Goal: Information Seeking & Learning: Learn about a topic

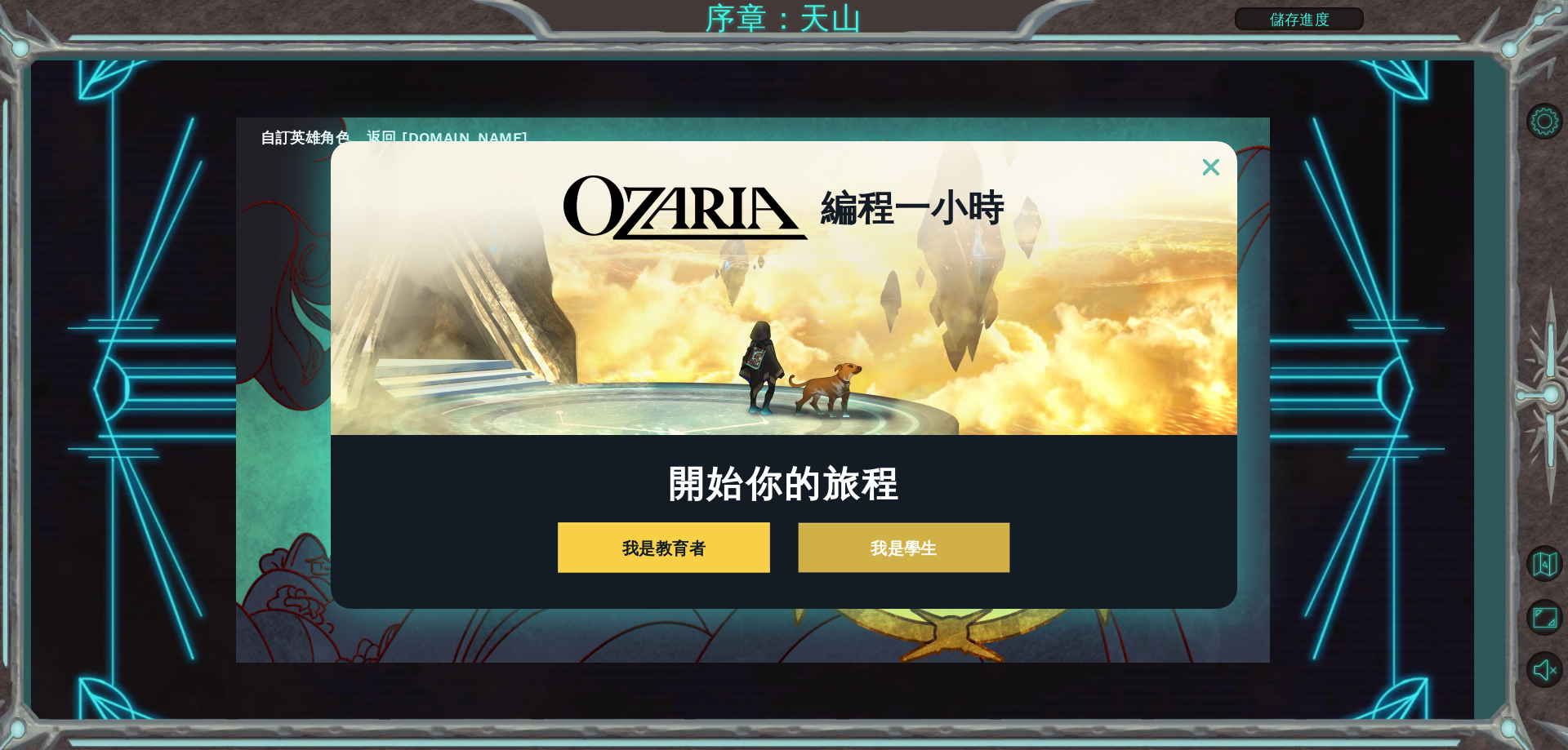
drag, startPoint x: 925, startPoint y: 507, endPoint x: 924, endPoint y: 525, distance: 18.0
click at [924, 525] on div "開始你的旅程 我是教育者 我是學生" at bounding box center [784, 519] width 906 height 108
click at [921, 550] on button "我是學生" at bounding box center [904, 547] width 212 height 51
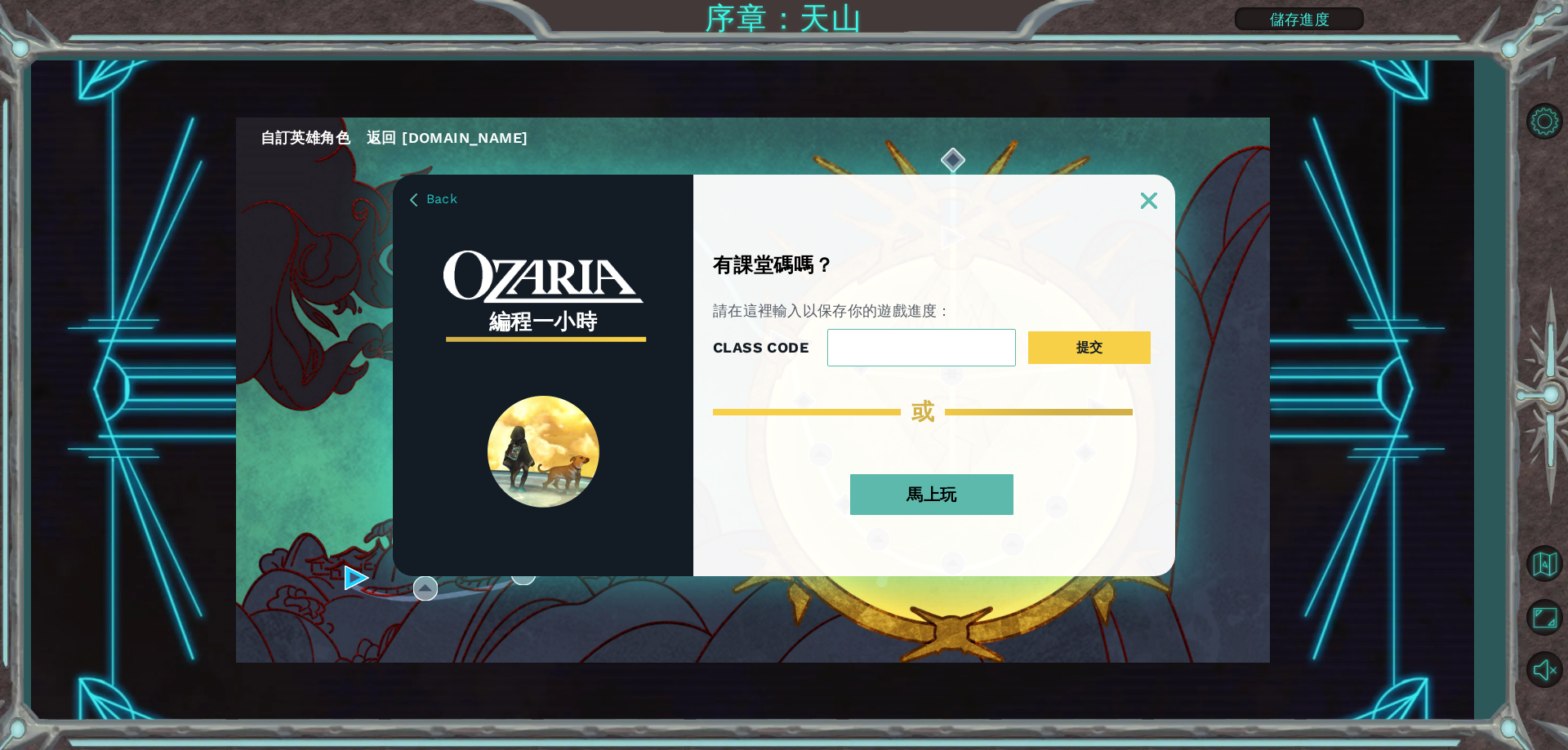
drag, startPoint x: 940, startPoint y: 341, endPoint x: 938, endPoint y: 351, distance: 10.2
click at [938, 351] on input "CLASS CODE" at bounding box center [922, 348] width 189 height 38
drag, startPoint x: 937, startPoint y: 352, endPoint x: 928, endPoint y: 357, distance: 10.3
click at [924, 358] on input "CLASS CODE" at bounding box center [922, 348] width 189 height 38
click at [968, 489] on button "馬上玩" at bounding box center [933, 495] width 164 height 41
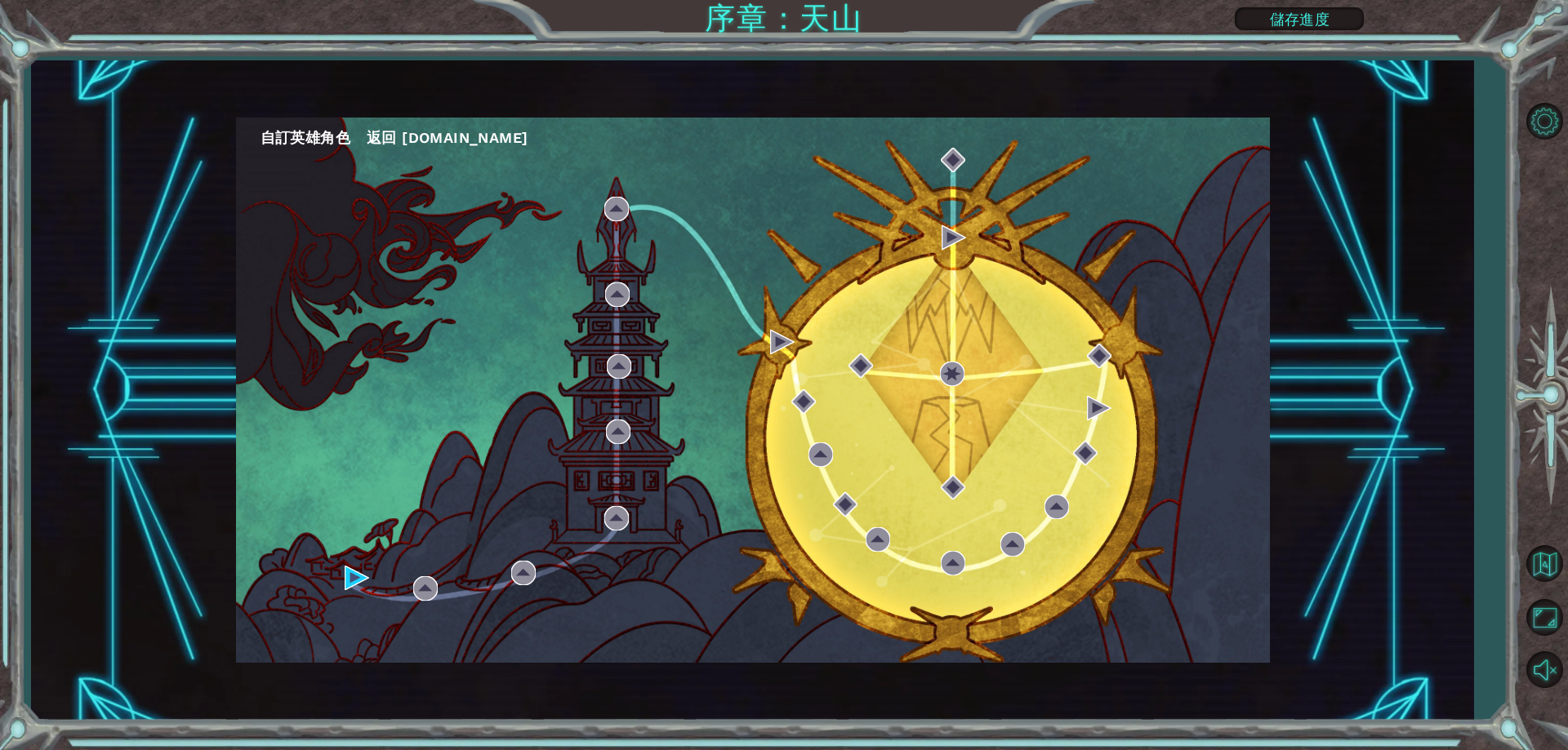
drag, startPoint x: 711, startPoint y: 149, endPoint x: 1031, endPoint y: 119, distance: 321.4
click at [1031, 119] on nav "自訂英雄角色 返回 [DOMAIN_NAME]" at bounding box center [752, 134] width 1034 height 33
click at [681, 146] on ul "自訂英雄角色 返回 [DOMAIN_NAME]" at bounding box center [765, 137] width 1010 height 24
click at [362, 575] on img at bounding box center [357, 578] width 24 height 24
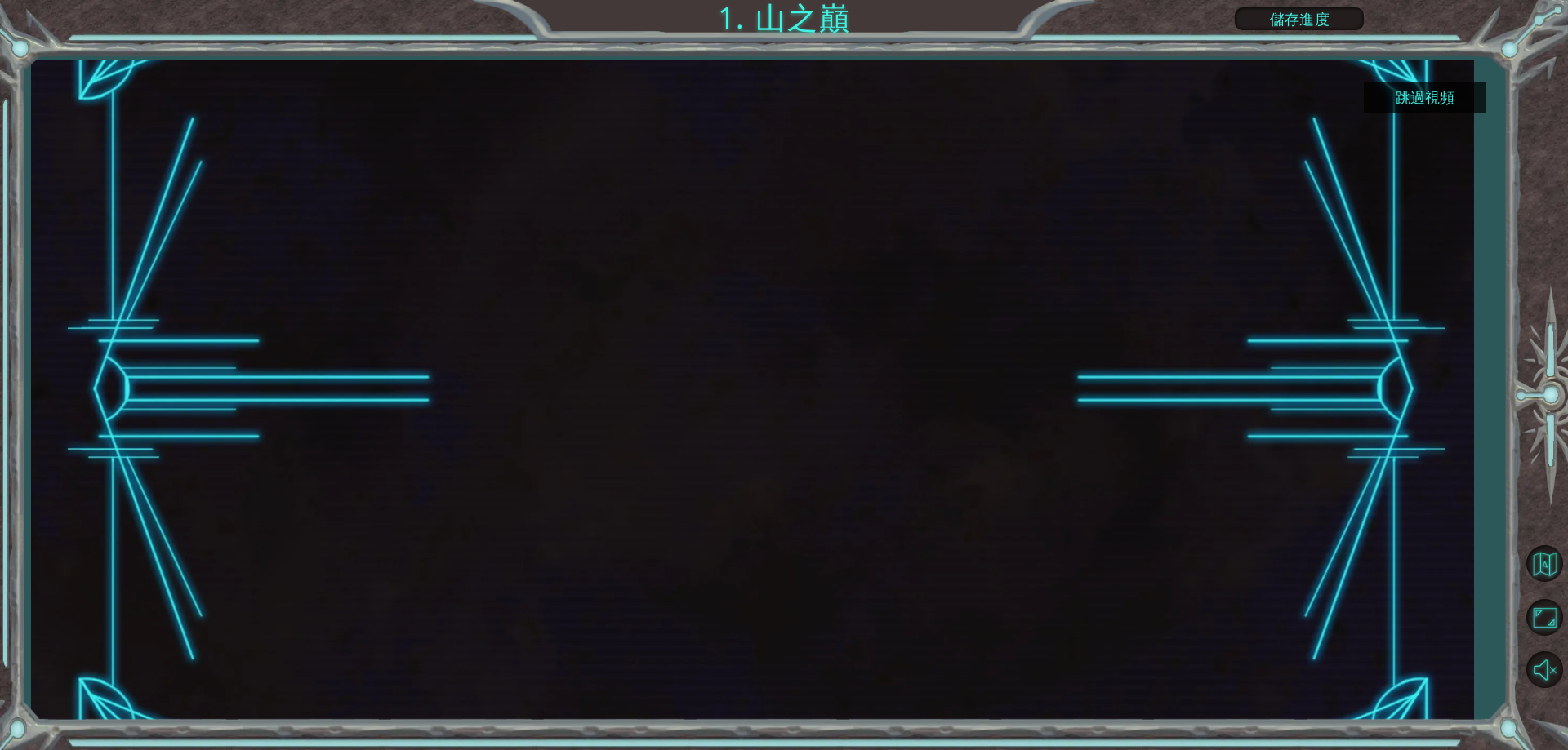
click at [1387, 94] on button "跳過視頻" at bounding box center [1426, 97] width 123 height 32
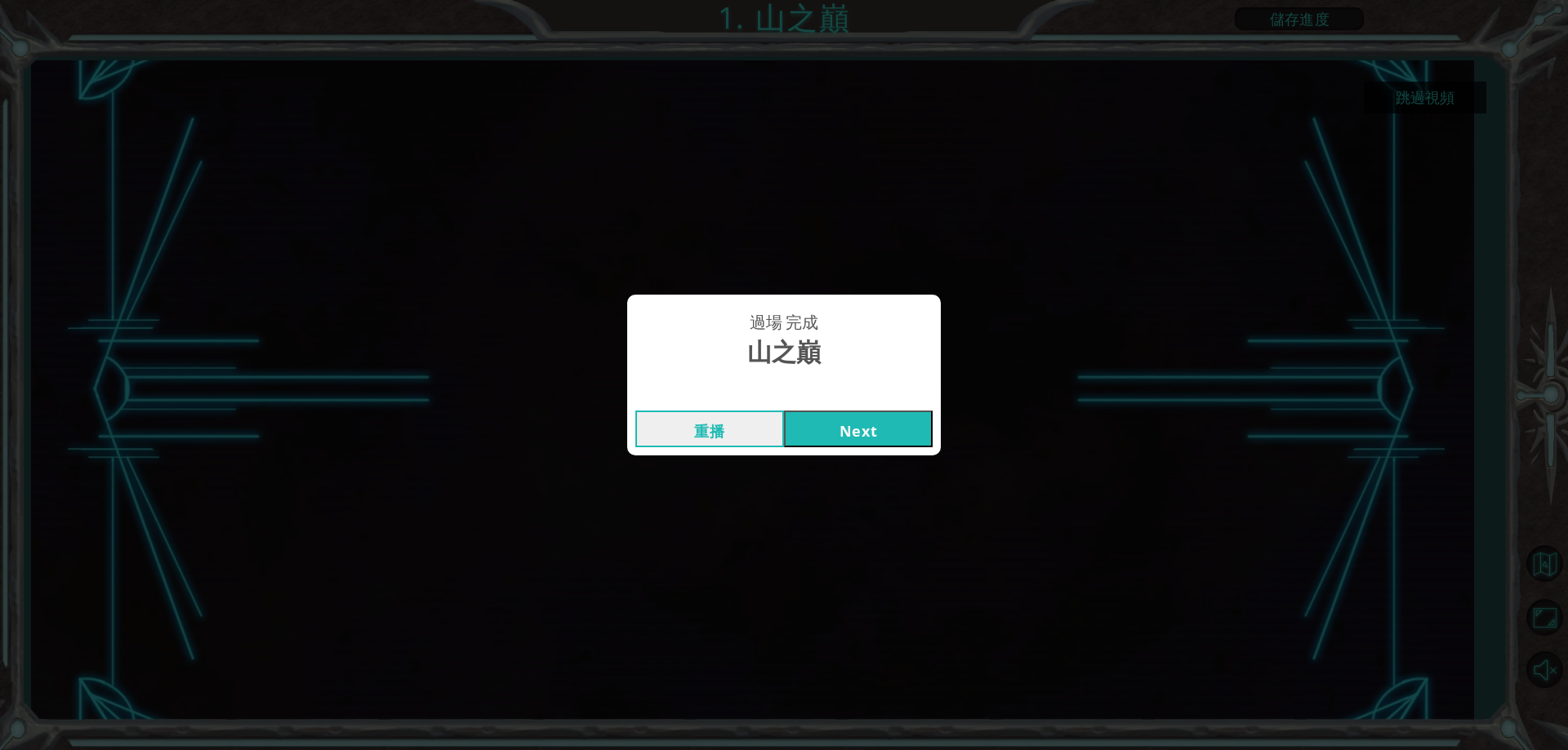
click at [904, 416] on button "Next" at bounding box center [859, 430] width 149 height 37
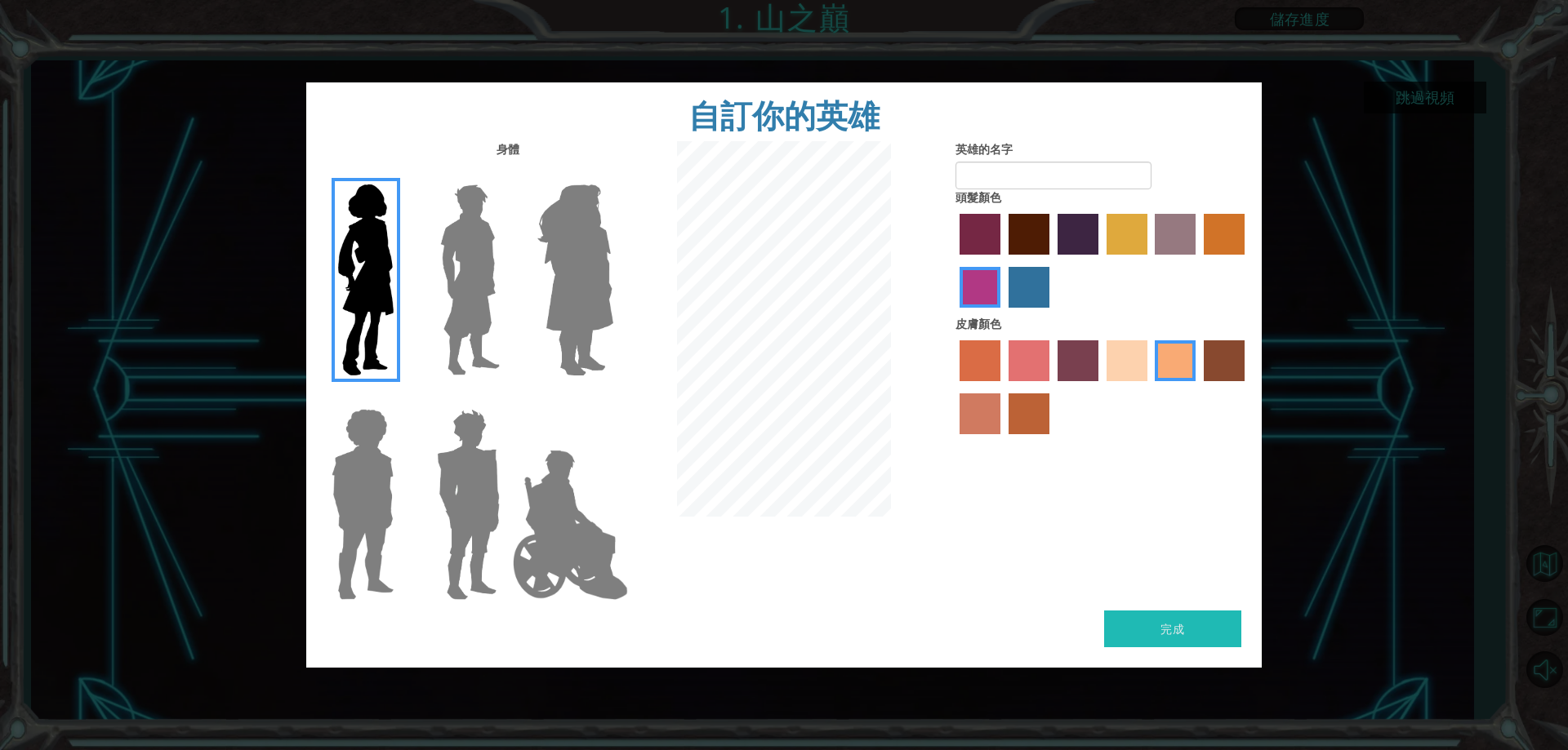
click at [440, 328] on img at bounding box center [470, 281] width 73 height 205
click at [507, 174] on input "Hero Lars" at bounding box center [507, 174] width 0 height 0
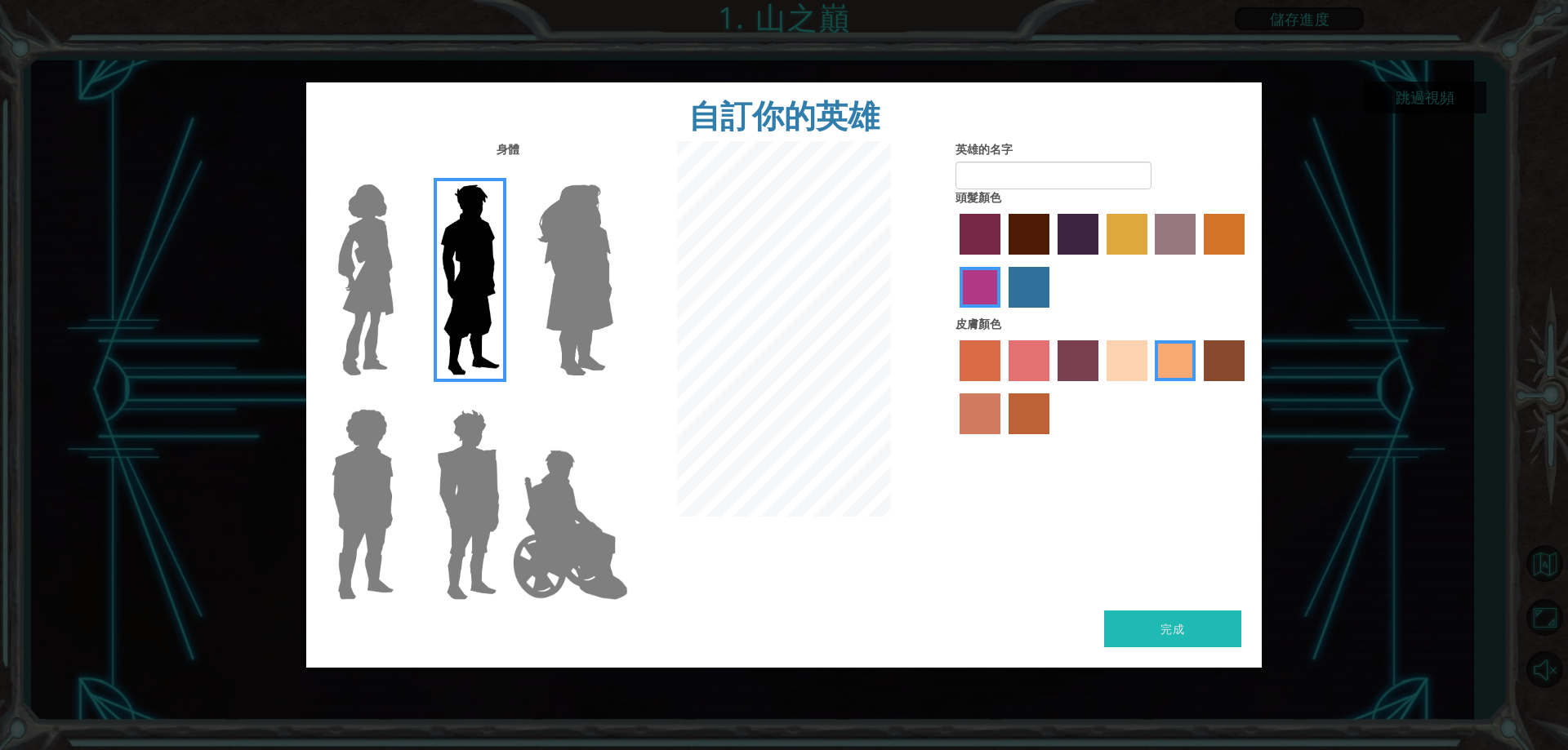
click at [612, 485] on img at bounding box center [571, 525] width 129 height 164
click at [613, 398] on input "Hero Jamie" at bounding box center [613, 398] width 0 height 0
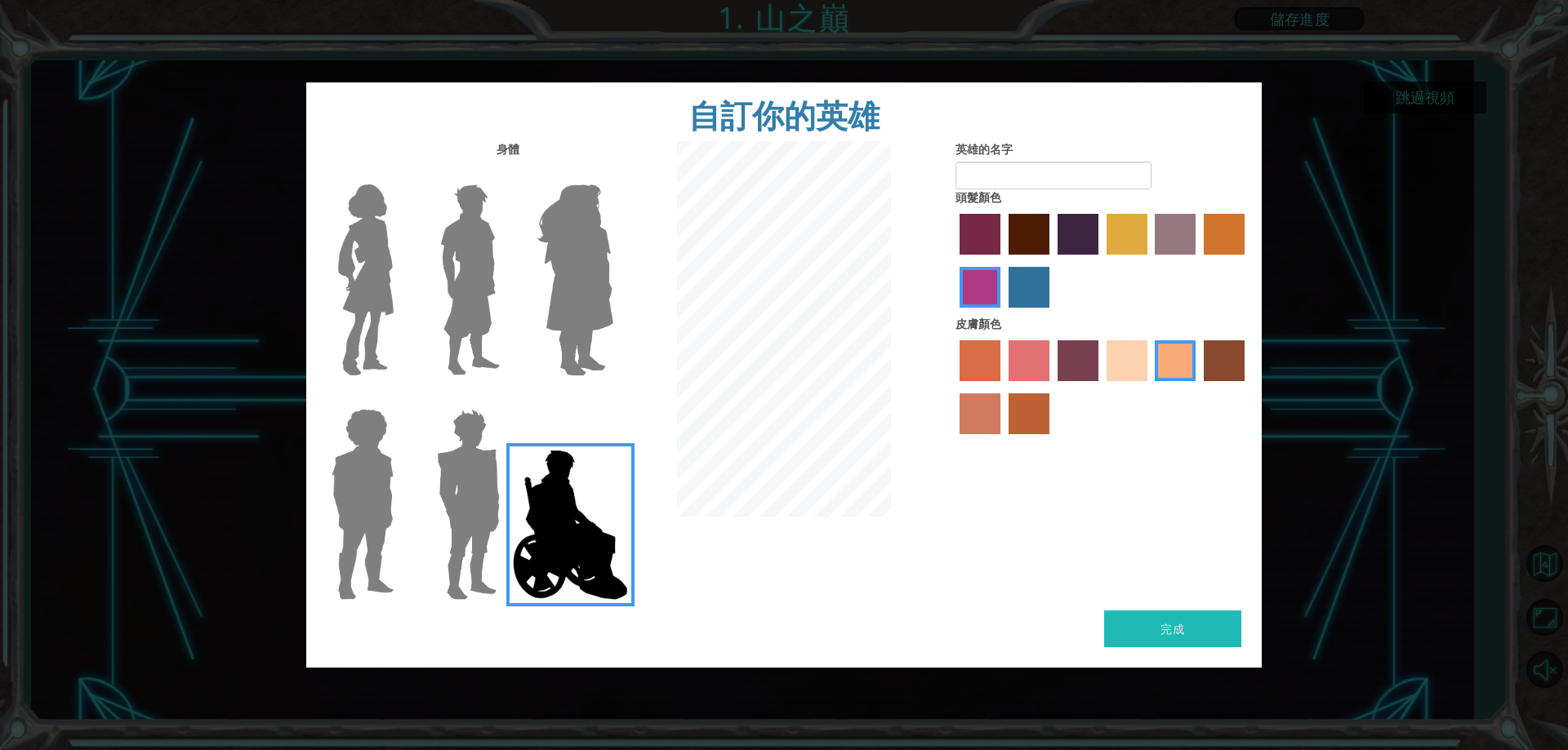
click at [436, 494] on img at bounding box center [469, 505] width 76 height 205
click at [507, 398] on input "Hero Garnet" at bounding box center [507, 398] width 0 height 0
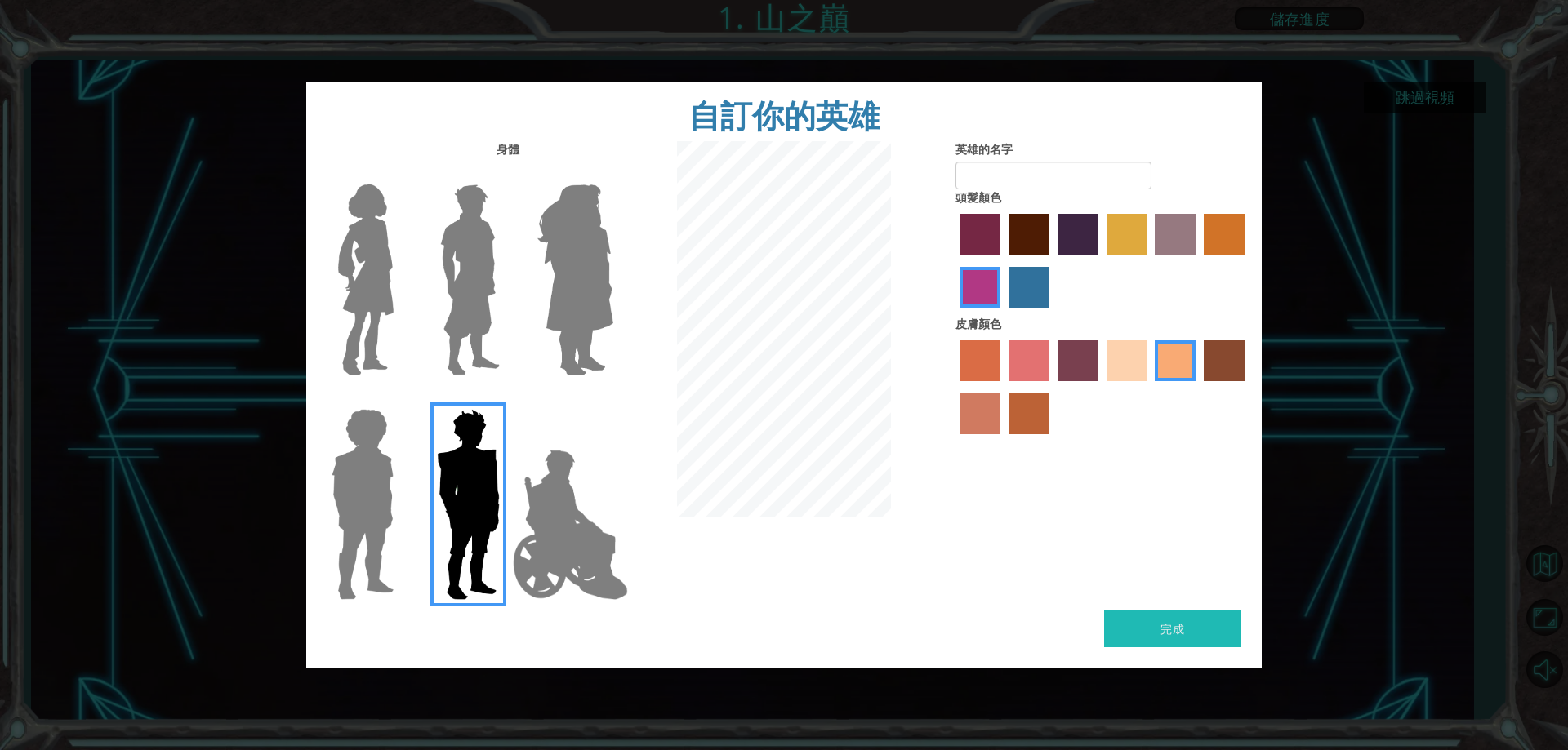
click at [363, 517] on img at bounding box center [363, 505] width 75 height 205
click at [401, 398] on input "Hero Steven" at bounding box center [401, 398] width 0 height 0
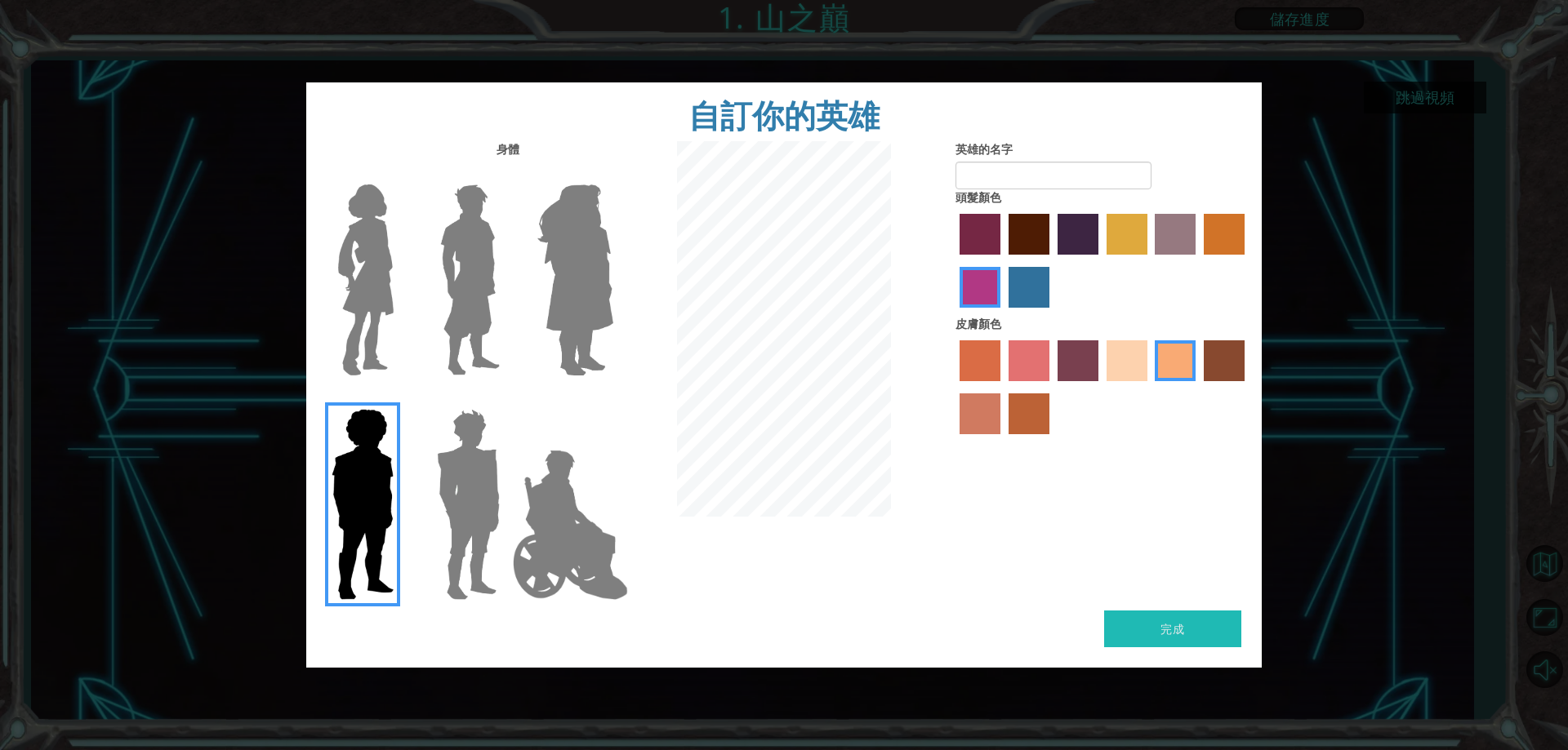
click at [565, 271] on img at bounding box center [575, 281] width 89 height 205
click at [613, 174] on input "Hero Amethyst" at bounding box center [613, 174] width 0 height 0
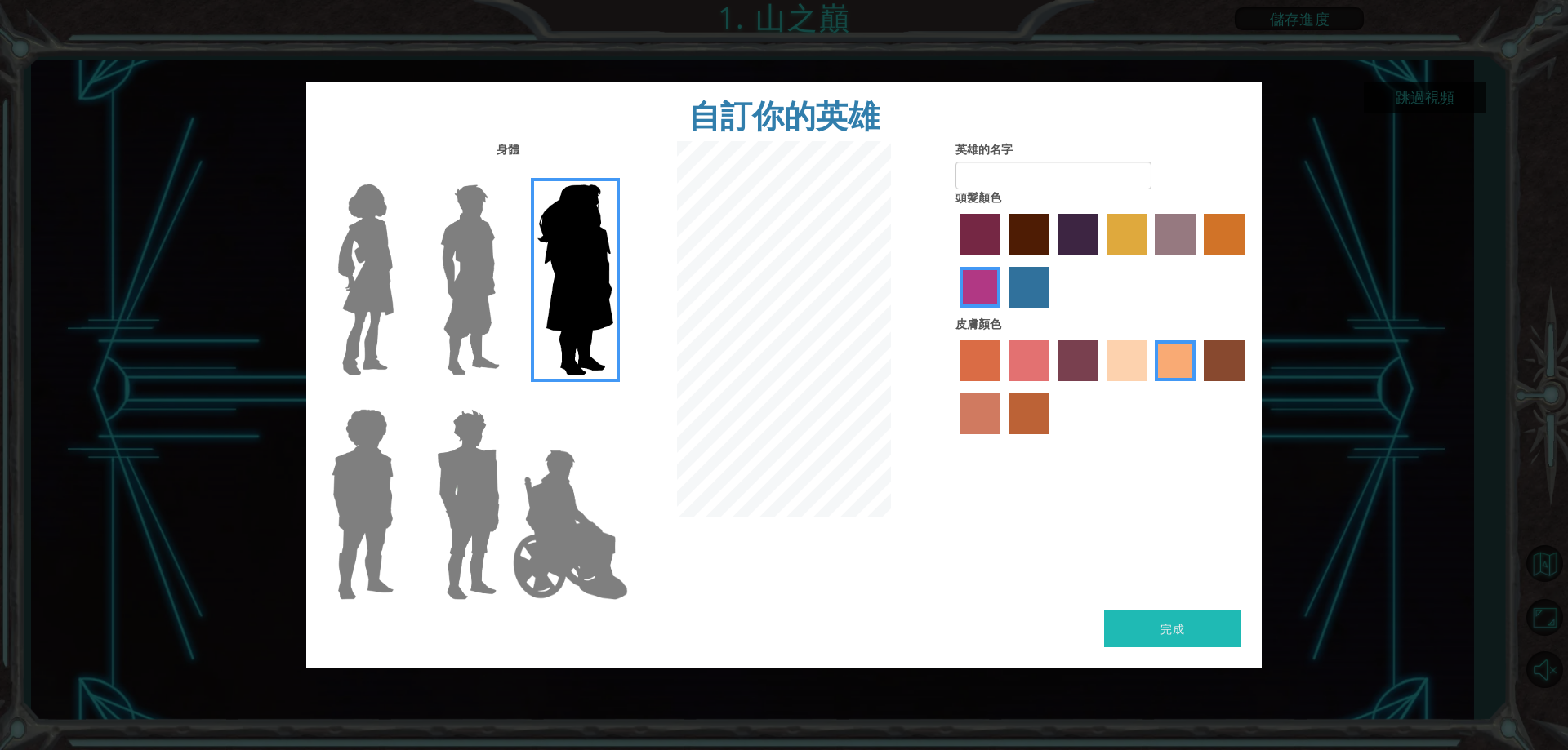
click at [498, 276] on img at bounding box center [470, 281] width 73 height 205
click at [507, 174] on input "Hero Lars" at bounding box center [507, 174] width 0 height 0
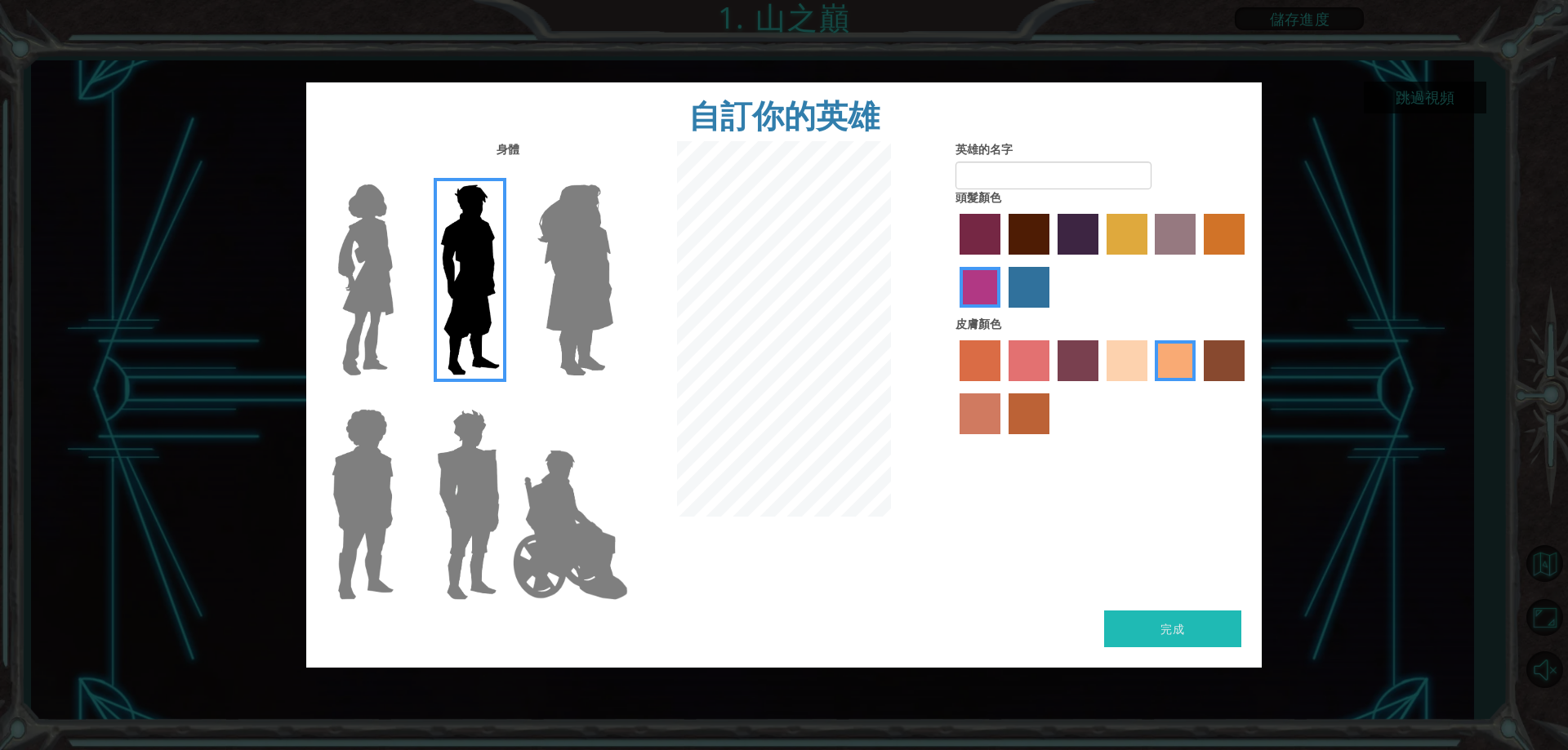
click at [456, 283] on img at bounding box center [470, 281] width 73 height 205
click at [507, 174] on input "Hero Lars" at bounding box center [507, 174] width 0 height 0
click at [275, 277] on div "自訂你的英雄 身體 英雄的名字 頭髮顏色 皮膚顏色 完成" at bounding box center [784, 375] width 1568 height 750
click at [542, 535] on img at bounding box center [571, 525] width 129 height 164
click at [613, 398] on input "Hero Jamie" at bounding box center [613, 398] width 0 height 0
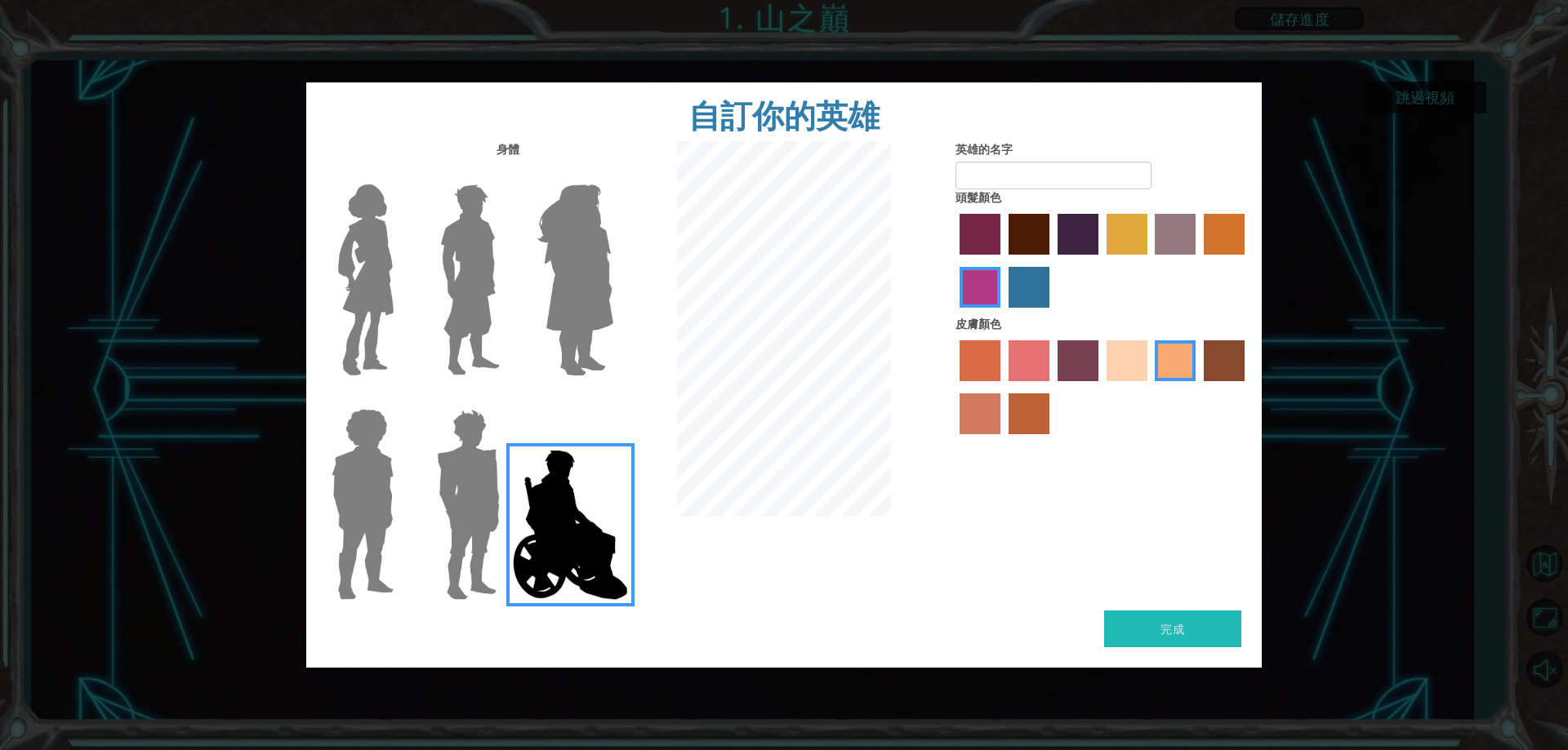
click at [477, 477] on img at bounding box center [469, 505] width 76 height 205
click at [507, 398] on input "Hero Garnet" at bounding box center [507, 398] width 0 height 0
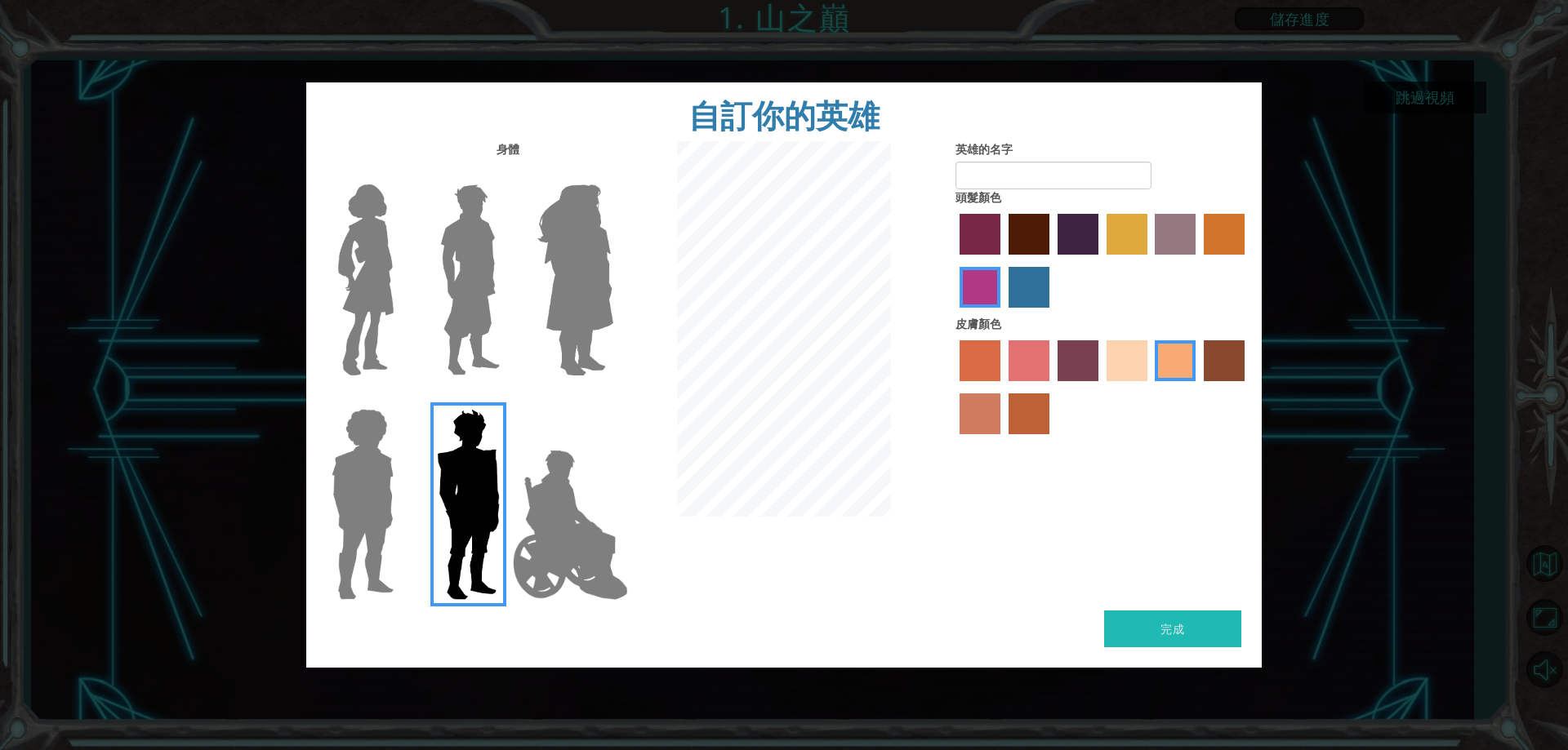
click at [360, 287] on img at bounding box center [365, 281] width 68 height 205
click at [401, 174] on input "Hero Connie" at bounding box center [401, 174] width 0 height 0
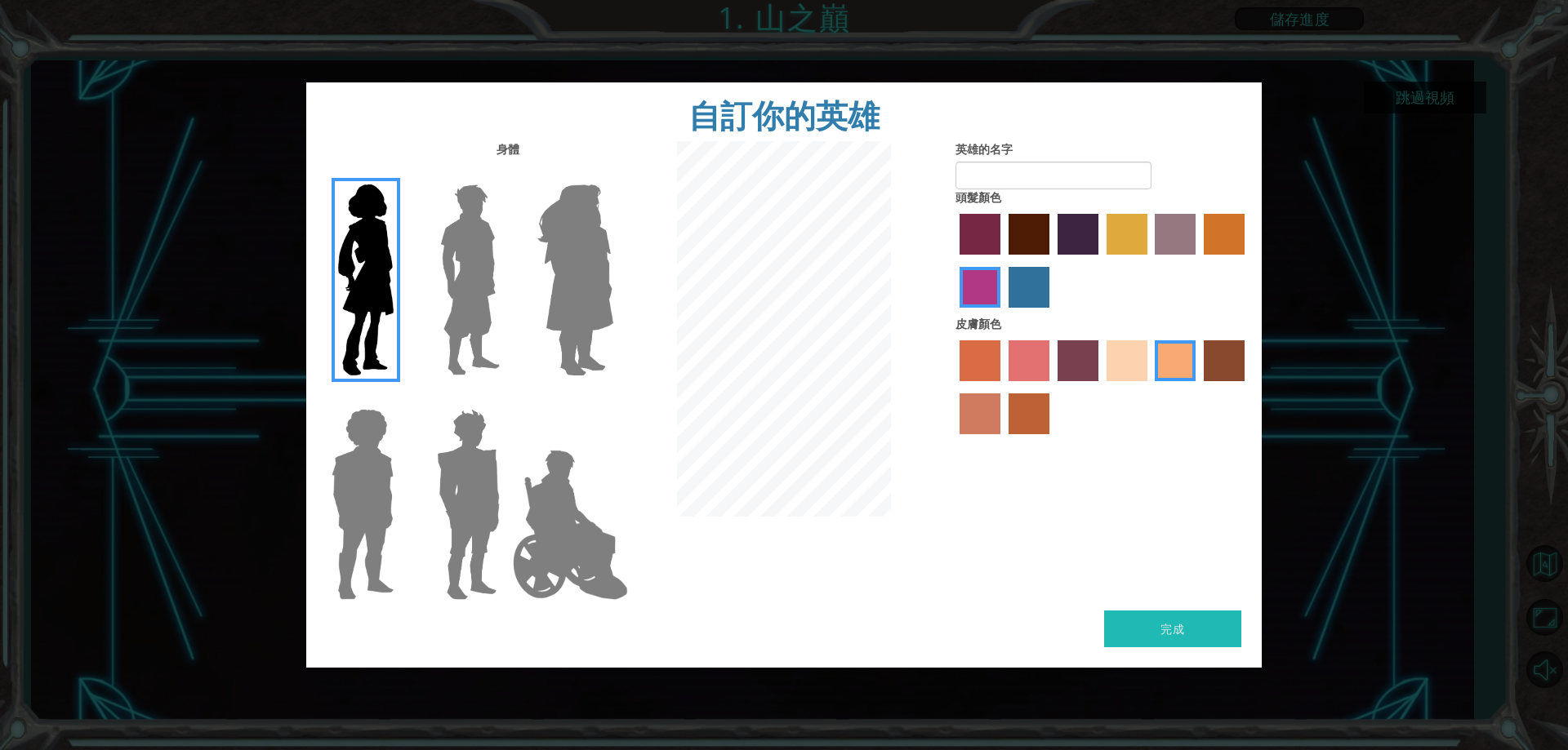
click at [1033, 237] on label "maroon hair color" at bounding box center [1029, 235] width 41 height 41
click at [1003, 260] on input "maroon hair color" at bounding box center [1003, 260] width 0 height 0
click at [1162, 223] on label "bazaar hair color" at bounding box center [1175, 235] width 41 height 41
click at [1150, 260] on input "bazaar hair color" at bounding box center [1150, 260] width 0 height 0
click at [1142, 228] on label "tulip tree hair color" at bounding box center [1128, 235] width 41 height 41
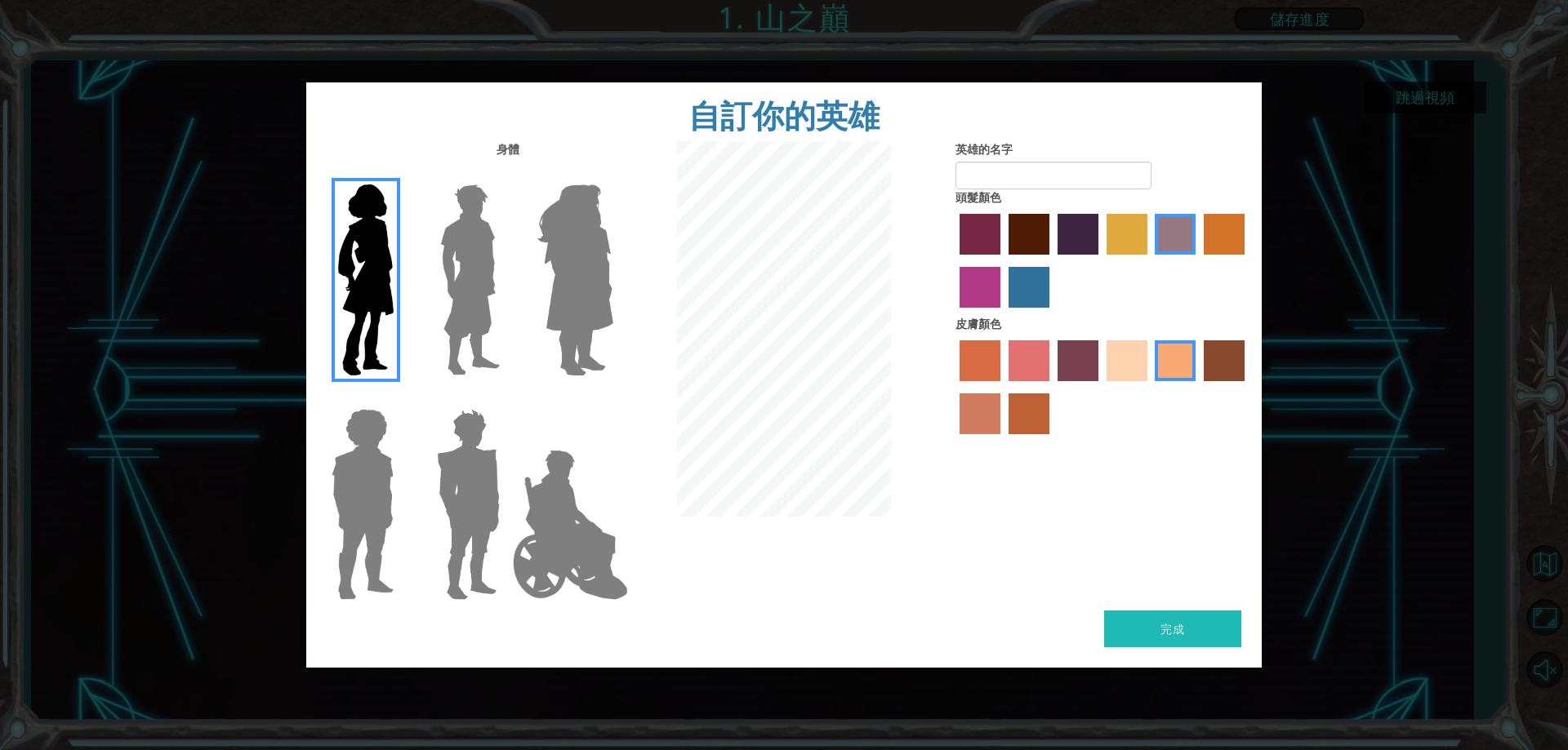
click at [1101, 260] on input "tulip tree hair color" at bounding box center [1101, 260] width 0 height 0
click at [1074, 244] on label "hot purple hair color" at bounding box center [1079, 235] width 41 height 41
click at [1052, 260] on input "hot purple hair color" at bounding box center [1052, 260] width 0 height 0
click at [1018, 228] on label "maroon hair color" at bounding box center [1029, 235] width 41 height 41
click at [1003, 260] on input "maroon hair color" at bounding box center [1003, 260] width 0 height 0
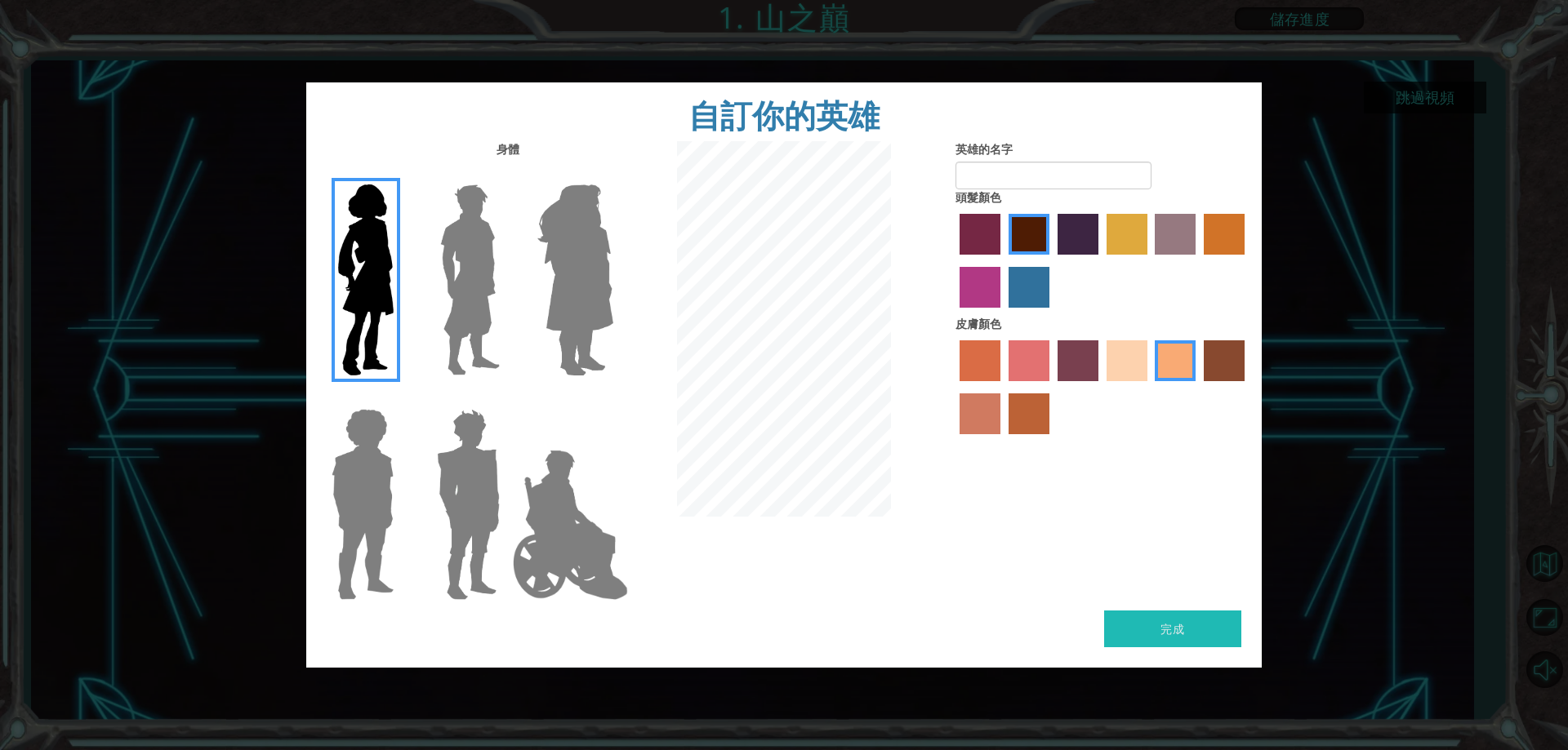
click at [1036, 291] on label "lachmara hair color" at bounding box center [1029, 287] width 41 height 41
click at [1003, 314] on input "lachmara hair color" at bounding box center [1003, 314] width 0 height 0
click at [1031, 233] on label "maroon hair color" at bounding box center [1029, 235] width 41 height 41
click at [1003, 260] on input "maroon hair color" at bounding box center [1003, 260] width 0 height 0
click at [1081, 358] on label "tosca skin color" at bounding box center [1079, 361] width 41 height 41
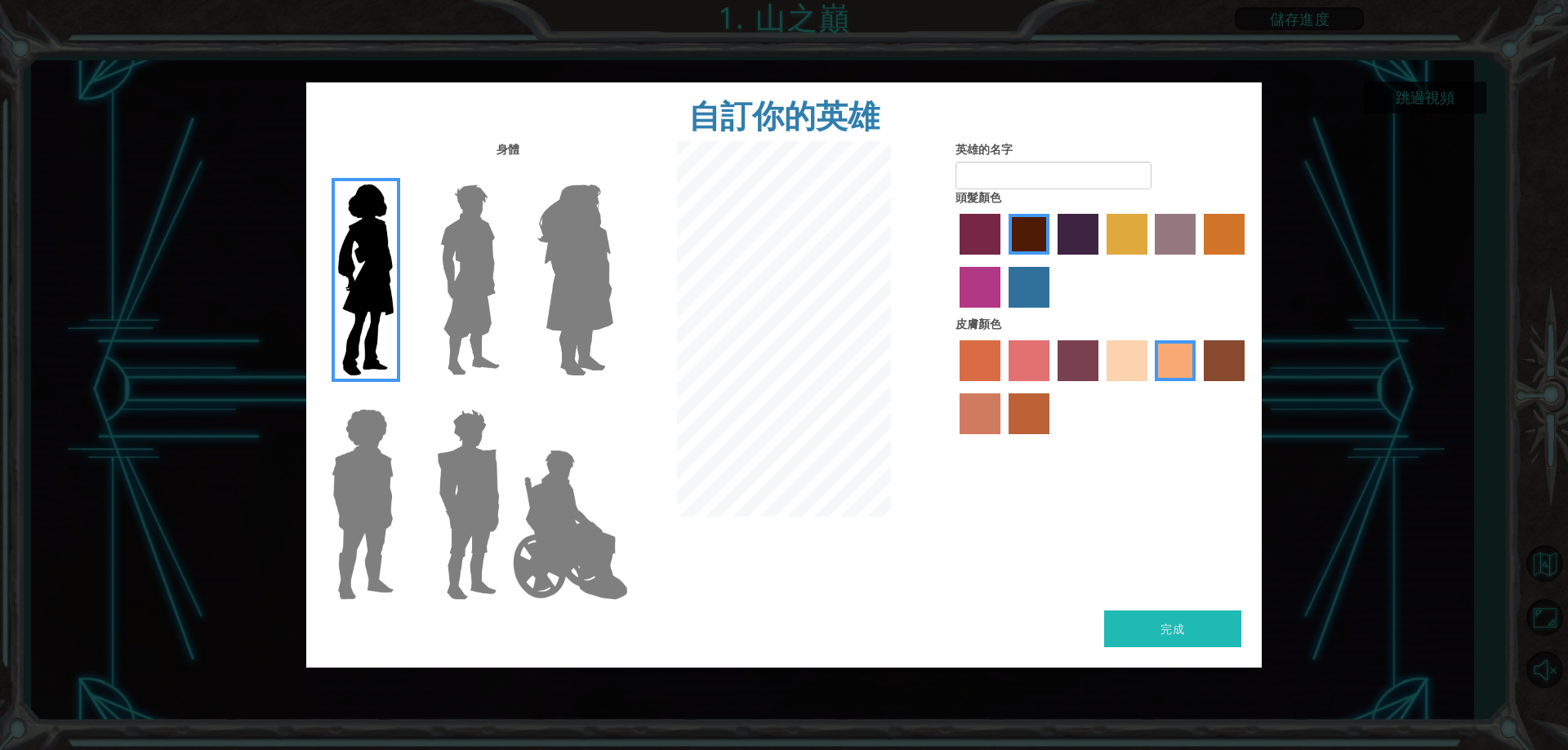
click at [1052, 387] on input "tosca skin color" at bounding box center [1052, 387] width 0 height 0
click at [1119, 358] on label "sandy beach skin color" at bounding box center [1128, 361] width 41 height 41
click at [1101, 387] on input "sandy beach skin color" at bounding box center [1101, 387] width 0 height 0
click at [1035, 336] on div "皮膚顏色" at bounding box center [1103, 379] width 294 height 127
click at [1023, 356] on label "froly skin color" at bounding box center [1029, 361] width 41 height 41
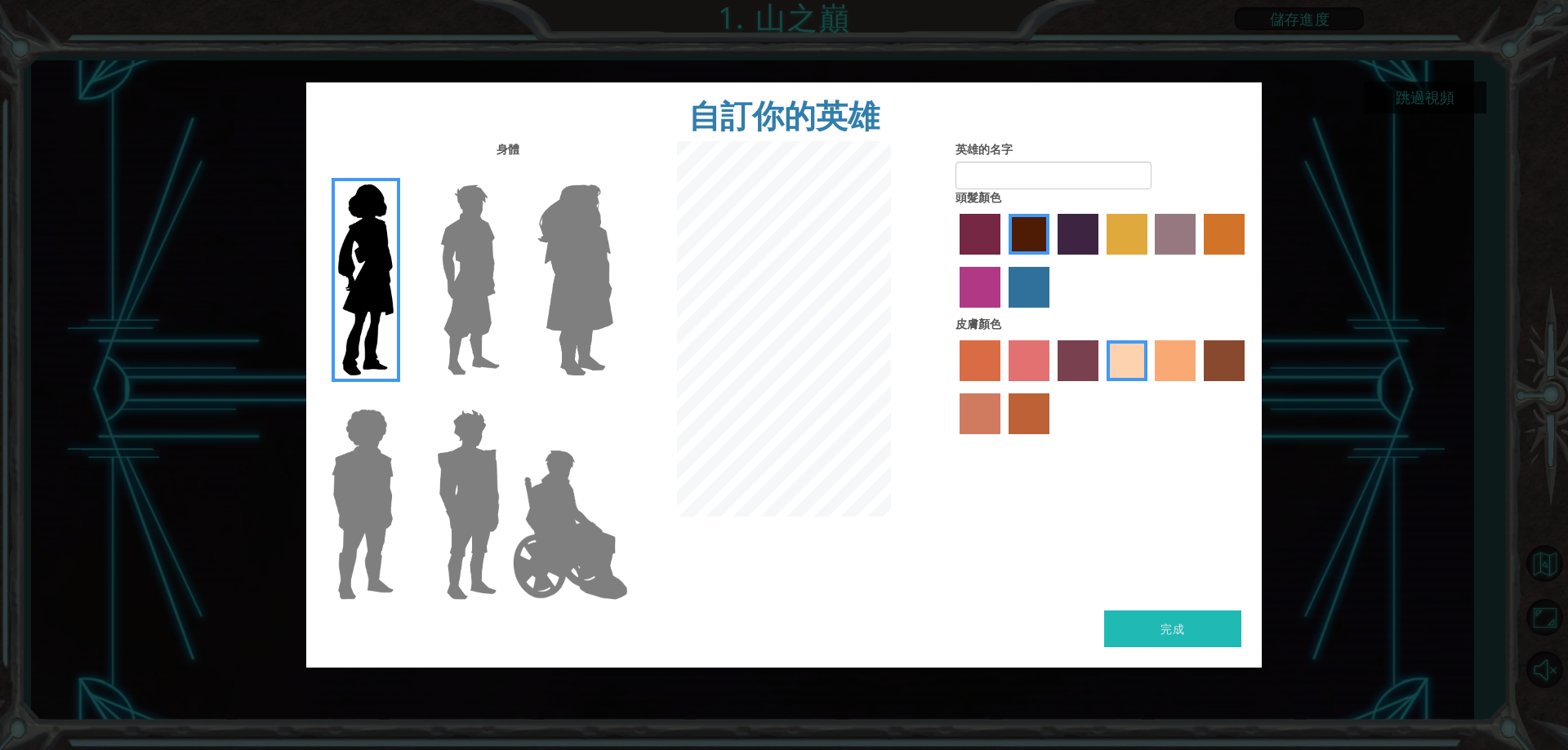
click at [1003, 387] on input "froly skin color" at bounding box center [1003, 387] width 0 height 0
click at [1064, 376] on label "tosca skin color" at bounding box center [1079, 361] width 41 height 41
click at [1052, 387] on input "tosca skin color" at bounding box center [1052, 387] width 0 height 0
click at [1135, 360] on label "sandy beach skin color" at bounding box center [1128, 361] width 41 height 41
click at [1101, 387] on input "sandy beach skin color" at bounding box center [1101, 387] width 0 height 0
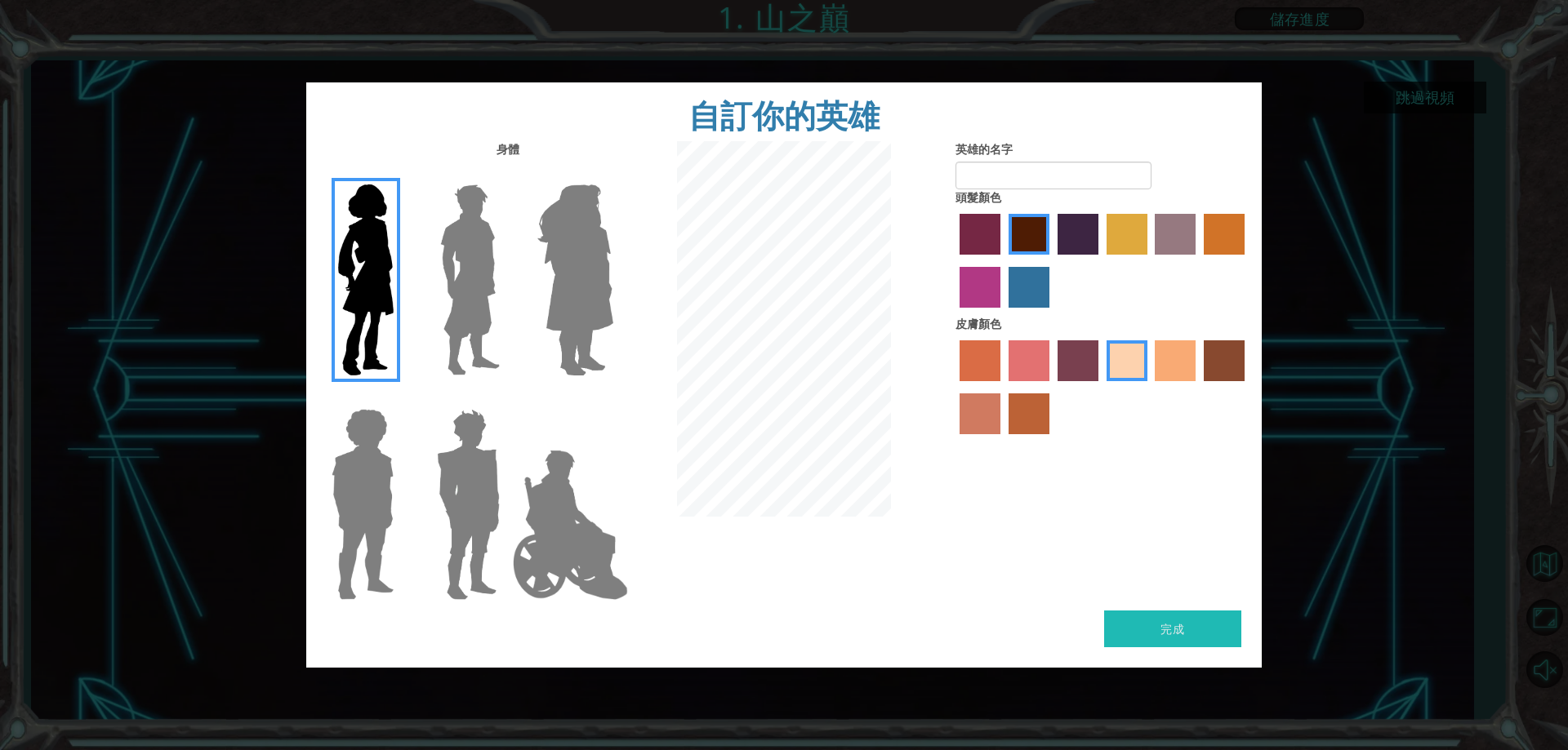
click at [1231, 358] on label "karma skin color" at bounding box center [1225, 361] width 41 height 41
click at [1199, 387] on input "karma skin color" at bounding box center [1199, 387] width 0 height 0
click at [1021, 376] on label "froly skin color" at bounding box center [1029, 361] width 41 height 41
click at [1003, 387] on input "froly skin color" at bounding box center [1003, 387] width 0 height 0
click at [1064, 337] on div at bounding box center [1103, 389] width 294 height 106
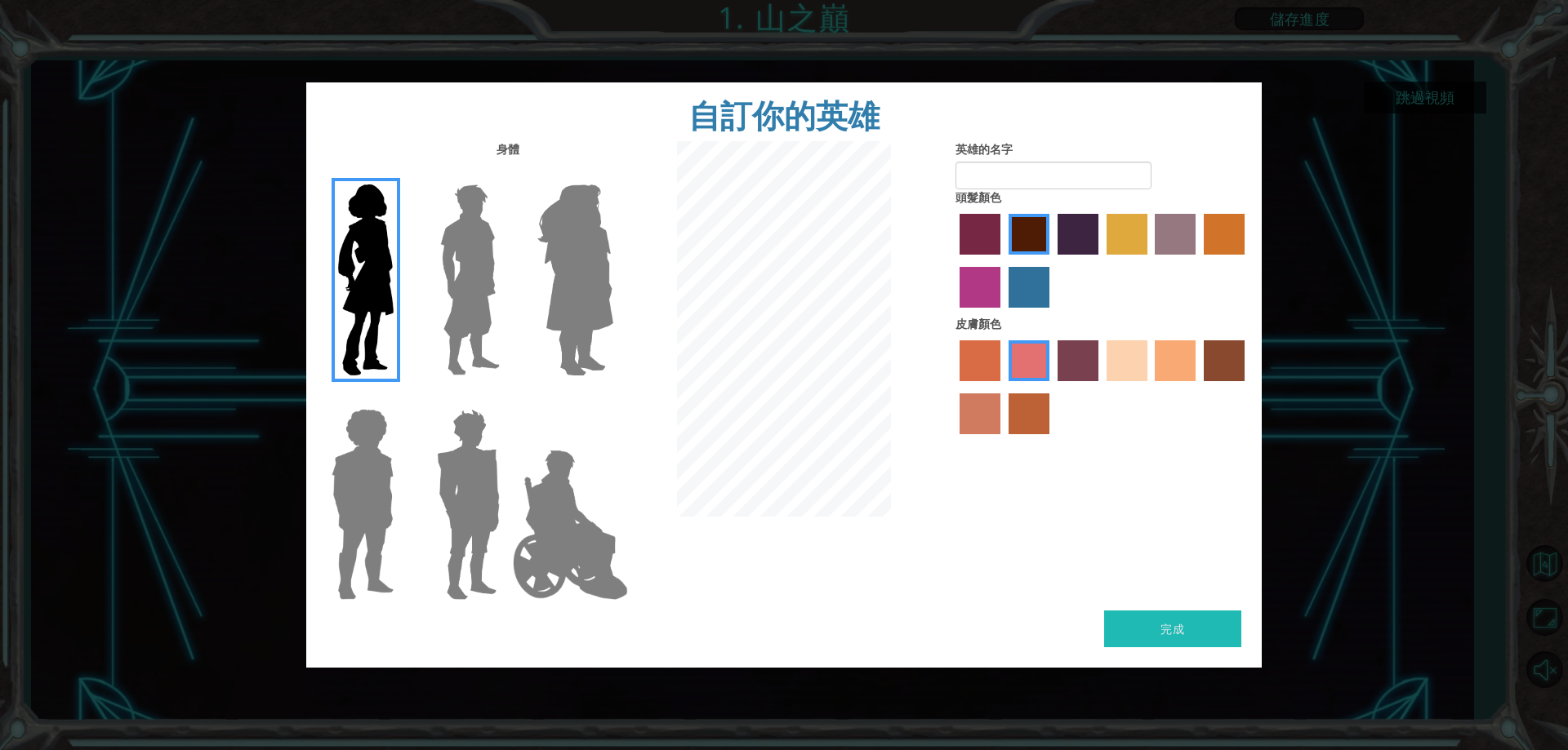
click at [1065, 368] on label "tosca skin color" at bounding box center [1079, 361] width 41 height 41
click at [1052, 387] on input "tosca skin color" at bounding box center [1052, 387] width 0 height 0
click at [1138, 616] on button "完成" at bounding box center [1172, 629] width 137 height 37
click at [1088, 187] on input "英雄的名字" at bounding box center [1053, 175] width 196 height 28
click at [1083, 165] on input "英雄的名字" at bounding box center [1053, 175] width 196 height 28
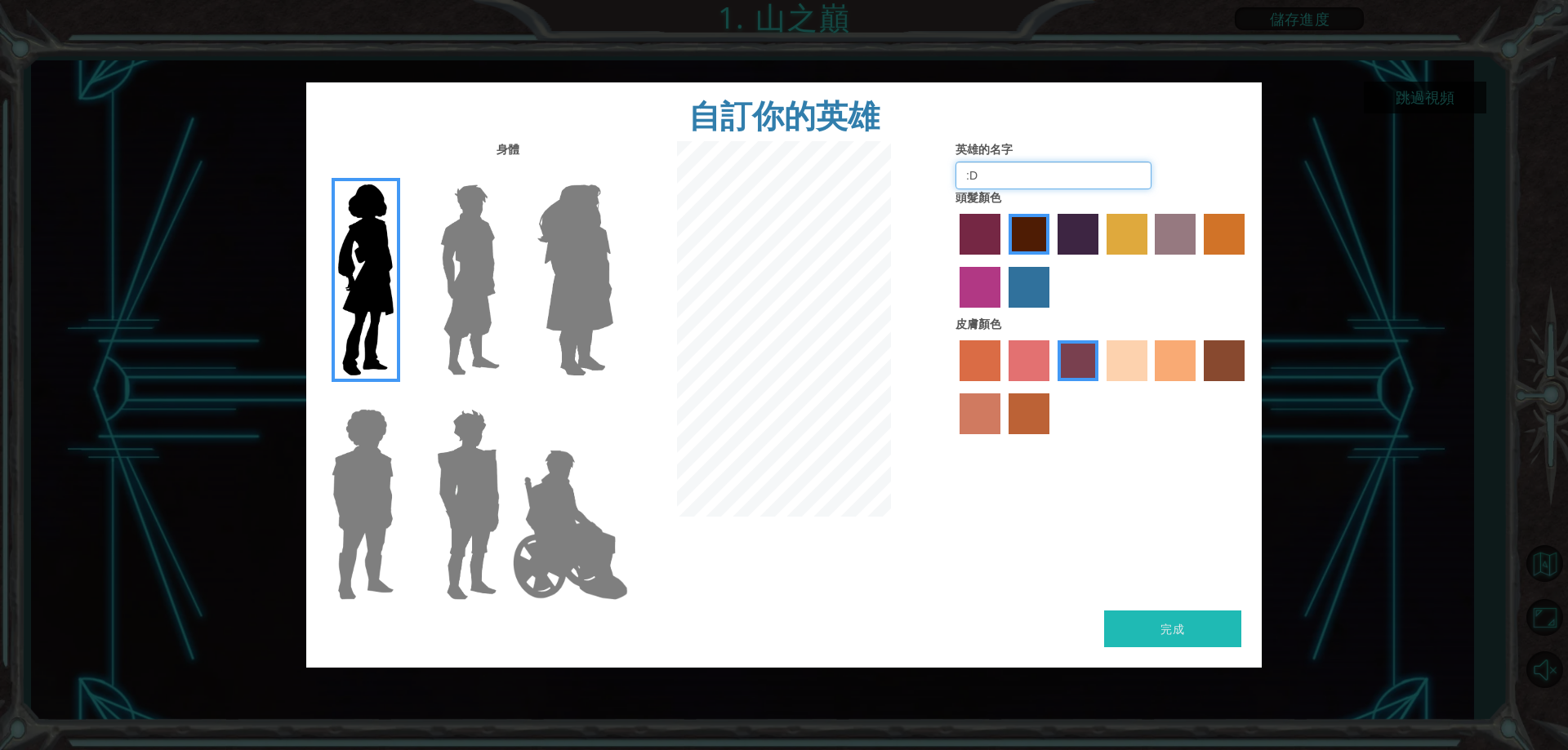
type input ":D"
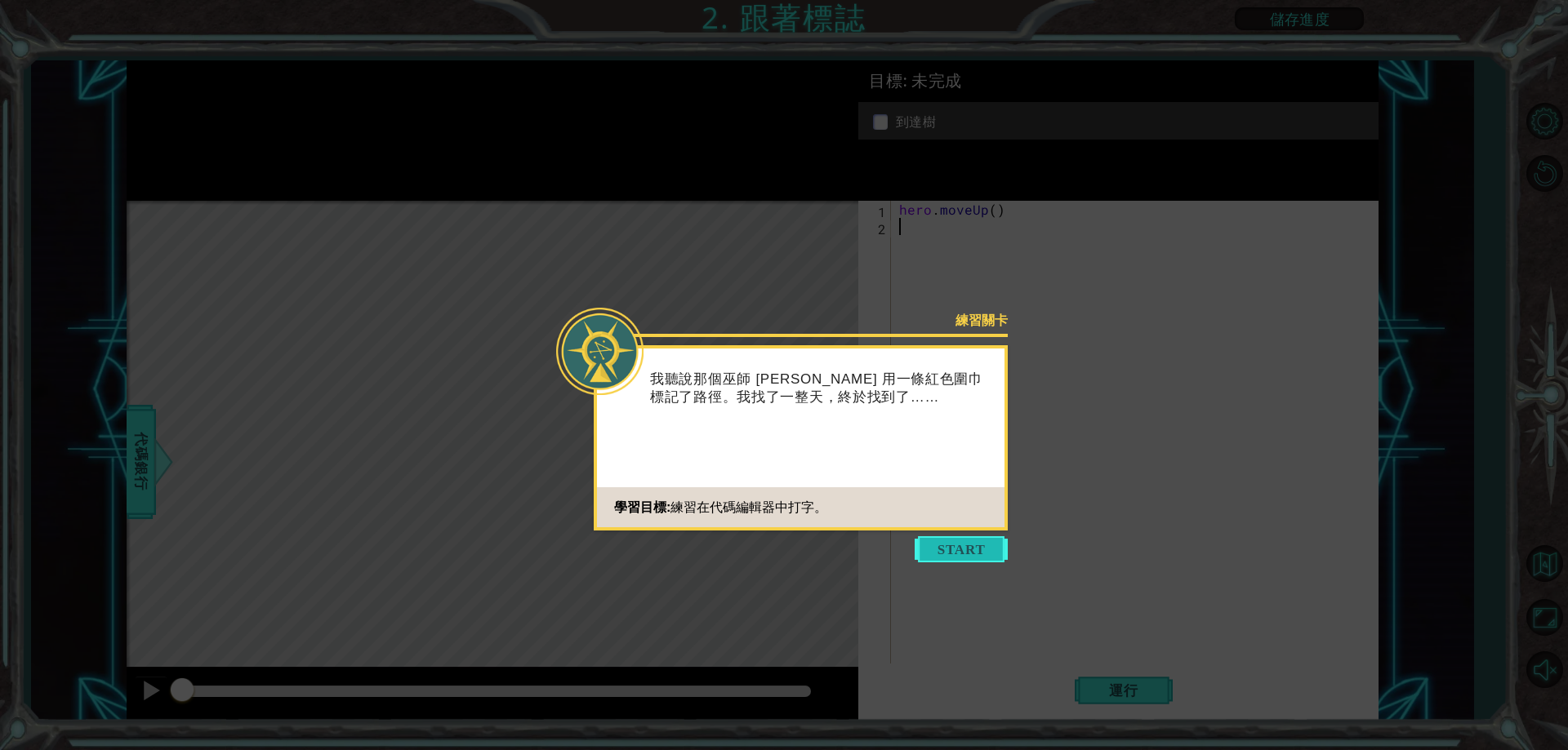
click at [975, 538] on button "Start" at bounding box center [962, 549] width 94 height 26
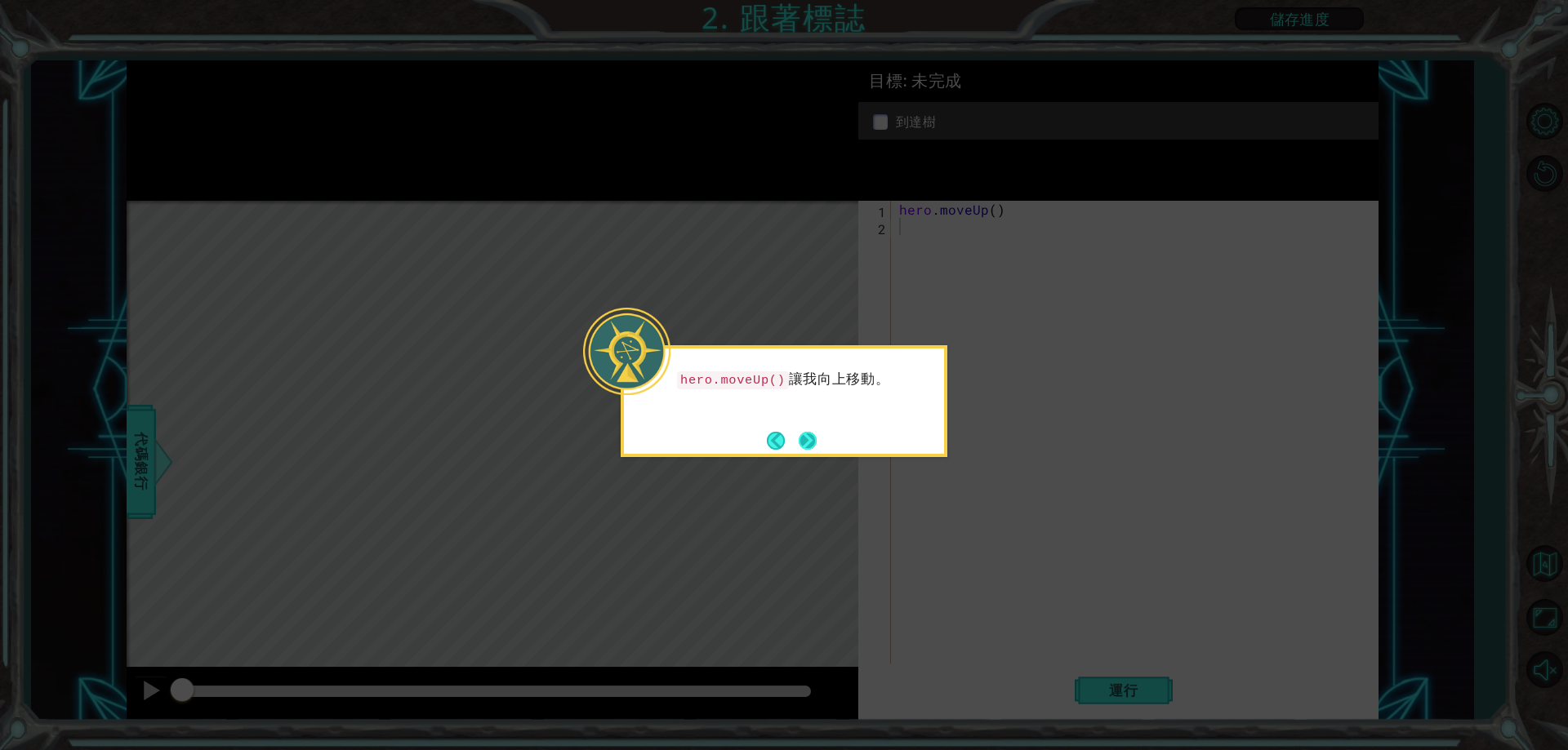
click at [815, 436] on button "Next" at bounding box center [808, 440] width 19 height 19
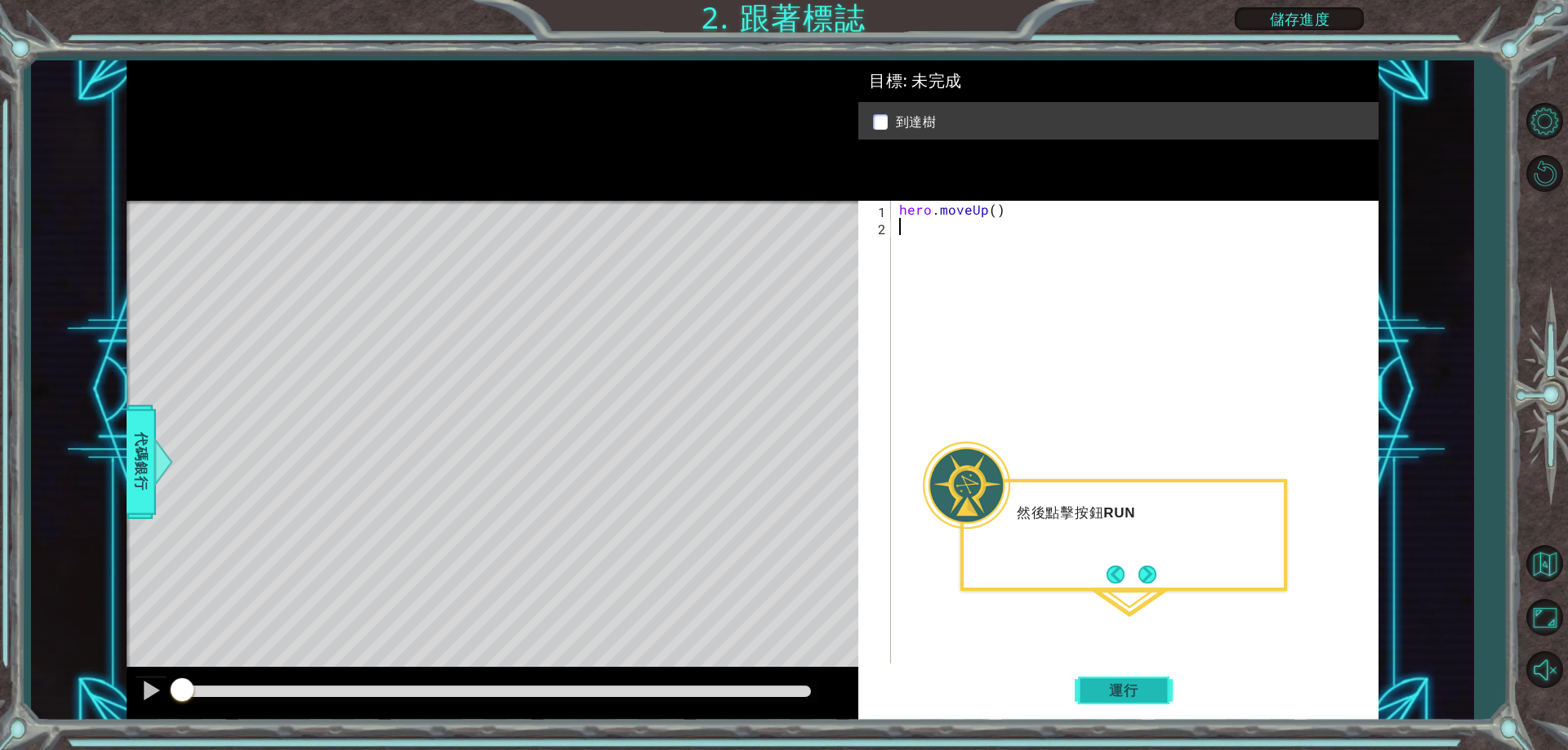
click at [1120, 688] on span "運行" at bounding box center [1125, 691] width 62 height 17
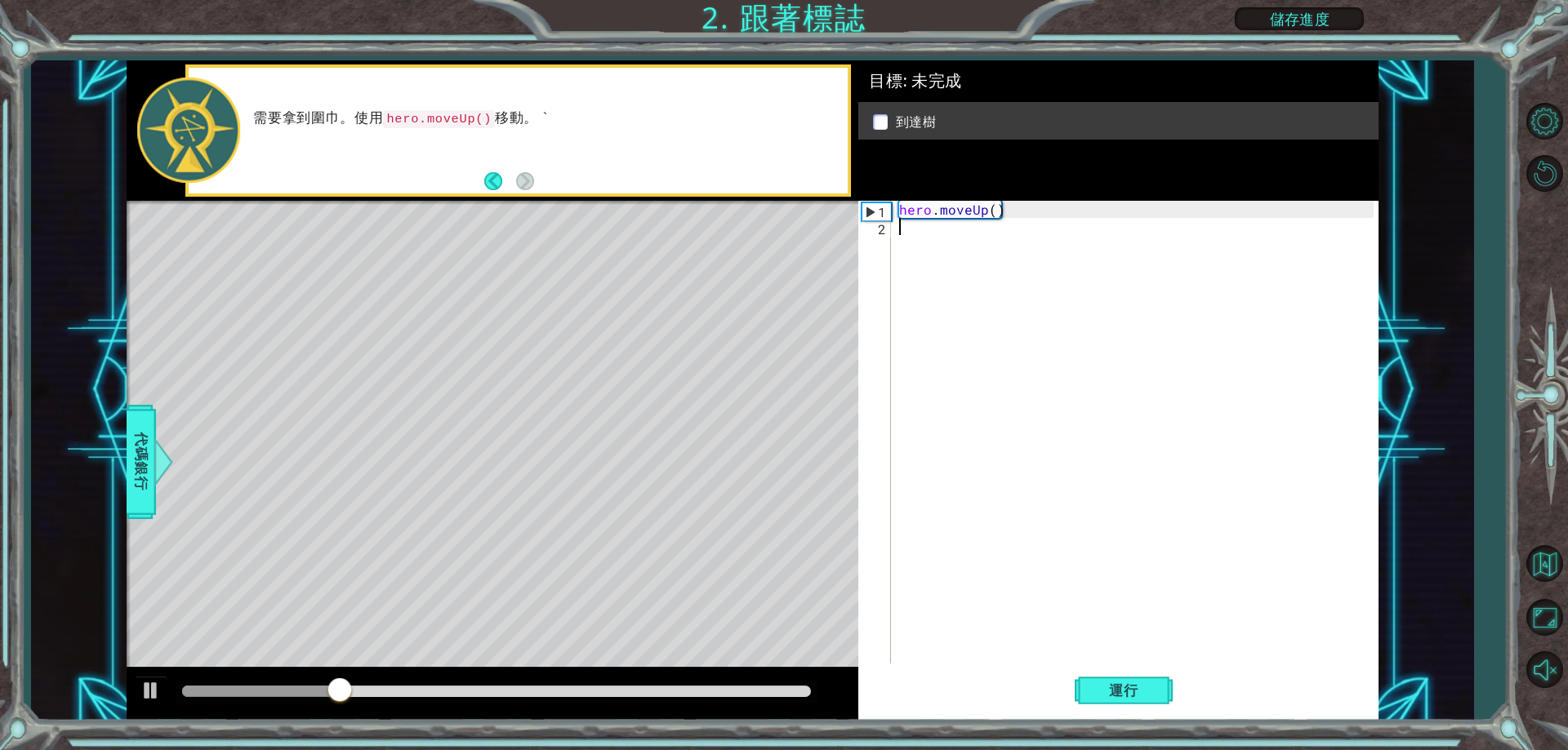
click at [1046, 202] on div "hero . moveUp ( )" at bounding box center [1139, 449] width 485 height 498
type textarea "hero.moveUp()"
click at [944, 253] on div "hero . moveUp ( )" at bounding box center [1139, 449] width 485 height 498
click at [959, 203] on div "hero . moveUp ( )" at bounding box center [1139, 449] width 485 height 498
type textarea "hero.moveUp()"
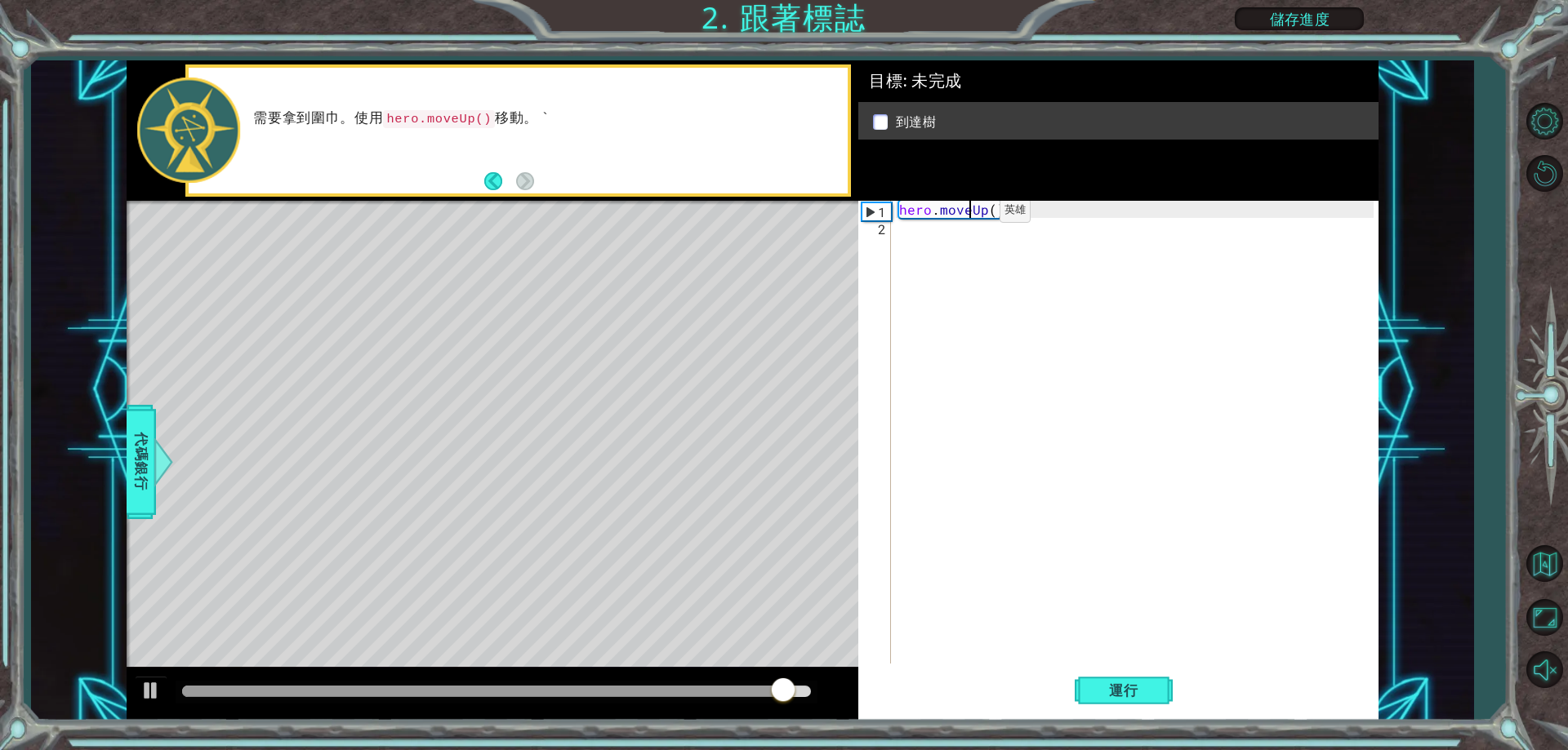
click at [973, 214] on div "hero . moveUp ( )" at bounding box center [1139, 449] width 485 height 498
click at [1004, 219] on div "hero . moveUp ( )" at bounding box center [1139, 449] width 485 height 498
type textarea "hero.moveUp()"
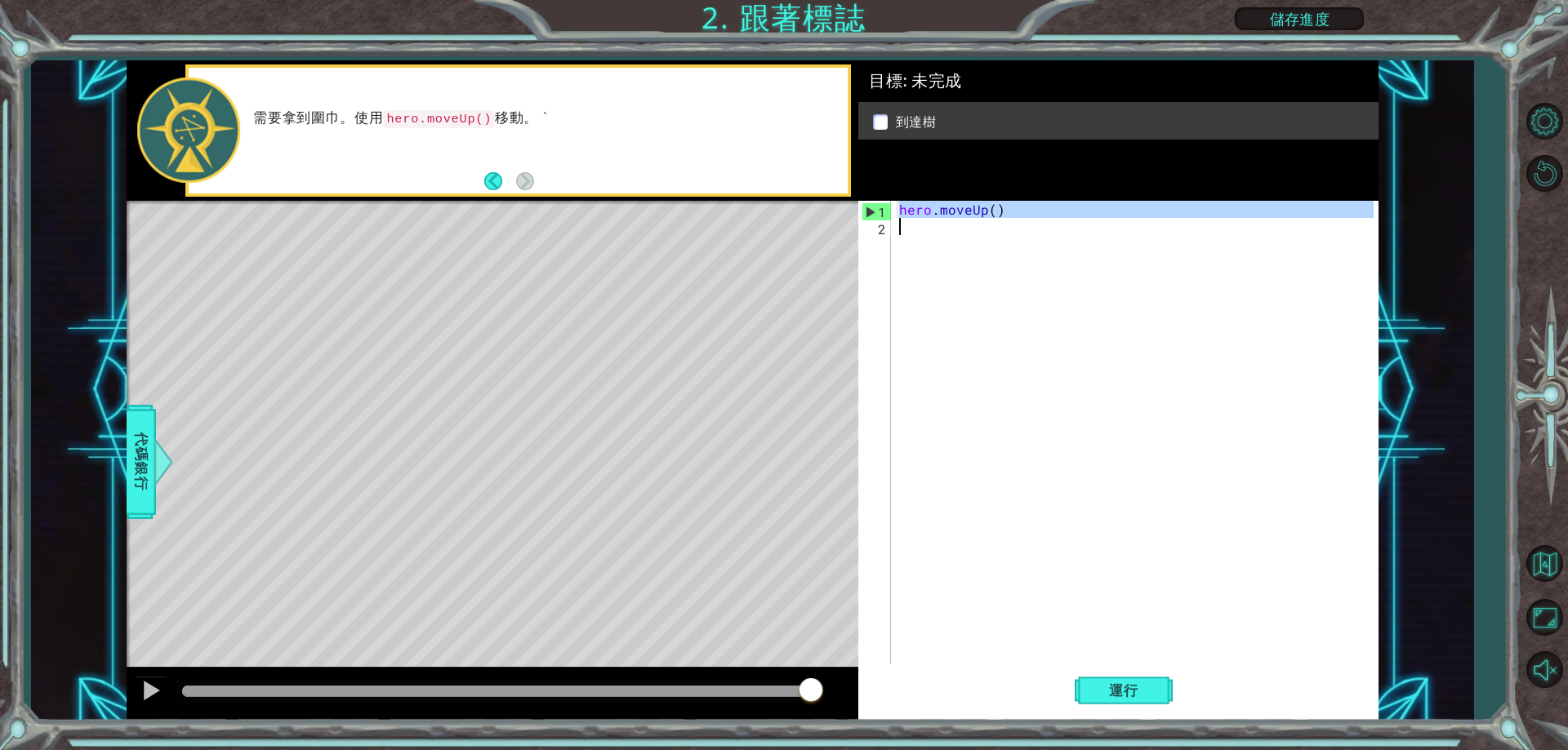
click at [964, 235] on div "hero . moveUp ( )" at bounding box center [1135, 431] width 478 height 463
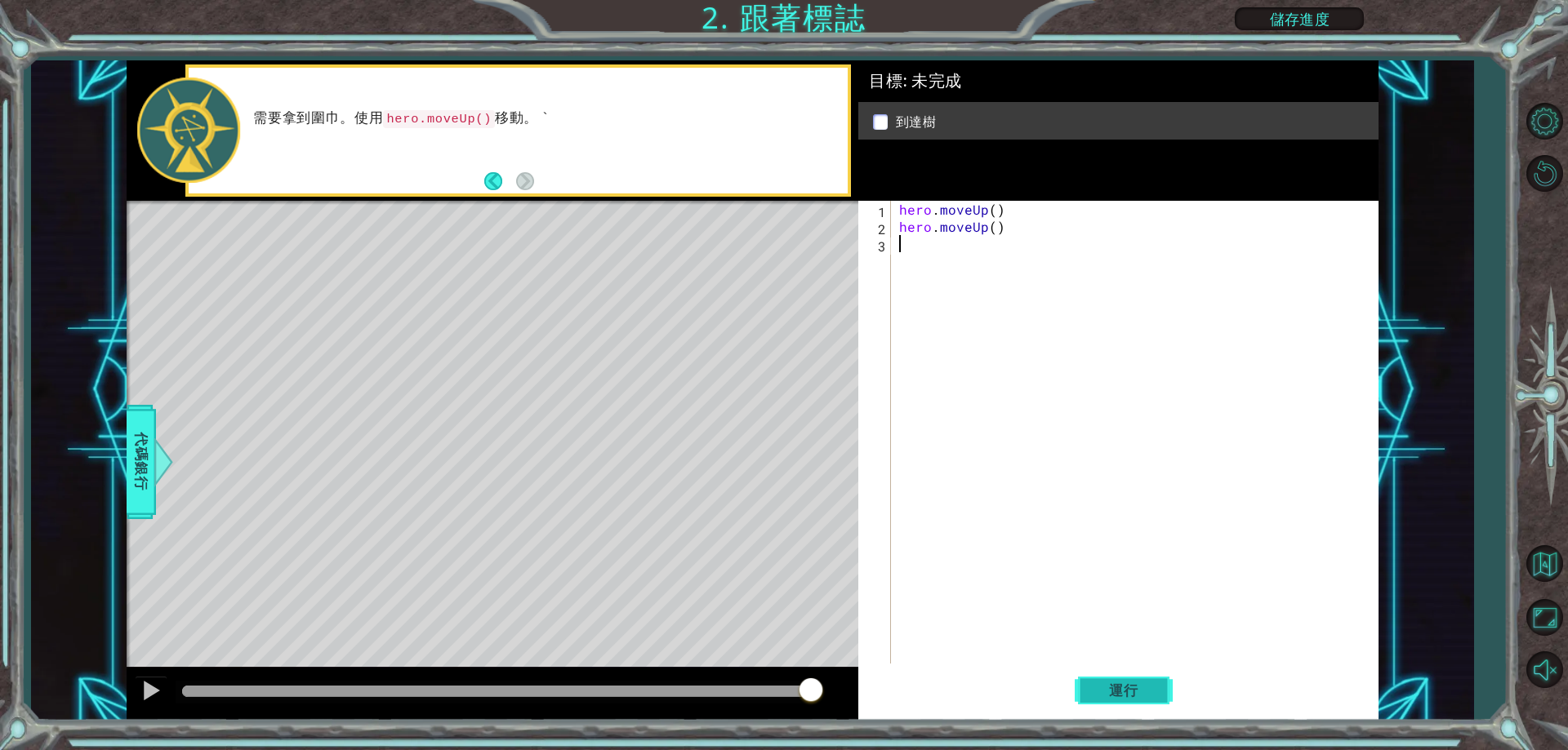
click at [1119, 694] on span "運行" at bounding box center [1125, 691] width 62 height 17
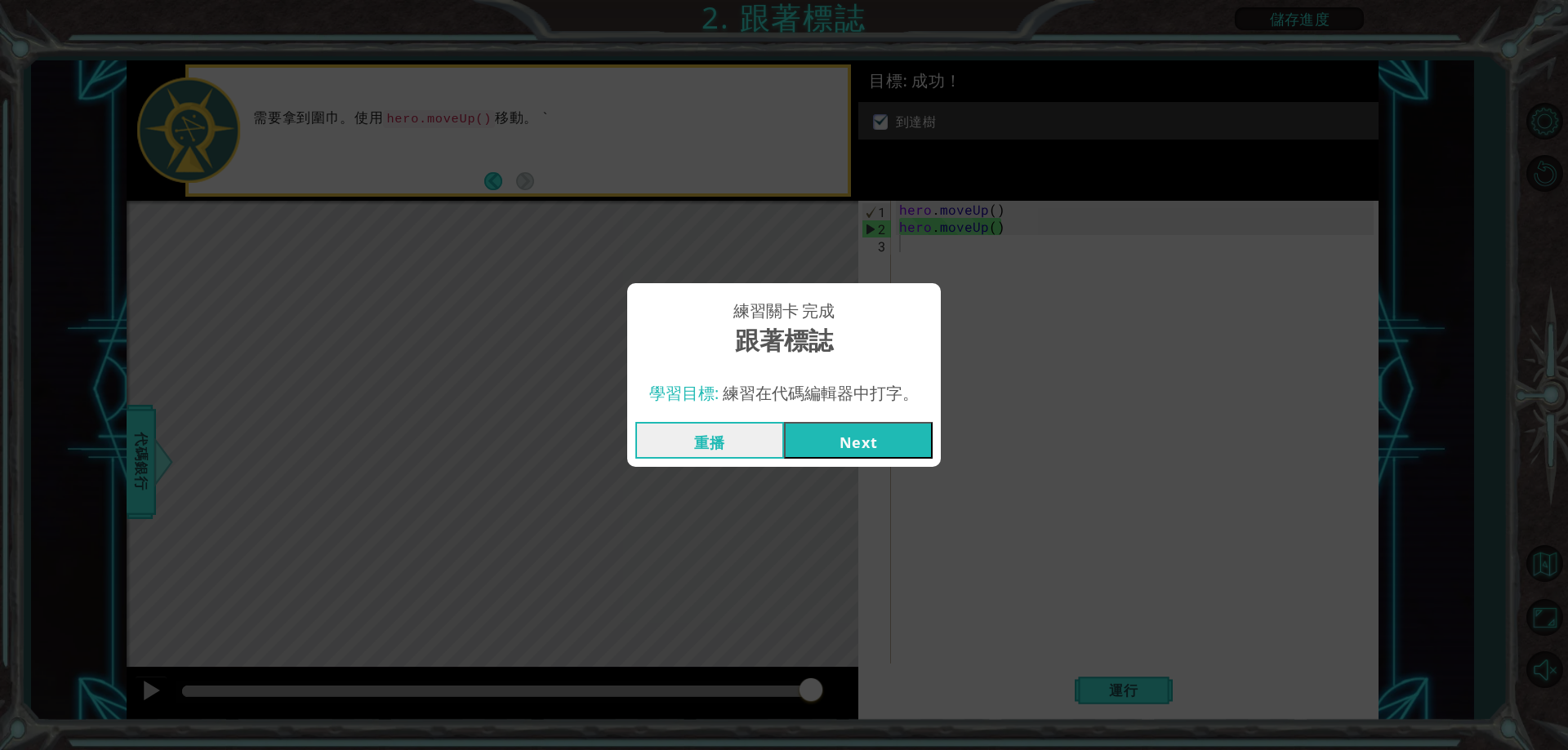
click at [897, 436] on button "Next" at bounding box center [859, 440] width 149 height 37
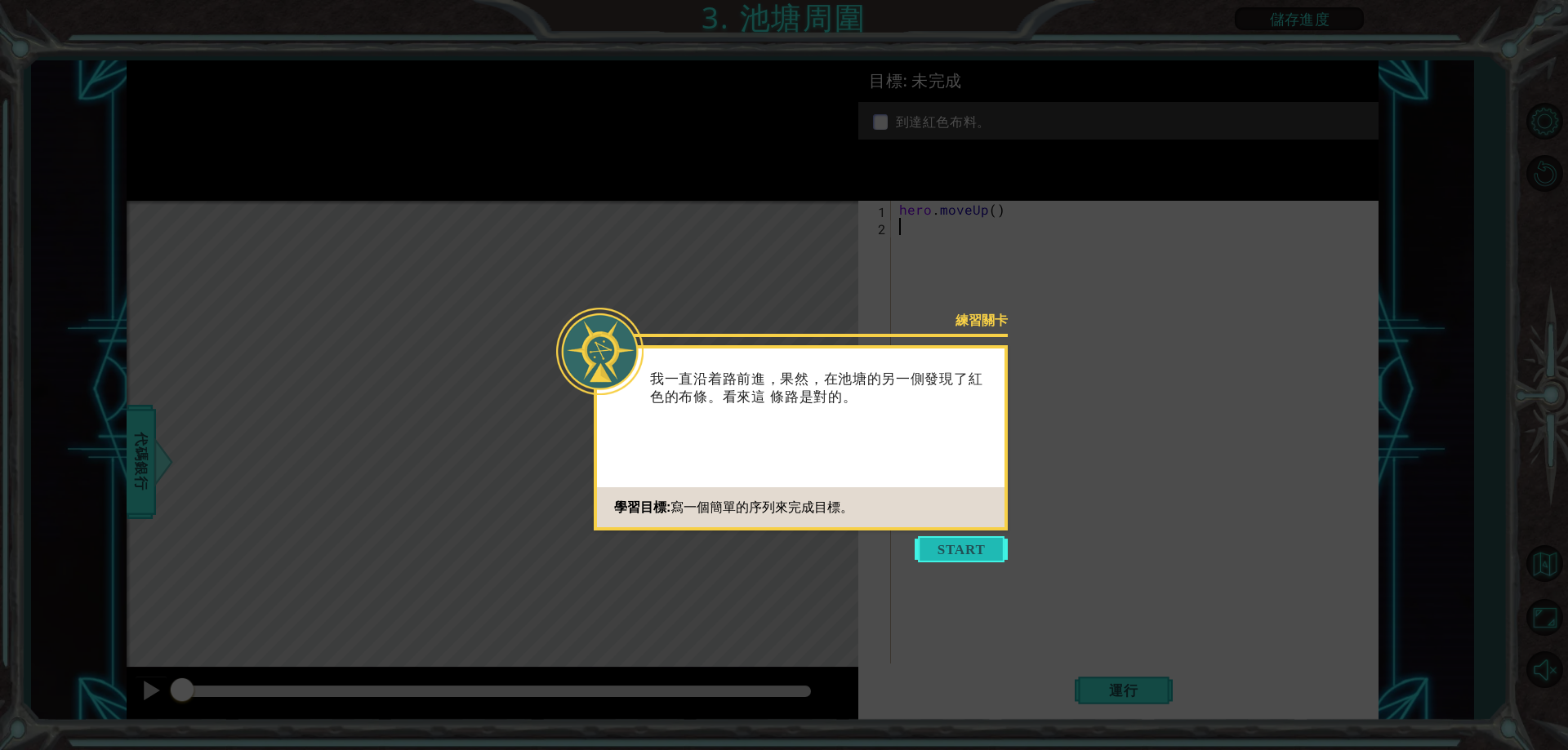
click at [987, 551] on button "Start" at bounding box center [962, 549] width 94 height 26
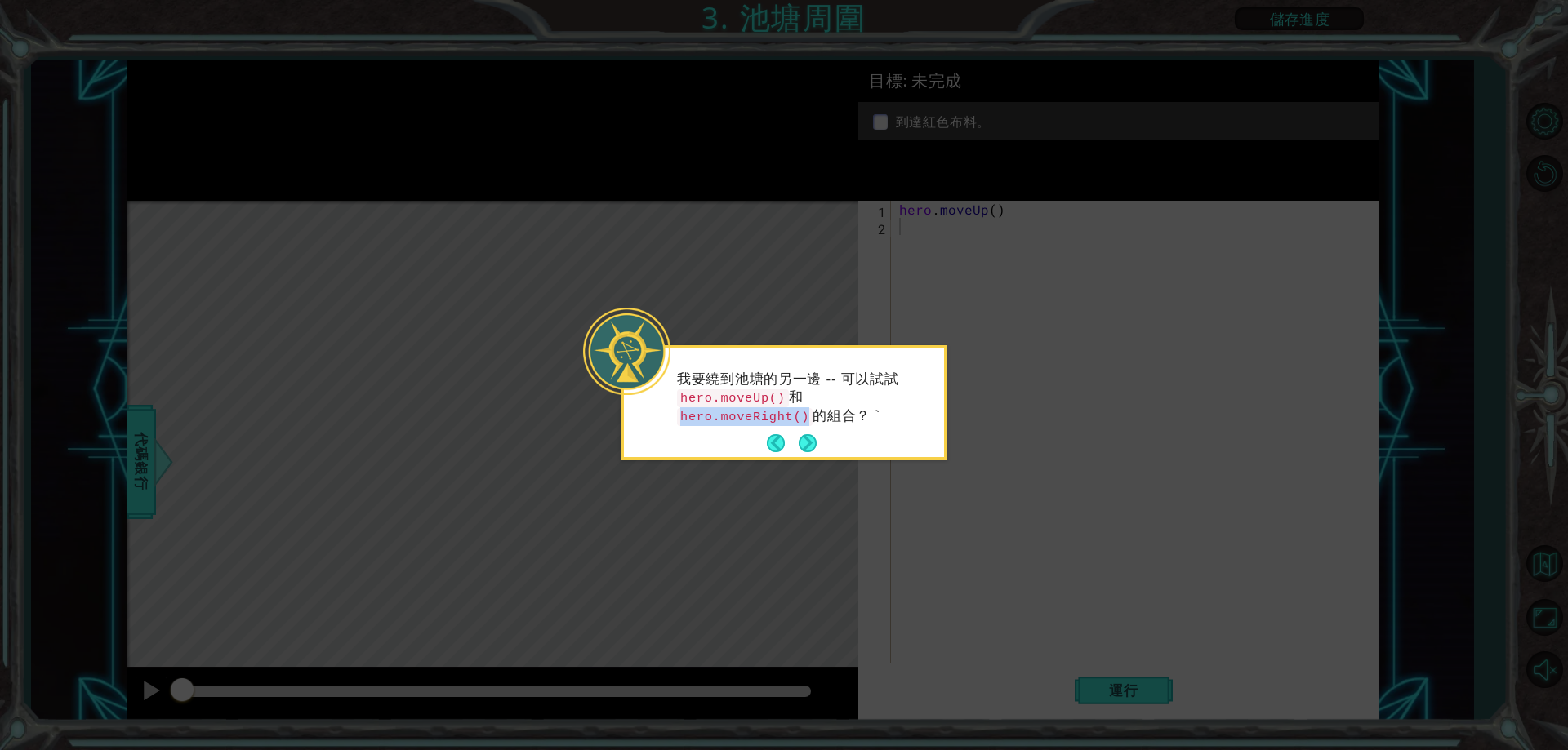
drag, startPoint x: 918, startPoint y: 402, endPoint x: 790, endPoint y: 393, distance: 128.3
click at [790, 393] on p "我要繞到池塘的另一邊 -- 可以試試 hero.moveUp() 和 hero.moveRight() 的組合？ `" at bounding box center [805, 398] width 255 height 56
copy code "hero.moveRight()"
click at [846, 417] on p "我要繞到池塘的另一邊 -- 可以試試 hero.moveUp() 和 hero.moveRight() 的組合？ `" at bounding box center [805, 398] width 255 height 56
click at [806, 436] on button "Next" at bounding box center [808, 444] width 19 height 19
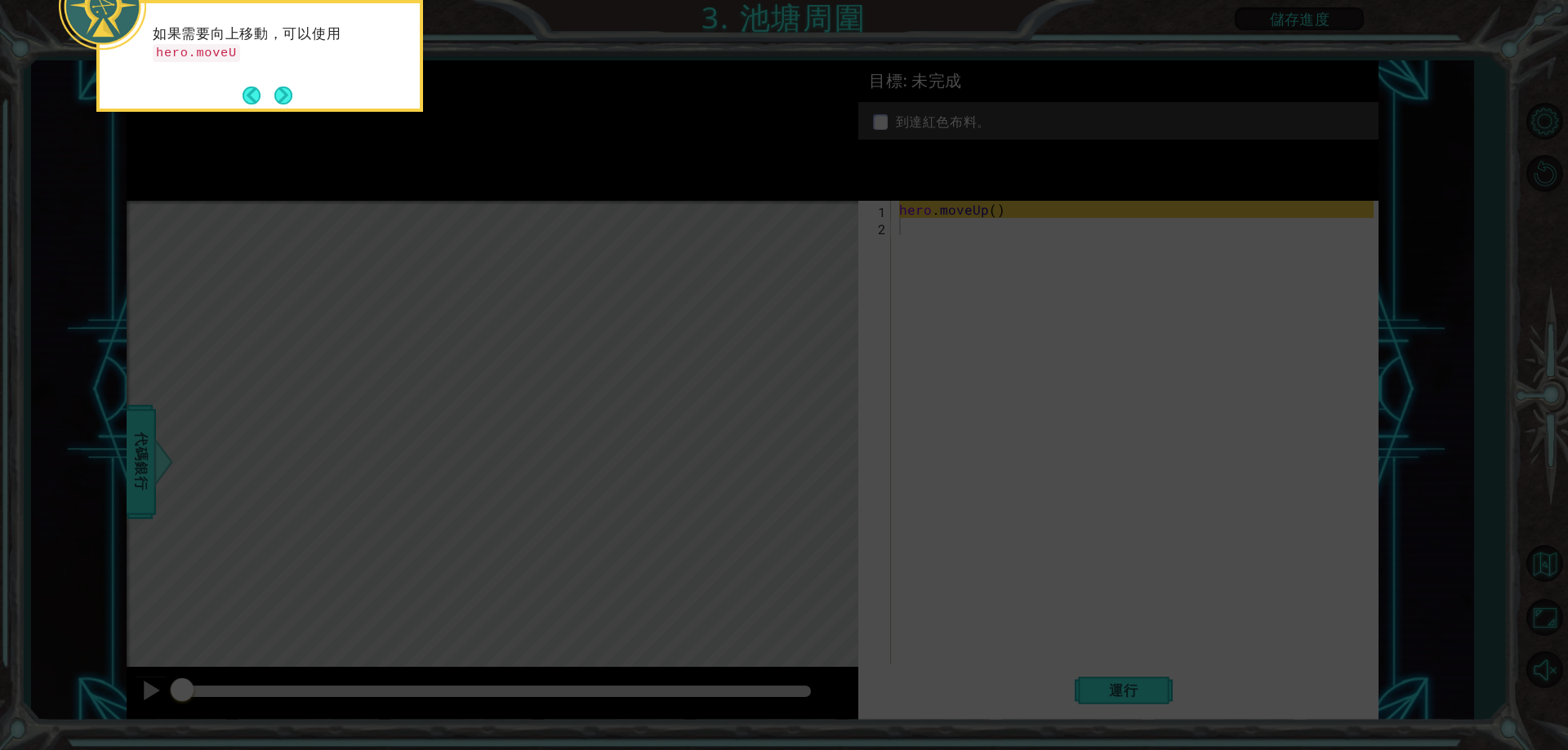
click at [1075, 270] on icon at bounding box center [784, 112] width 1568 height 1276
click at [278, 100] on button "Next" at bounding box center [284, 95] width 18 height 18
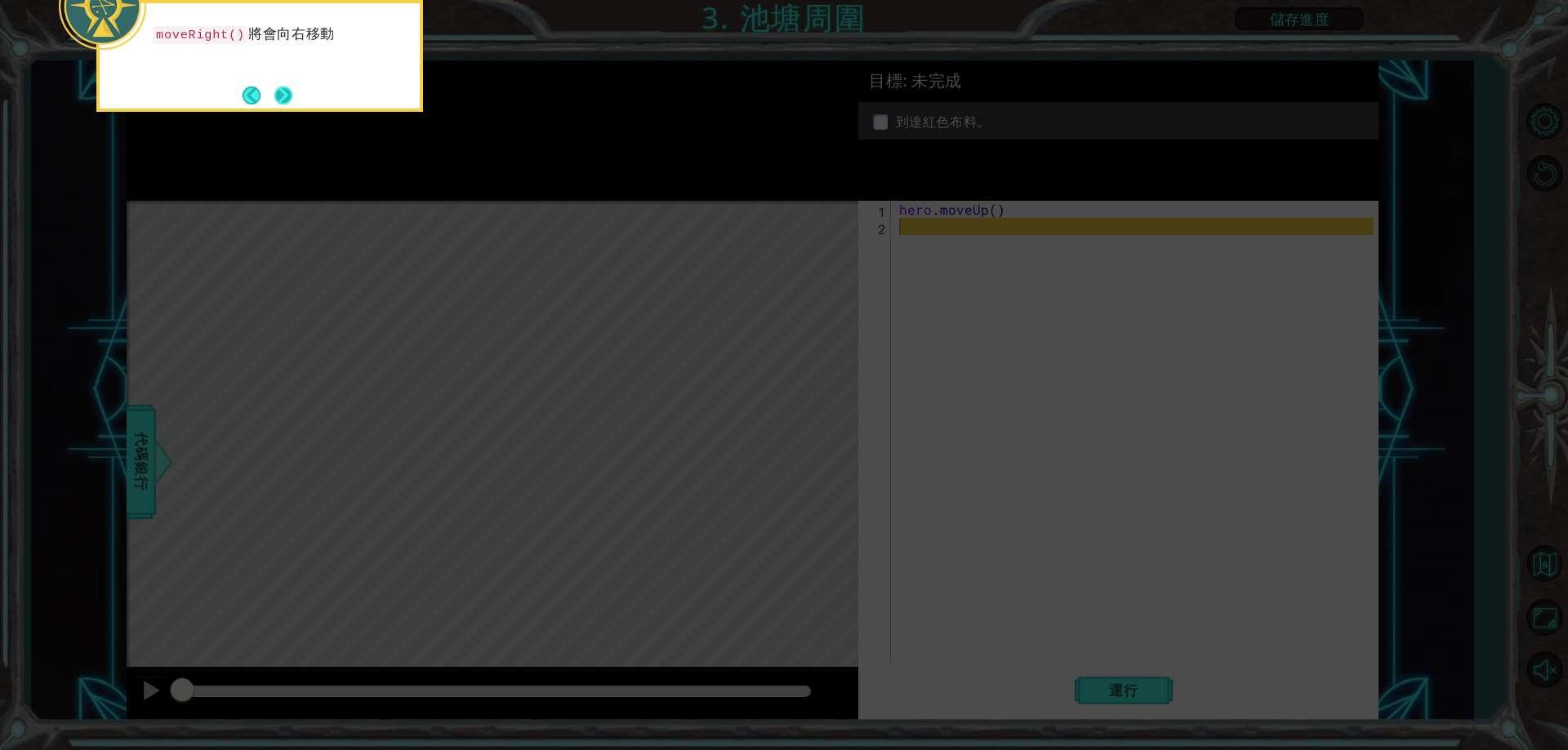
click at [290, 94] on button "Next" at bounding box center [284, 95] width 18 height 18
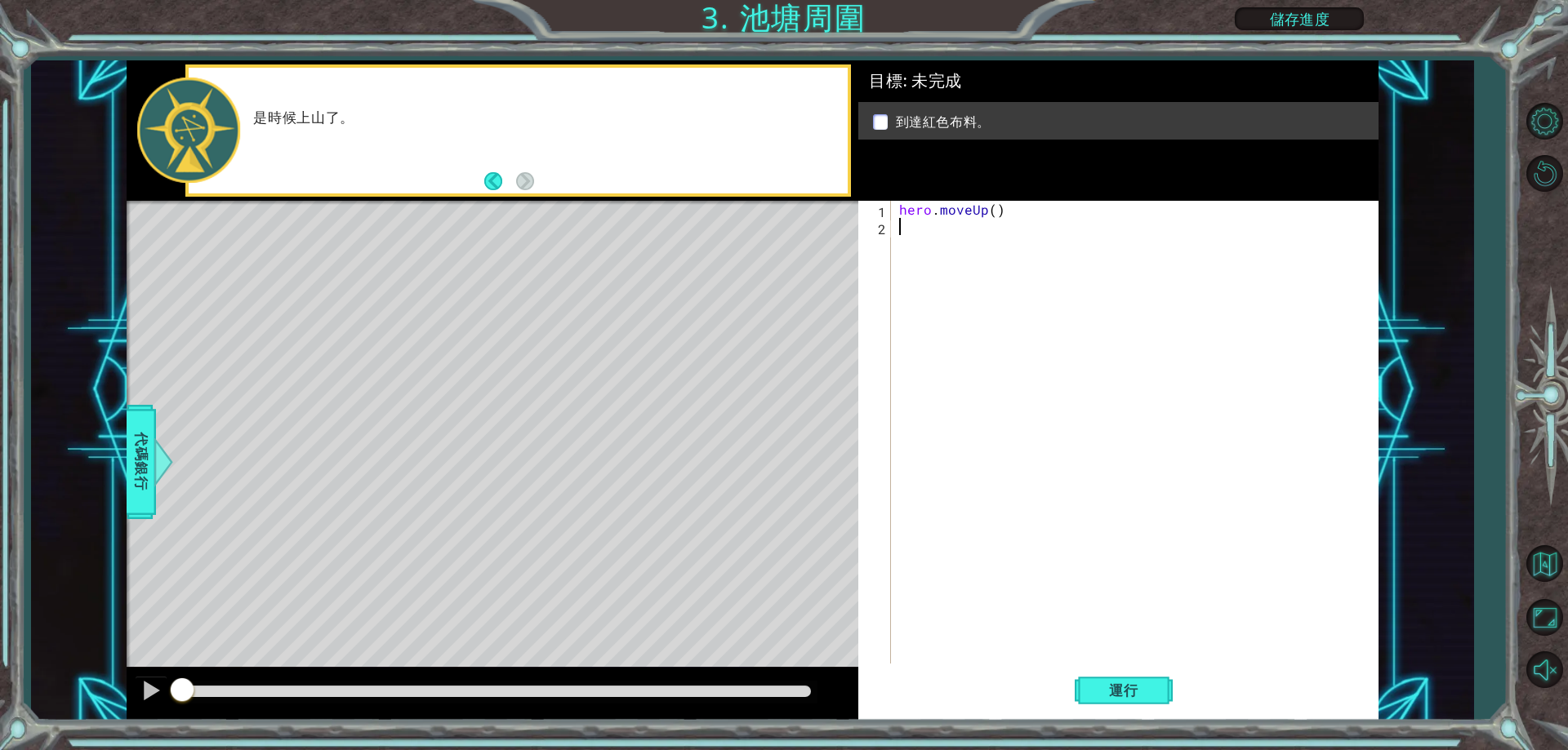
click at [990, 242] on div "hero . moveUp ( )" at bounding box center [1139, 449] width 485 height 498
paste textarea "hero.moveRight()"
type textarea "hero.moveRight()"
click at [976, 254] on div "hero . moveUp ( ) hero . moveRight ( )" at bounding box center [1139, 449] width 485 height 498
click at [1121, 694] on span "運行" at bounding box center [1125, 691] width 62 height 17
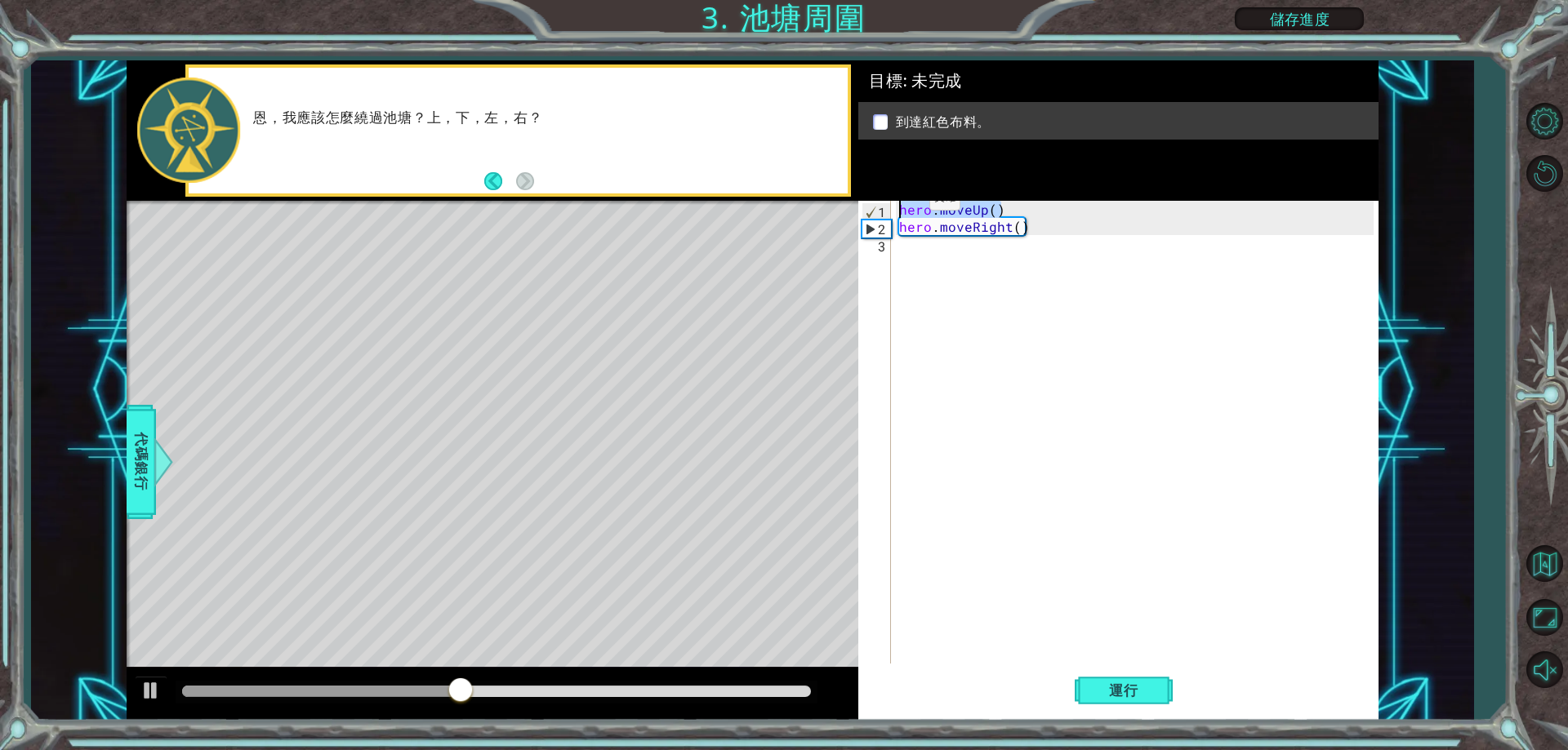
click at [857, 196] on div "1 ההההההההההההההההההההההההההההההההההההההההההההההההההההההההההההההההההההההההההההה…" at bounding box center [752, 391] width 1252 height 660
type textarea "hero.moveUp()"
click at [966, 256] on div "hero . moveUp ( ) hero . moveRight ( )" at bounding box center [1139, 449] width 485 height 498
paste textarea "hero.moveUp()"
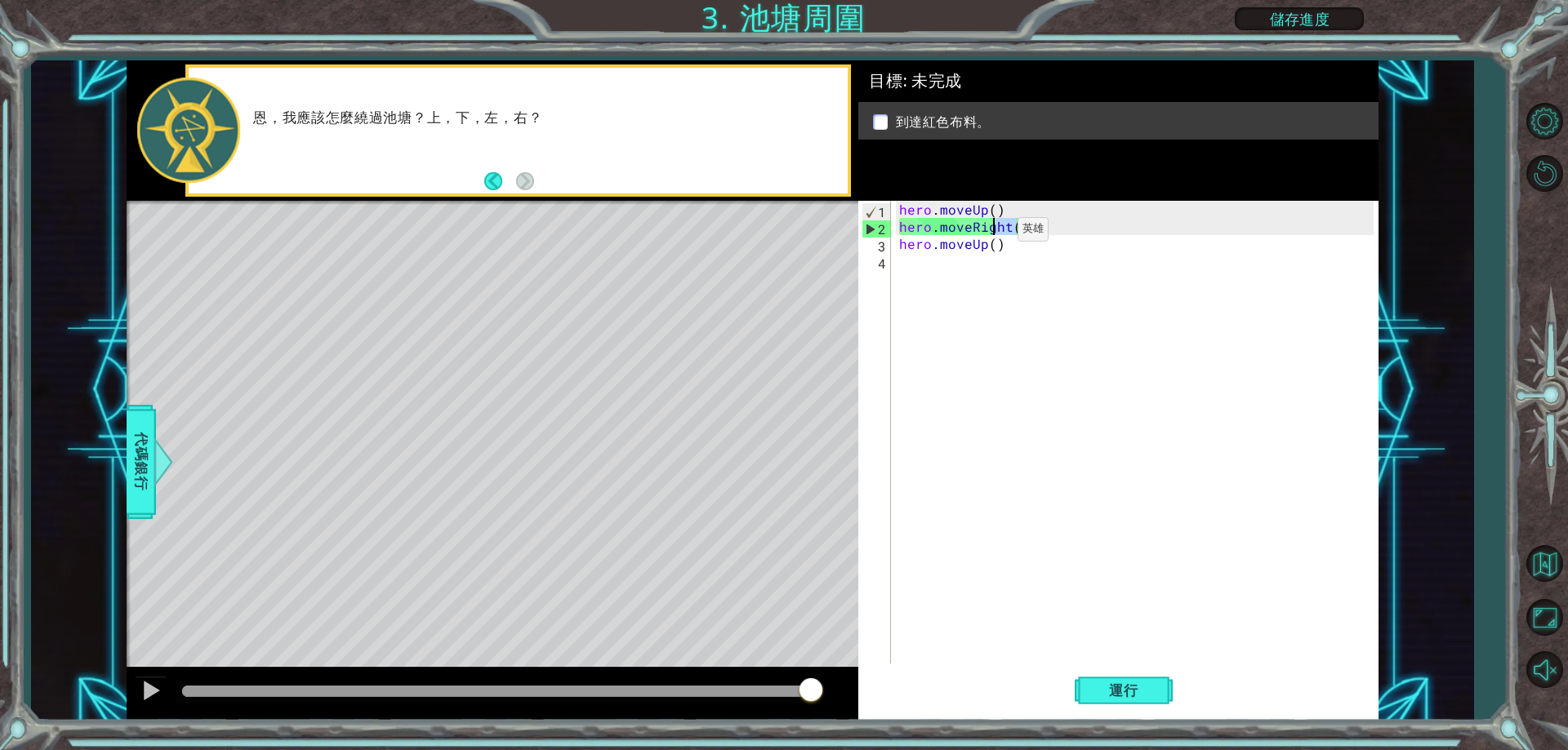
drag, startPoint x: 1017, startPoint y: 229, endPoint x: 951, endPoint y: 221, distance: 66.5
click at [981, 235] on div "hero . moveUp ( ) hero . moveRight ( ) hero . moveUp ( )" at bounding box center [1139, 449] width 485 height 498
click at [1043, 222] on div "hero . moveUp ( ) hero . moveRight ( ) hero . moveUp ( )" at bounding box center [1139, 449] width 485 height 498
click at [1037, 225] on div "hero . moveUp ( ) hero . moveRight ( ) hero . moveUp ( )" at bounding box center [1139, 449] width 485 height 498
drag, startPoint x: 1014, startPoint y: 243, endPoint x: 1012, endPoint y: 255, distance: 12.2
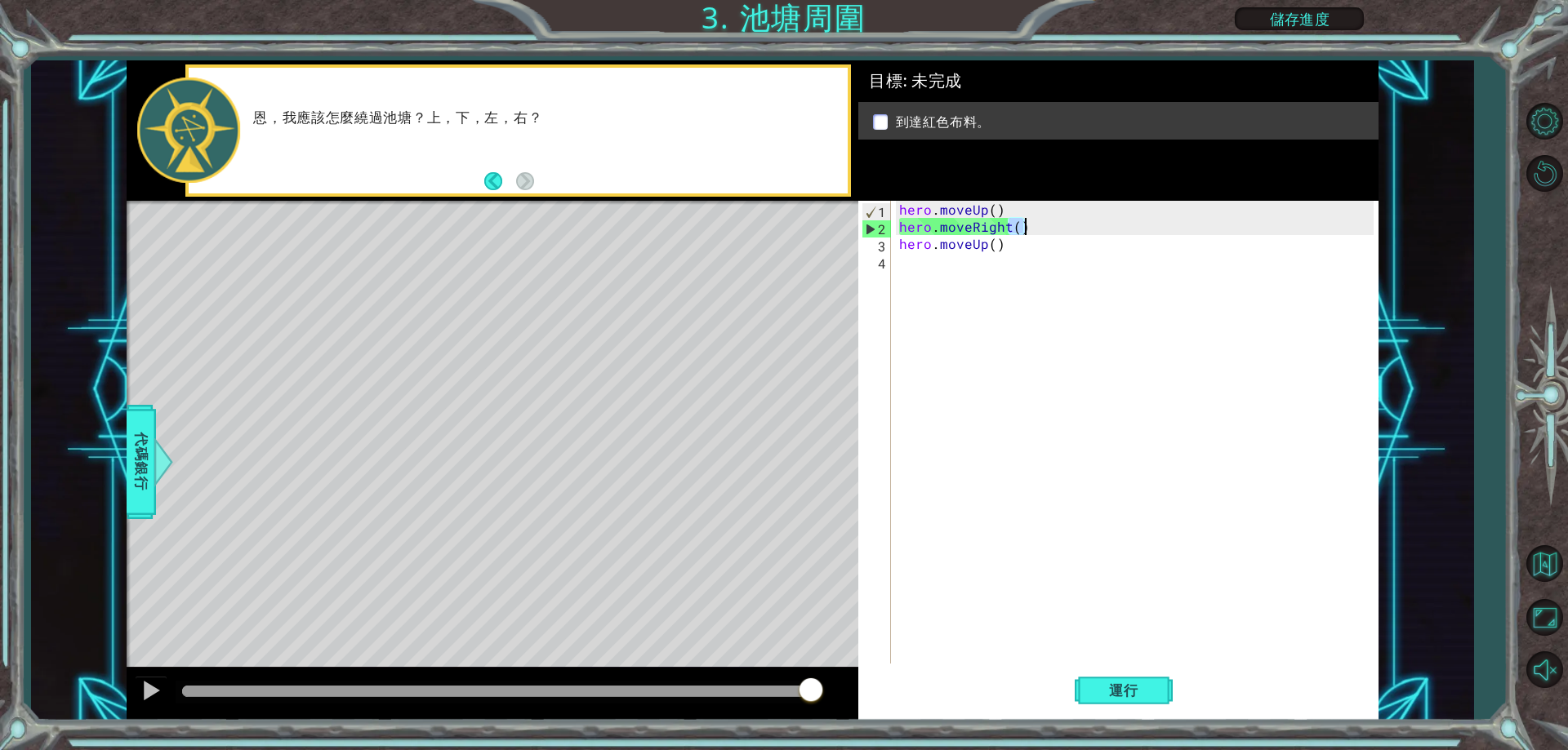
click at [1014, 244] on div "hero . moveUp ( ) hero . moveRight ( ) hero . moveUp ( )" at bounding box center [1139, 449] width 485 height 498
type textarea "hero.moveUp()"
click at [1005, 271] on div "hero . moveUp ( ) hero . moveRight ( ) hero . moveUp ( )" at bounding box center [1139, 449] width 485 height 498
drag, startPoint x: 1017, startPoint y: 249, endPoint x: 944, endPoint y: 264, distance: 74.5
click at [944, 264] on div "hero . moveUp ( ) hero . moveRight ( ) hero . moveUp ( )" at bounding box center [1139, 449] width 485 height 498
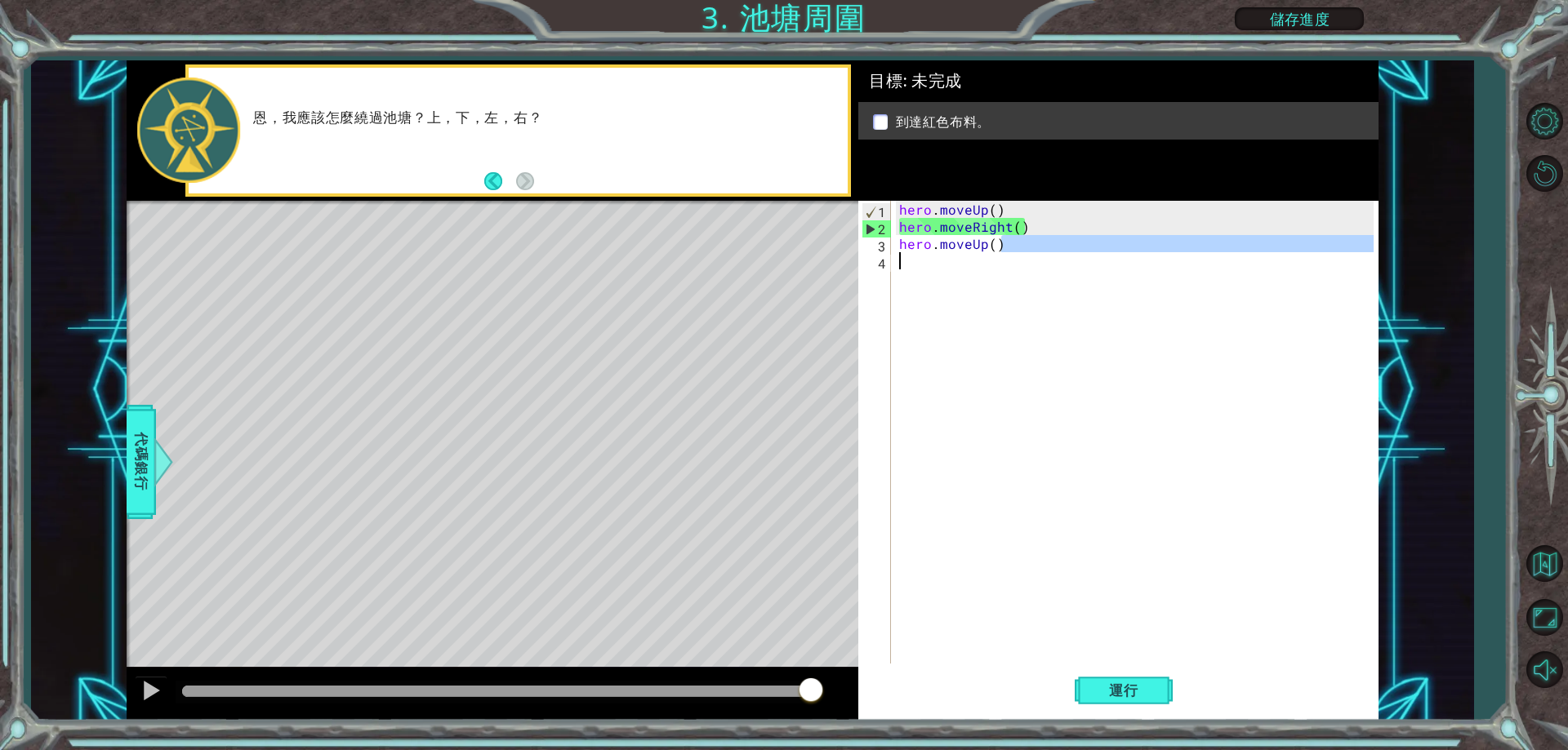
type textarea "hero.moveUp()"
click at [944, 264] on div "hero . moveUp ( ) hero . moveRight ( ) hero . moveUp ( )" at bounding box center [1135, 431] width 478 height 463
paste textarea "hero.moveUp()"
type textarea "hero.moveUp()"
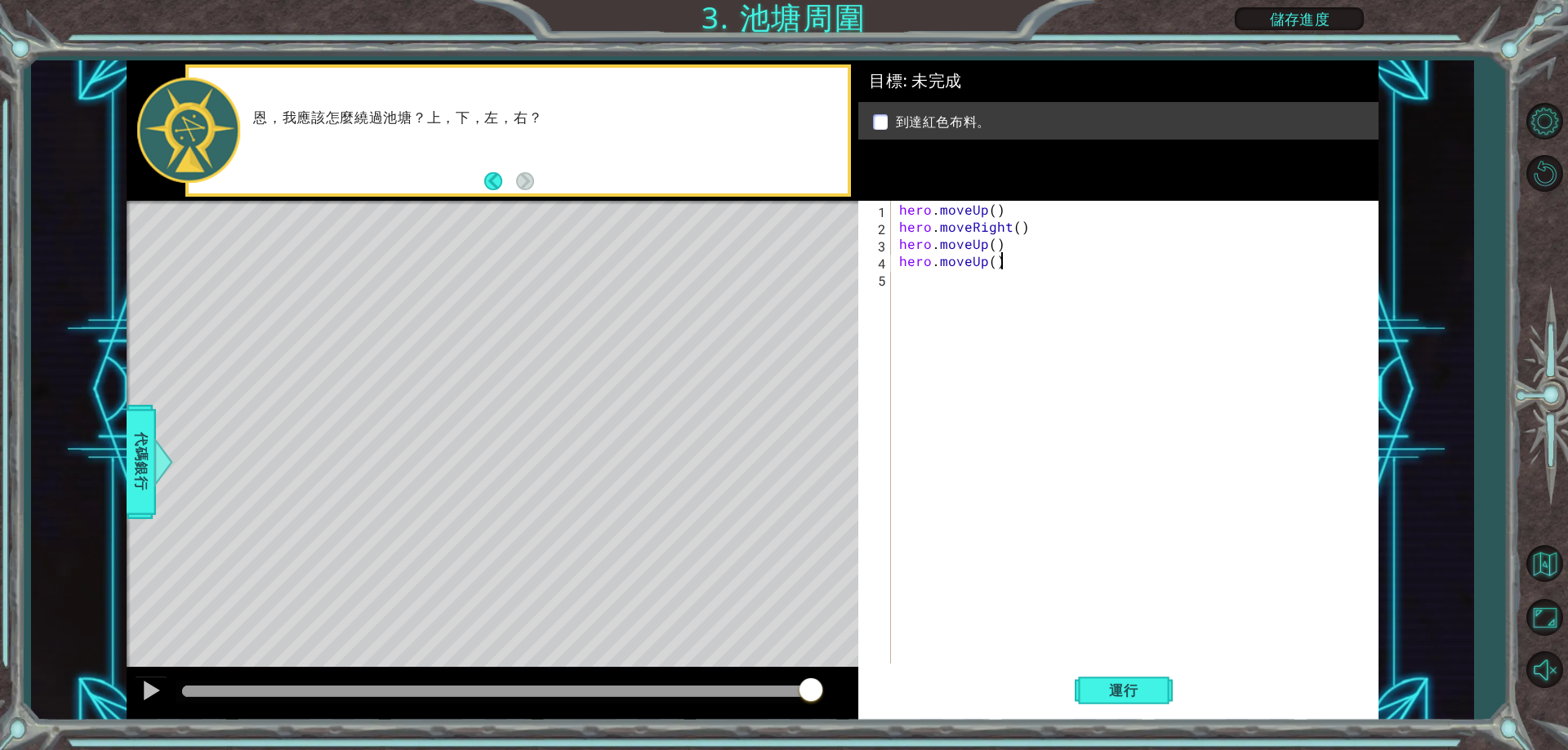
type textarea "hero.moveUp()"
click at [1164, 689] on button "運行" at bounding box center [1124, 692] width 98 height 53
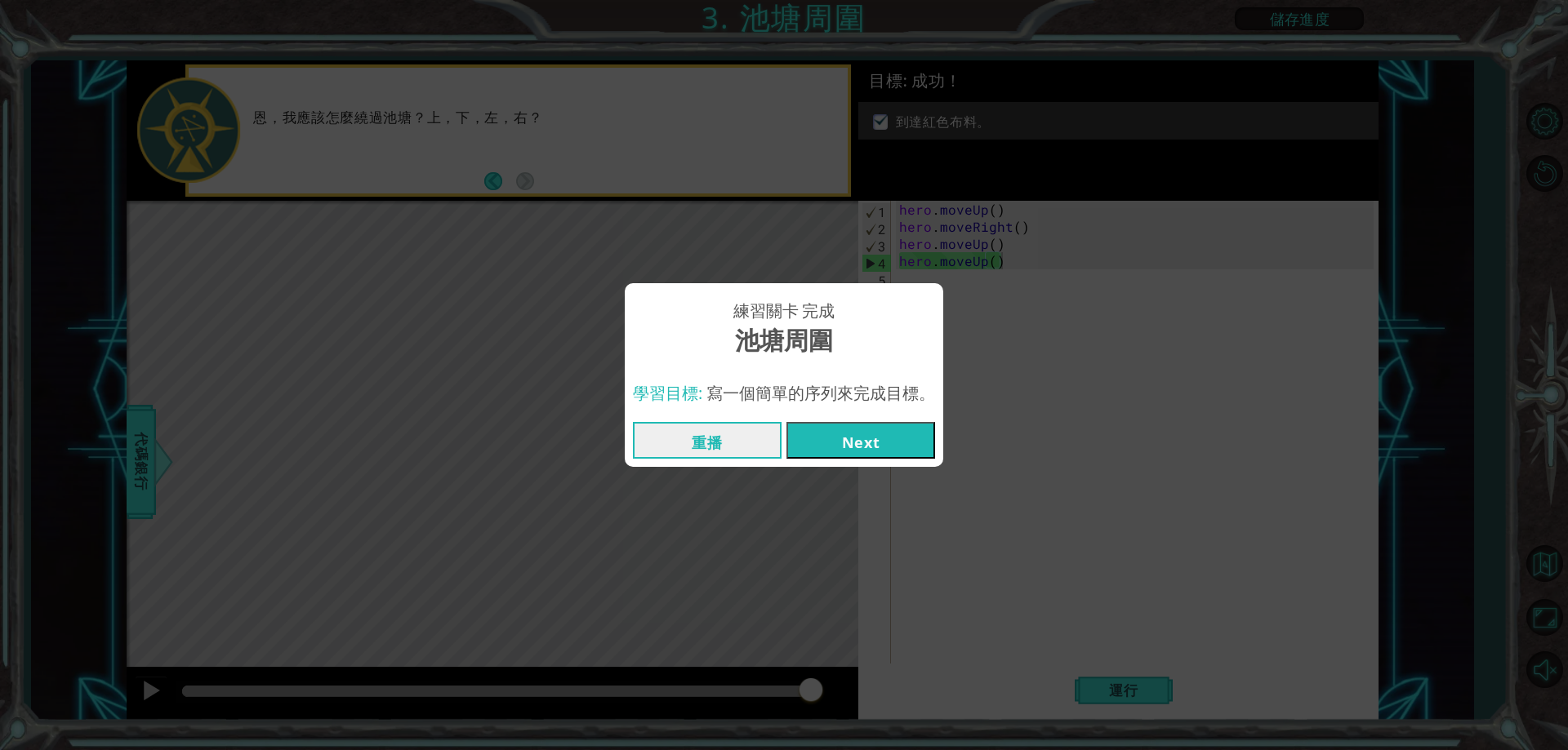
click at [818, 436] on button "Next" at bounding box center [860, 440] width 149 height 37
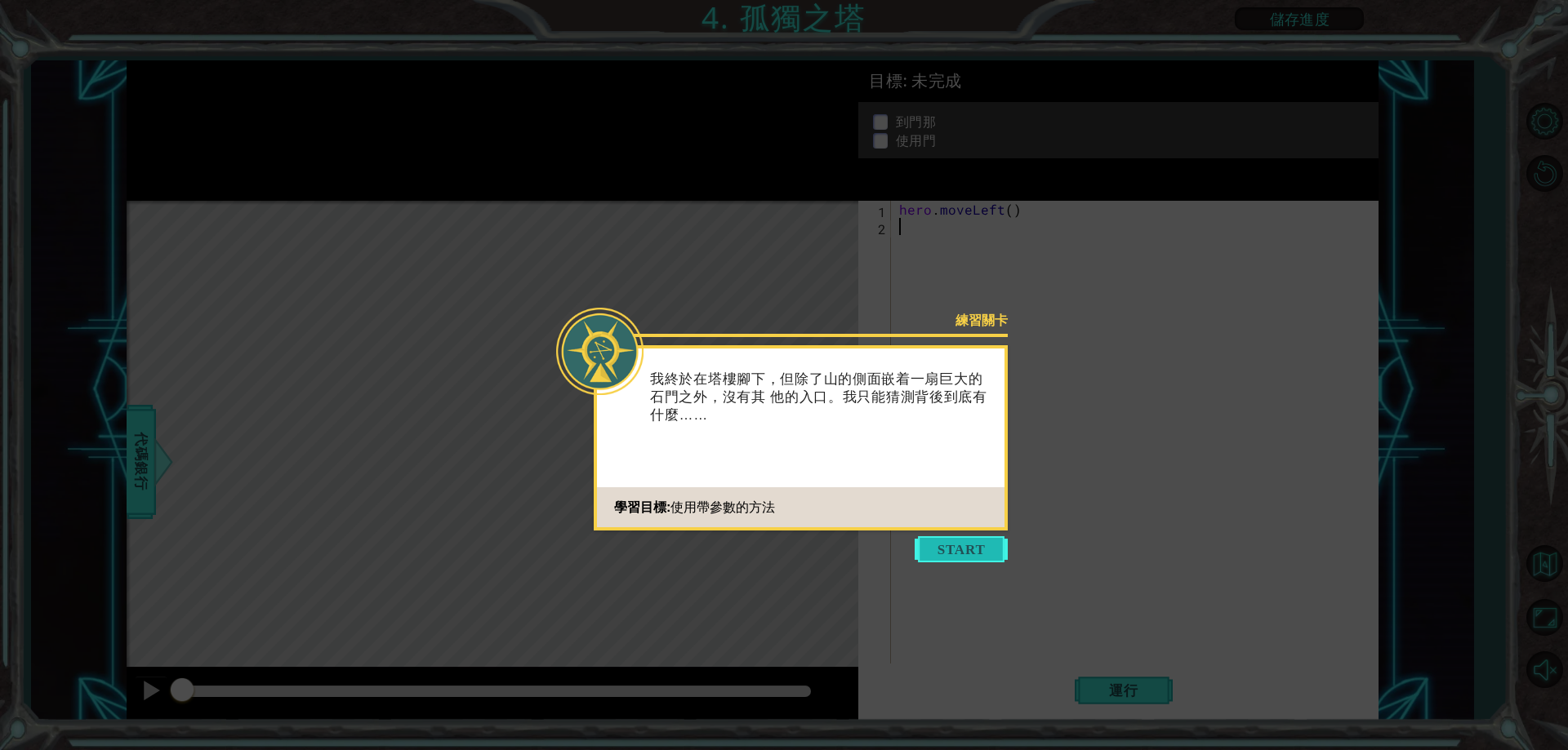
click at [989, 553] on button "Start" at bounding box center [962, 549] width 94 height 26
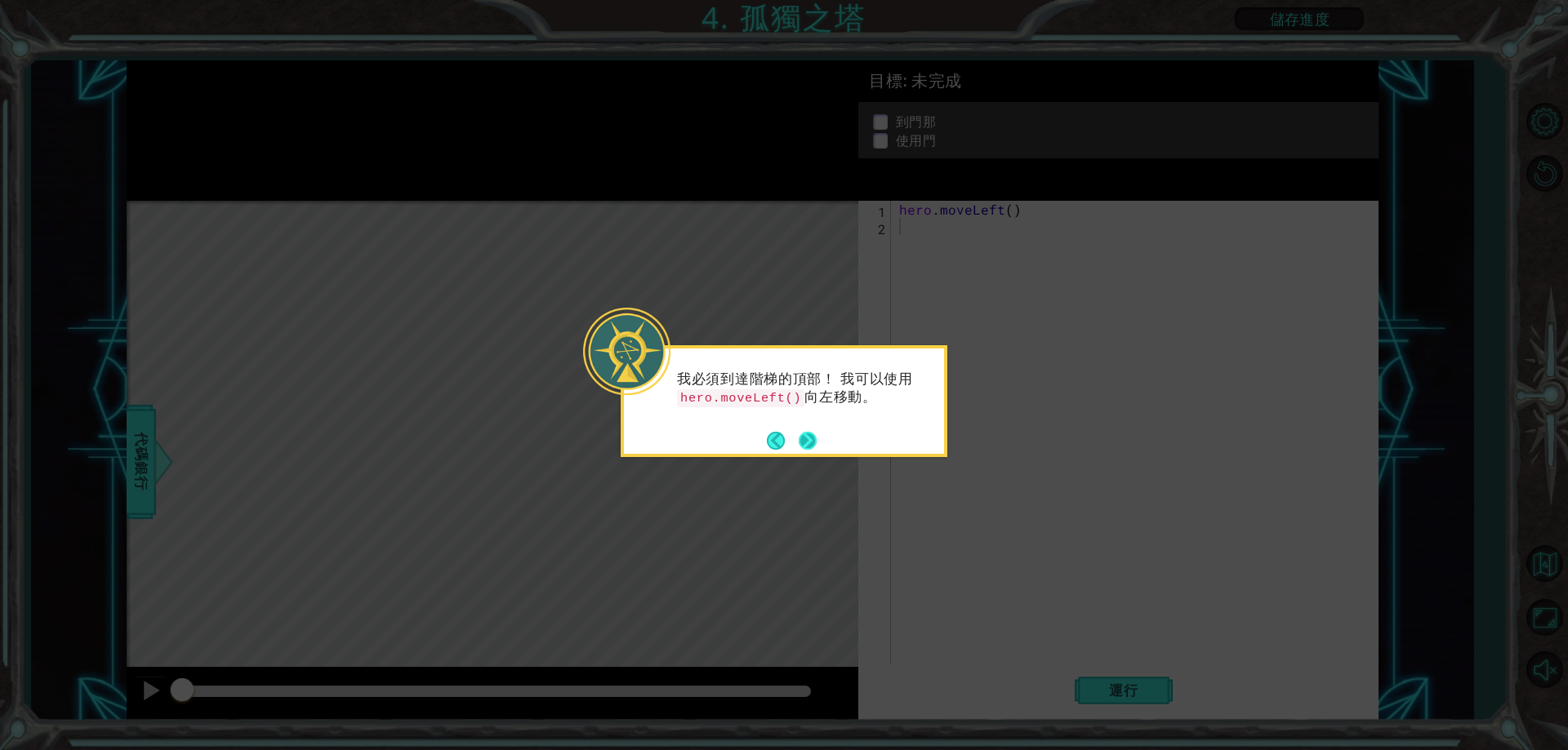
click at [821, 442] on div "我必須到達階梯的頂部！ 我可以使用 hero.moveLeft() 向左移動。" at bounding box center [784, 401] width 326 height 112
click at [814, 440] on button "Next" at bounding box center [808, 440] width 18 height 18
click at [803, 429] on footer at bounding box center [791, 440] width 50 height 24
click at [808, 436] on button "Next" at bounding box center [808, 440] width 18 height 18
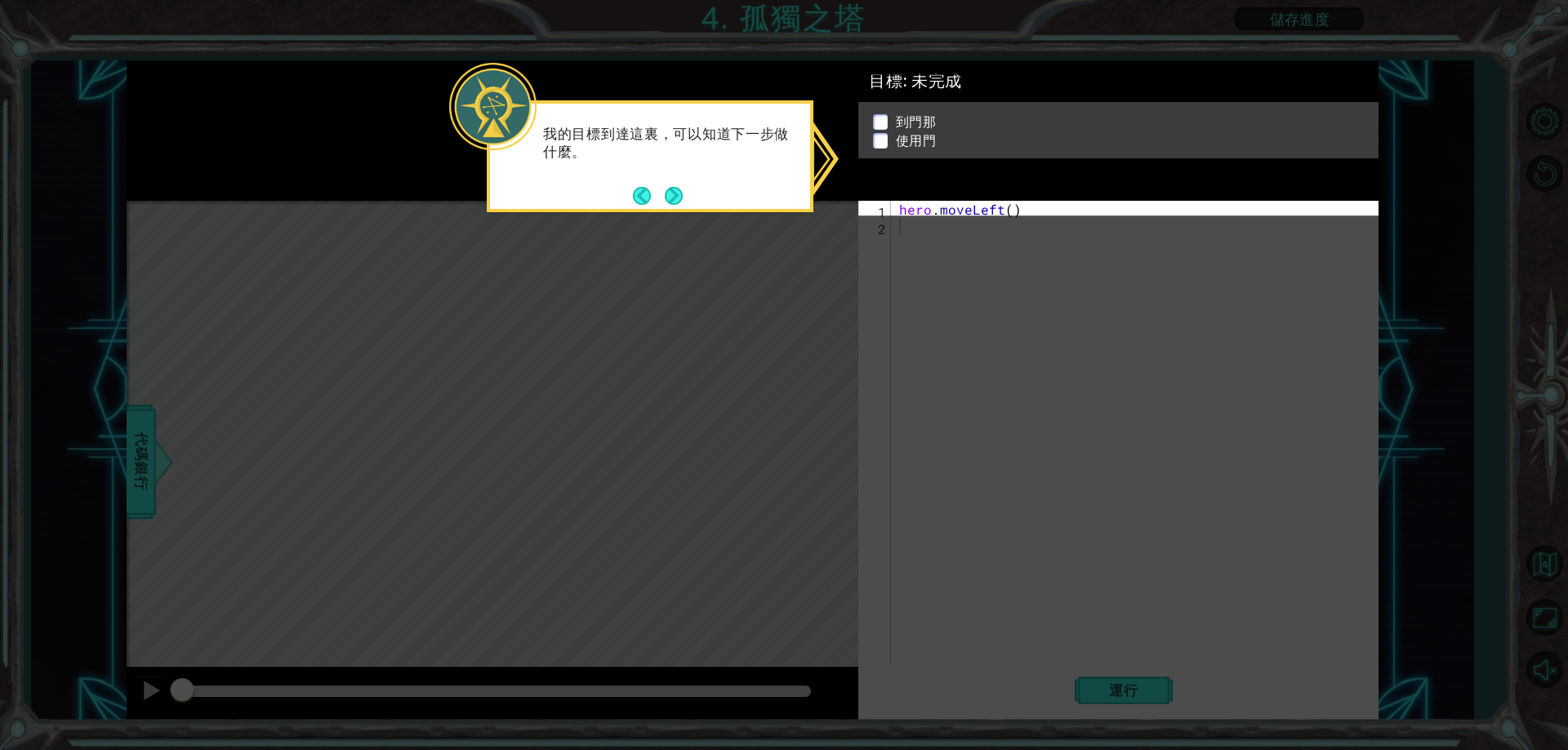
click at [983, 246] on icon at bounding box center [784, 375] width 1568 height 750
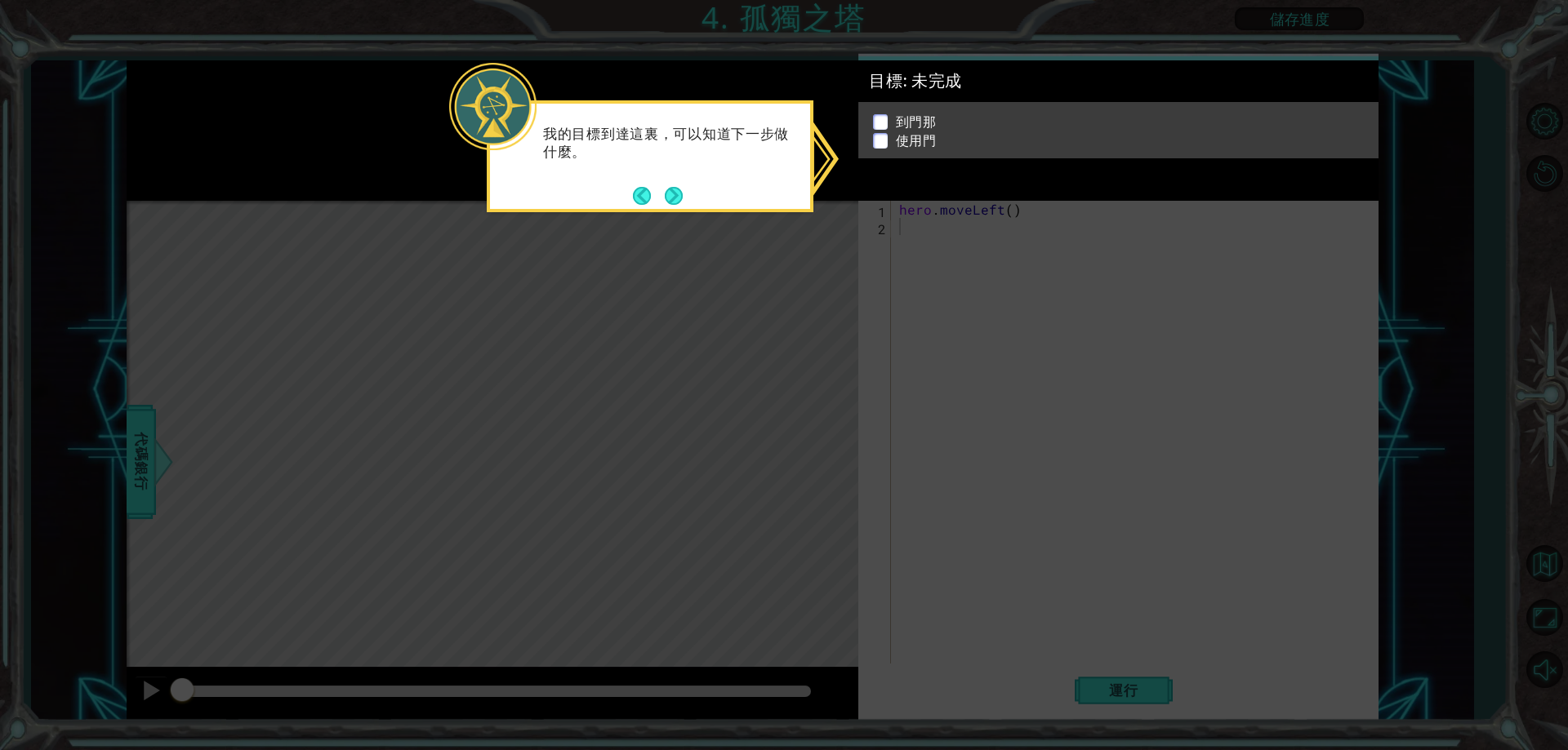
click at [671, 196] on button "Next" at bounding box center [673, 196] width 18 height 18
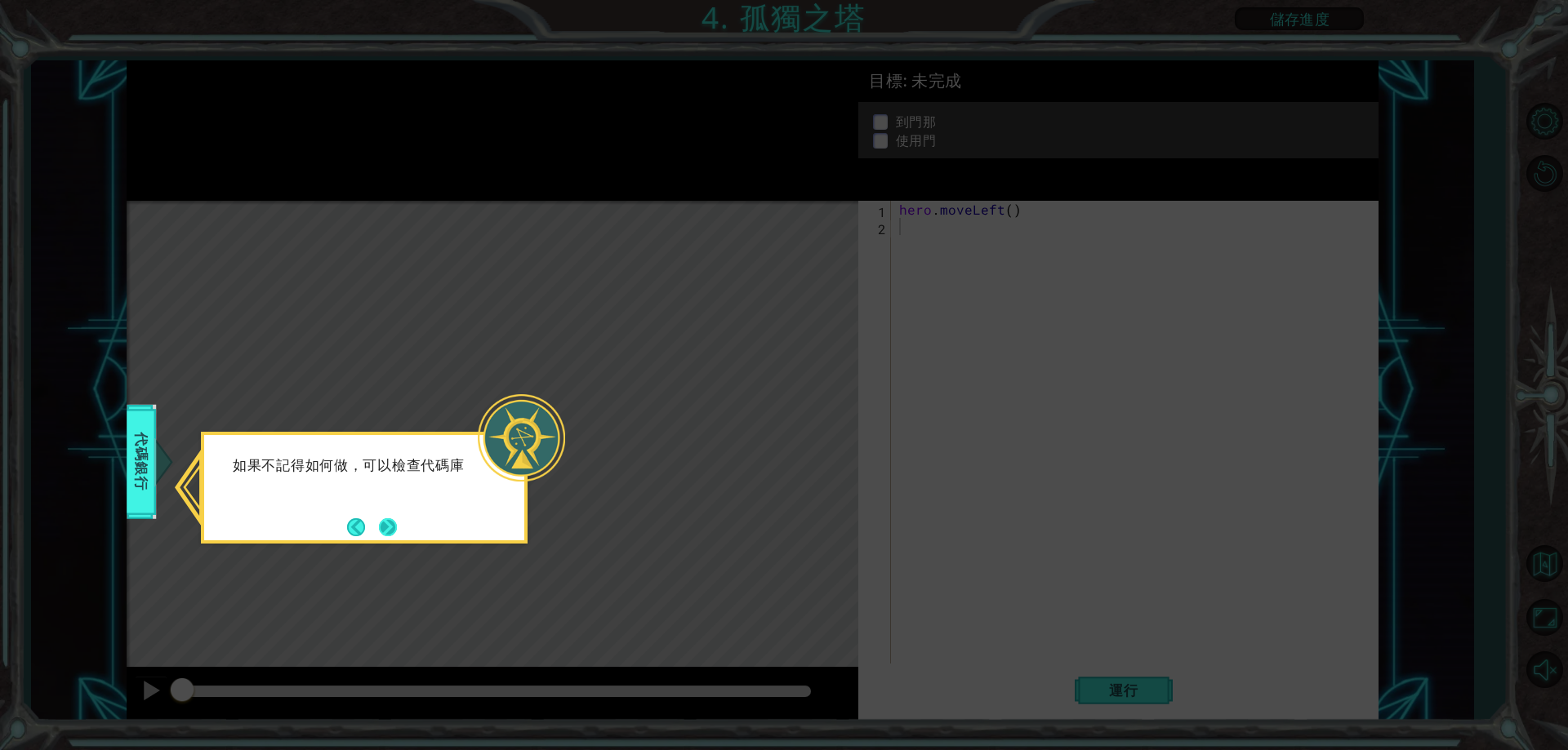
click at [383, 516] on footer at bounding box center [371, 527] width 50 height 24
click at [124, 475] on icon at bounding box center [784, 375] width 1568 height 750
click at [142, 482] on span "代碼銀行" at bounding box center [140, 462] width 26 height 99
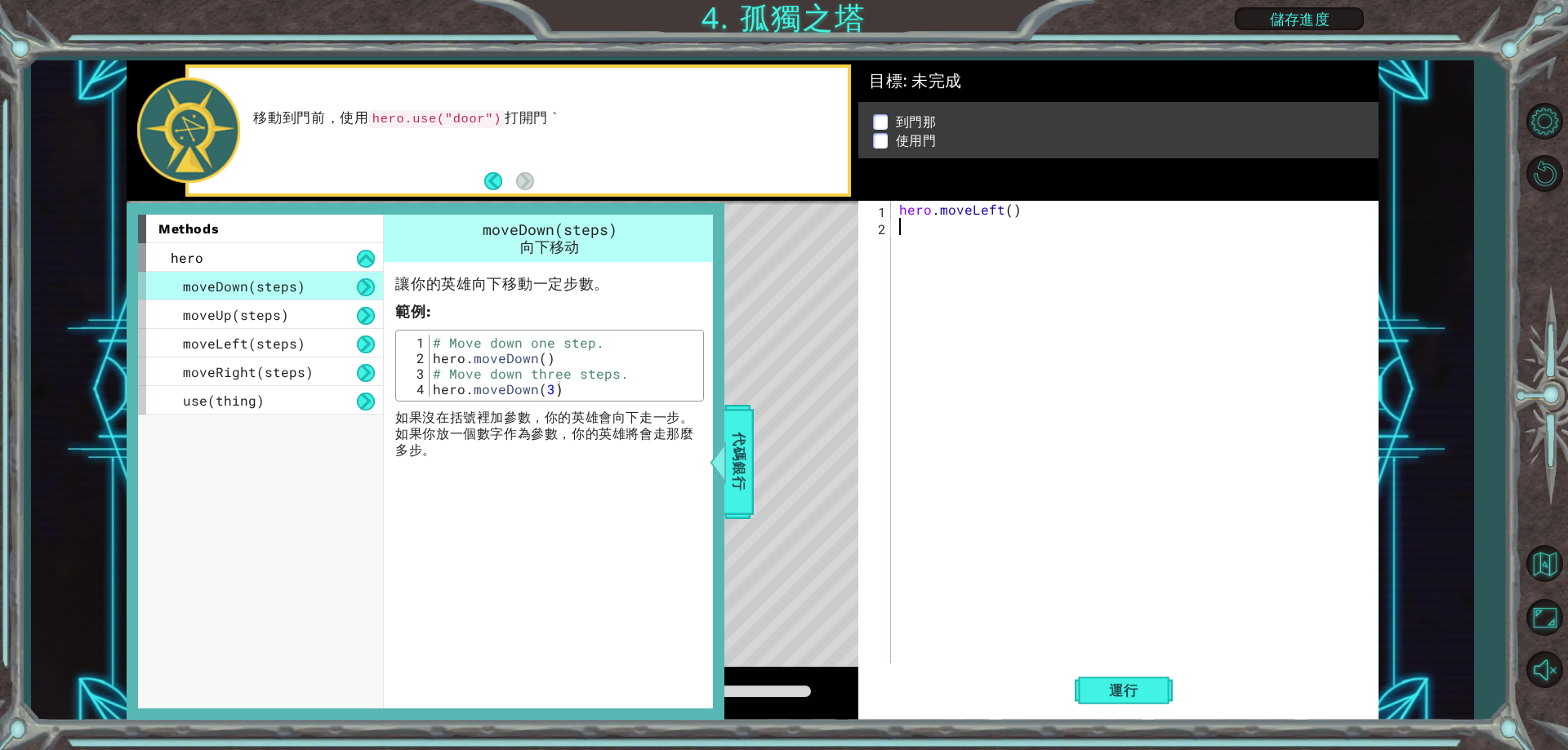
click at [724, 462] on div at bounding box center [713, 462] width 20 height 49
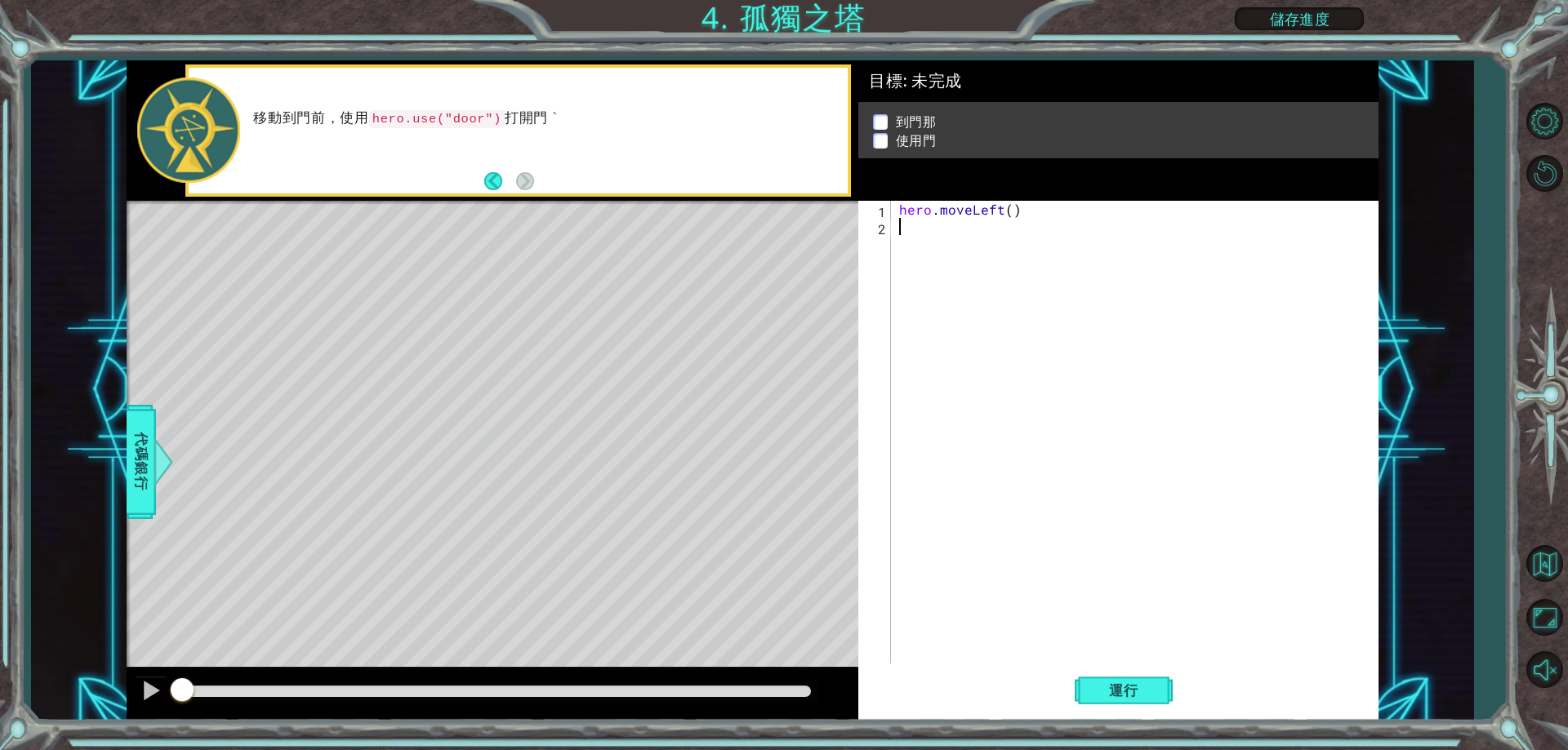
click at [957, 238] on div "hero . moveLeft ( )" at bounding box center [1139, 449] width 485 height 498
click at [1094, 689] on span "運行" at bounding box center [1125, 691] width 62 height 17
click at [966, 239] on div "hero . moveLeft ( )" at bounding box center [1139, 449] width 485 height 498
type textarea "ㄘ"
type textarea "h"
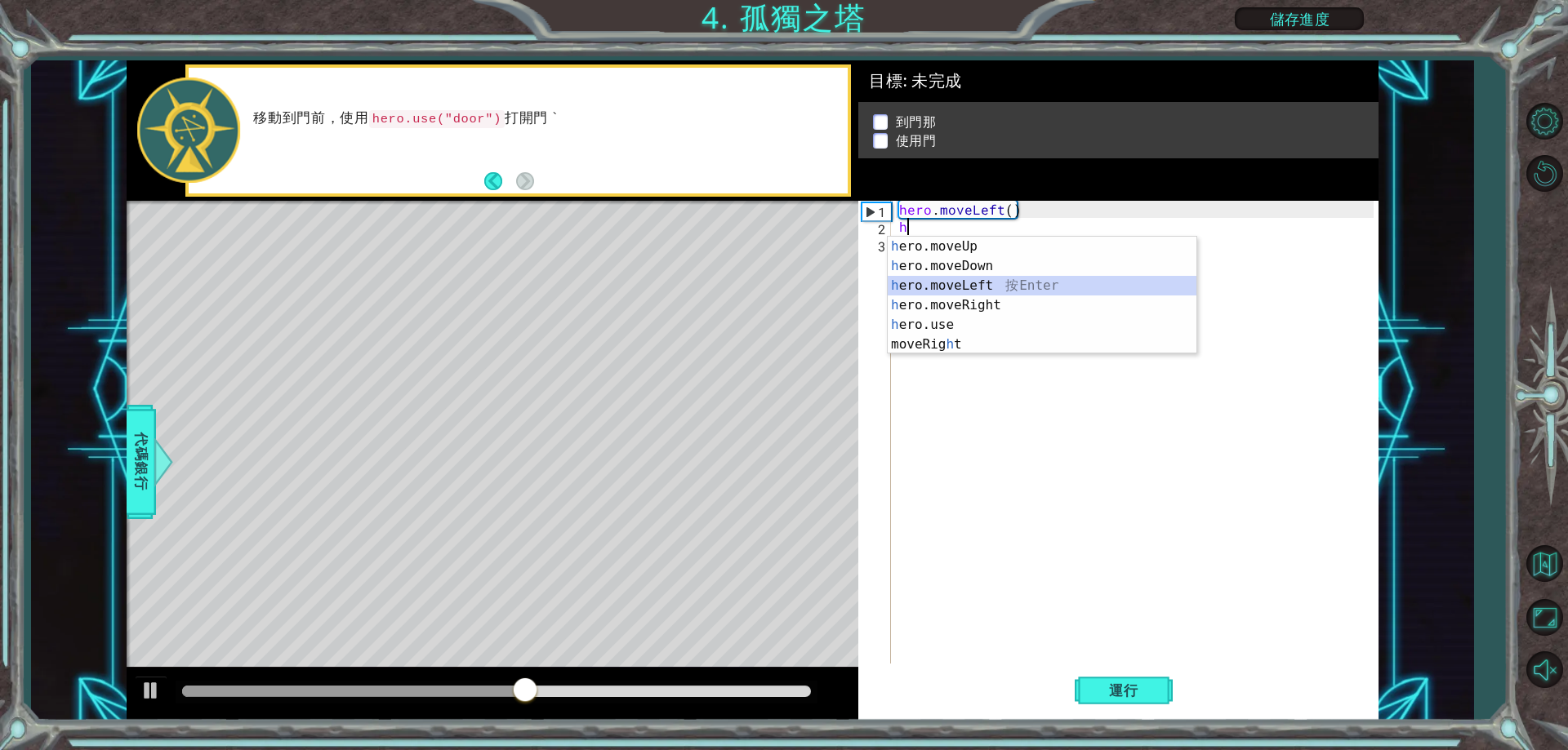
click at [978, 293] on div "h ero.moveUp 按 Enter h ero.moveDown 按 Enter h ero.moveLeft 按 Enter h ero.moveRi…" at bounding box center [1042, 315] width 309 height 157
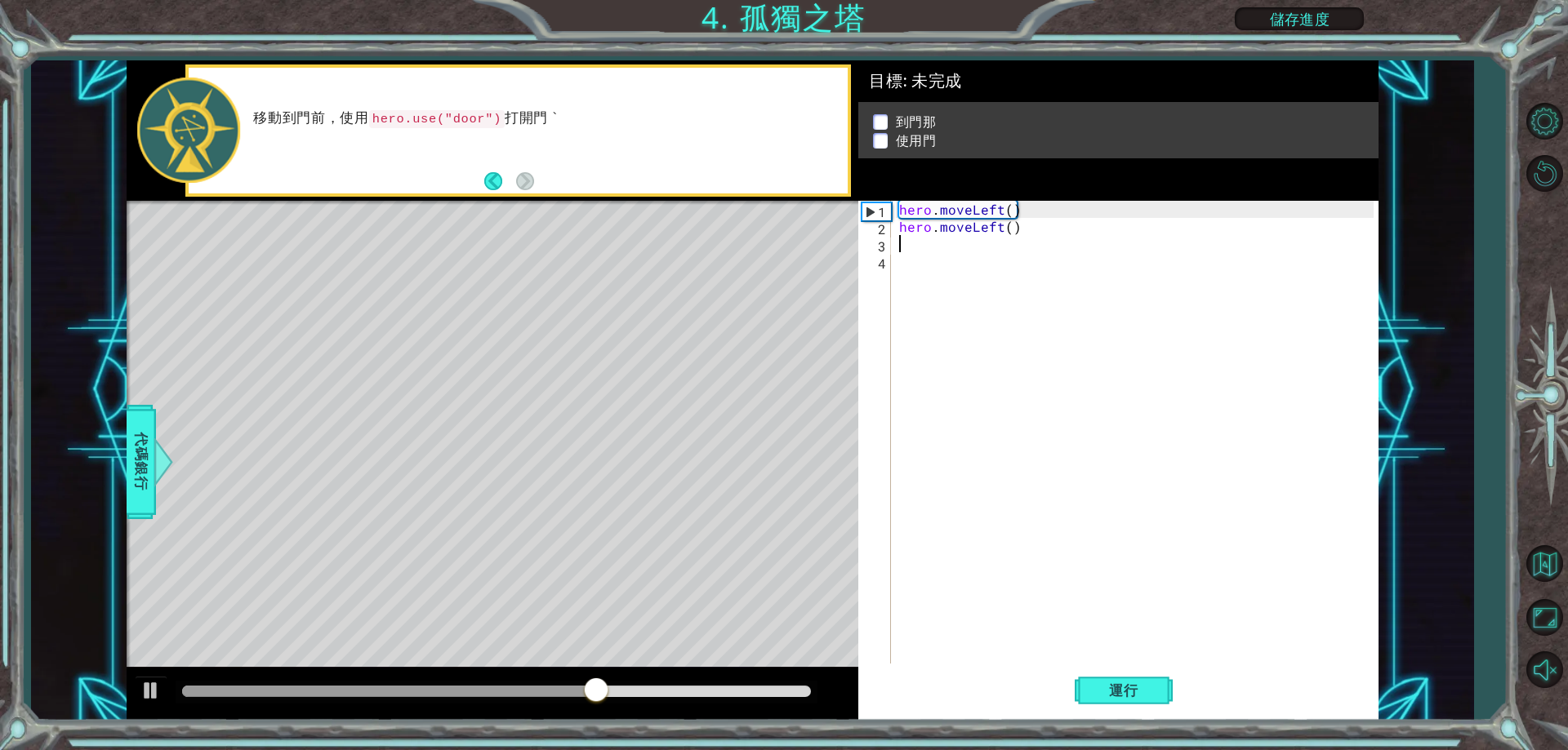
click at [985, 262] on div "hero . moveLeft ( ) hero . moveLeft ( )" at bounding box center [1139, 449] width 485 height 498
click at [985, 248] on div "hero . moveLeft ( ) hero . moveLeft ( )" at bounding box center [1139, 449] width 485 height 498
type textarea "h"
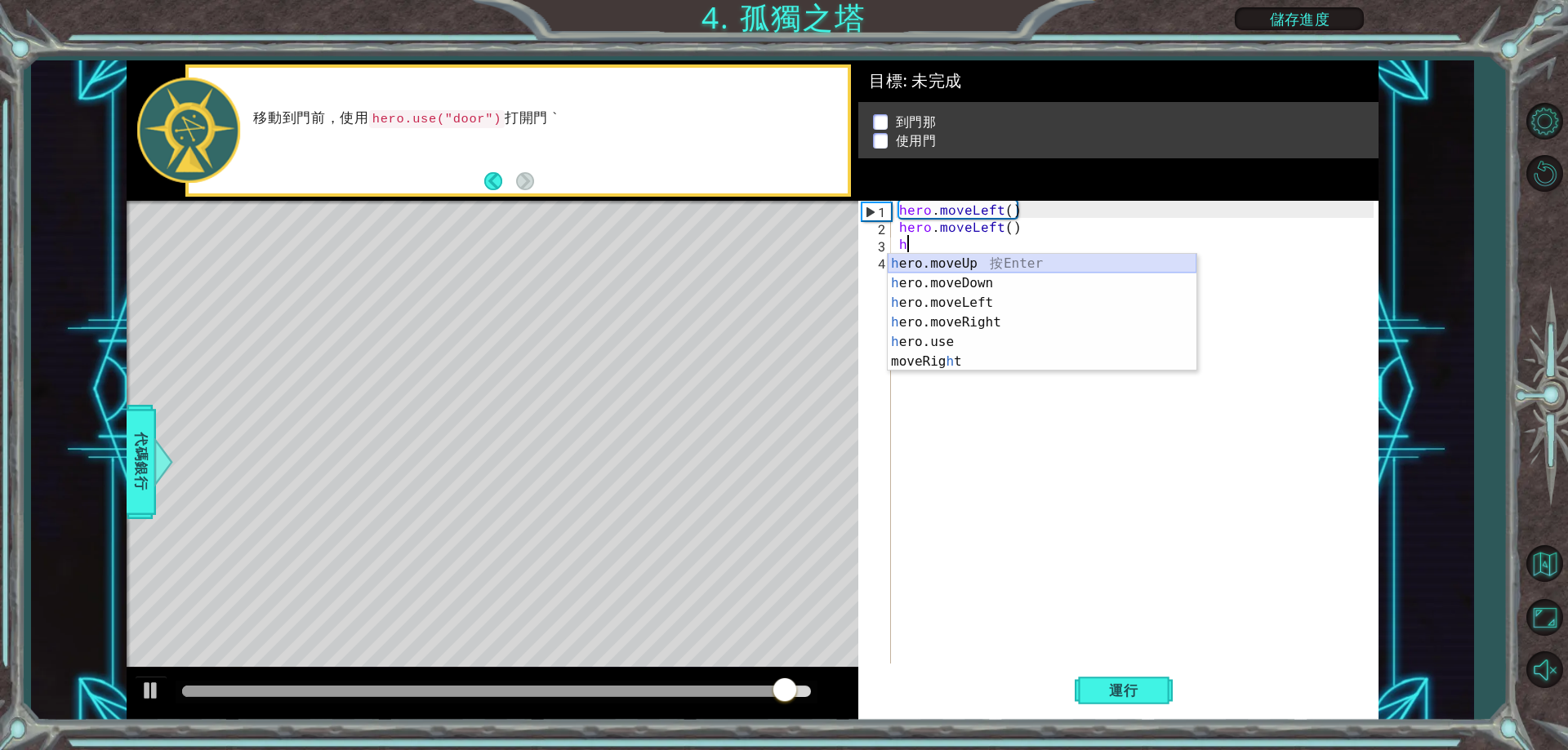
click at [997, 261] on div "h ero.moveUp 按 Enter h ero.moveDown 按 Enter h ero.moveLeft 按 Enter h ero.moveRi…" at bounding box center [1042, 332] width 309 height 157
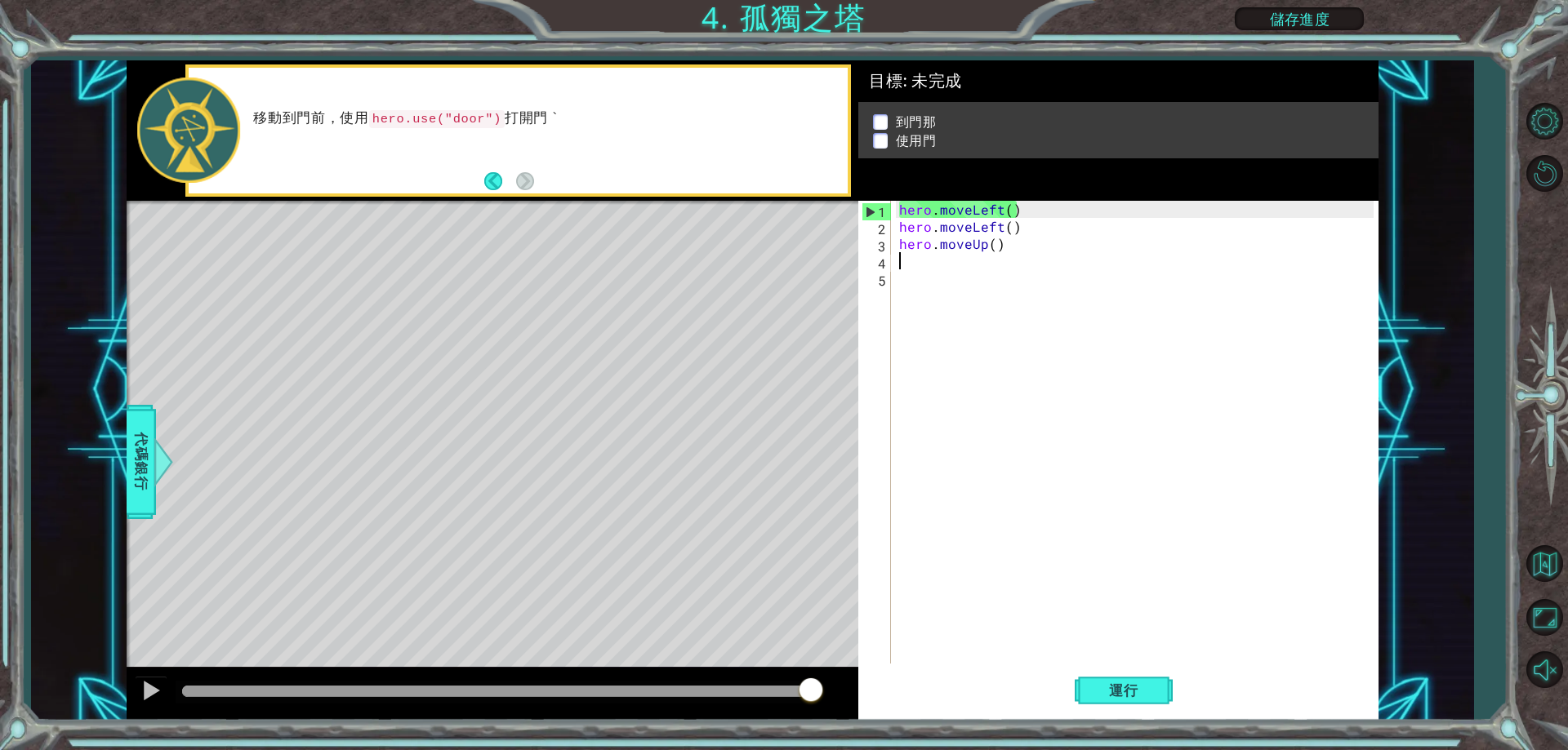
type textarea "h"
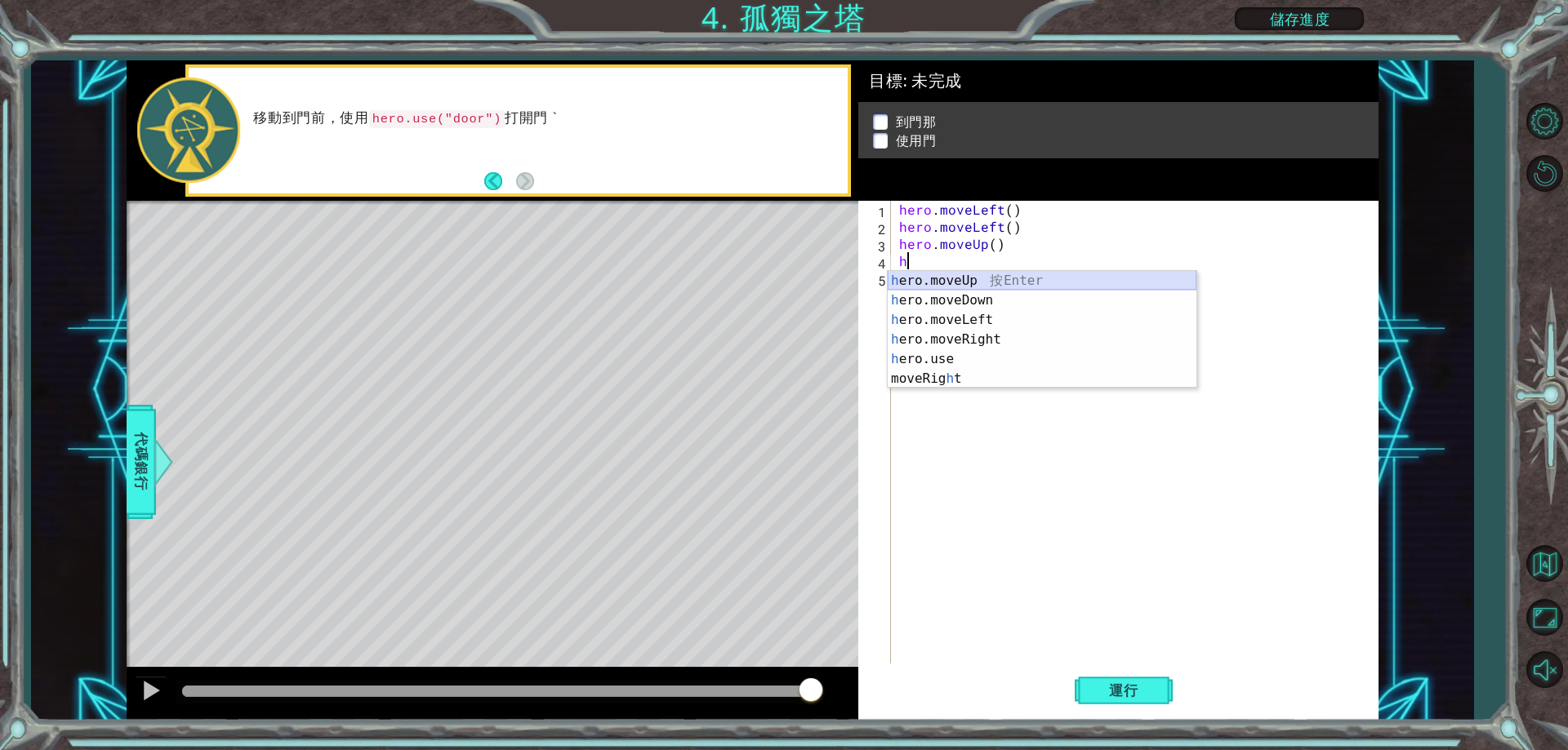
click at [982, 281] on div "h ero.moveUp 按 Enter h ero.moveDown 按 Enter h ero.moveLeft 按 Enter h ero.moveRi…" at bounding box center [1042, 349] width 309 height 157
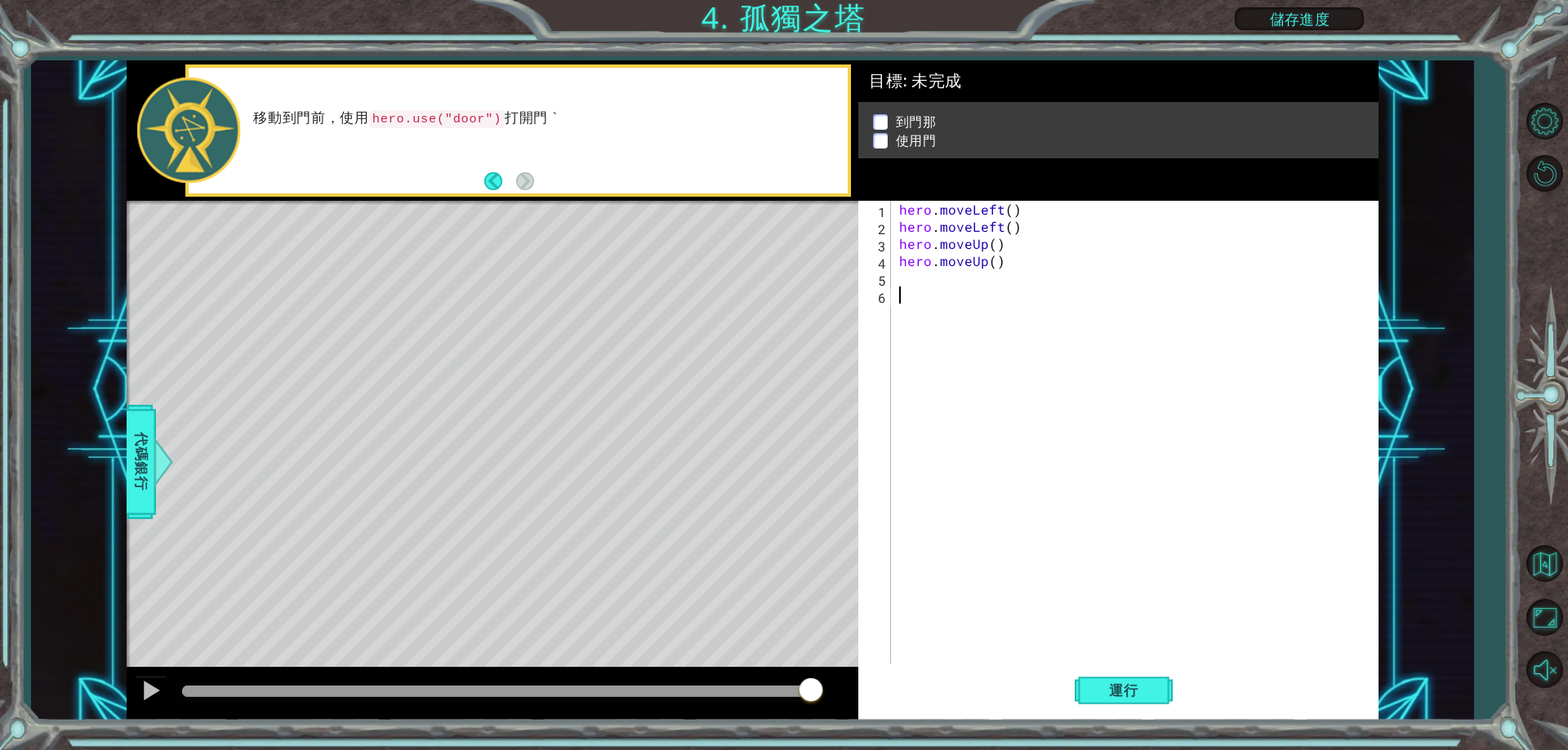
click at [975, 291] on div "hero . moveLeft ( ) hero . moveLeft ( ) hero . moveUp ( ) hero . moveUp ( )" at bounding box center [1139, 449] width 485 height 498
click at [970, 286] on div "hero . moveLeft ( ) hero . moveLeft ( ) hero . moveUp ( ) hero . moveUp ( )" at bounding box center [1139, 449] width 485 height 498
click at [968, 283] on div "hero . moveLeft ( ) hero . moveLeft ( ) hero . moveUp ( ) hero . moveUp ( )" at bounding box center [1139, 449] width 485 height 498
type textarea "h"
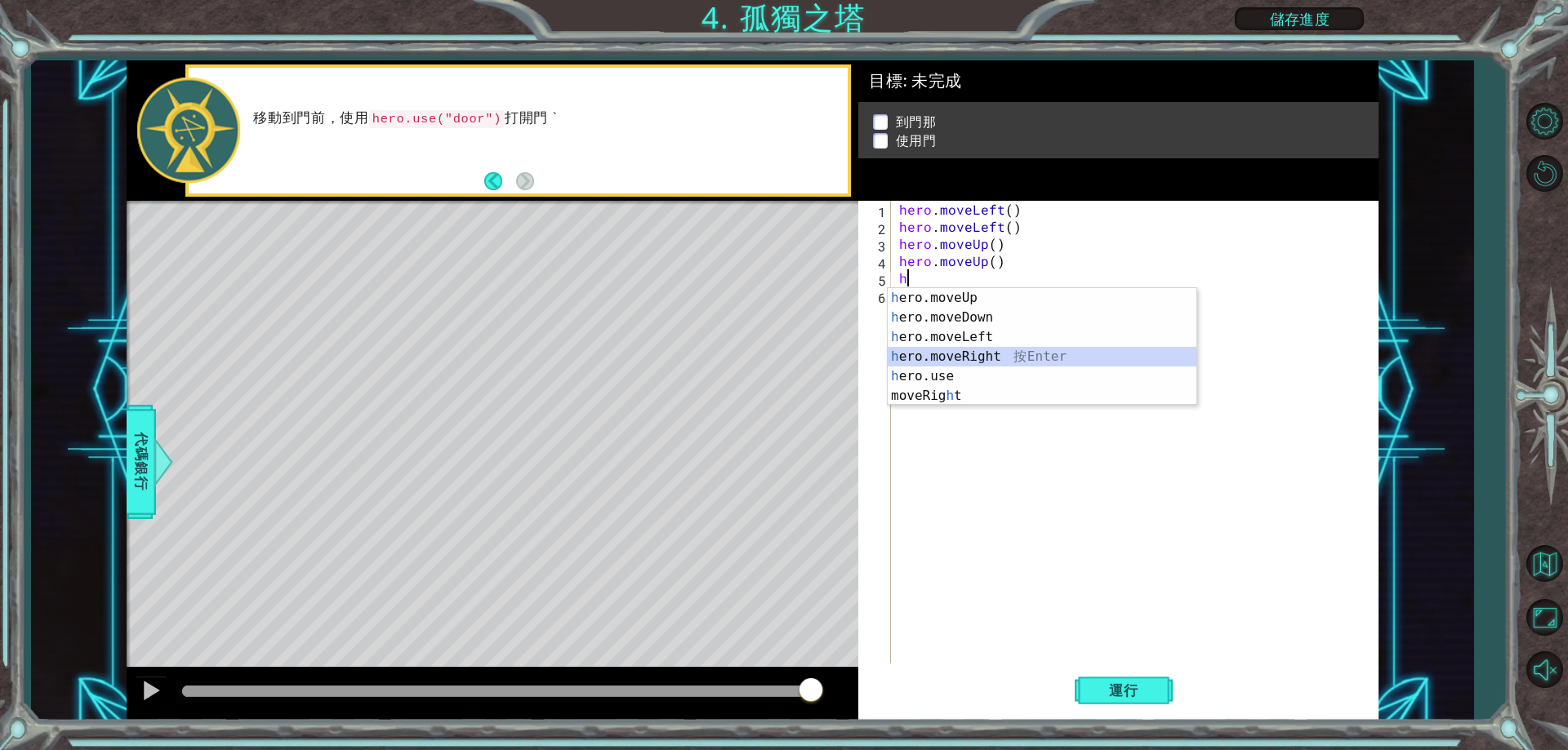
click at [1003, 359] on div "h ero.moveUp 按 Enter h ero.moveDown 按 Enter h ero.moveLeft 按 Enter h ero.moveRi…" at bounding box center [1042, 366] width 309 height 157
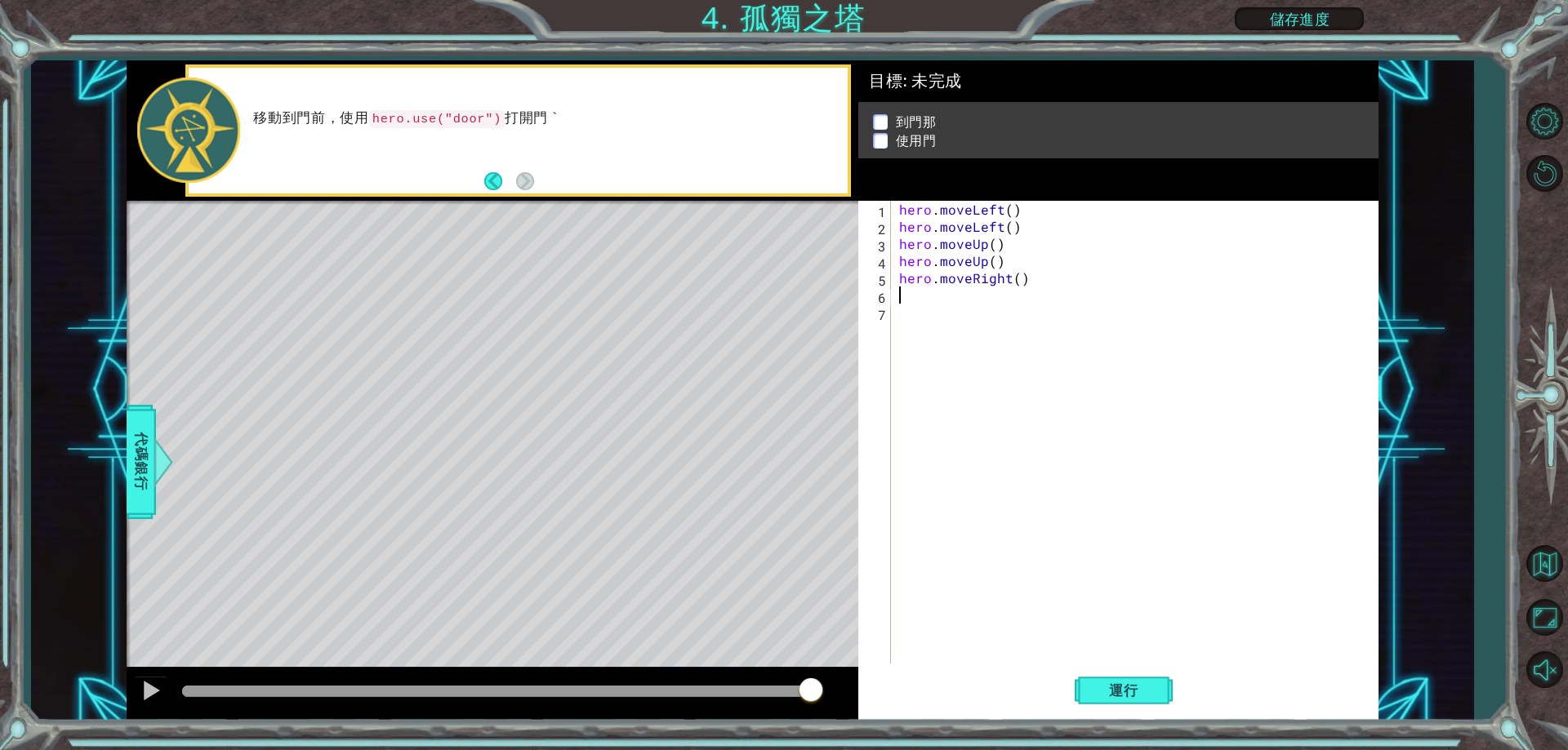
click at [965, 297] on div "hero . moveLeft ( ) hero . moveLeft ( ) hero . moveUp ( ) hero . moveUp ( ) her…" at bounding box center [1139, 449] width 485 height 498
type textarea "h"
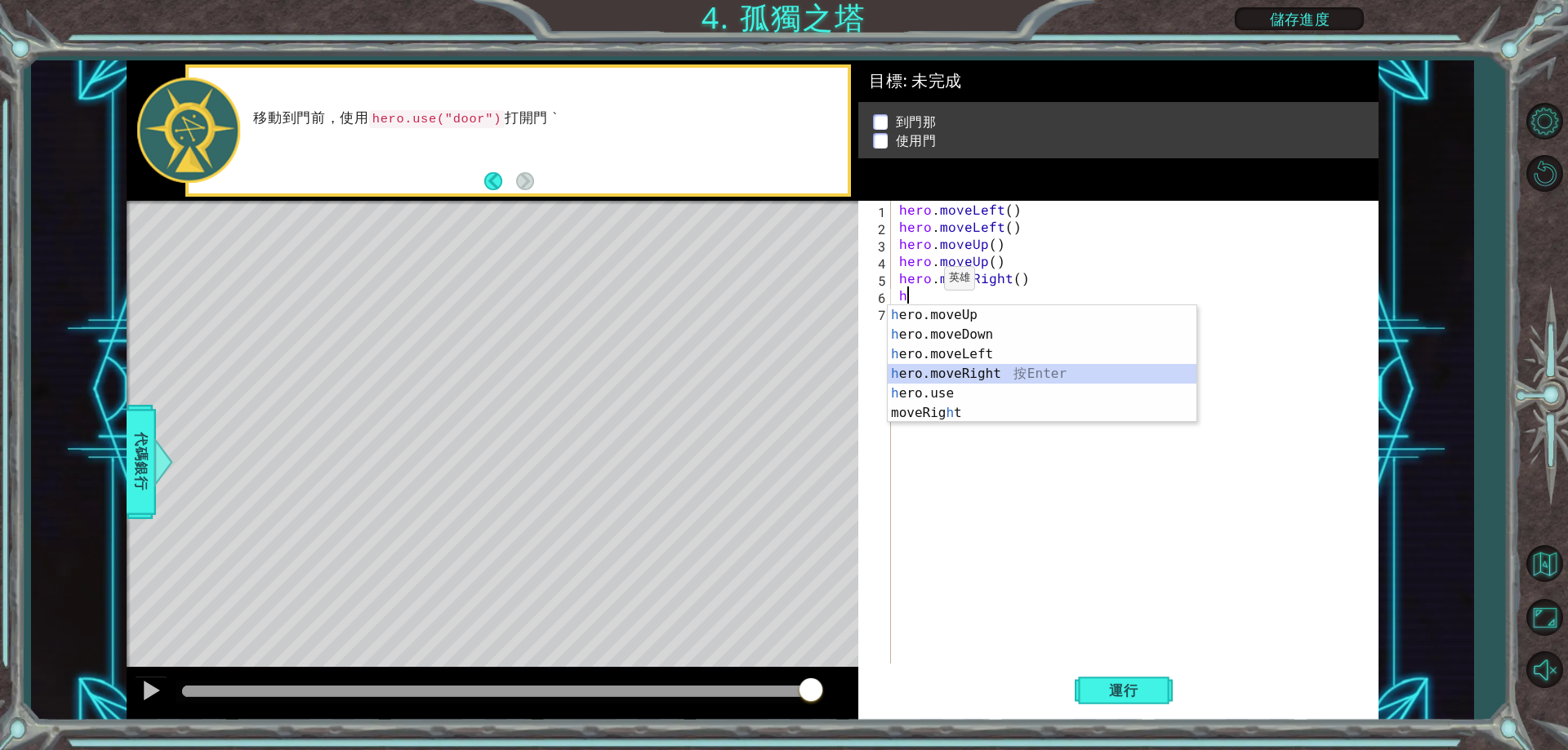
click at [962, 370] on div "h ero.moveUp 按 Enter h ero.moveDown 按 Enter h ero.moveLeft 按 Enter h ero.moveRi…" at bounding box center [1042, 384] width 309 height 157
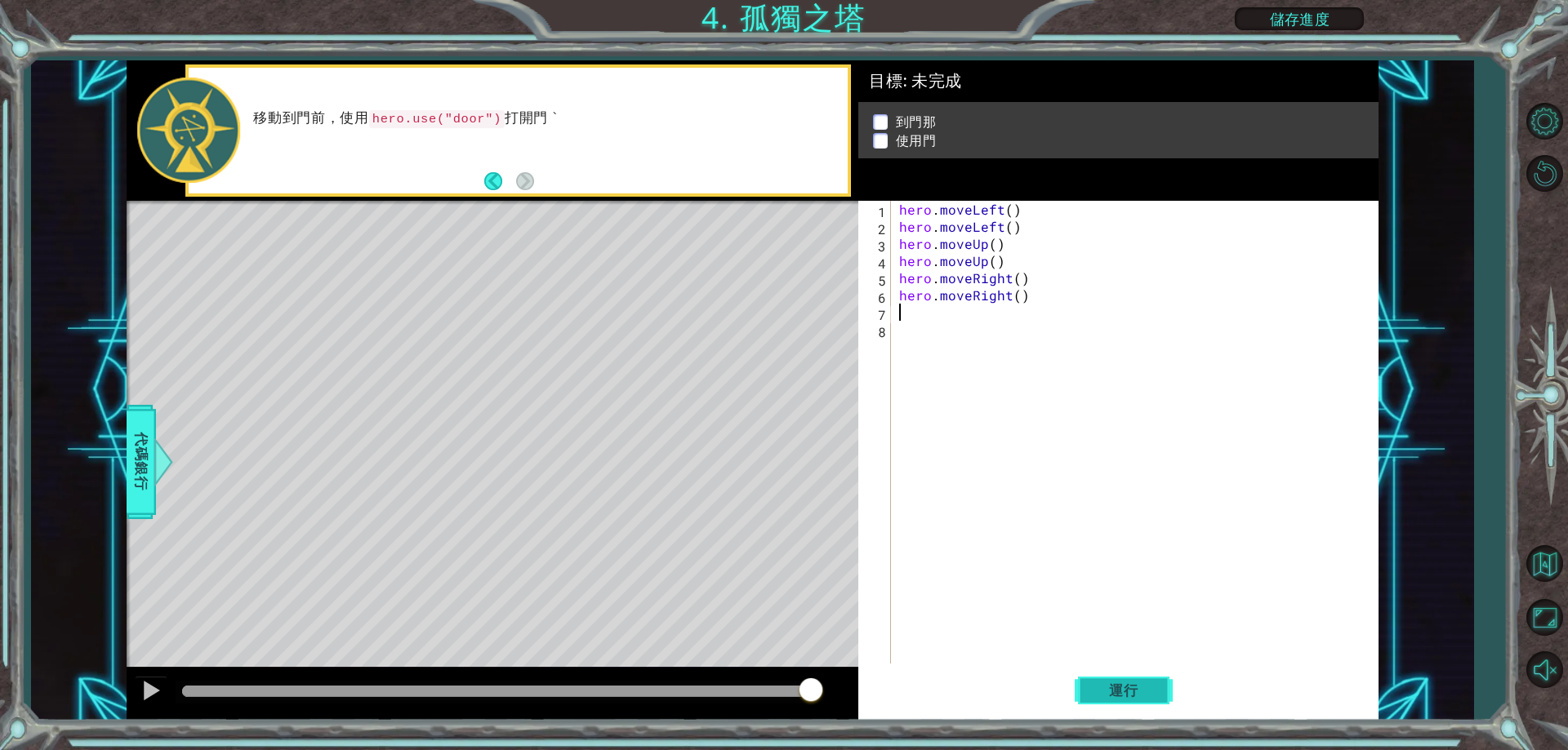
click at [1121, 691] on span "運行" at bounding box center [1125, 691] width 62 height 17
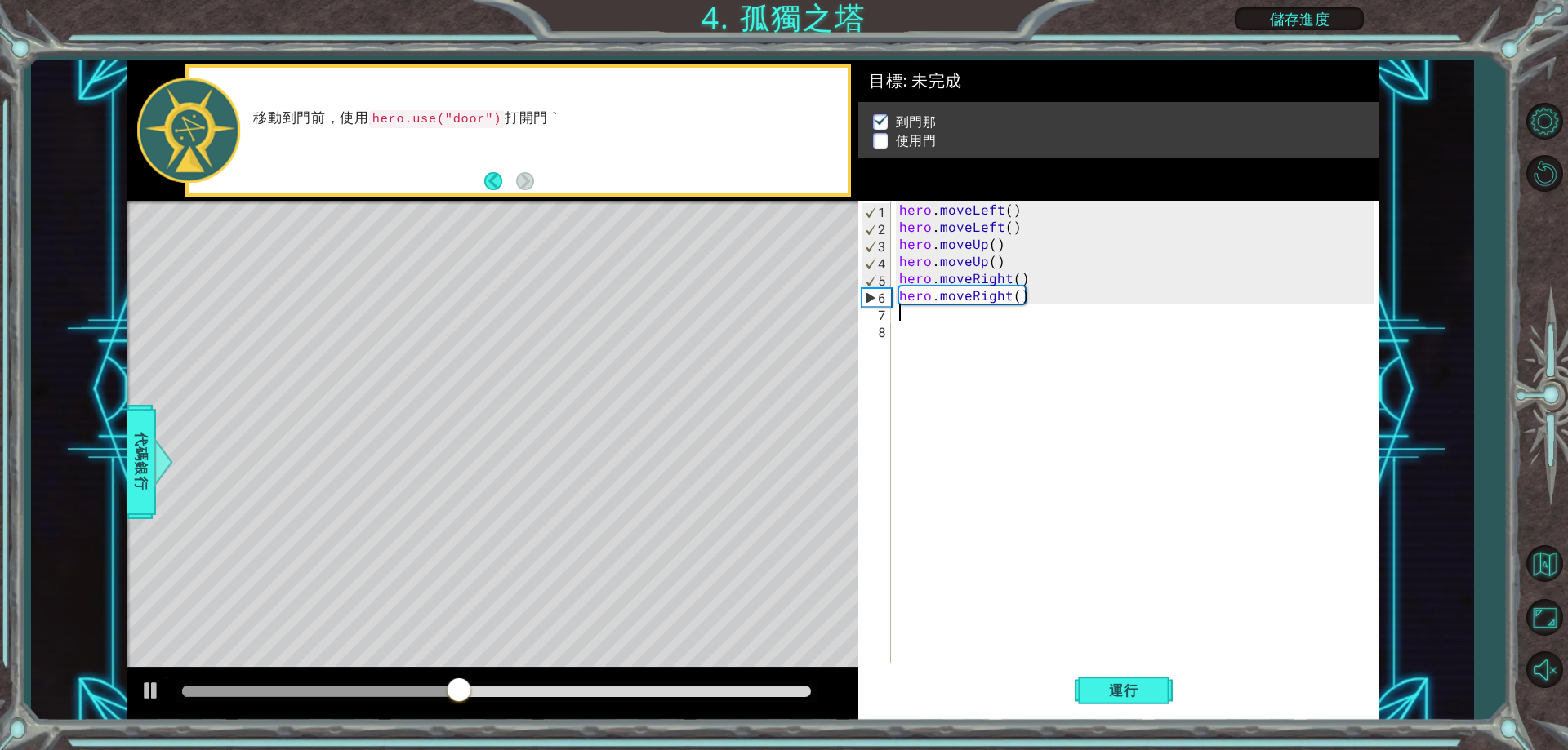
type textarea "j"
type textarea "h"
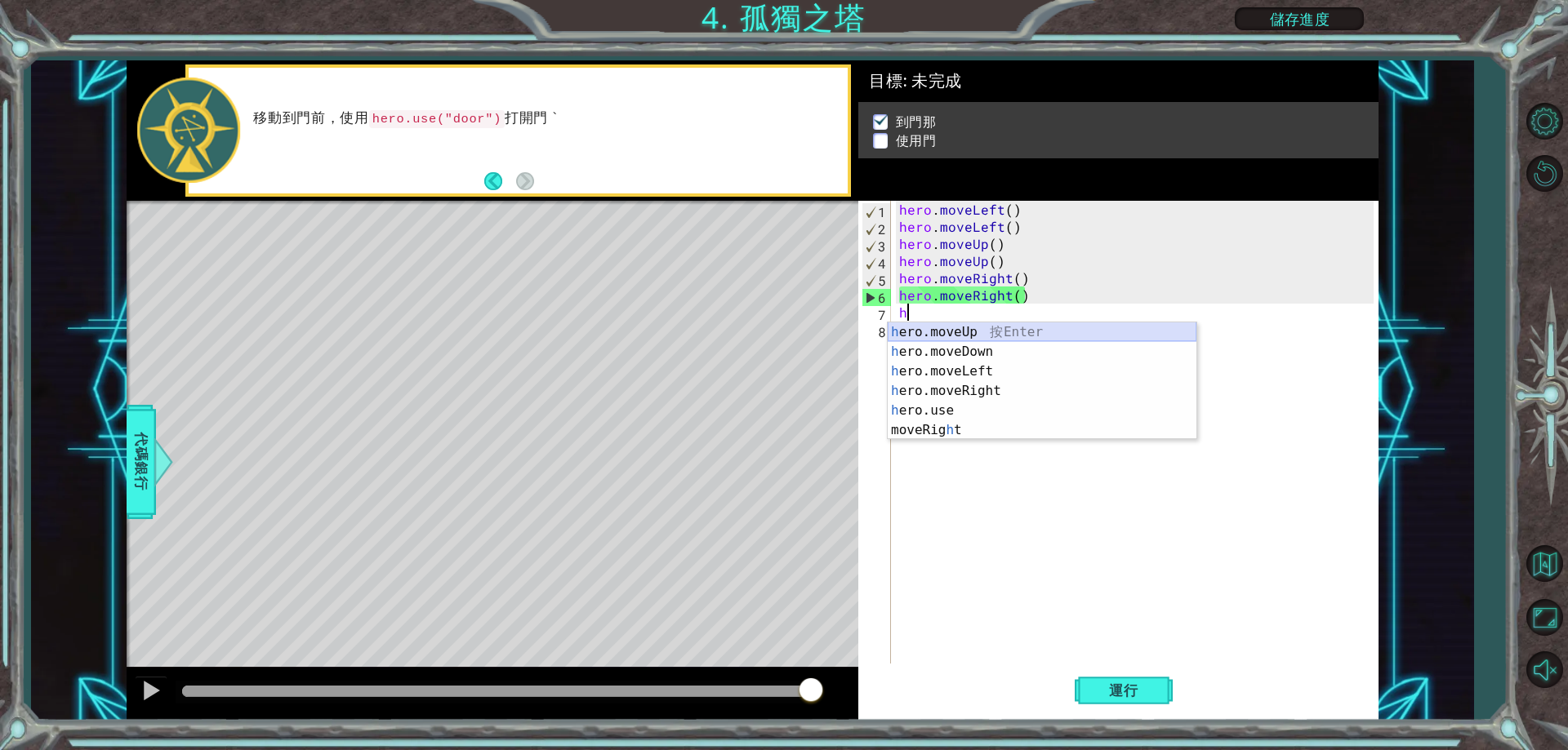
click at [1030, 340] on div "h ero.moveUp 按 Enter h ero.moveDown 按 Enter h ero.moveLeft 按 Enter h ero.moveRi…" at bounding box center [1042, 400] width 309 height 157
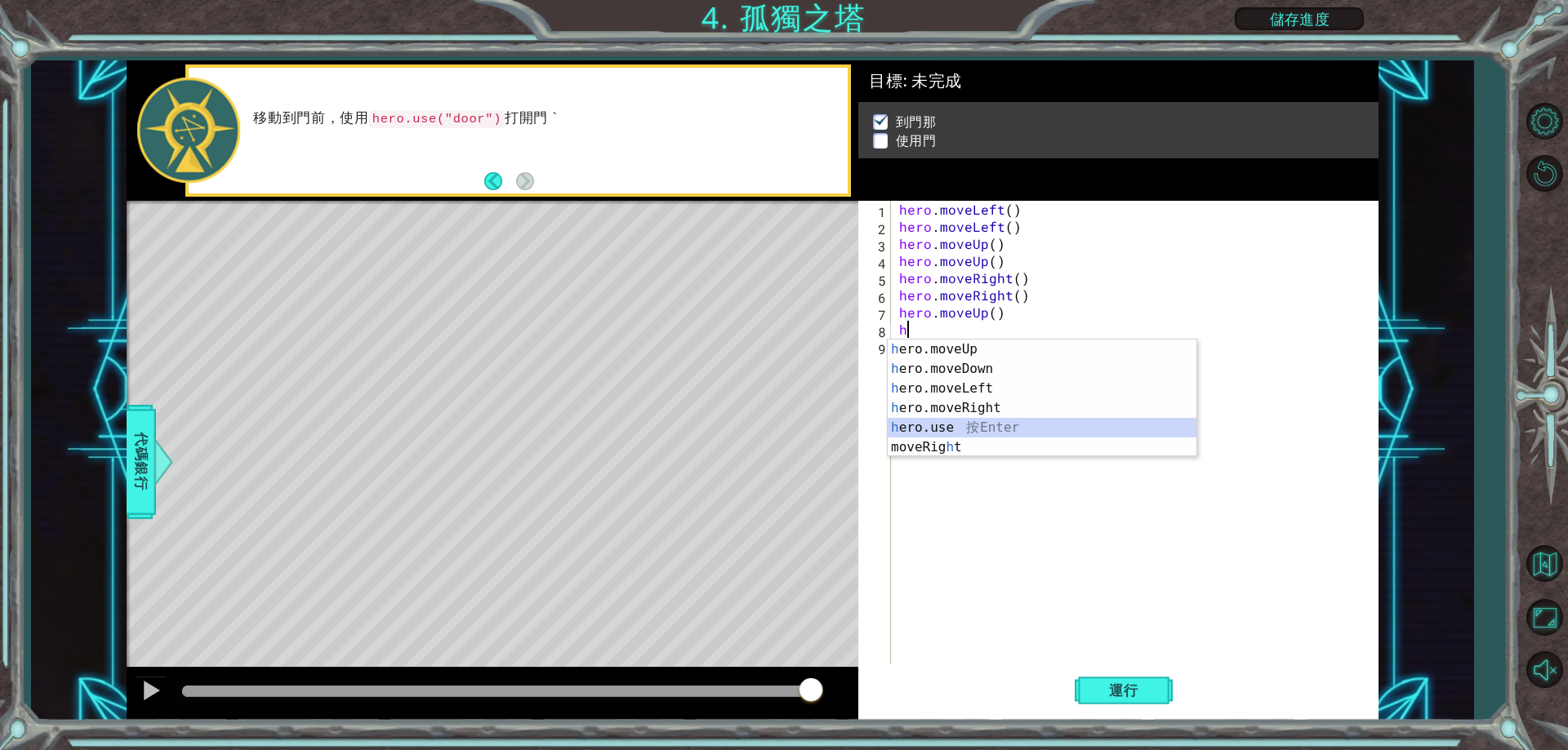
click at [997, 432] on div "h ero.moveUp 按 Enter h ero.moveDown 按 Enter h ero.moveLeft 按 Enter h ero.moveRi…" at bounding box center [1042, 418] width 309 height 157
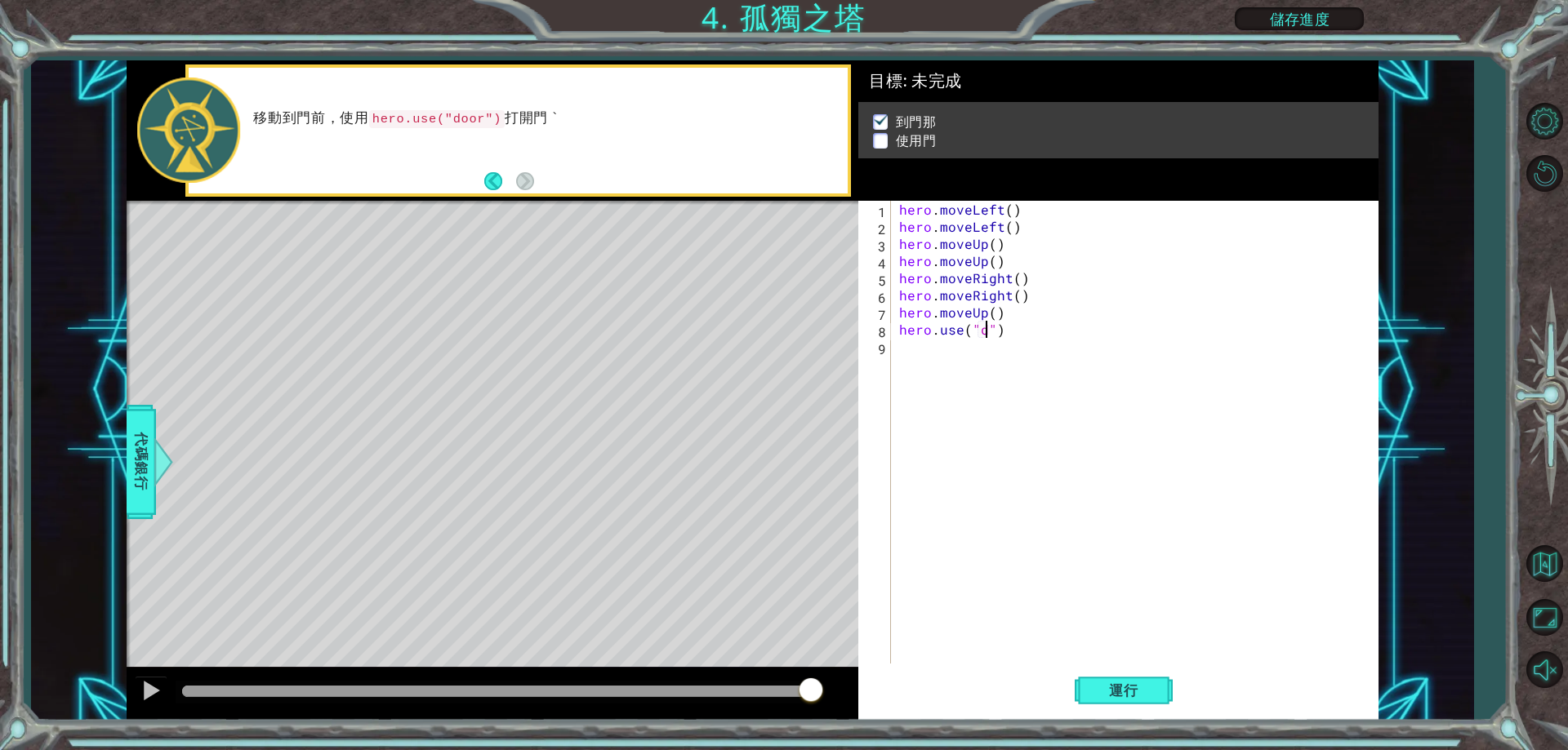
scroll to position [0, 6]
type textarea "hero.use("door")"
click at [1039, 351] on div "hero . moveLeft ( ) hero . moveLeft ( ) hero . moveUp ( ) hero . moveUp ( ) her…" at bounding box center [1139, 449] width 485 height 498
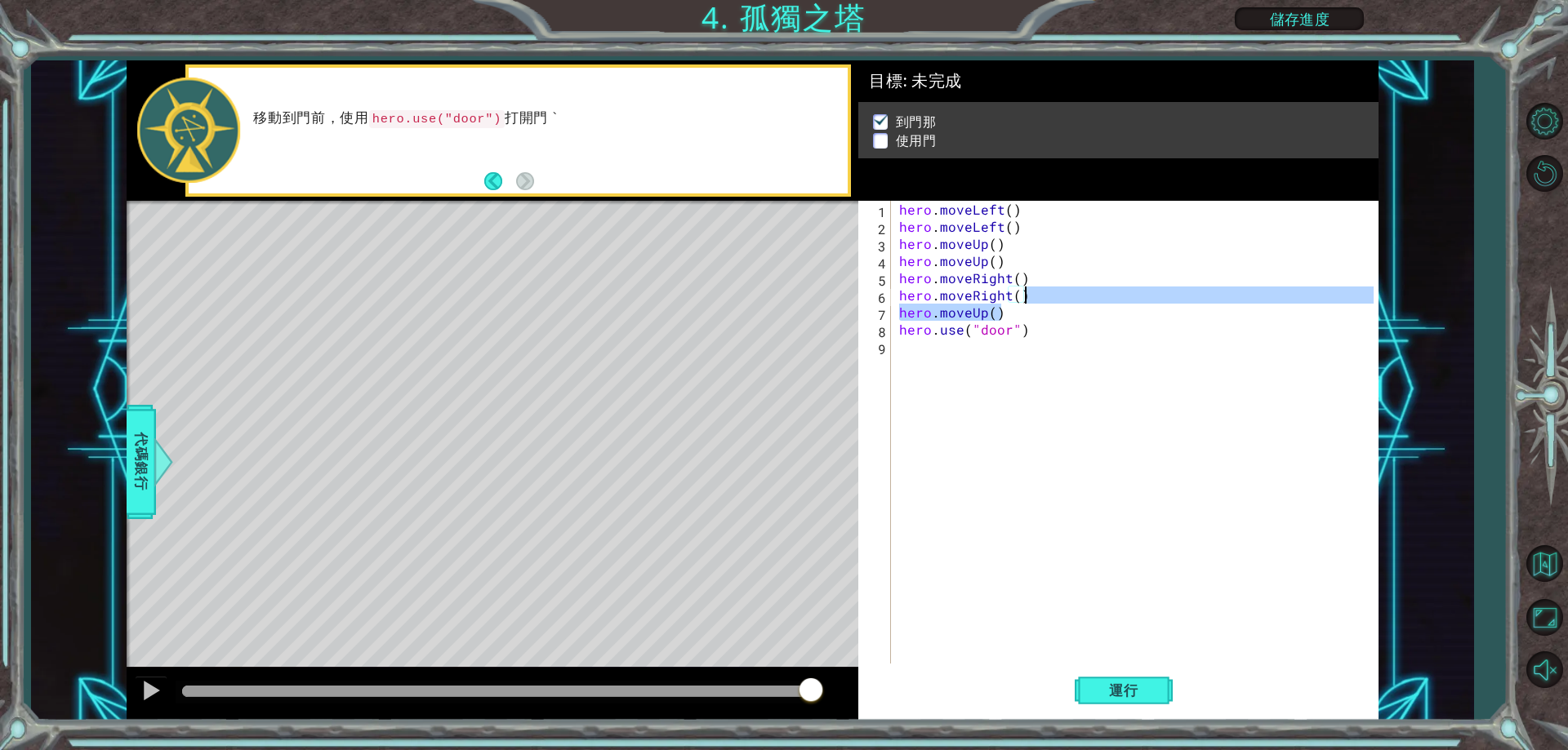
drag, startPoint x: 1038, startPoint y: 311, endPoint x: 1079, endPoint y: 301, distance: 42.2
click at [1079, 301] on div "hero . moveLeft ( ) hero . moveLeft ( ) hero . moveUp ( ) hero . moveUp ( ) her…" at bounding box center [1139, 449] width 485 height 498
type textarea "hero.moveRight() hero.moveUp()"
click at [1089, 342] on div "hero . moveLeft ( ) hero . moveLeft ( ) hero . moveUp ( ) hero . moveUp ( ) her…" at bounding box center [1139, 449] width 485 height 498
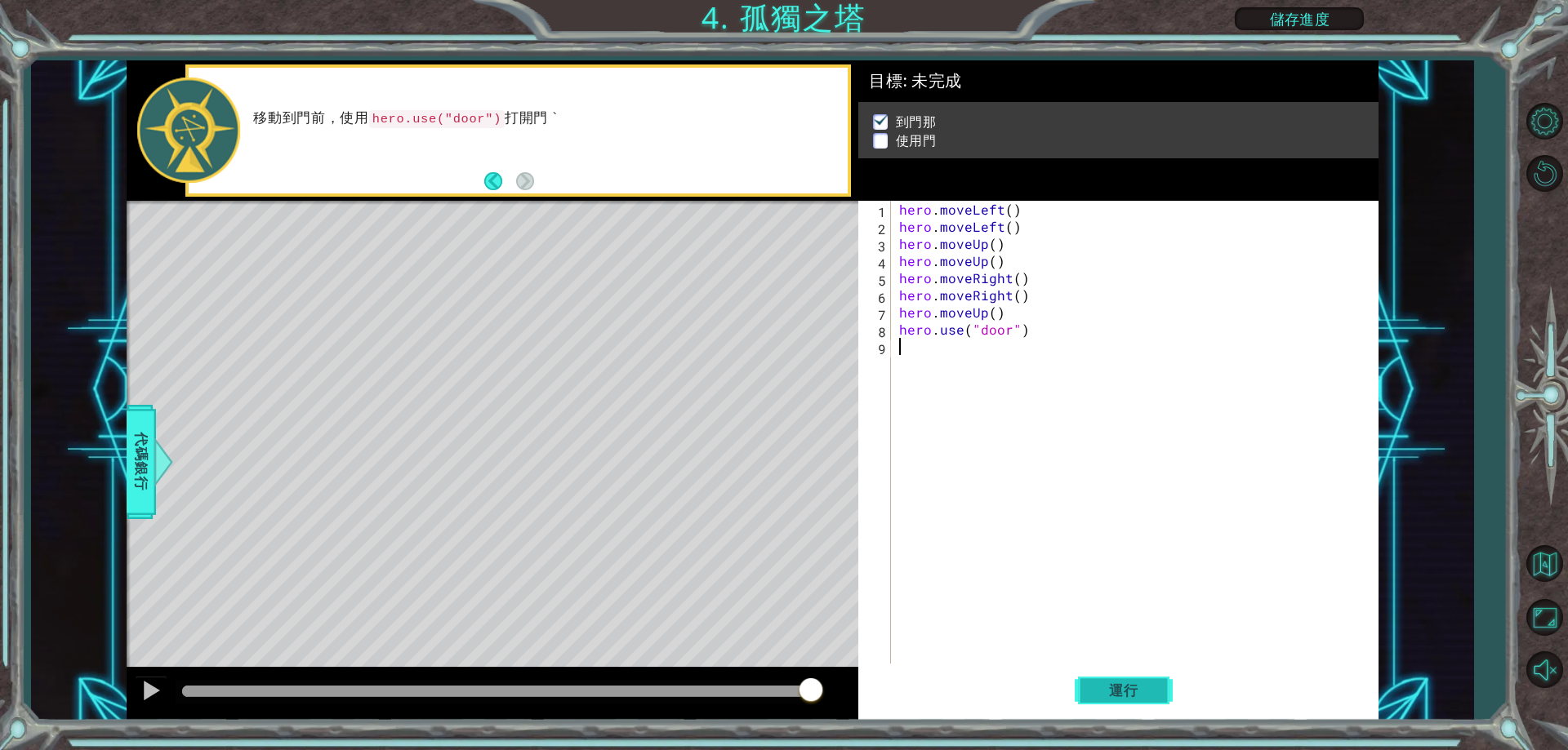
click at [1113, 690] on span "運行" at bounding box center [1125, 691] width 62 height 17
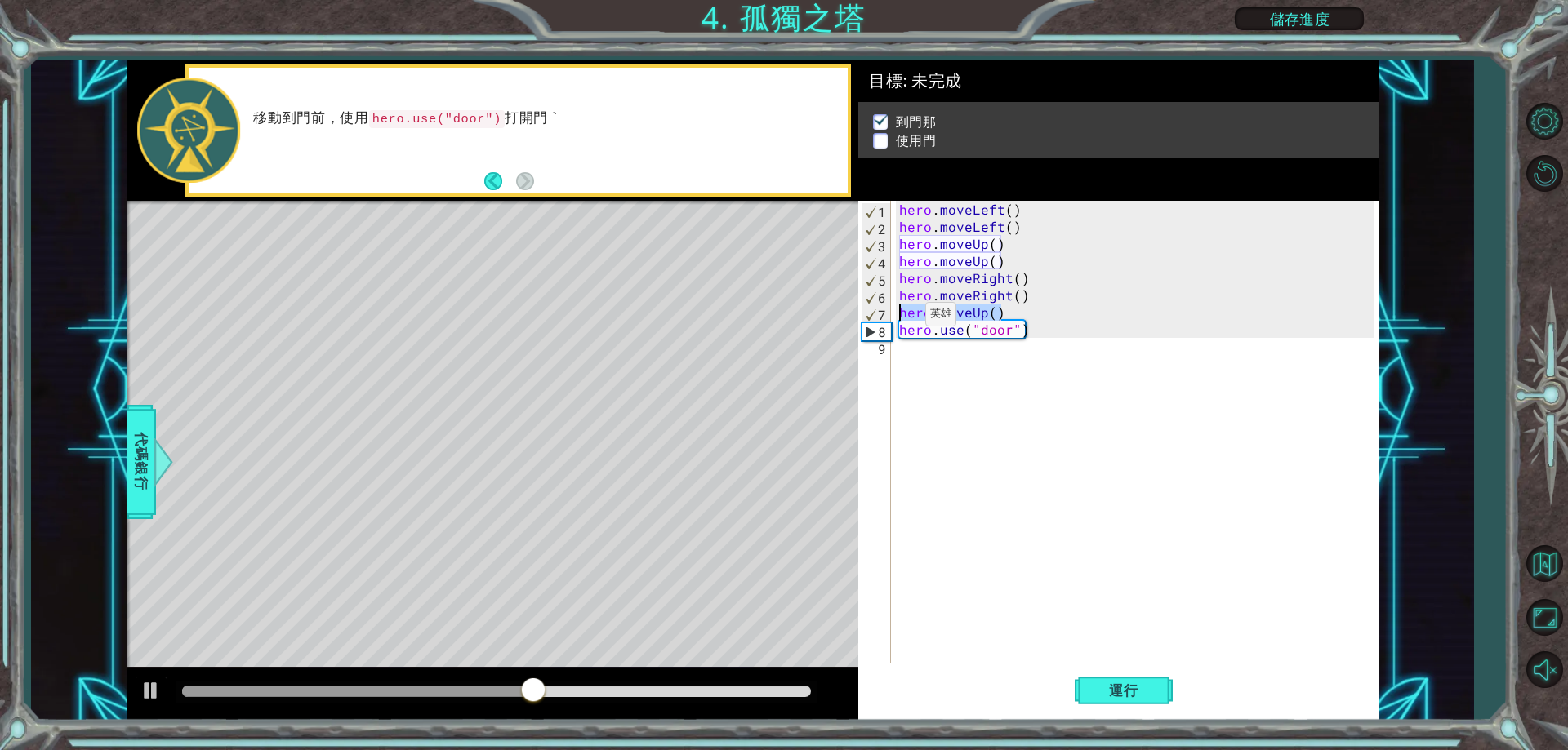
drag, startPoint x: 964, startPoint y: 317, endPoint x: 895, endPoint y: 318, distance: 69.0
click at [895, 318] on div "1 2 3 4 5 6 7 8 9 hero . moveLeft ( ) hero . moveLeft ( ) hero . moveUp ( ) her…" at bounding box center [1116, 431] width 515 height 463
type textarea "hero.moveUp()"
type textarea "hero.moveRight()"
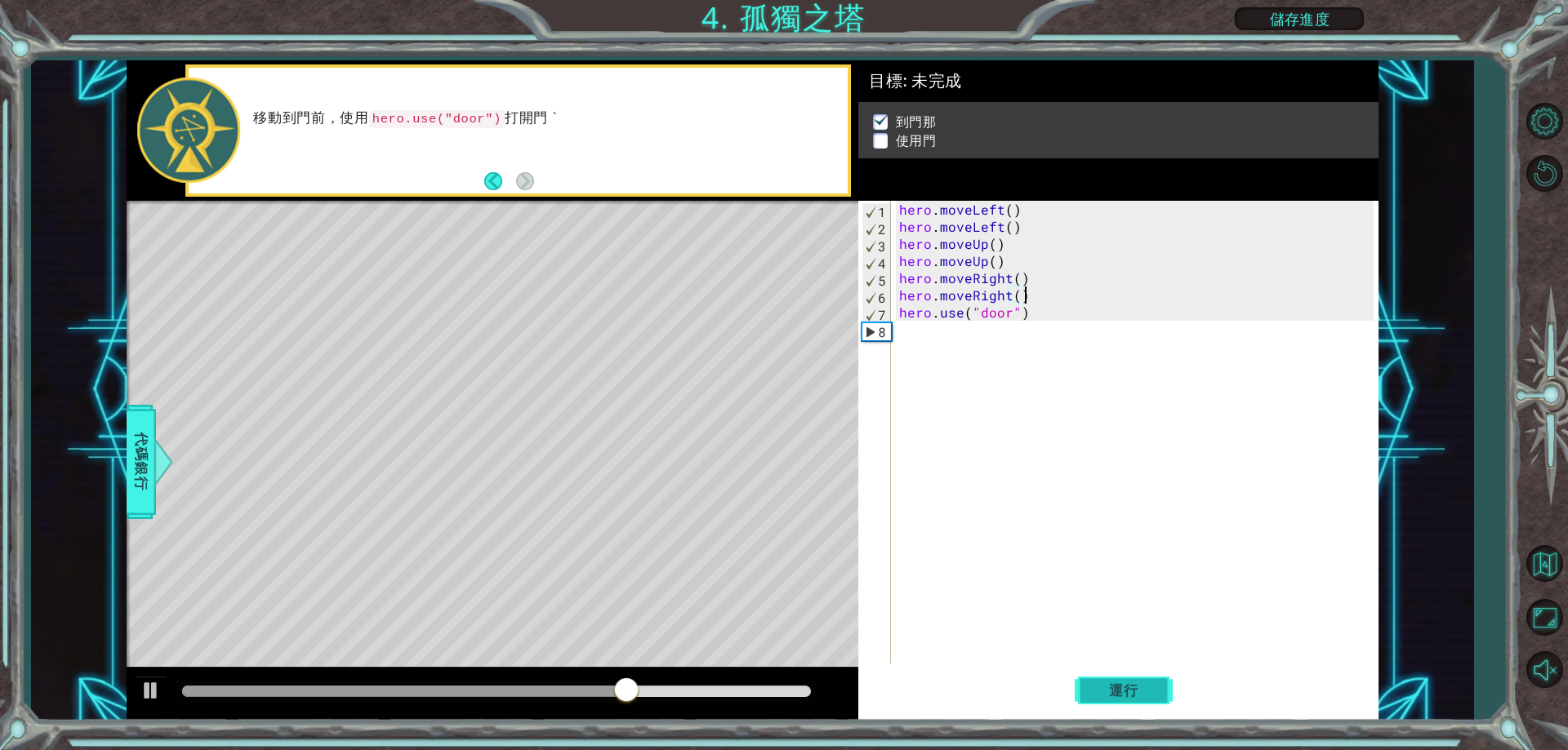
click at [1151, 686] on span "運行" at bounding box center [1125, 691] width 62 height 17
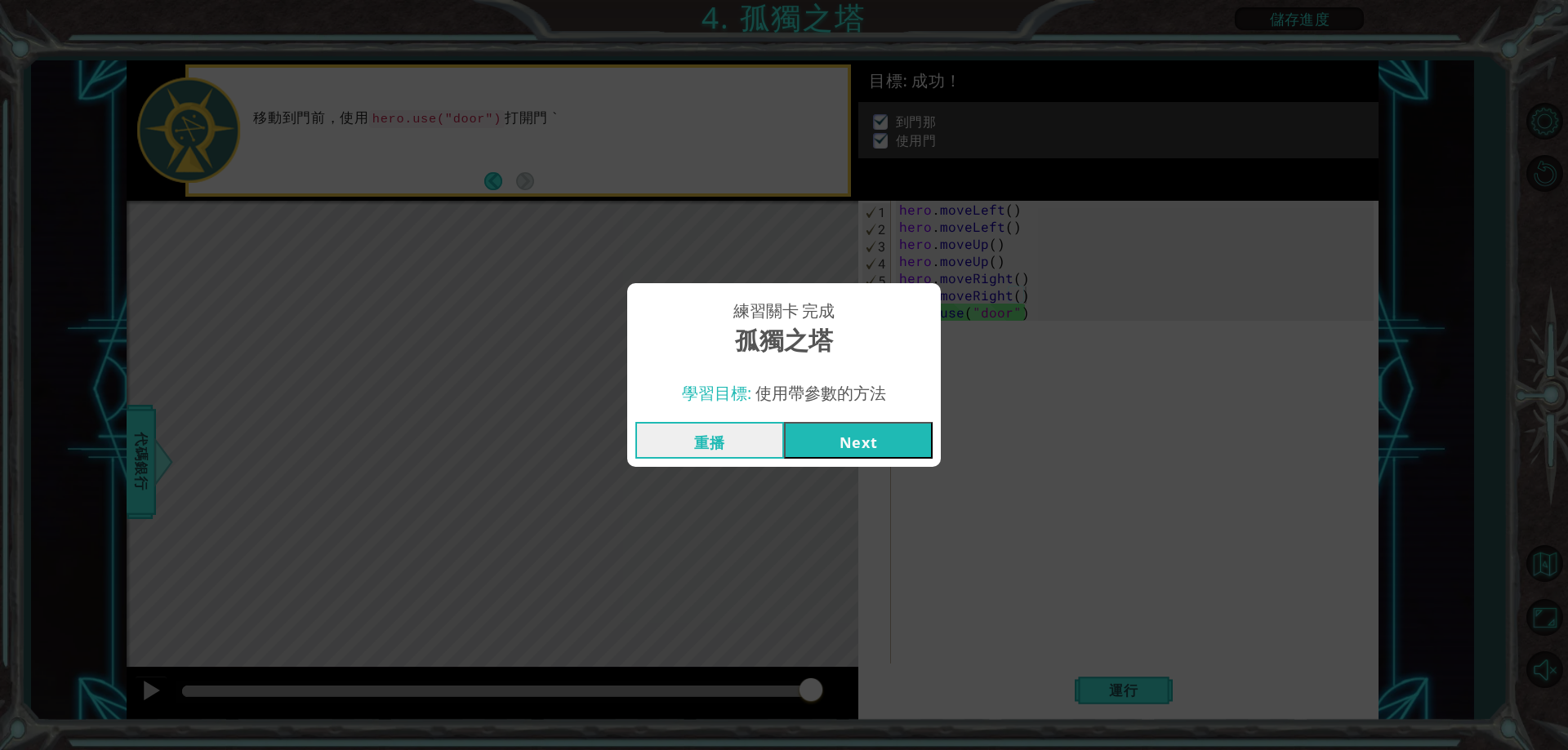
click at [859, 444] on button "Next" at bounding box center [859, 440] width 149 height 37
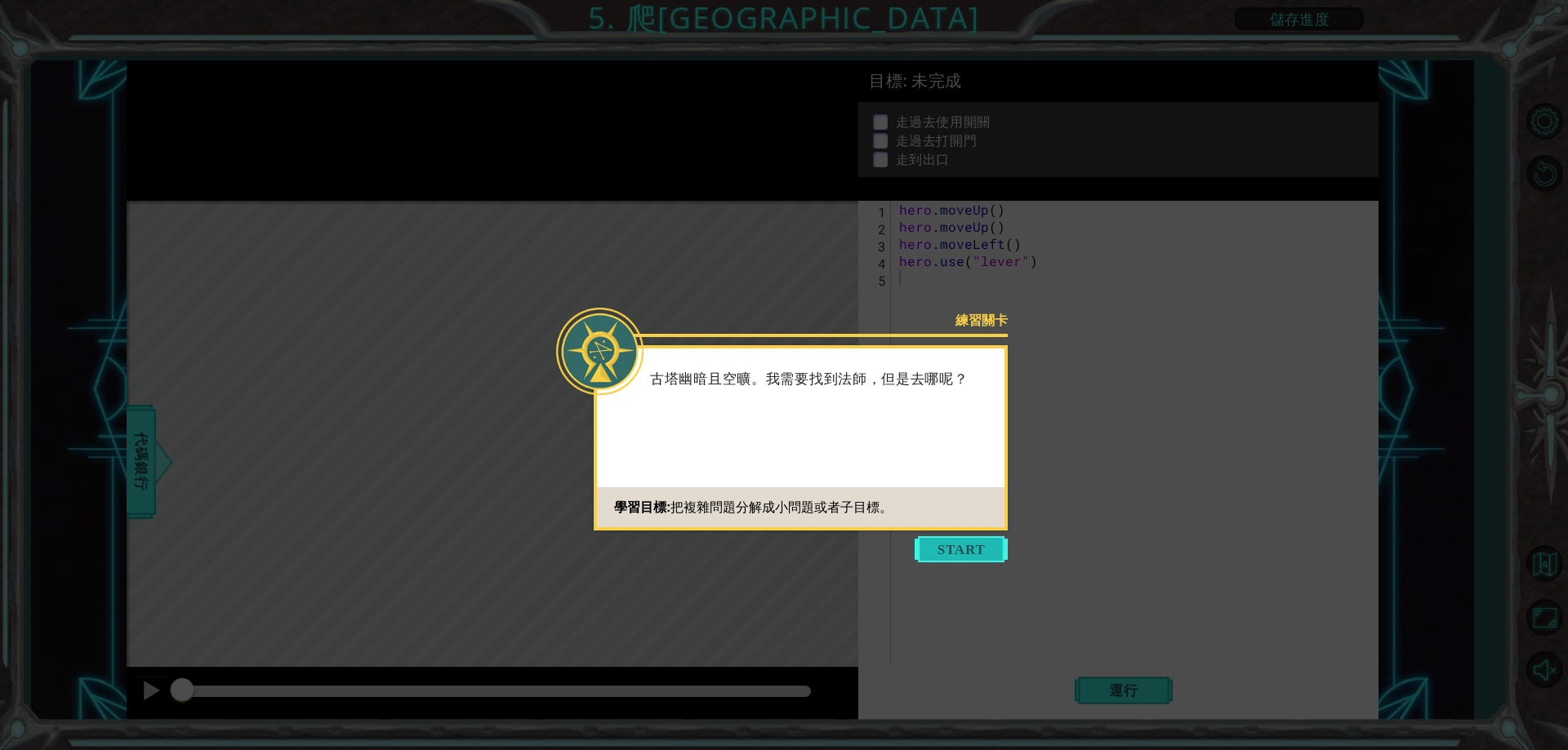
click at [941, 538] on button "Start" at bounding box center [962, 549] width 94 height 26
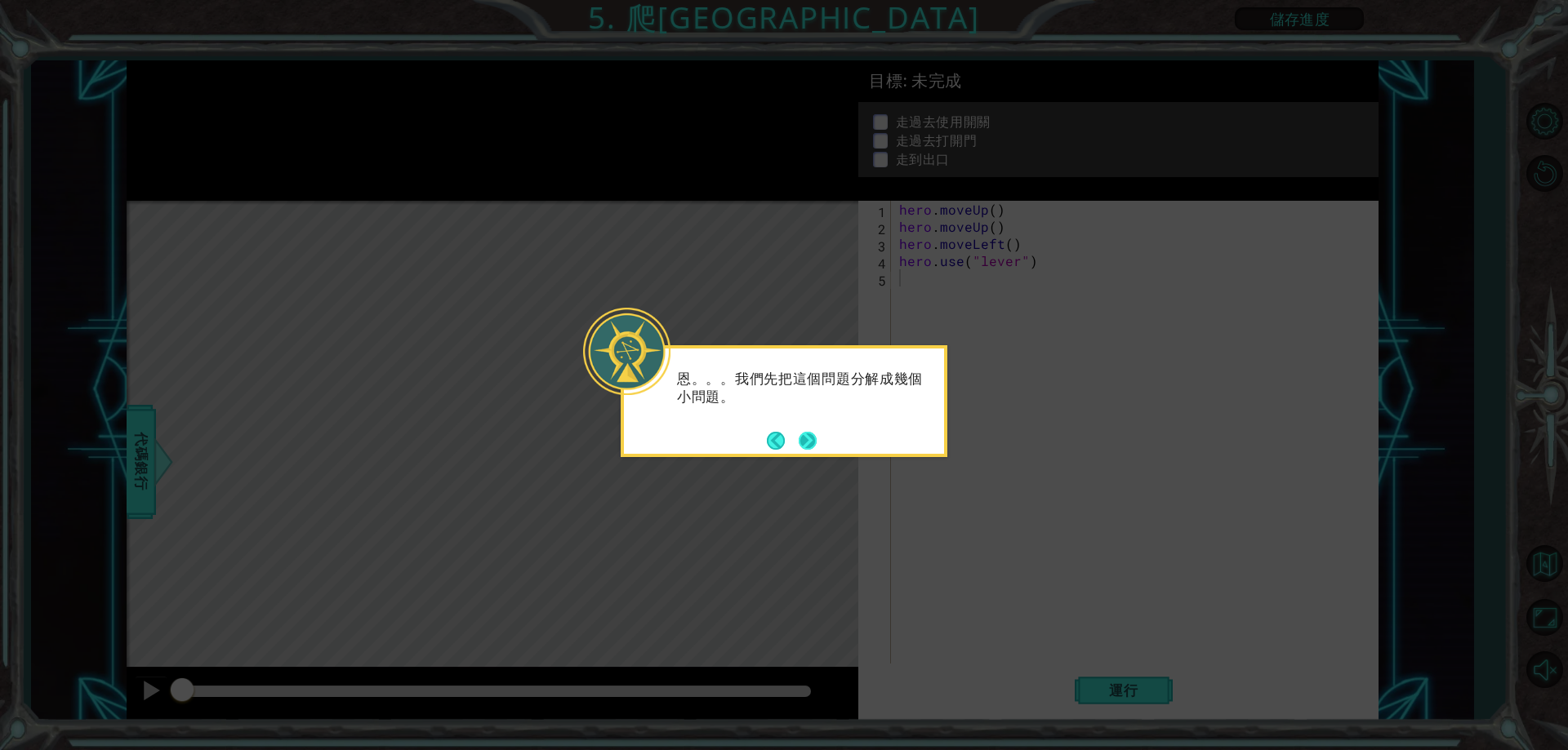
click at [804, 431] on button "Next" at bounding box center [808, 440] width 18 height 18
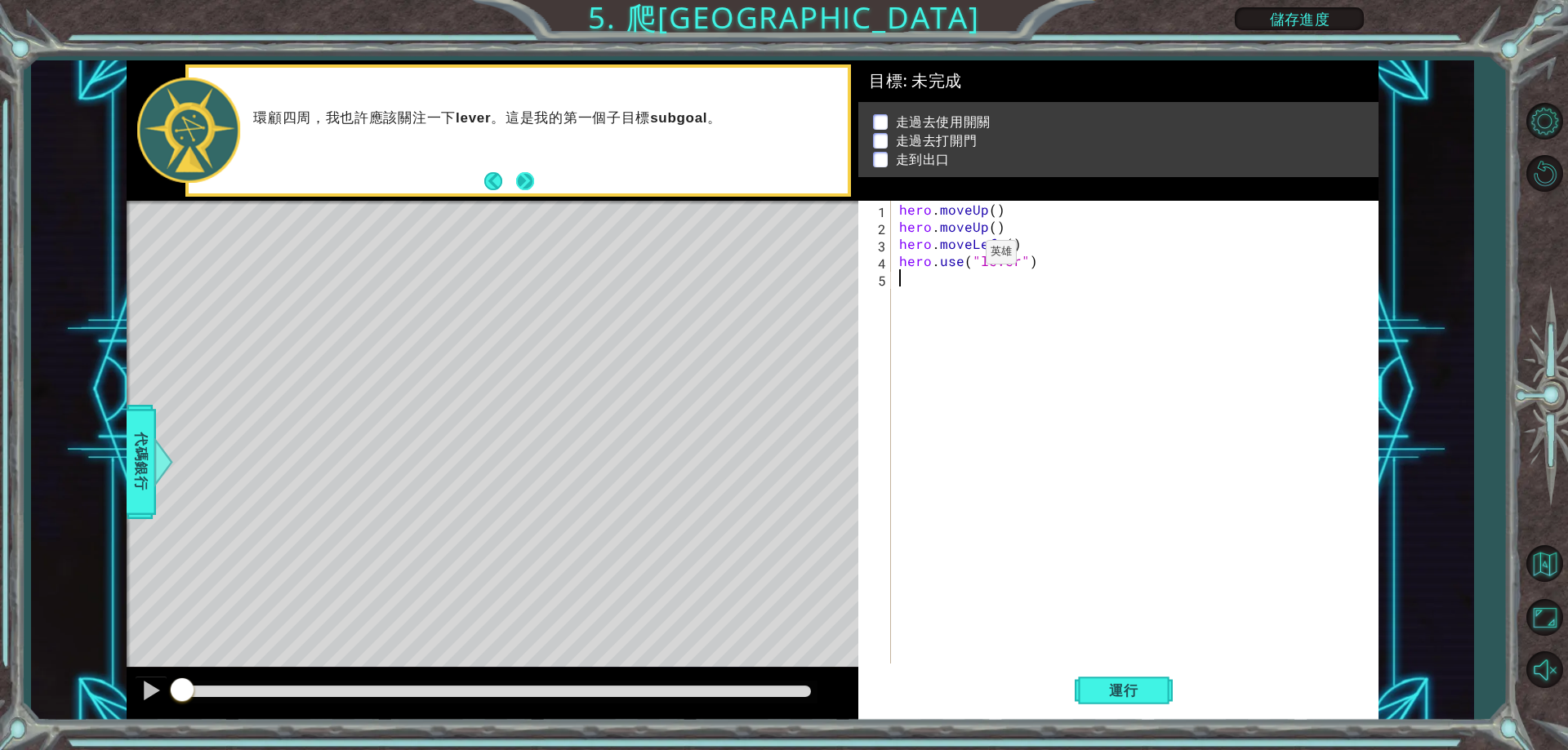
click at [528, 184] on button "Next" at bounding box center [525, 181] width 18 height 18
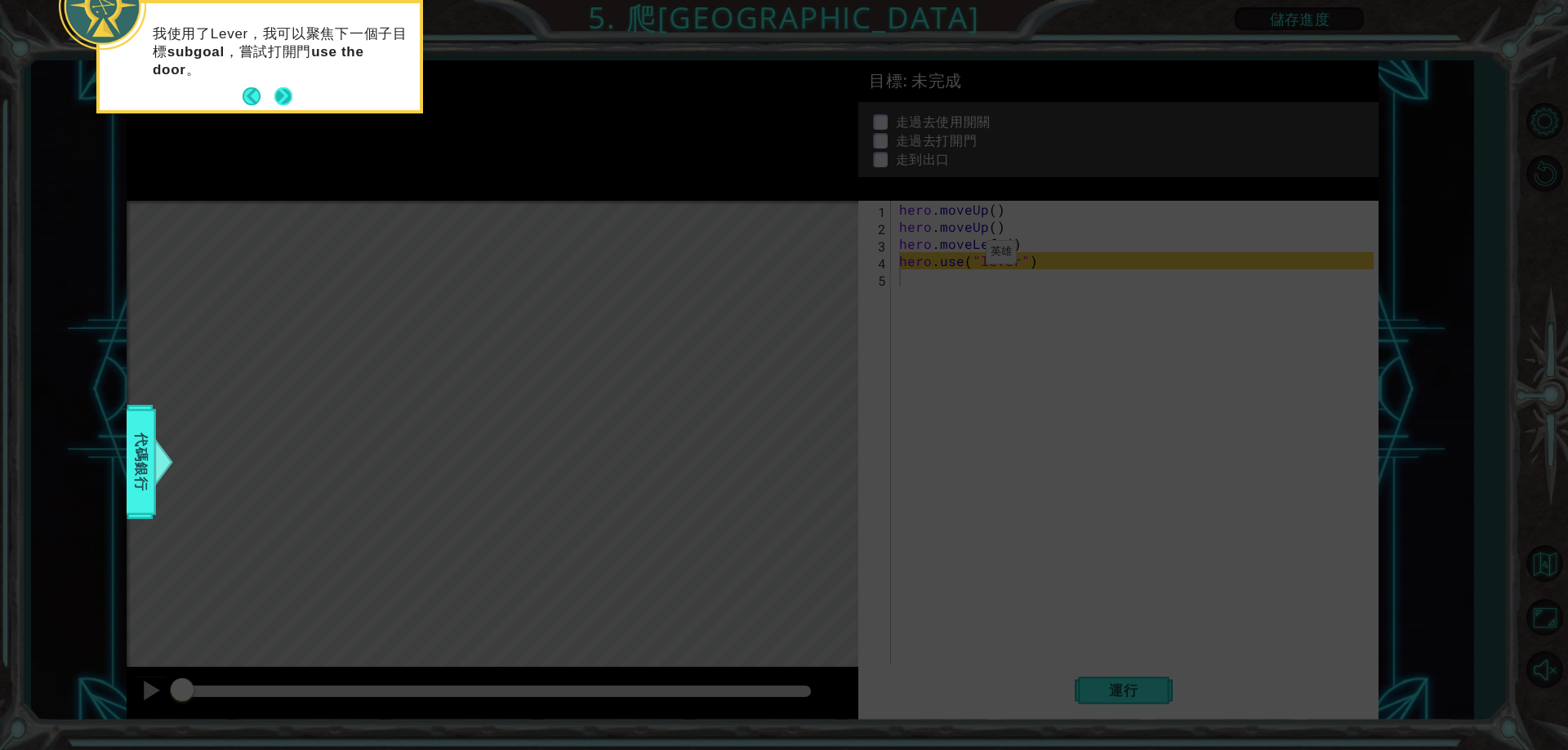
click at [283, 90] on button "Next" at bounding box center [284, 96] width 18 height 18
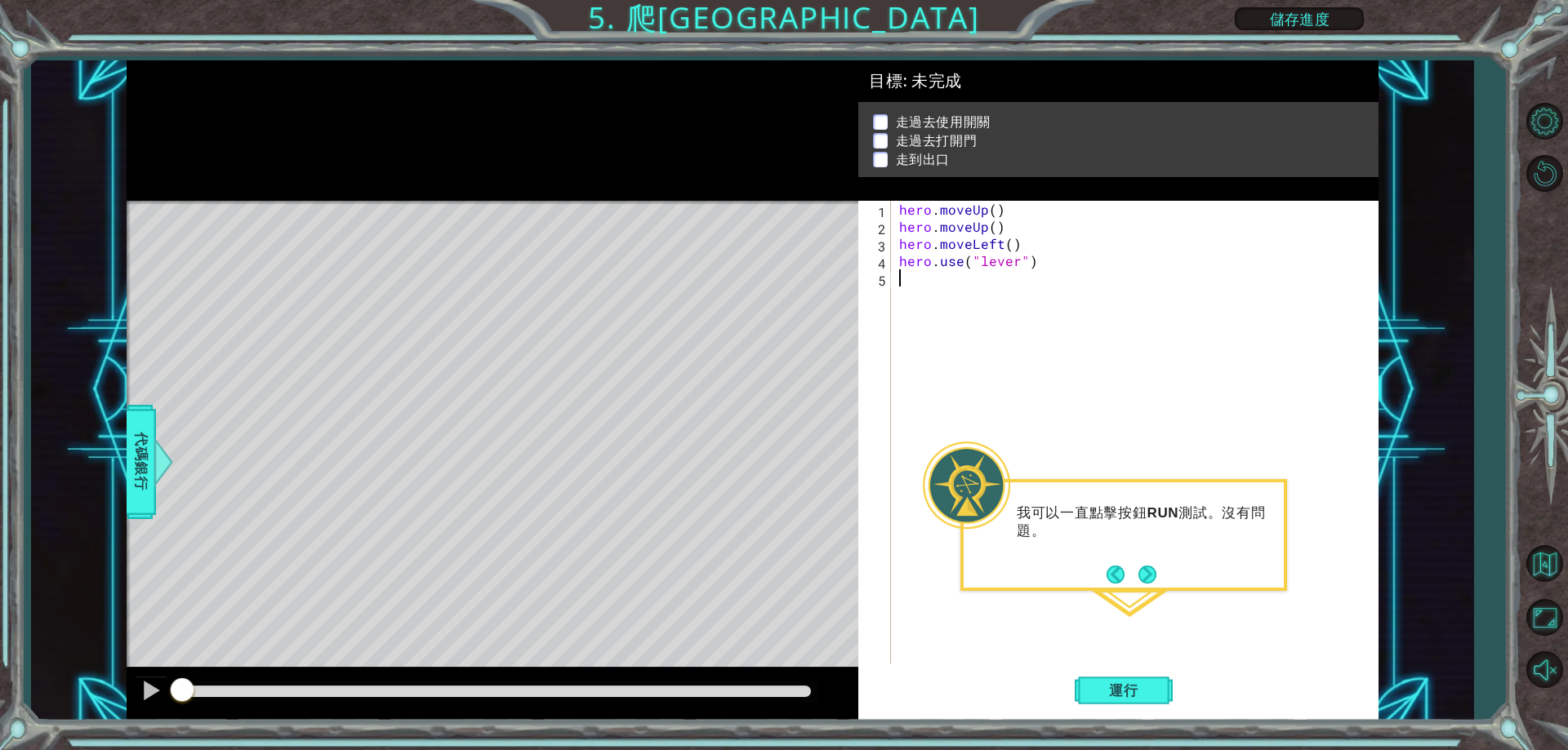
click at [1151, 577] on button "Next" at bounding box center [1148, 575] width 18 height 18
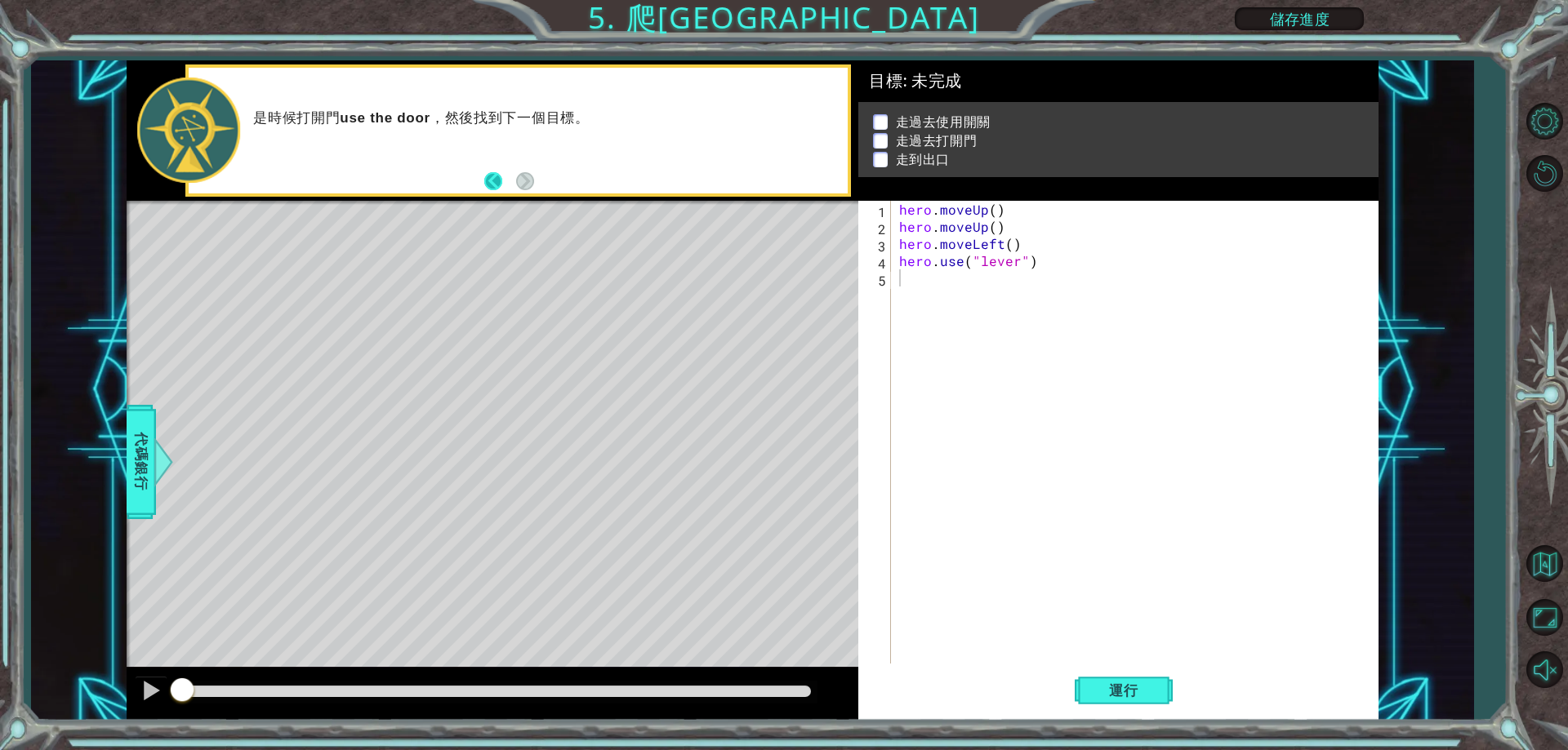
click at [486, 185] on button "Back" at bounding box center [500, 181] width 32 height 18
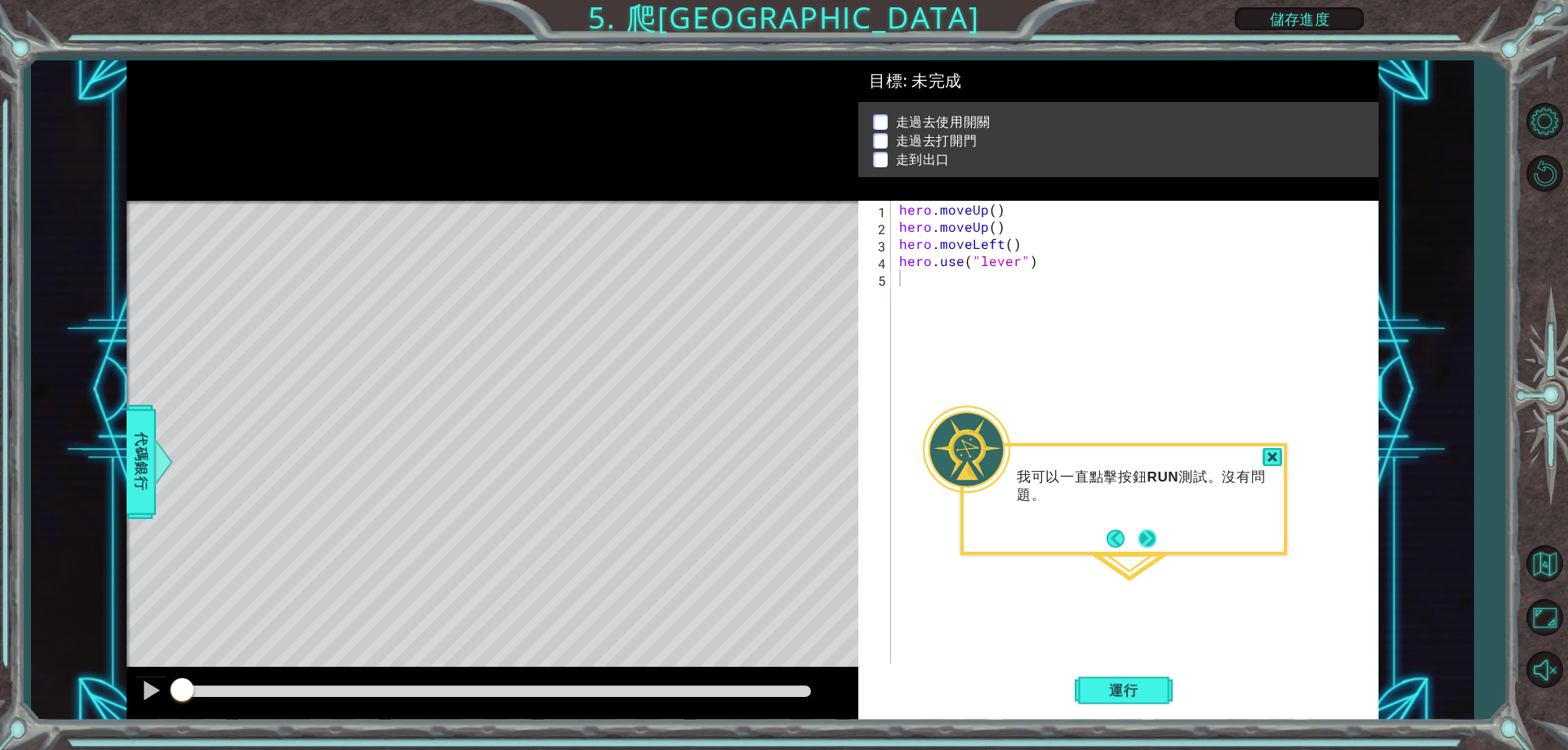
click at [1144, 534] on button "Next" at bounding box center [1148, 539] width 18 height 18
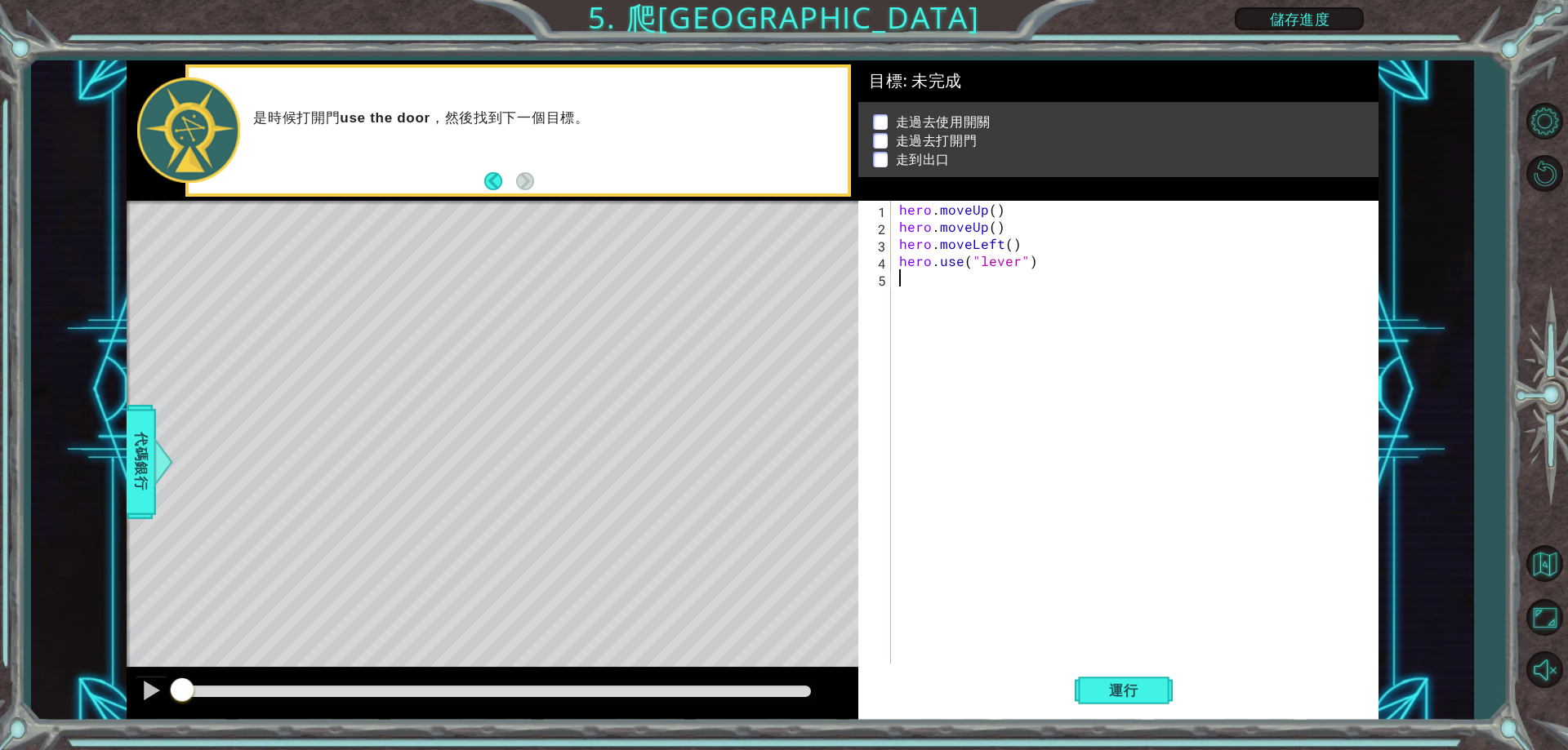
click at [962, 358] on div "hero . moveUp ( ) hero . moveUp ( ) hero . moveLeft ( ) hero . use ( "lever" )" at bounding box center [1139, 449] width 485 height 498
click at [491, 184] on button "Back" at bounding box center [500, 181] width 32 height 18
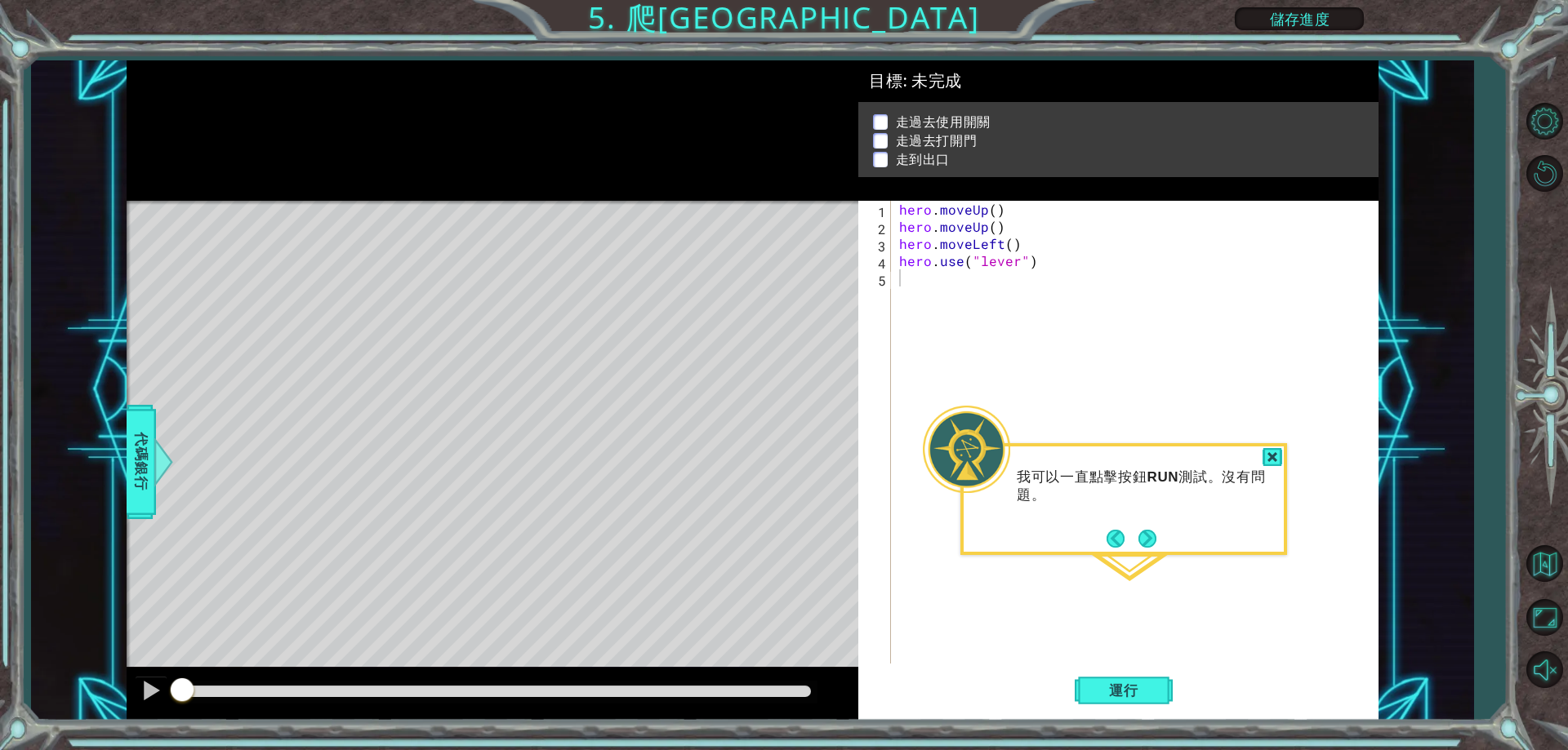
click at [1262, 455] on div "我可以一直點擊按鈕 RUN 測試。沒有問題。" at bounding box center [1124, 494] width 321 height 83
click at [1276, 461] on div at bounding box center [1273, 457] width 19 height 19
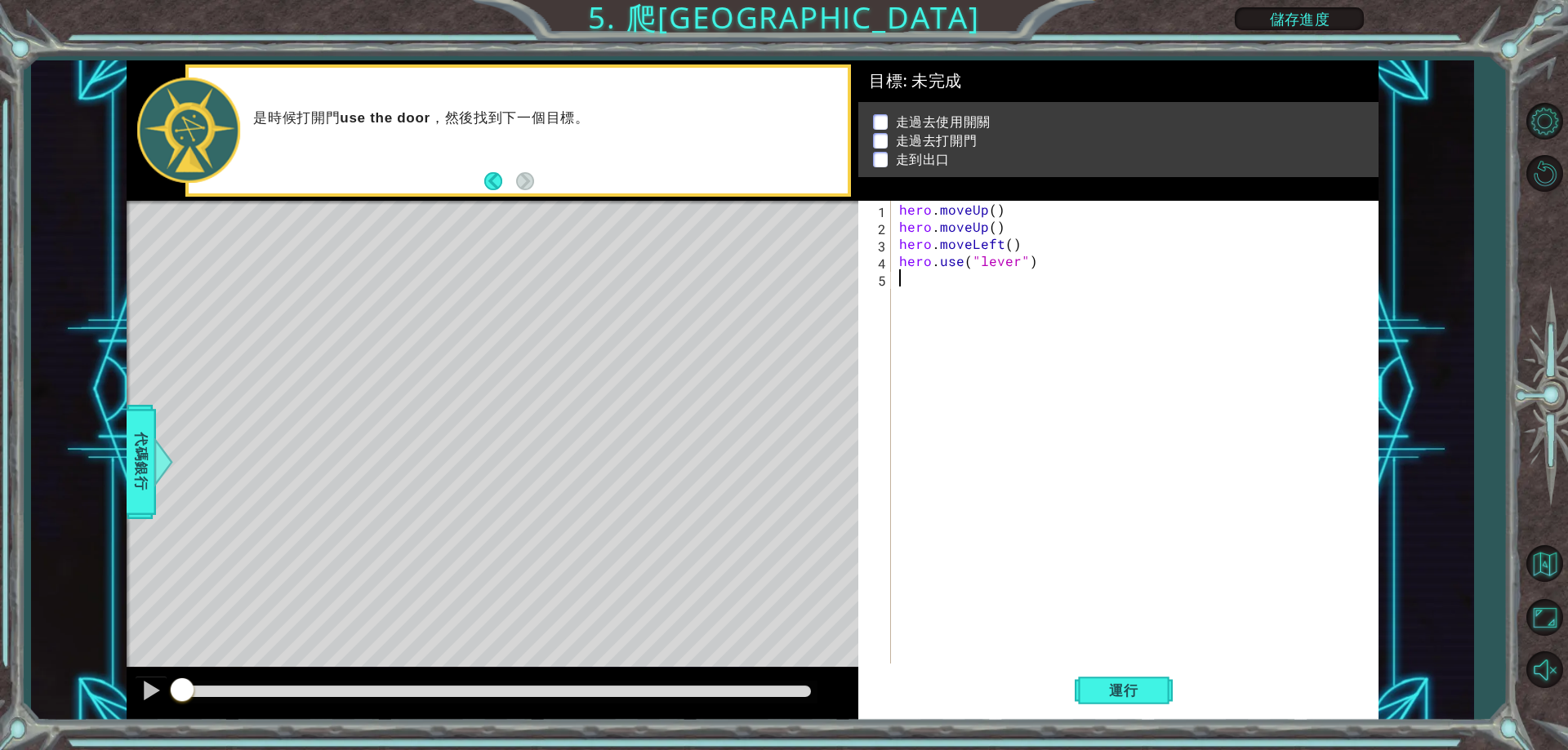
click at [935, 300] on div "hero . moveUp ( ) hero . moveUp ( ) hero . moveLeft ( ) hero . use ( "lever" )" at bounding box center [1139, 449] width 485 height 498
click at [1086, 695] on button "運行" at bounding box center [1124, 692] width 98 height 53
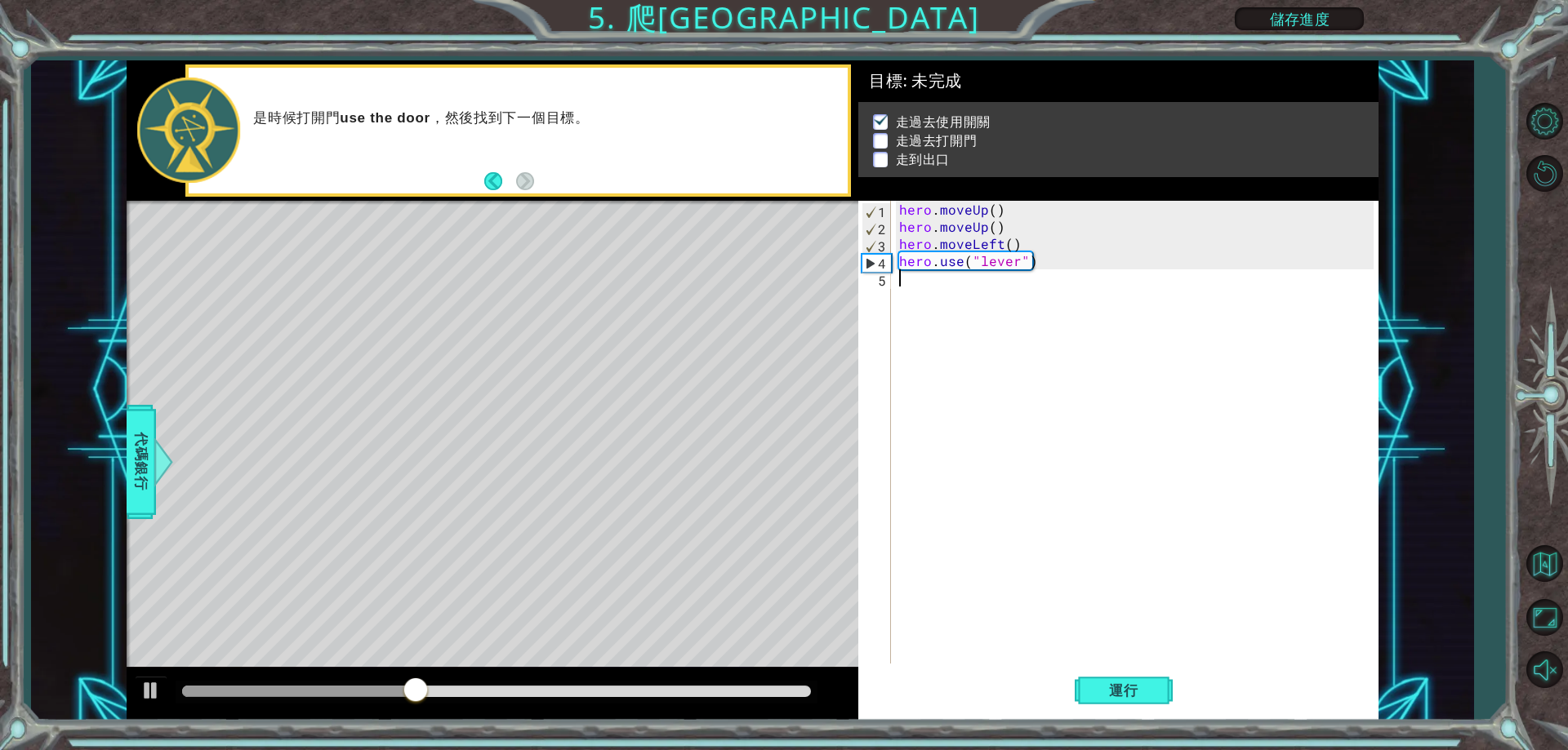
type textarea "h"
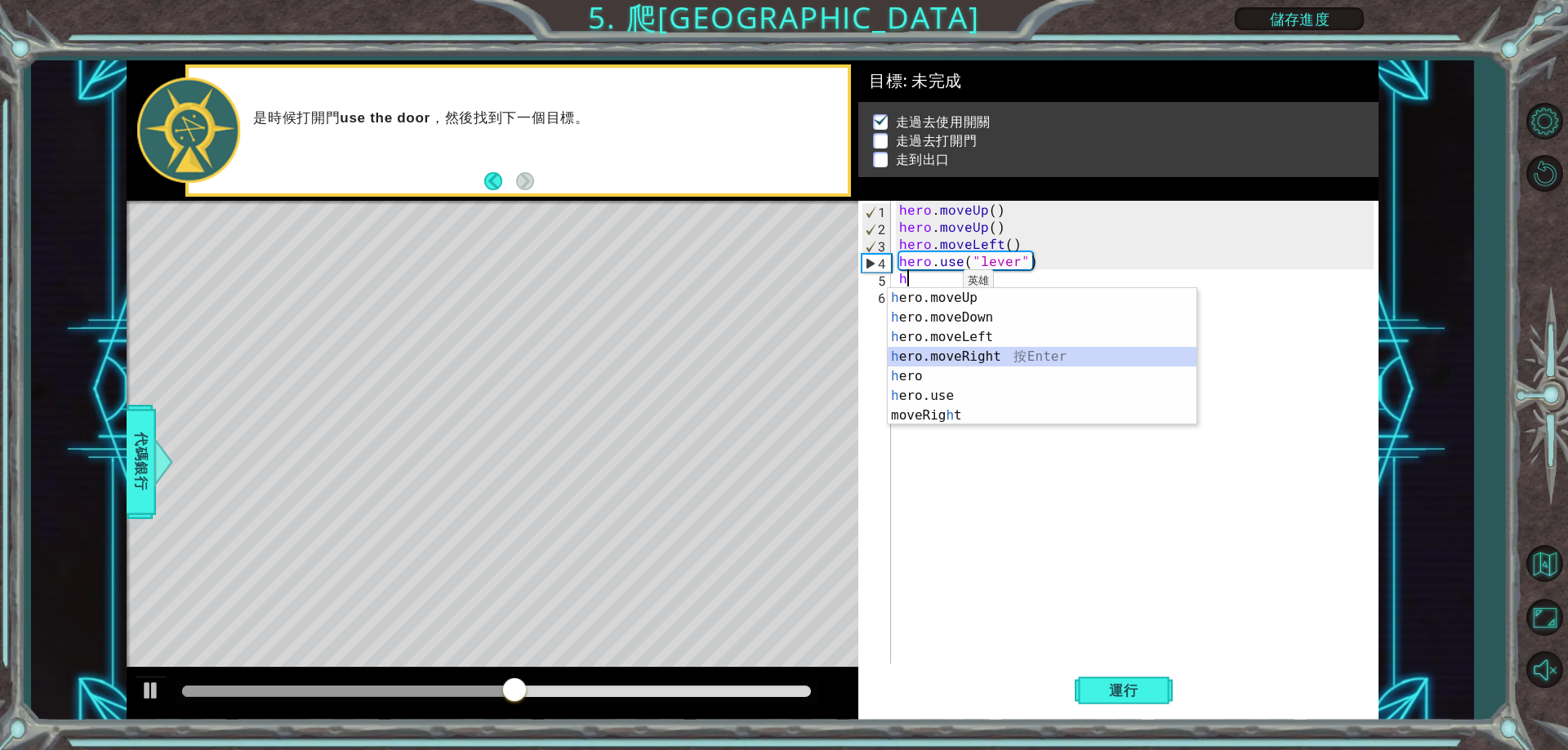
click at [977, 355] on div "h ero.moveUp 按 Enter h ero.moveDown 按 Enter h ero.moveLeft 按 Enter h ero.moveRi…" at bounding box center [1042, 376] width 309 height 176
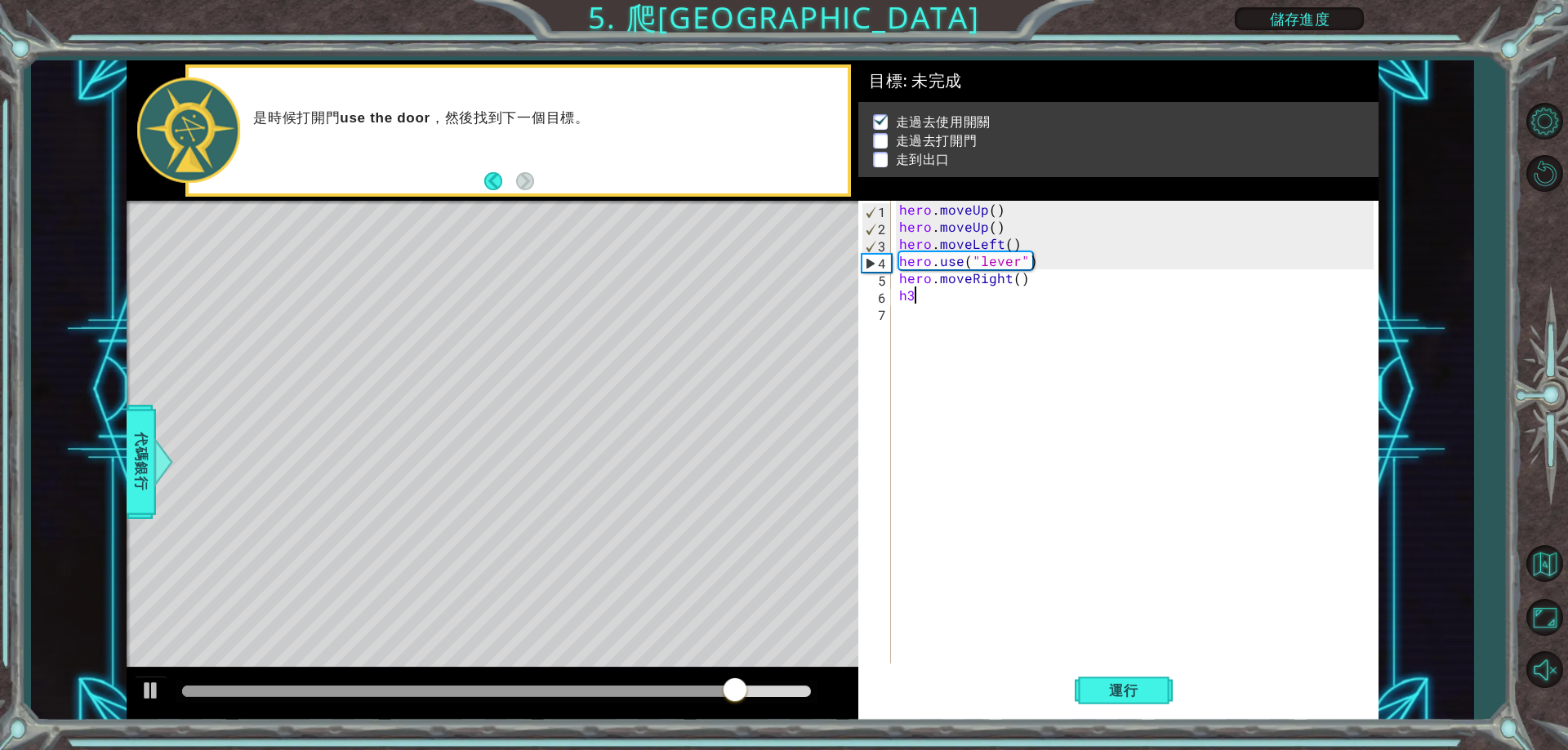
type textarea "h"
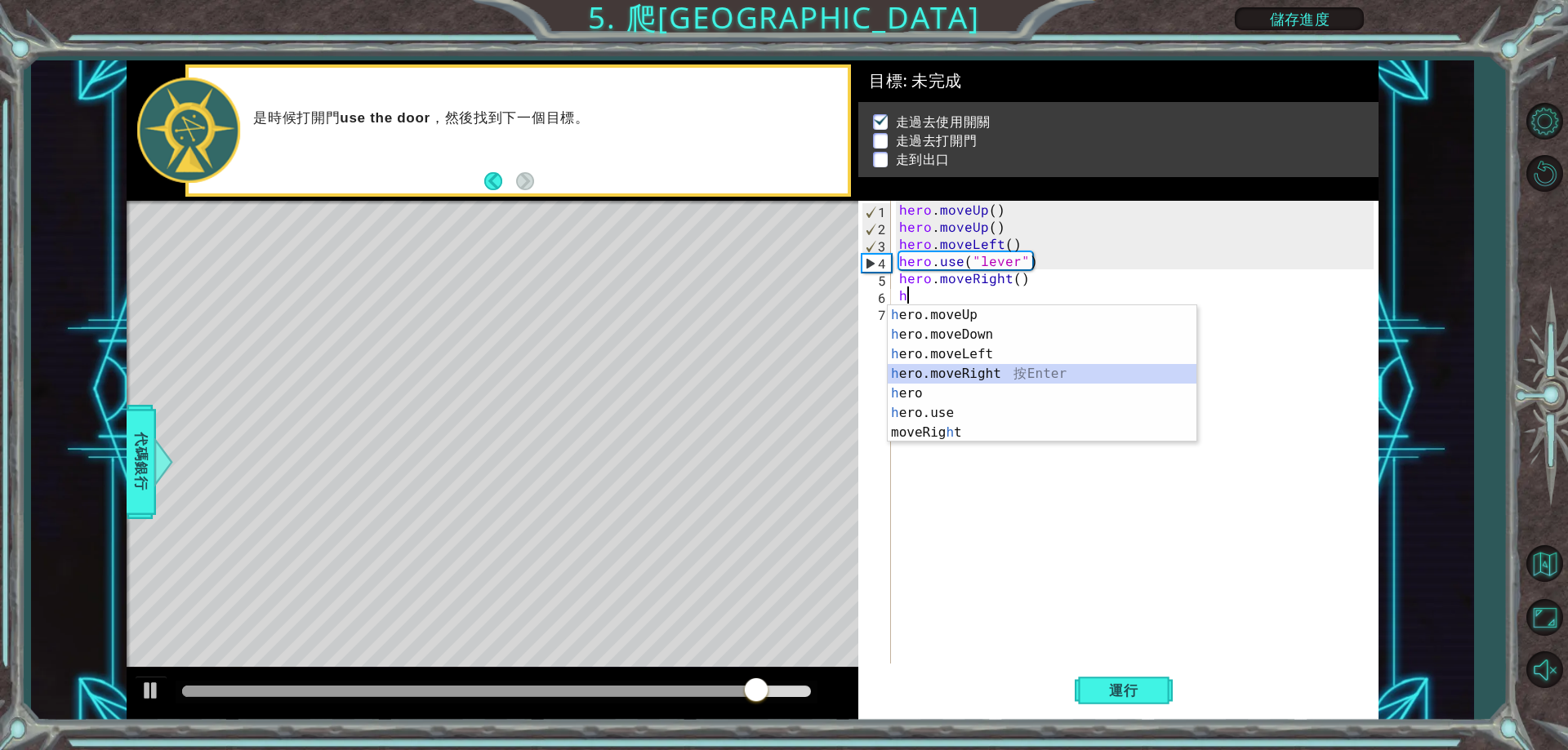
click at [937, 373] on div "h ero.moveUp 按 Enter h ero.moveDown 按 Enter h ero.moveLeft 按 Enter h ero.moveRi…" at bounding box center [1042, 394] width 309 height 176
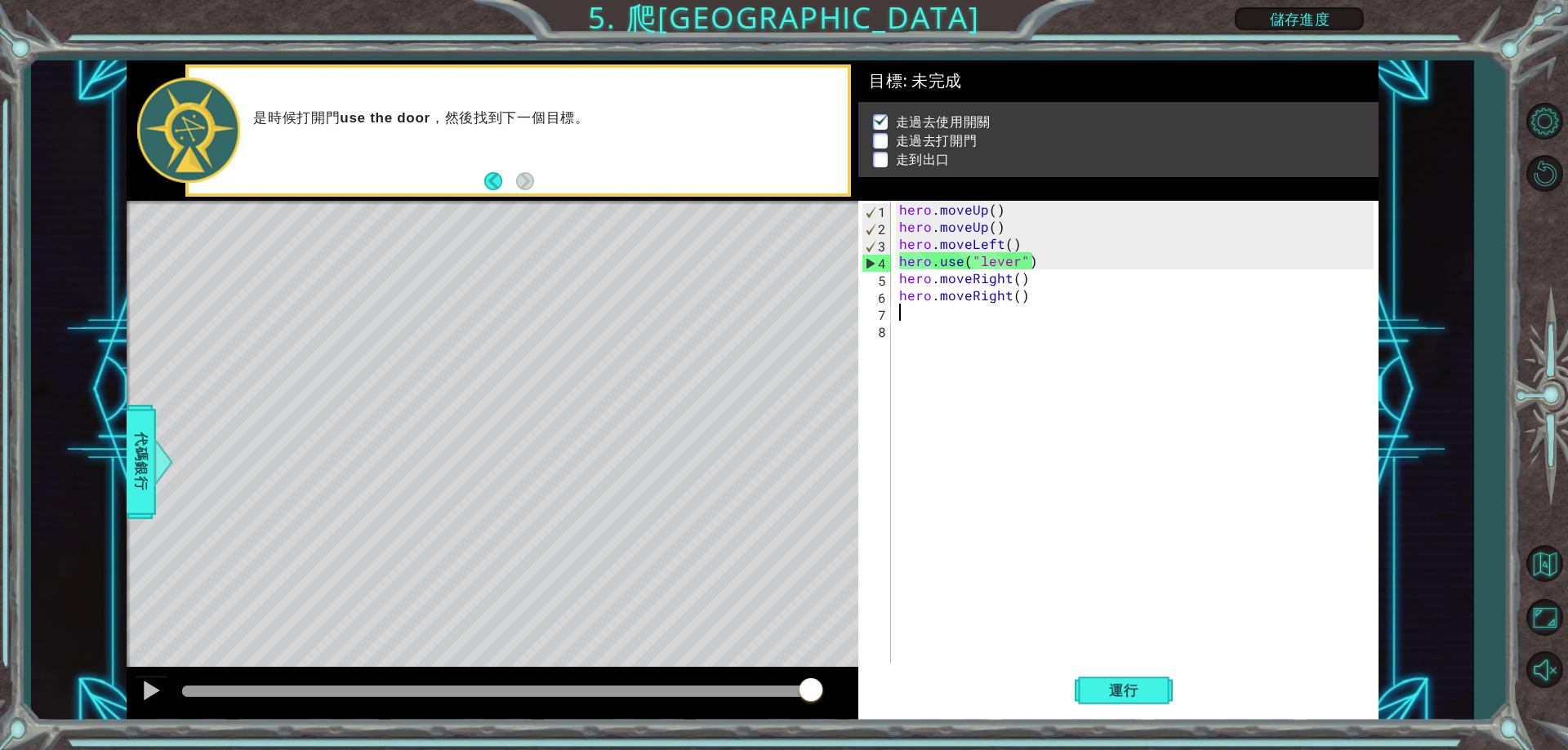
type textarea "h"
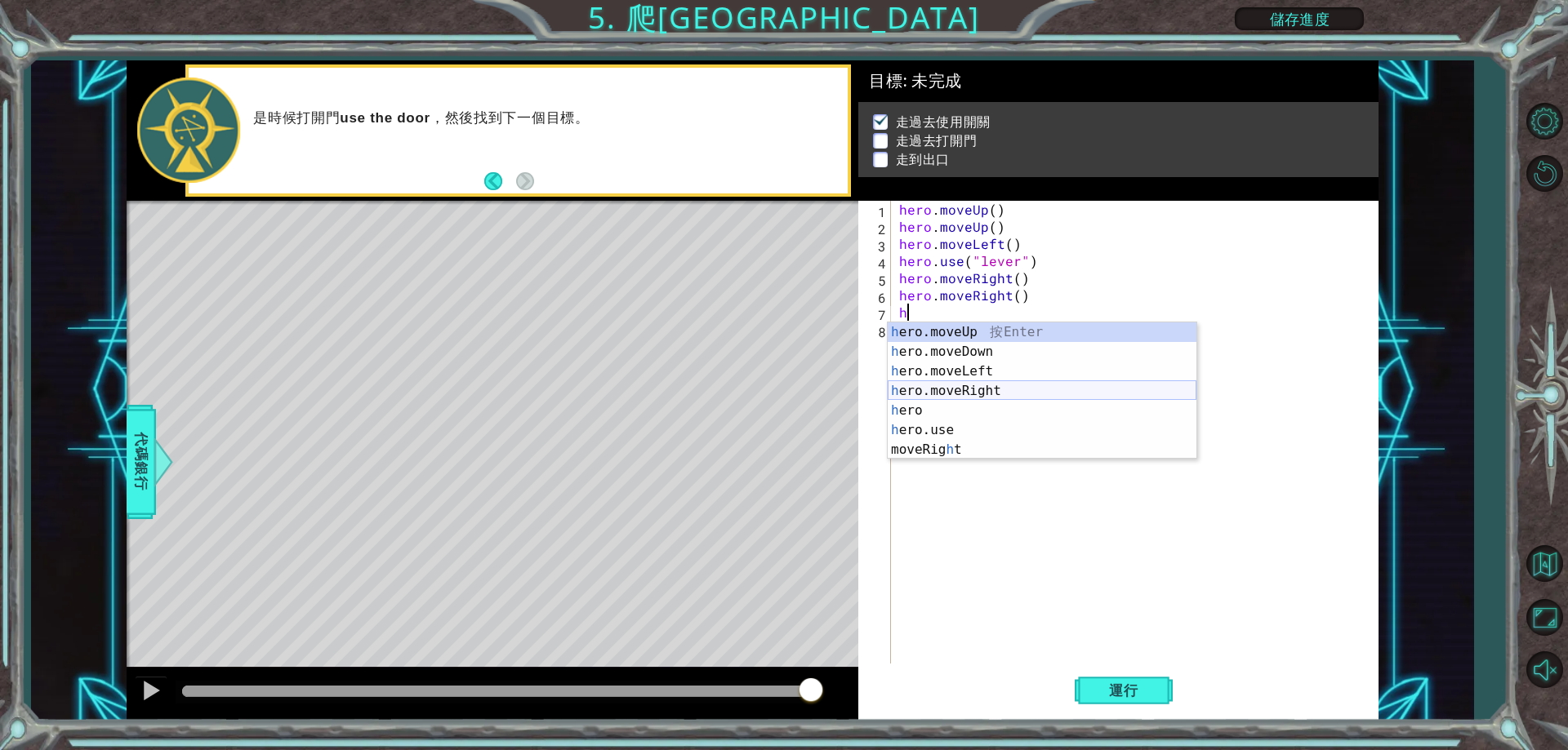
drag, startPoint x: 944, startPoint y: 391, endPoint x: 937, endPoint y: 404, distance: 14.8
click at [937, 403] on div "h ero.moveUp 按 Enter h ero.moveDown 按 Enter h ero.moveLeft 按 Enter h ero.moveRi…" at bounding box center [1042, 410] width 309 height 176
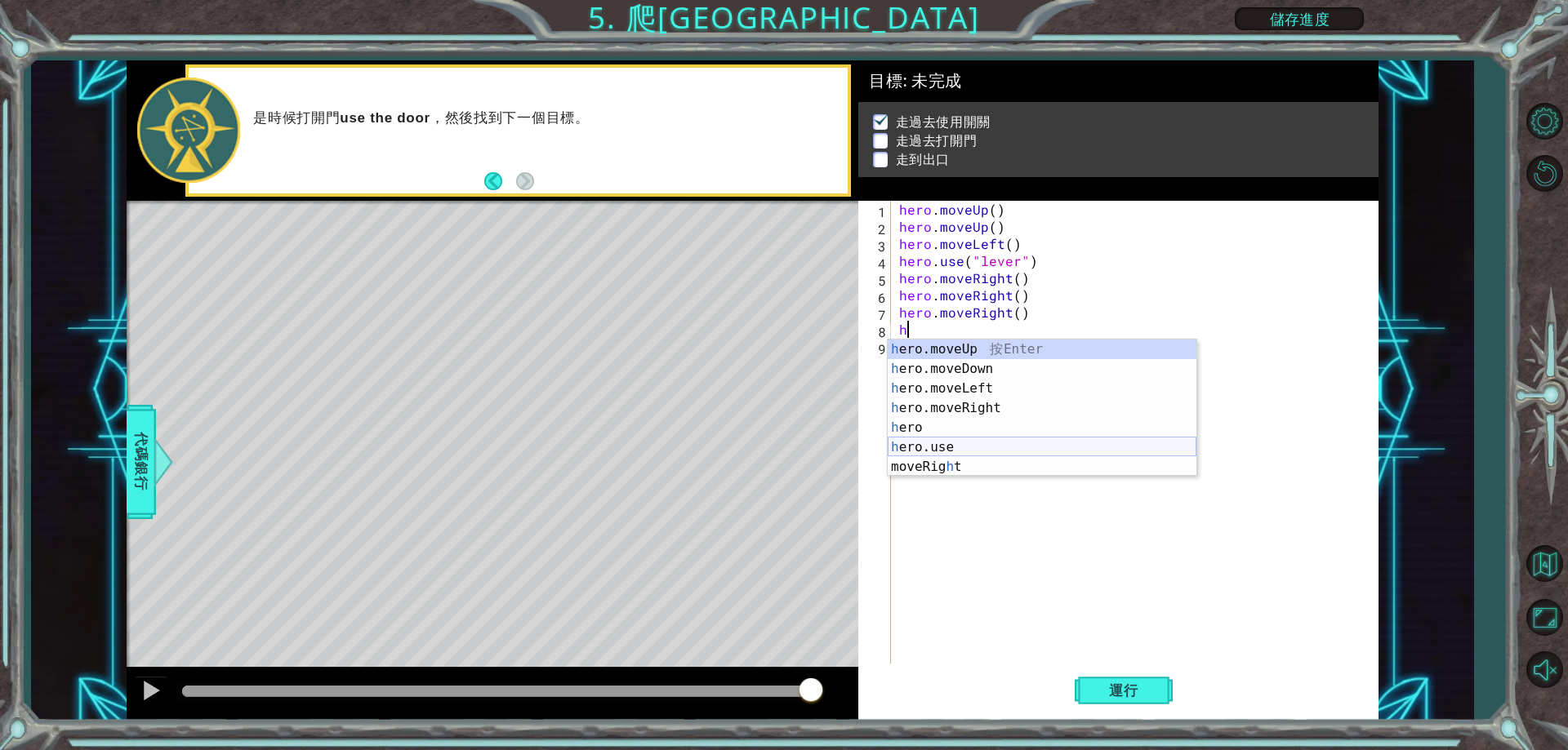
click at [972, 446] on div "h ero.moveUp 按 Enter h ero.moveDown 按 Enter h ero.moveLeft 按 Enter h ero.moveRi…" at bounding box center [1042, 428] width 309 height 176
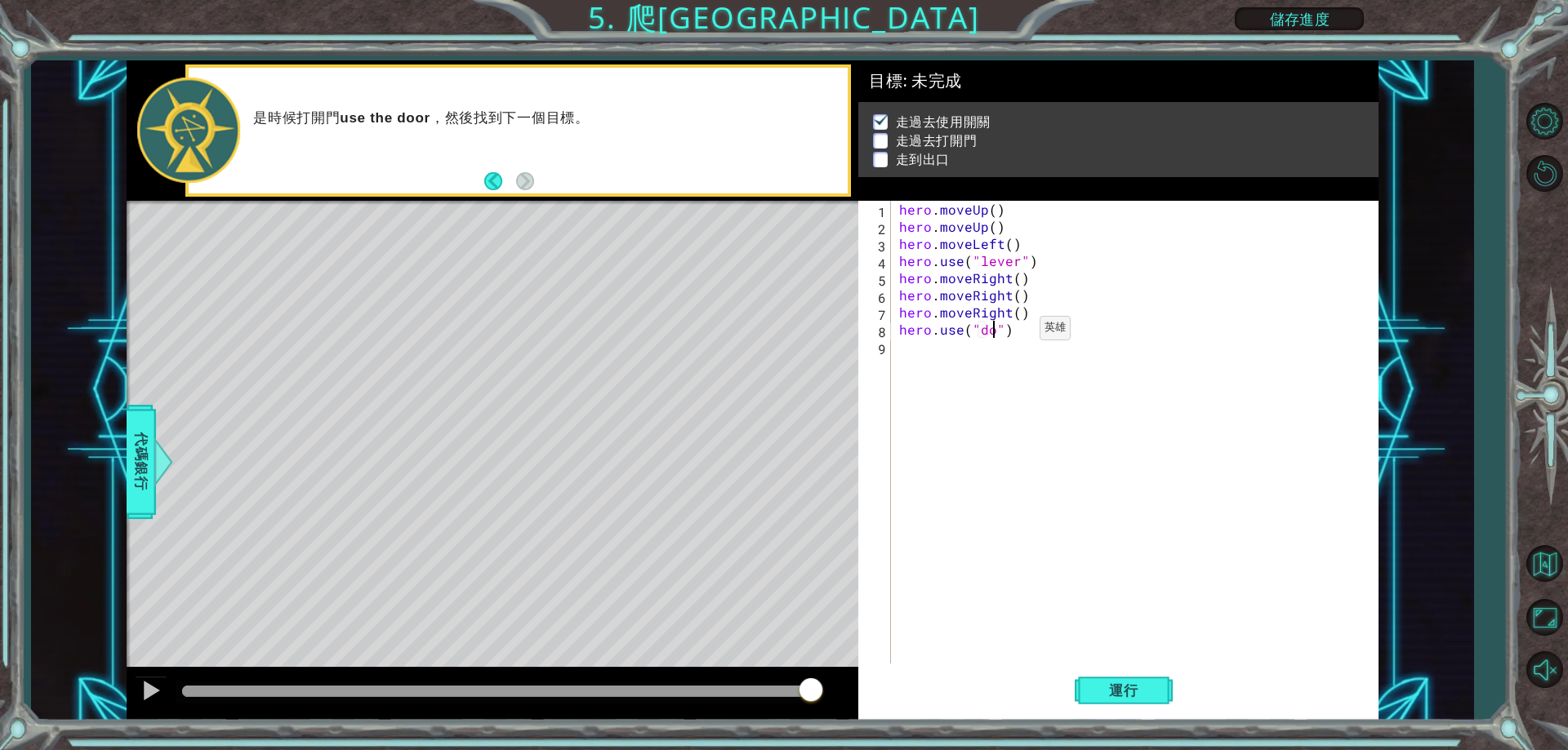
scroll to position [0, 7]
type textarea "hero.use("door")"
click at [1125, 694] on span "運行" at bounding box center [1125, 691] width 62 height 17
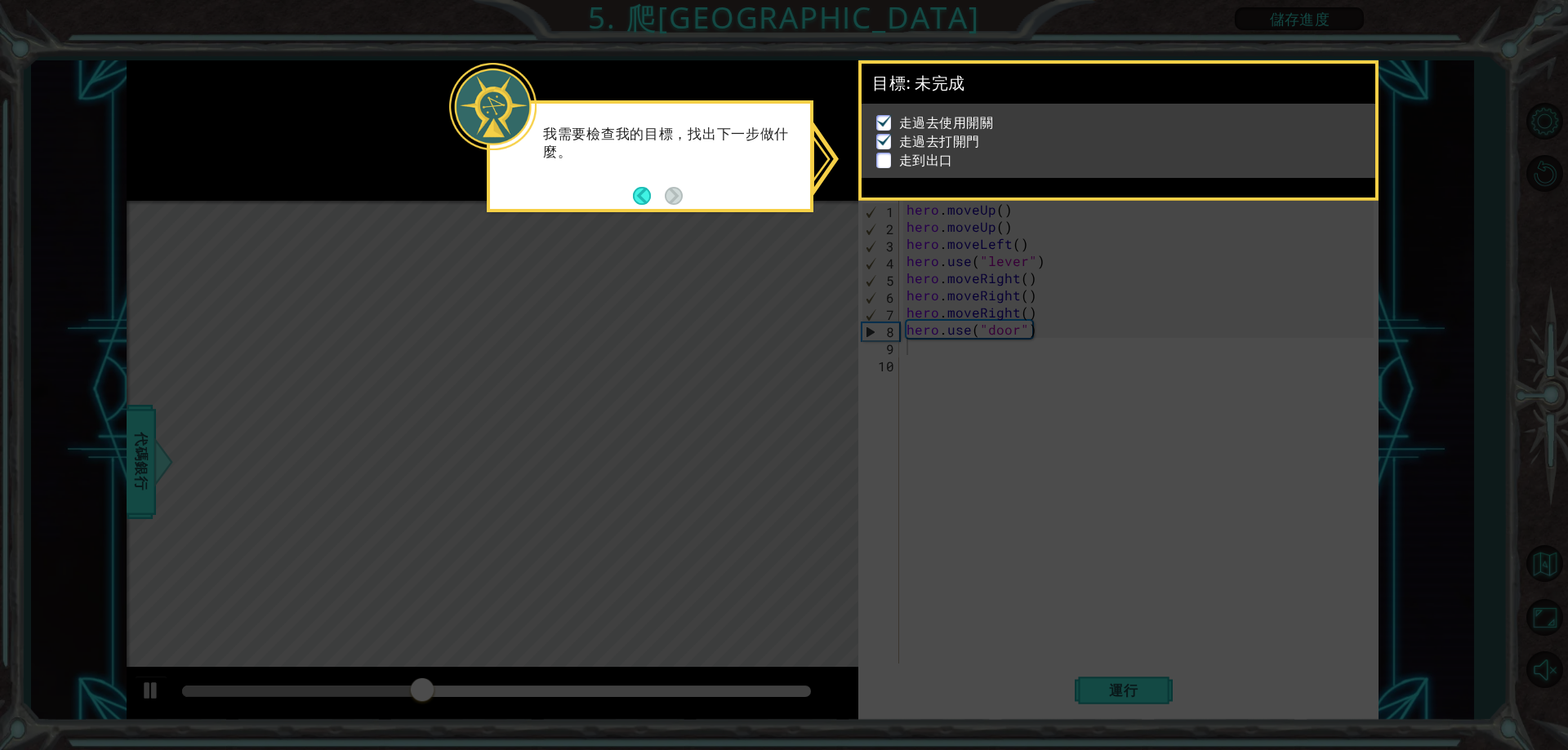
click at [1066, 294] on icon at bounding box center [784, 375] width 1568 height 750
click at [879, 153] on p at bounding box center [883, 161] width 15 height 16
drag, startPoint x: 916, startPoint y: 154, endPoint x: 1396, endPoint y: 94, distance: 483.7
click at [920, 155] on p "走到出口" at bounding box center [926, 160] width 54 height 18
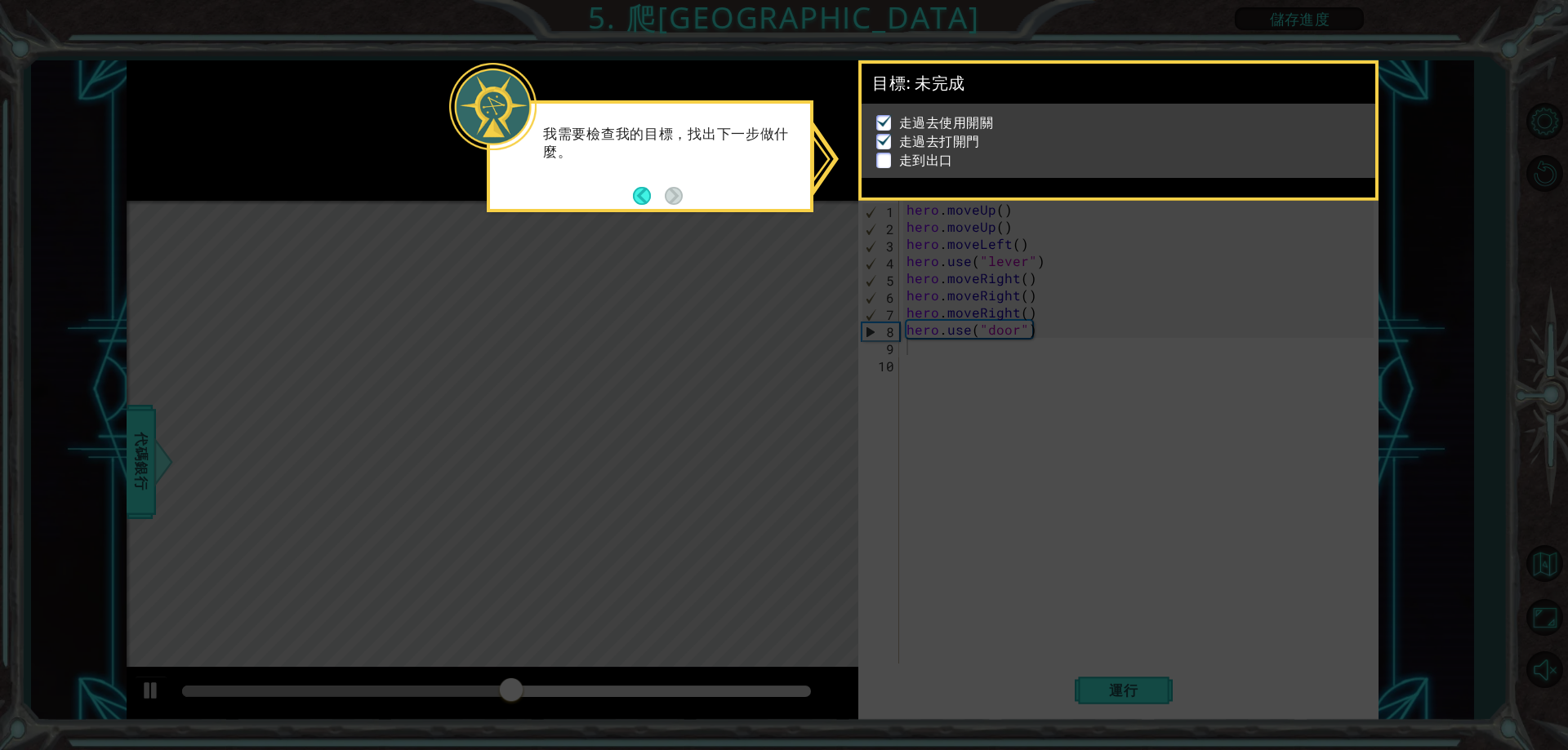
click at [1311, 401] on icon at bounding box center [784, 375] width 1568 height 750
click at [647, 199] on button "Back" at bounding box center [649, 196] width 32 height 18
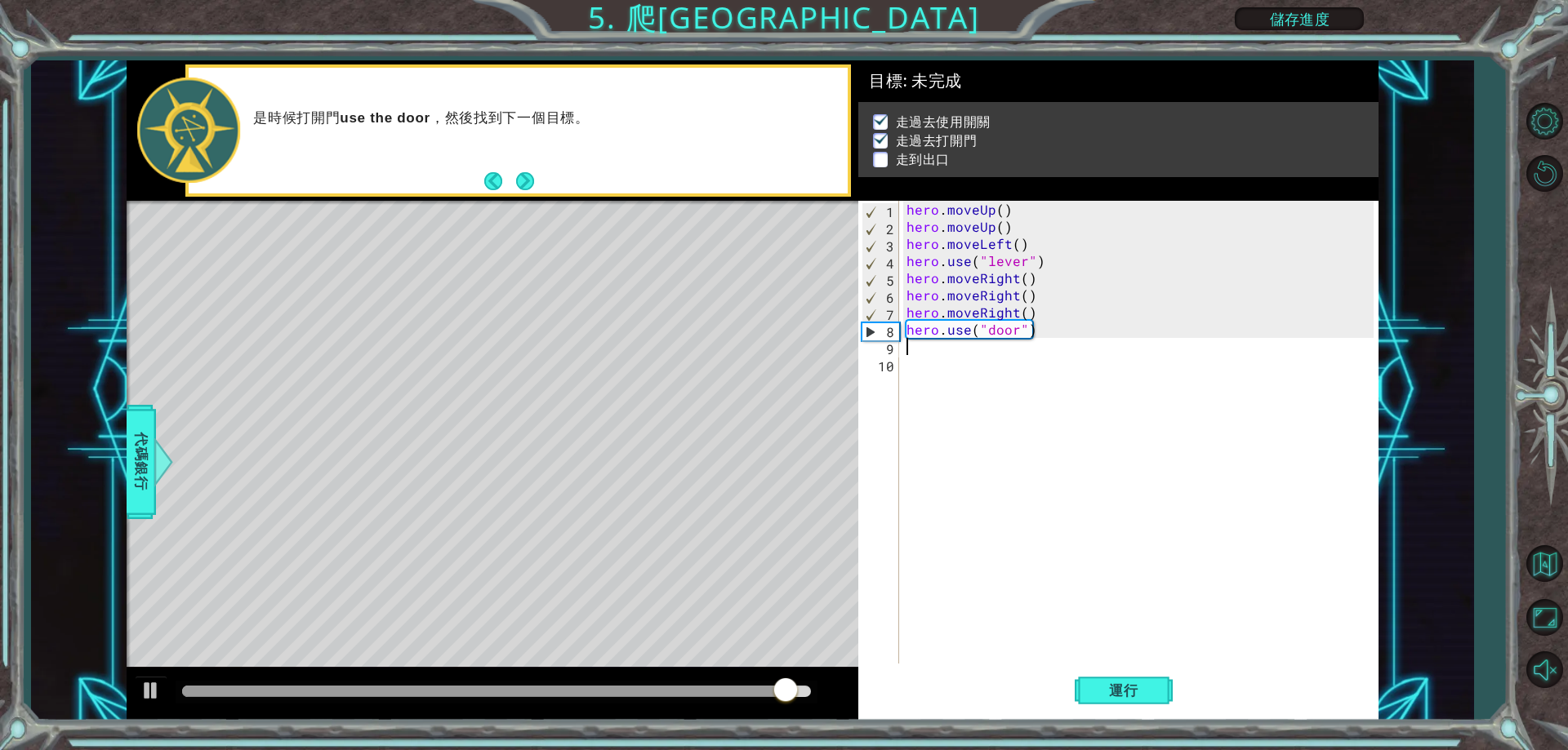
type textarea "h"
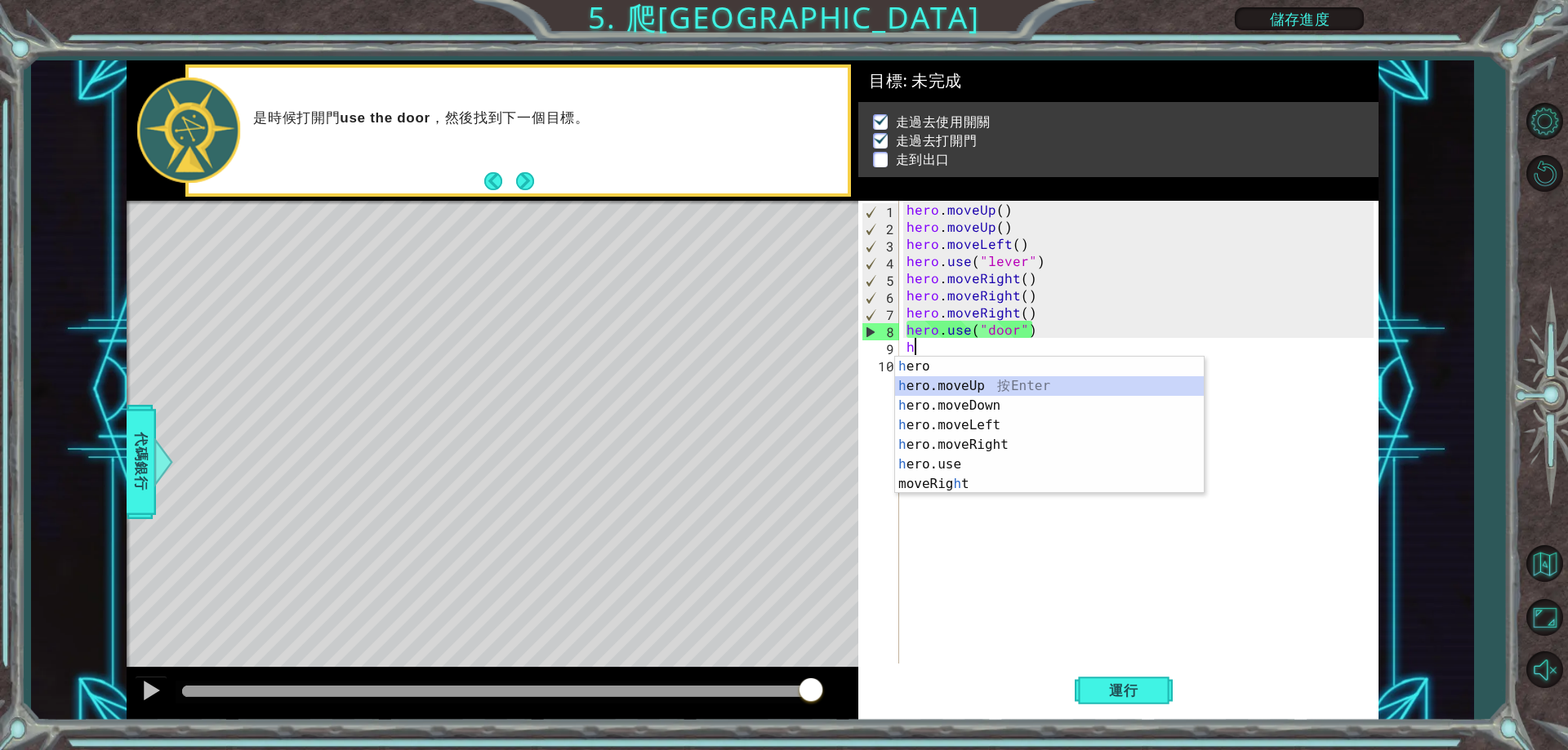
click at [1119, 383] on div "h ero 按 Enter h ero.moveUp 按 Enter h ero.moveDown 按 Enter h ero.moveLeft 按 Ente…" at bounding box center [1050, 444] width 309 height 176
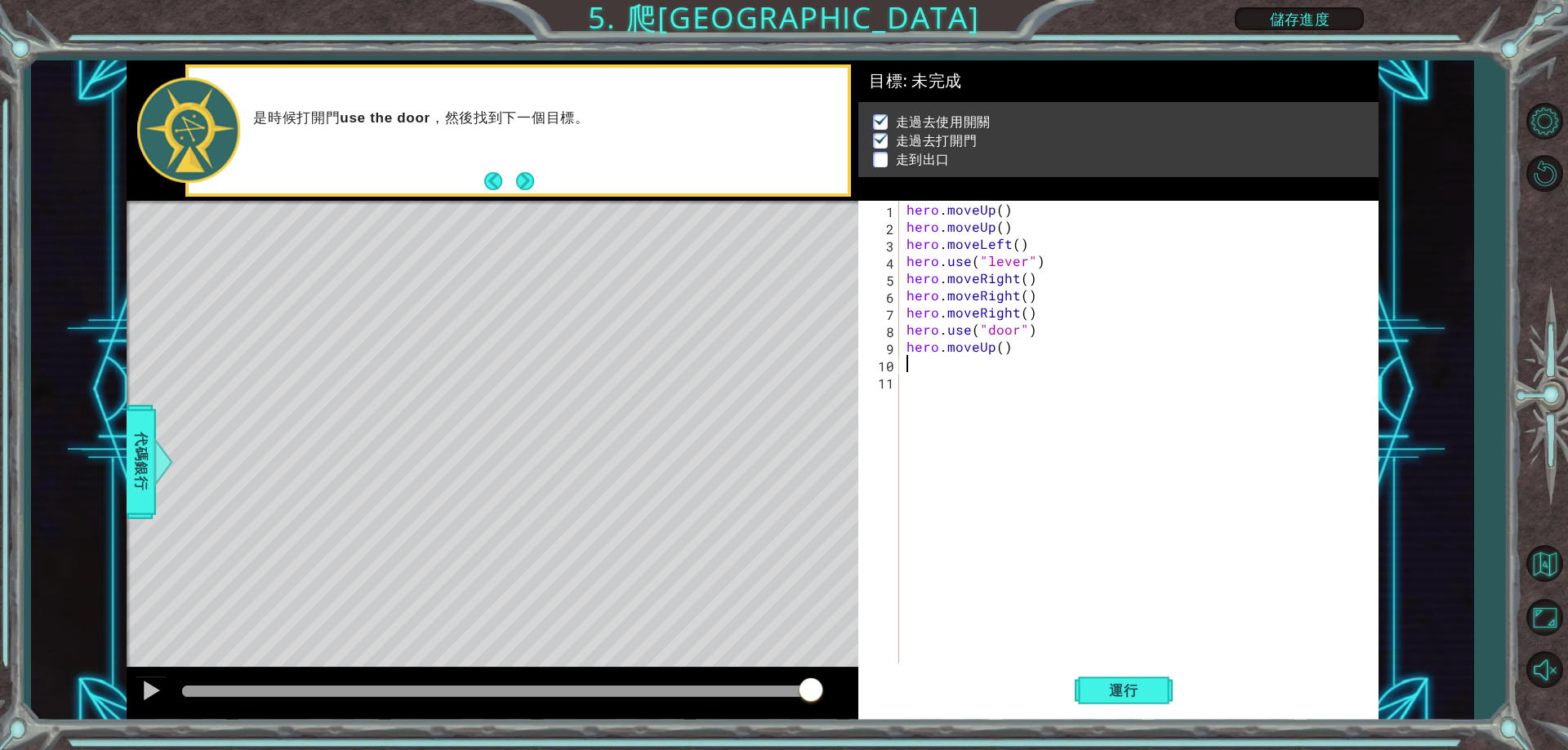
type textarea "h"
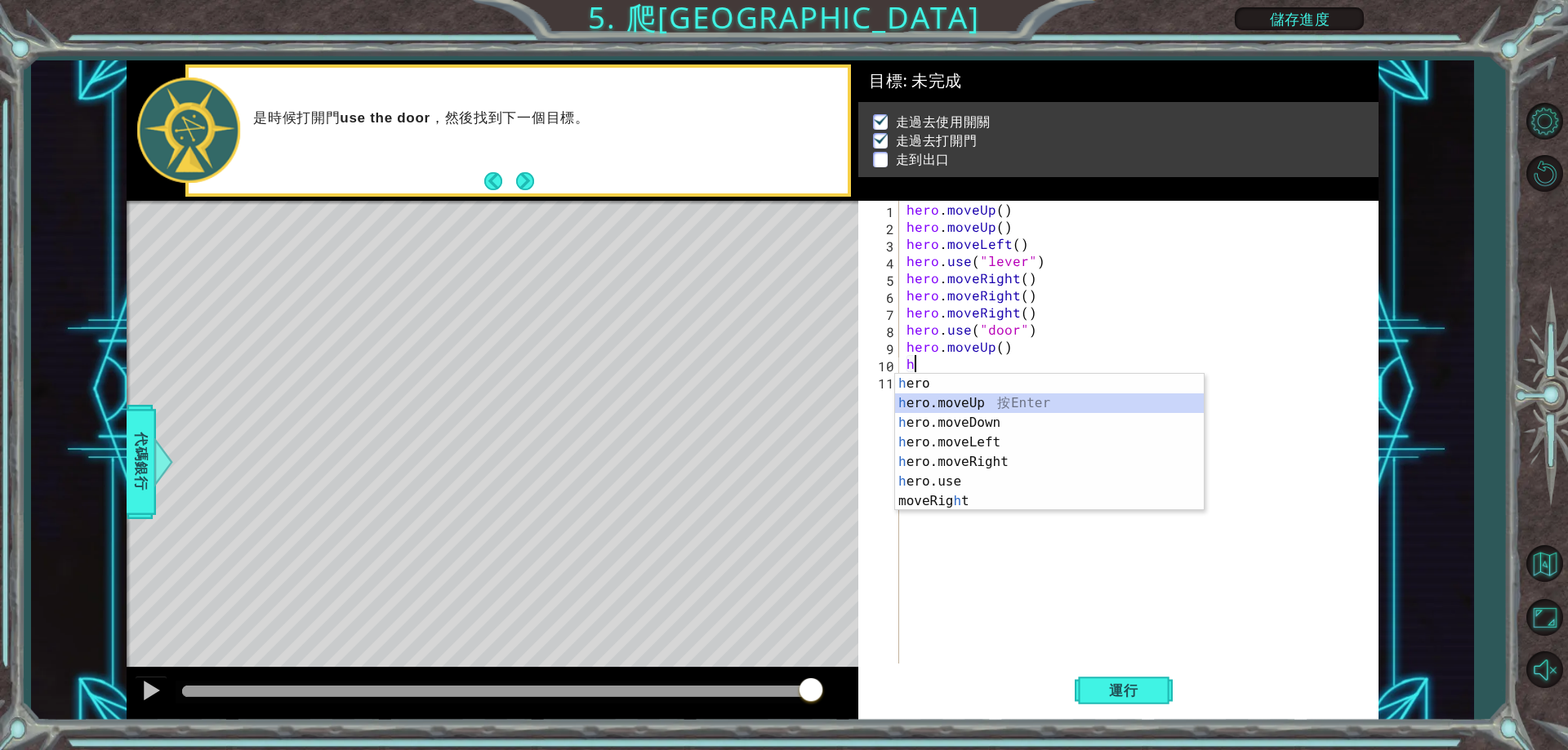
click at [912, 405] on div "h ero 按 Enter h ero.moveUp 按 Enter h ero.moveDown 按 Enter h ero.moveLeft 按 Ente…" at bounding box center [1050, 462] width 309 height 176
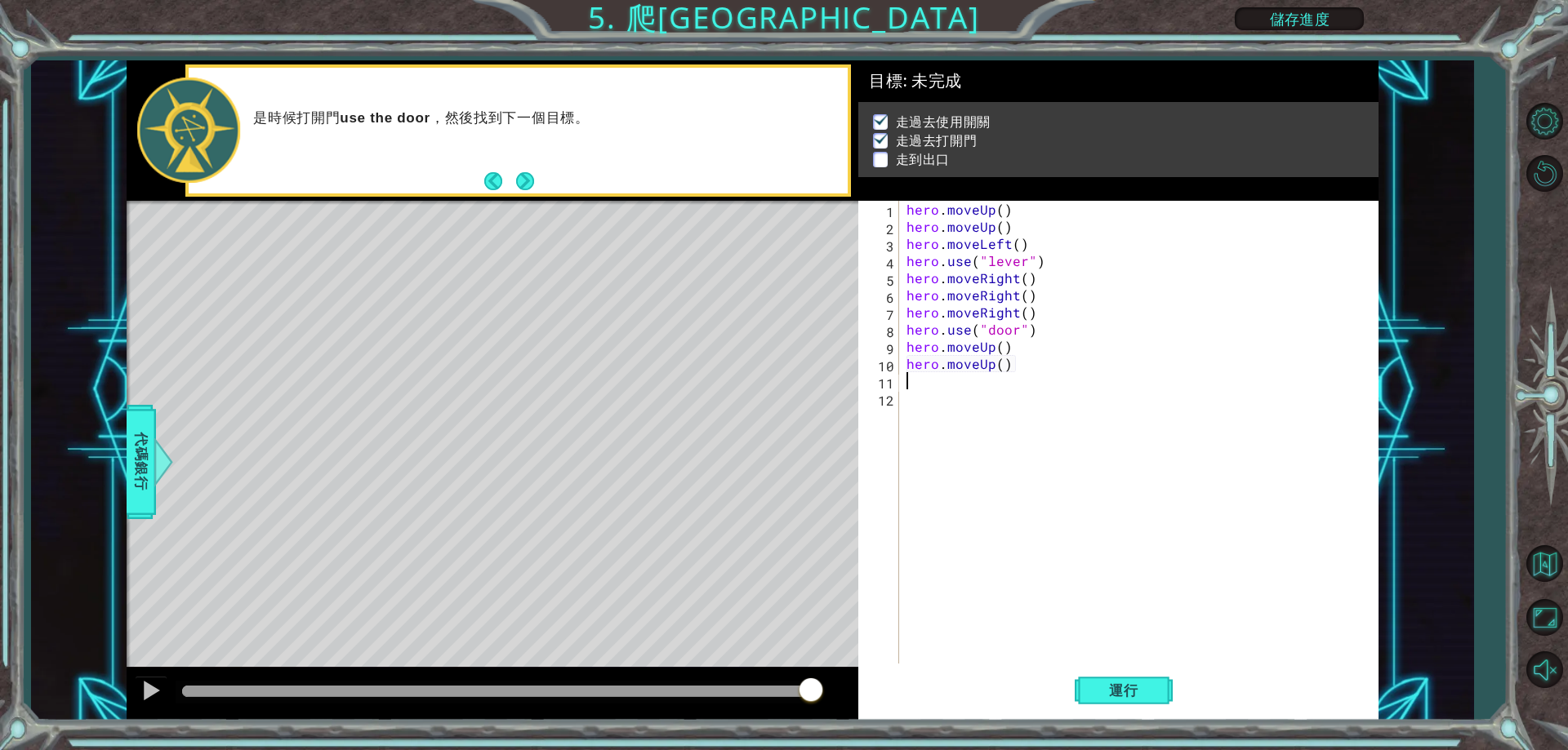
type textarea "h"
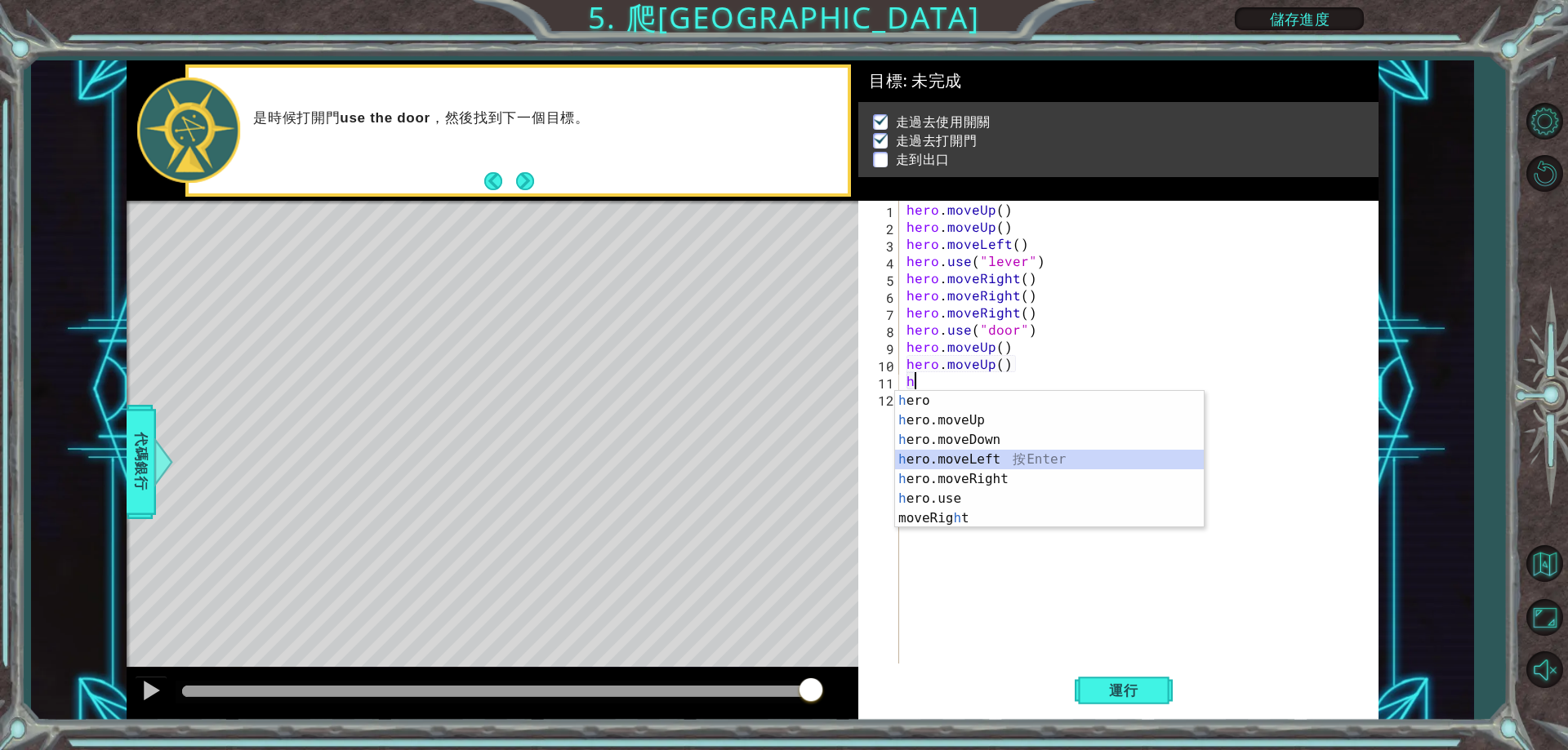
click at [966, 463] on div "h ero 按 Enter h ero.moveUp 按 Enter h ero.moveDown 按 Enter h ero.moveLeft 按 Ente…" at bounding box center [1050, 479] width 309 height 176
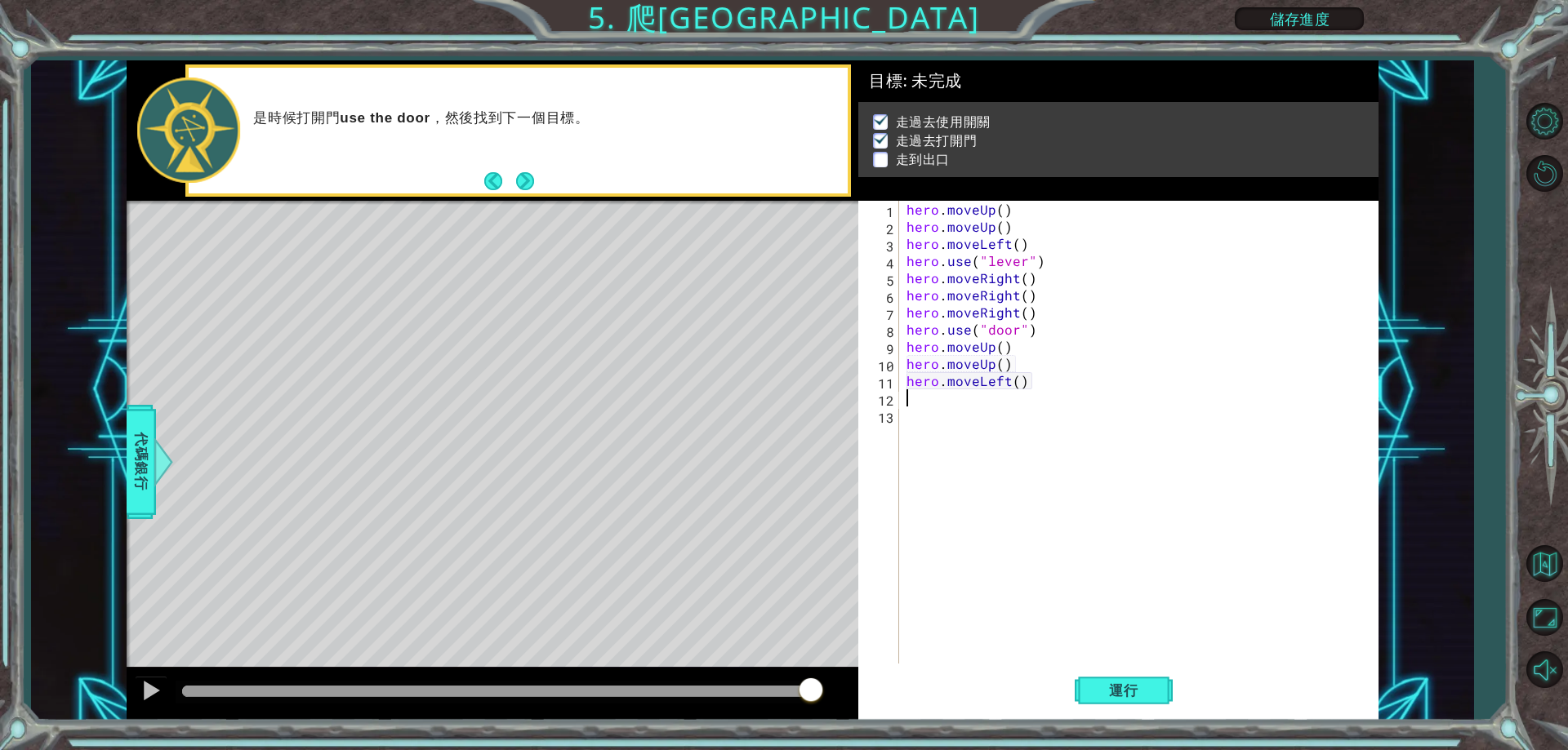
type textarea "h"
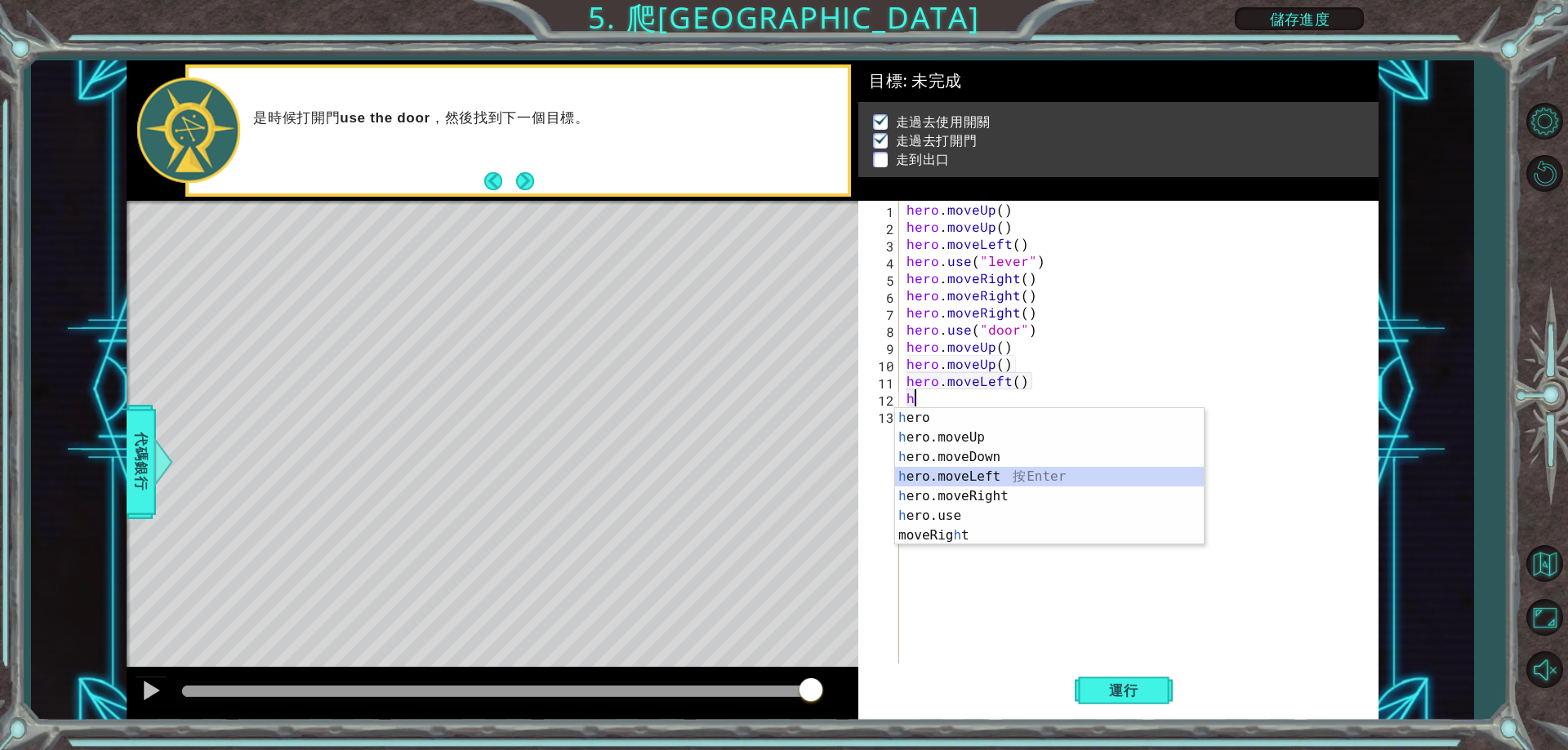
click at [982, 481] on div "h ero 按 Enter h ero.moveUp 按 Enter h ero.moveDown 按 Enter h ero.moveLeft 按 Ente…" at bounding box center [1050, 496] width 309 height 176
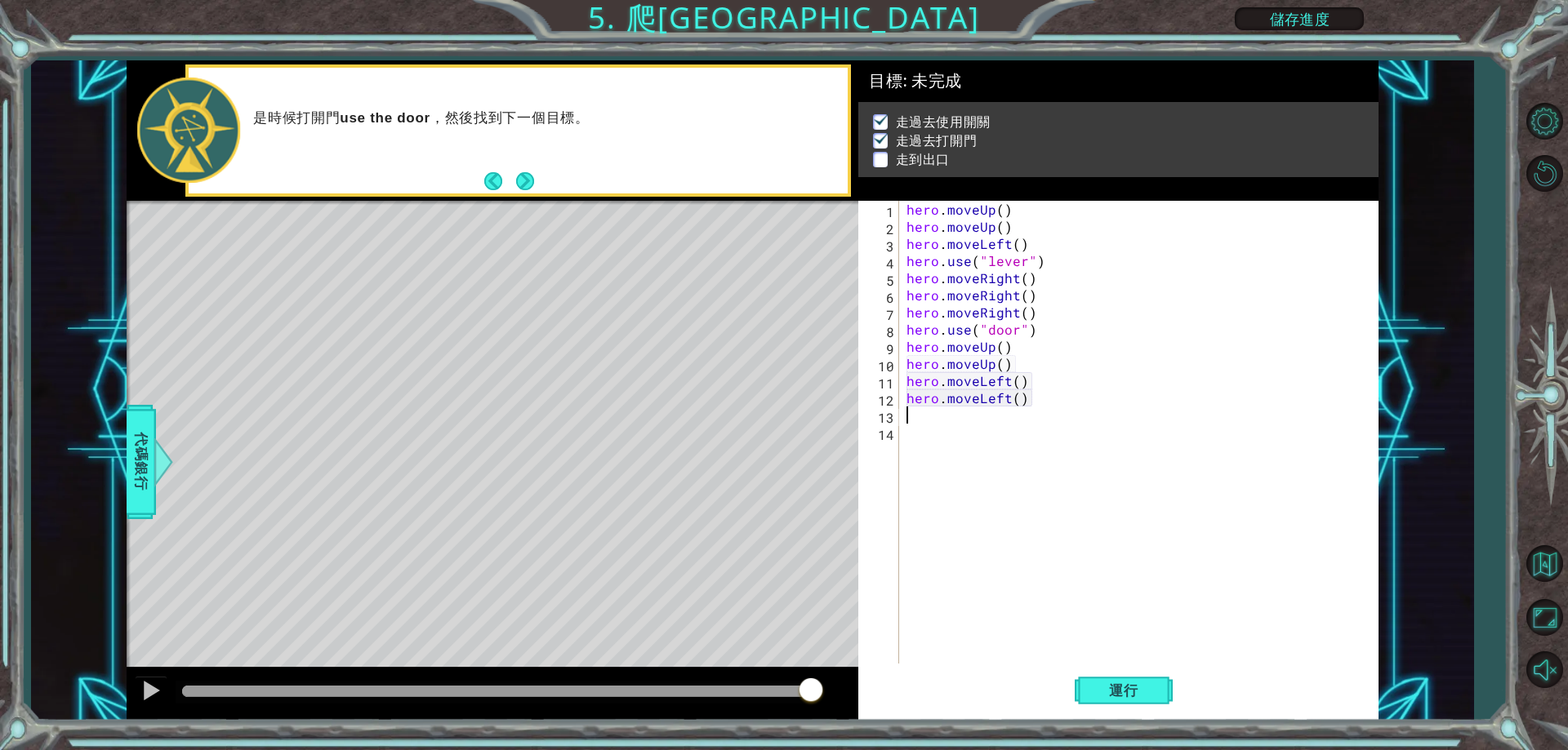
type textarea "h"
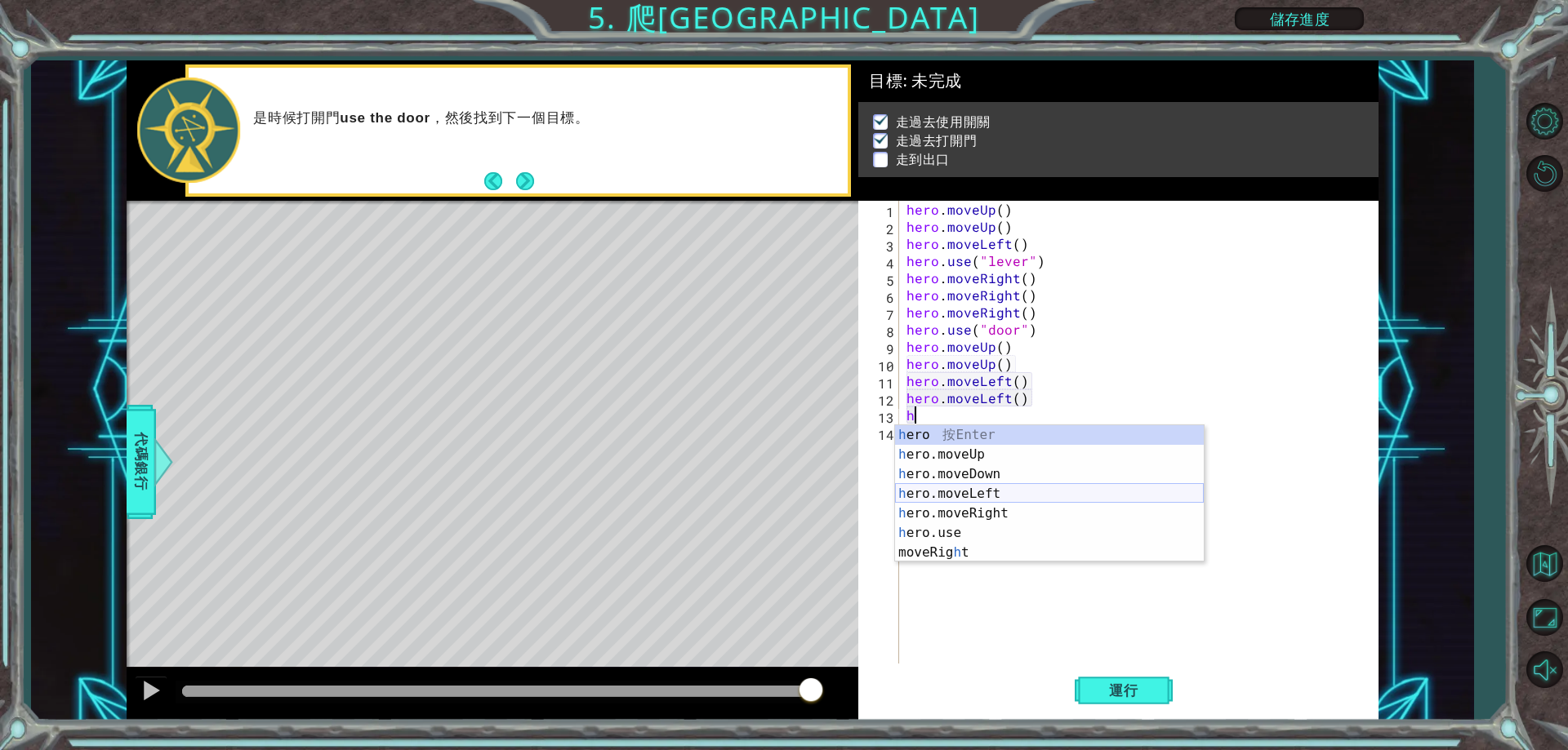
click at [979, 495] on div "h ero 按 Enter h ero.moveUp 按 Enter h ero.moveDown 按 Enter h ero.moveLeft 按 Ente…" at bounding box center [1050, 513] width 309 height 176
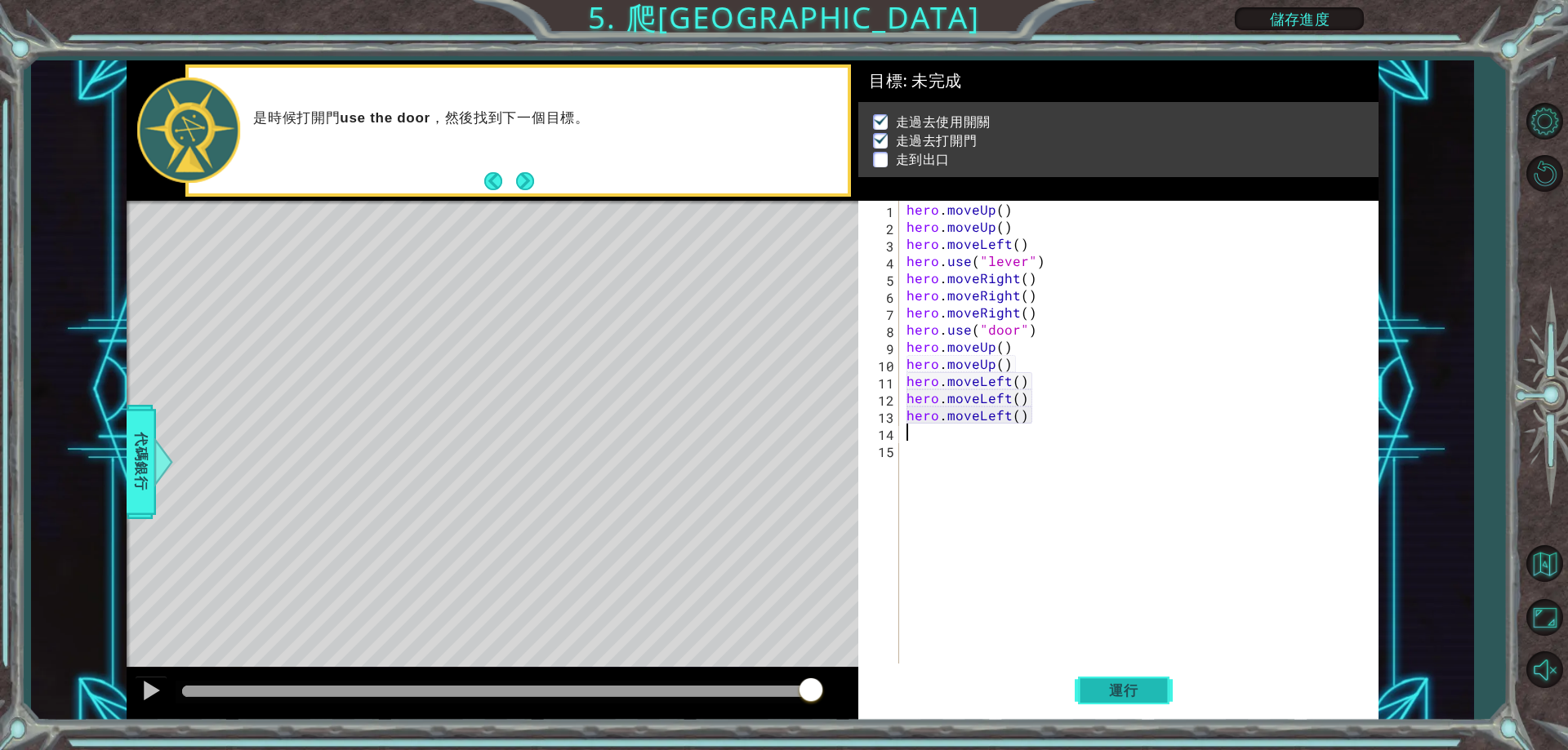
click at [1146, 698] on span "運行" at bounding box center [1125, 691] width 62 height 17
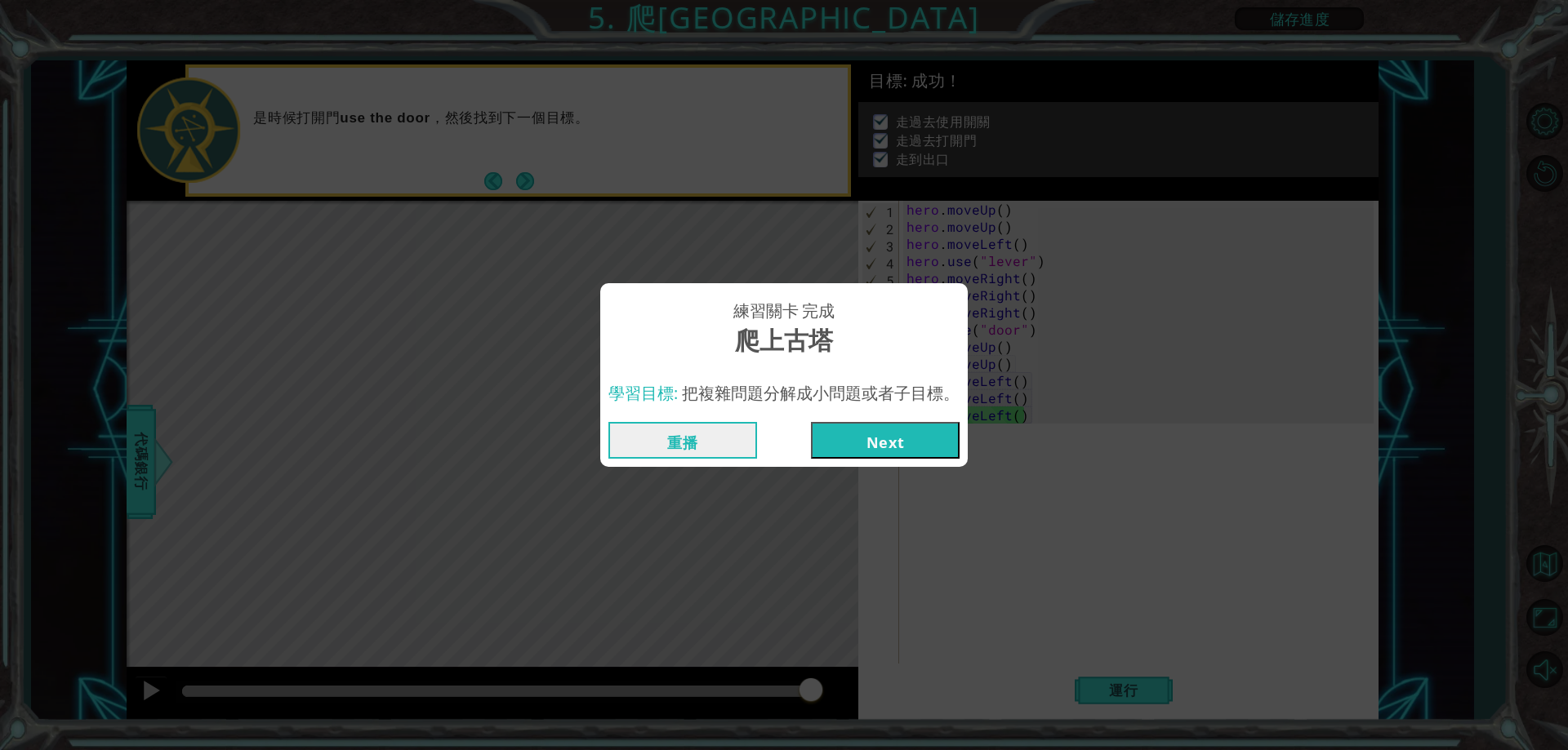
click at [896, 435] on button "Next" at bounding box center [885, 440] width 149 height 37
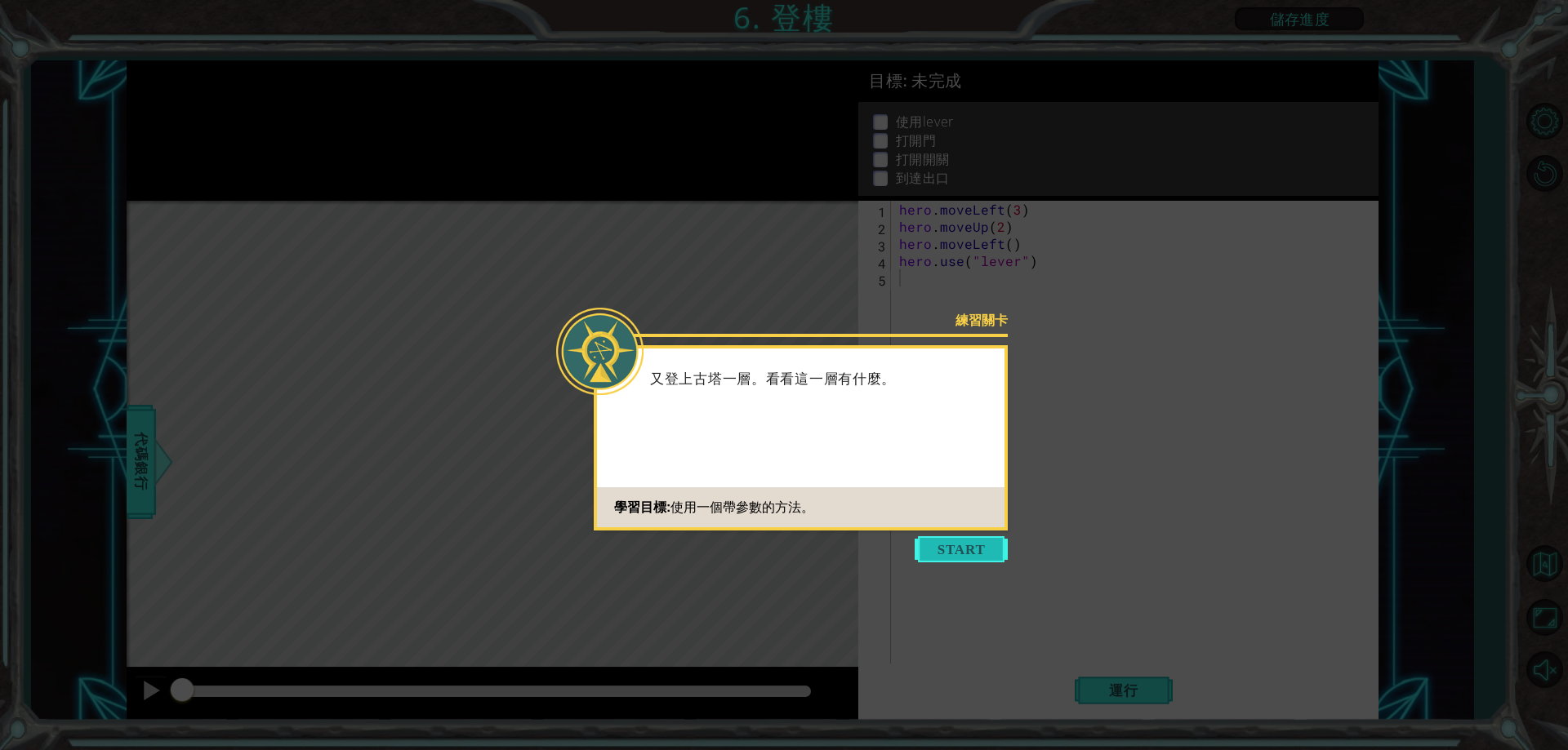
click at [941, 550] on button "Start" at bounding box center [962, 549] width 94 height 26
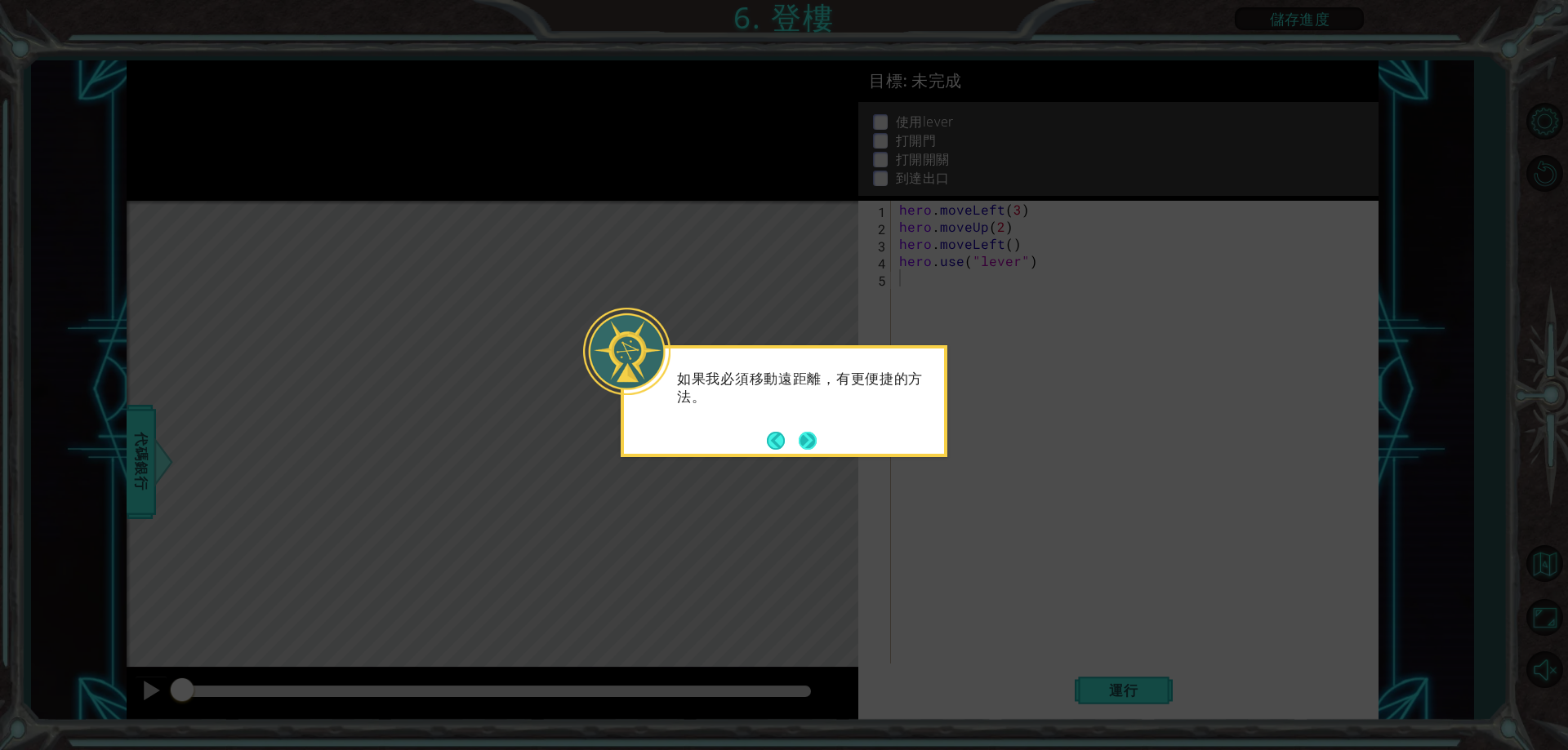
click at [808, 442] on button "Next" at bounding box center [808, 440] width 18 height 18
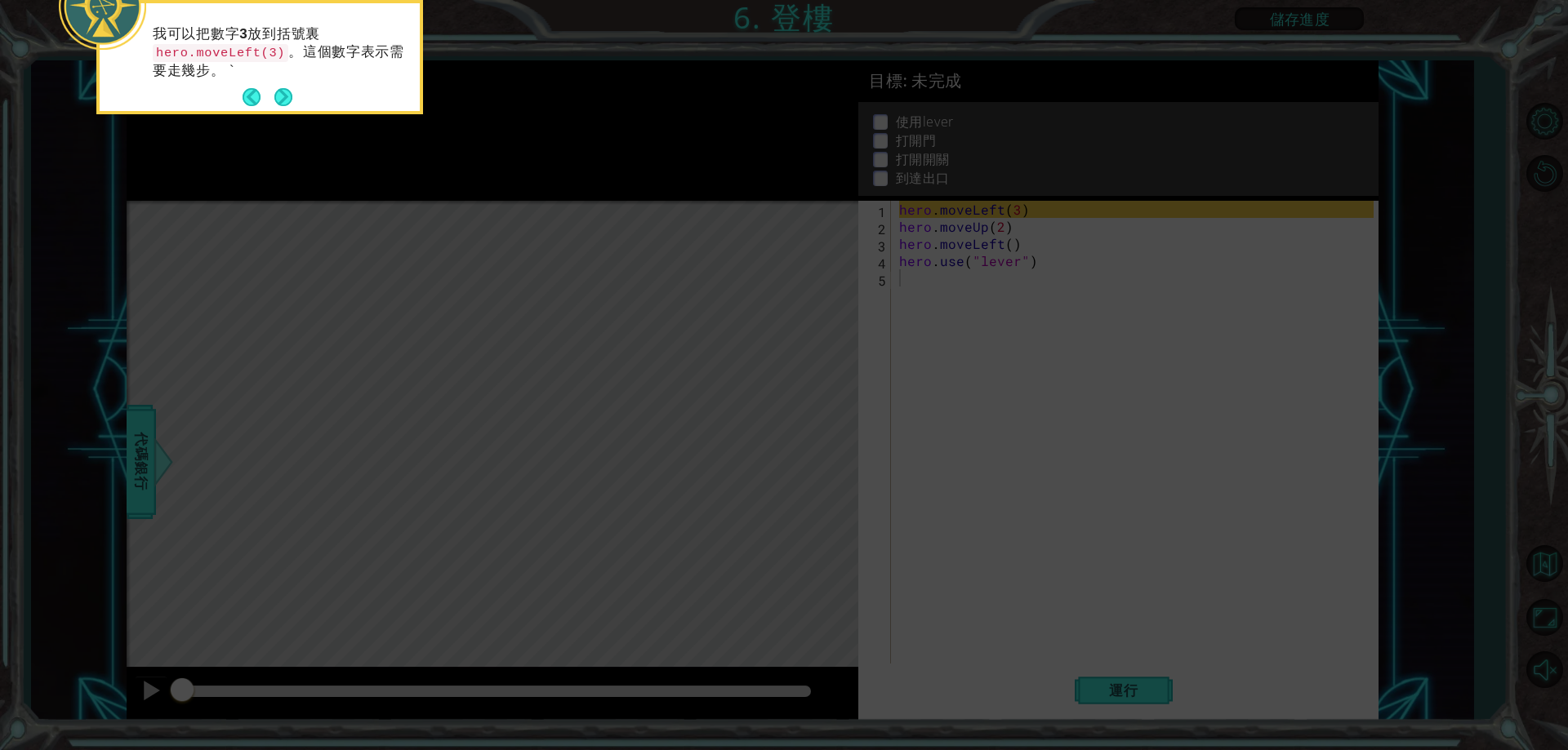
click at [286, 143] on icon at bounding box center [784, 112] width 1568 height 1276
click at [286, 106] on button "Next" at bounding box center [284, 97] width 18 height 18
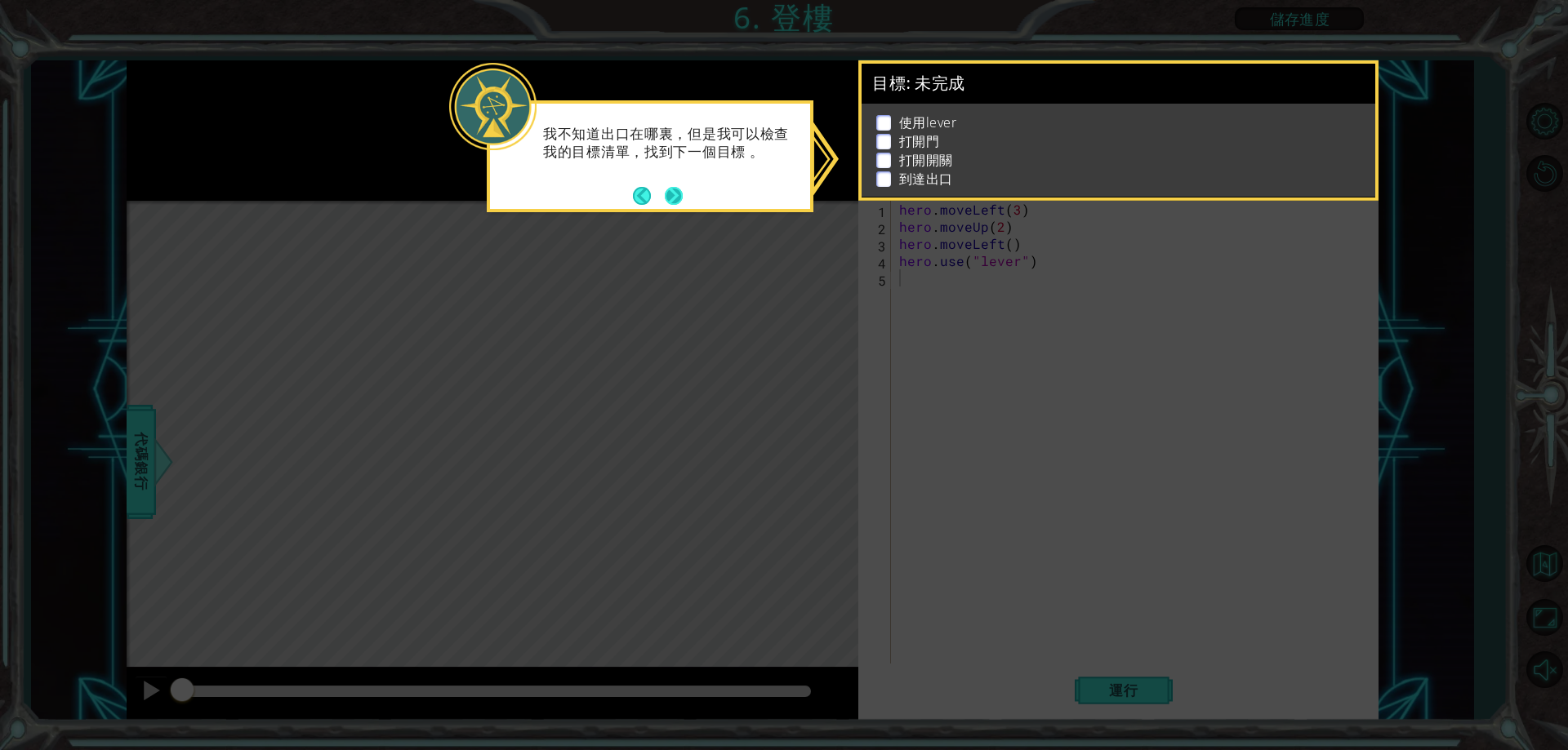
click at [679, 192] on button "Next" at bounding box center [673, 196] width 18 height 18
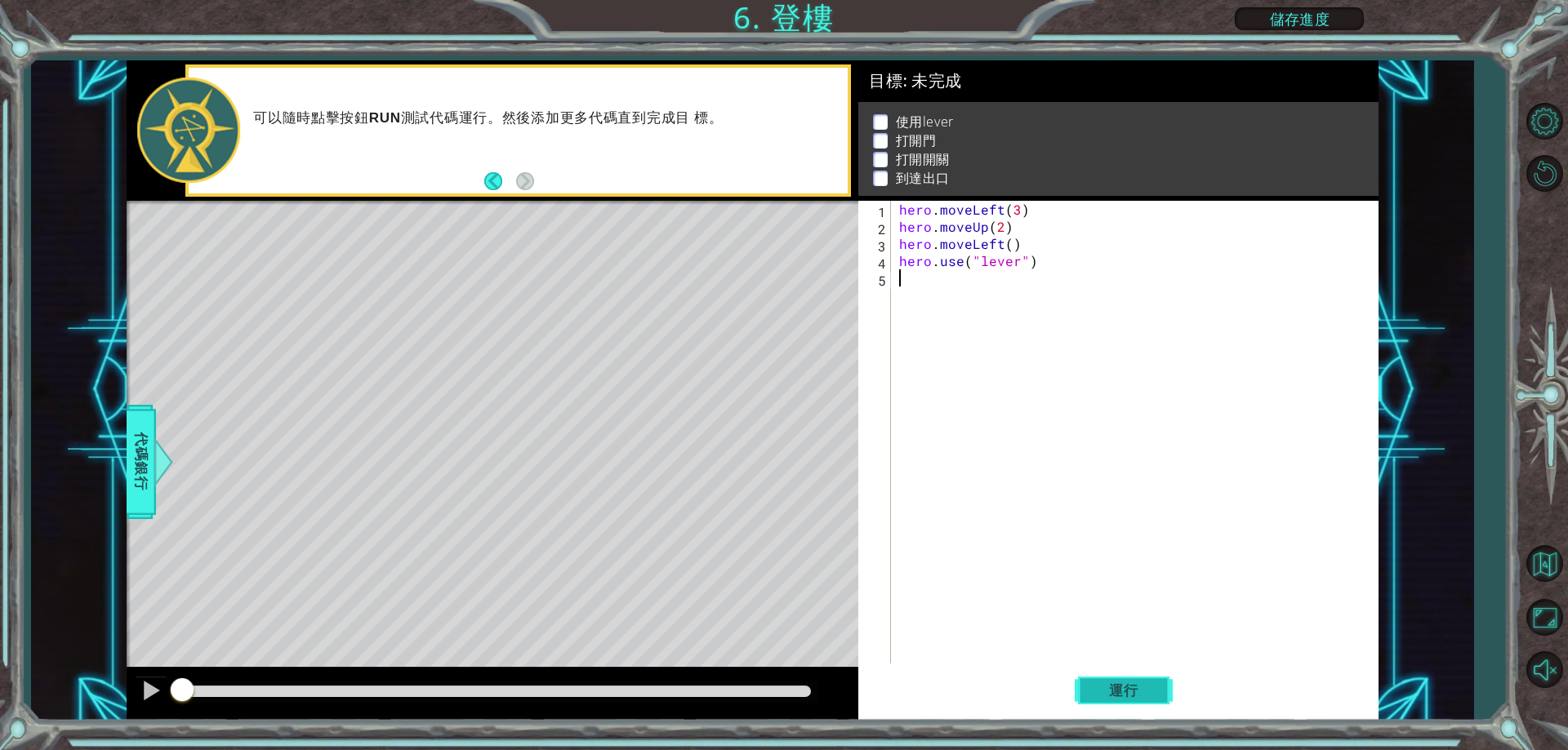
click at [1149, 686] on span "運行" at bounding box center [1125, 691] width 62 height 17
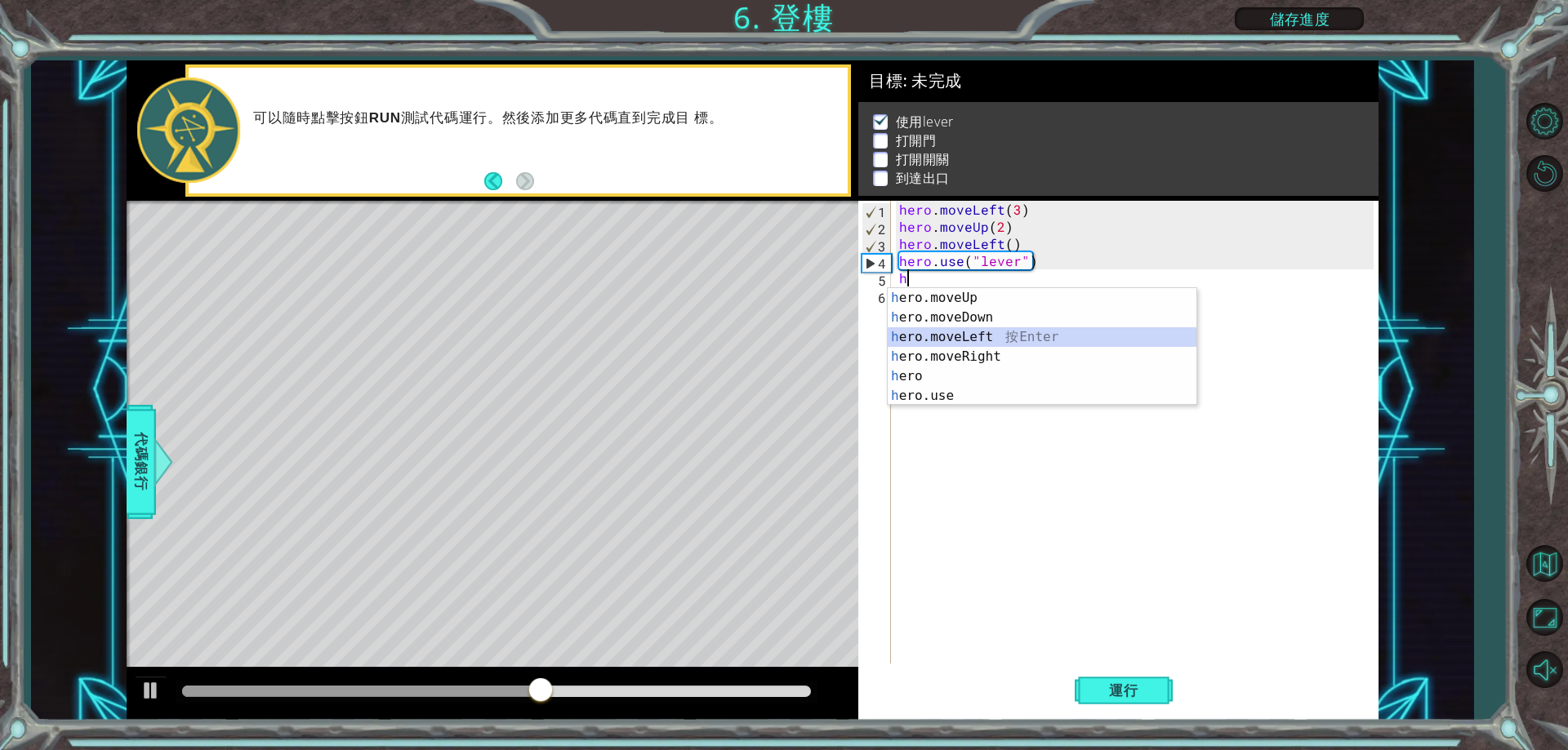
click at [1004, 341] on div "h ero.moveUp 按 Enter h ero.moveDown 按 Enter h ero.moveLeft 按 Enter h ero.moveRi…" at bounding box center [1042, 366] width 309 height 157
type textarea "hero.moveLeft(1)"
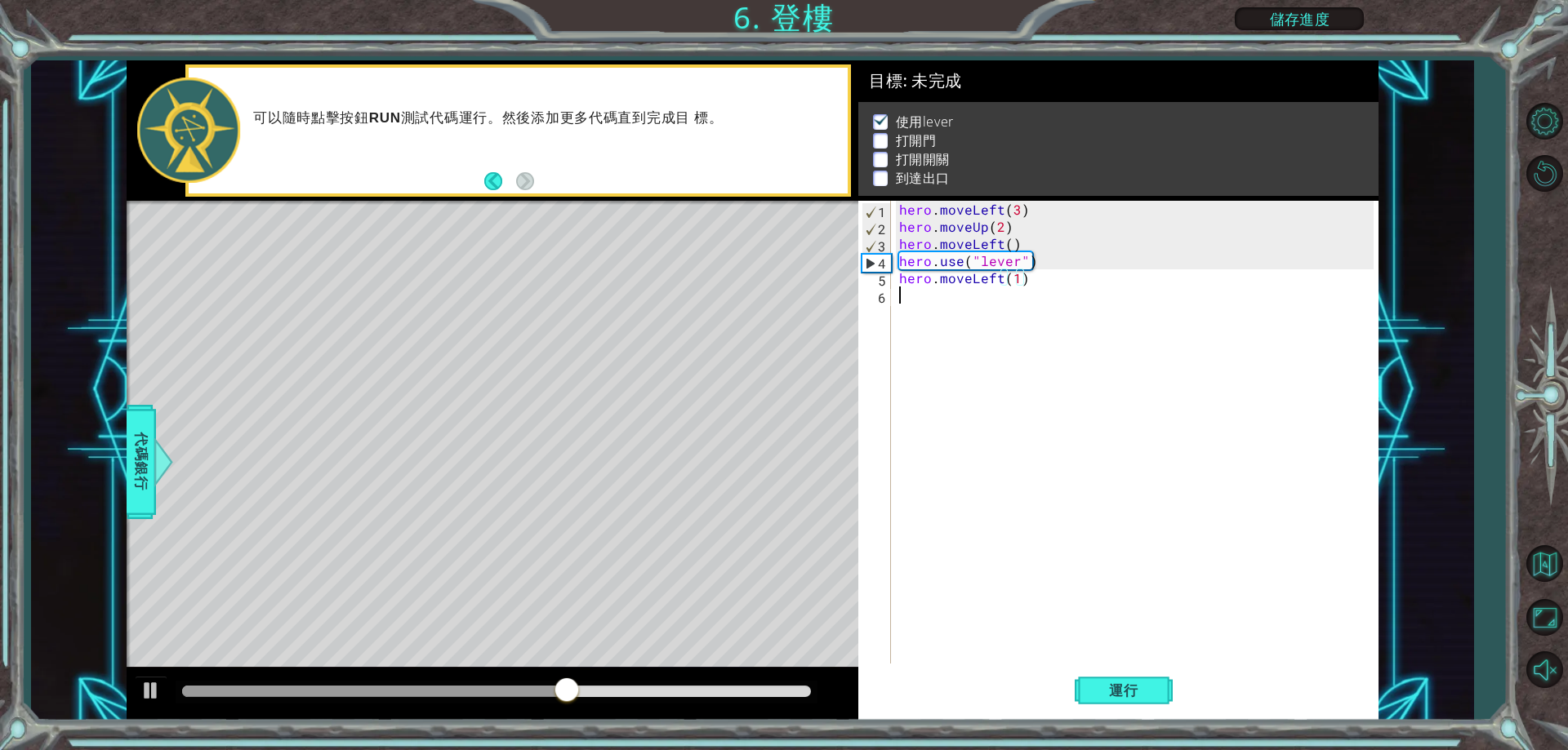
click at [972, 310] on div "hero . moveLeft ( 3 ) hero . moveUp ( 2 ) hero . moveLeft ( ) hero . use ( "lev…" at bounding box center [1139, 449] width 485 height 498
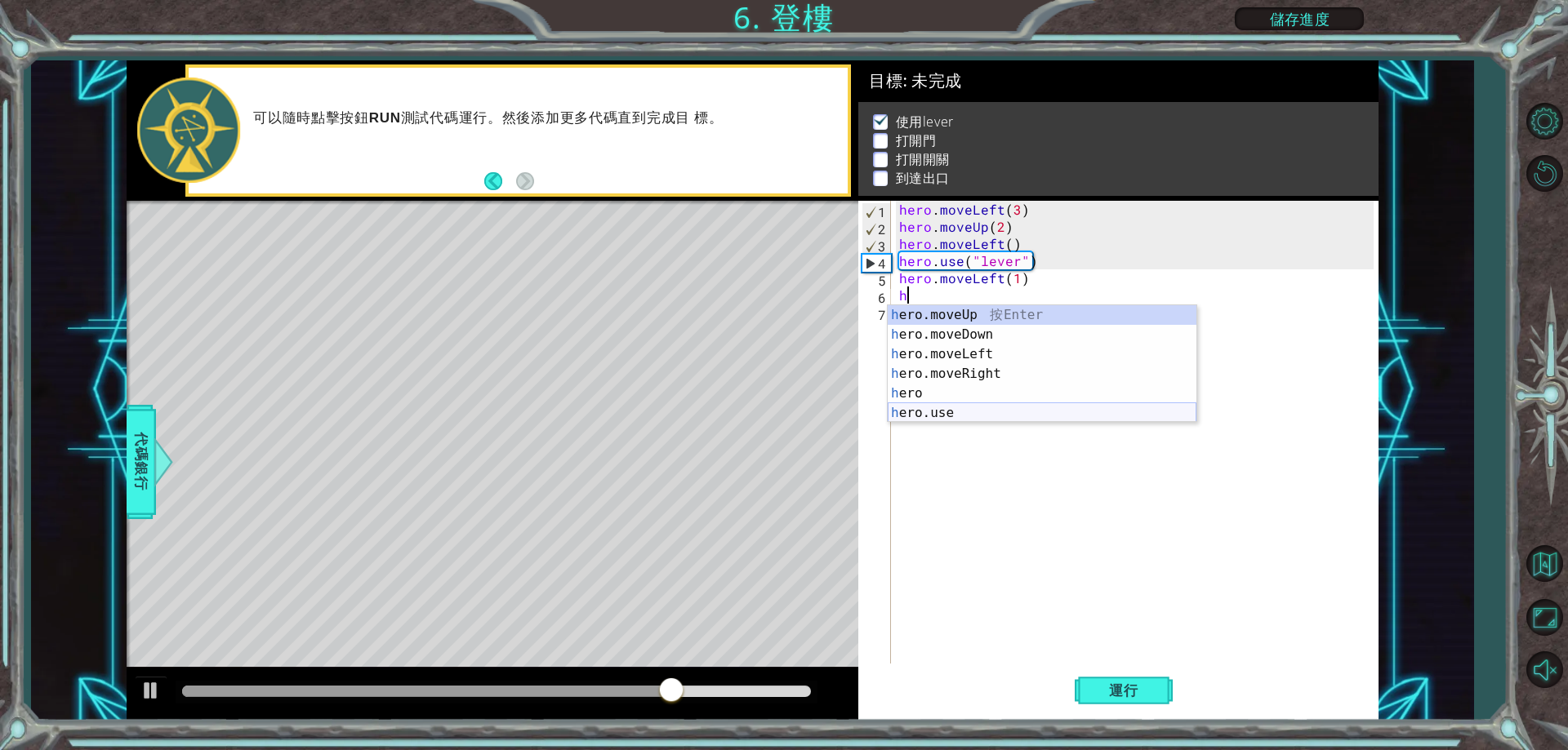
click at [1007, 409] on div "h ero.moveUp 按 Enter h ero.moveDown 按 Enter h ero.moveLeft 按 Enter h ero.moveRi…" at bounding box center [1042, 384] width 309 height 157
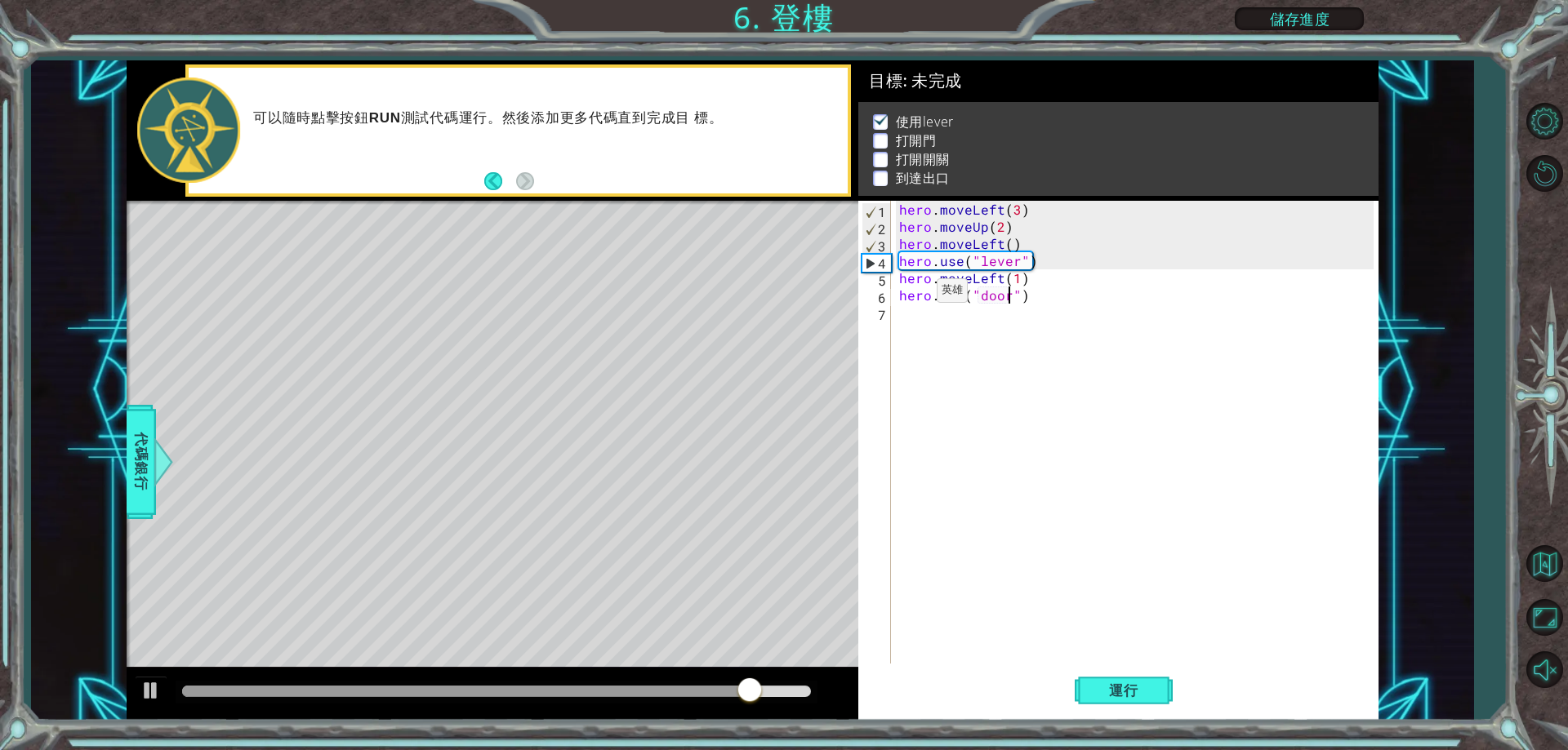
scroll to position [0, 8]
type textarea "hero.use("door")"
click at [1118, 689] on span "運行" at bounding box center [1125, 691] width 62 height 17
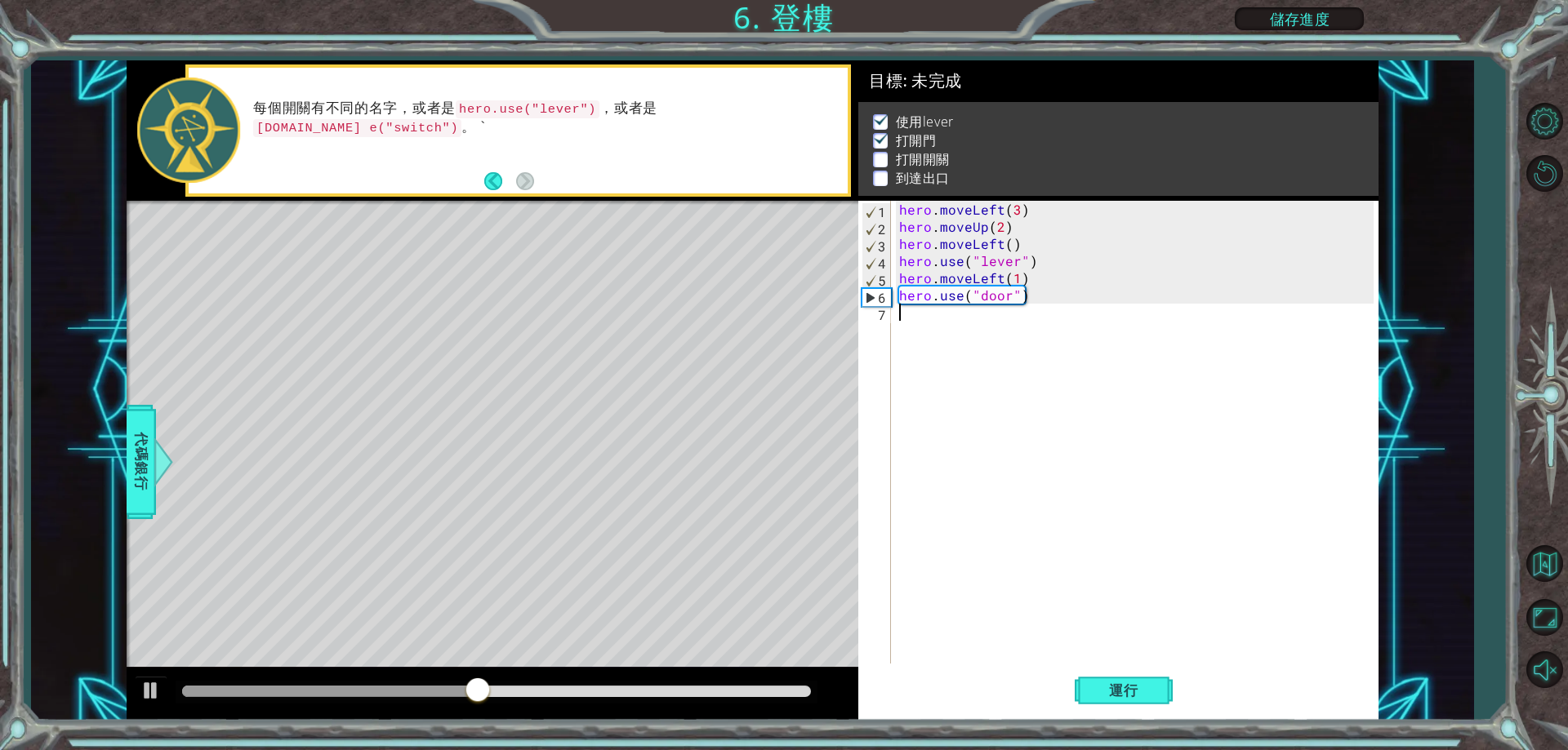
click at [1025, 319] on div "hero . moveLeft ( 3 ) hero . moveUp ( 2 ) hero . moveLeft ( ) hero . use ( "lev…" at bounding box center [1139, 449] width 485 height 498
type textarea "hero.moveUp(2)"
click at [981, 341] on div "hero . moveLeft ( 3 ) hero . moveUp ( 2 ) hero . moveLeft ( ) hero . use ( "lev…" at bounding box center [1139, 449] width 485 height 498
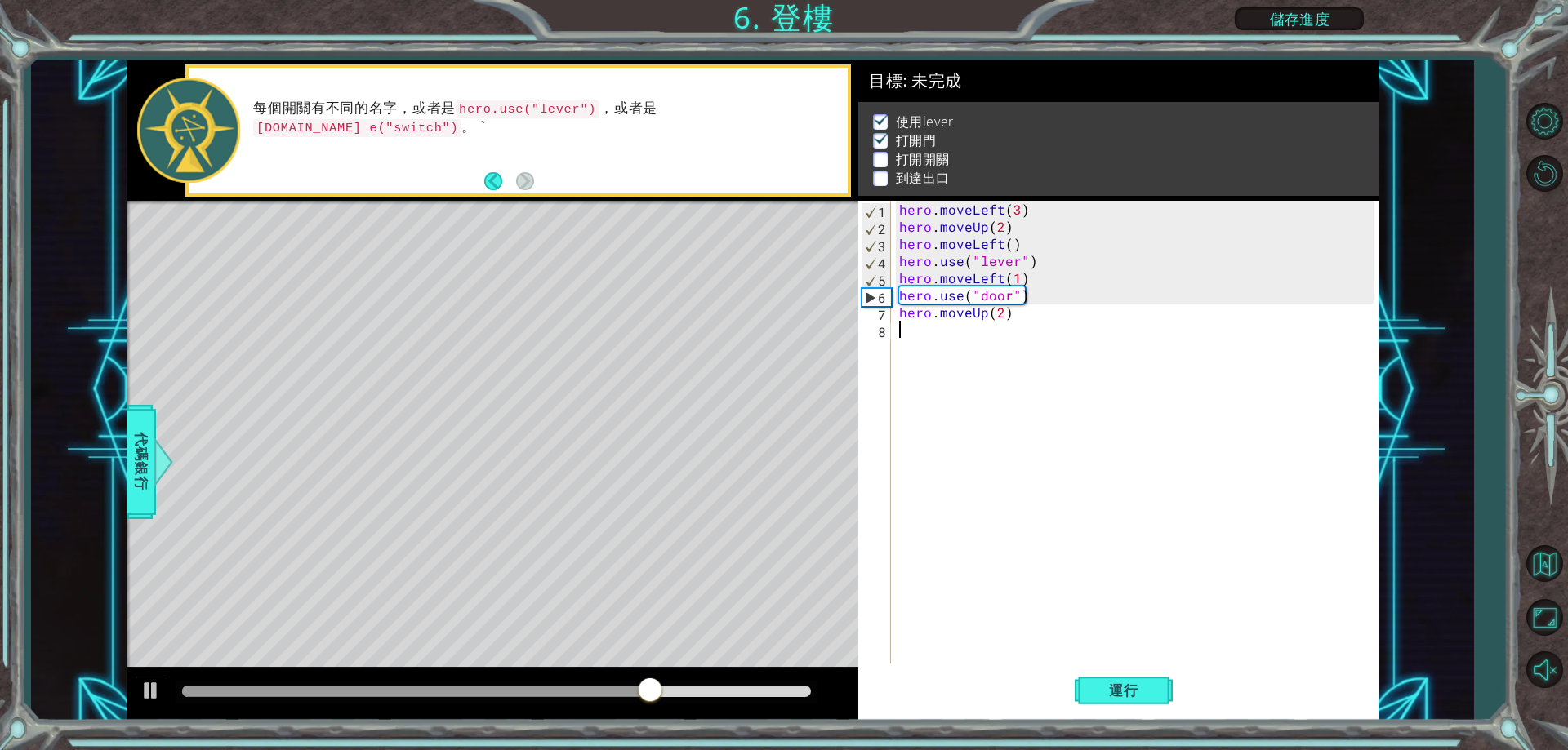
scroll to position [0, 0]
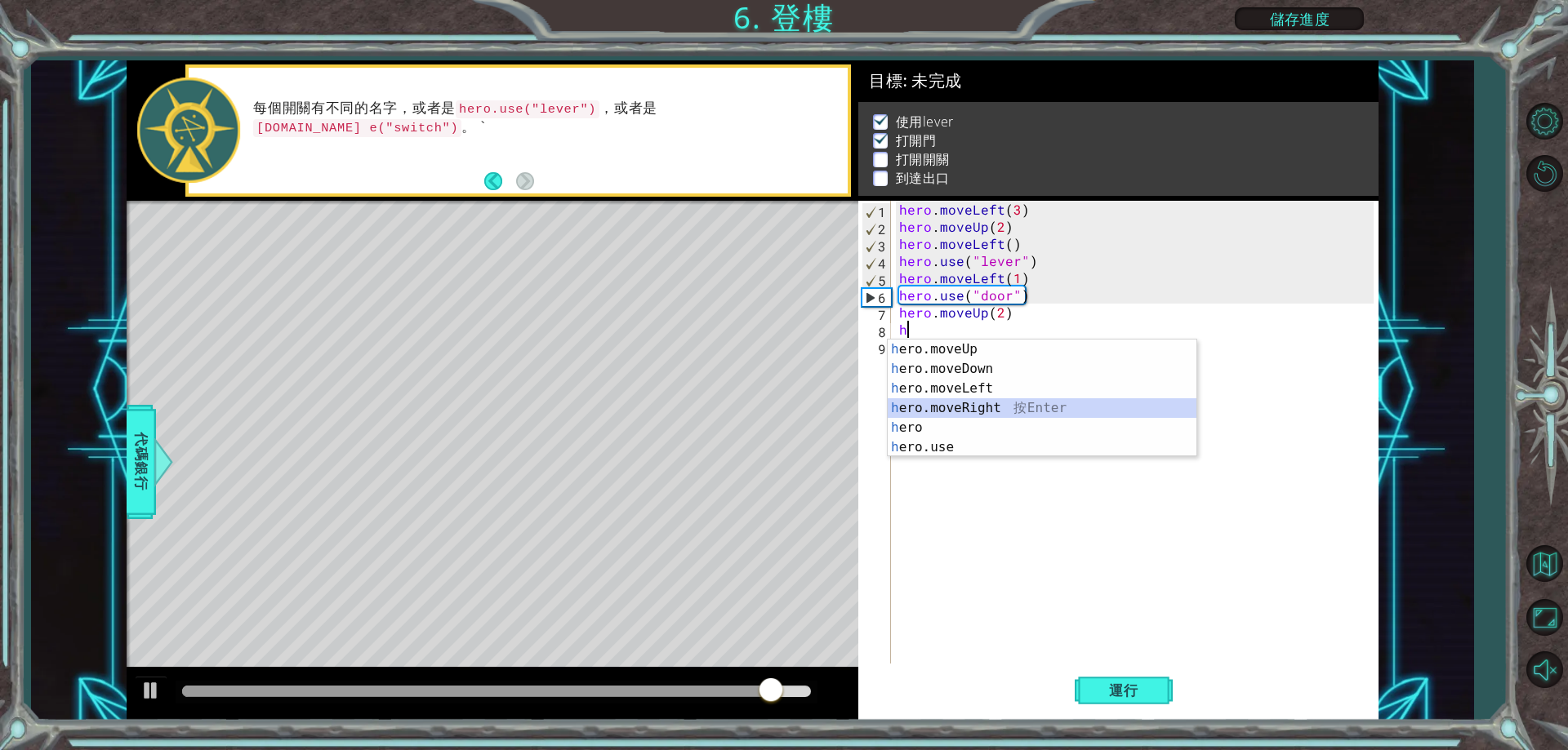
click at [998, 407] on div "h ero.moveUp 按 Enter h ero.moveDown 按 Enter h ero.moveLeft 按 Enter h ero.moveRi…" at bounding box center [1042, 418] width 309 height 157
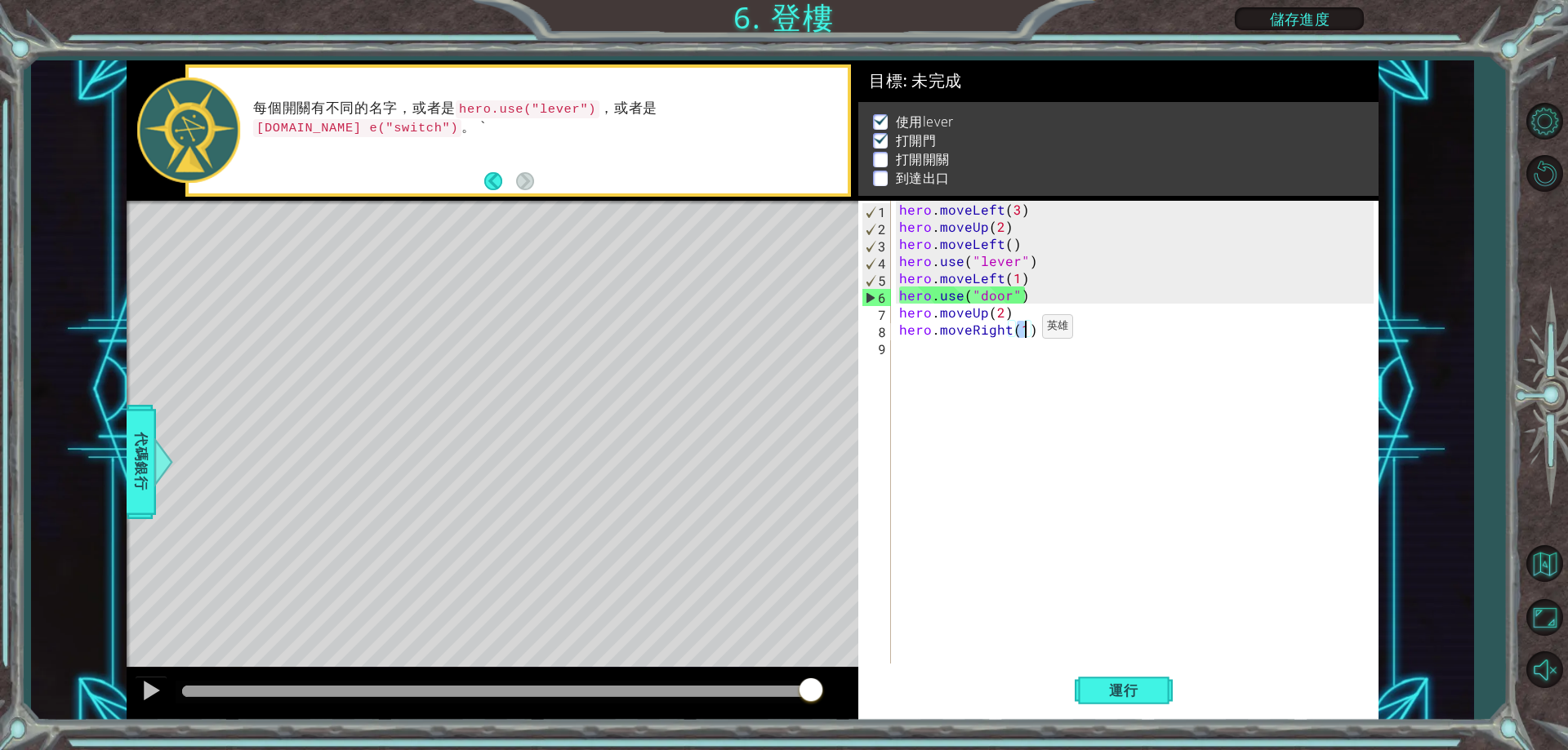
type textarea "hero.moveRight(2)"
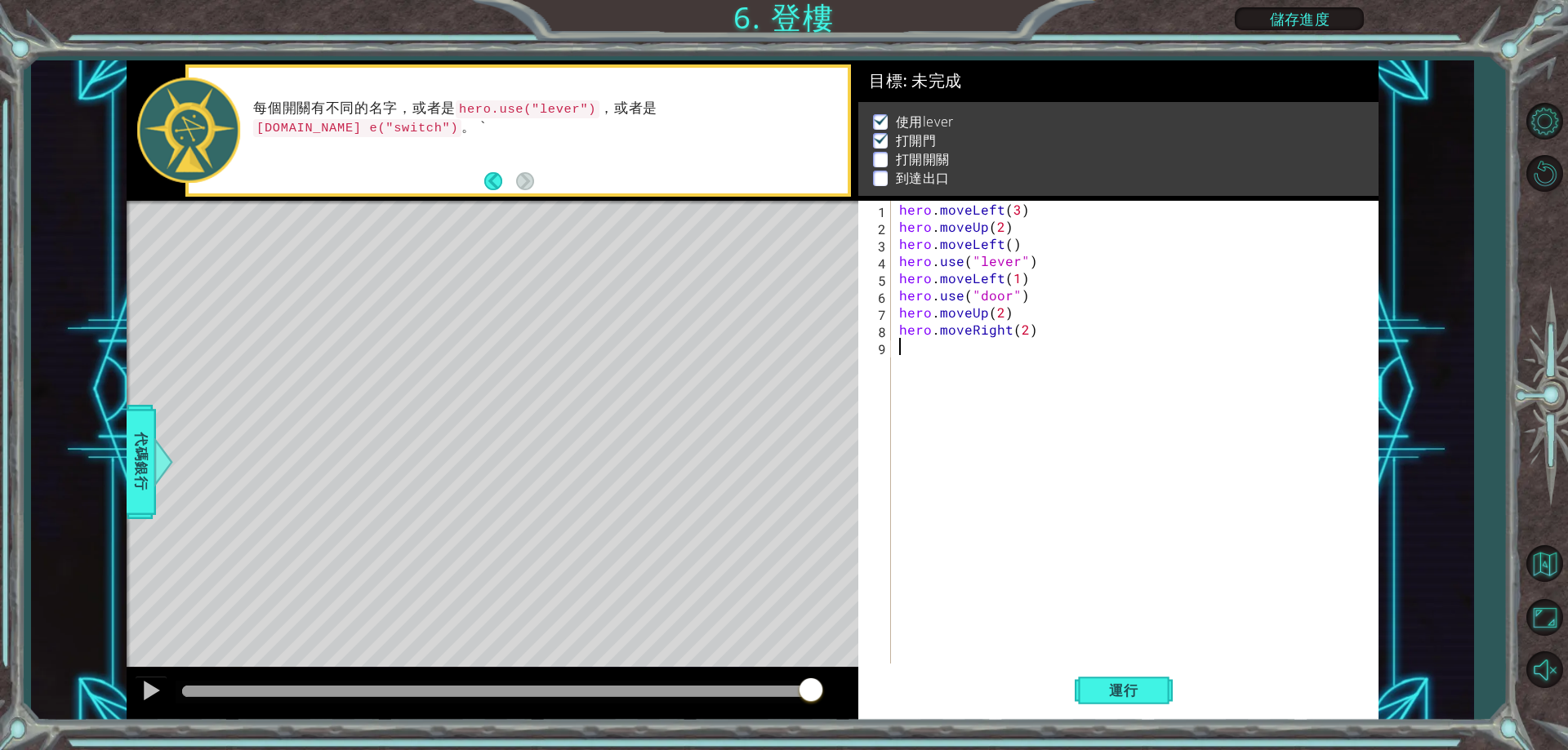
click at [914, 342] on div "hero . moveLeft ( 3 ) hero . moveUp ( 2 ) hero . moveLeft ( ) hero . use ( "lev…" at bounding box center [1139, 449] width 485 height 498
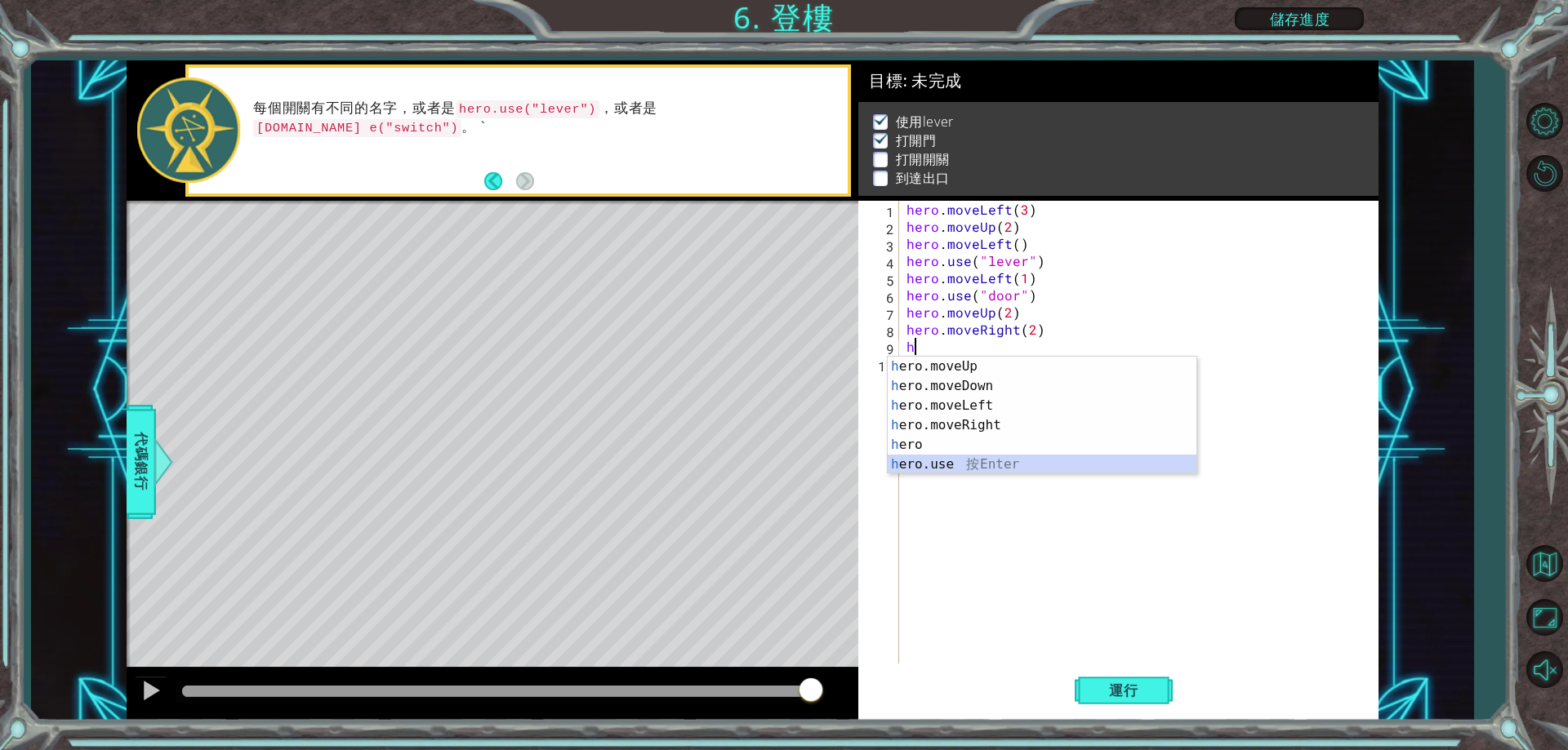
click at [973, 467] on div "h ero.moveUp 按 Enter h ero.moveDown 按 Enter h ero.moveLeft 按 Enter h ero.moveRi…" at bounding box center [1042, 434] width 309 height 157
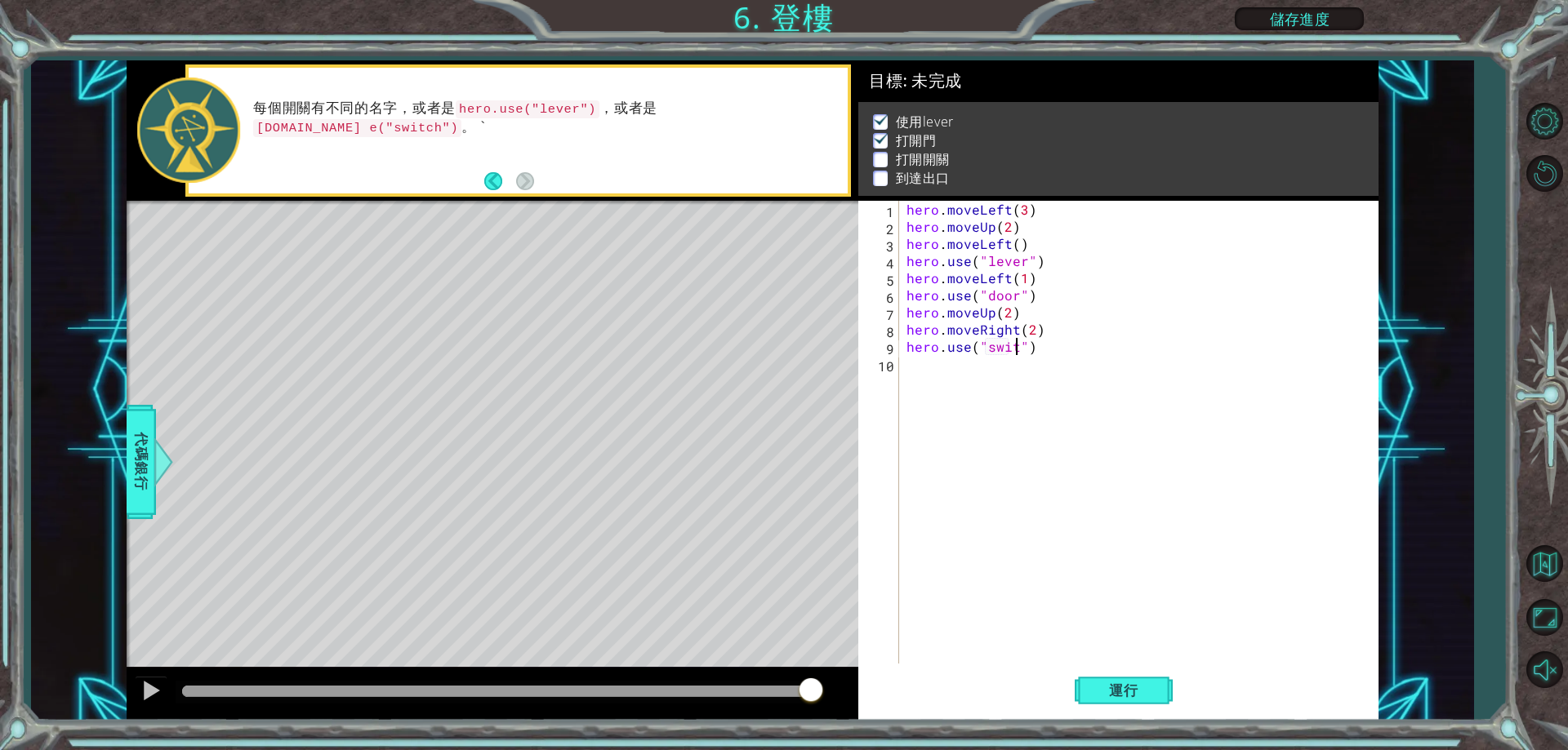
scroll to position [0, 8]
type textarea "hero.use("switch")"
click at [1007, 369] on div "hero . moveLeft ( 3 ) hero . moveUp ( 2 ) hero . moveLeft ( ) hero . use ( "lev…" at bounding box center [1142, 449] width 478 height 498
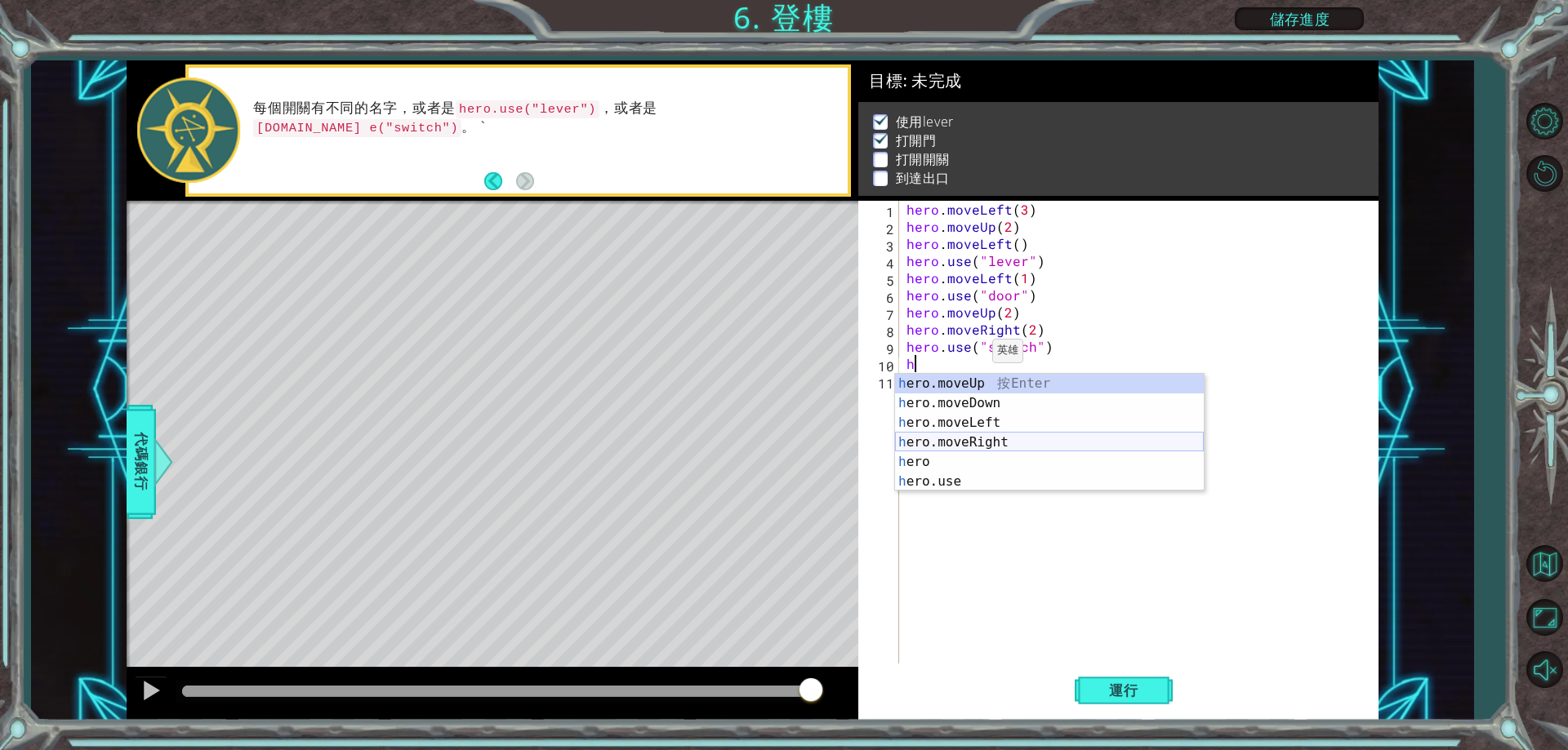
click at [1019, 438] on div "h ero.moveUp 按 Enter h ero.moveDown 按 Enter h ero.moveLeft 按 Enter h ero.moveRi…" at bounding box center [1050, 452] width 309 height 157
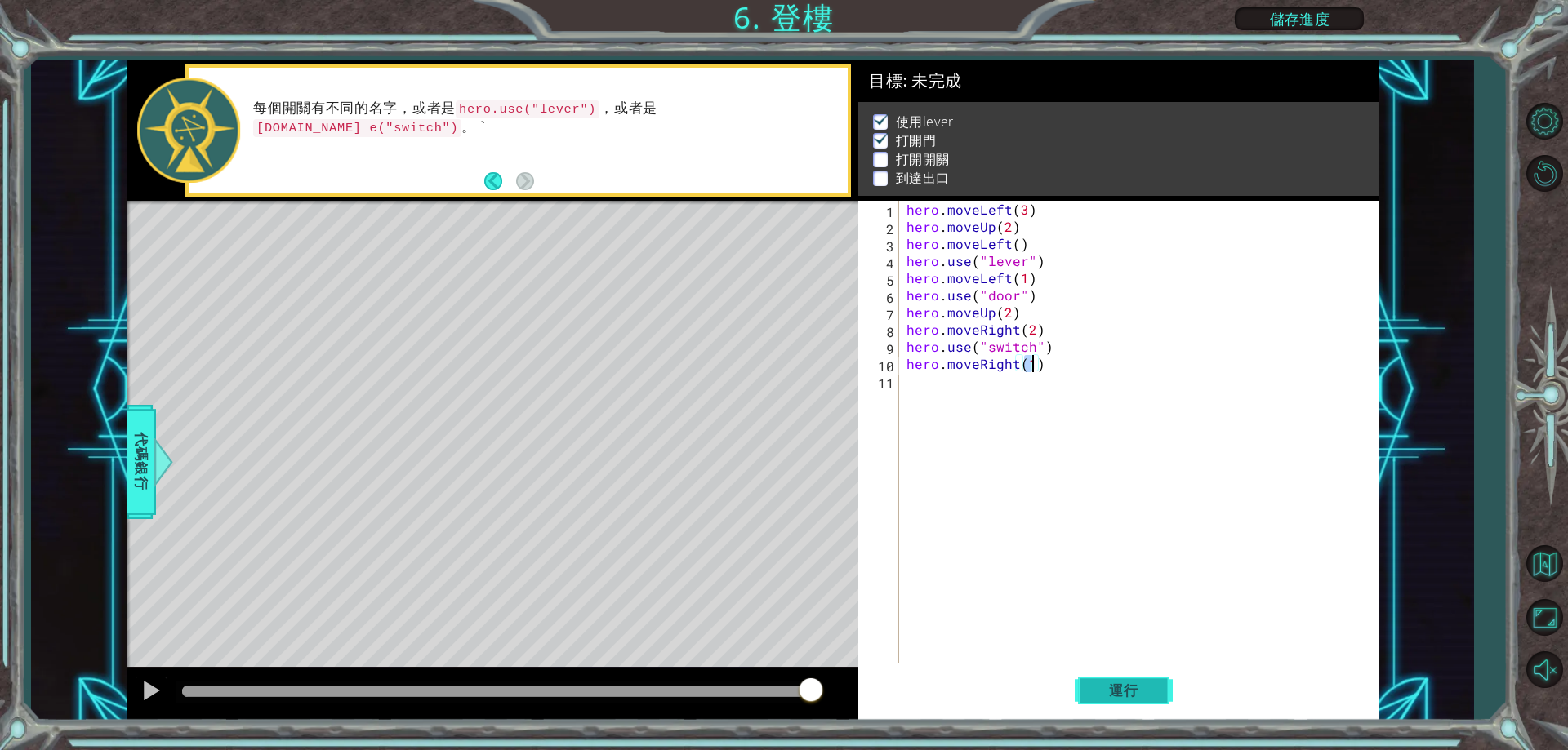
type textarea "hero.moveRight(1)"
click at [1091, 685] on button "運行" at bounding box center [1124, 692] width 98 height 53
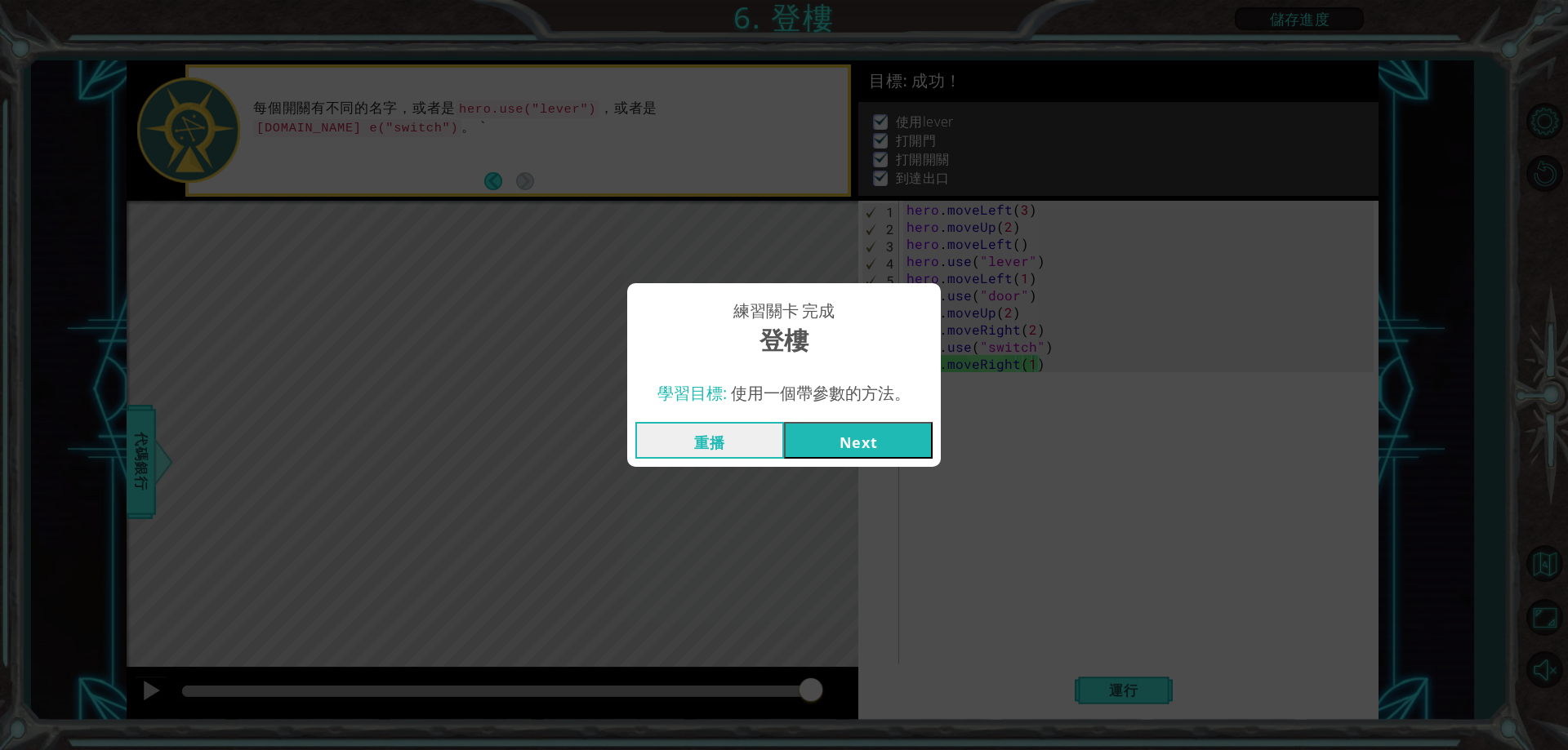
click at [854, 439] on button "Next" at bounding box center [859, 440] width 149 height 37
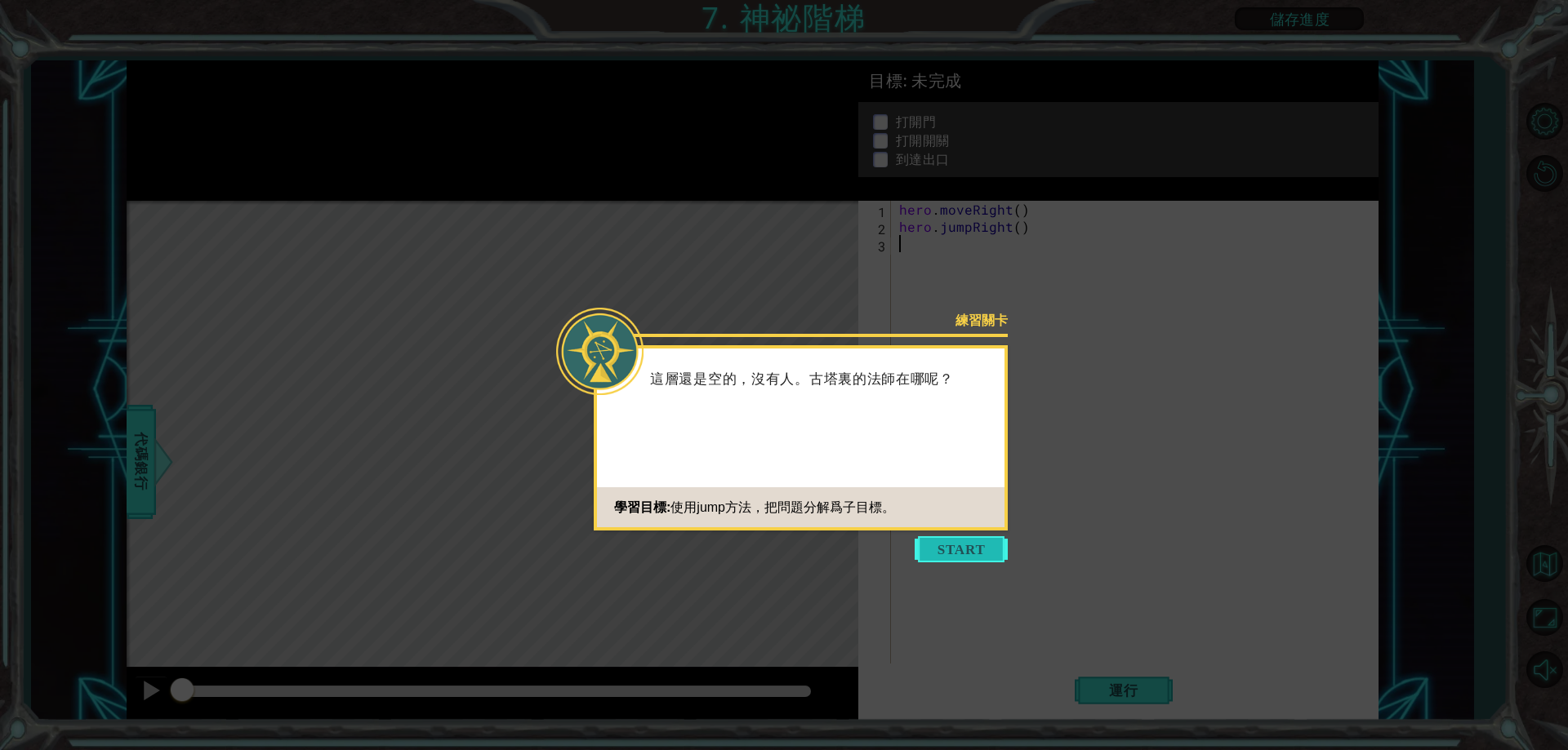
click at [964, 551] on button "Start" at bounding box center [962, 549] width 94 height 26
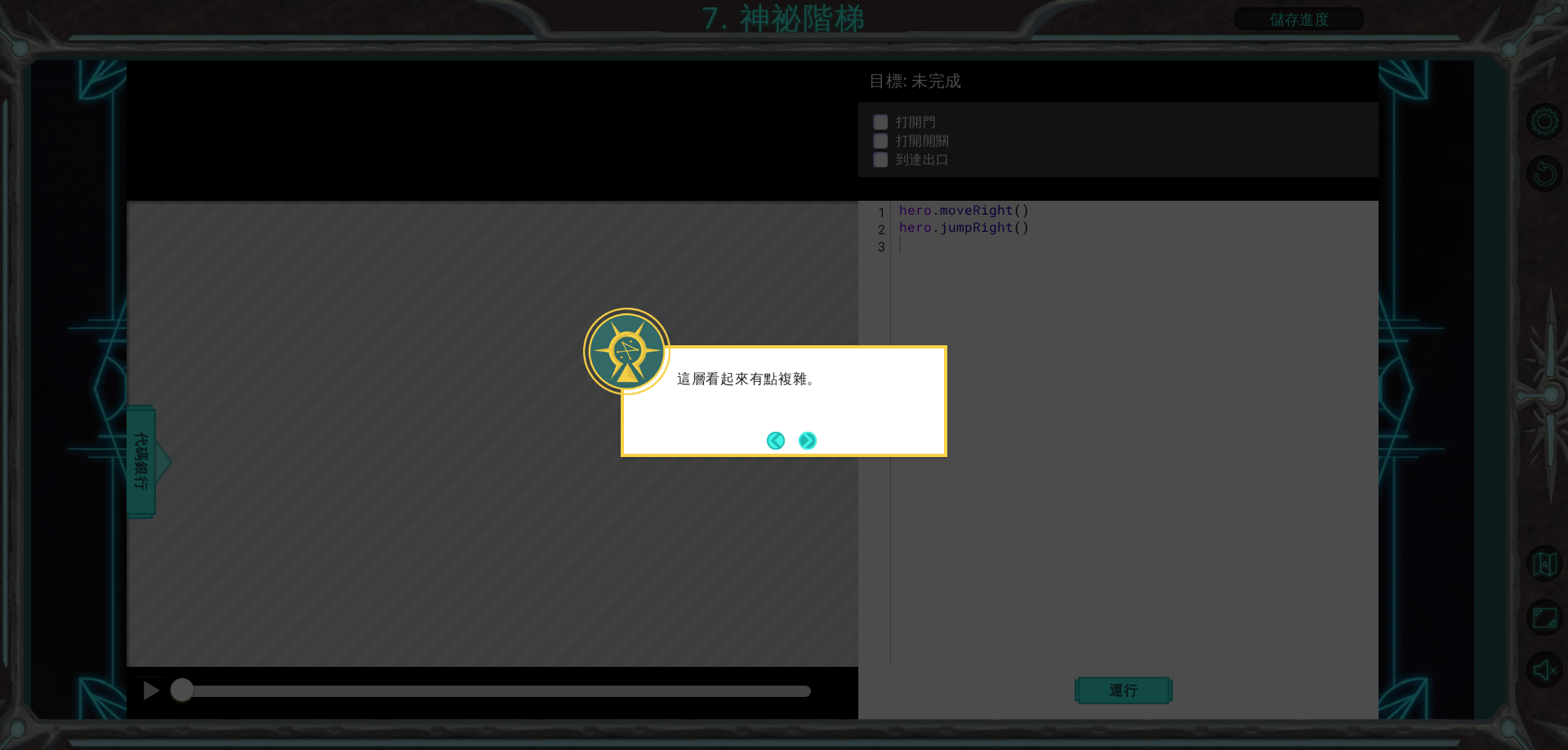
click at [814, 440] on button "Next" at bounding box center [808, 440] width 18 height 18
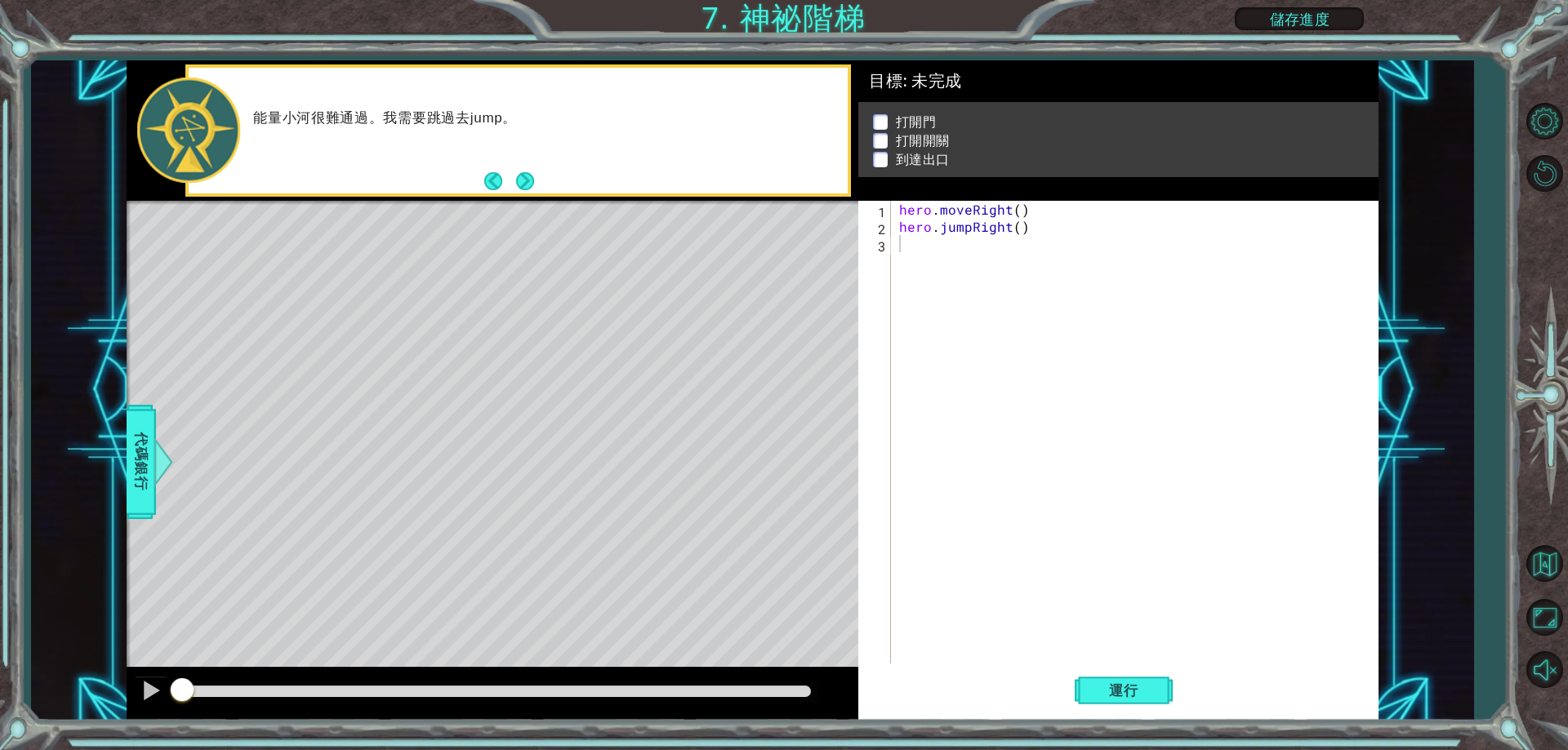
drag, startPoint x: 522, startPoint y: 178, endPoint x: 524, endPoint y: 200, distance: 22.1
click at [524, 200] on div "能量小河很難通過。我需要跳過去jump。" at bounding box center [492, 131] width 732 height 140
click at [526, 179] on button "Next" at bounding box center [525, 181] width 18 height 18
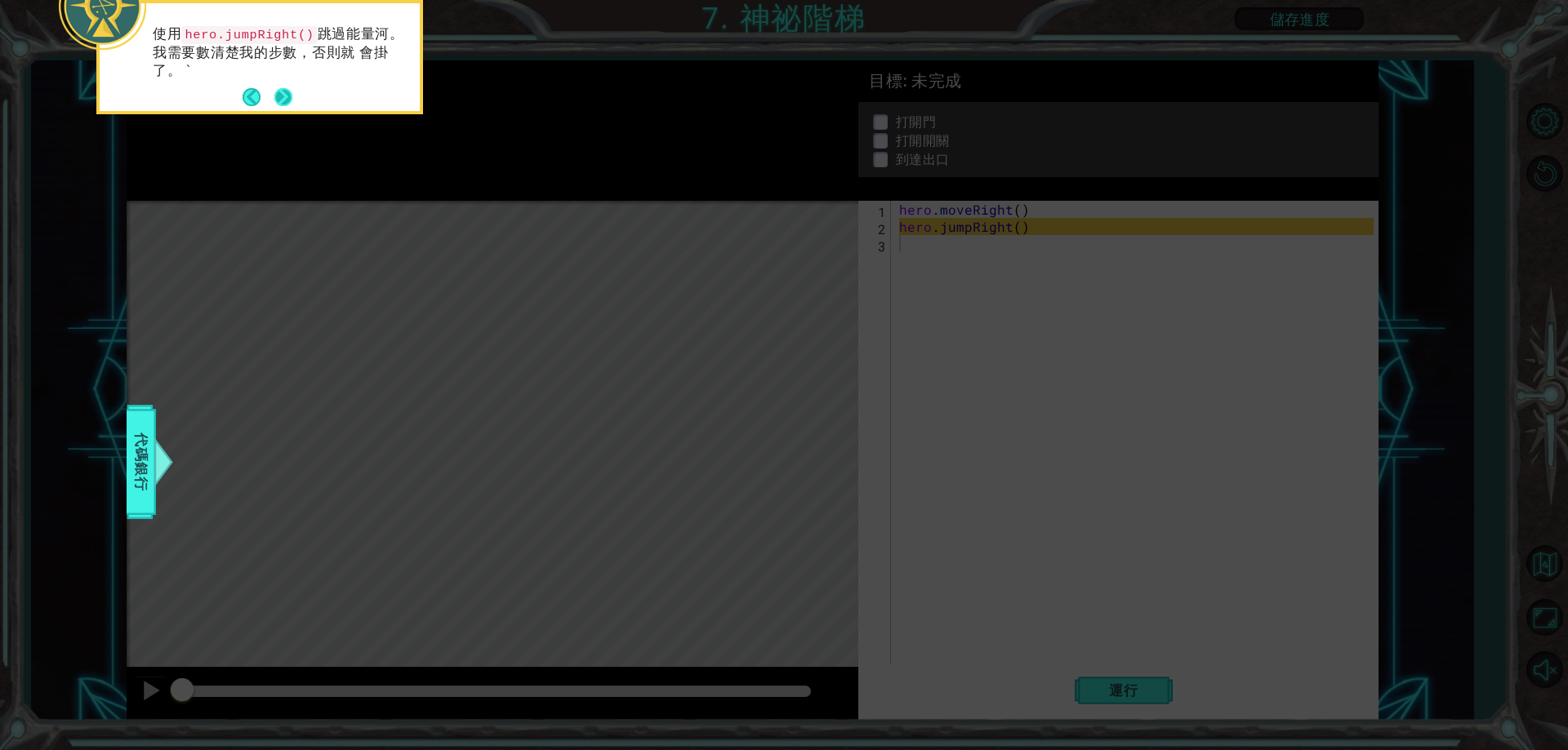
click at [277, 89] on button "Next" at bounding box center [284, 97] width 18 height 18
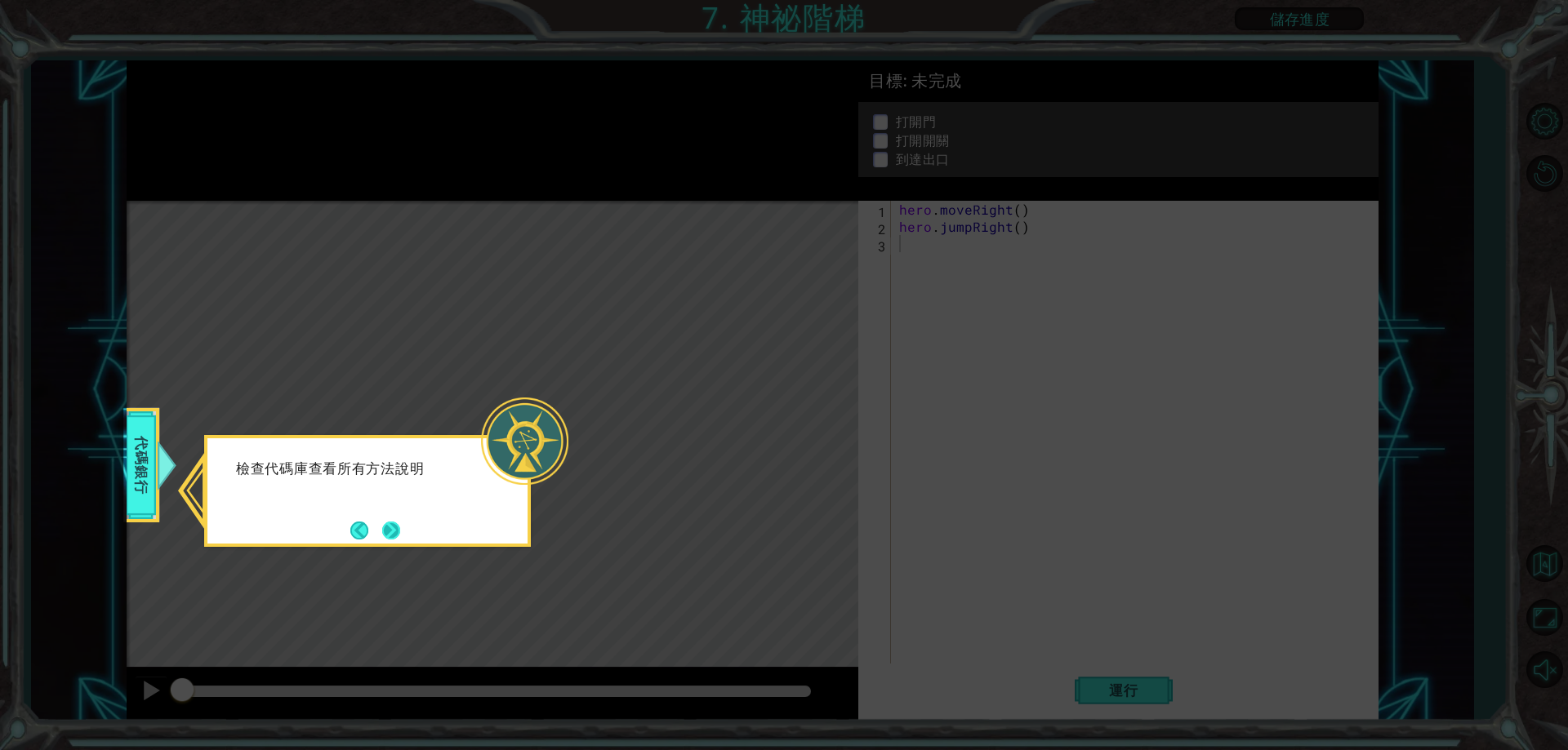
click at [384, 531] on button "Next" at bounding box center [391, 530] width 19 height 19
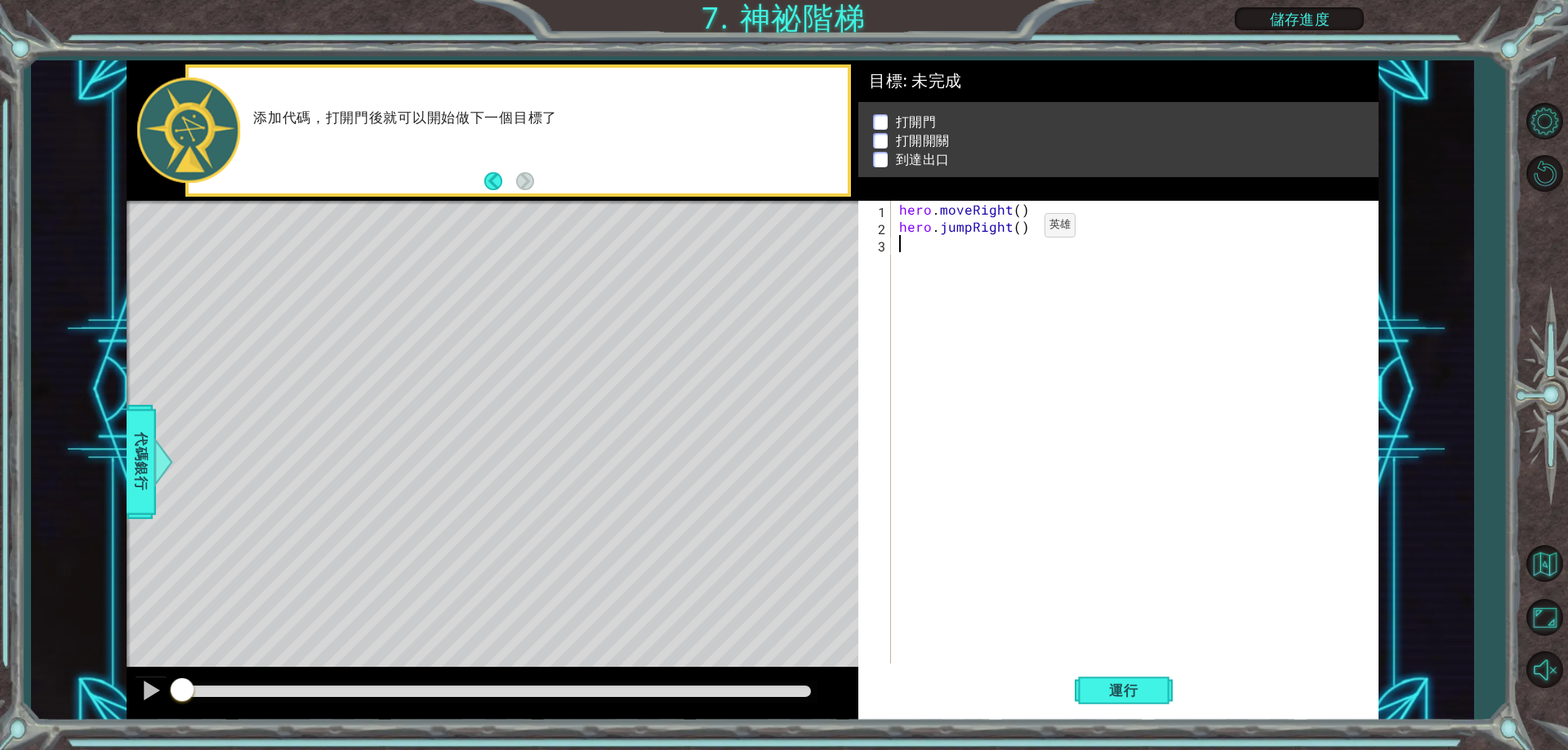
click at [1017, 230] on div "hero . moveRight ( ) hero . jumpRight ( )" at bounding box center [1139, 449] width 485 height 498
click at [1164, 698] on button "運行" at bounding box center [1124, 692] width 98 height 53
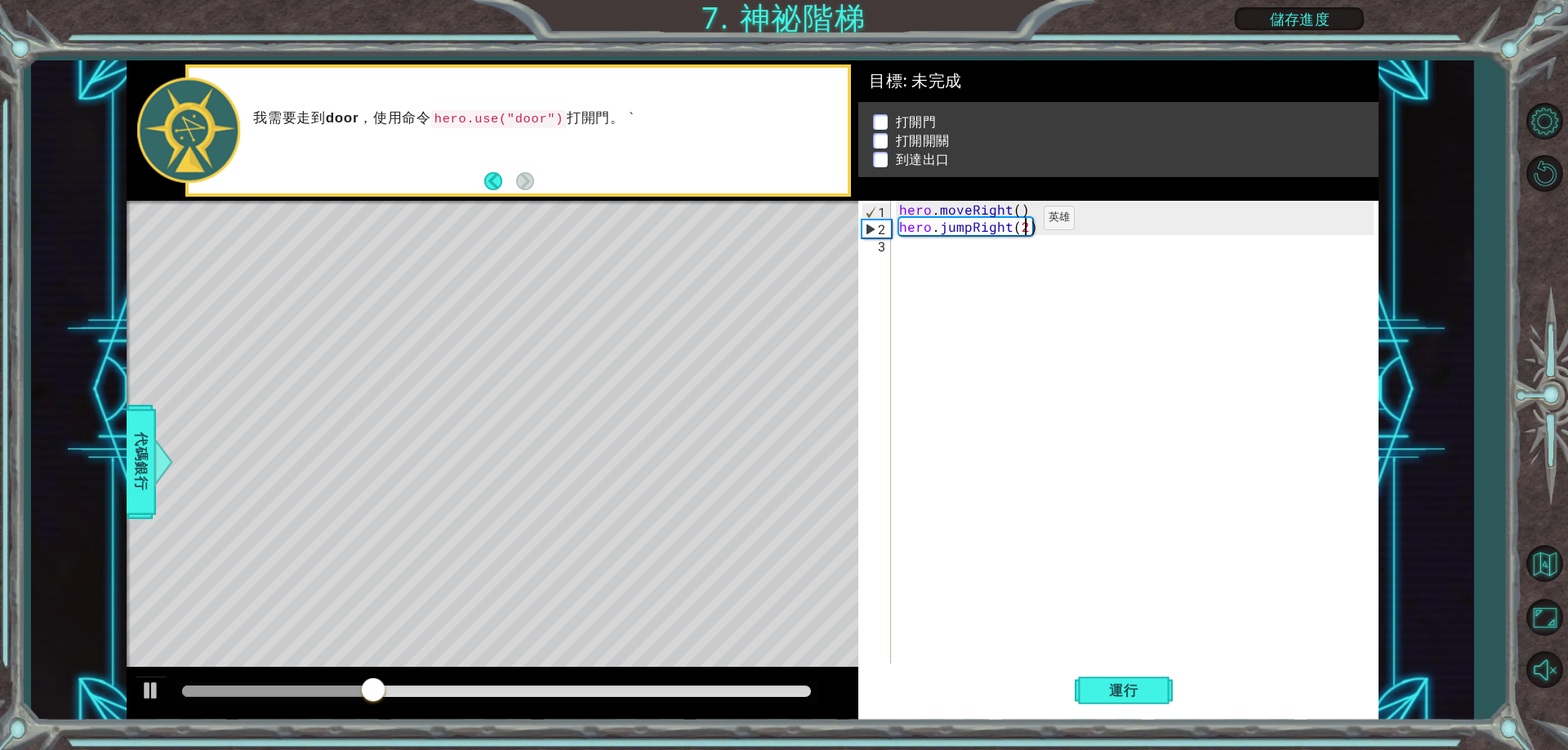
type textarea "hero.jumpRight()"
click at [1124, 684] on span "運行" at bounding box center [1125, 691] width 62 height 17
click at [925, 247] on div "hero . moveRight ( ) hero . jumpRight ( )" at bounding box center [1139, 449] width 485 height 498
type textarea "h"
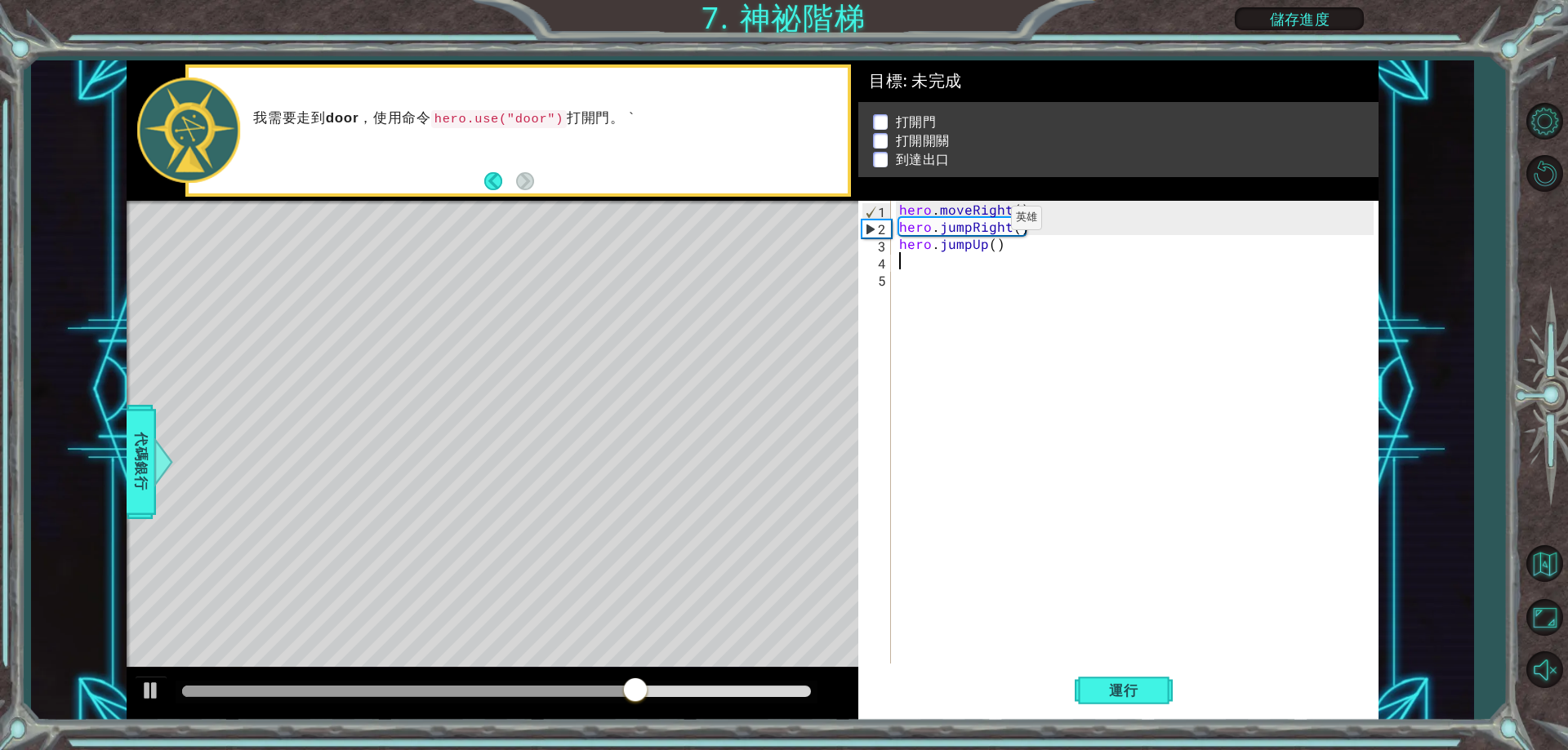
type textarea "h"
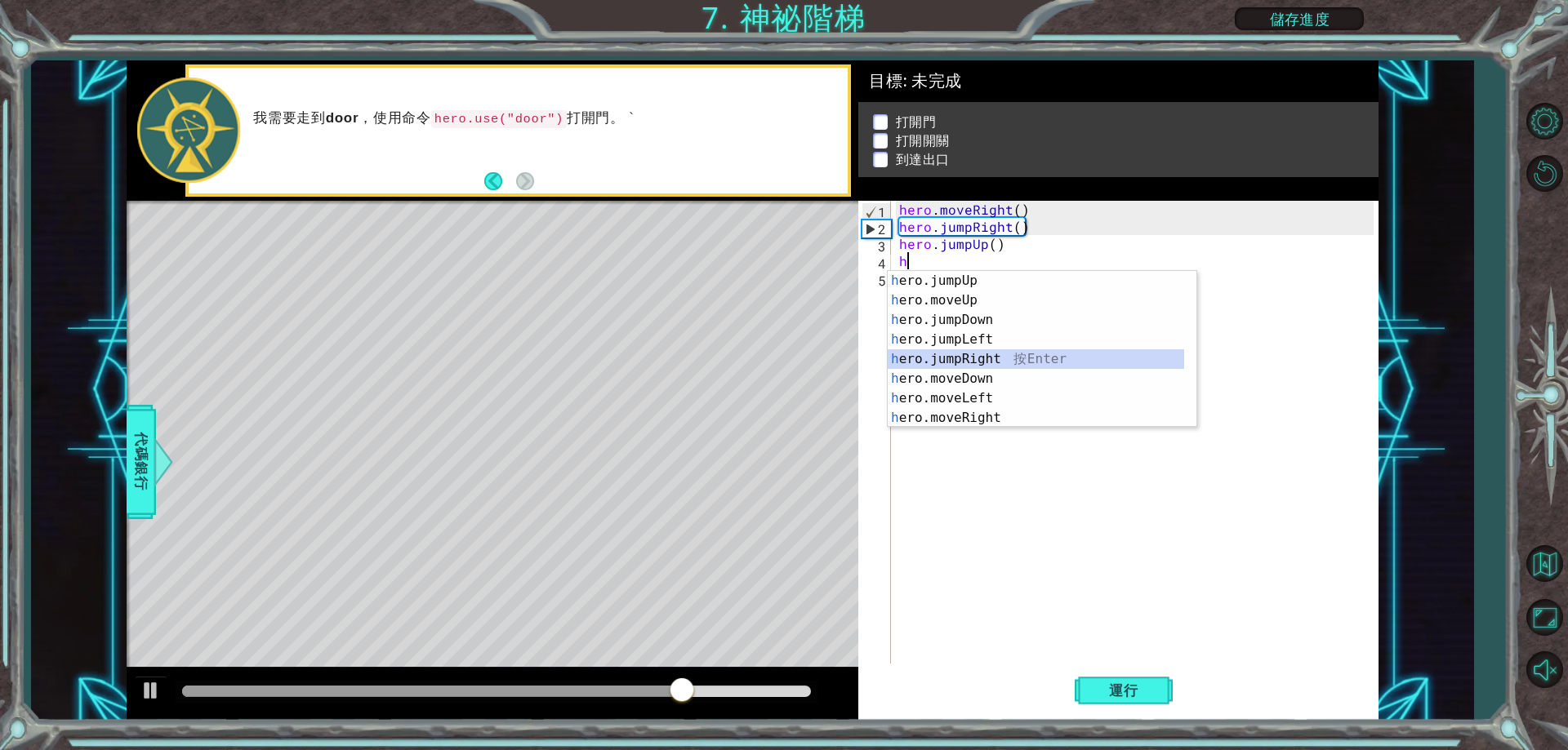
click at [1004, 356] on div "h ero.jumpUp 按 Enter h ero.moveUp 按 Enter h ero.jumpDown 按 Enter h ero.jumpLeft…" at bounding box center [1036, 368] width 296 height 196
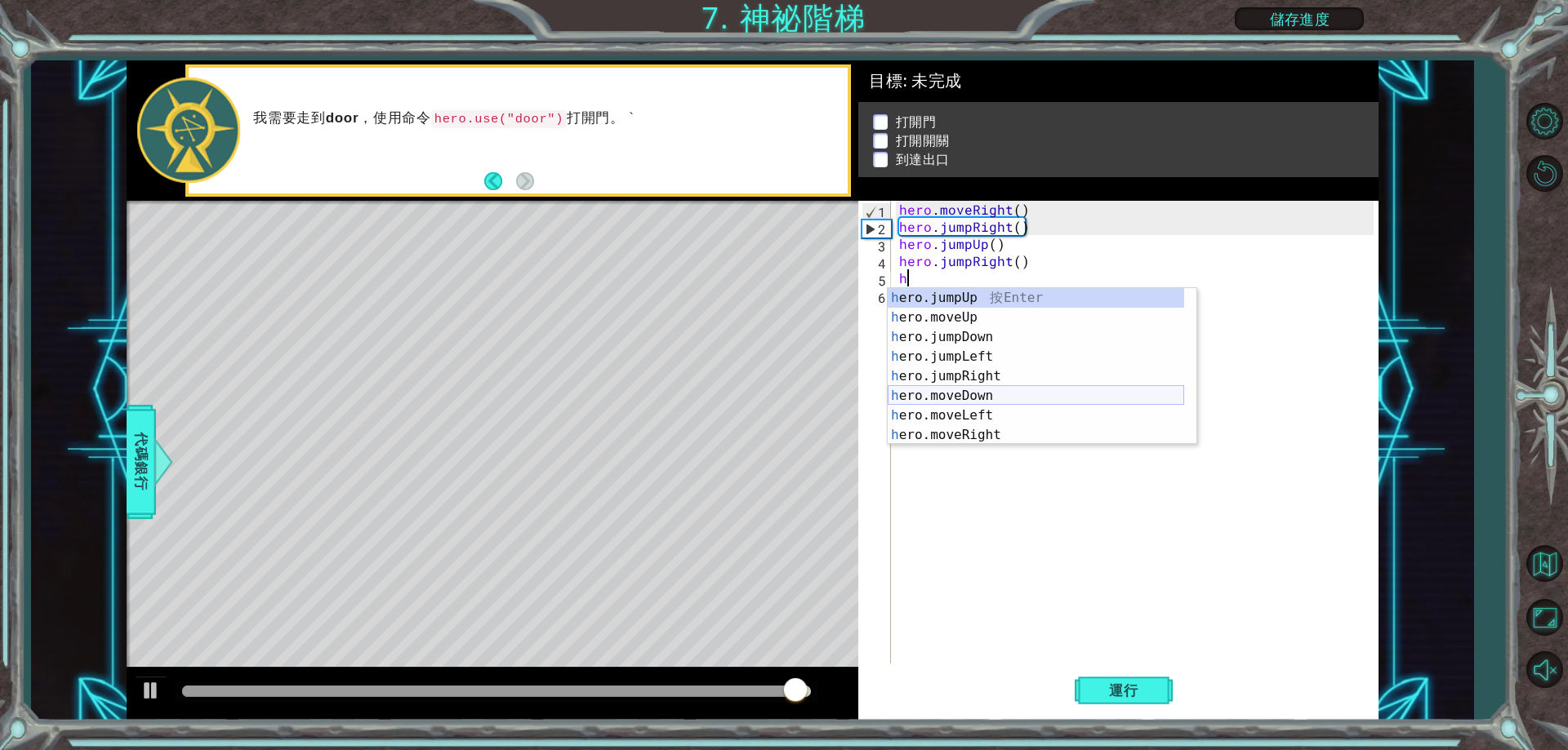
scroll to position [19, 0]
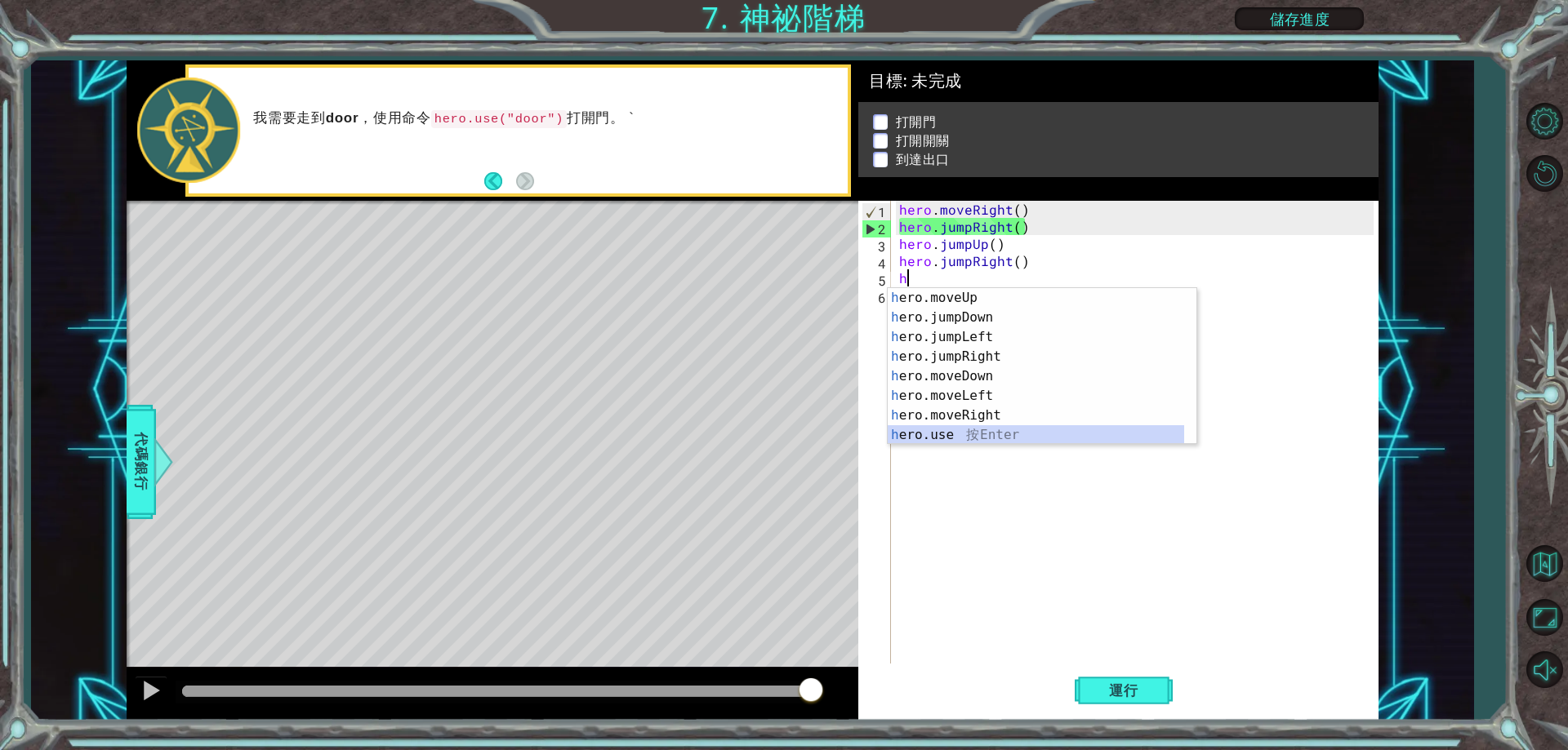
click at [992, 431] on div "h ero.moveUp 按 Enter h ero.jumpDown 按 Enter h ero.jumpLeft 按 Enter h ero.jumpRi…" at bounding box center [1036, 386] width 296 height 196
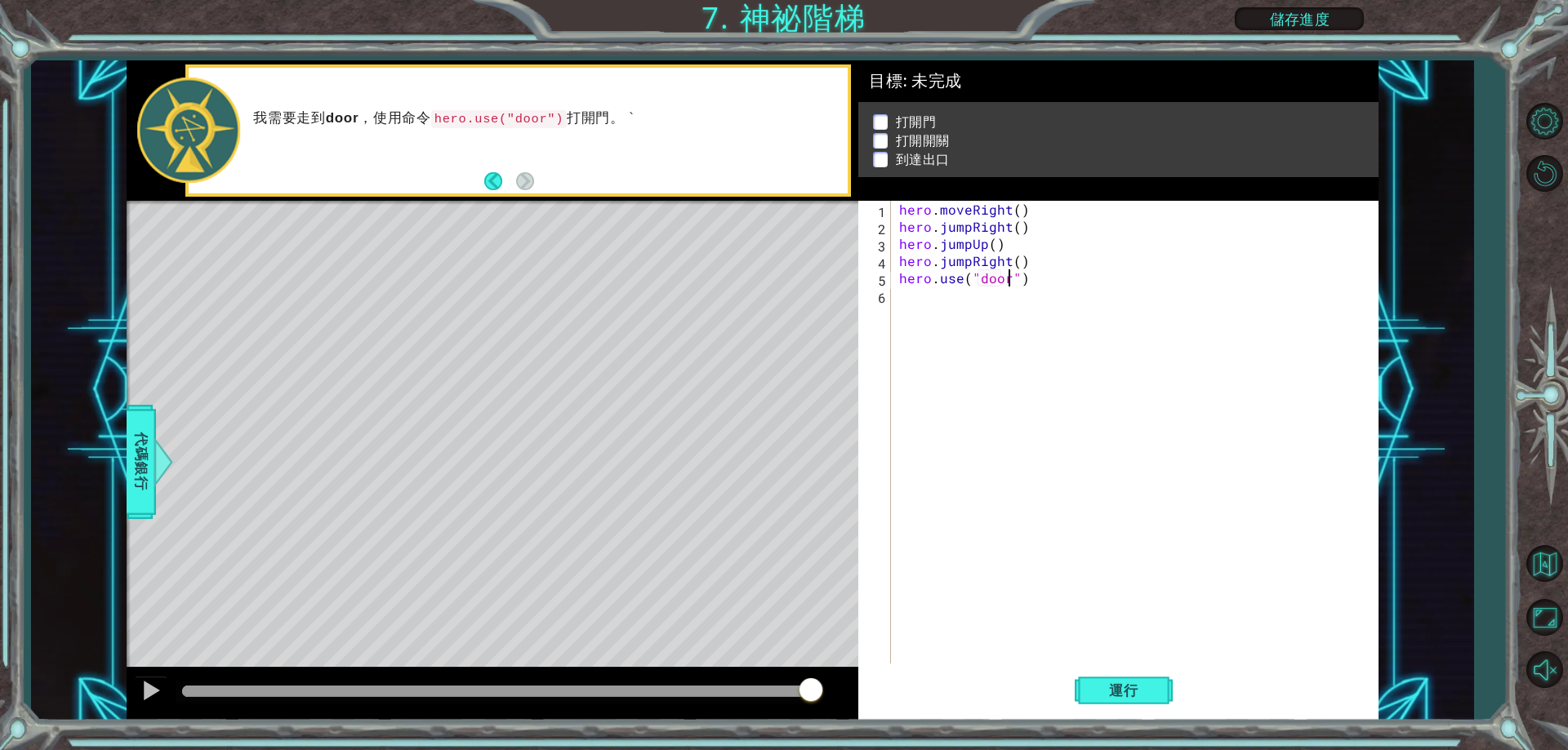
scroll to position [0, 8]
click at [1083, 703] on button "運行" at bounding box center [1124, 692] width 98 height 53
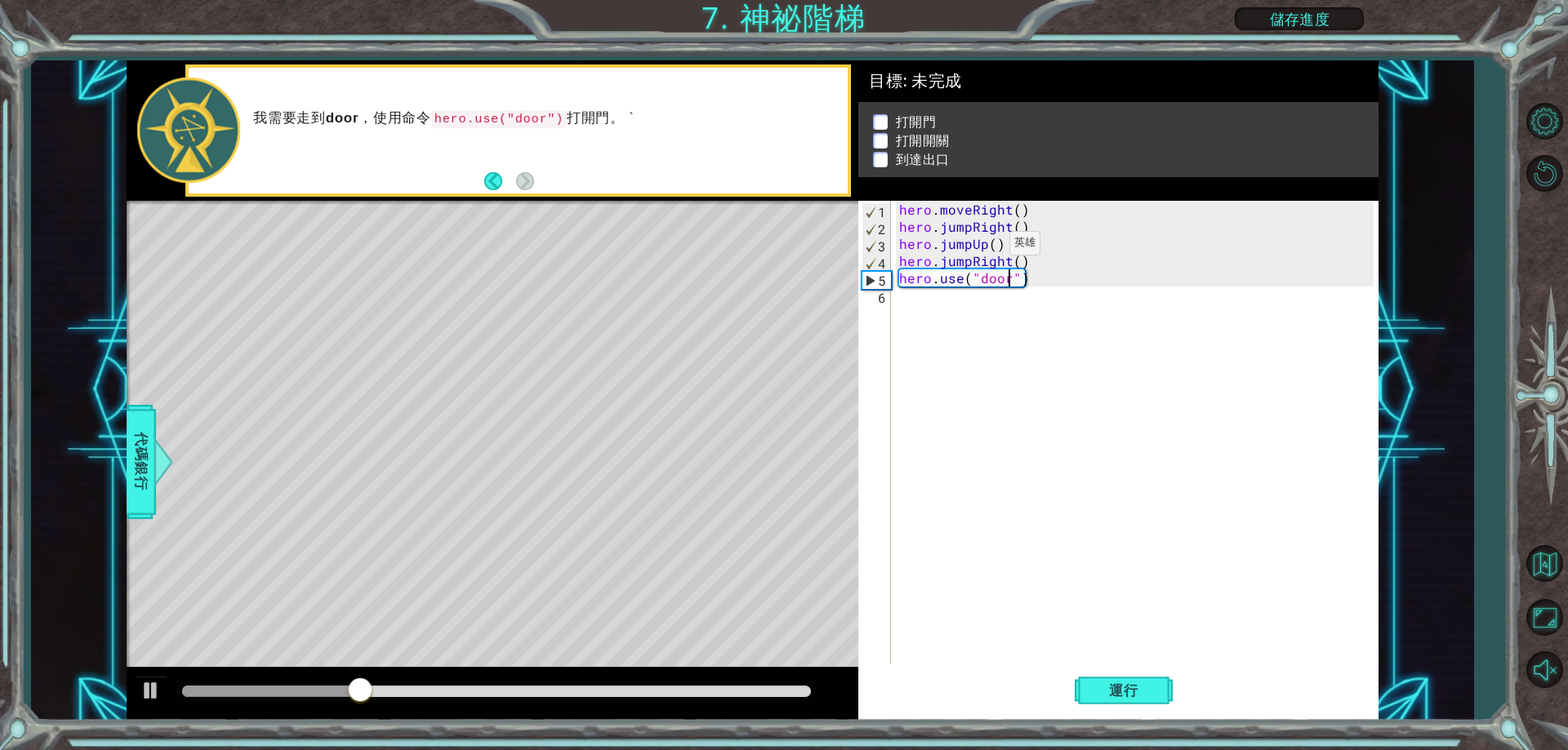
click at [982, 247] on div "hero . moveRight ( ) hero . jumpRight ( ) hero . jumpUp ( ) hero . jumpRight ( …" at bounding box center [1139, 449] width 485 height 498
drag, startPoint x: 1013, startPoint y: 244, endPoint x: 939, endPoint y: 244, distance: 74.0
click at [939, 244] on div "hero . moveRight ( ) hero . jumpRight ( ) hero . jumpUp ( ) hero . jumpRight ( …" at bounding box center [1139, 449] width 485 height 498
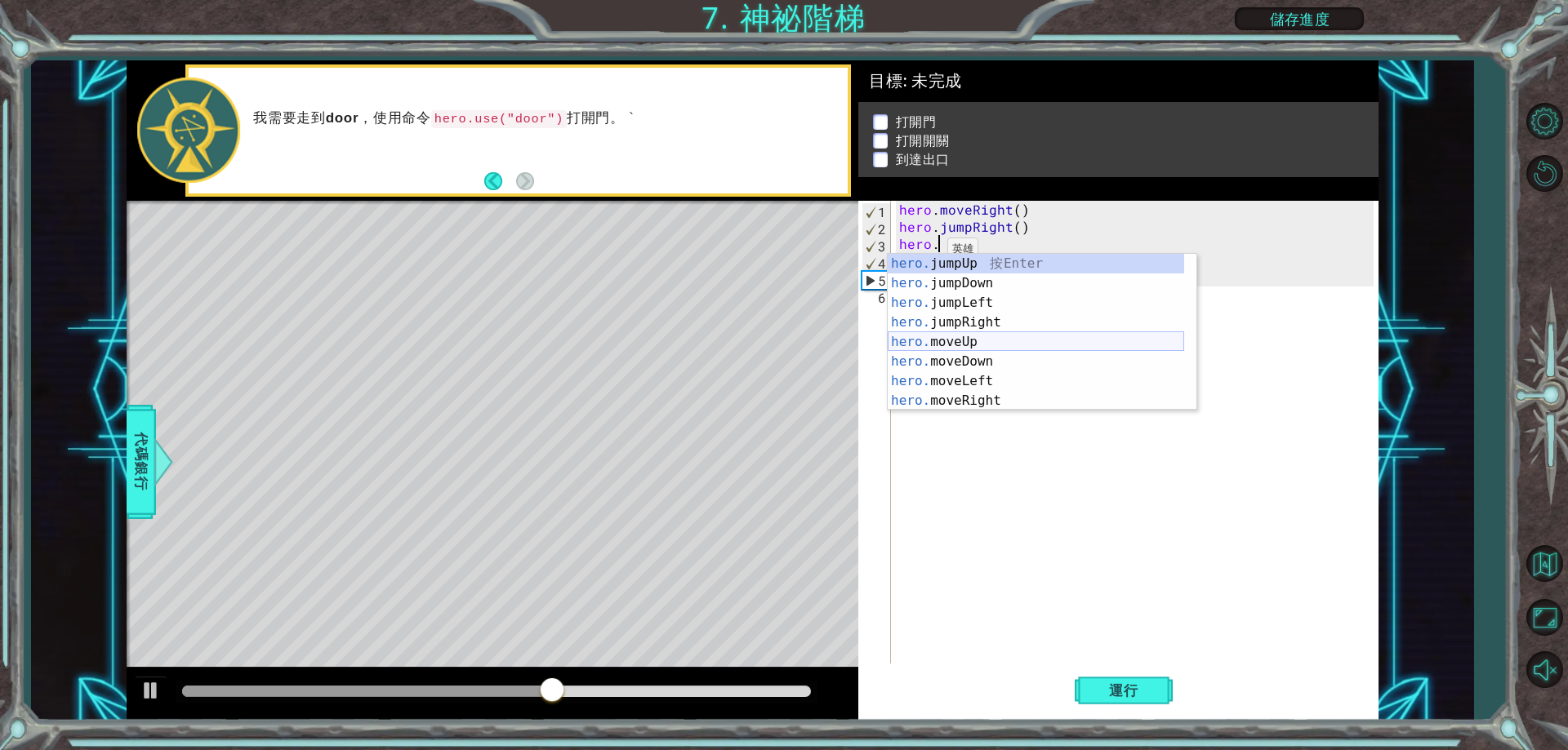
click at [978, 346] on div "hero. jumpUp 按 Enter hero. jumpDown 按 Enter hero. jumpLeft 按 Enter hero. jumpRi…" at bounding box center [1036, 352] width 296 height 196
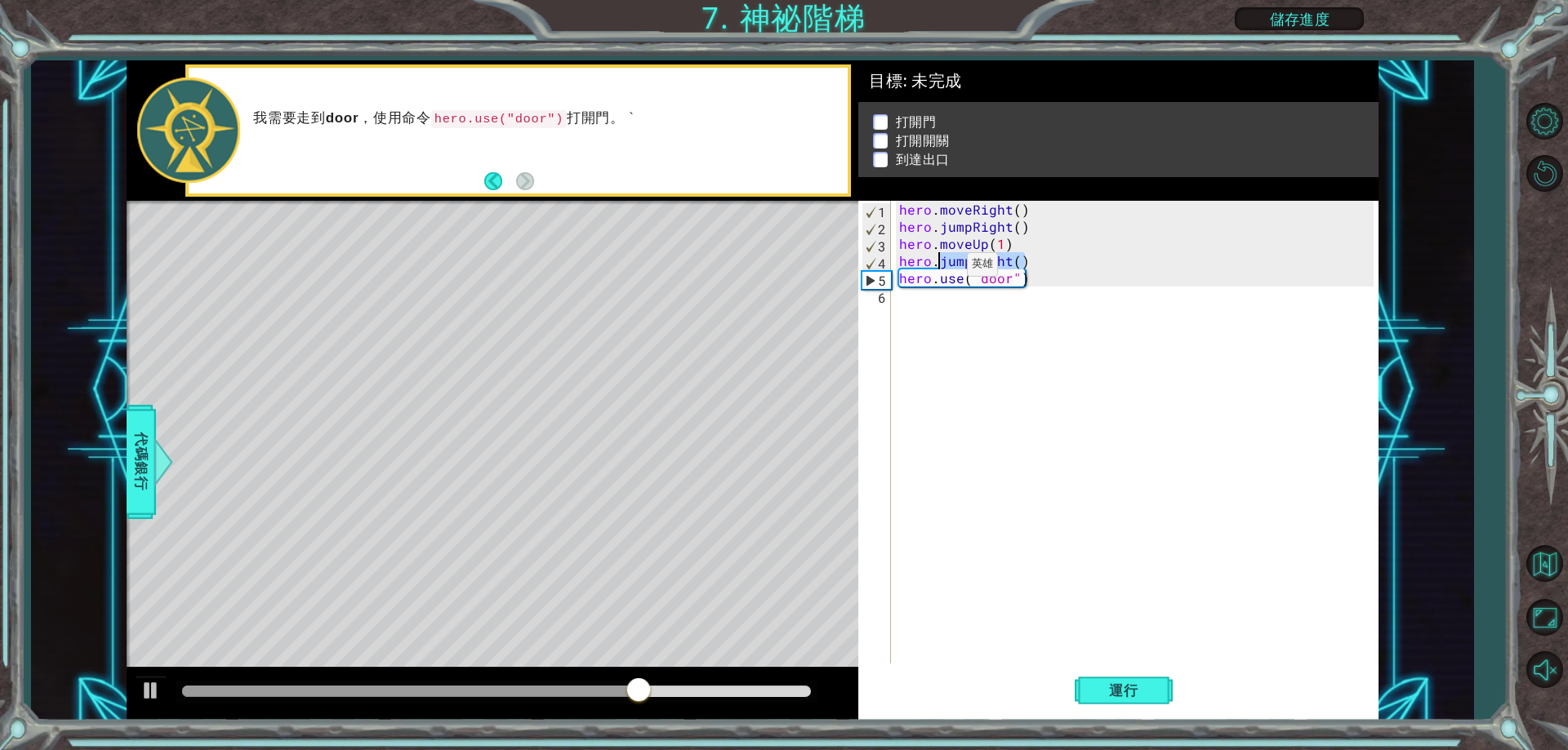
drag, startPoint x: 1021, startPoint y: 265, endPoint x: 939, endPoint y: 269, distance: 82.1
click at [939, 269] on div "hero . moveRight ( ) hero . jumpRight ( ) hero . moveUp ( 1 ) hero . jumpRight …" at bounding box center [1139, 449] width 485 height 498
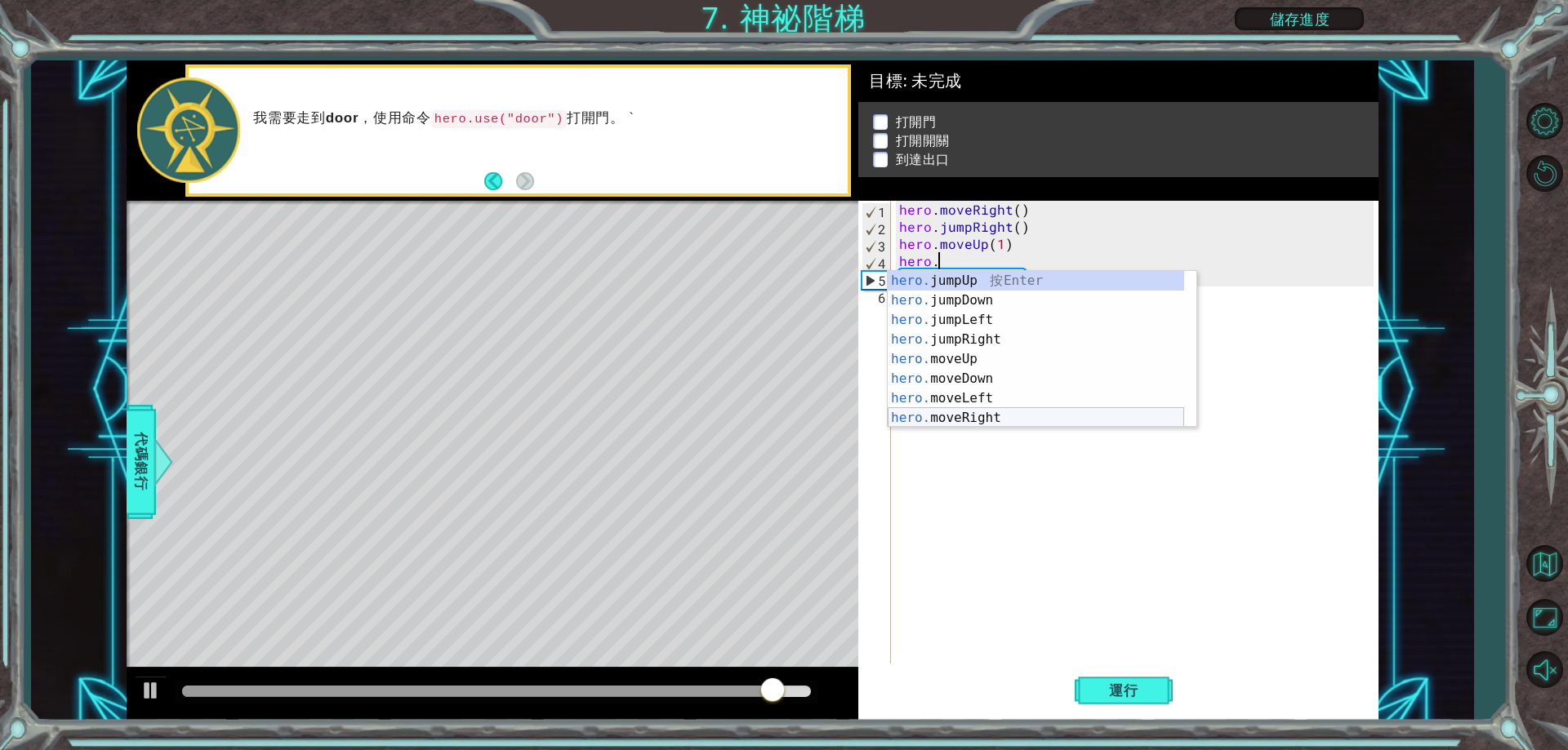
click at [986, 418] on div "hero. jumpUp 按 Enter hero. jumpDown 按 Enter hero. jumpLeft 按 Enter hero. jumpRi…" at bounding box center [1036, 368] width 296 height 196
type textarea "hero.moveRight(1)"
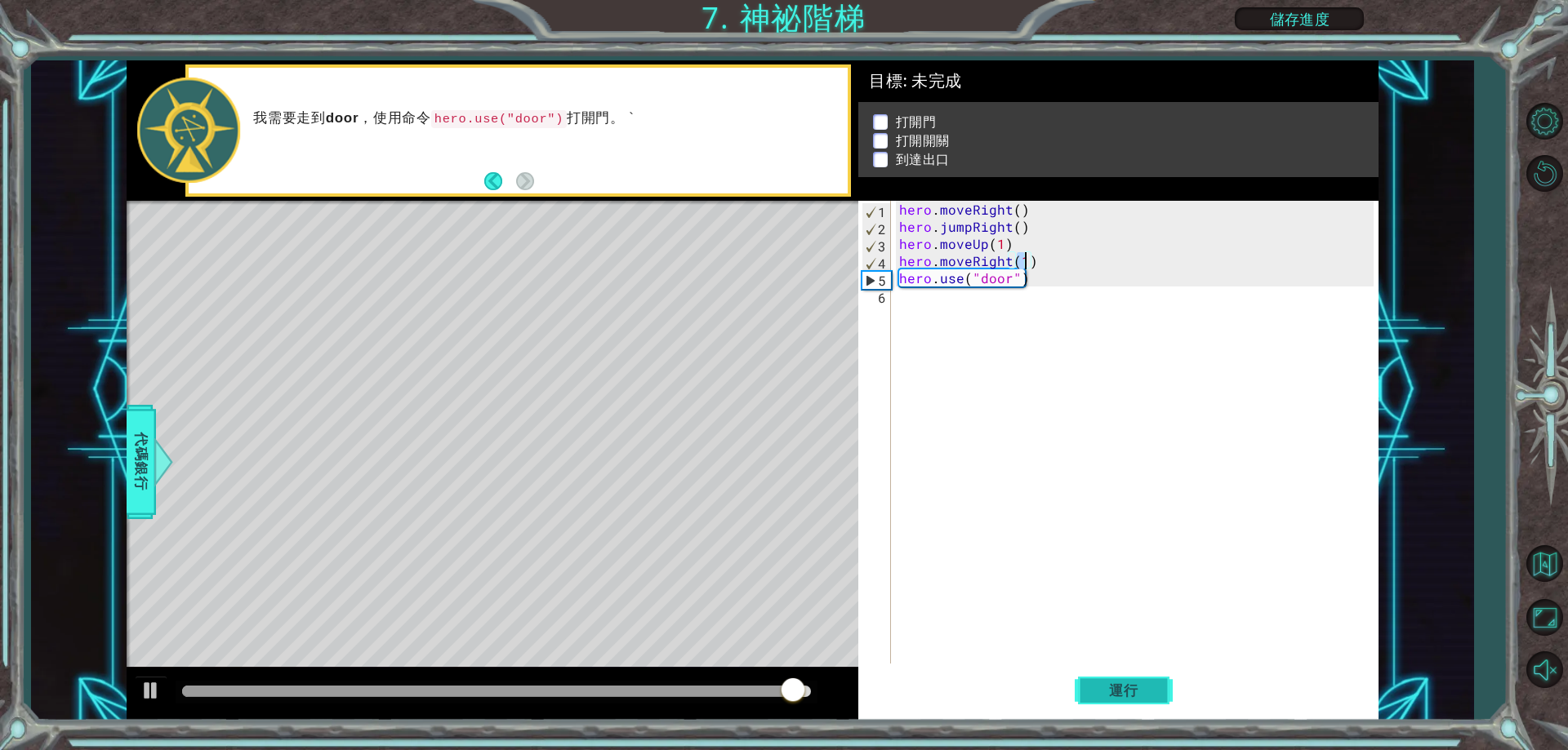
click at [1103, 677] on button "運行" at bounding box center [1124, 692] width 98 height 53
click at [1115, 262] on div "hero . moveRight ( ) hero . jumpRight ( ) hero . moveUp ( 1 ) hero . moveRight …" at bounding box center [1139, 449] width 485 height 498
click at [1002, 295] on div "hero . moveRight ( ) hero . jumpRight ( ) hero . moveUp ( 1 ) hero . moveRight …" at bounding box center [1139, 449] width 485 height 498
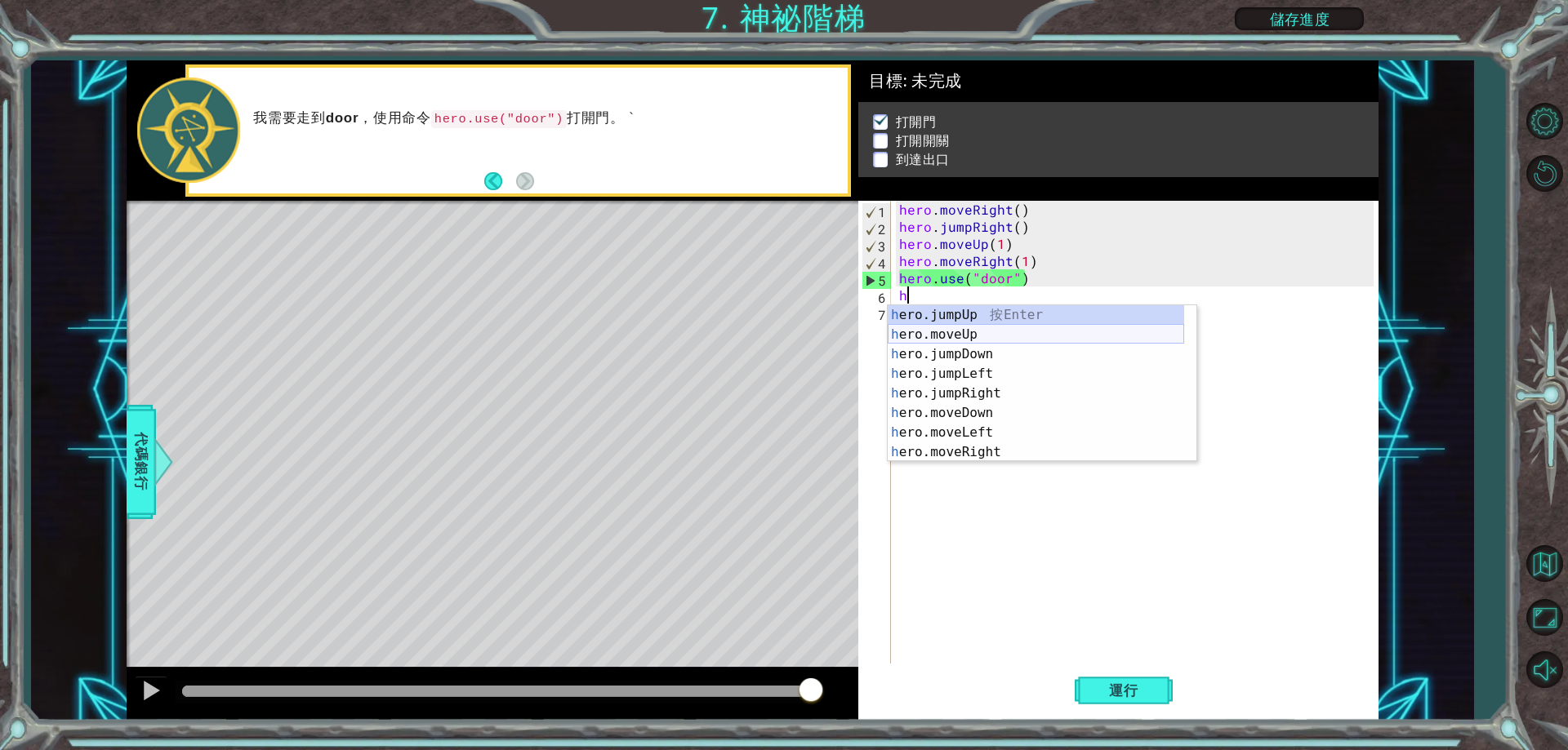
click at [990, 339] on div "h ero.jumpUp 按 Enter h ero.moveUp 按 Enter h ero.jumpDown 按 Enter h ero.jumpLeft…" at bounding box center [1036, 403] width 296 height 196
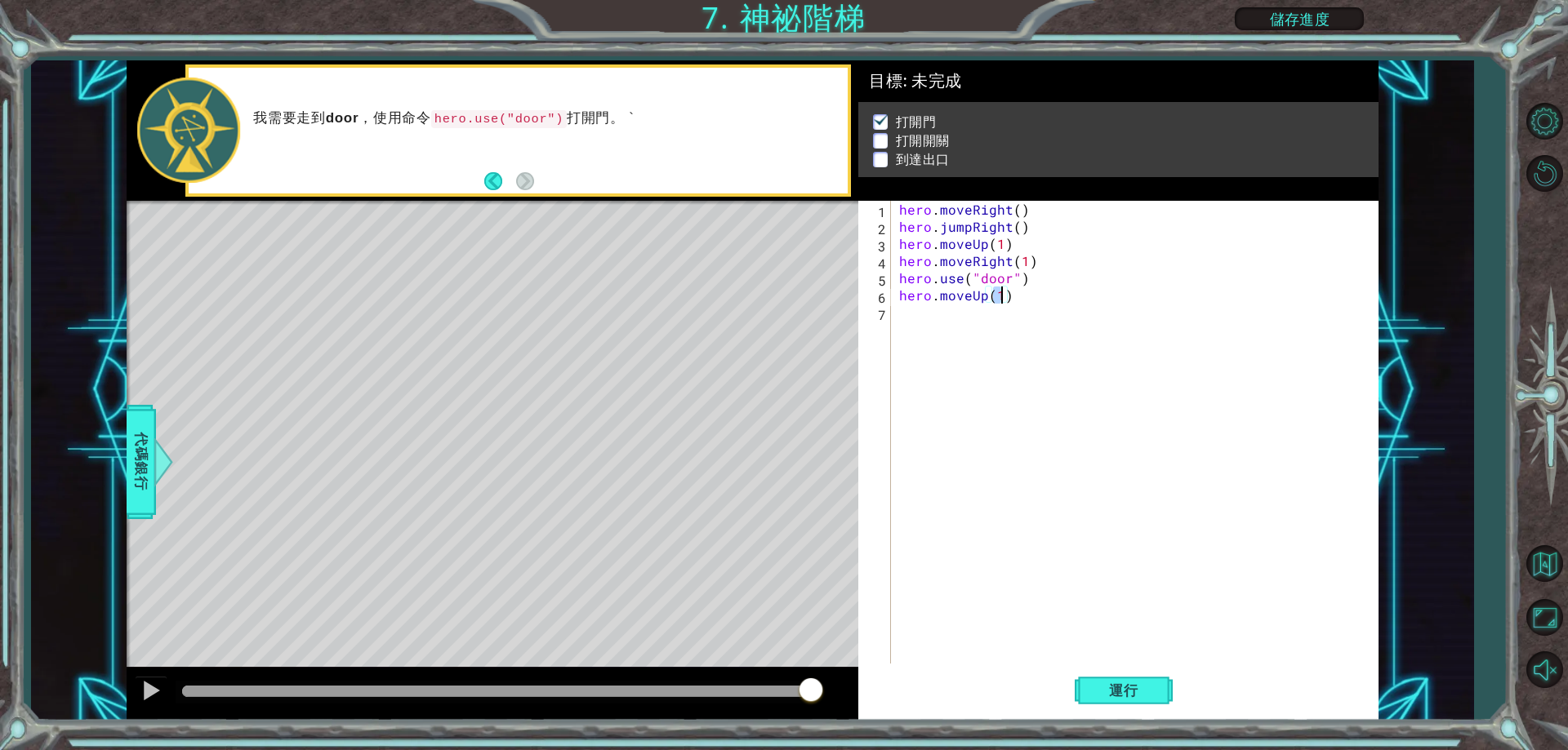
type textarea "hero.moveUp(2)"
click at [908, 316] on div "hero . moveRight ( ) hero . jumpRight ( ) hero . moveUp ( 1 ) hero . moveRight …" at bounding box center [1139, 449] width 485 height 498
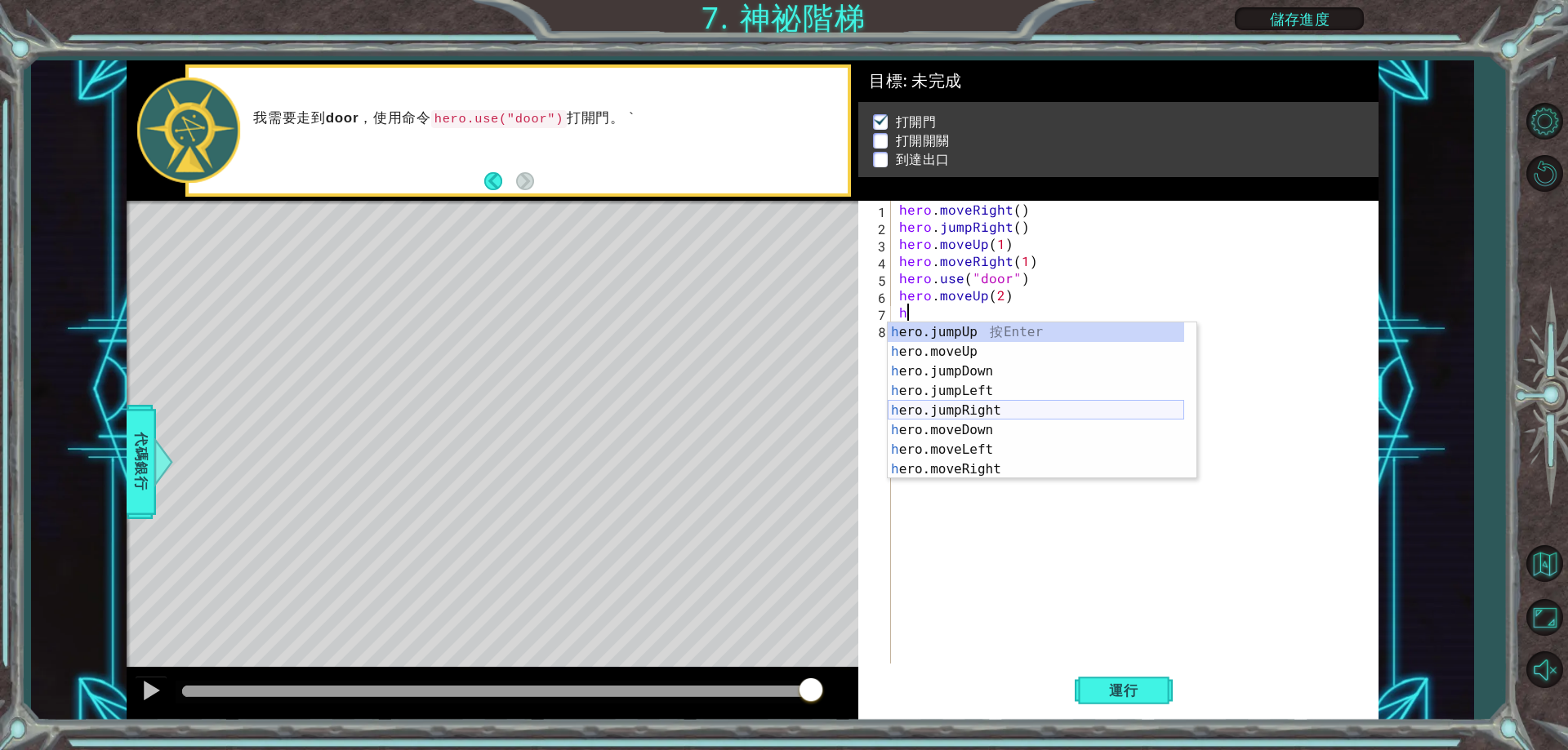
scroll to position [19, 0]
click at [998, 431] on div "h ero.moveUp 按 Enter h ero.jumpDown 按 Enter h ero.jumpLeft 按 Enter h ero.jumpRi…" at bounding box center [1036, 420] width 296 height 196
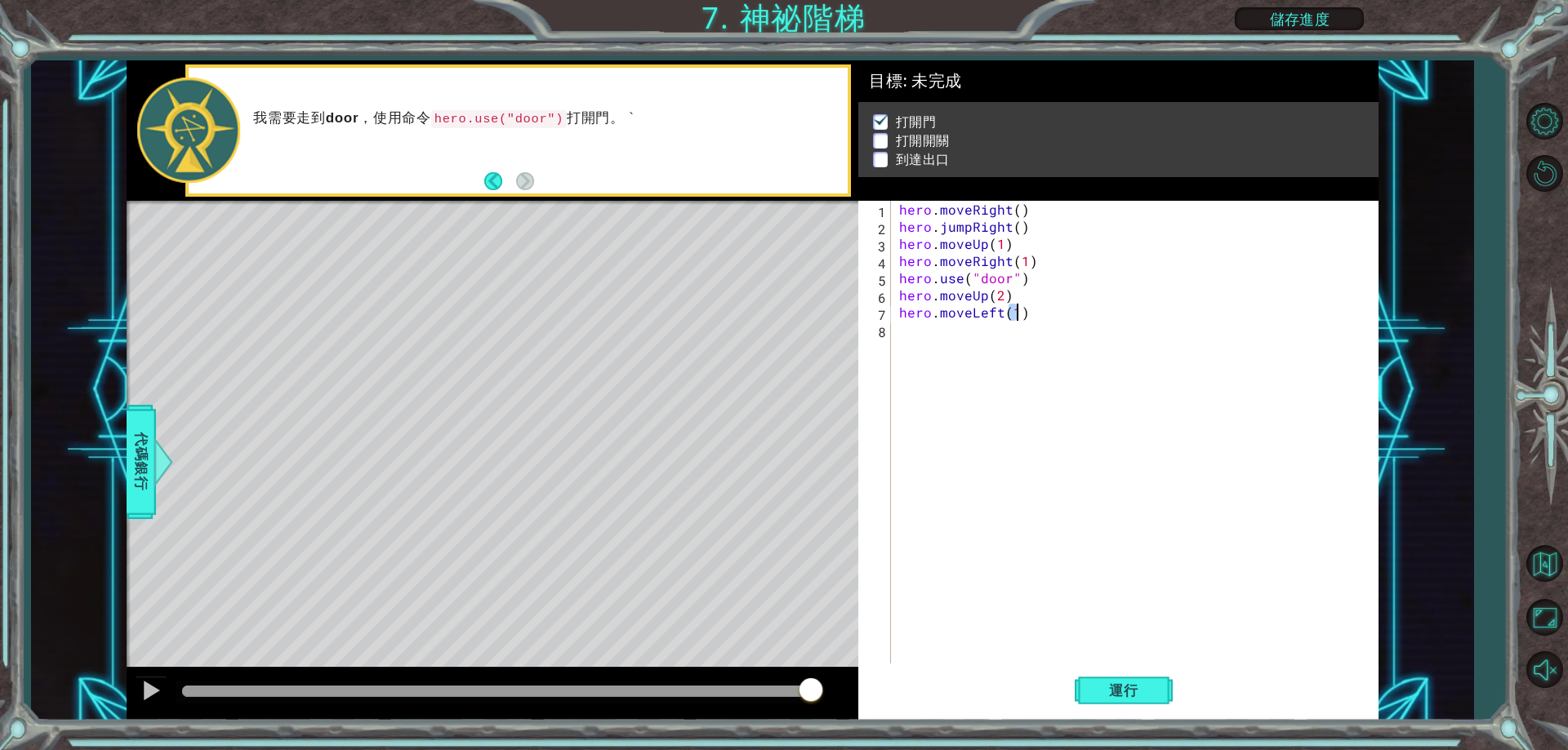
type textarea "hero.moveLeft(1)"
click at [960, 340] on div "hero . moveRight ( ) hero . jumpRight ( ) hero . moveUp ( 1 ) hero . moveRight …" at bounding box center [1139, 449] width 485 height 498
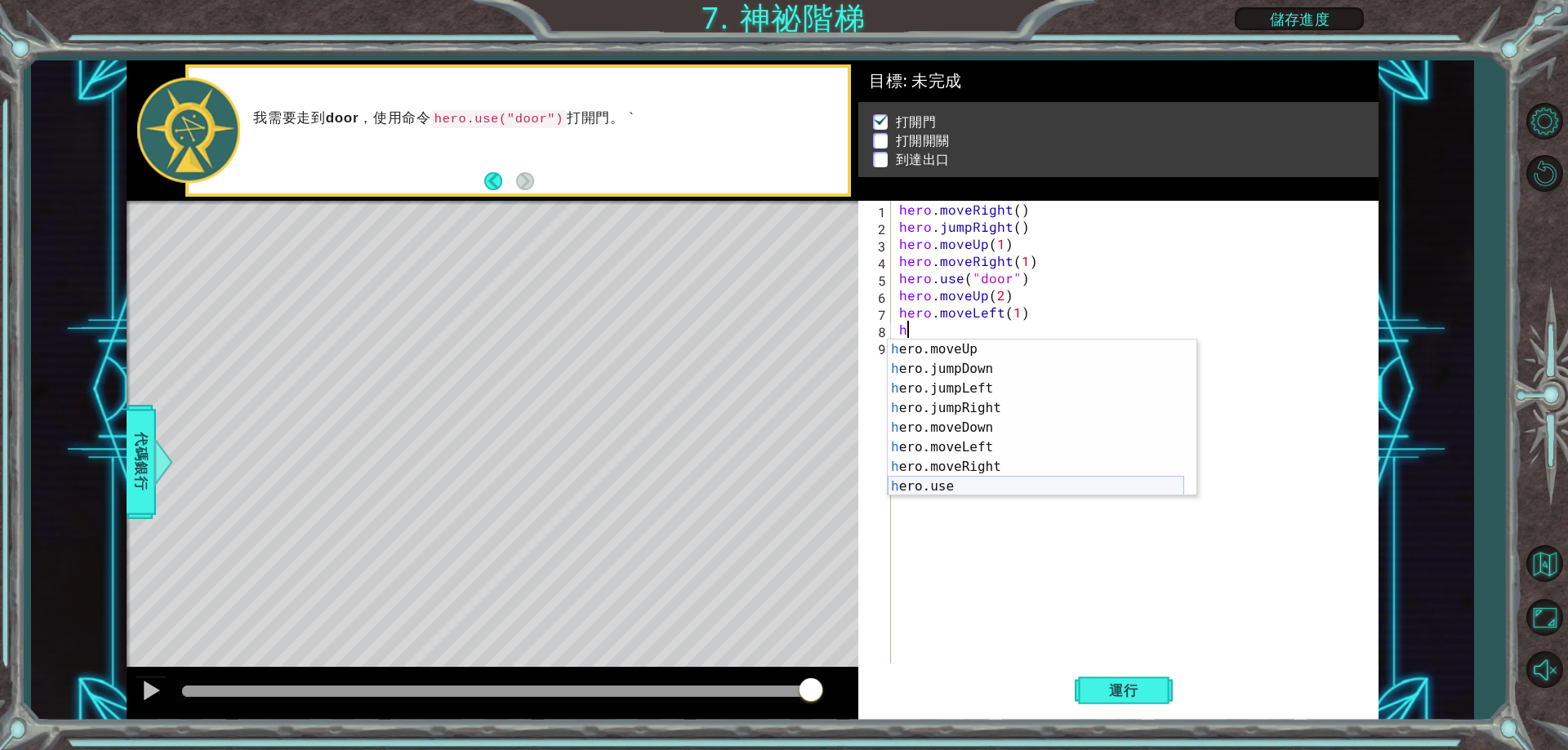
click at [1006, 487] on div "h ero.moveUp 按 Enter h ero.jumpDown 按 Enter h ero.jumpLeft 按 Enter h ero.jumpRi…" at bounding box center [1036, 437] width 296 height 196
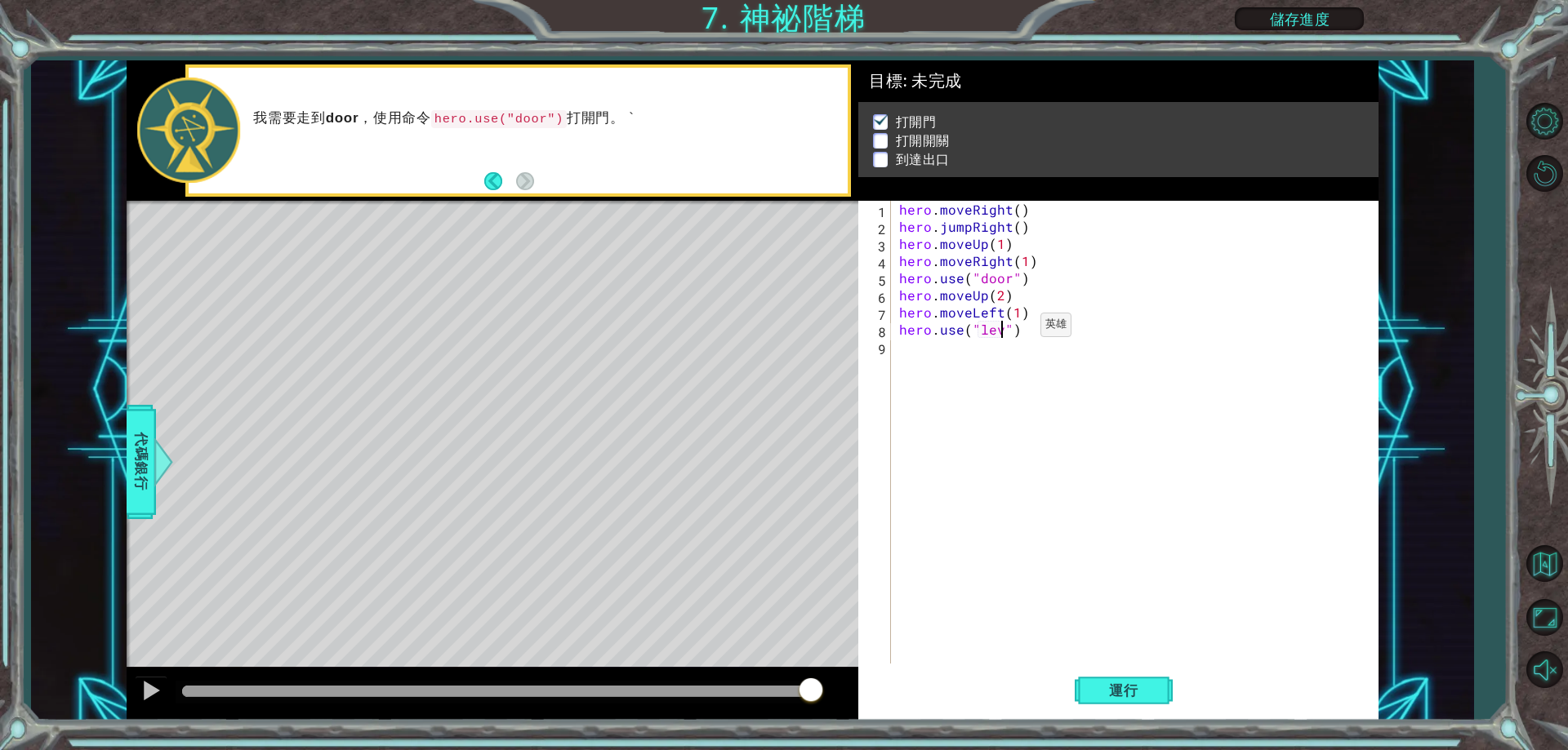
scroll to position [0, 8]
type textarea "hero.use("lever")"
click at [980, 371] on div "hero . moveRight ( ) hero . jumpRight ( ) hero . moveUp ( 1 ) hero . moveRight …" at bounding box center [1139, 449] width 485 height 498
click at [1109, 706] on button "運行" at bounding box center [1124, 692] width 98 height 53
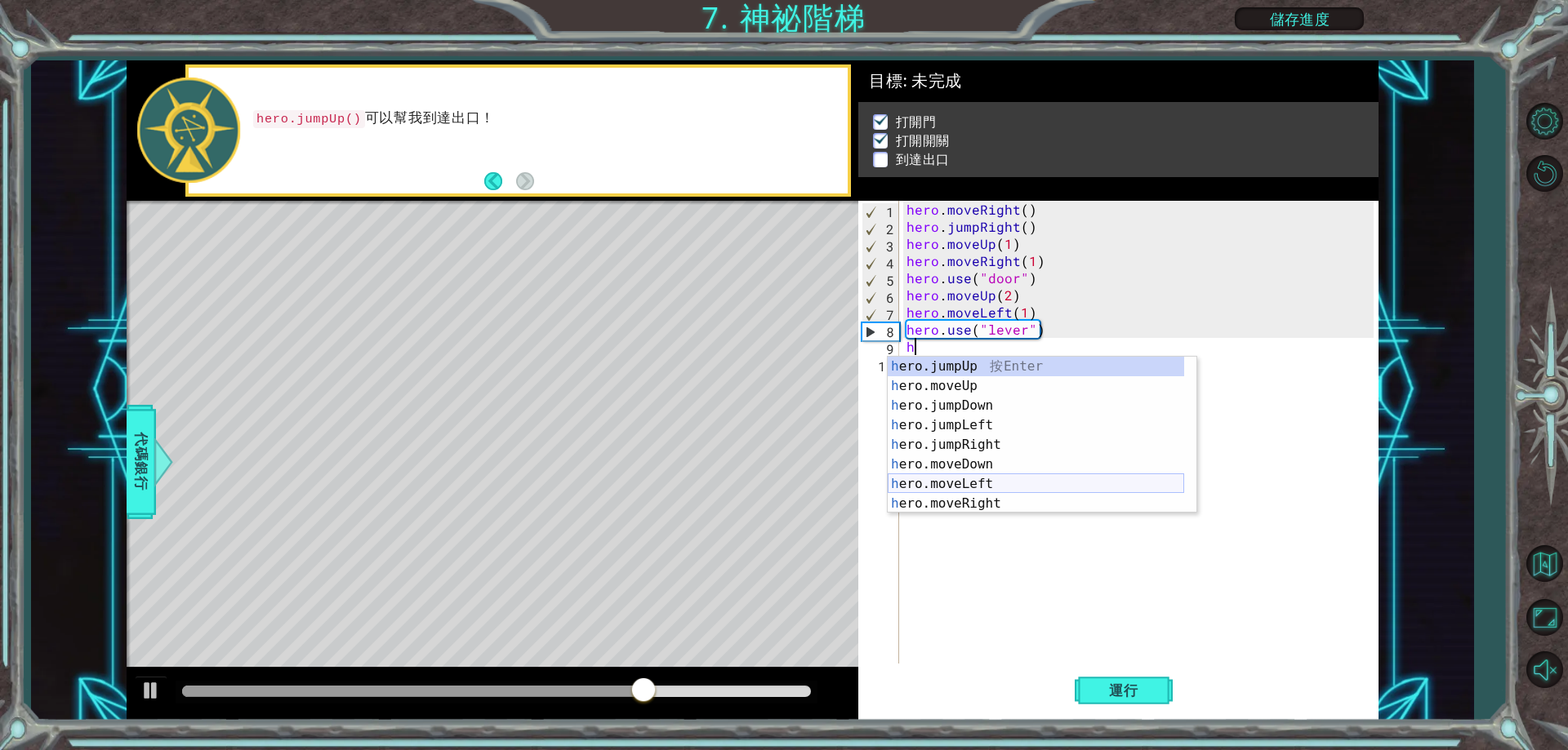
click at [991, 477] on div "h ero.jumpUp 按 Enter h ero.moveUp 按 Enter h ero.jumpDown 按 Enter h ero.jumpLeft…" at bounding box center [1036, 454] width 296 height 196
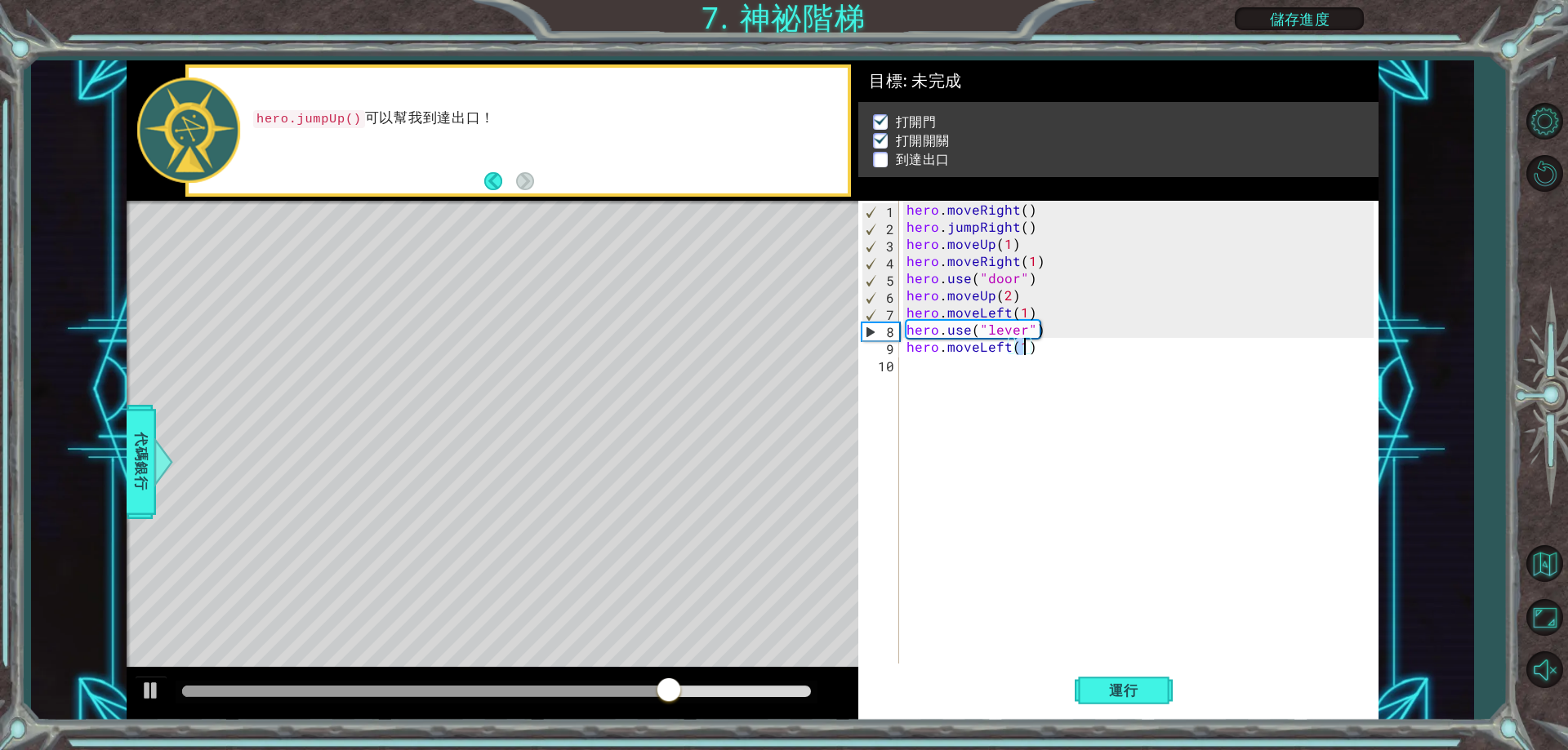
type textarea "hero.moveLeft(2)"
click at [963, 371] on div "hero . moveRight ( ) hero . jumpRight ( ) hero . moveUp ( 1 ) hero . moveRight …" at bounding box center [1142, 449] width 478 height 498
type textarea "h"
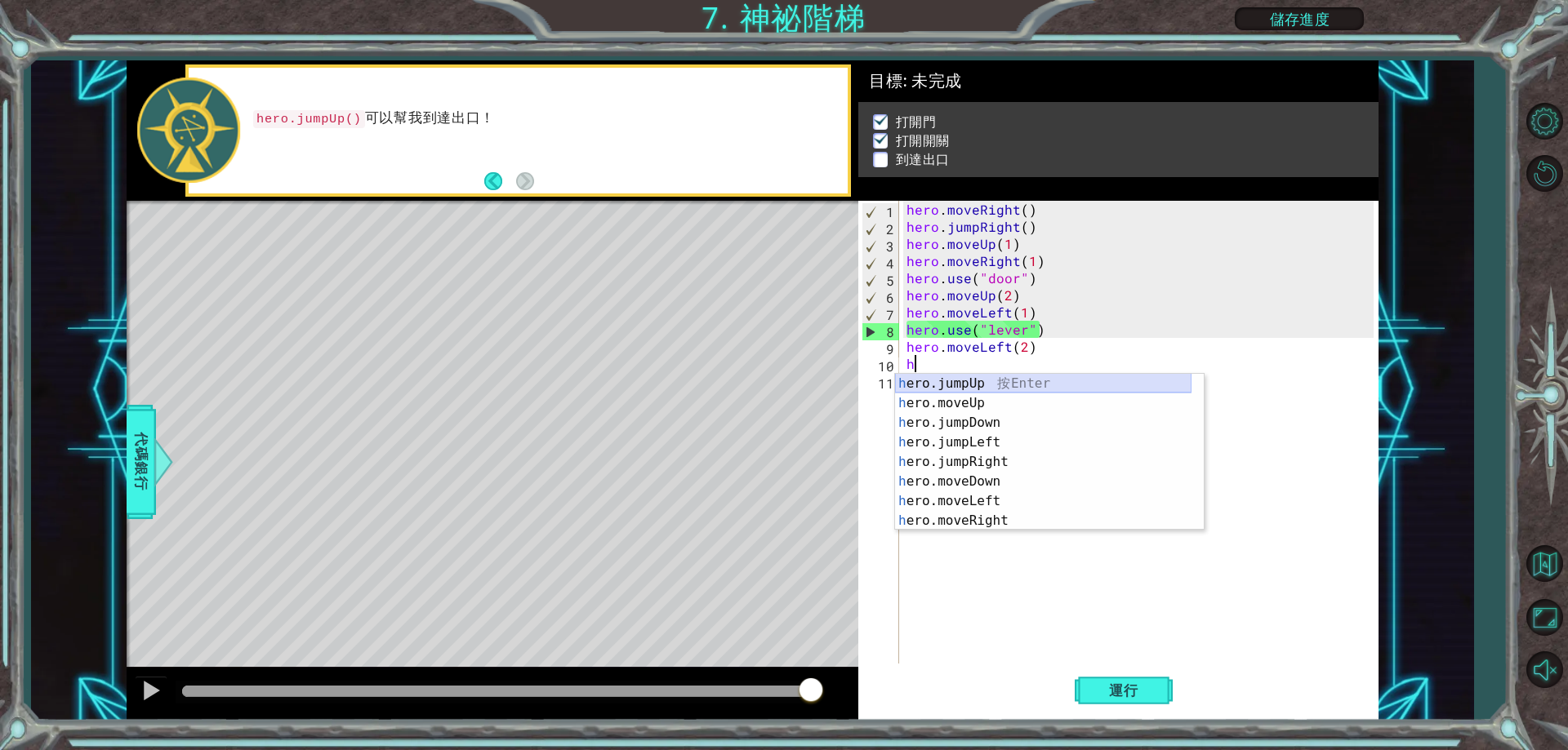
click at [1000, 383] on div "h ero.jumpUp 按 Enter h ero.moveUp 按 Enter h ero.jumpDown 按 Enter h ero.jumpLeft…" at bounding box center [1044, 471] width 296 height 196
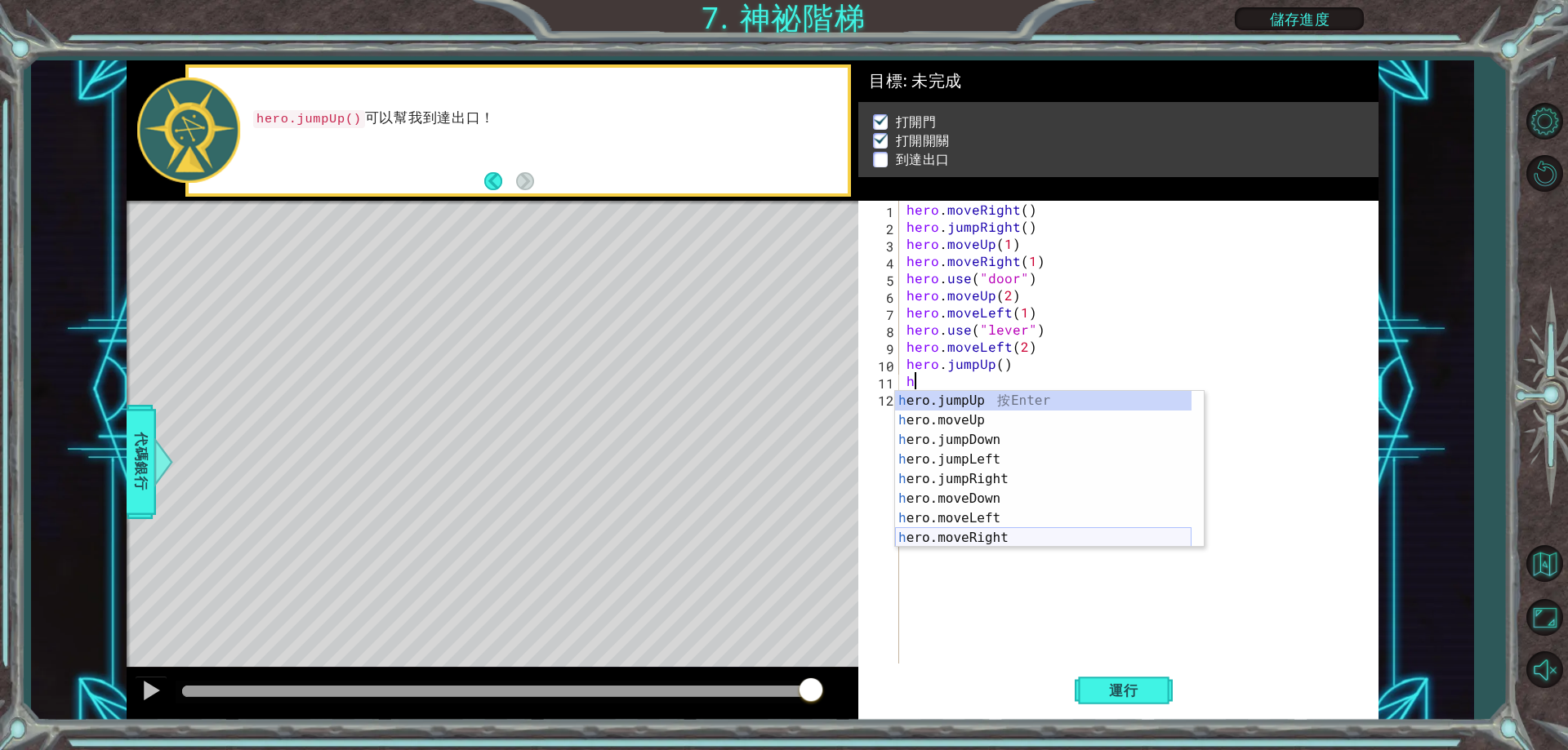
click at [994, 534] on div "h ero.jumpUp 按 Enter h ero.moveUp 按 Enter h ero.jumpDown 按 Enter h ero.jumpLeft…" at bounding box center [1044, 489] width 296 height 196
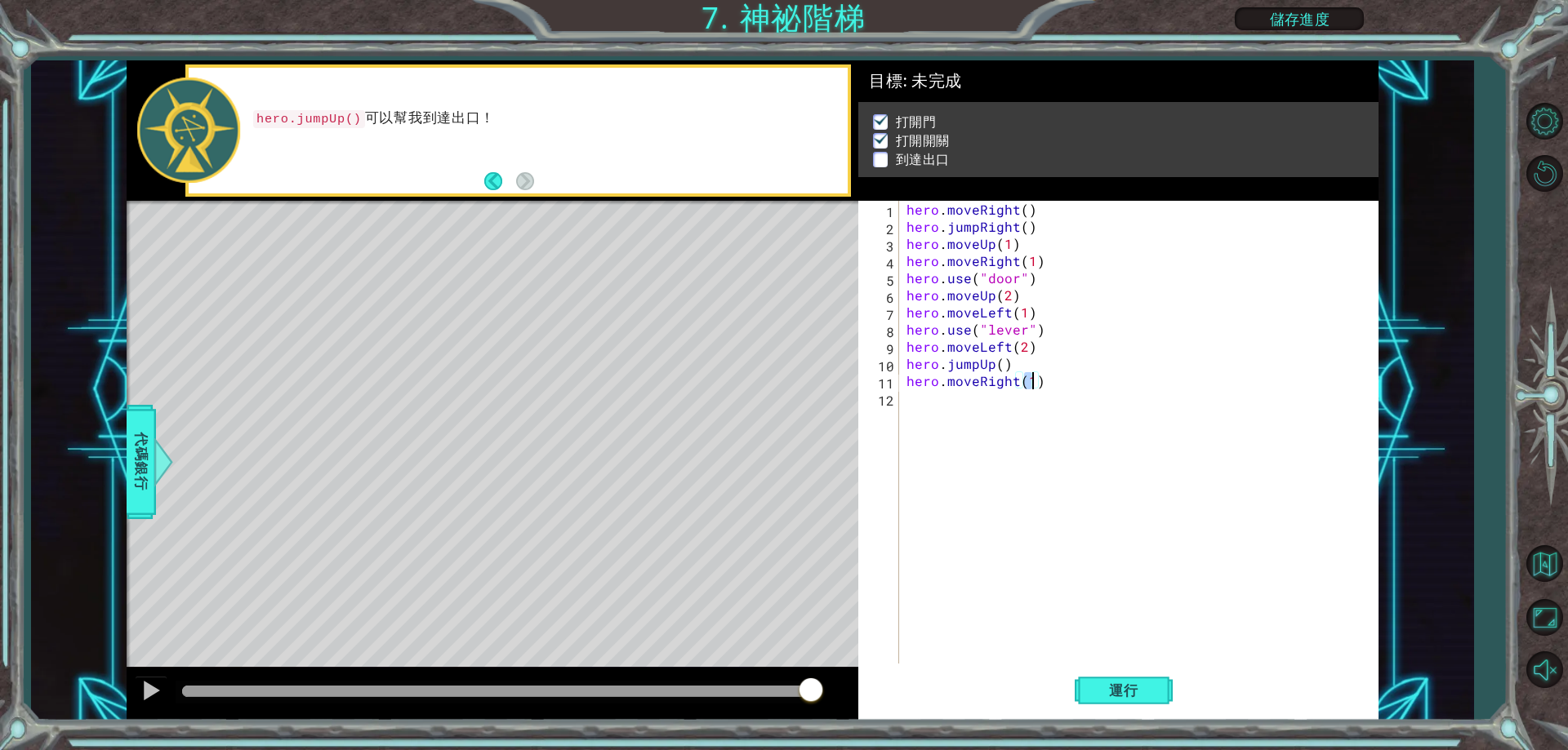
scroll to position [0, 8]
type textarea "hero.moveRight(2)"
click at [1119, 694] on span "運行" at bounding box center [1125, 691] width 62 height 17
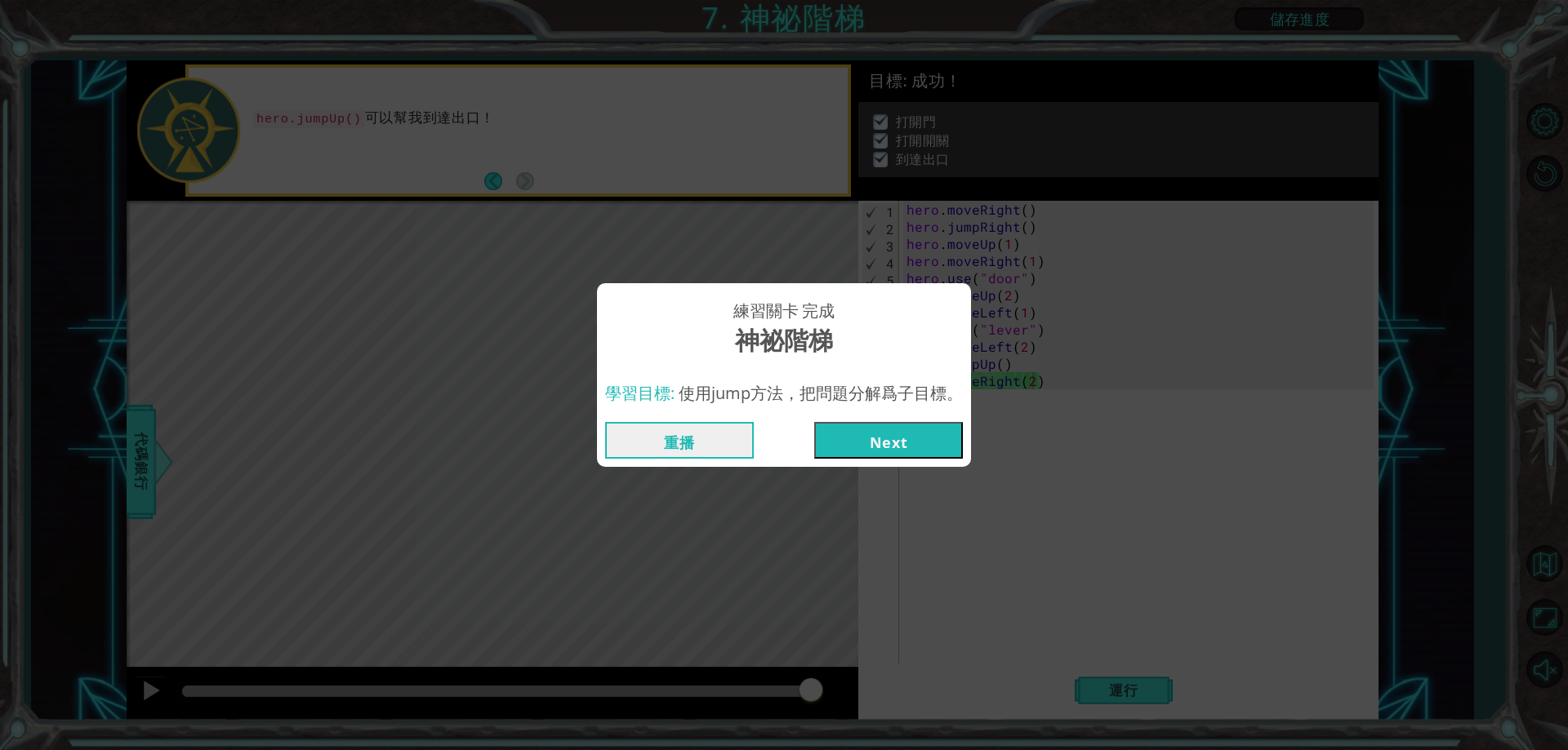
click at [938, 432] on button "Next" at bounding box center [889, 440] width 149 height 37
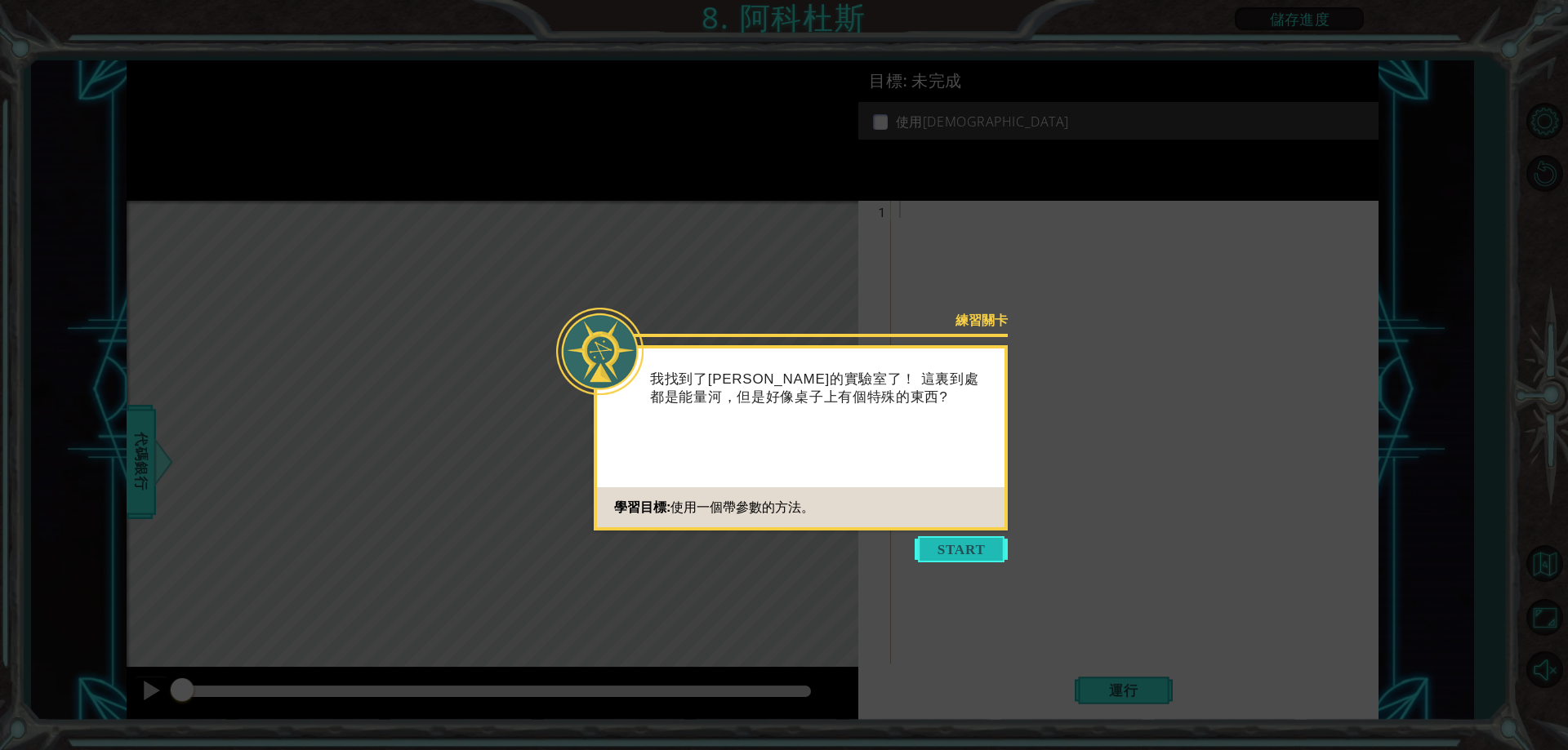
click at [944, 554] on button "Start" at bounding box center [962, 549] width 94 height 26
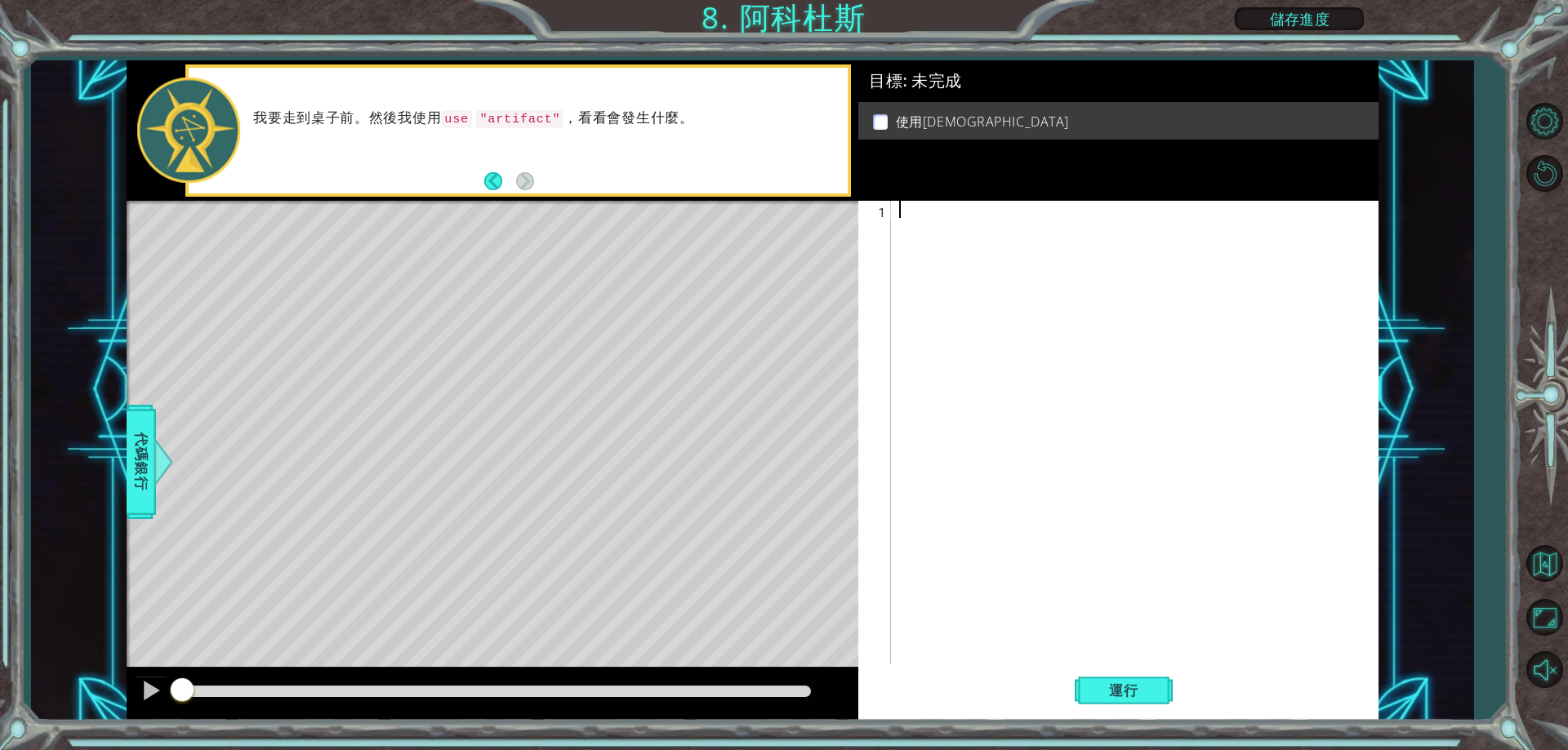
click at [941, 224] on div at bounding box center [1139, 449] width 485 height 498
type textarea "u"
type textarea "h"
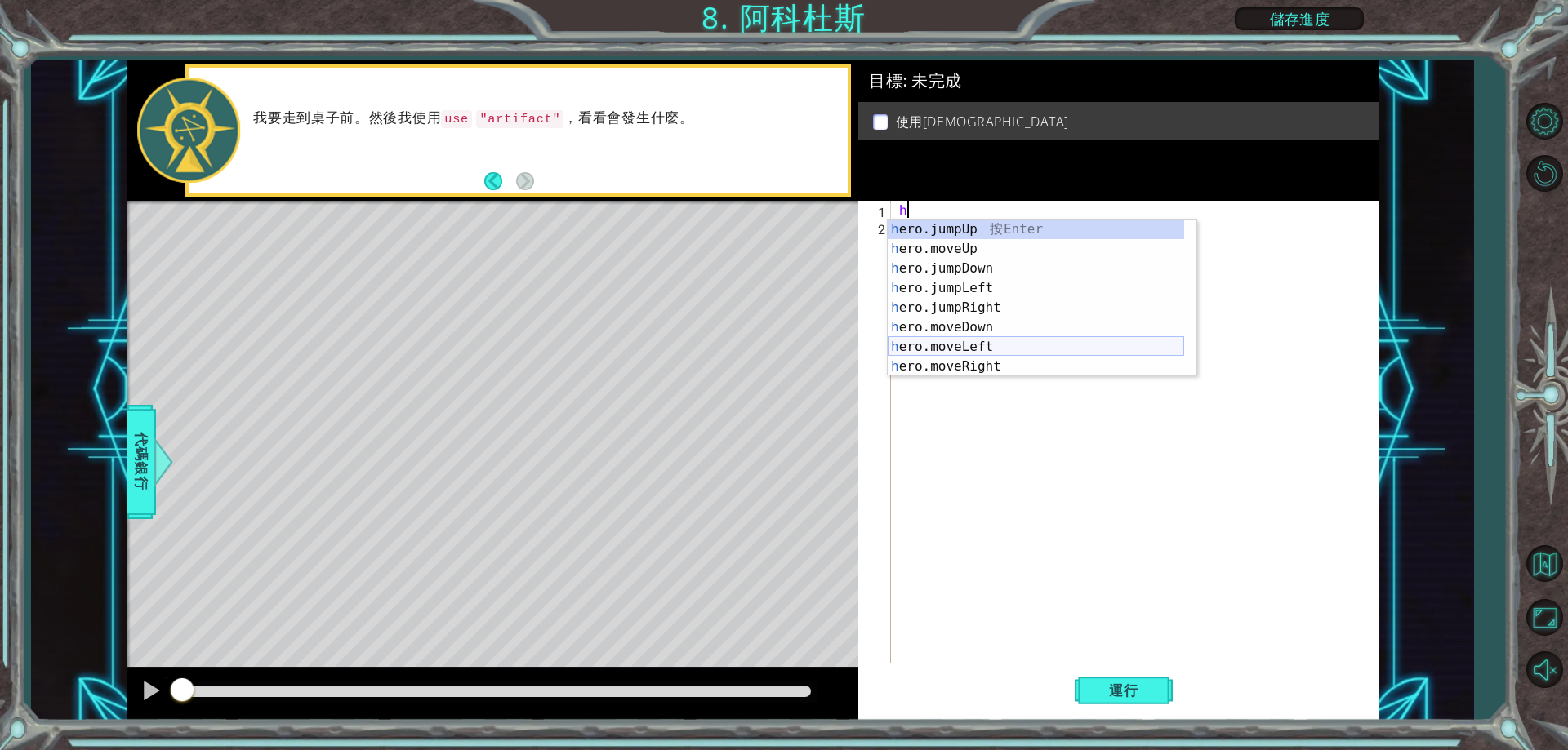
scroll to position [19, 0]
click at [1011, 379] on div "h" at bounding box center [1139, 449] width 485 height 498
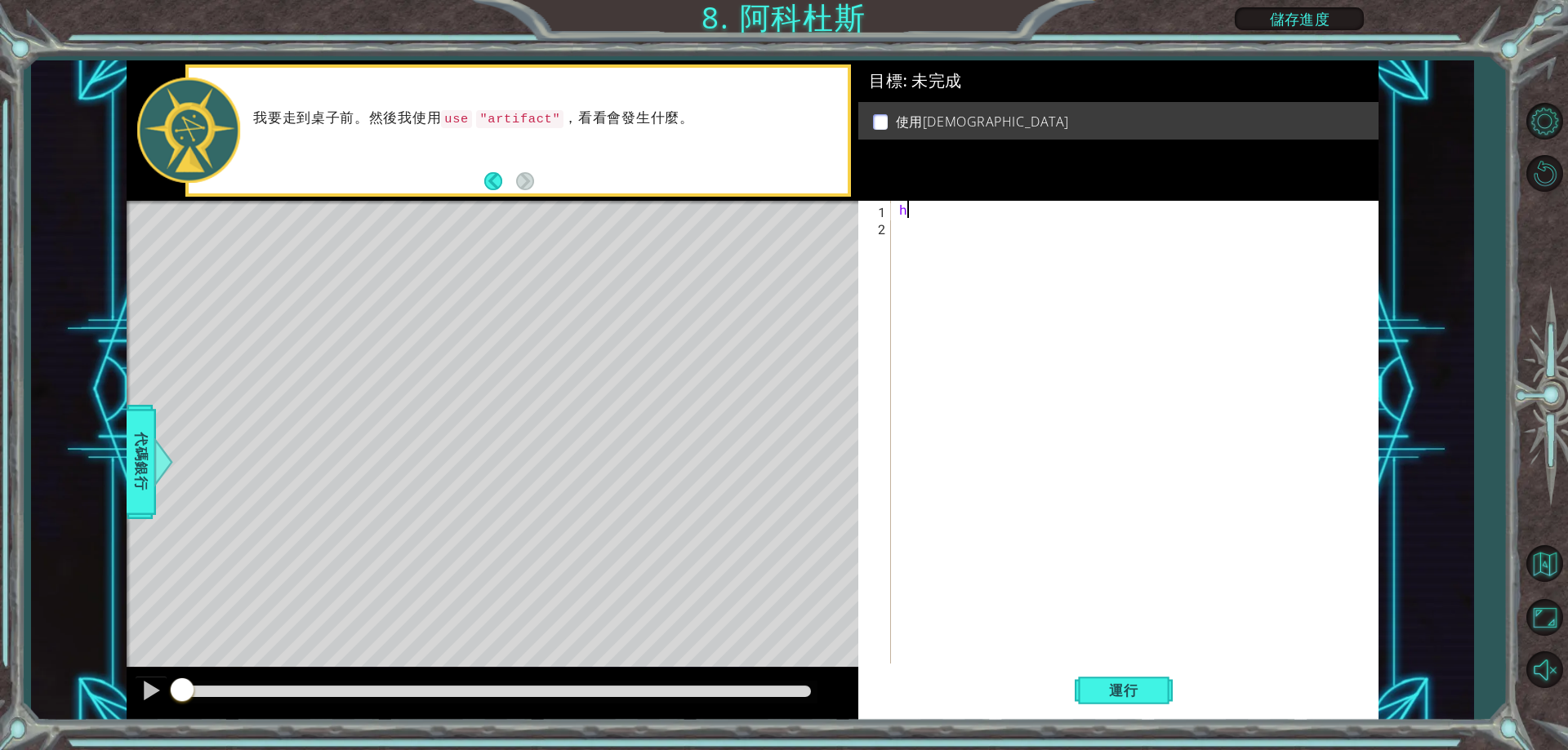
click at [960, 205] on div "h" at bounding box center [1139, 449] width 485 height 498
type textarea "h"
click at [958, 225] on div "h" at bounding box center [1139, 449] width 485 height 498
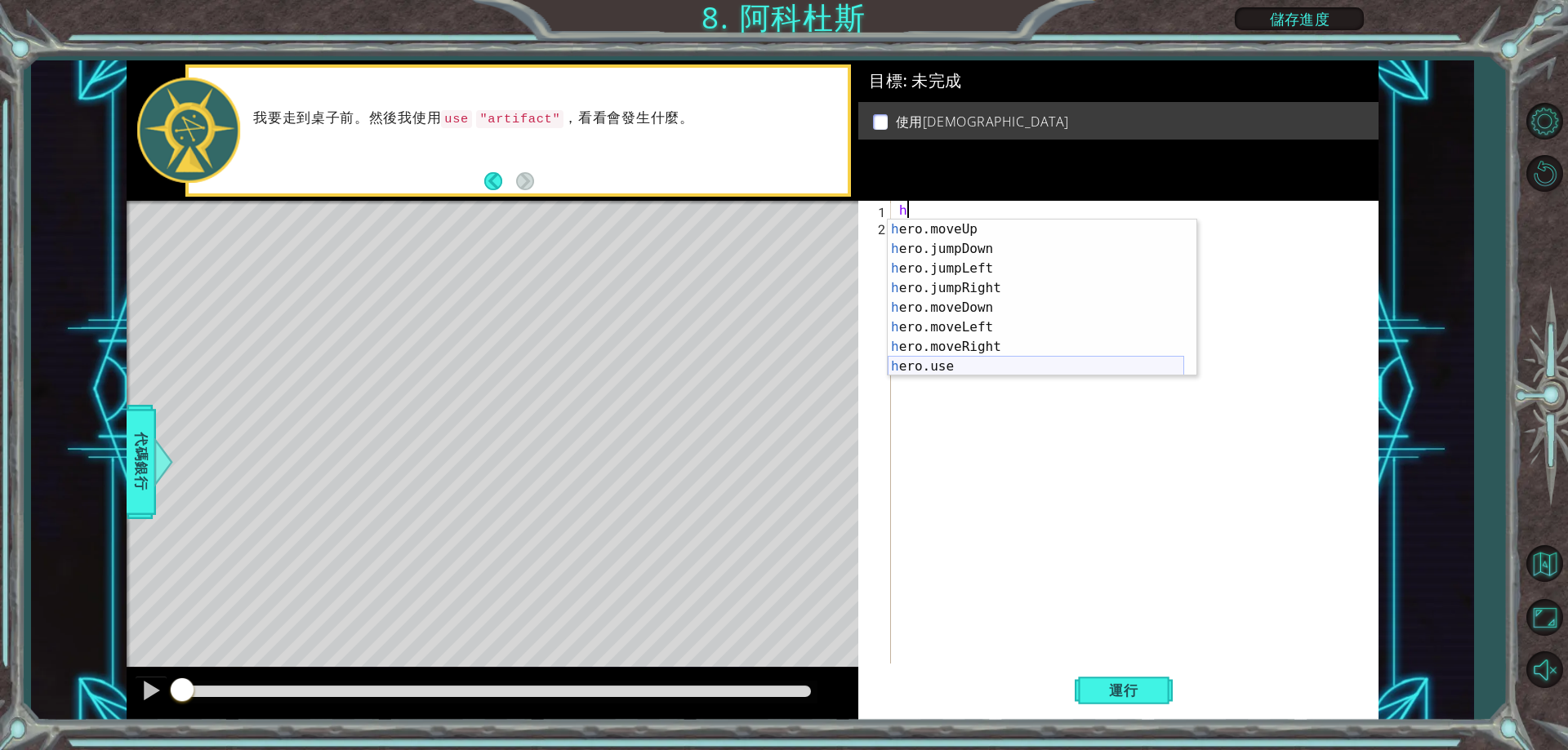
click at [980, 372] on div "h ero.moveUp 按 Enter h ero.jumpDown 按 Enter h ero.jumpLeft 按 Enter h ero.jumpRi…" at bounding box center [1036, 317] width 296 height 196
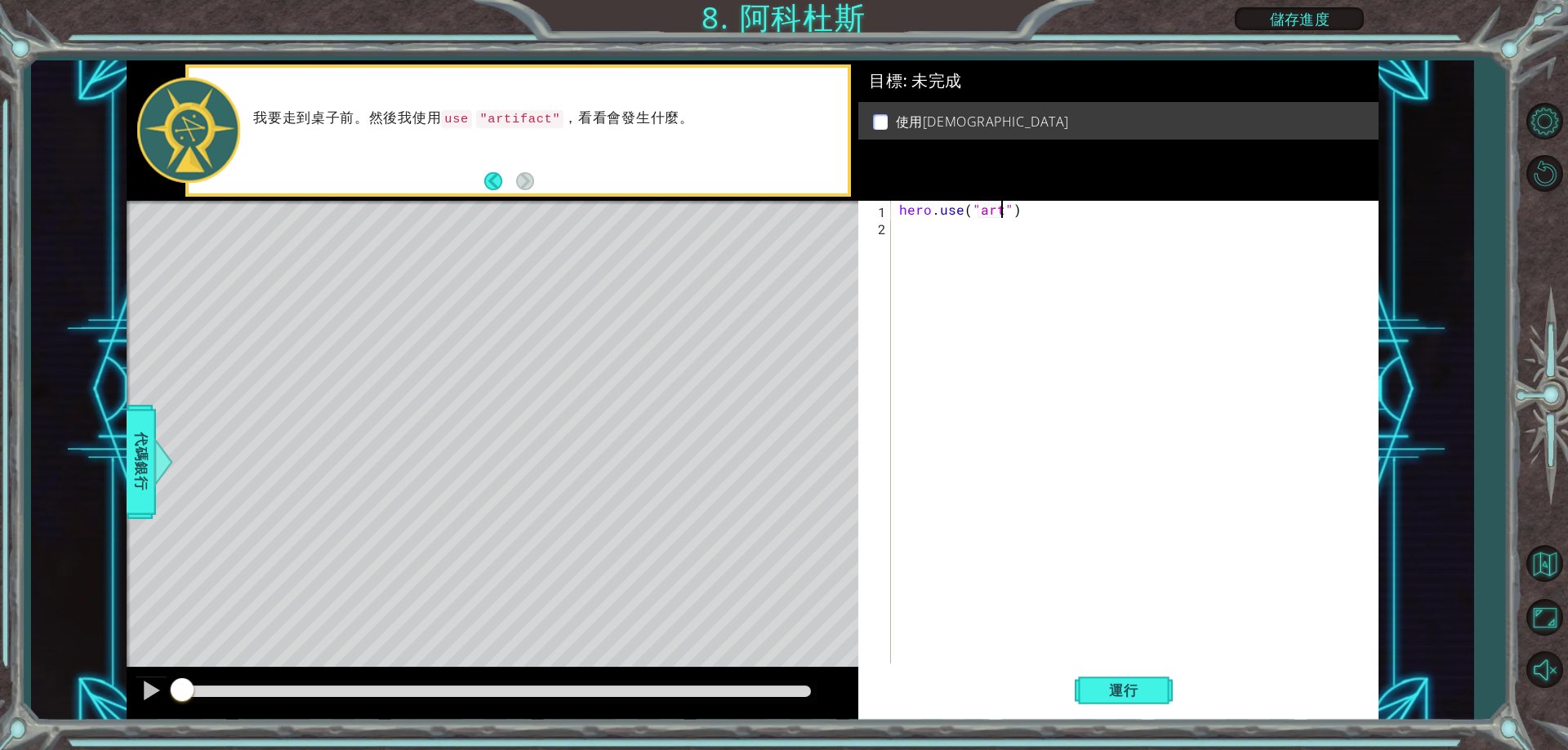
scroll to position [0, 8]
type textarea "hero.use("artifact")"
click at [1047, 215] on div "hero . use ( "artifact" )" at bounding box center [1139, 449] width 485 height 498
drag, startPoint x: 1058, startPoint y: 252, endPoint x: 1086, endPoint y: 253, distance: 28.0
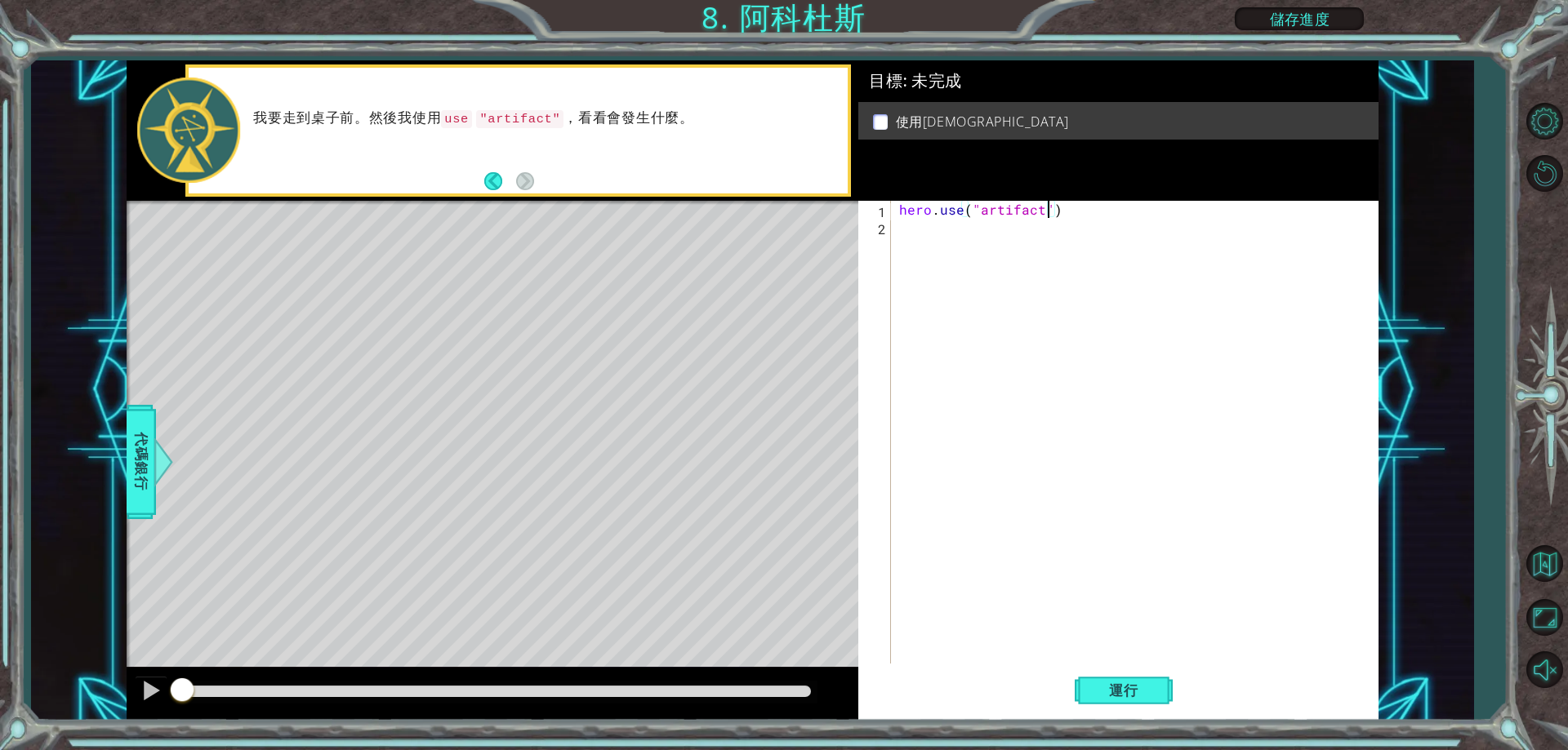
click at [1063, 253] on div "hero . use ( "artifact" )" at bounding box center [1139, 449] width 485 height 498
click at [1143, 695] on span "運行" at bounding box center [1125, 691] width 62 height 17
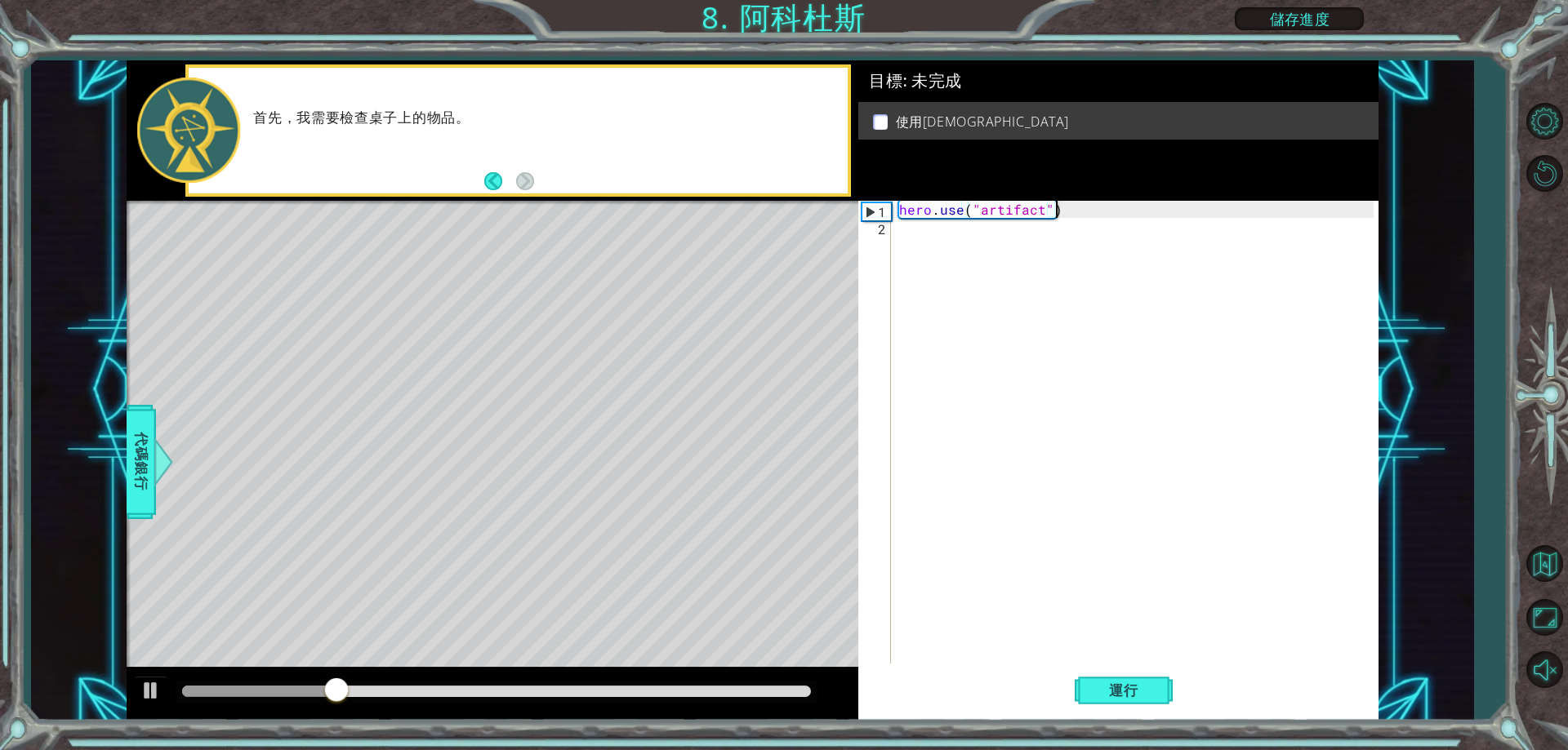
click at [1091, 214] on div "hero . use ( "artifact" )" at bounding box center [1139, 449] width 485 height 498
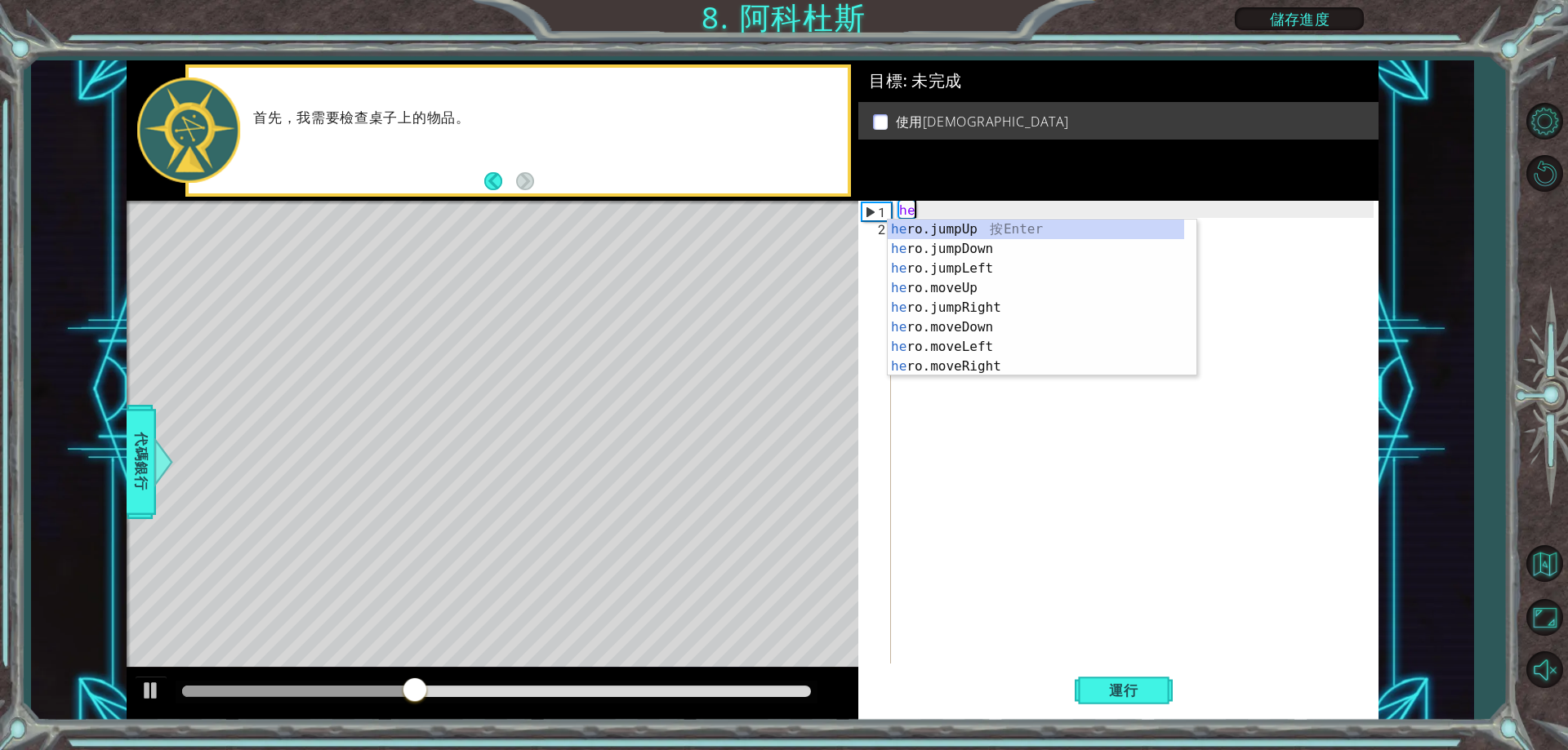
type textarea "h"
click at [996, 255] on div "h ero.jumpUp 按 Enter h ero.moveUp 按 Enter h ero.jumpDown 按 Enter h ero.jumpLeft…" at bounding box center [1036, 317] width 296 height 196
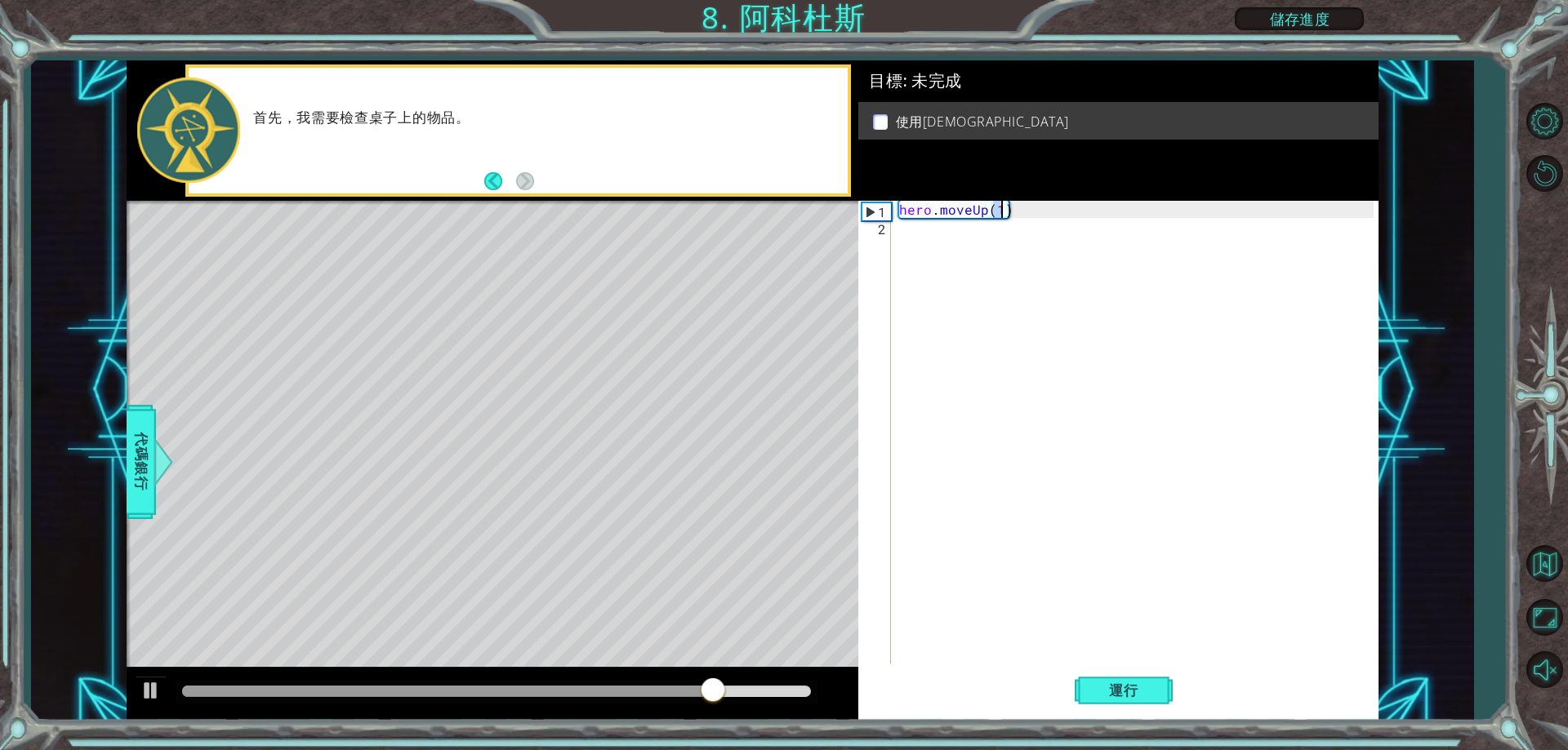
type textarea "hero.moveUp(2)"
type textarea "\"
type textarea "h"
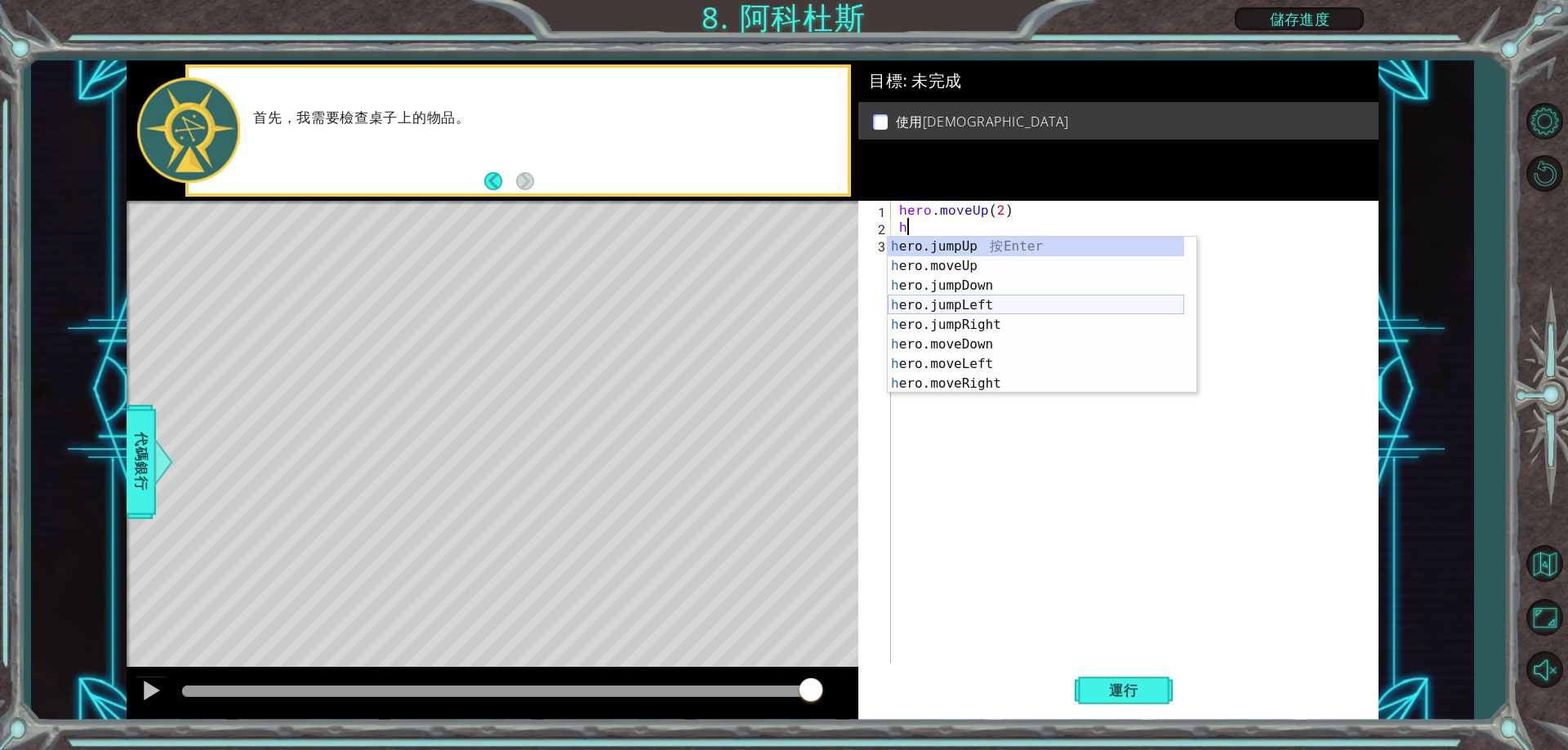
click at [993, 306] on div "h ero.jumpUp 按 Enter h ero.moveUp 按 Enter h ero.jumpDown 按 Enter h ero.jumpLeft…" at bounding box center [1036, 334] width 296 height 196
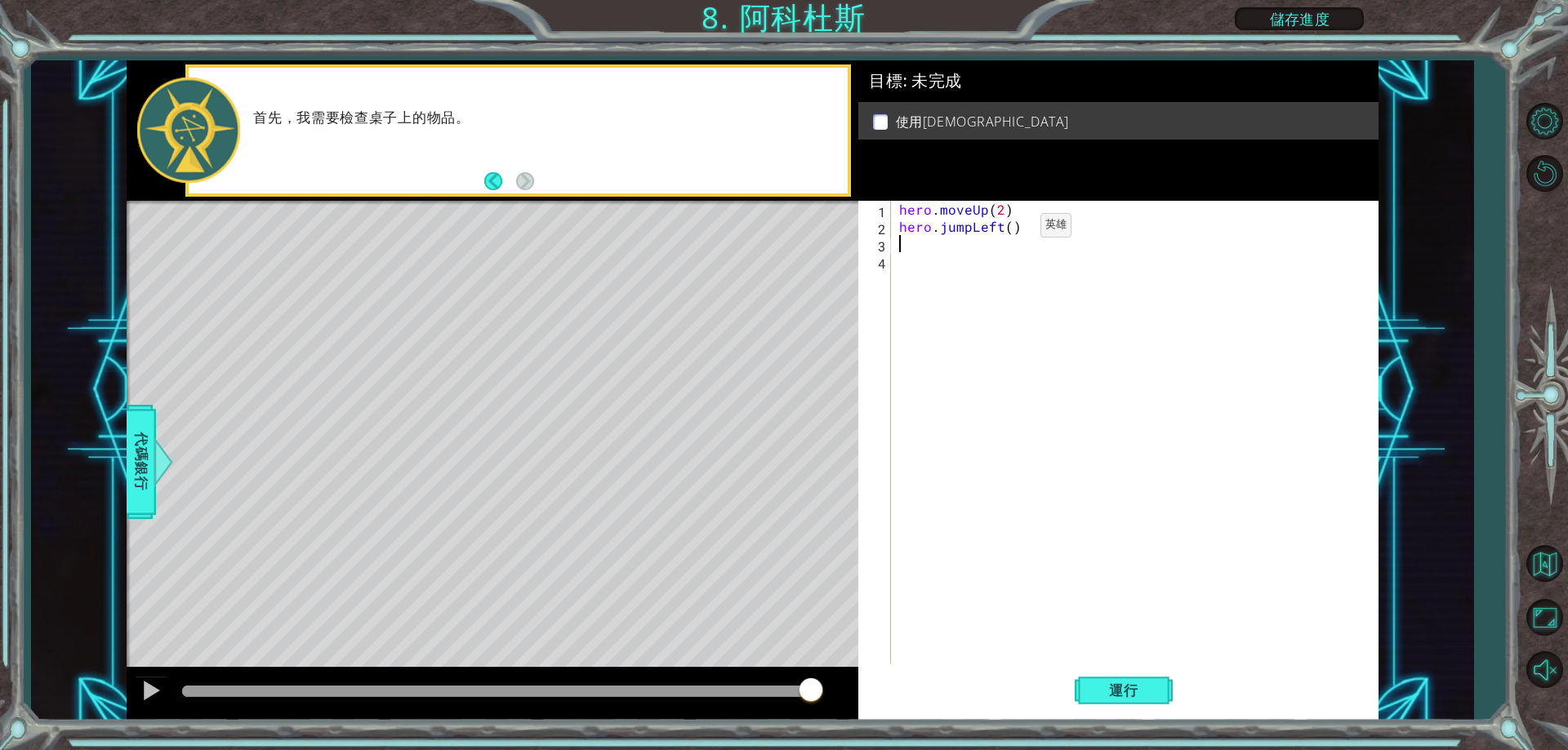
click at [1013, 230] on div "hero . moveUp ( 2 ) hero . jumpLeft ( )" at bounding box center [1139, 449] width 485 height 498
type textarea "hero.jumpLeft()"
click at [947, 254] on div "hero . moveUp ( 2 ) hero . jumpLeft ( )" at bounding box center [1139, 449] width 485 height 498
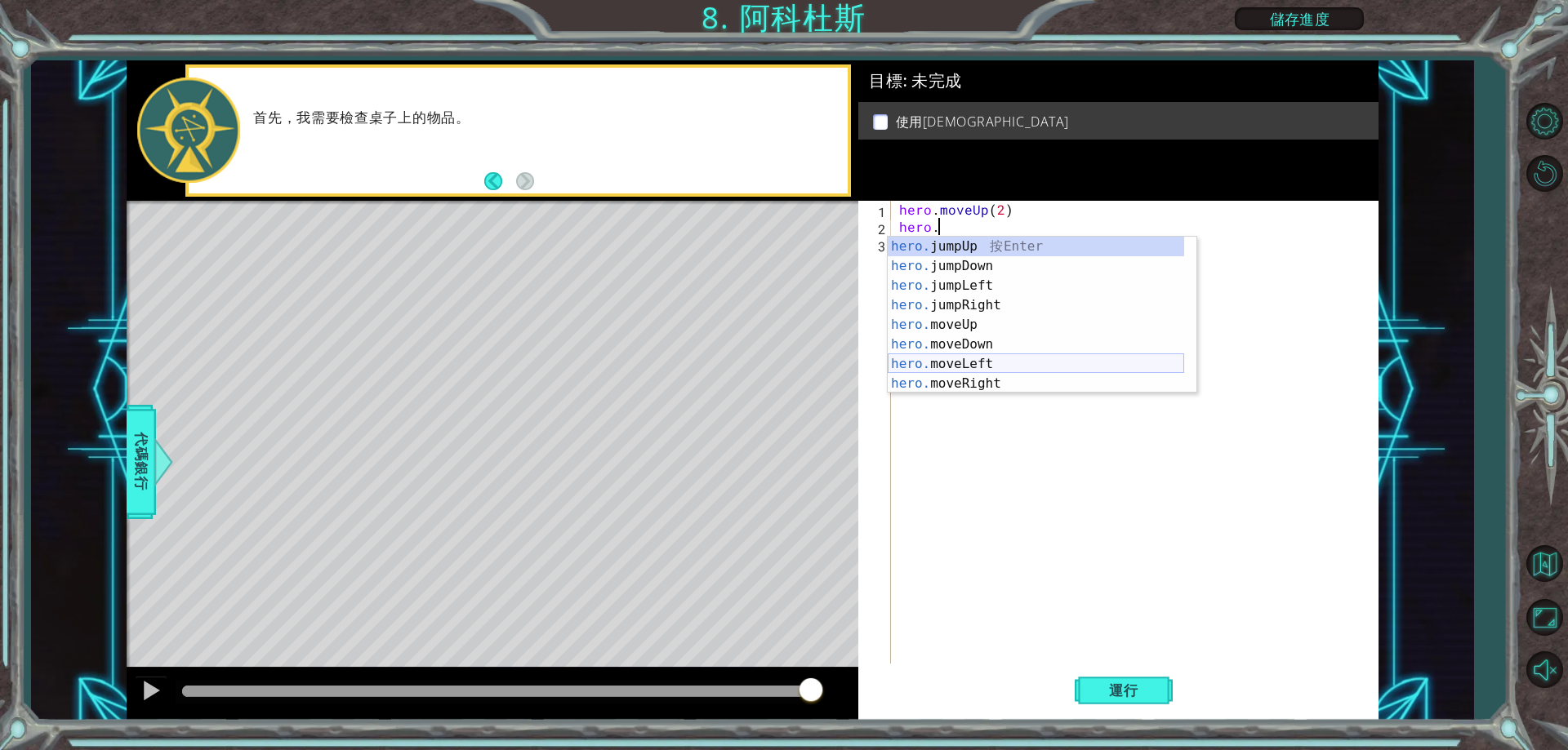
click at [987, 364] on div "hero. jumpUp 按 Enter hero. jumpDown 按 Enter hero. jumpLeft 按 Enter hero. jumpRi…" at bounding box center [1036, 334] width 296 height 196
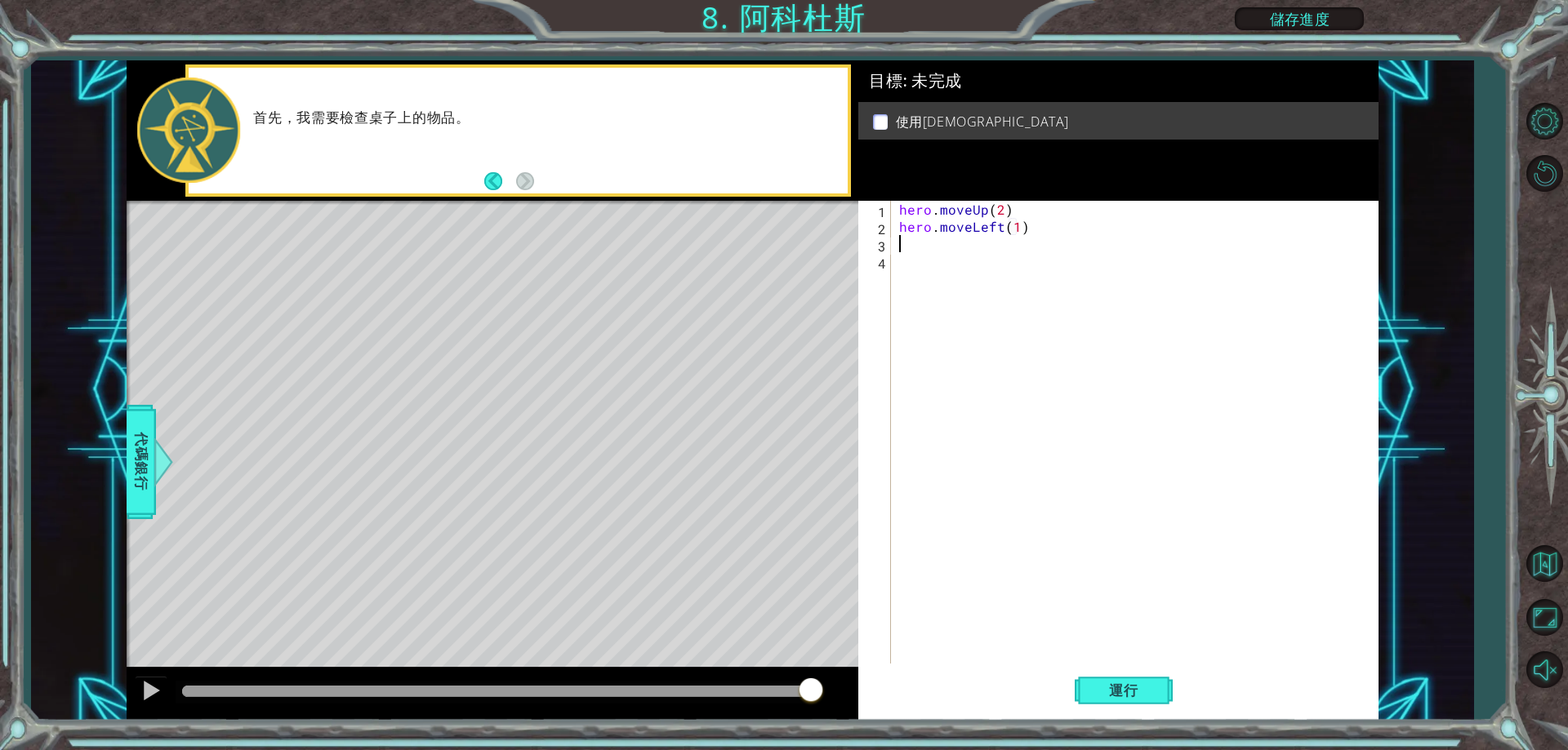
type textarea "hero.moveLeft(1)h"
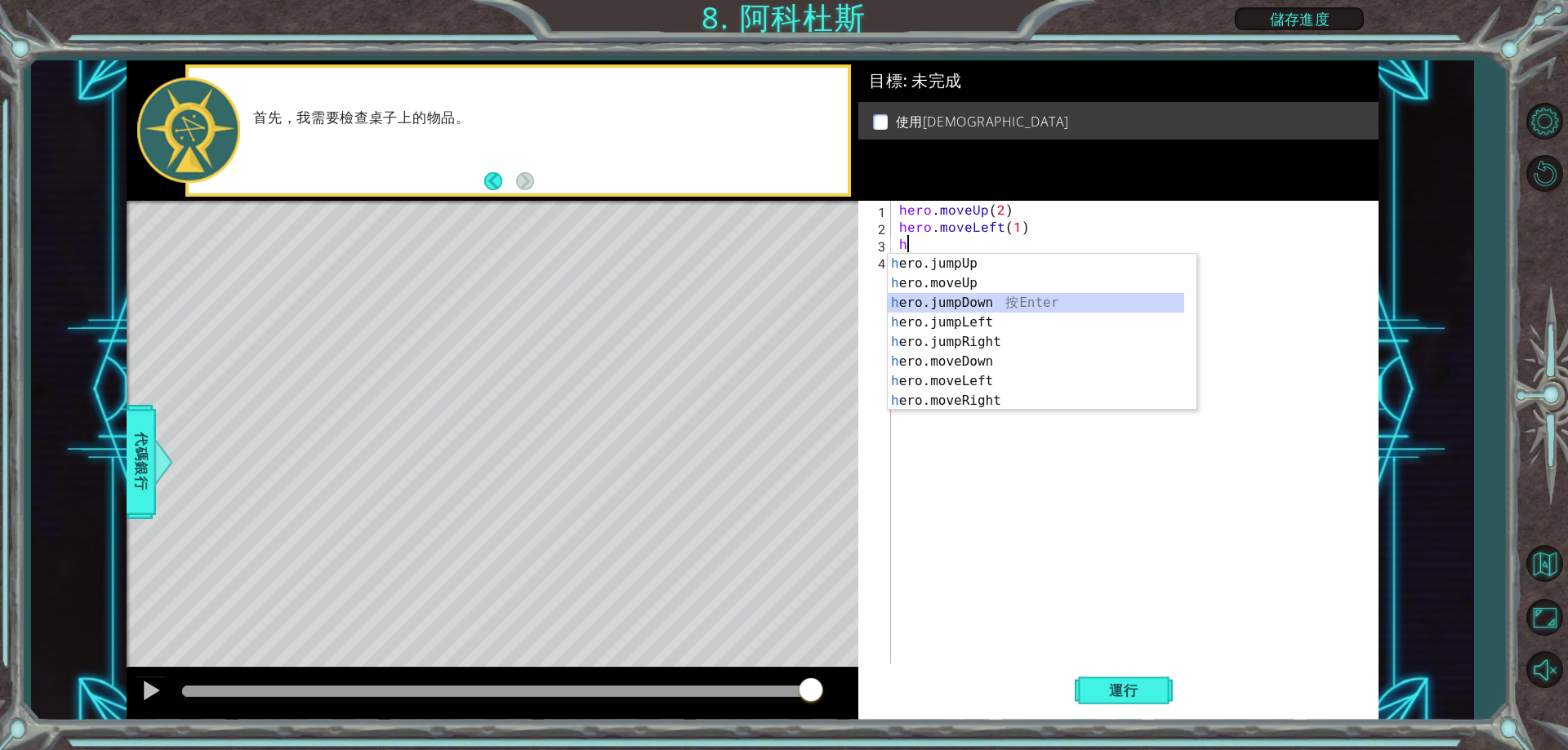
click at [1000, 300] on div "h ero.jumpUp 按 Enter h ero.moveUp 按 Enter h ero.jumpDown 按 Enter h ero.jumpLeft…" at bounding box center [1036, 352] width 296 height 196
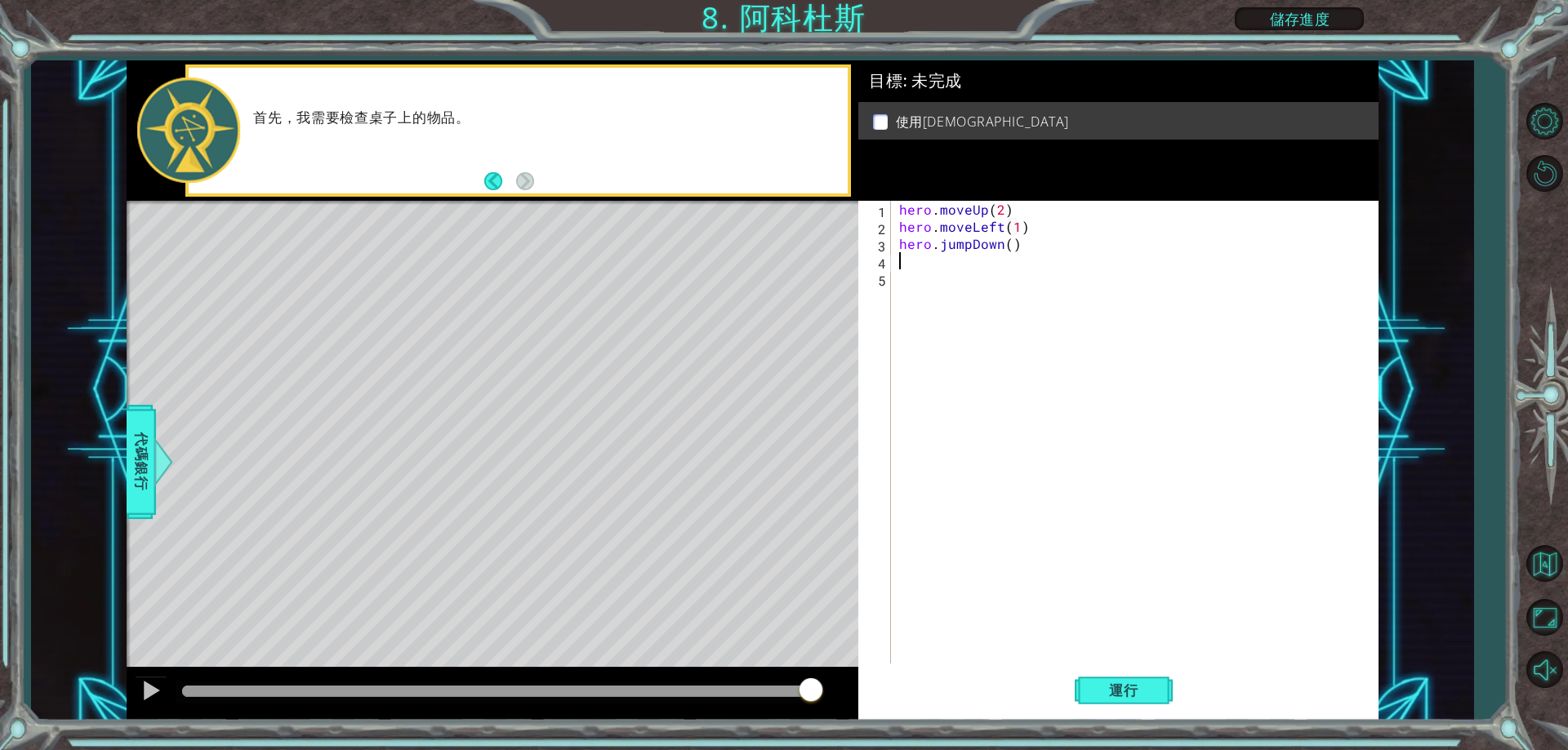
scroll to position [0, 0]
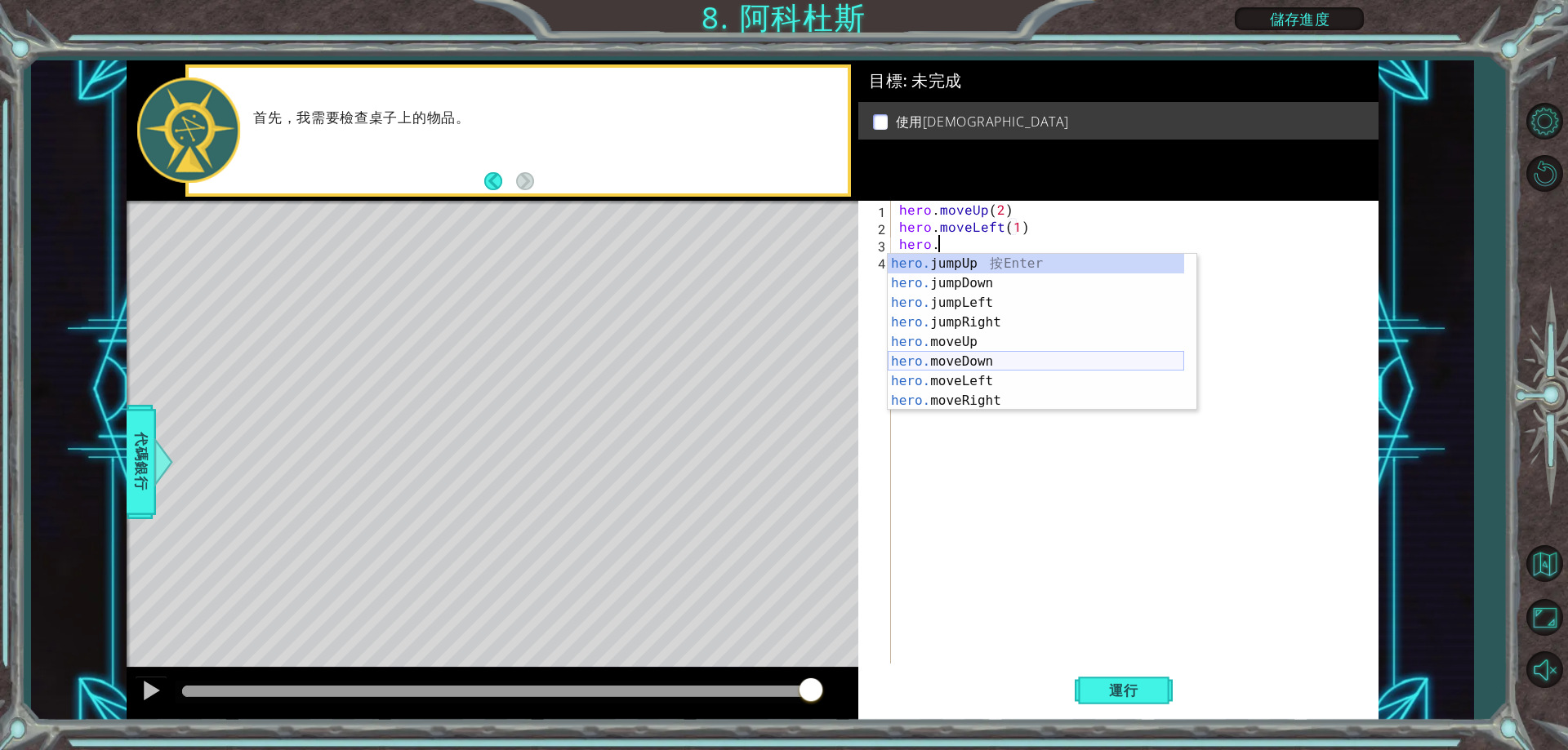
click at [948, 362] on div "hero. jumpUp 按 Enter hero. jumpDown 按 Enter hero. jumpLeft 按 Enter hero. jumpRi…" at bounding box center [1036, 352] width 296 height 196
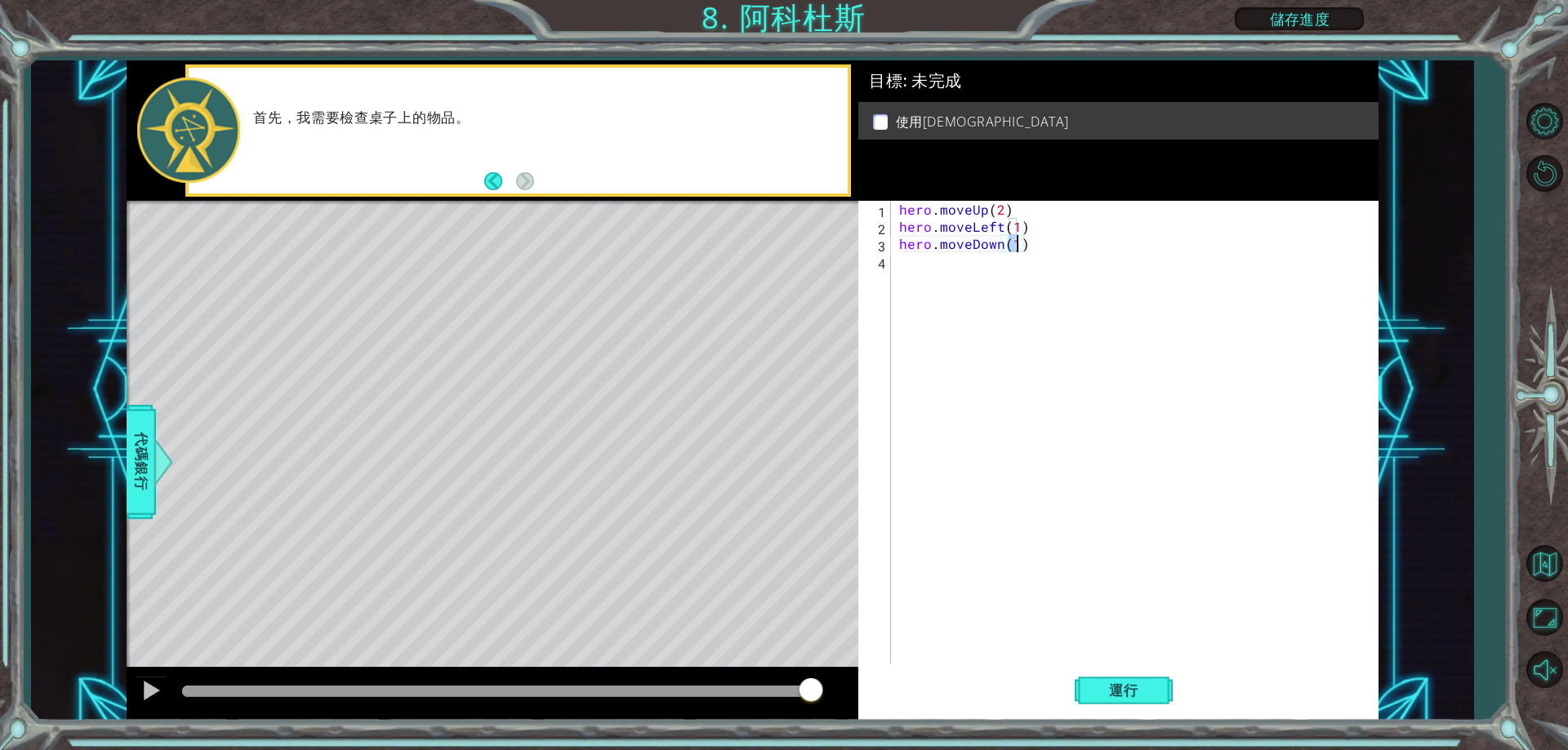
type textarea "hero.moveDown(2)"
click at [928, 284] on div "hero . moveUp ( 2 ) hero . moveLeft ( 1 ) hero . moveDown ( 2 )" at bounding box center [1139, 449] width 485 height 498
type textarea "h"
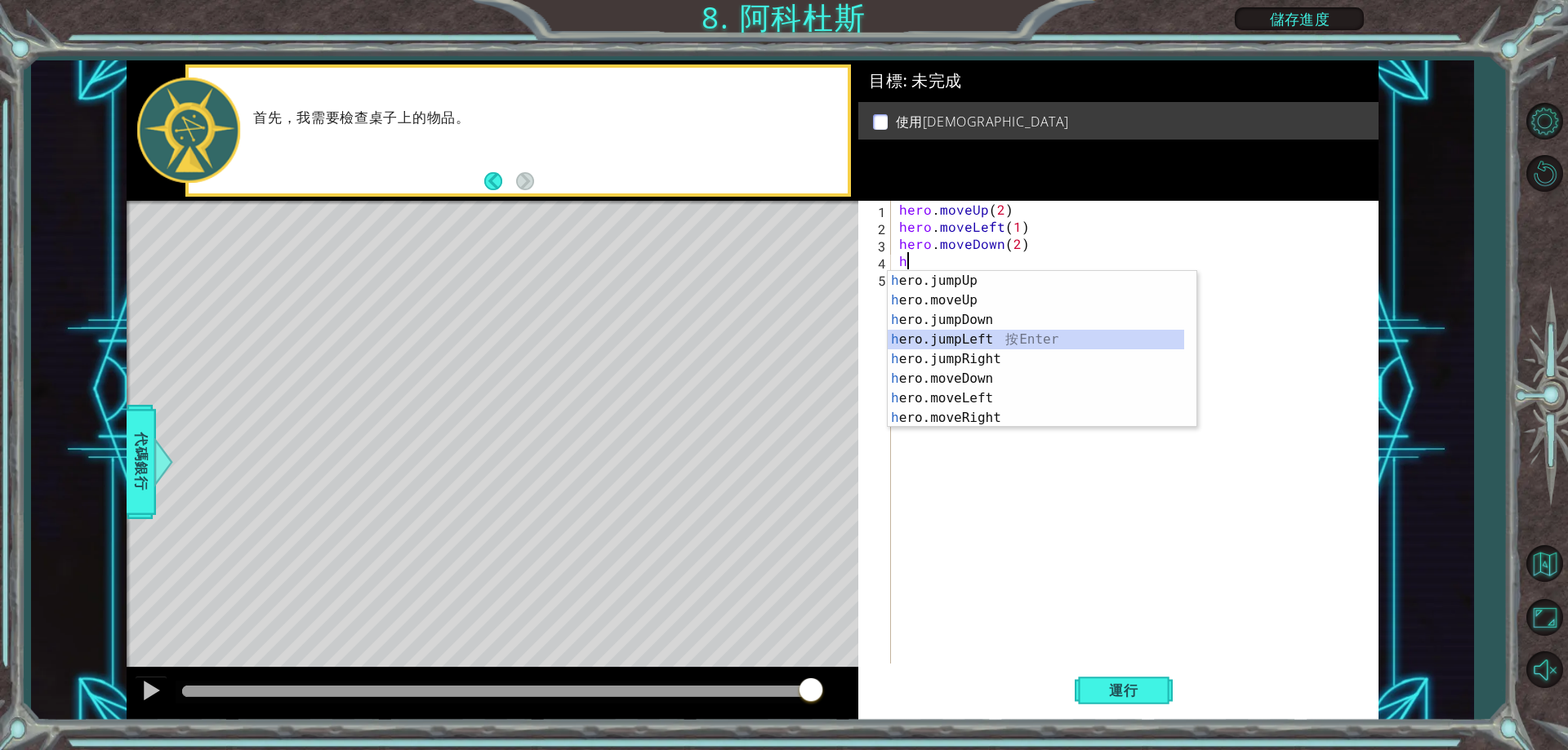
drag, startPoint x: 1022, startPoint y: 339, endPoint x: 1033, endPoint y: 322, distance: 20.2
click at [1028, 324] on div "h ero.jumpUp 按 Enter h ero.moveUp 按 Enter h ero.jumpDown 按 Enter h ero.jumpLeft…" at bounding box center [1036, 368] width 296 height 196
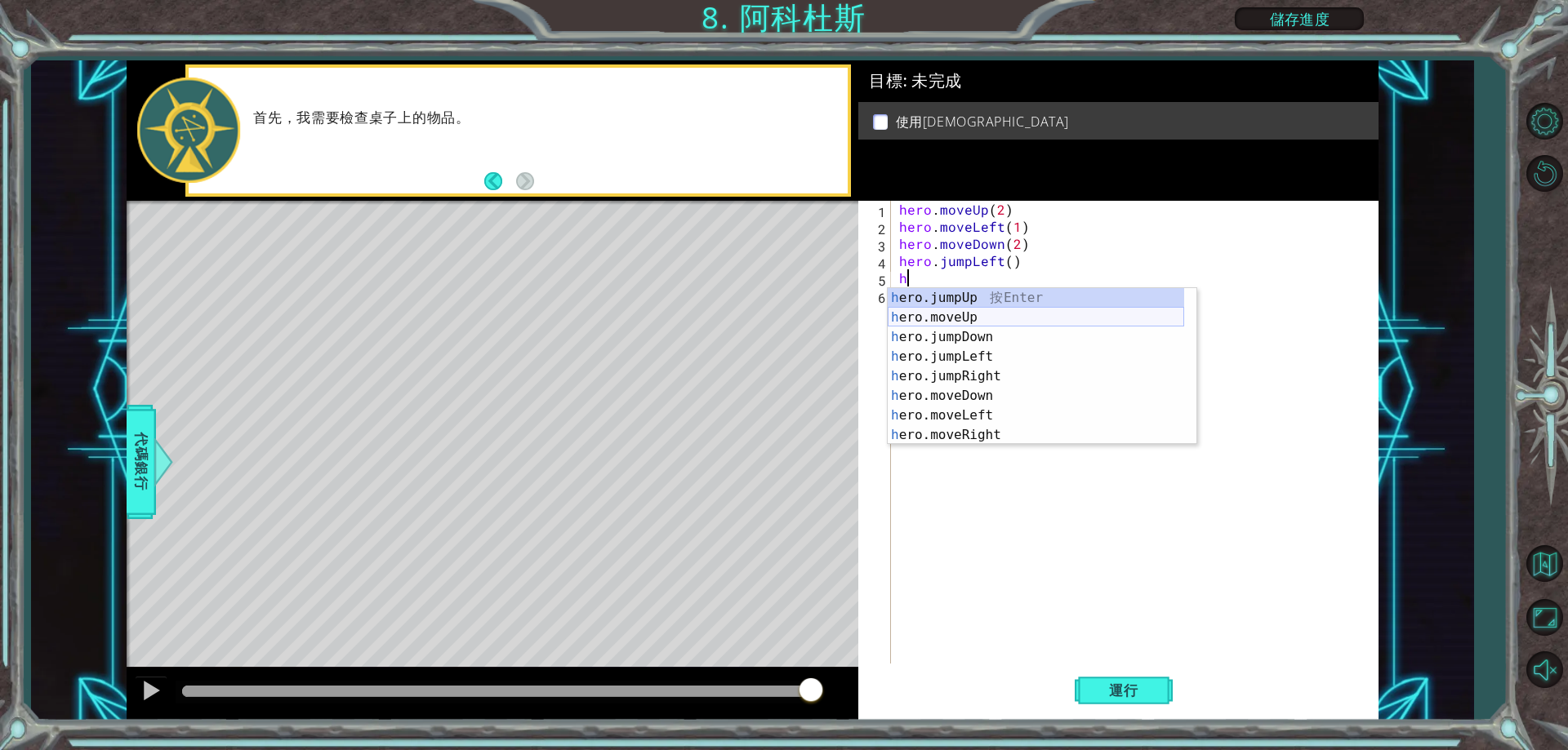
click at [1020, 320] on div "h ero.jumpUp 按 Enter h ero.moveUp 按 Enter h ero.jumpDown 按 Enter h ero.jumpLeft…" at bounding box center [1036, 386] width 296 height 196
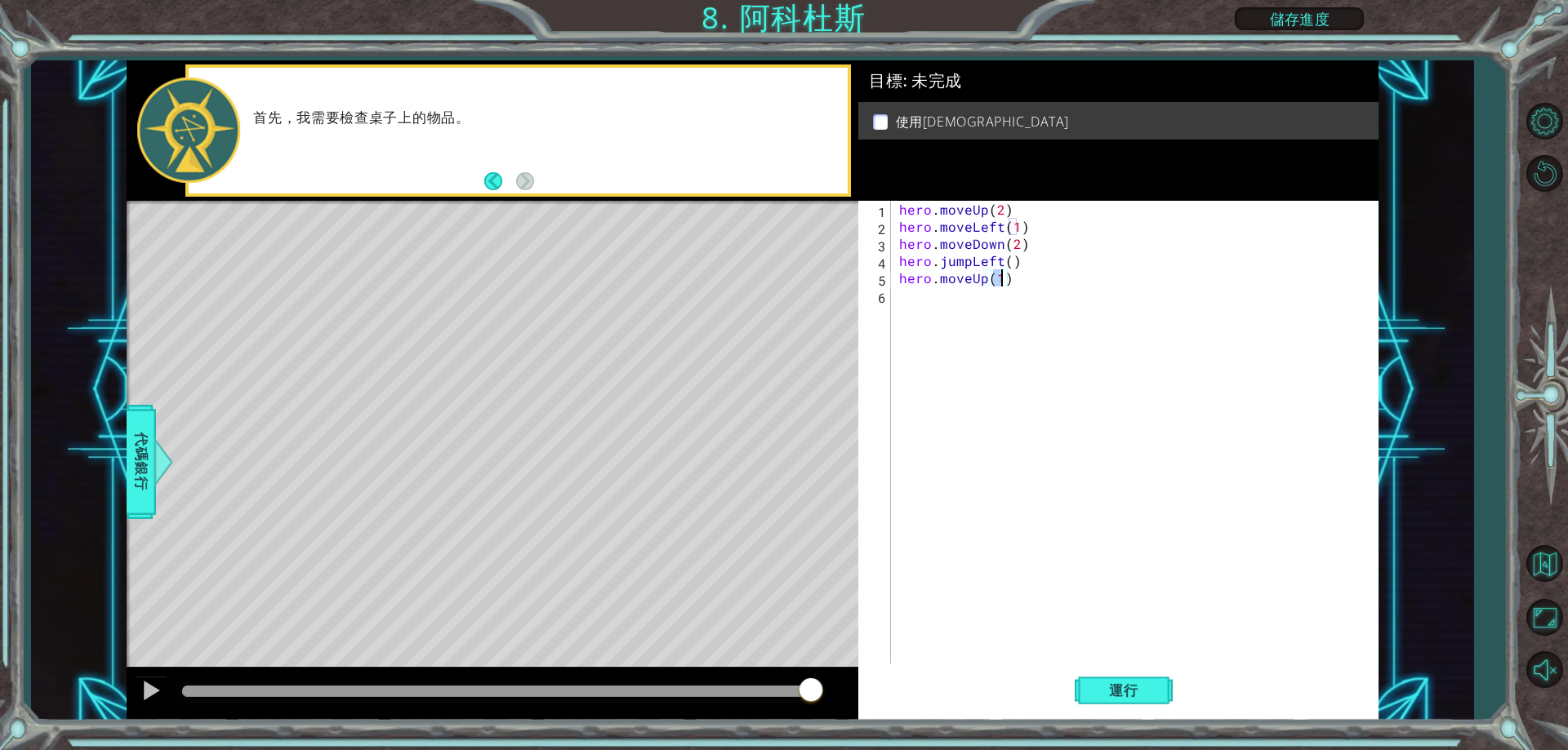
type textarea "hero.moveUp(2)"
click at [943, 314] on div "hero . moveUp ( 2 ) hero . moveLeft ( 1 ) hero . moveDown ( 2 ) hero . jumpLeft…" at bounding box center [1139, 449] width 485 height 498
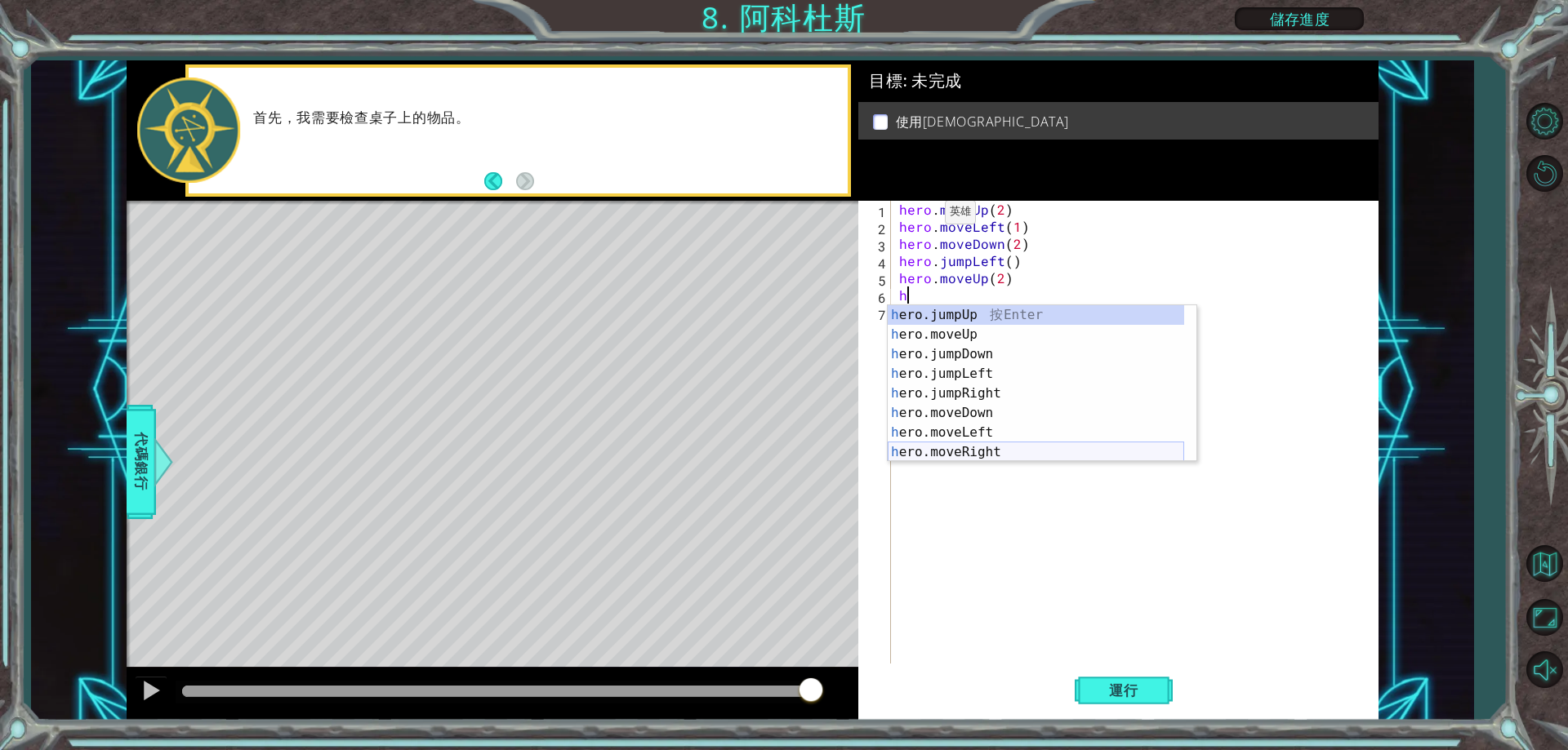
click at [1001, 447] on div "h ero.jumpUp 按 Enter h ero.moveUp 按 Enter h ero.jumpDown 按 Enter h ero.jumpLeft…" at bounding box center [1036, 403] width 296 height 196
type textarea "hero.moveRight(1)"
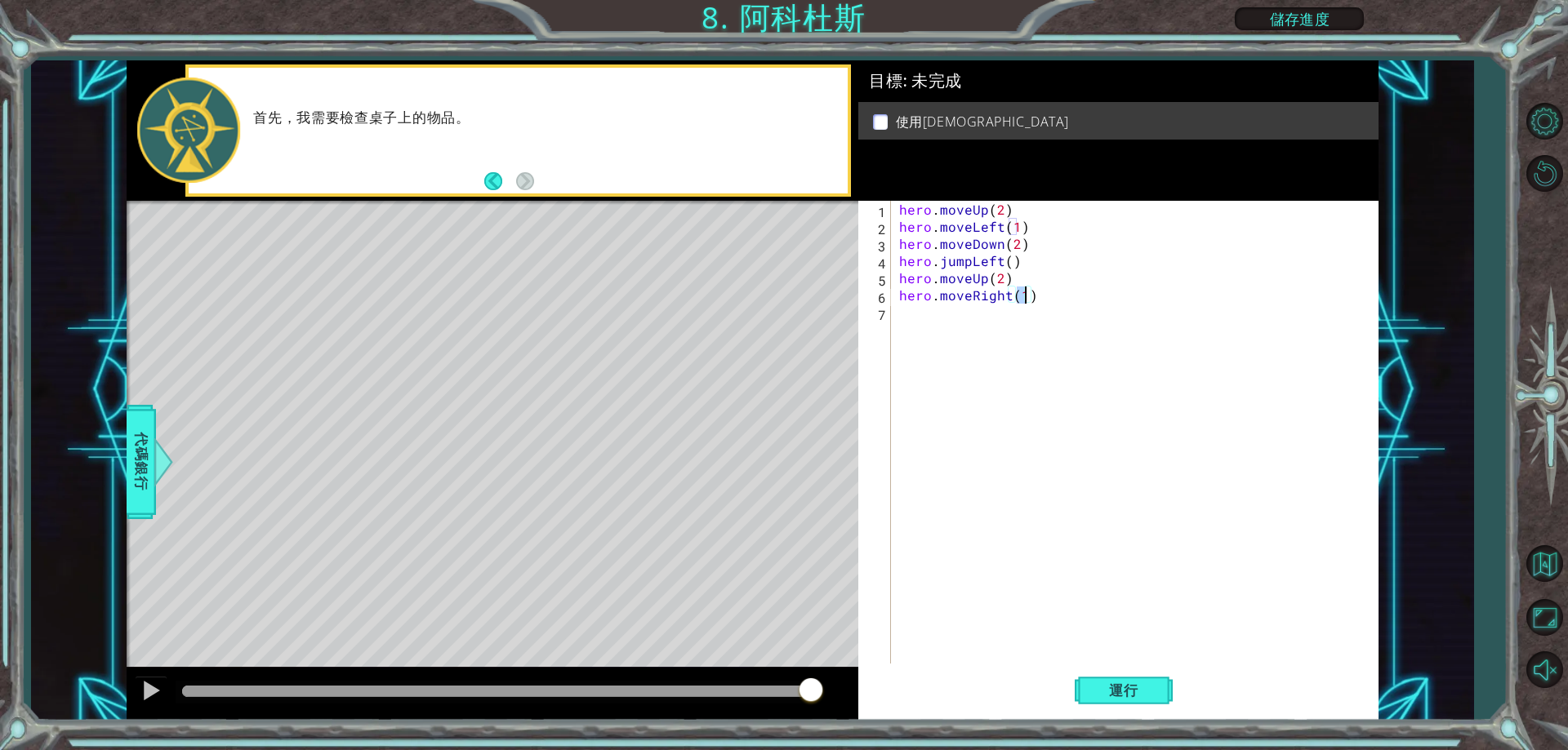
click at [973, 320] on div "hero . moveUp ( 2 ) hero . moveLeft ( 1 ) hero . moveDown ( 2 ) hero . jumpLeft…" at bounding box center [1139, 449] width 485 height 498
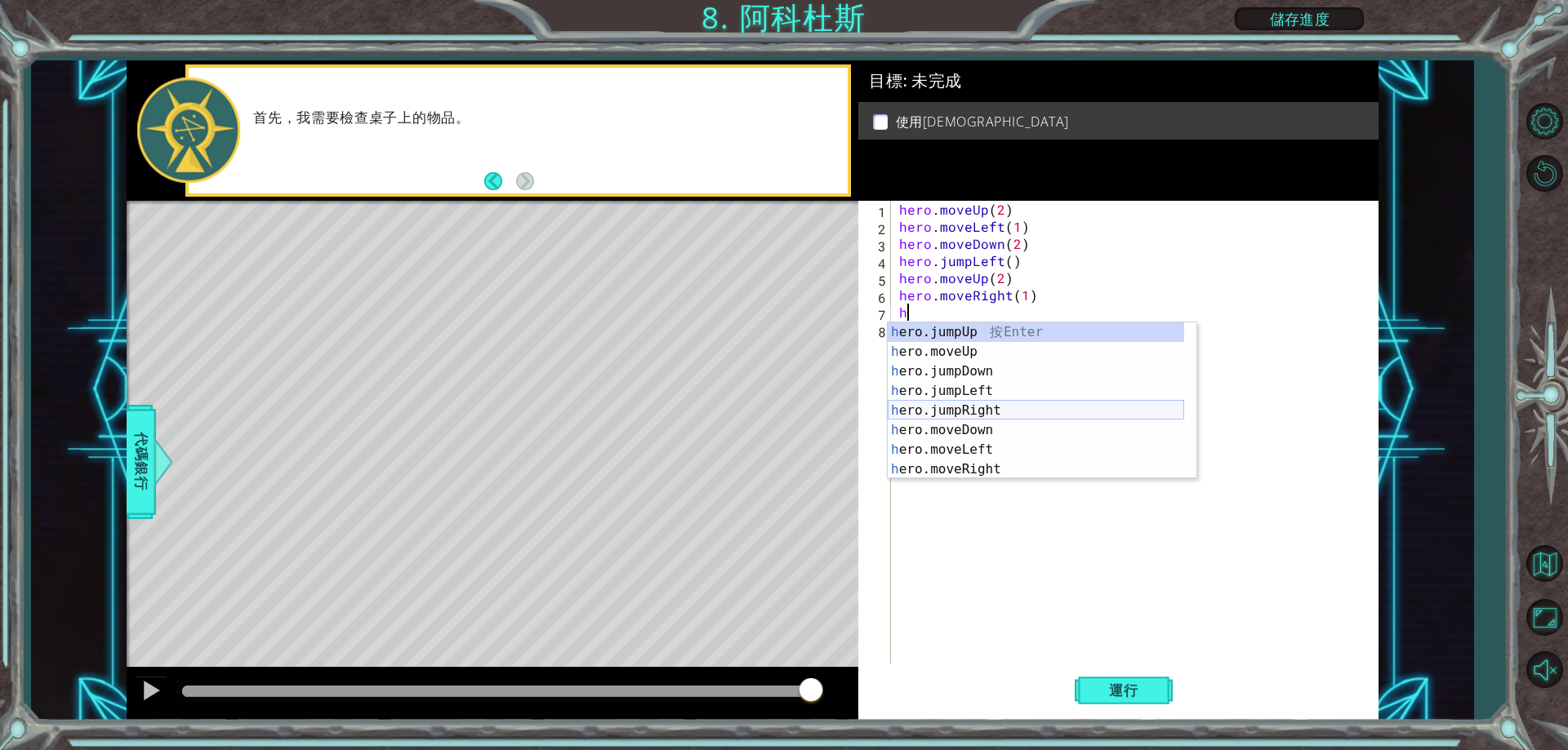
scroll to position [19, 0]
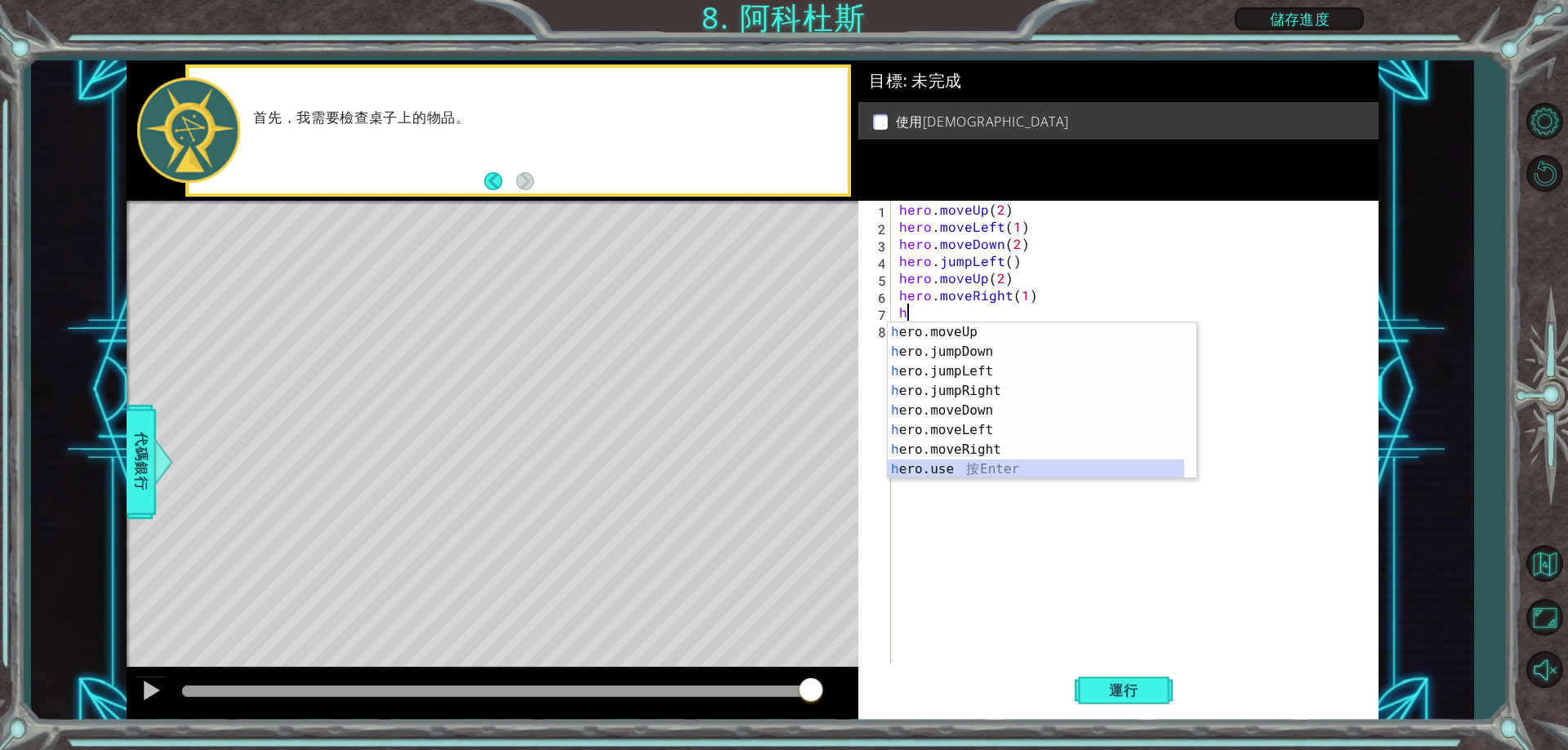
click at [981, 465] on div "h ero.moveUp 按 Enter h ero.jumpDown 按 Enter h ero.jumpLeft 按 Enter h ero.jumpRi…" at bounding box center [1036, 420] width 296 height 196
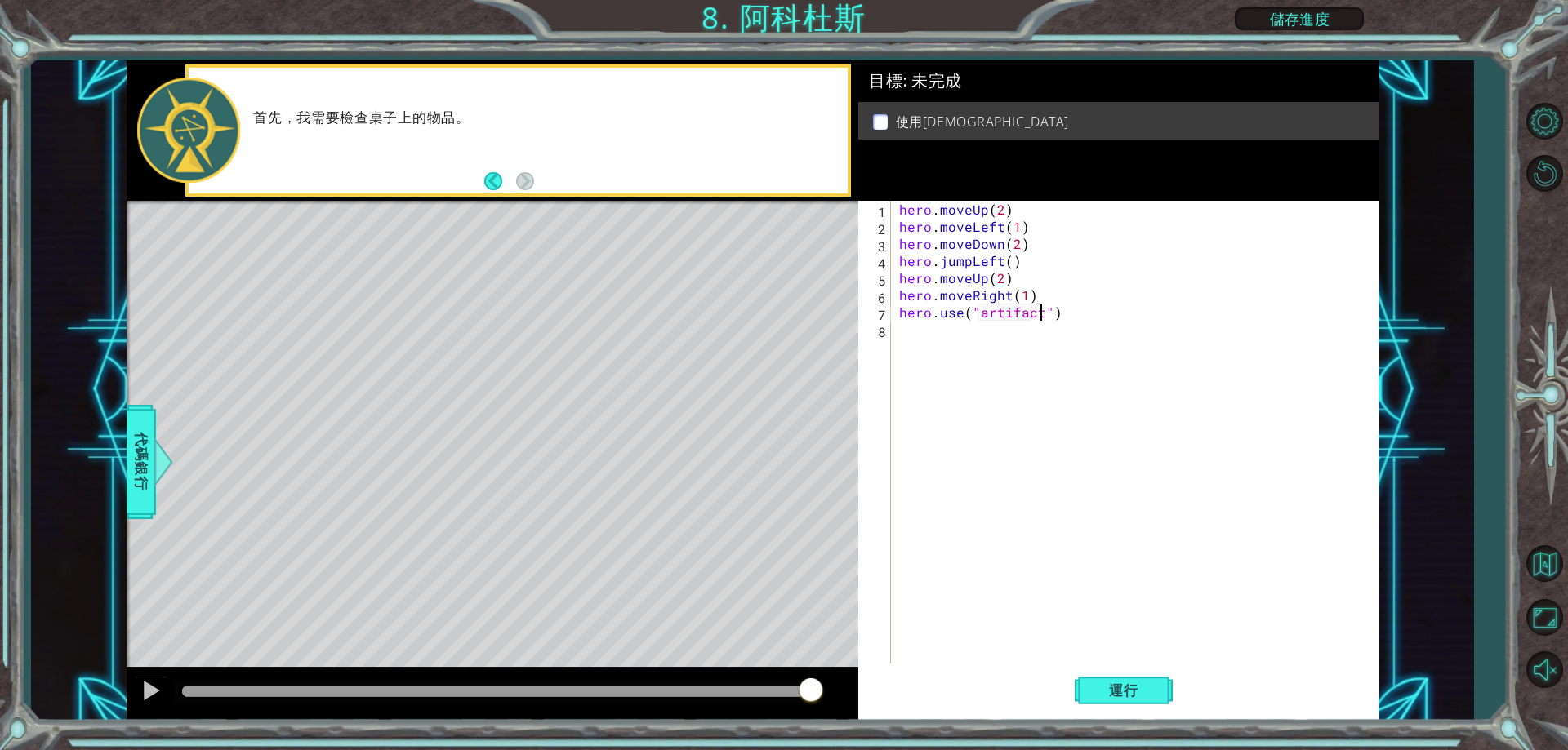
scroll to position [0, 9]
type textarea "hero.use("artifact")"
click at [1107, 687] on span "運行" at bounding box center [1125, 691] width 62 height 17
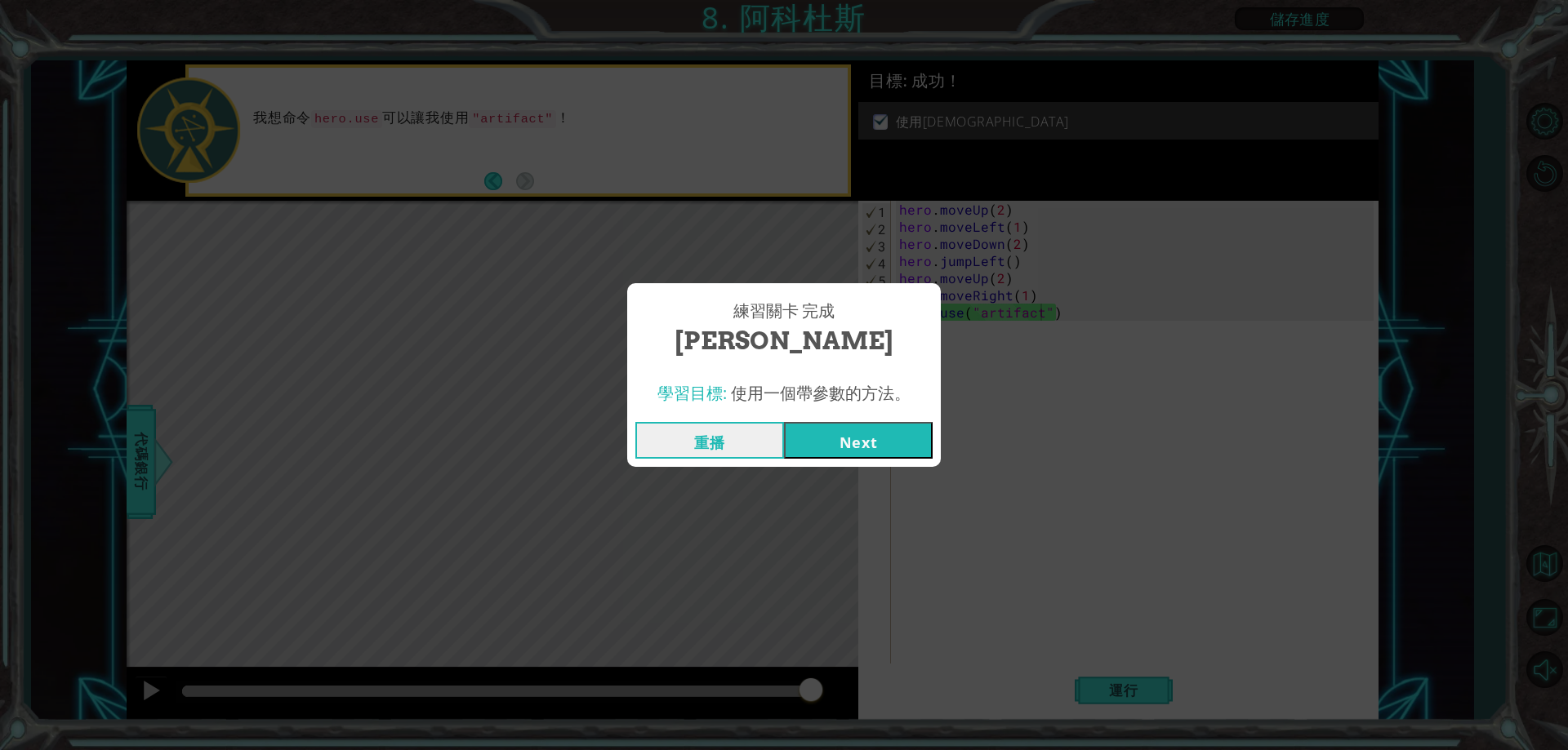
click at [880, 431] on button "Next" at bounding box center [859, 440] width 149 height 37
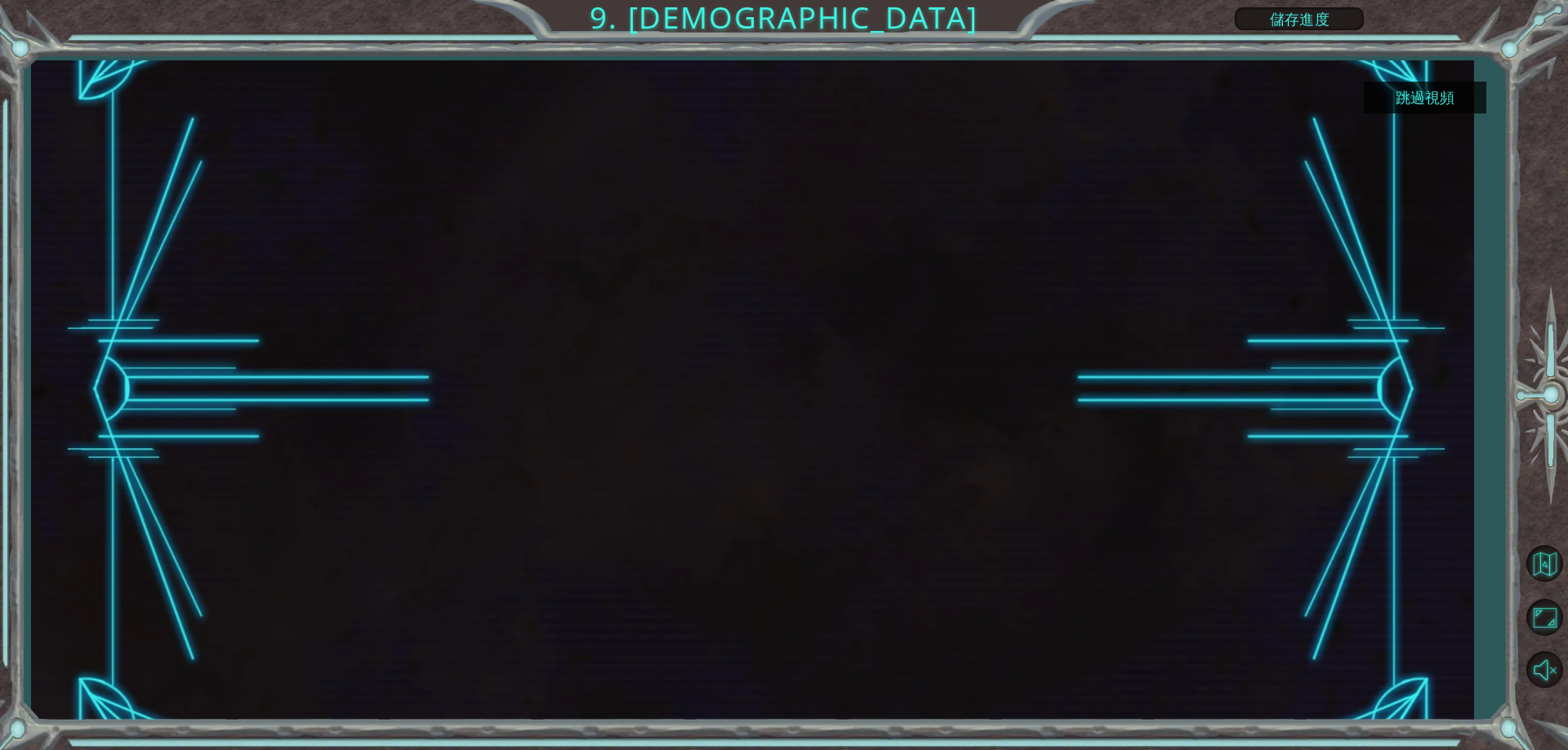
click at [1428, 90] on button "跳過視頻" at bounding box center [1426, 97] width 123 height 32
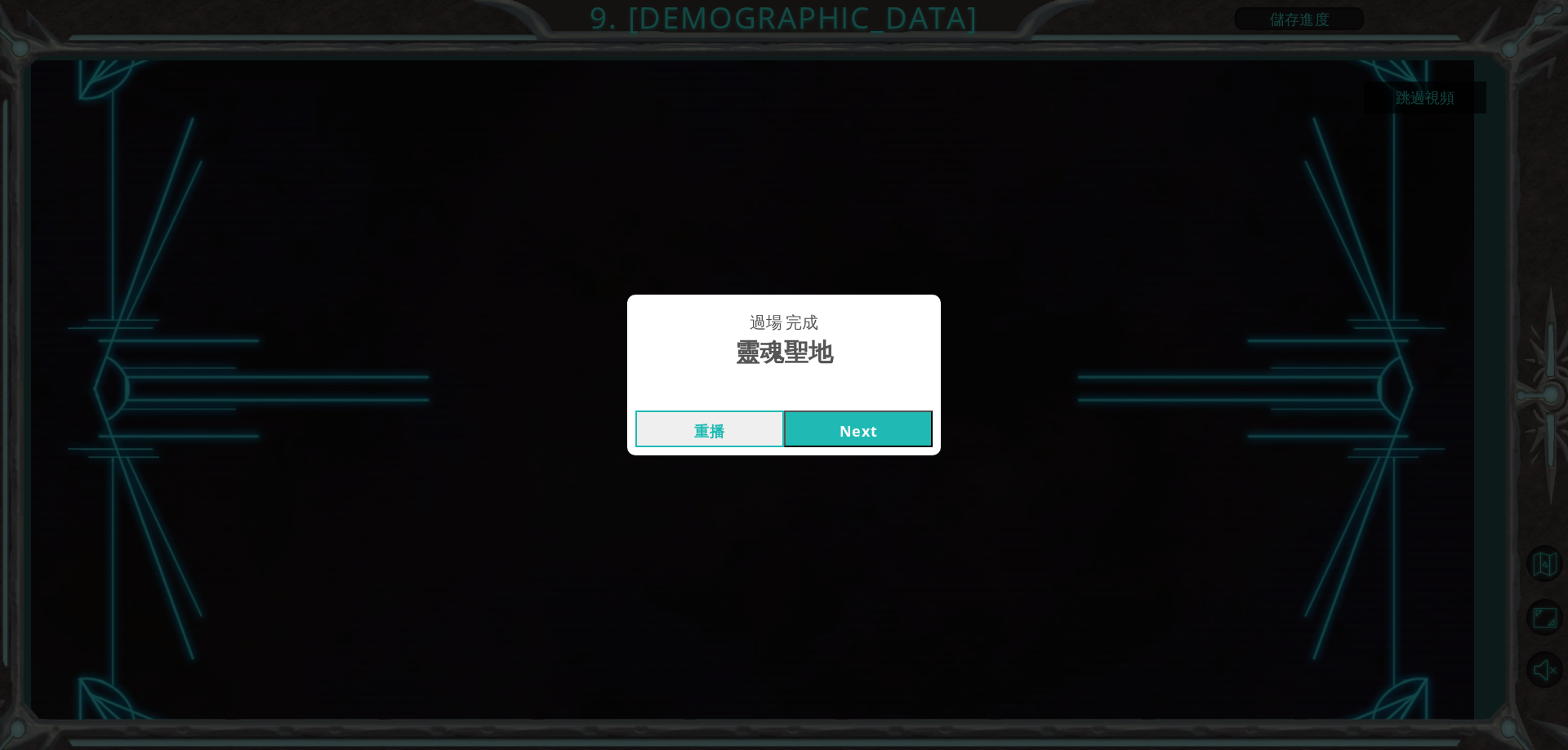
click at [854, 427] on button "Next" at bounding box center [859, 430] width 149 height 37
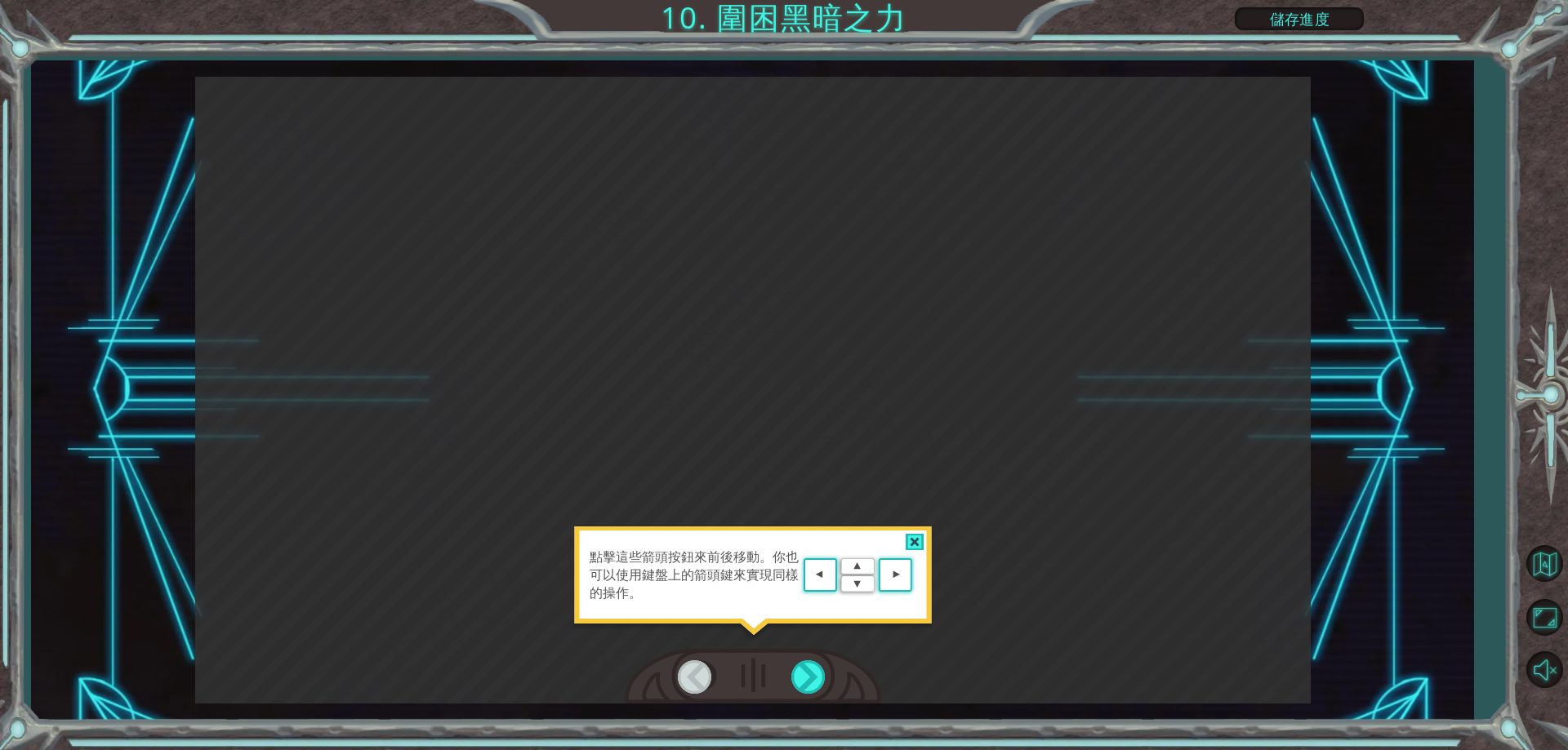
click at [912, 529] on div "點擊這些箭頭按鈕來前後移動。你也可以使用鍵盤上的箭頭鍵來實現同樣的操作。" at bounding box center [752, 583] width 360 height 114
click at [910, 544] on div at bounding box center [915, 543] width 19 height 18
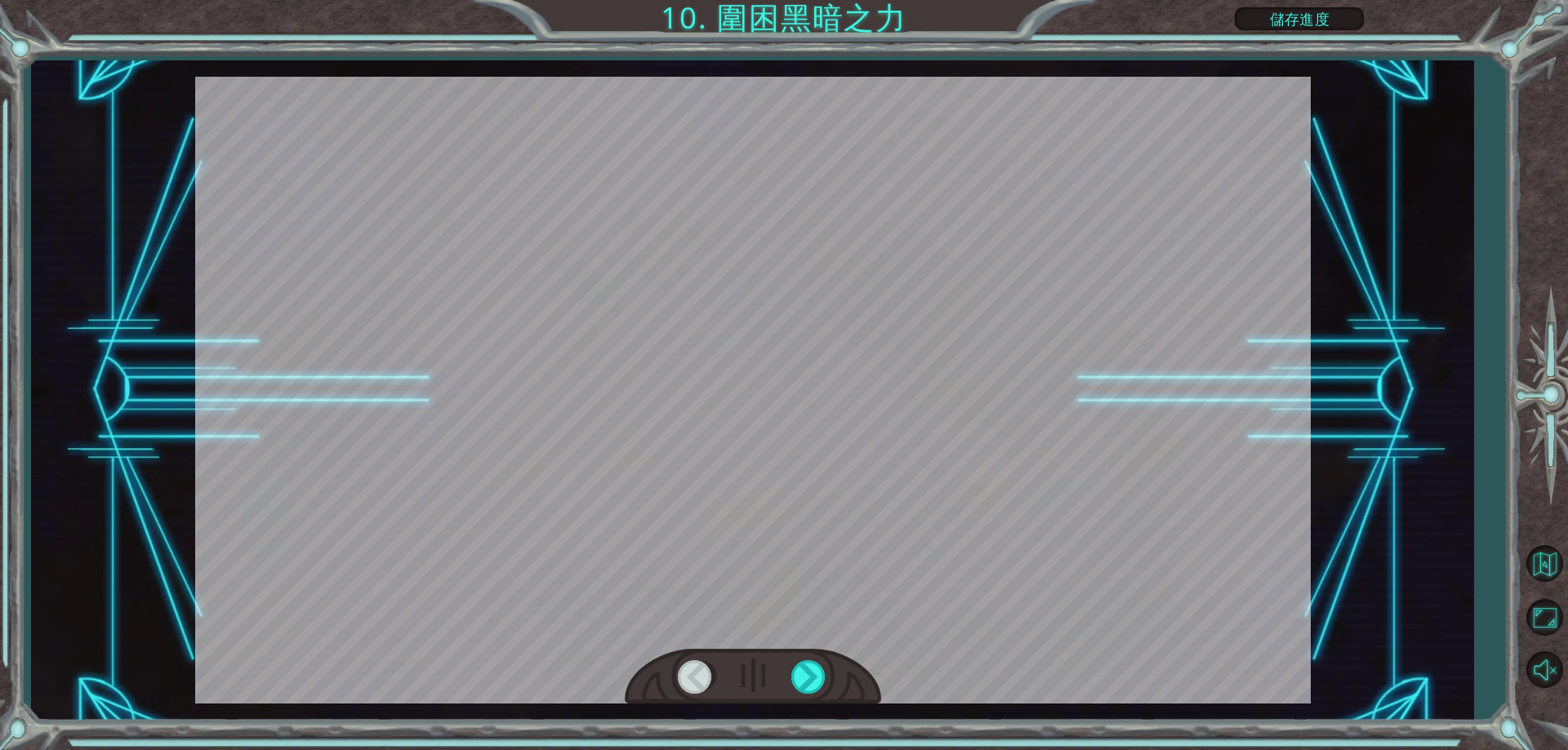
click at [781, 669] on div at bounding box center [752, 677] width 256 height 56
click at [798, 675] on div at bounding box center [810, 677] width 37 height 33
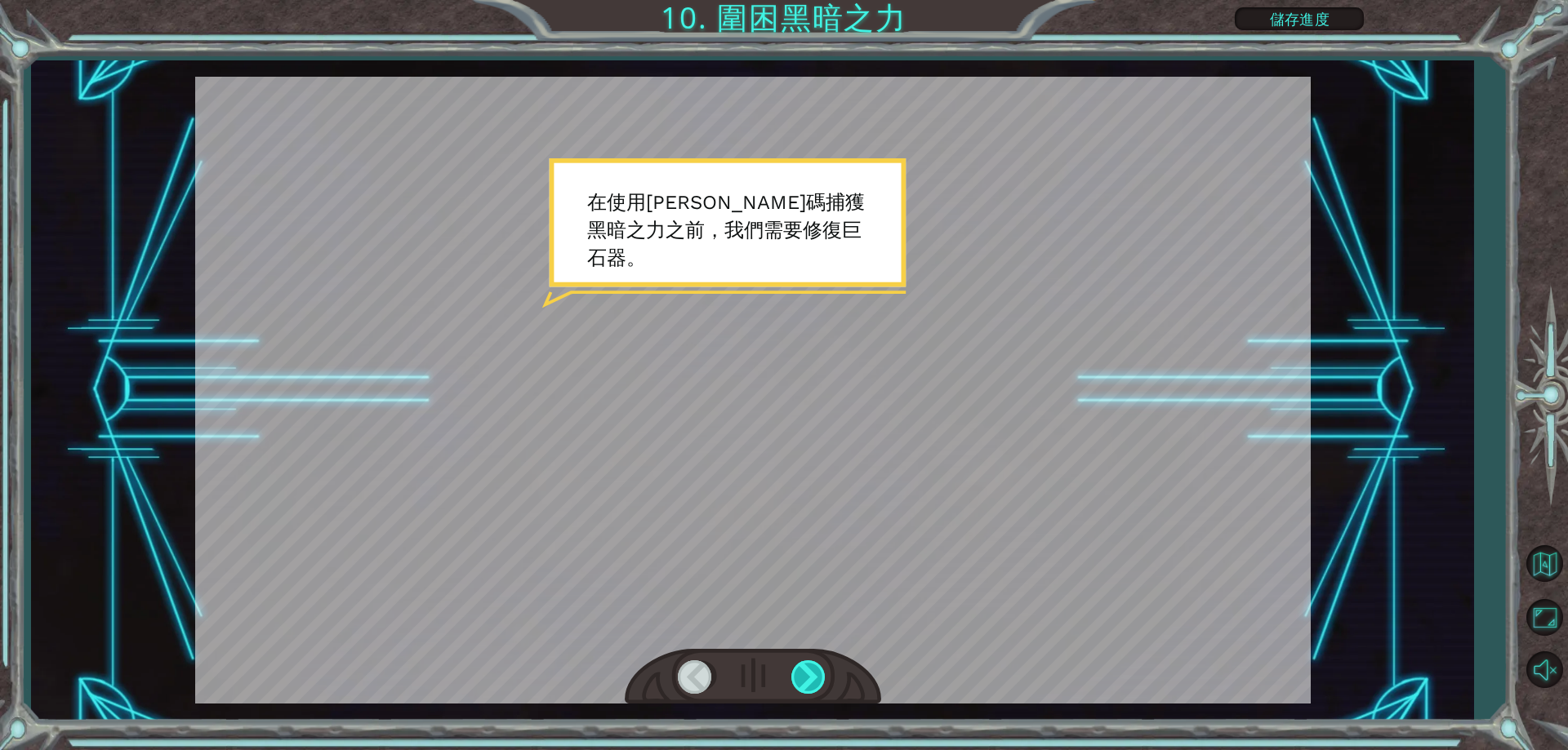
click at [794, 675] on div at bounding box center [810, 677] width 37 height 33
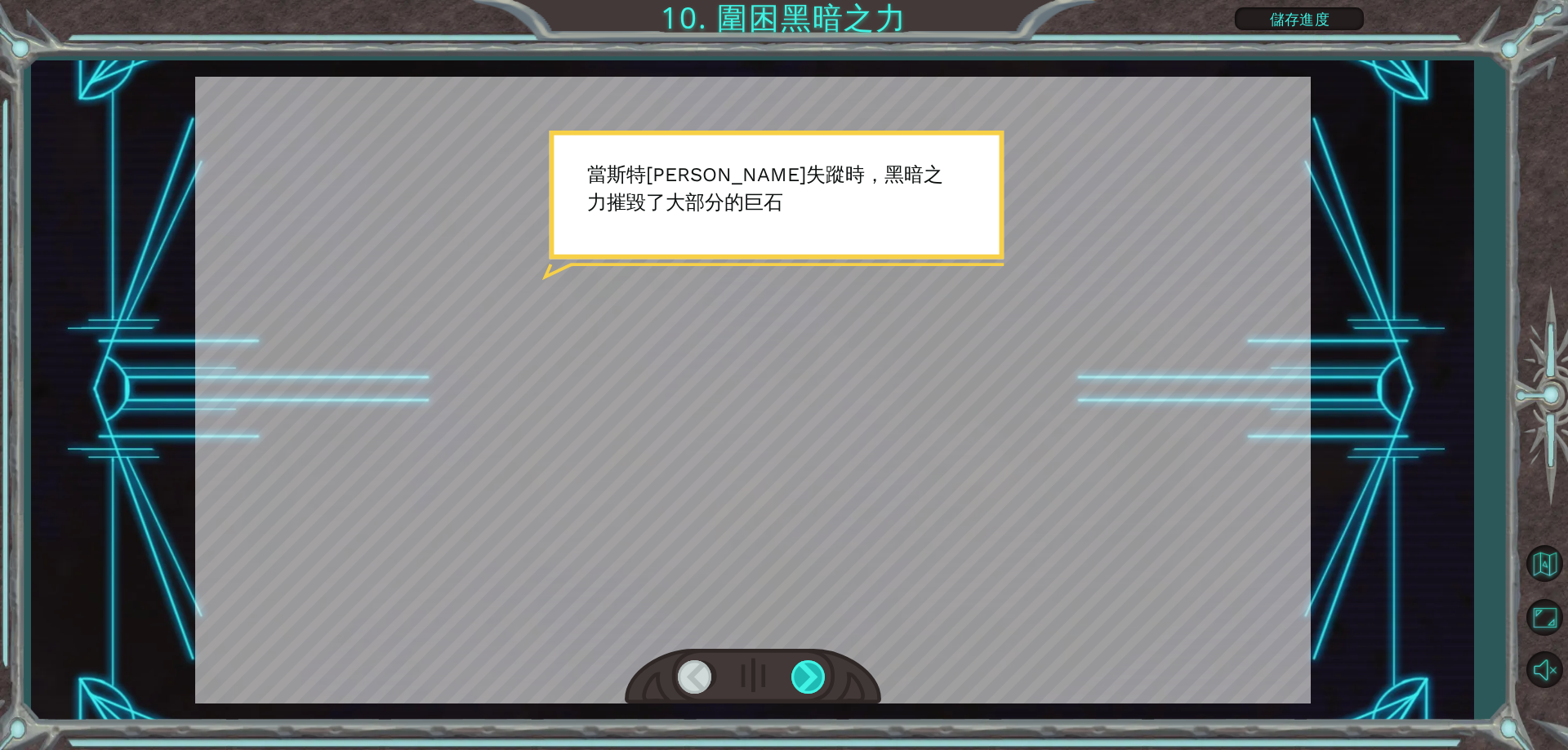
click at [794, 675] on div at bounding box center [810, 677] width 37 height 33
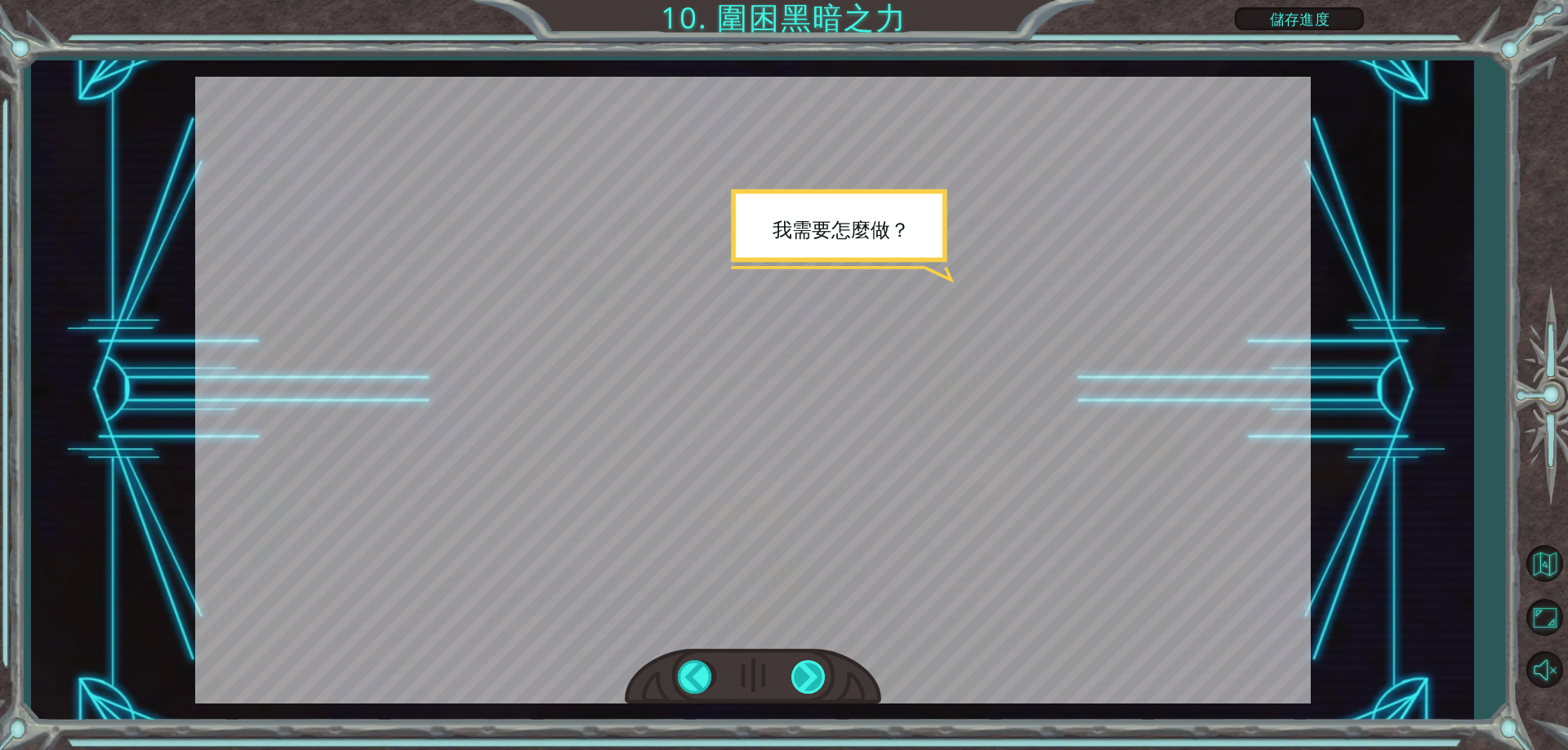
click at [792, 675] on div at bounding box center [810, 677] width 37 height 33
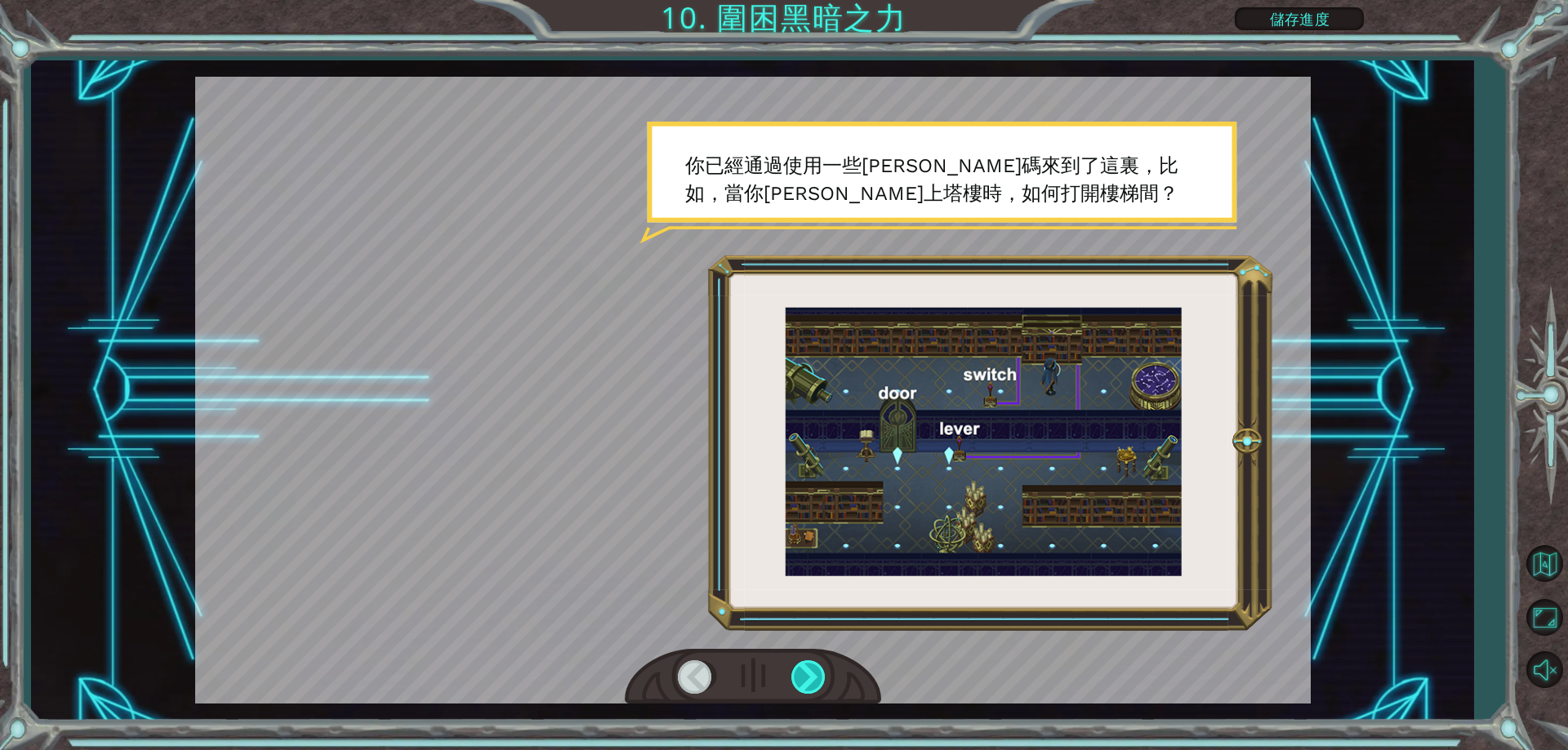
click at [793, 675] on div at bounding box center [810, 677] width 37 height 33
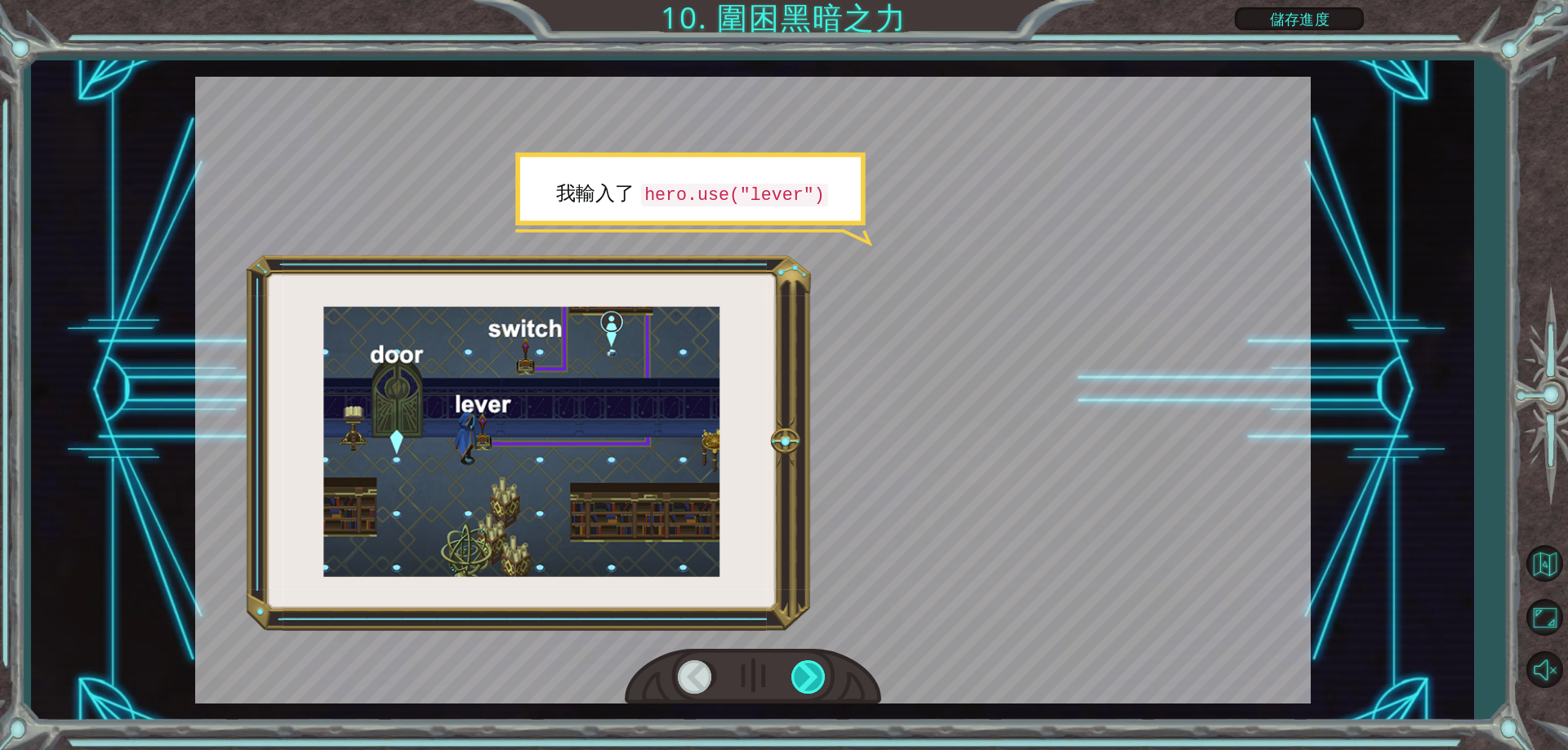
click at [793, 675] on div at bounding box center [810, 677] width 37 height 33
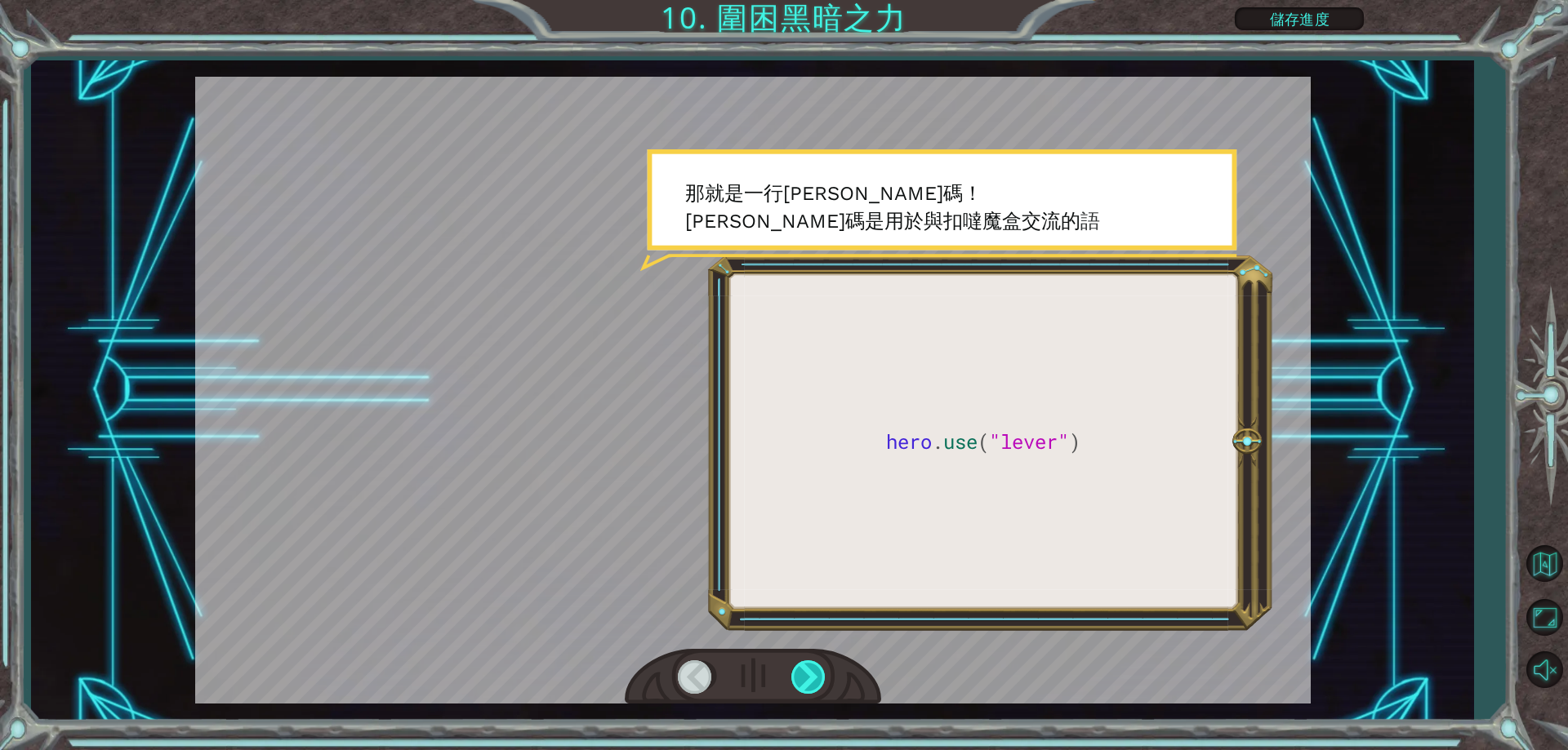
click at [793, 675] on div at bounding box center [810, 677] width 37 height 33
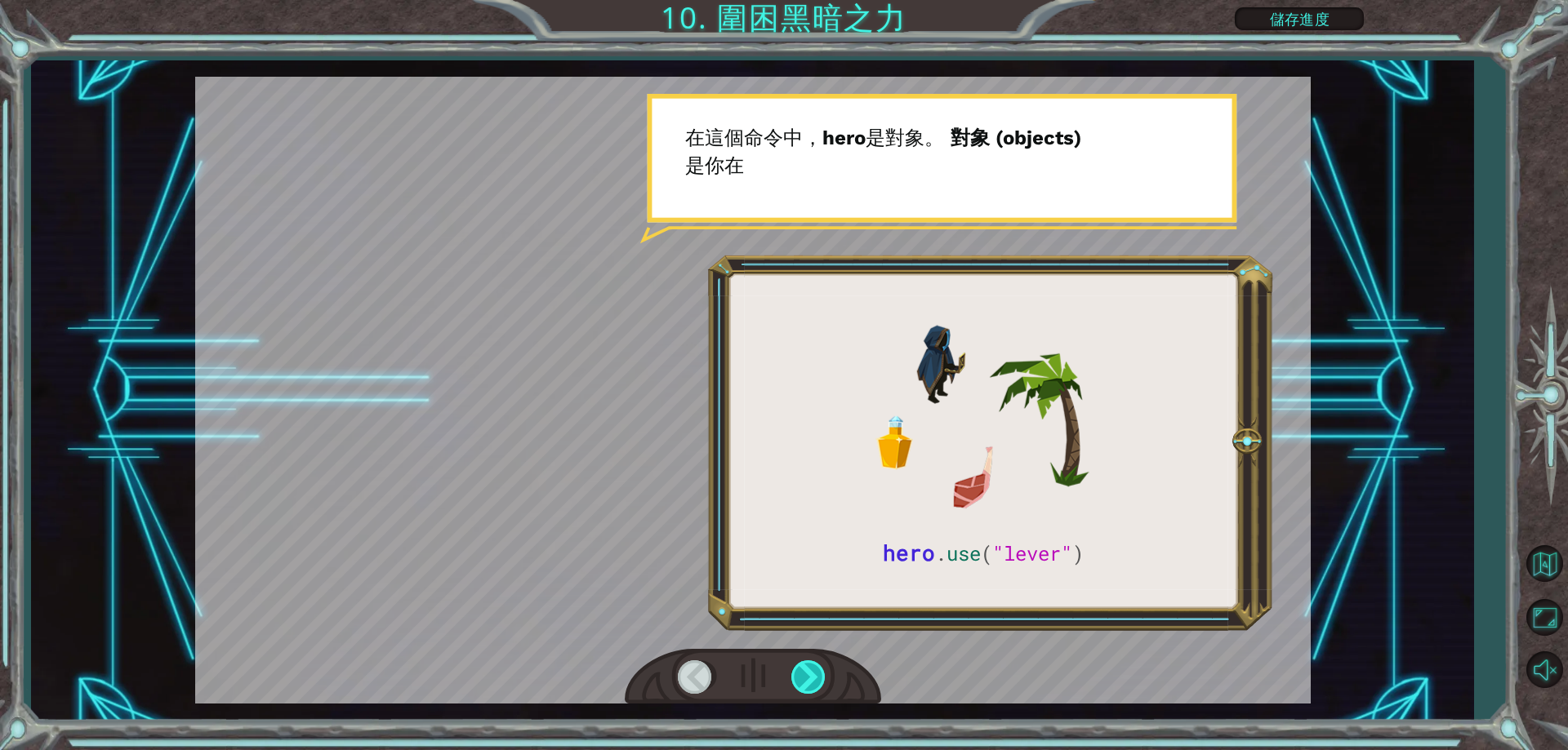
click at [793, 675] on div at bounding box center [810, 677] width 37 height 33
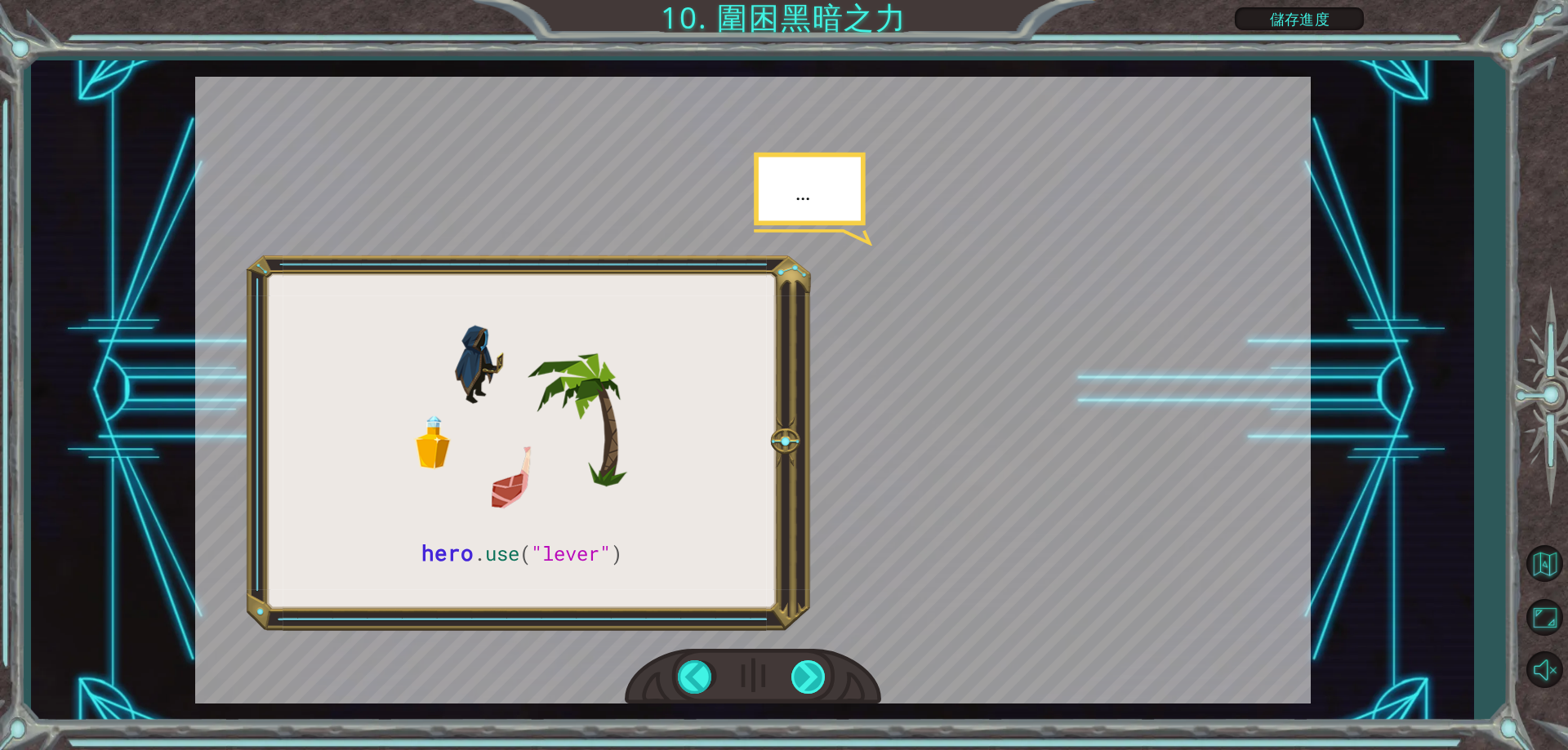
click at [793, 675] on div at bounding box center [810, 677] width 37 height 33
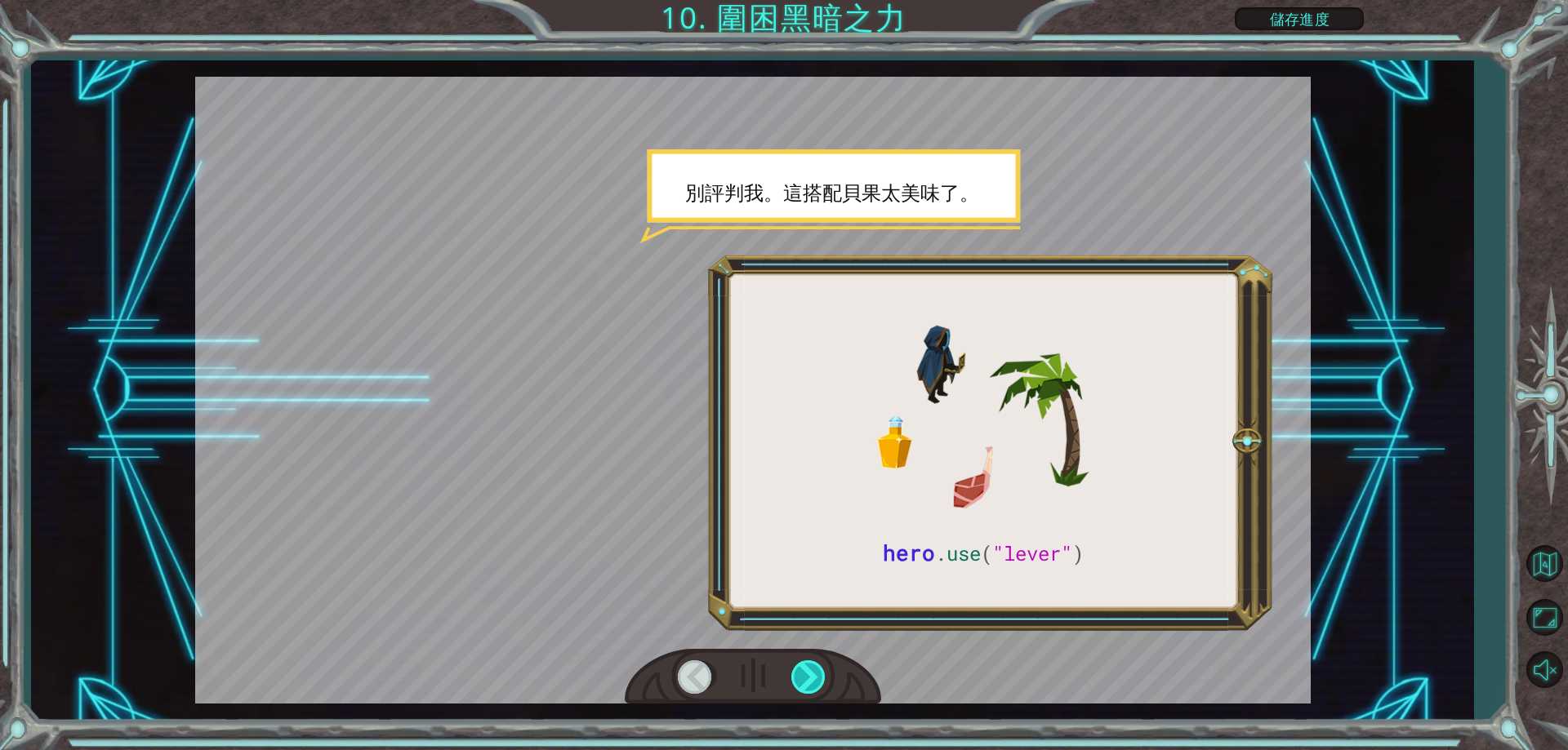
click at [793, 675] on div at bounding box center [810, 677] width 37 height 33
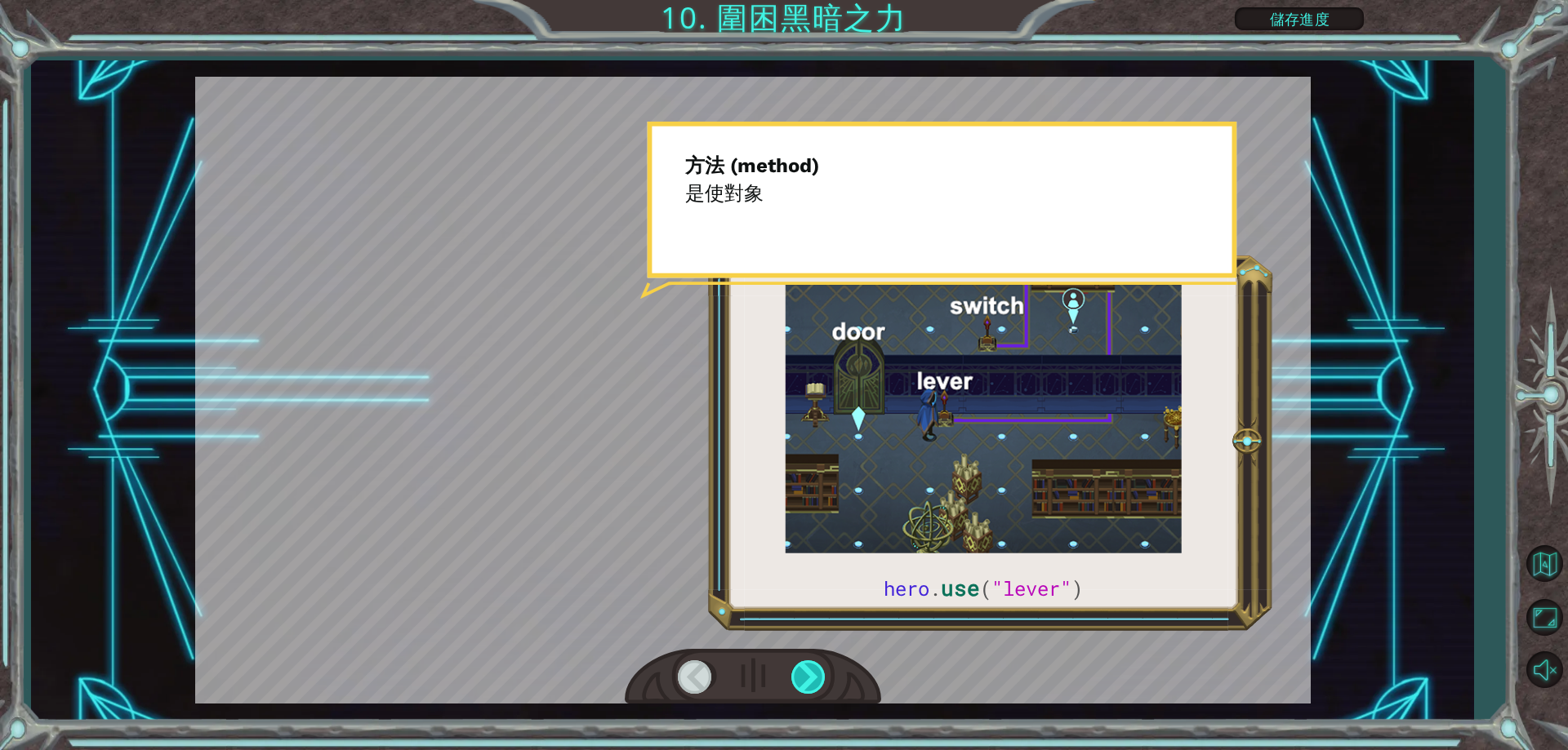
click at [793, 675] on div at bounding box center [810, 677] width 37 height 33
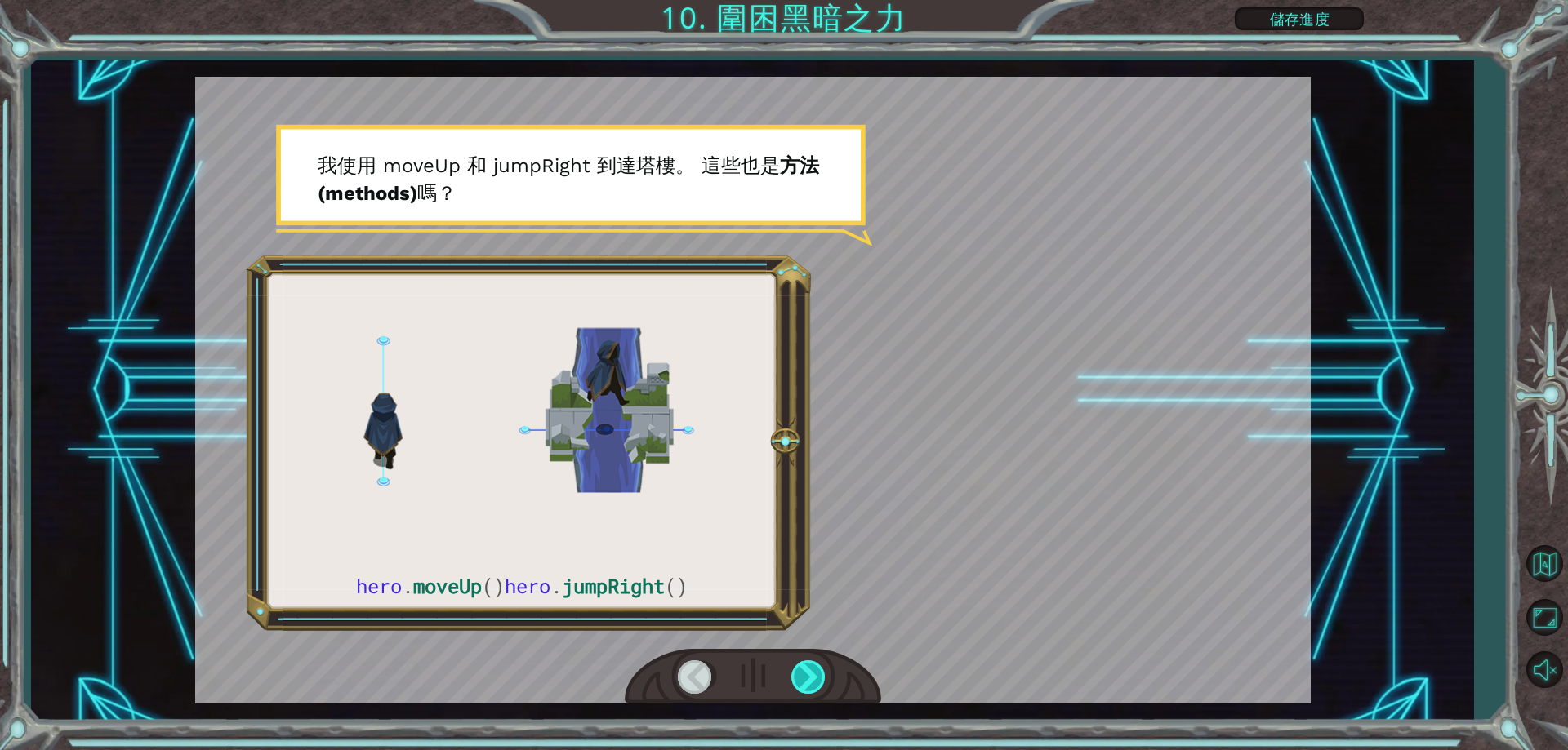
click at [793, 675] on div at bounding box center [810, 677] width 37 height 33
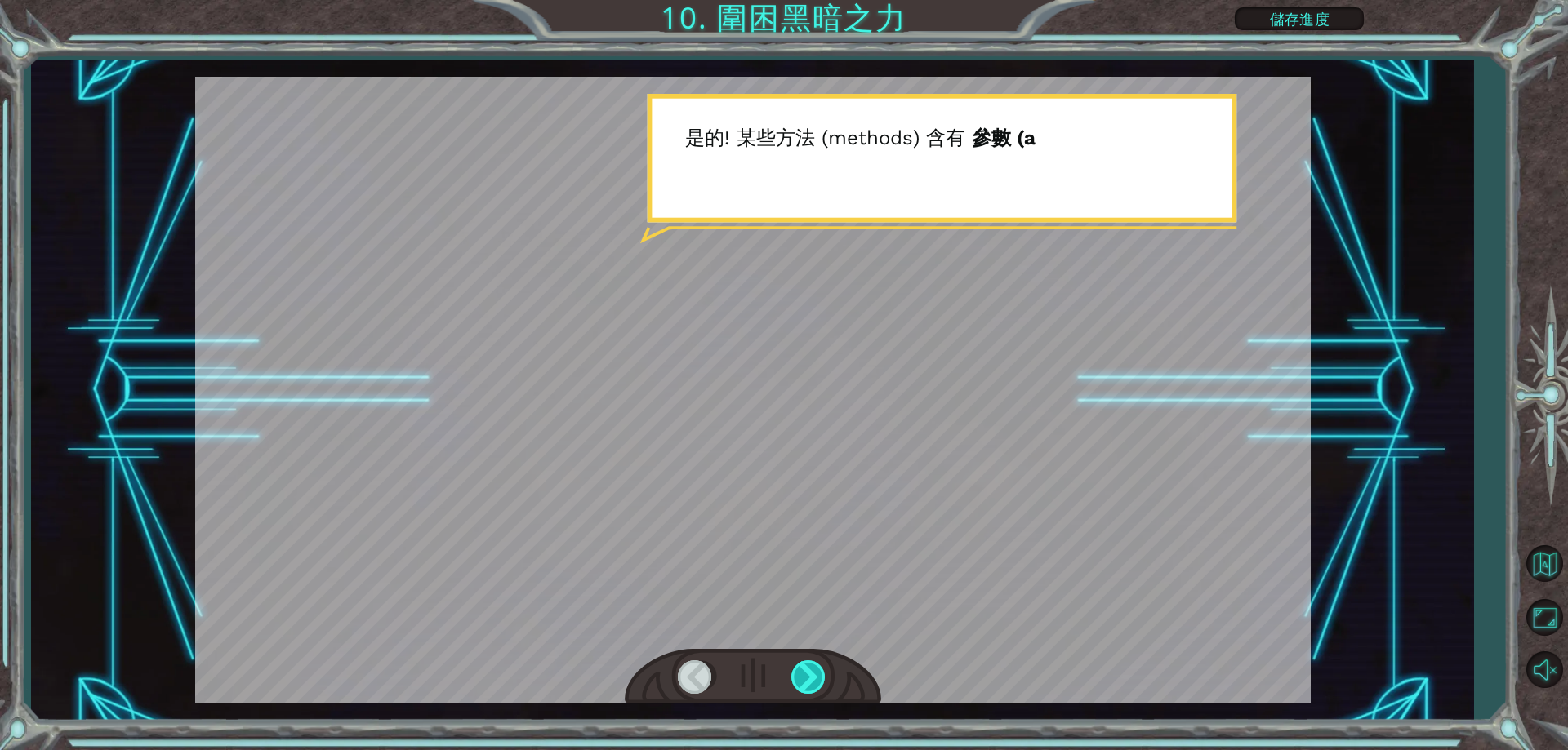
click at [793, 675] on div at bounding box center [810, 677] width 37 height 33
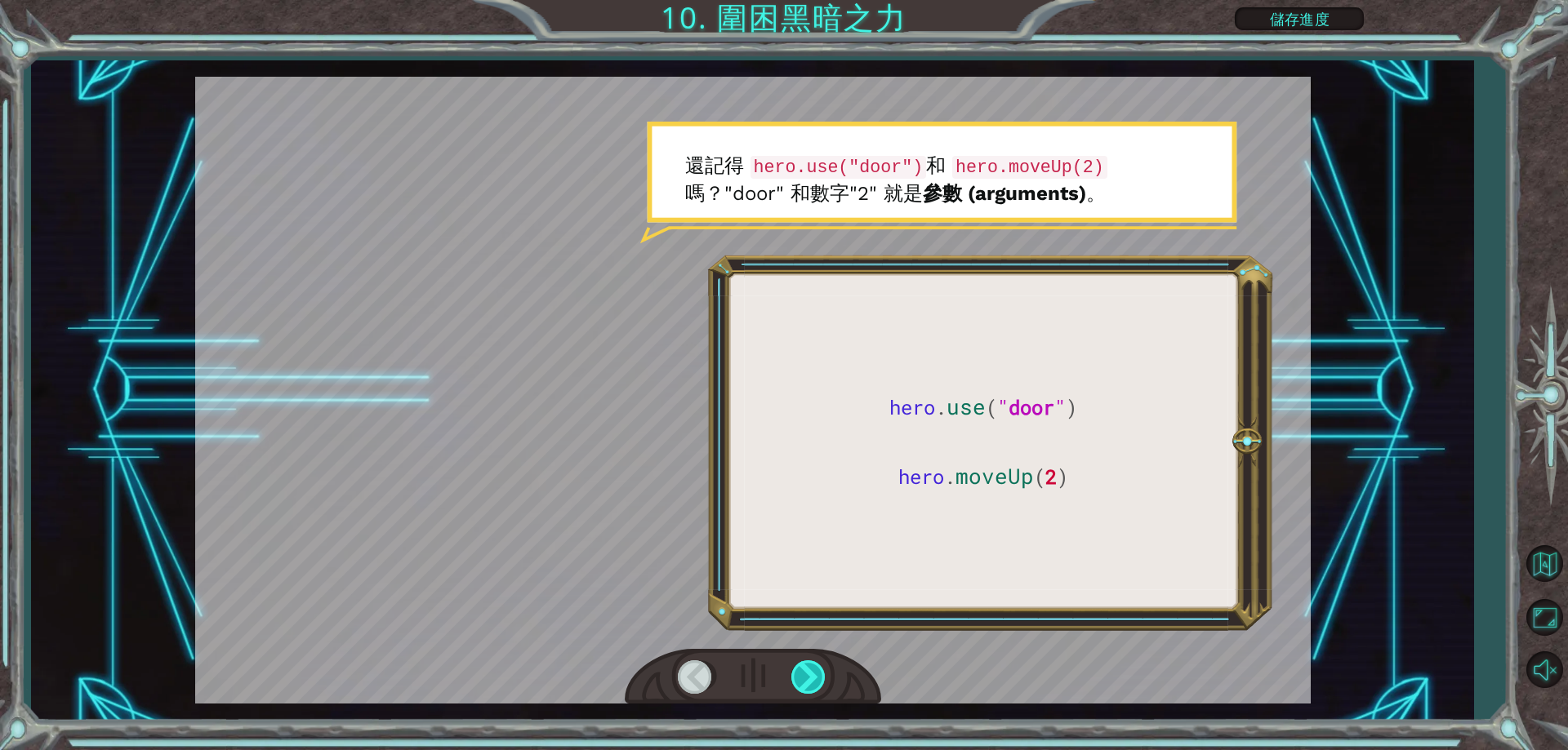
click at [793, 675] on div at bounding box center [810, 677] width 37 height 33
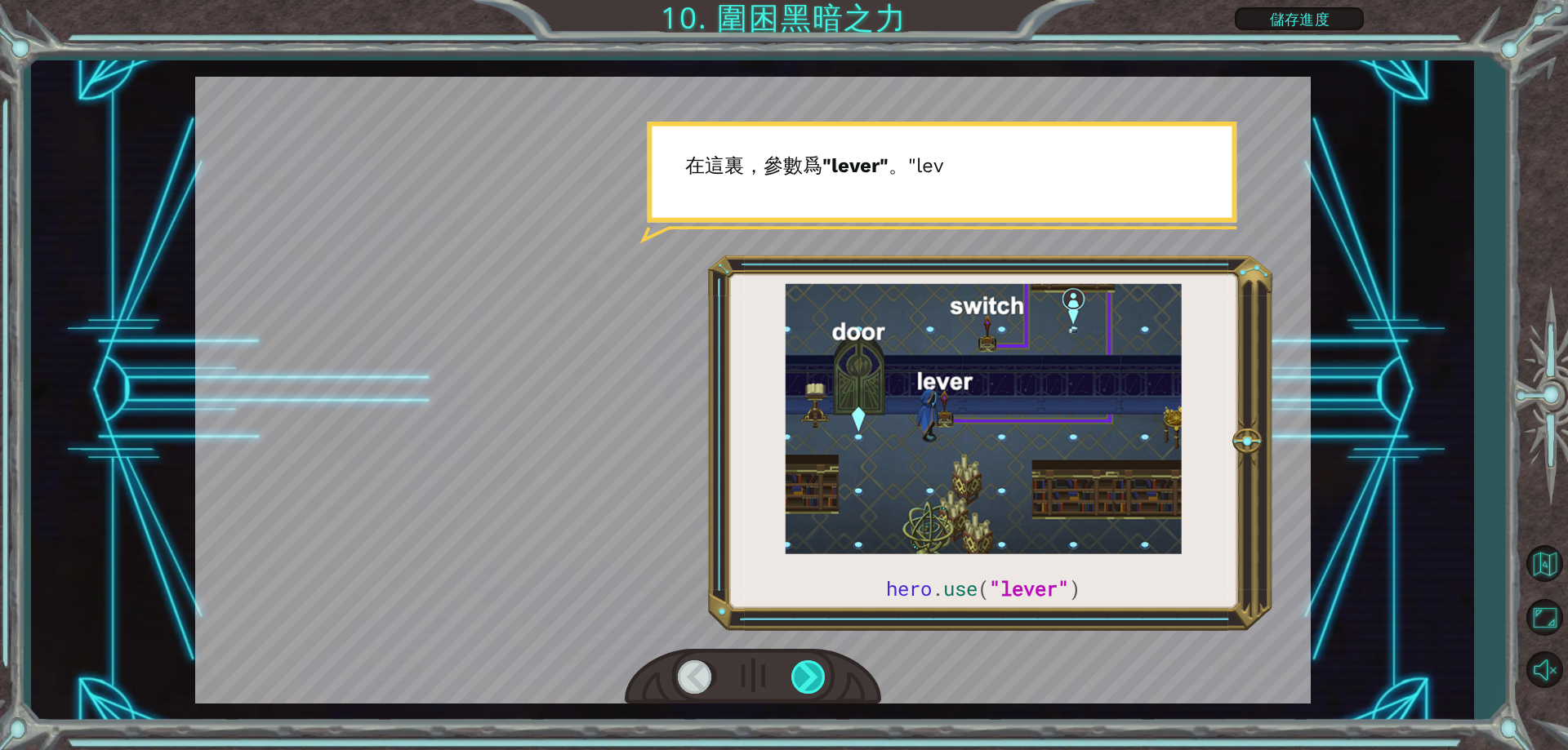
click at [793, 675] on div at bounding box center [810, 677] width 37 height 33
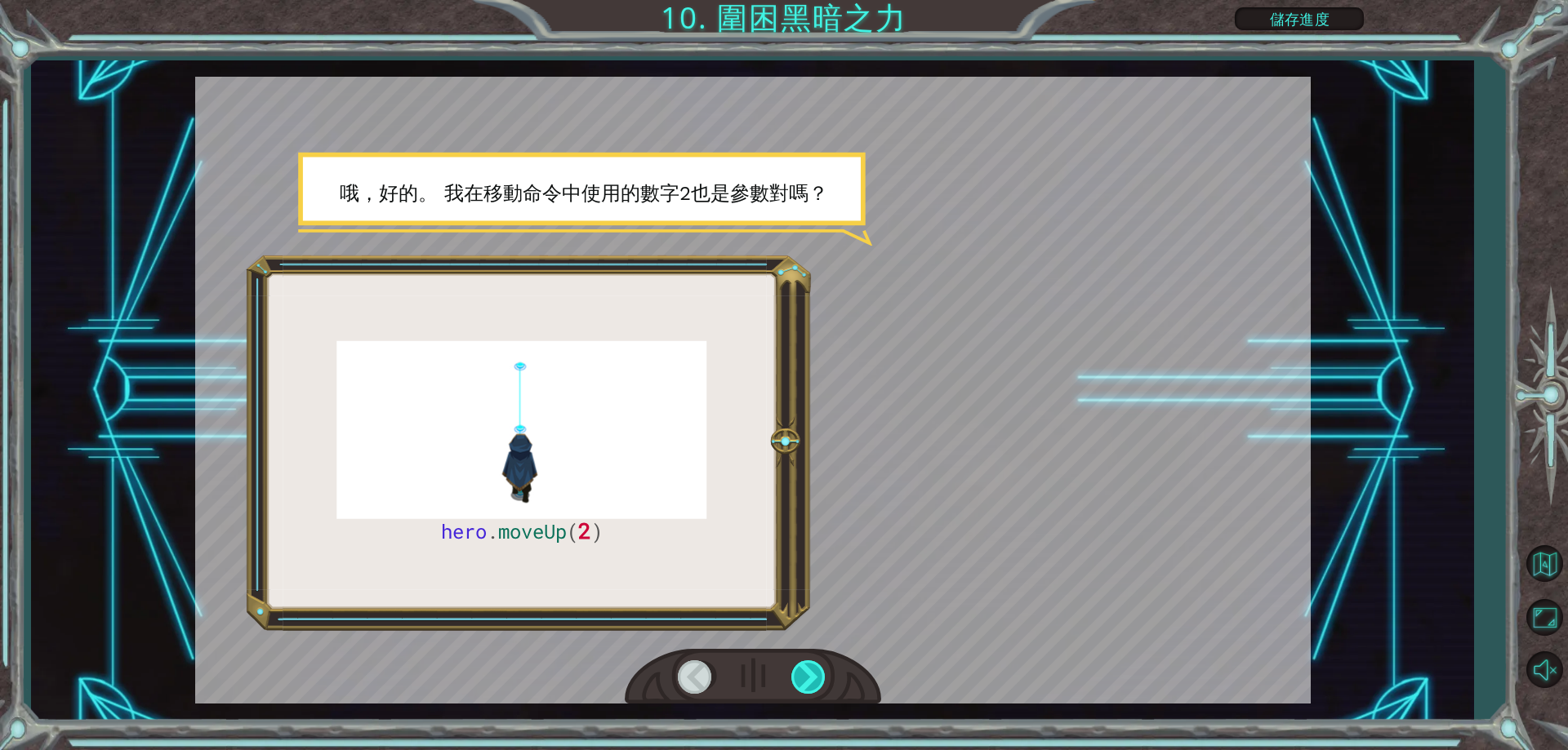
click at [811, 682] on div at bounding box center [810, 677] width 37 height 33
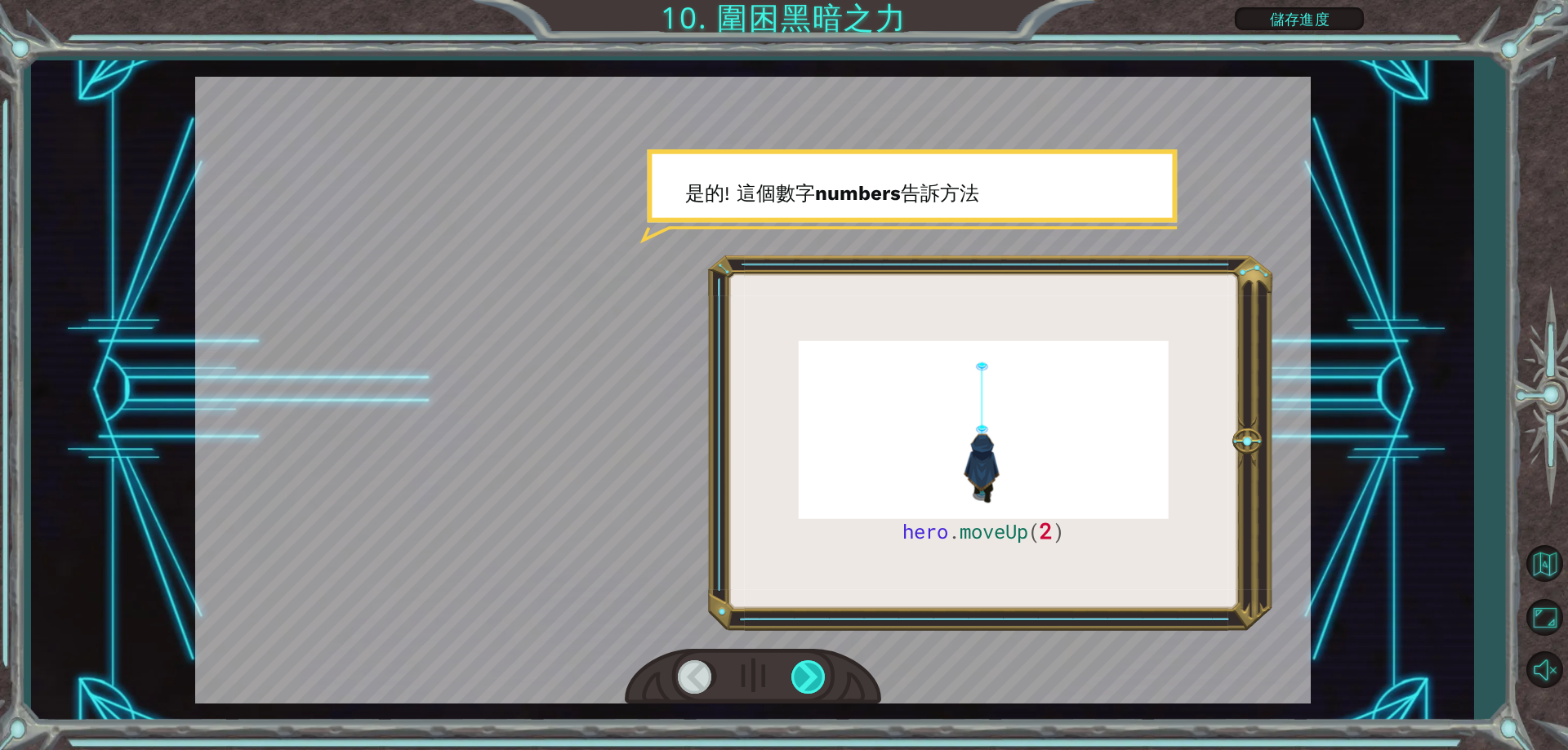
click at [811, 682] on div at bounding box center [810, 677] width 37 height 33
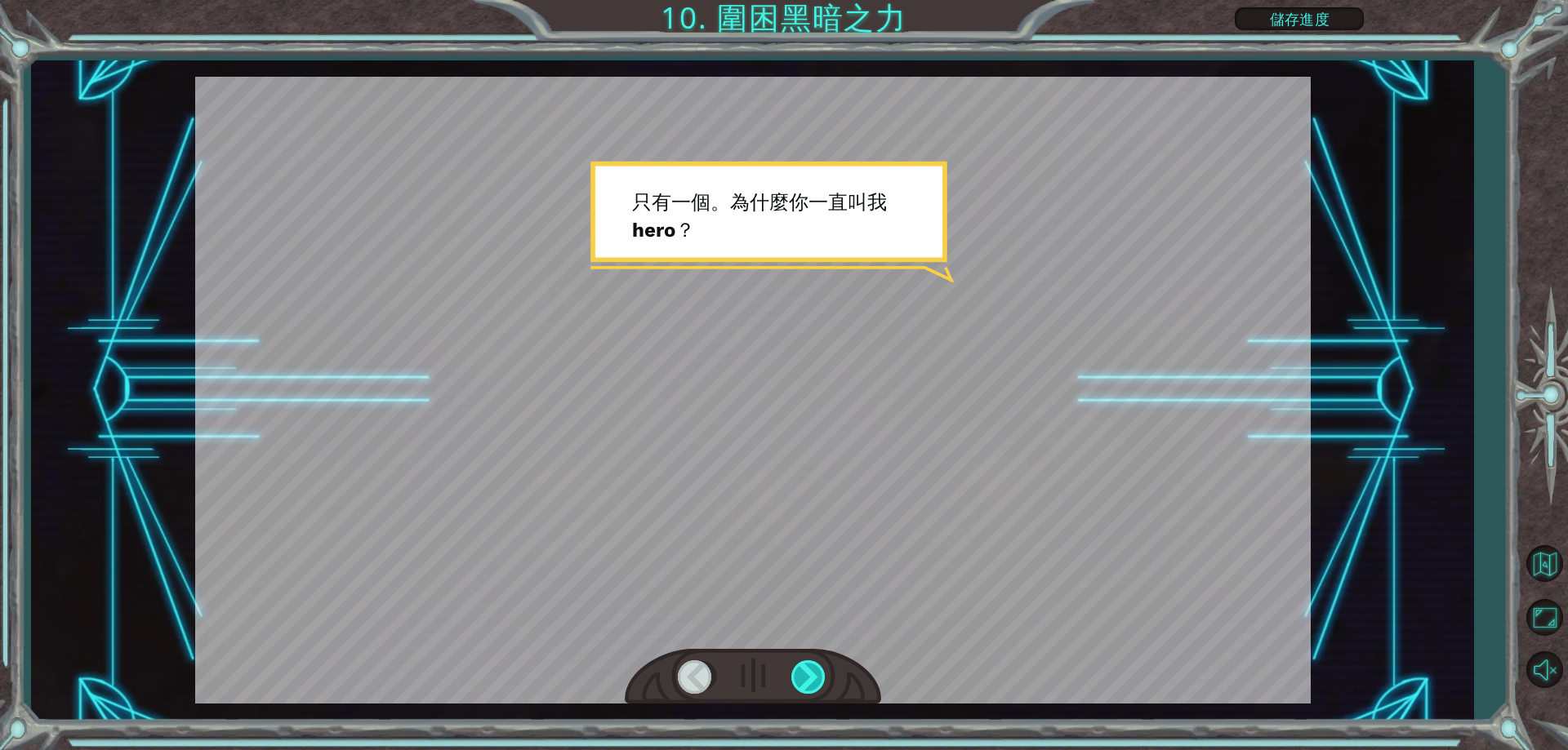
click at [811, 682] on div at bounding box center [810, 677] width 37 height 33
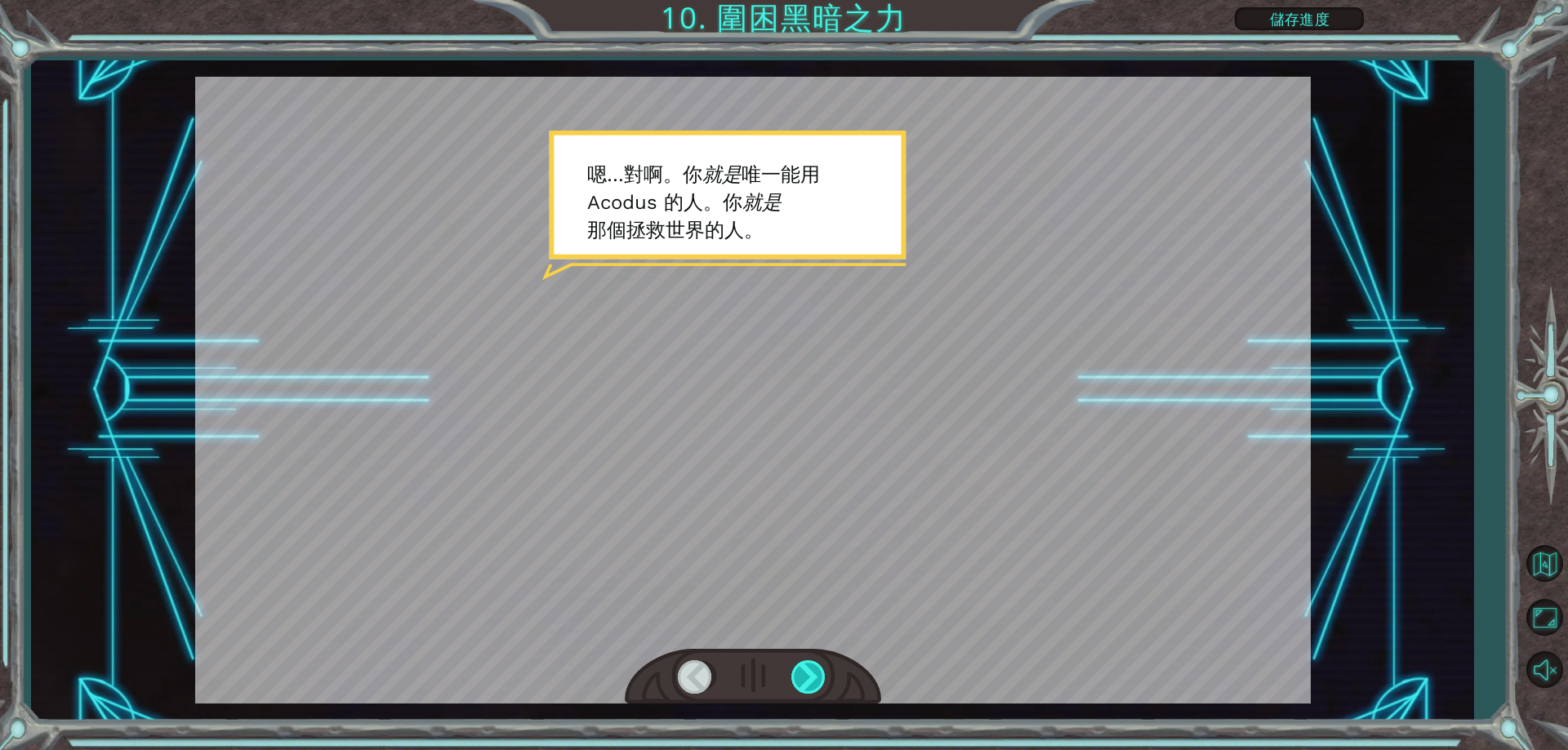
click at [811, 682] on div at bounding box center [810, 677] width 37 height 33
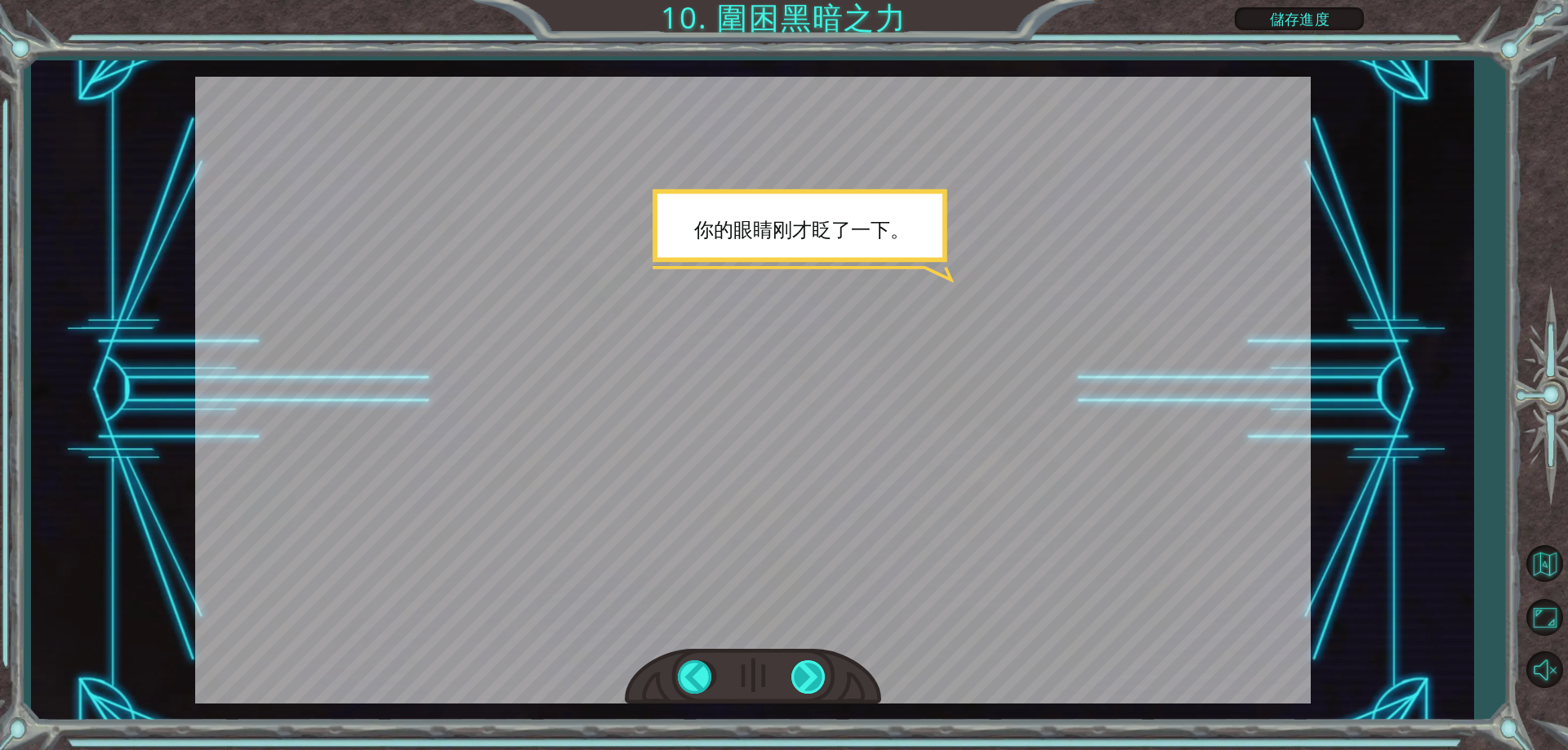
click at [811, 682] on div at bounding box center [810, 677] width 37 height 33
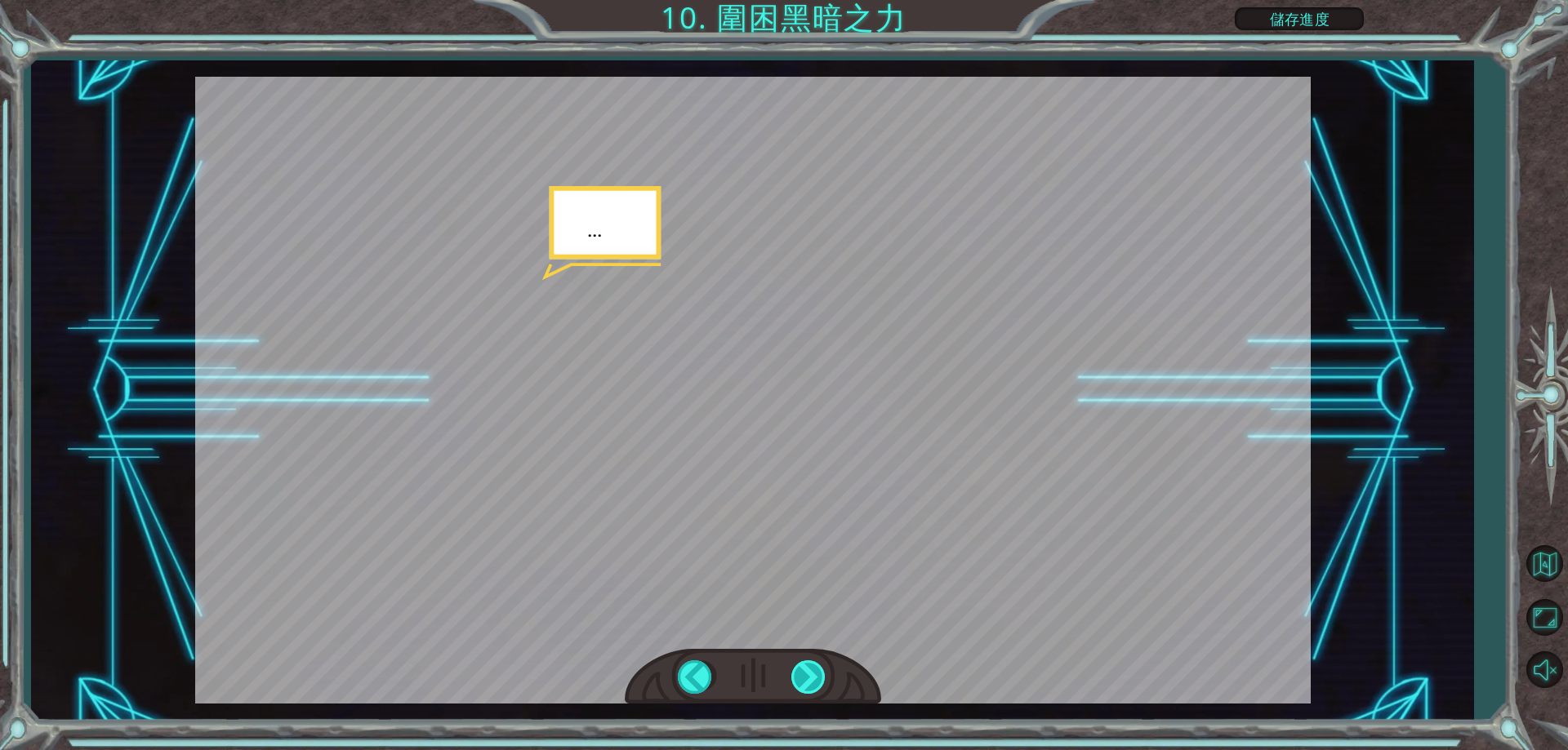
click at [811, 682] on div at bounding box center [810, 677] width 37 height 33
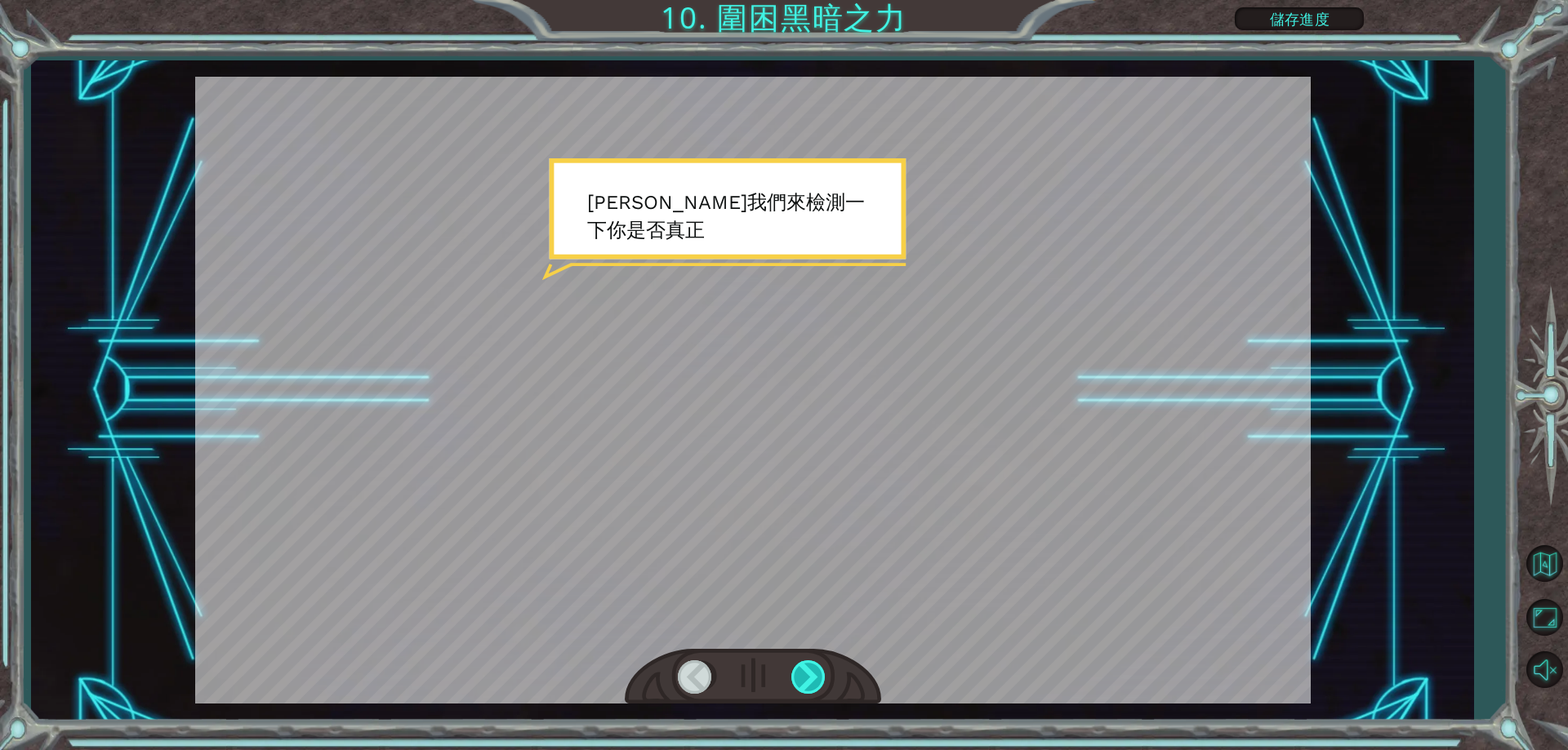
click at [811, 682] on div at bounding box center [810, 677] width 37 height 33
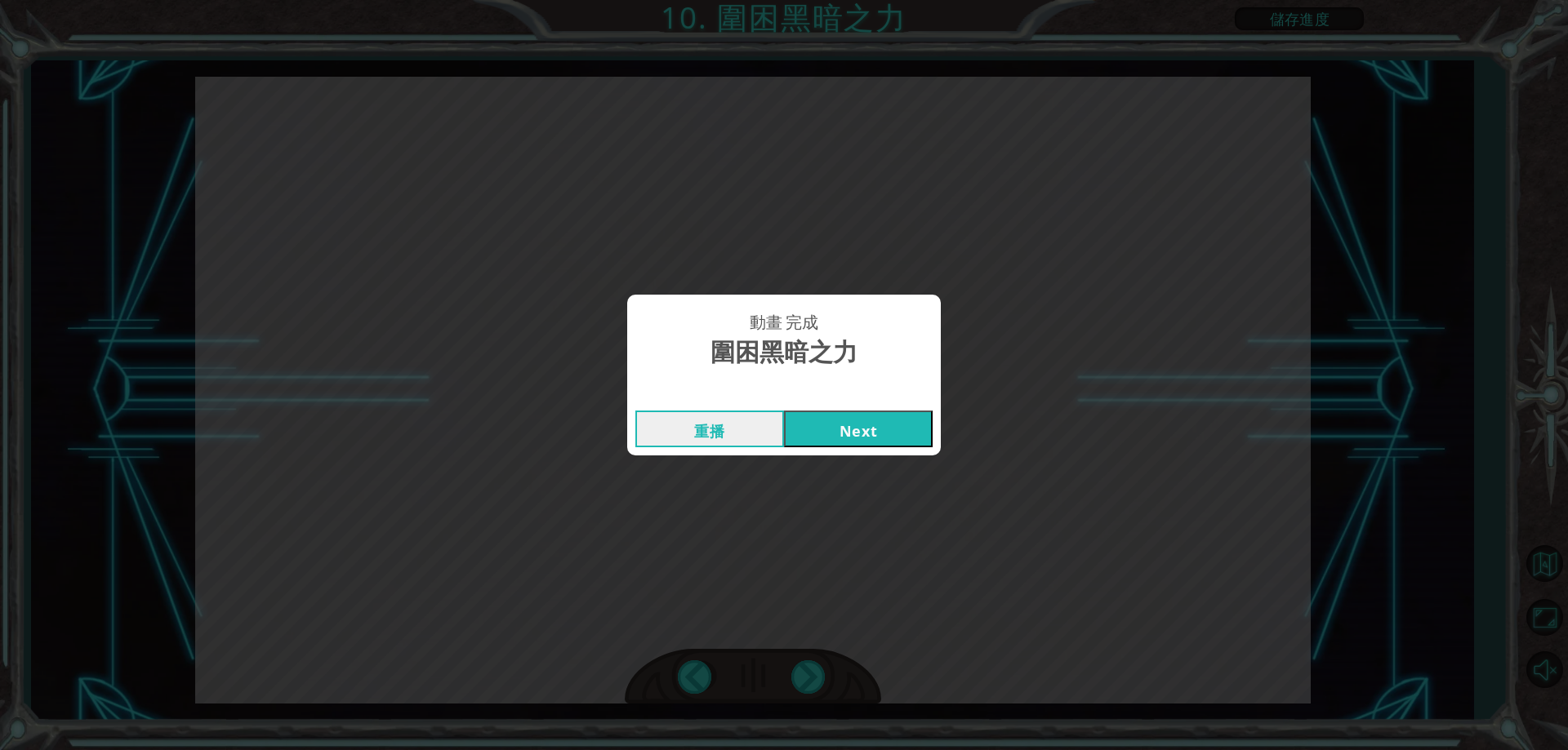
click at [912, 427] on button "Next" at bounding box center [859, 430] width 149 height 37
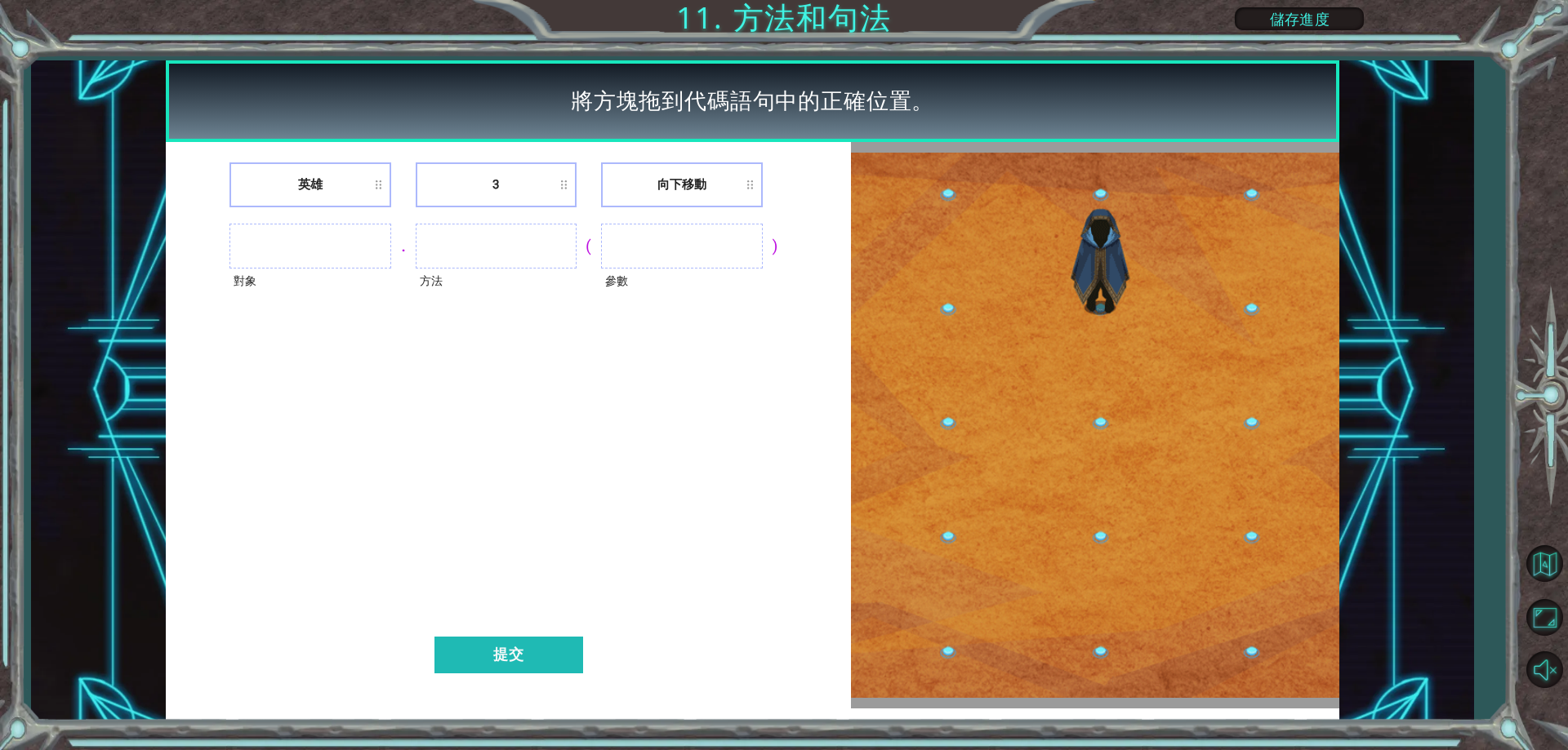
click at [330, 200] on li "英雄" at bounding box center [310, 185] width 161 height 45
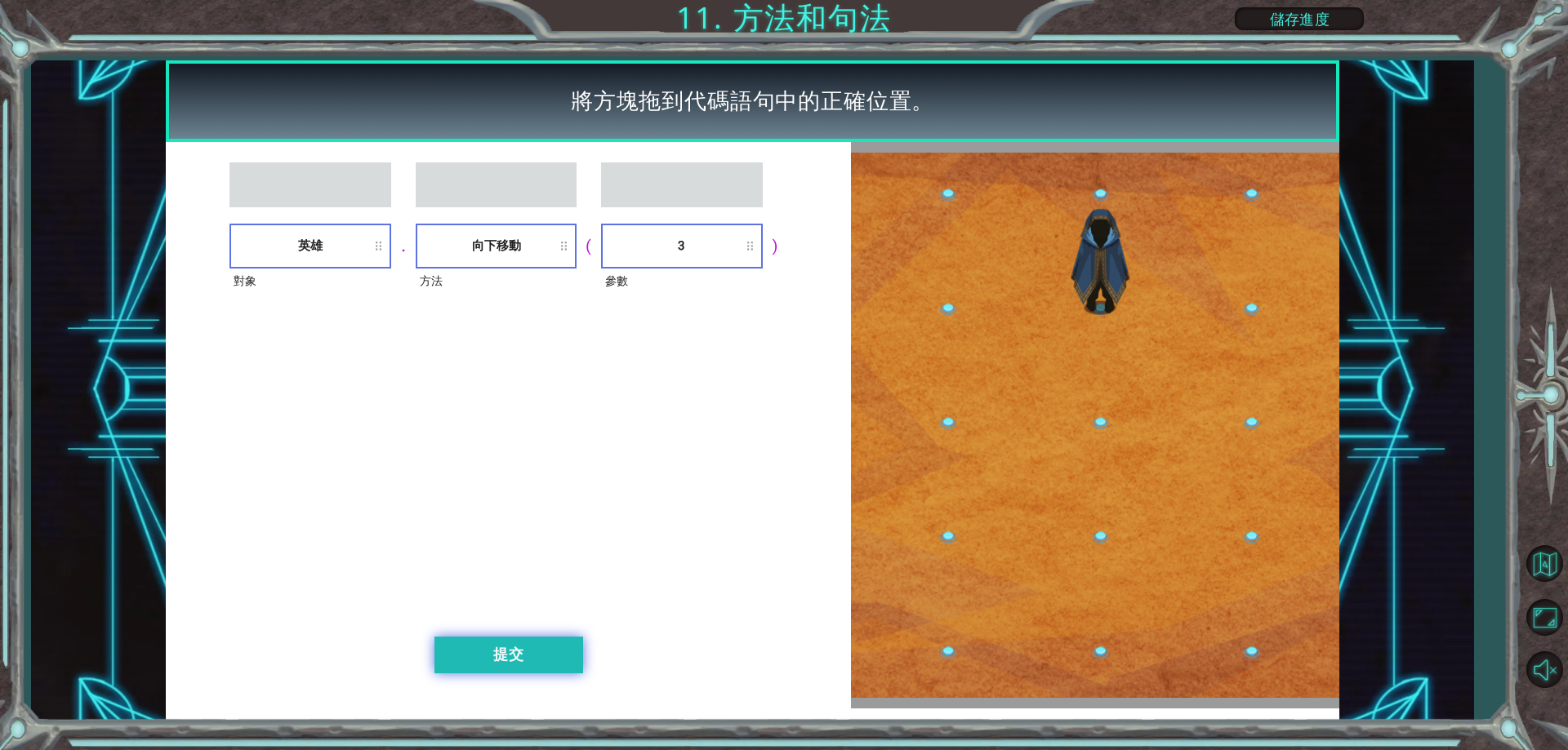
click at [524, 652] on button "提交" at bounding box center [509, 656] width 149 height 37
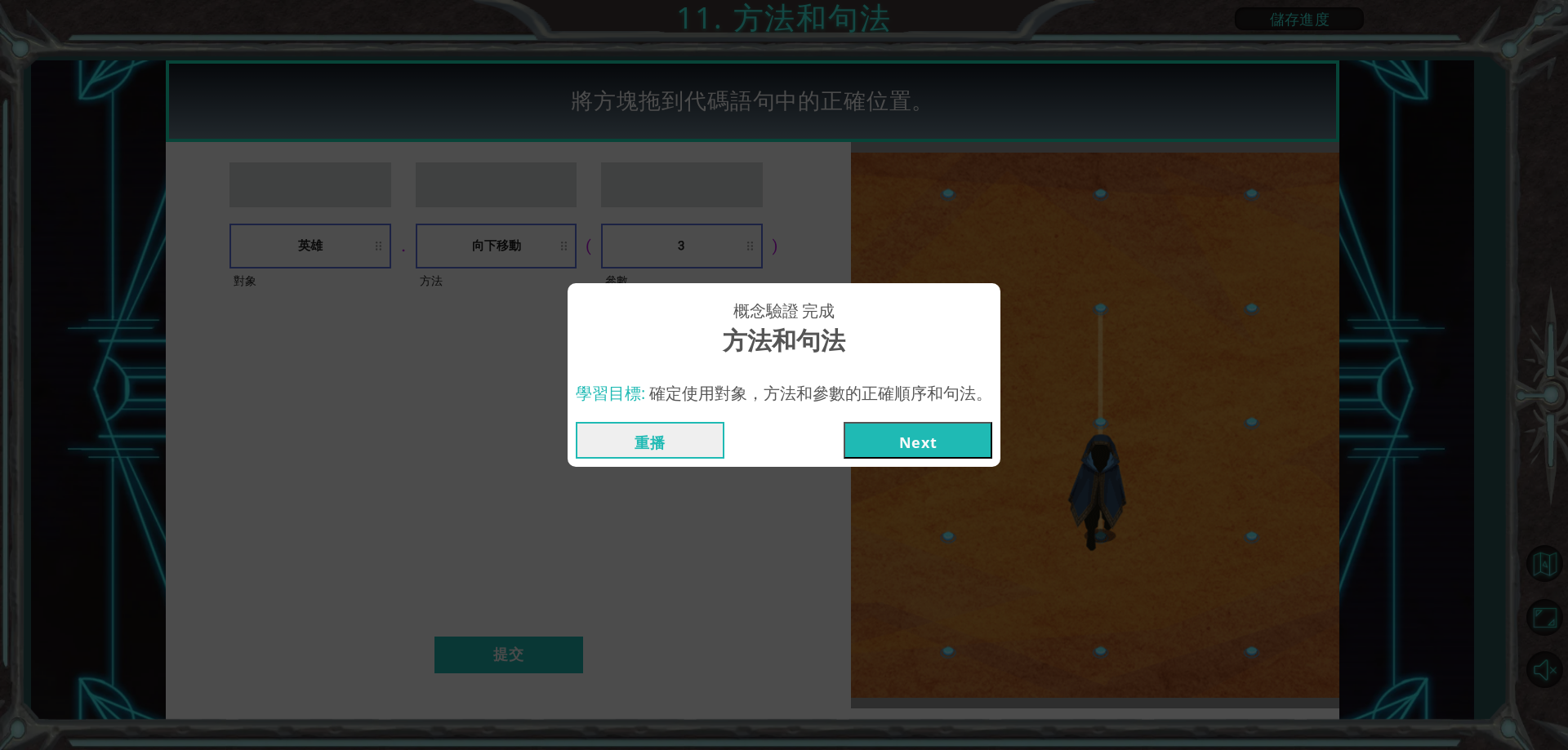
click at [901, 447] on button "Next" at bounding box center [918, 440] width 149 height 37
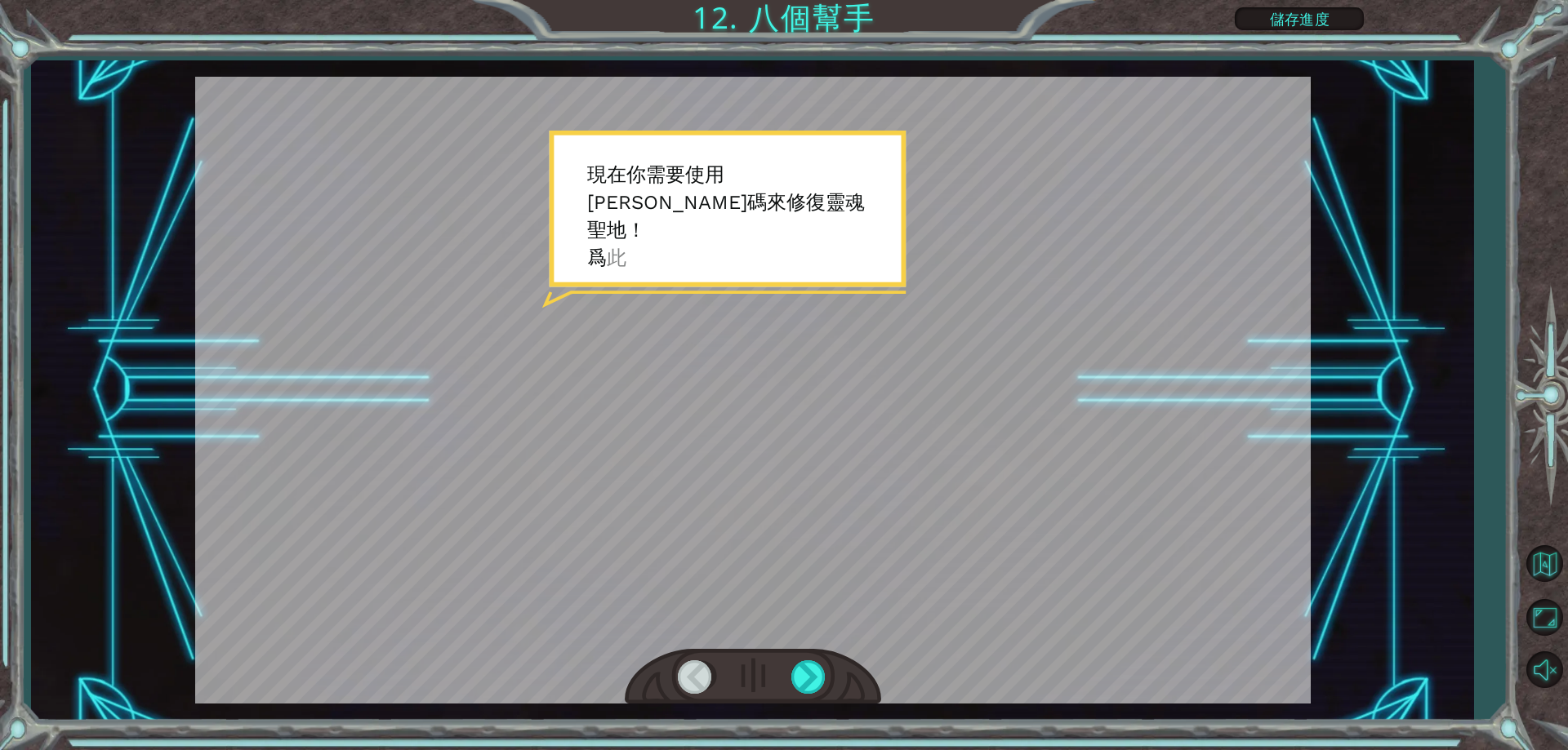
click at [802, 658] on div at bounding box center [752, 677] width 256 height 56
click at [819, 674] on div at bounding box center [810, 677] width 37 height 33
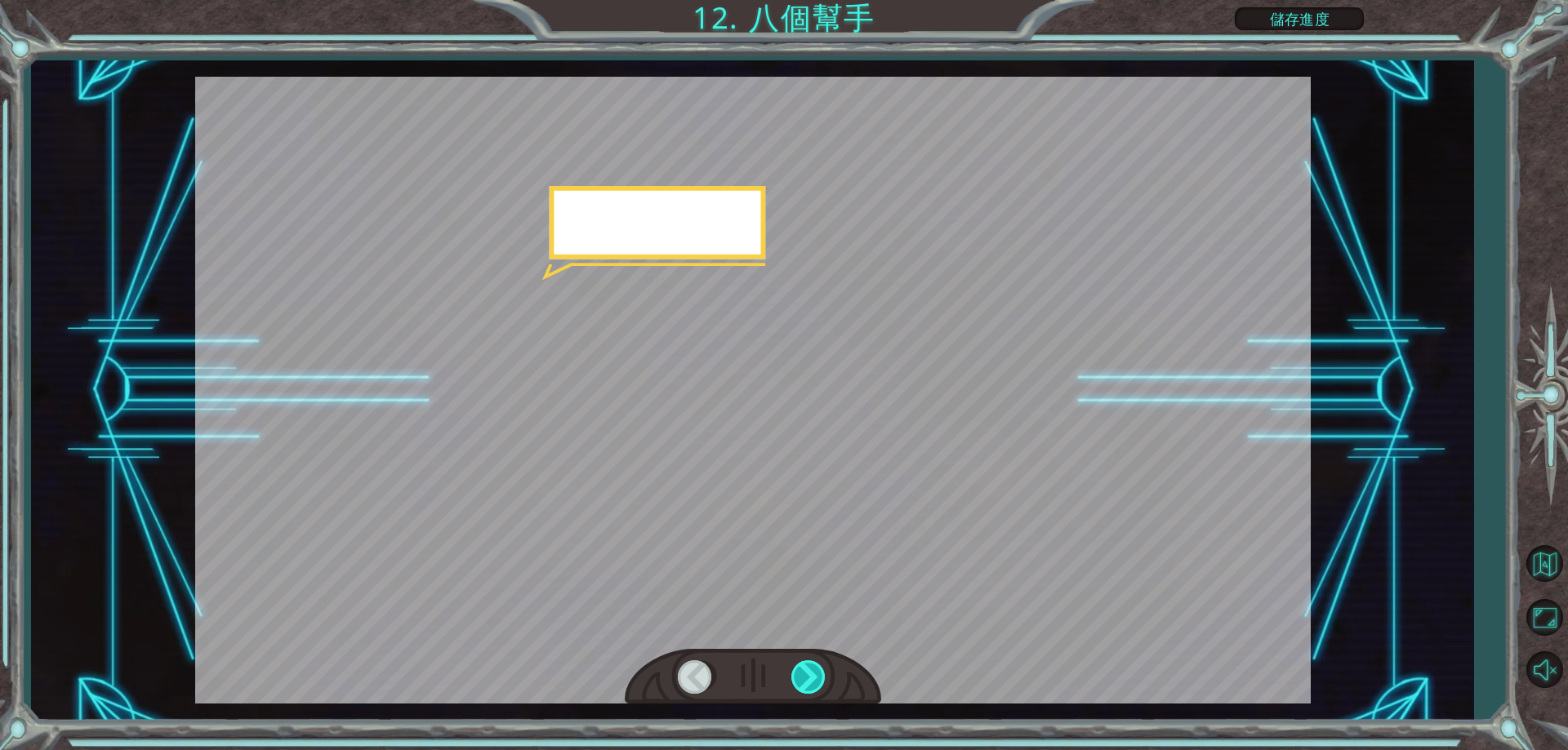
click at [819, 674] on div at bounding box center [810, 677] width 37 height 33
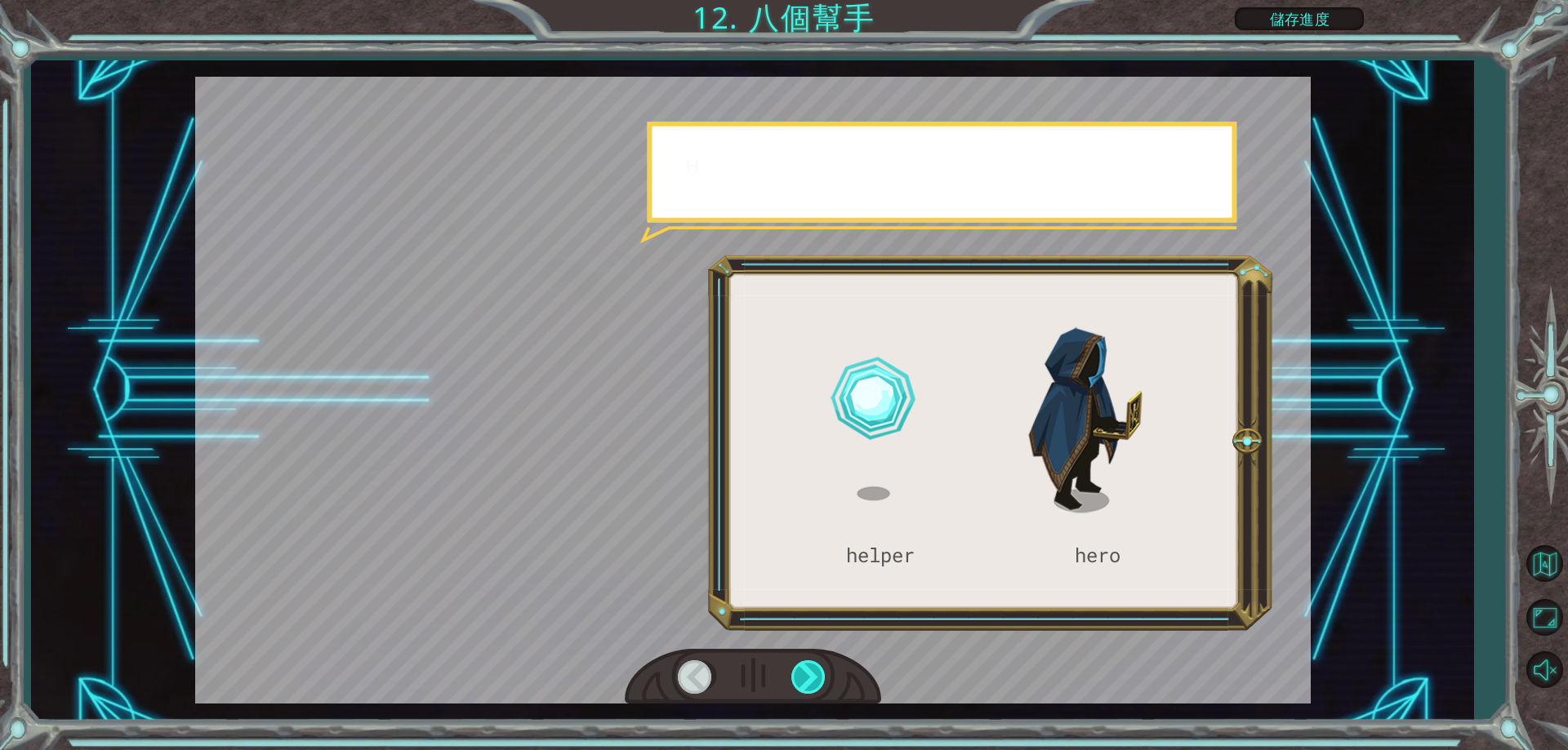
click at [819, 674] on div at bounding box center [810, 677] width 37 height 33
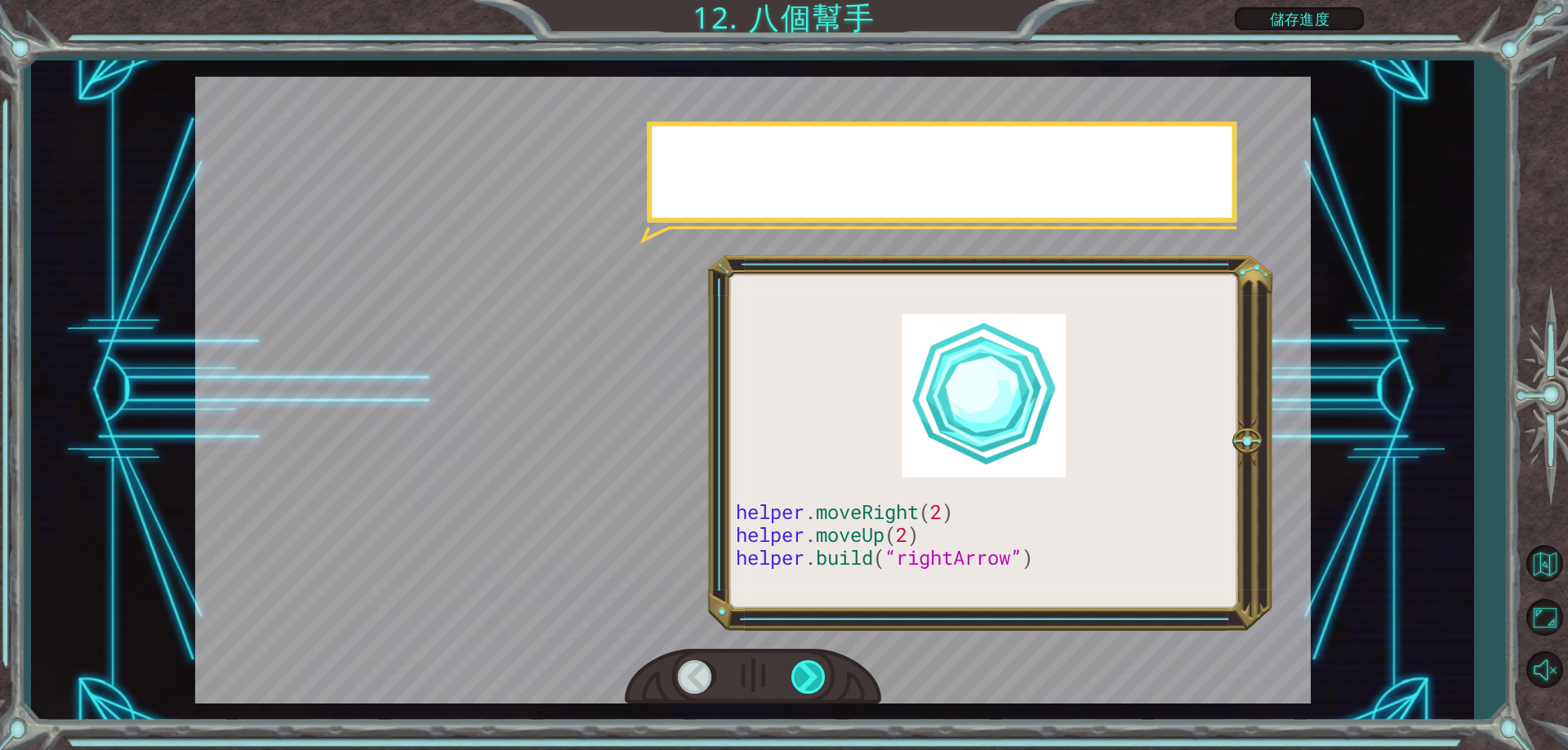
click at [819, 674] on div at bounding box center [810, 677] width 37 height 33
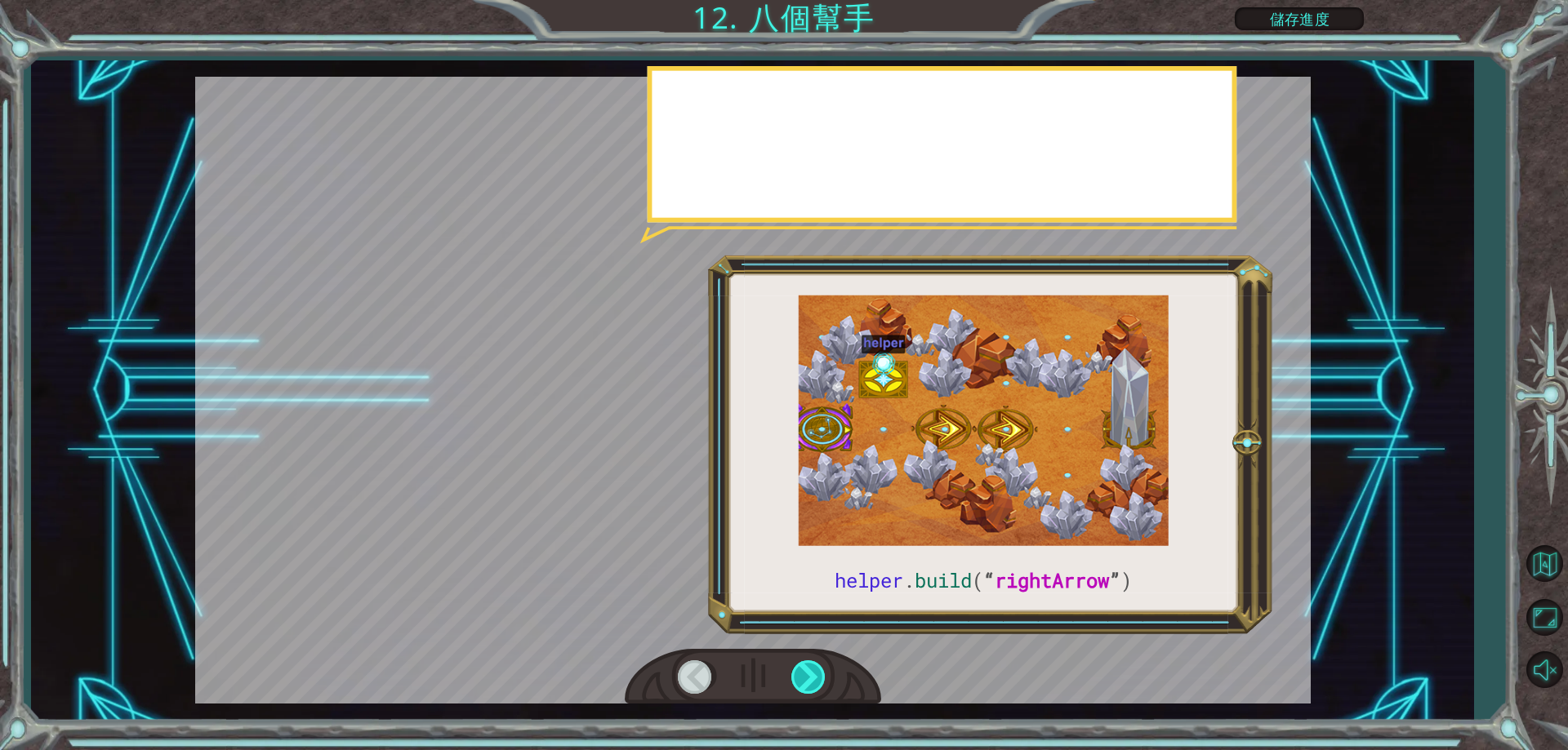
click at [816, 674] on div at bounding box center [810, 677] width 37 height 33
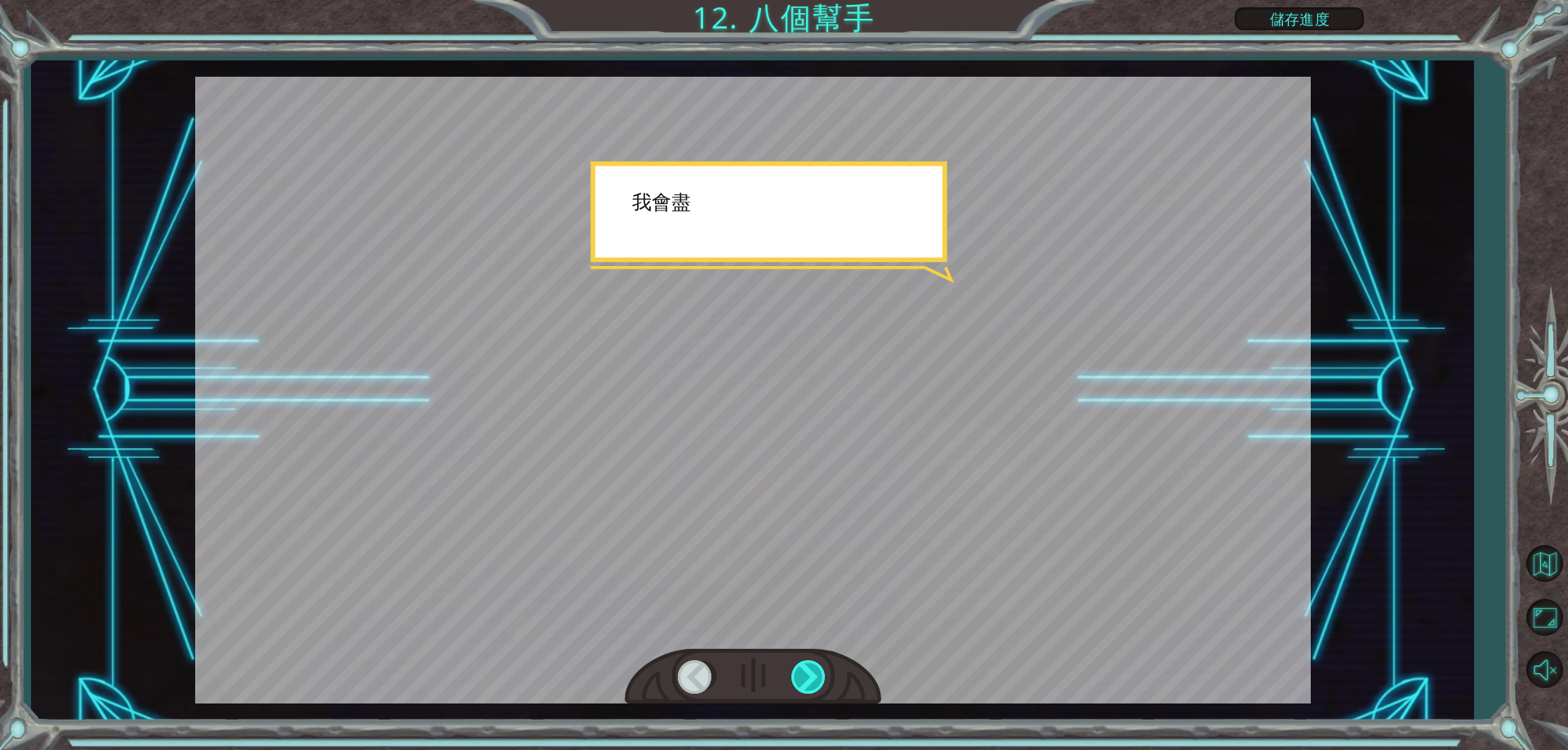
click at [814, 675] on div at bounding box center [810, 677] width 37 height 33
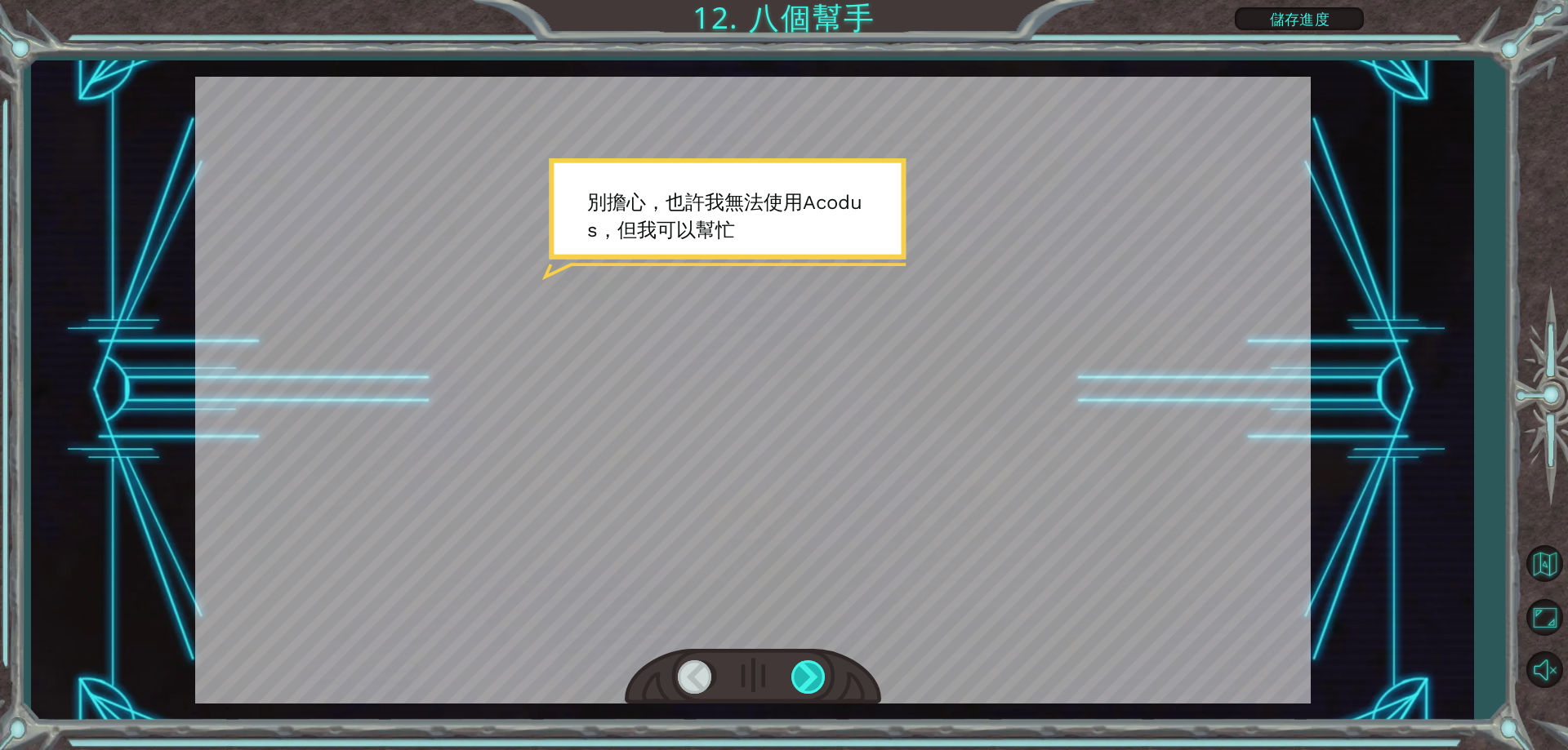
click at [810, 674] on div at bounding box center [810, 677] width 37 height 33
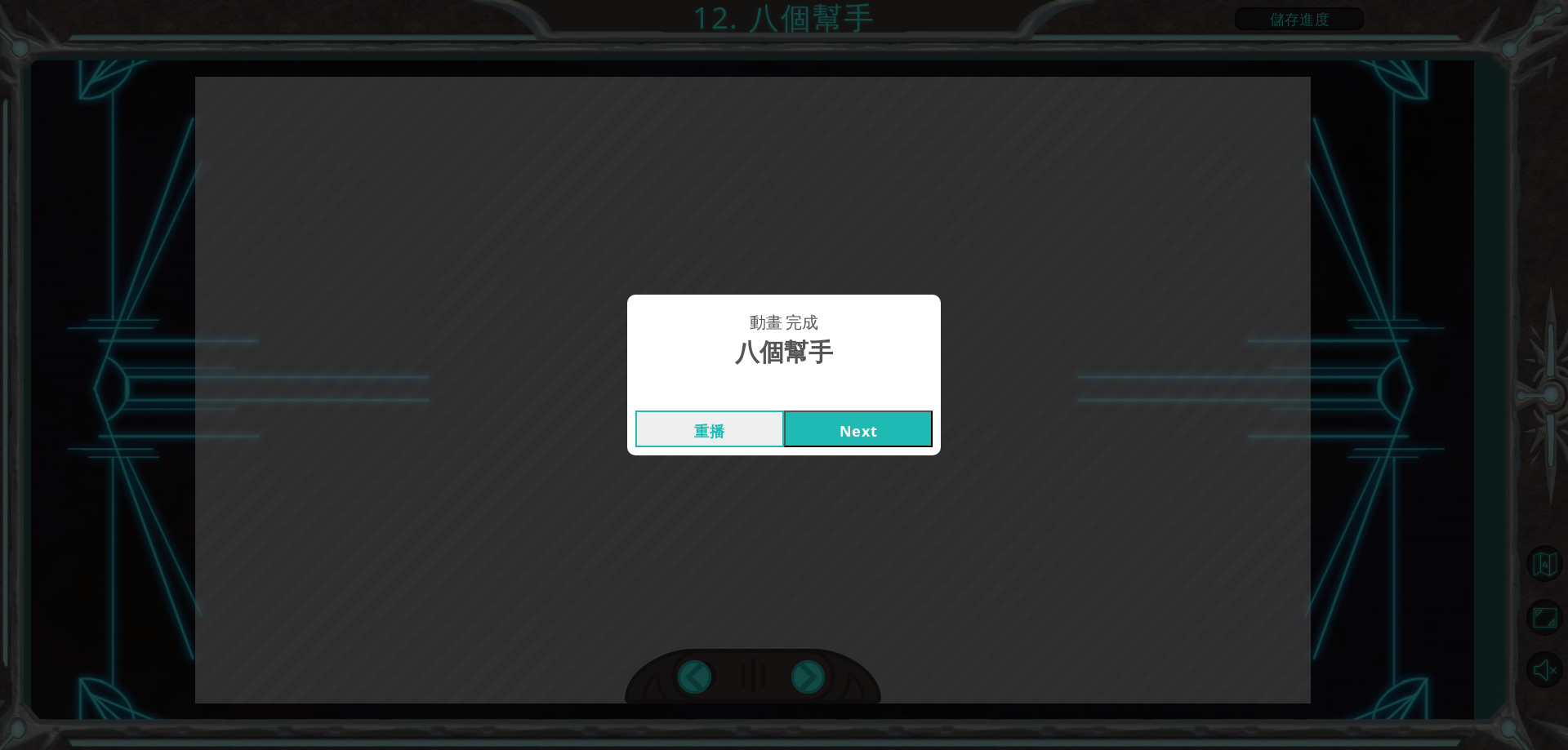
click at [843, 433] on button "Next" at bounding box center [859, 430] width 149 height 37
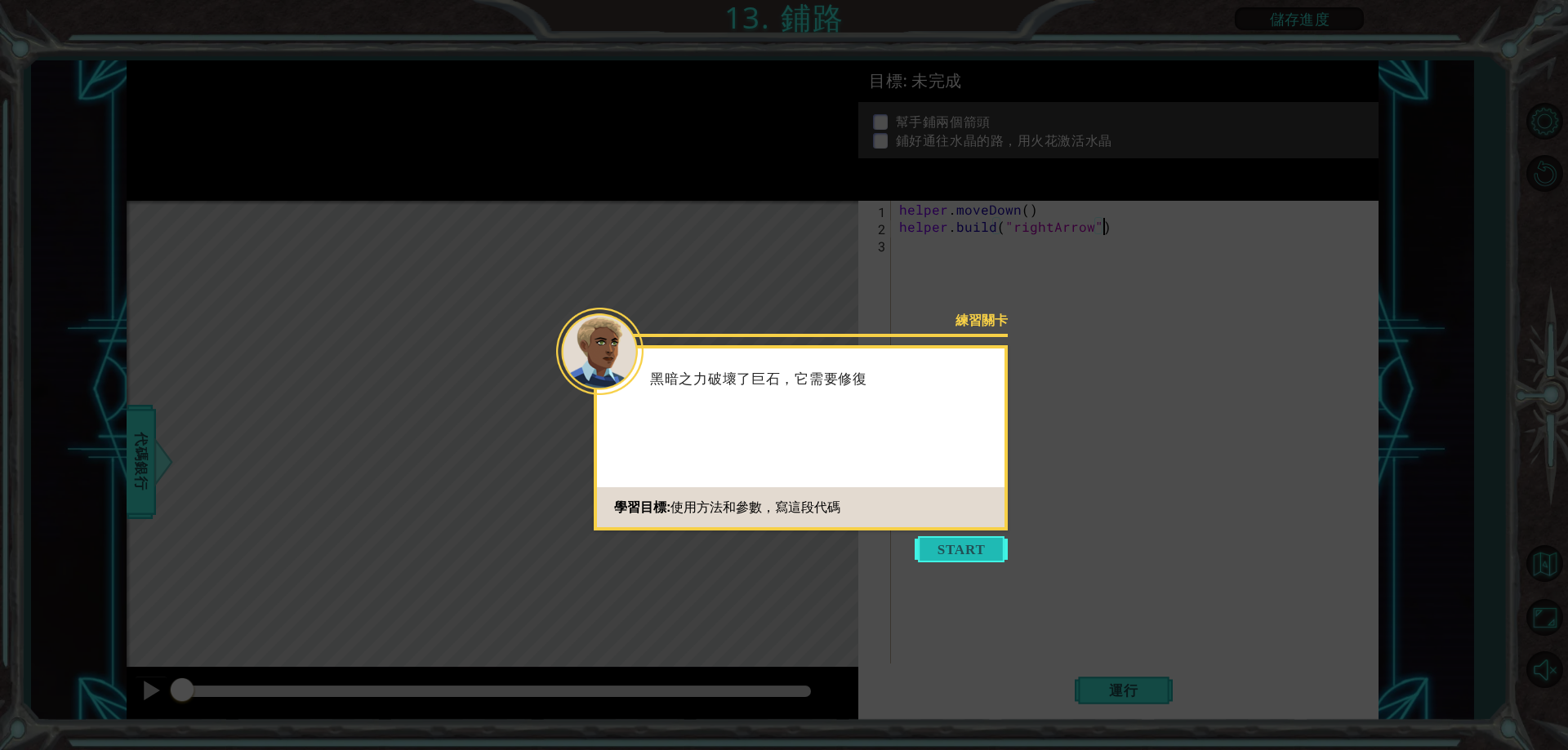
click at [955, 551] on button "Start" at bounding box center [962, 549] width 94 height 26
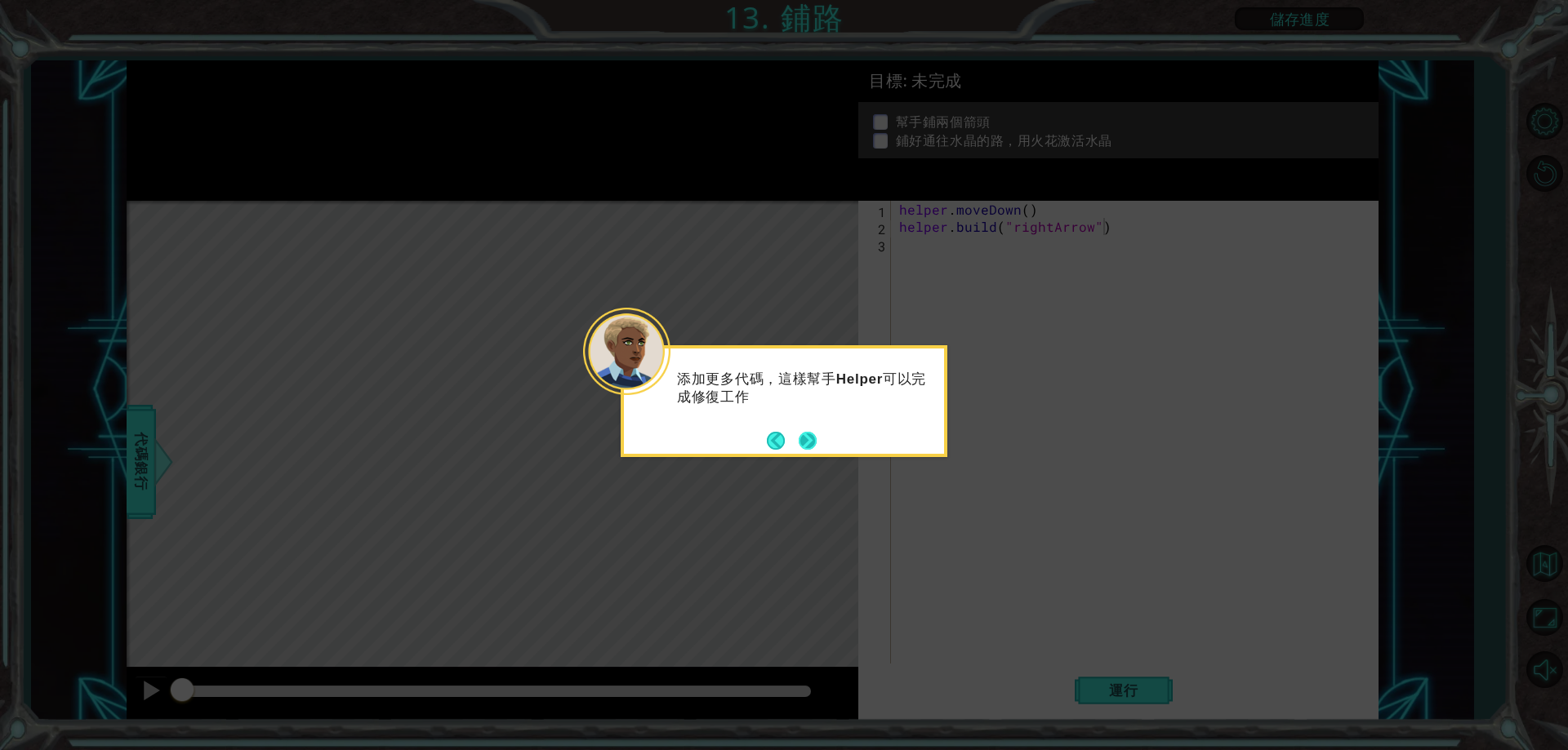
click at [802, 433] on button "Next" at bounding box center [808, 440] width 18 height 18
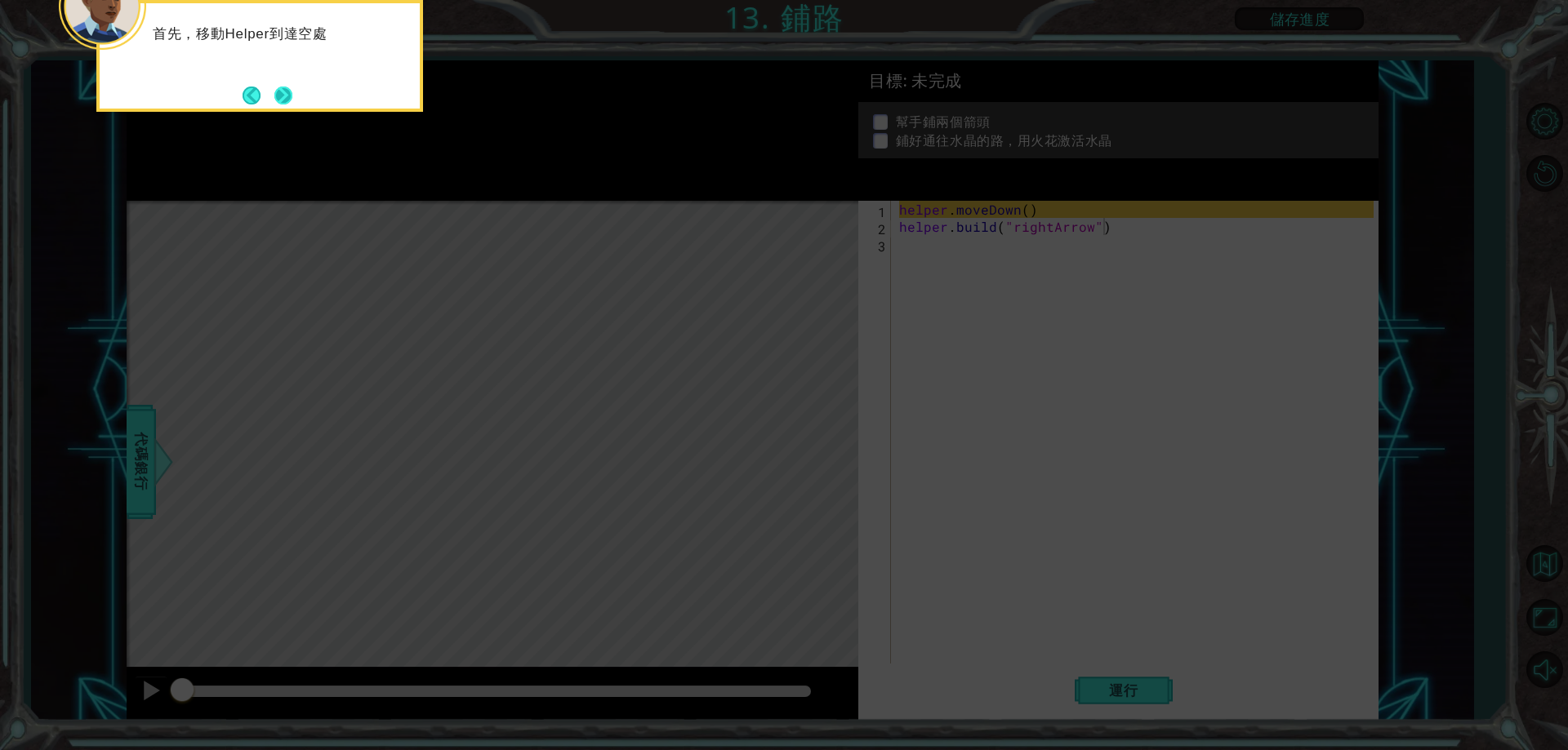
click at [283, 89] on button "Next" at bounding box center [284, 95] width 18 height 18
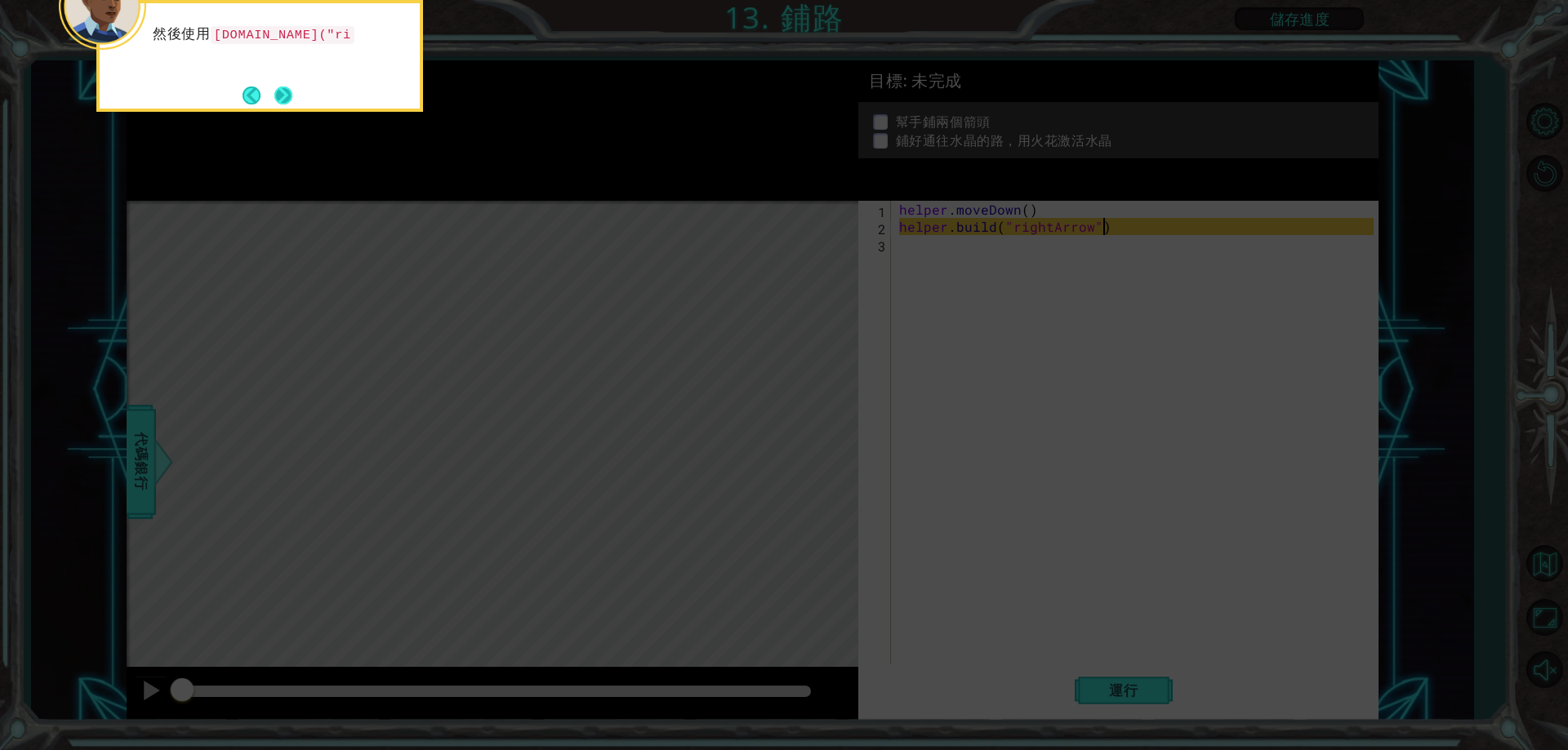
click at [284, 90] on button "Next" at bounding box center [284, 95] width 18 height 18
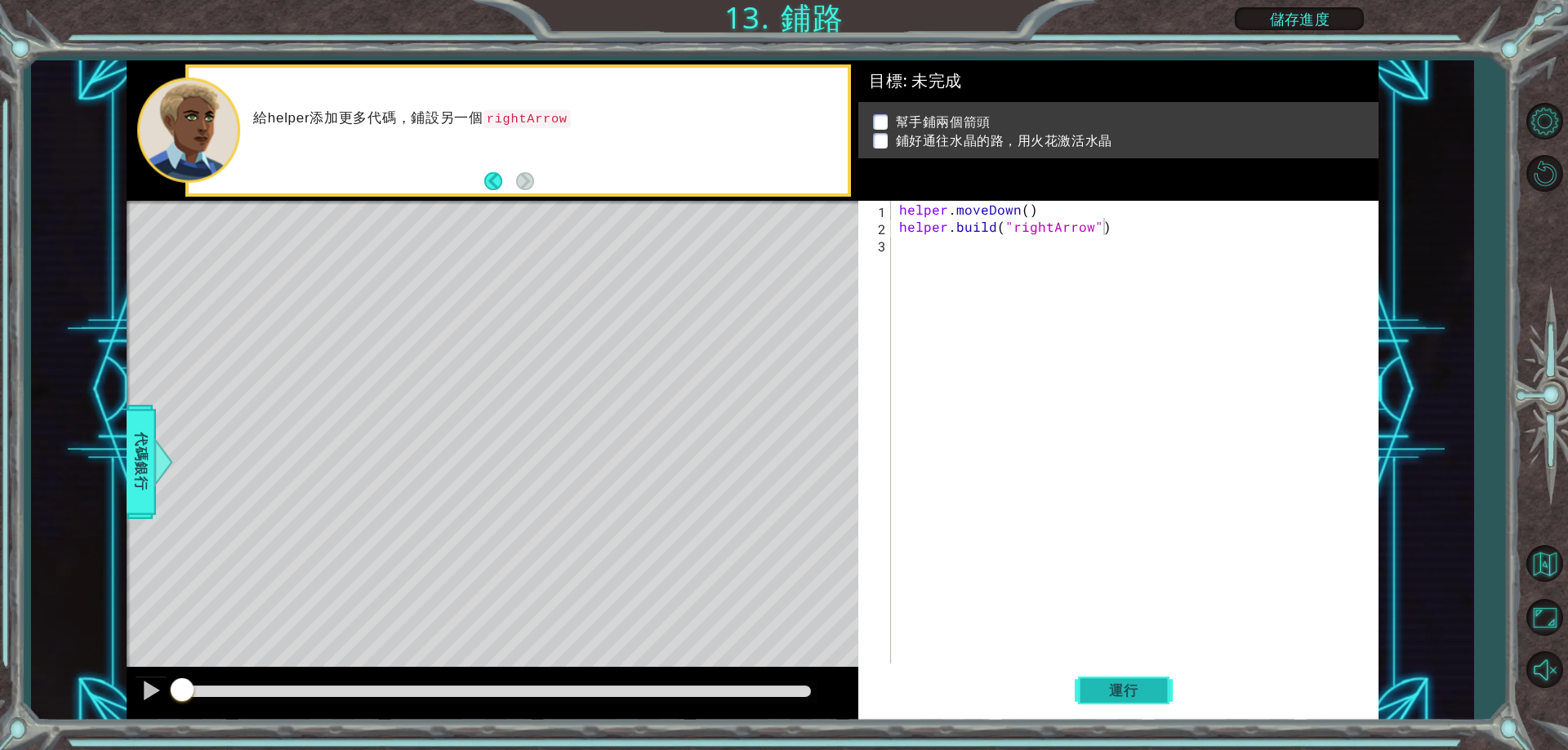
click at [1106, 674] on button "運行" at bounding box center [1124, 692] width 98 height 53
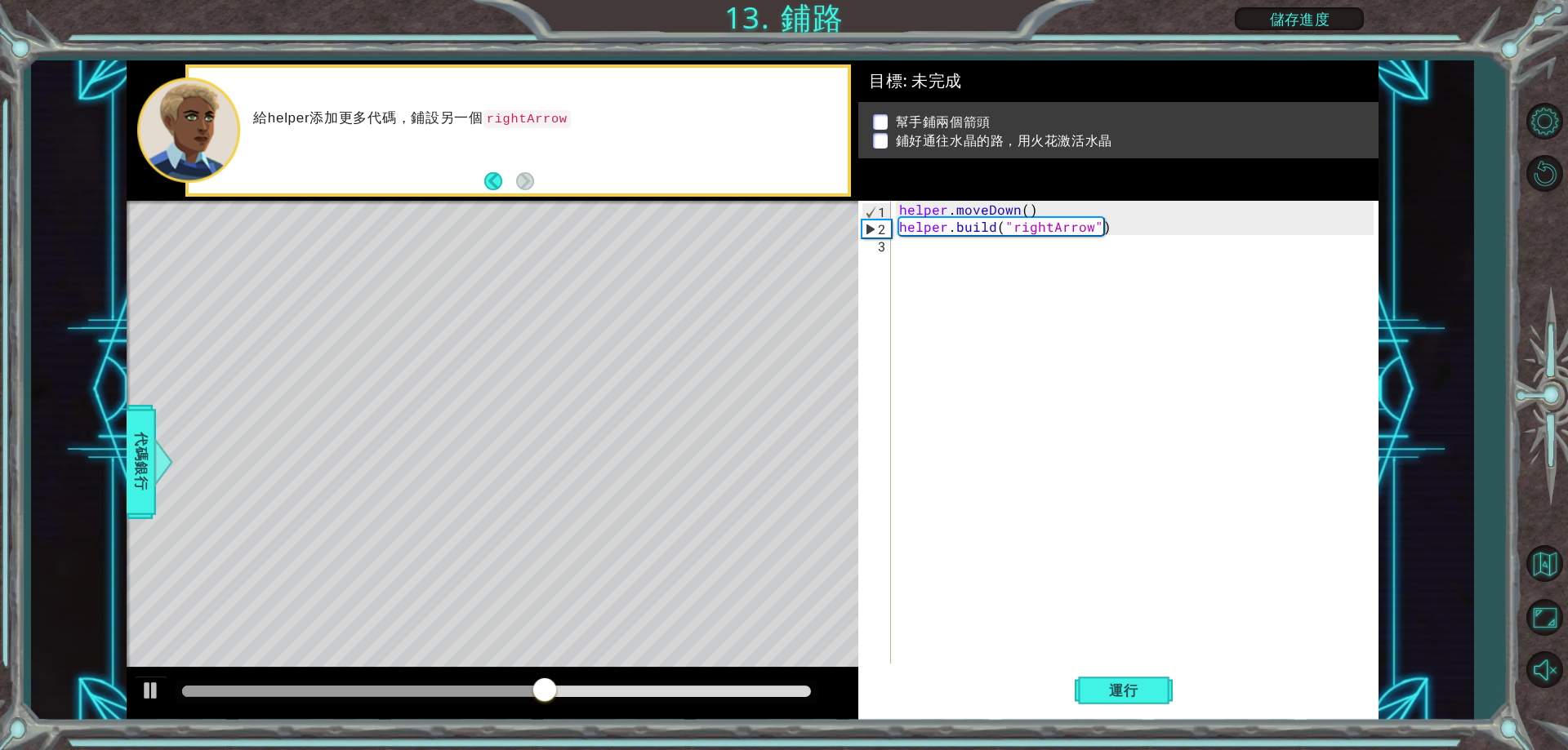
click at [1211, 528] on div "helper . moveDown ( ) helper . build ( "rightArrow" )" at bounding box center [1139, 449] width 485 height 498
click at [147, 684] on div at bounding box center [151, 691] width 21 height 21
click at [151, 693] on div at bounding box center [151, 691] width 21 height 21
click at [0, 0] on div at bounding box center [0, 0] width 0 height 0
click at [321, 688] on div at bounding box center [496, 692] width 629 height 12
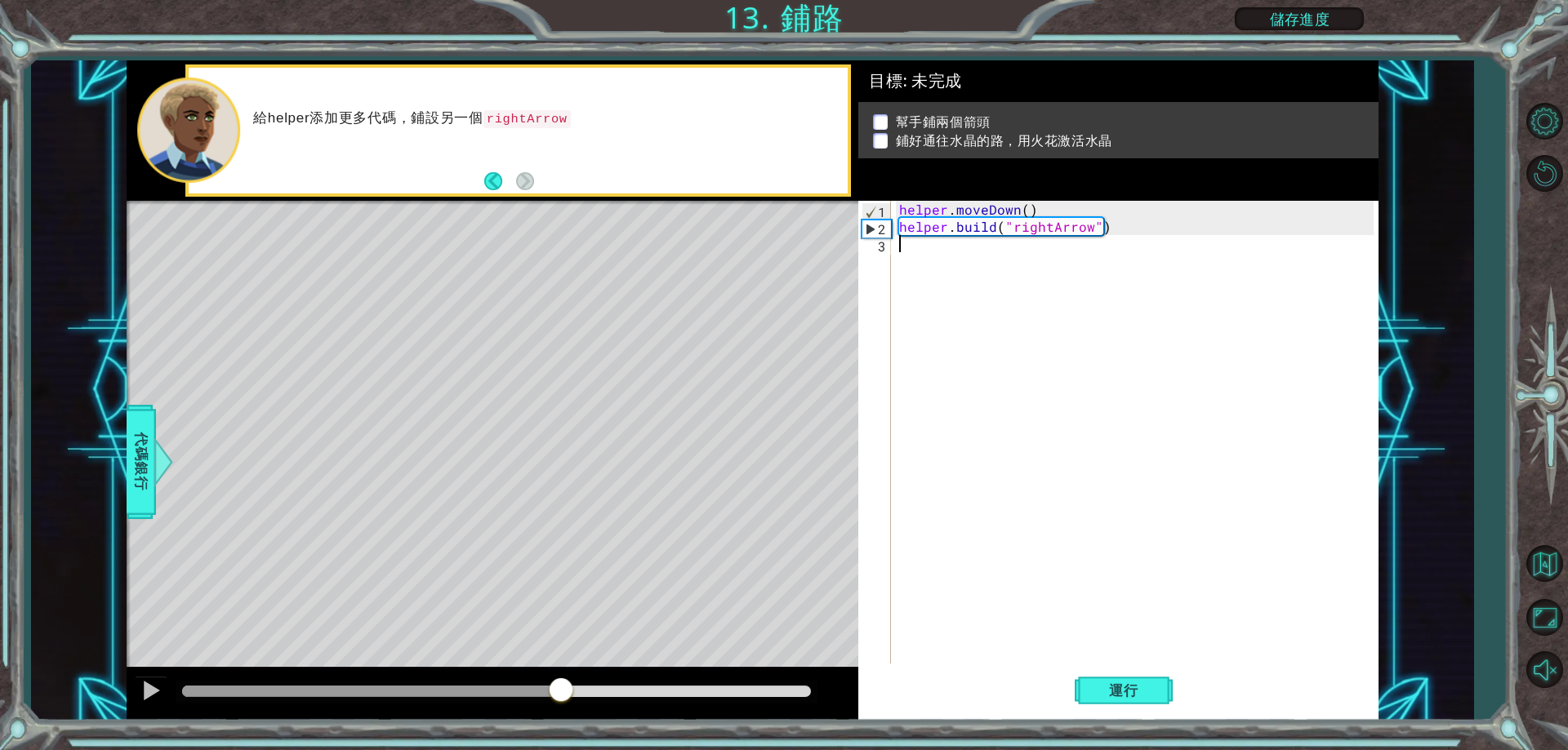
drag, startPoint x: 321, startPoint y: 688, endPoint x: 561, endPoint y: 702, distance: 240.4
click at [159, 698] on div at bounding box center [151, 691] width 21 height 21
click at [157, 691] on div at bounding box center [151, 691] width 21 height 21
click at [155, 691] on div at bounding box center [151, 691] width 21 height 21
drag, startPoint x: 653, startPoint y: 702, endPoint x: 556, endPoint y: 714, distance: 97.7
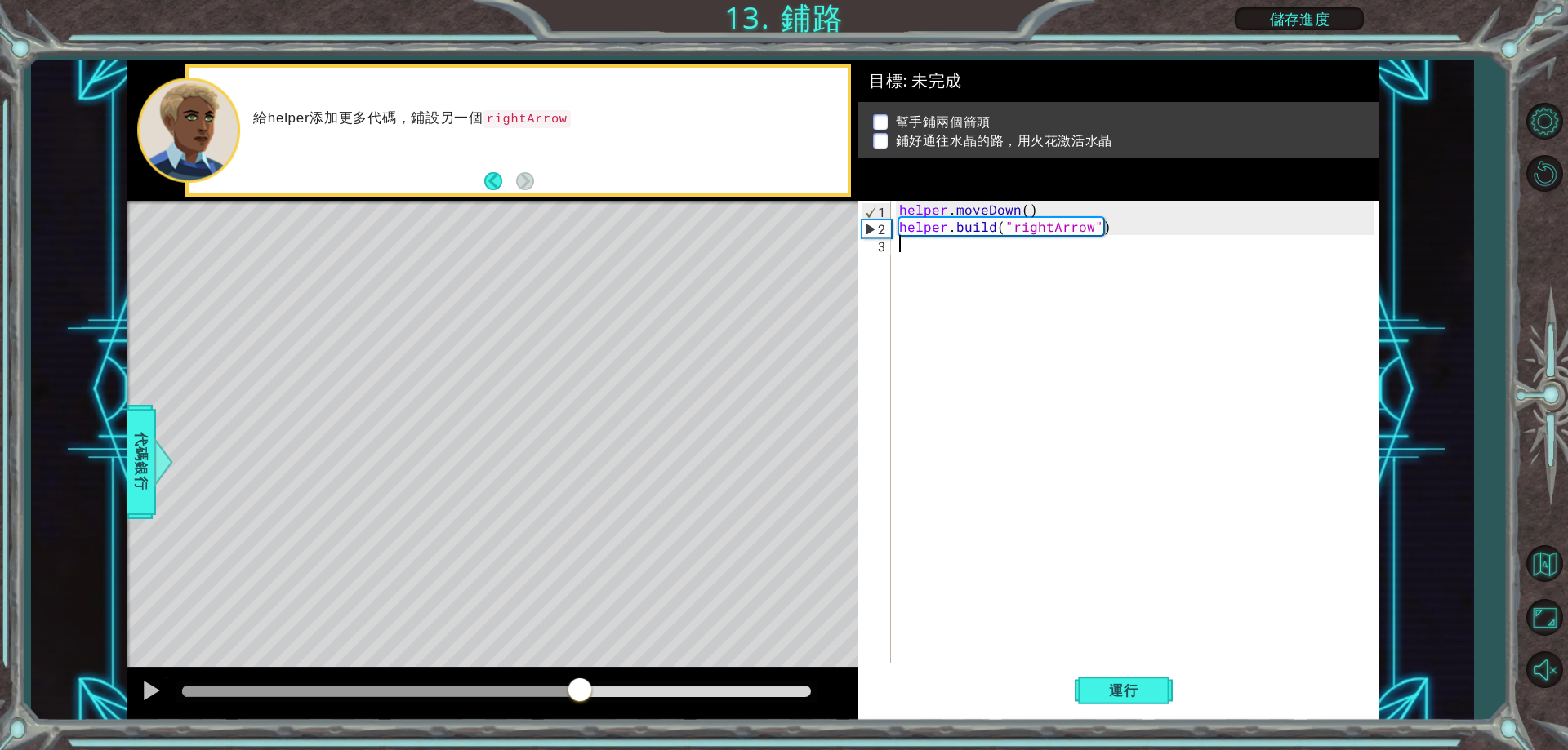
click at [556, 714] on div at bounding box center [492, 694] width 732 height 53
click at [154, 698] on div at bounding box center [151, 691] width 21 height 21
type textarea "h"
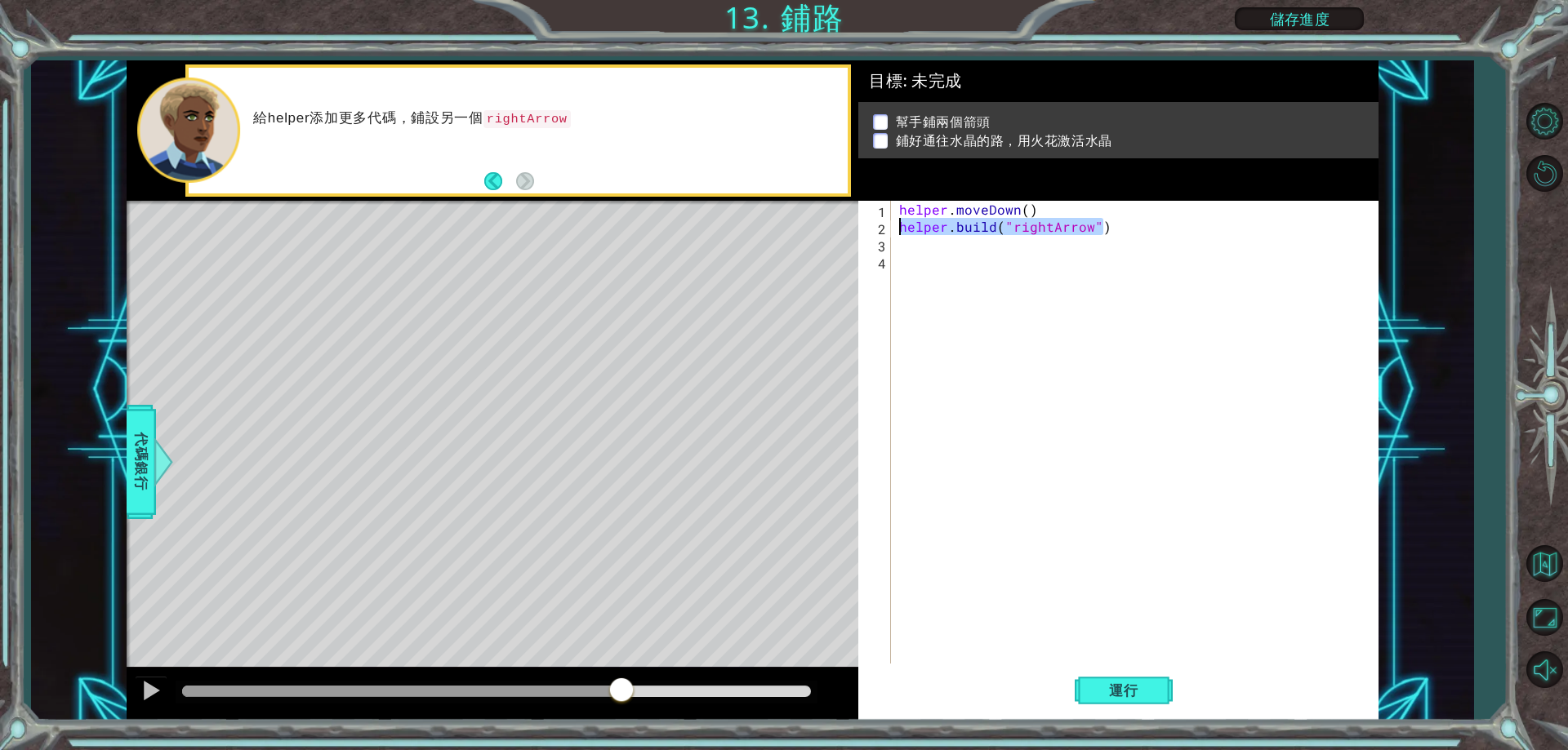
drag, startPoint x: 1123, startPoint y: 227, endPoint x: 899, endPoint y: 231, distance: 224.0
click at [899, 231] on div "helper . moveDown ( ) helper . build ( "rightArrow" )" at bounding box center [1139, 449] width 485 height 498
type textarea "[DOMAIN_NAME]("rightArrow")"
click at [959, 265] on div "helper . moveDown ( ) helper . build ( "rightArrow" )" at bounding box center [1139, 449] width 485 height 498
click at [956, 255] on div "helper . moveDown ( ) helper . build ( "rightArrow" )" at bounding box center [1139, 449] width 485 height 498
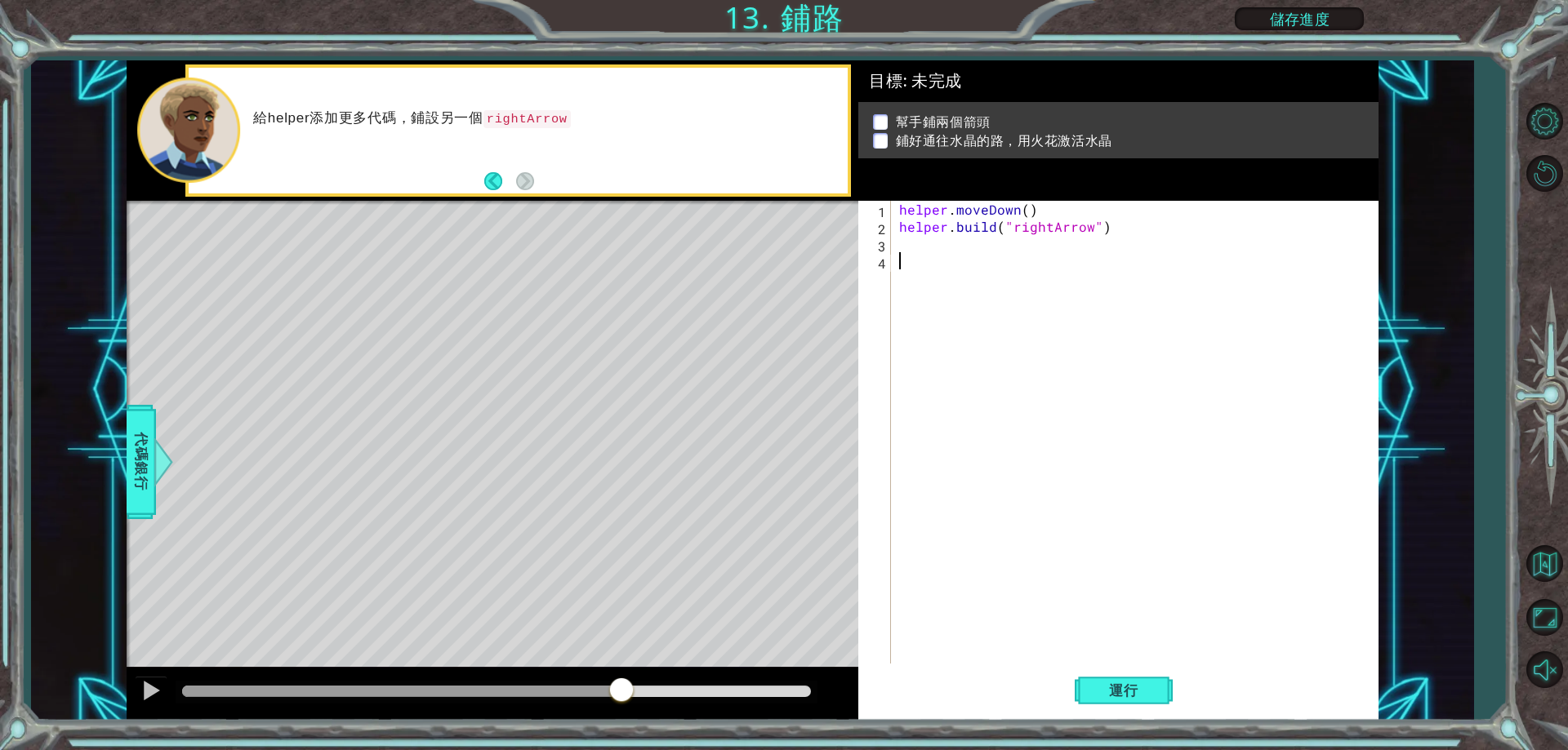
click at [958, 250] on div "helper . moveDown ( ) helper . build ( "rightArrow" )" at bounding box center [1139, 449] width 485 height 498
paste textarea "[DOMAIN_NAME]("rightArrow")"
type textarea "[DOMAIN_NAME]("rightArrow")"
click at [1112, 700] on button "運行" at bounding box center [1124, 692] width 98 height 53
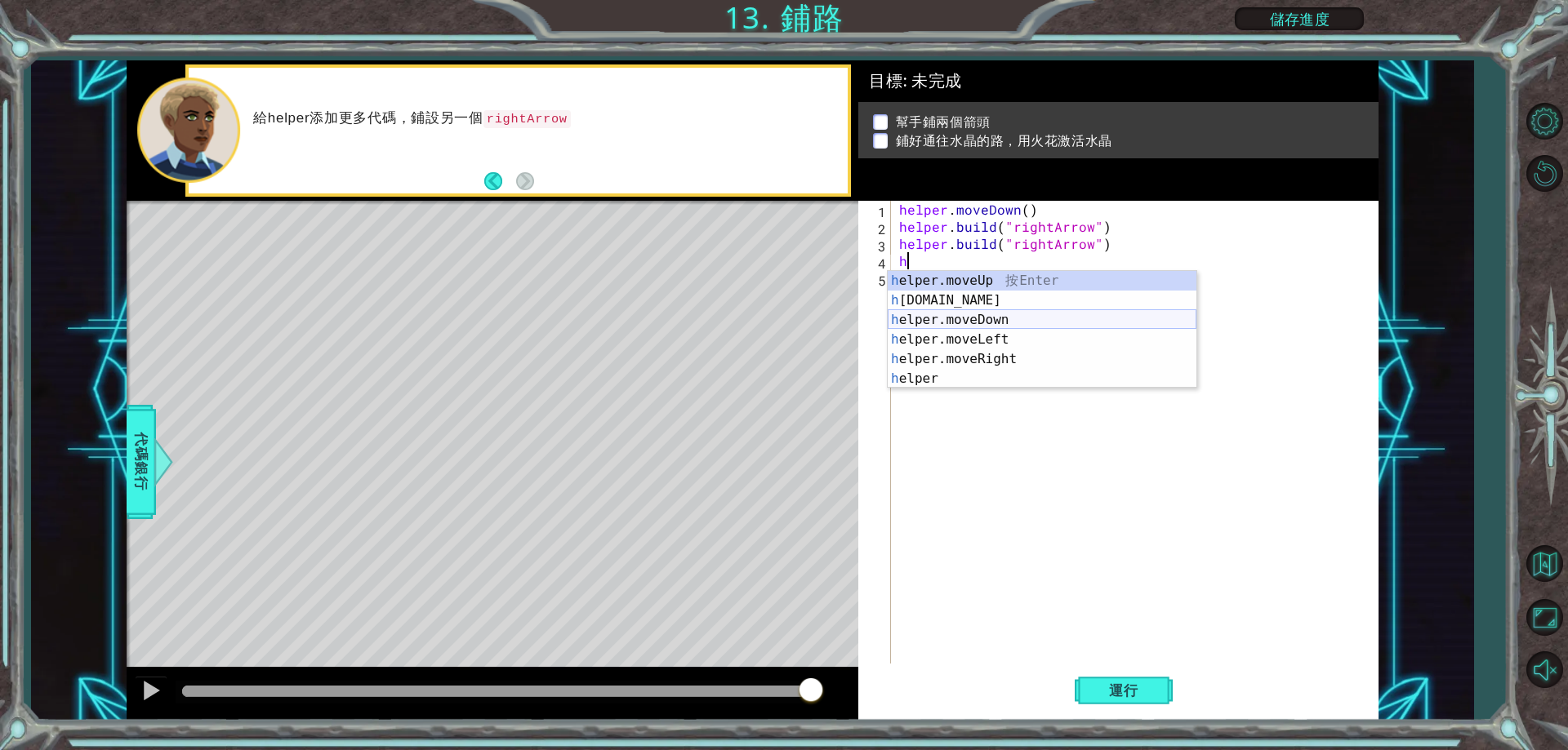
click at [977, 319] on div "h elper.moveUp 按 Enter h [DOMAIN_NAME] 按 Enter h elper.moveDown 按 Enter h elper…" at bounding box center [1042, 349] width 309 height 157
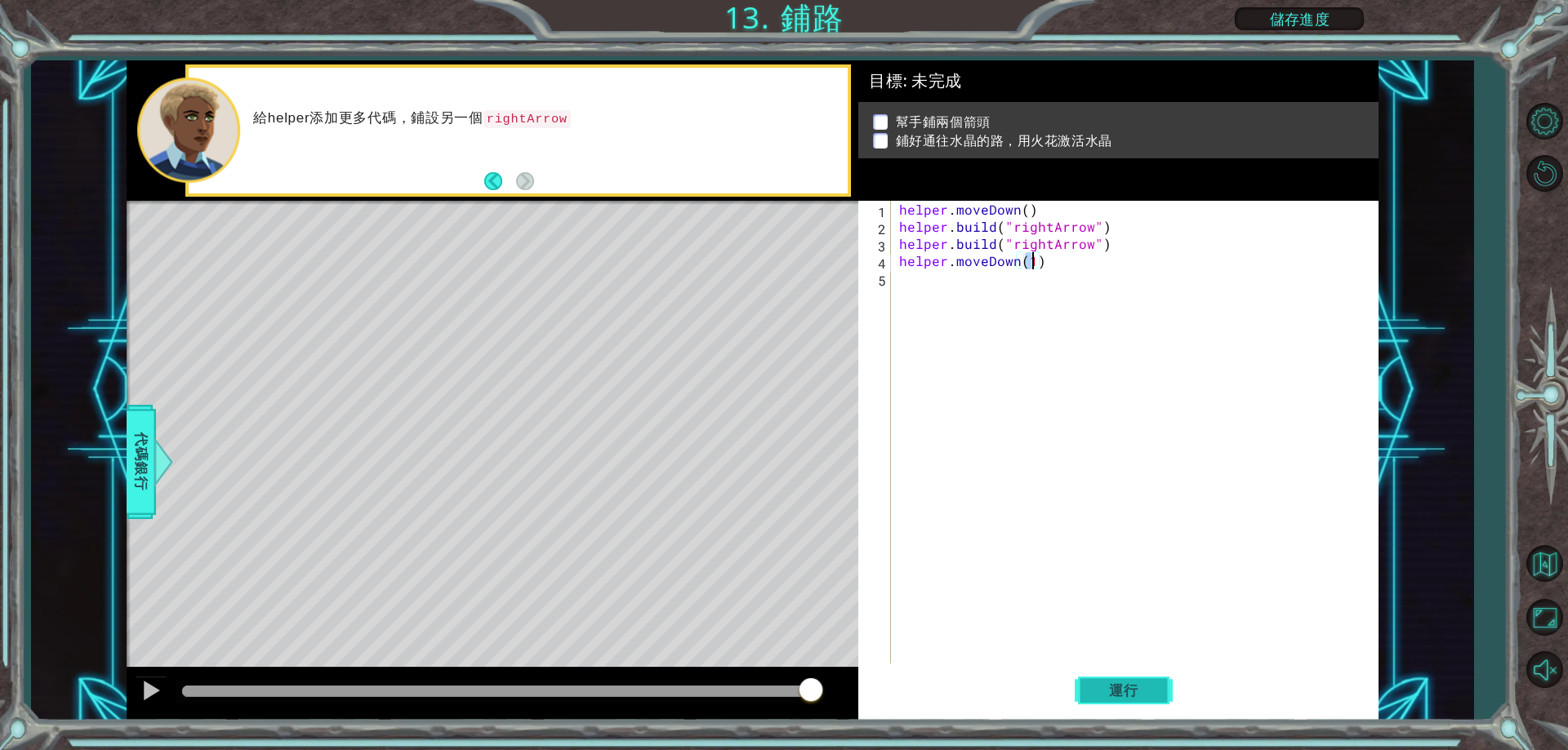
type textarea "helper.moveDown(1)"
click at [1121, 703] on button "運行" at bounding box center [1124, 692] width 98 height 53
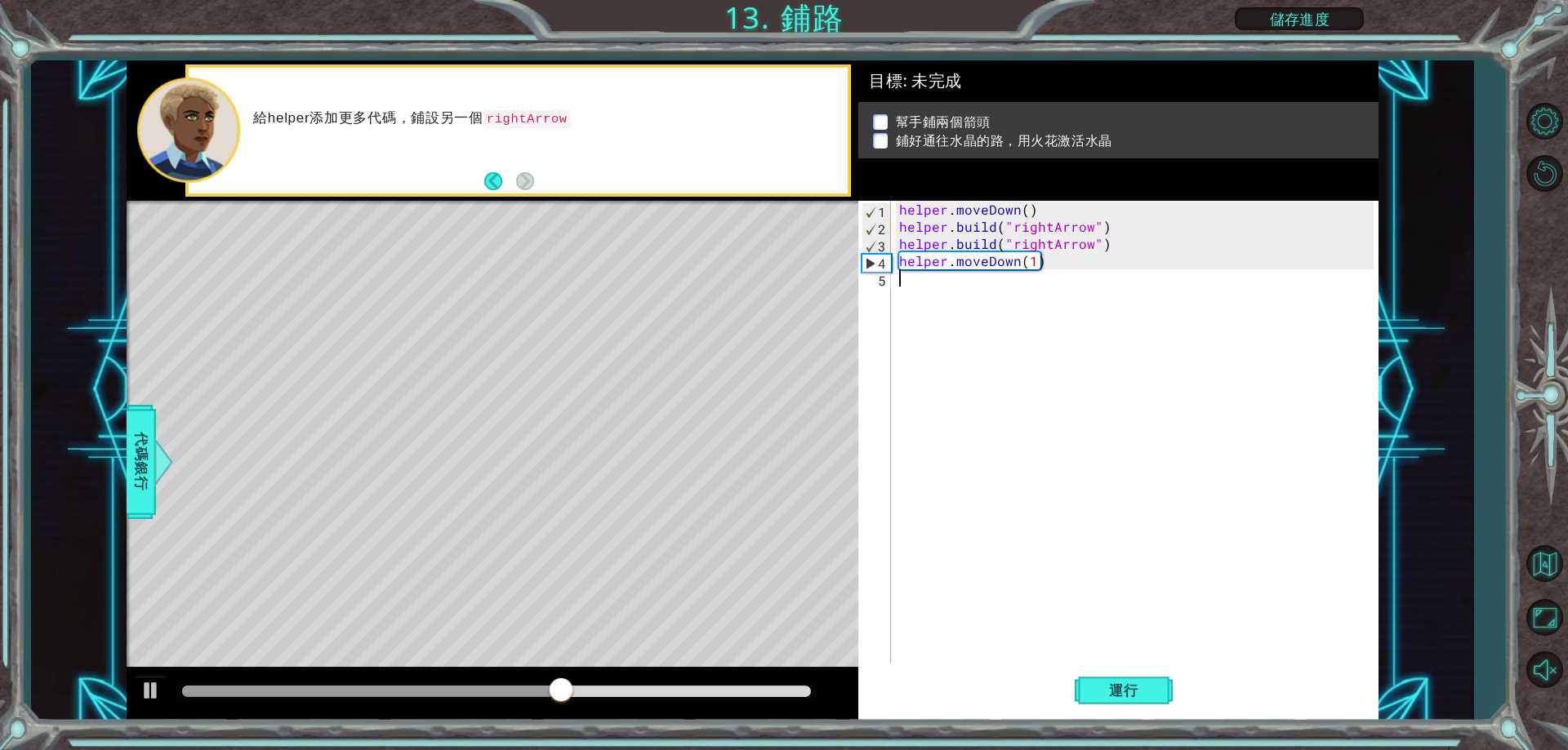
drag, startPoint x: 1058, startPoint y: 271, endPoint x: 901, endPoint y: 271, distance: 157.0
click at [901, 271] on div "helper . moveDown ( ) helper . build ( "rightArrow" ) helper . build ( "rightAr…" at bounding box center [1139, 449] width 485 height 498
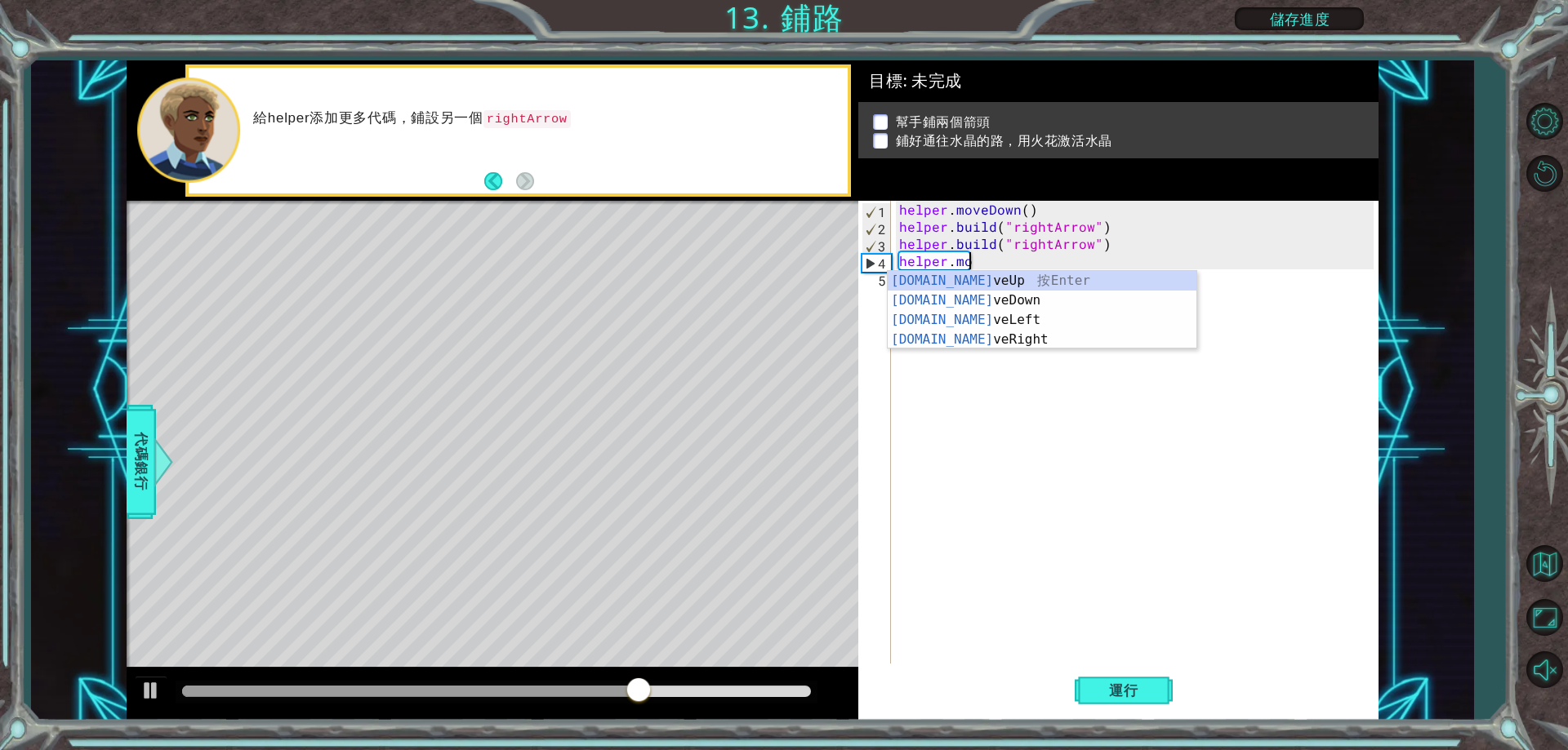
type textarea "h"
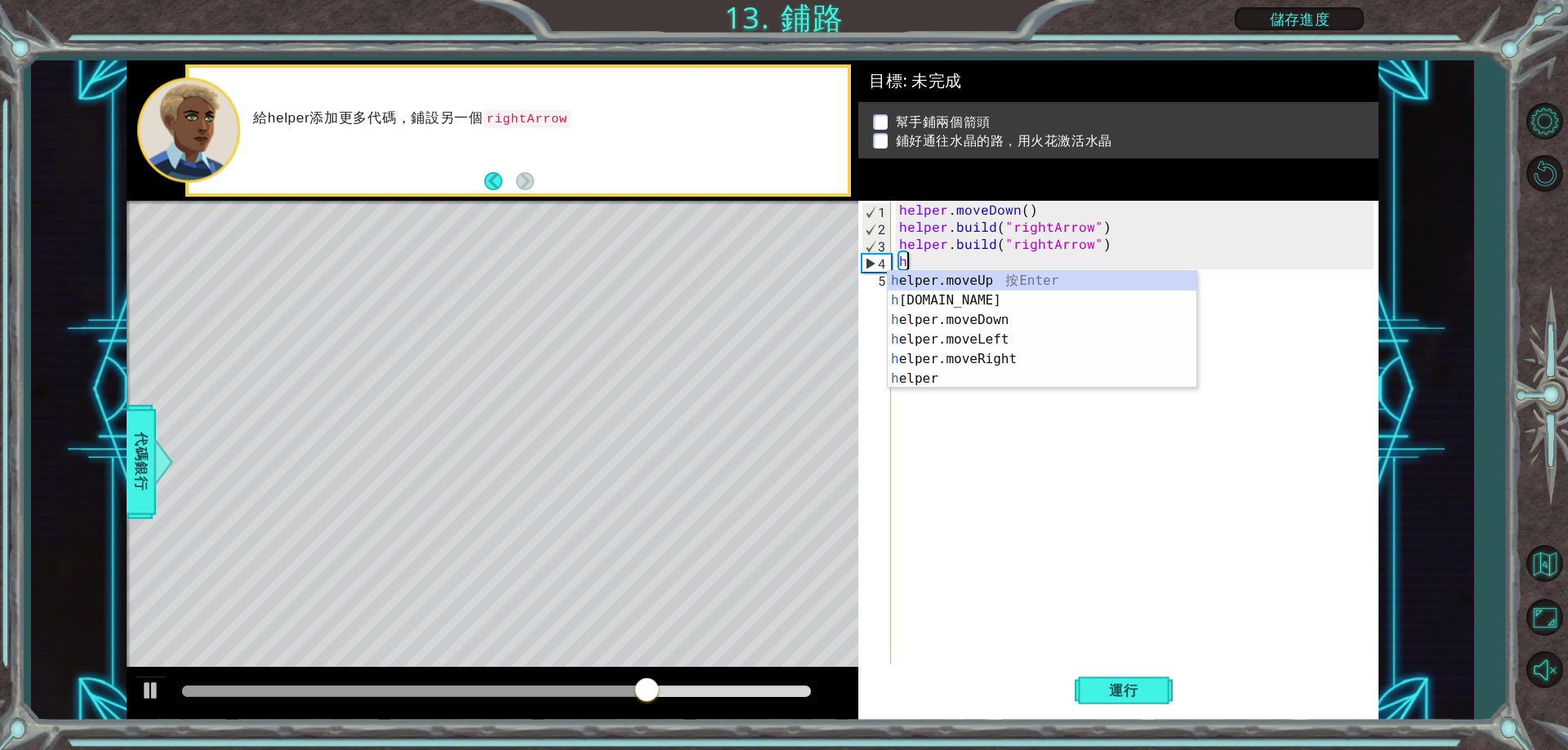
type textarea "[DOMAIN_NAME]("rightArrow")"
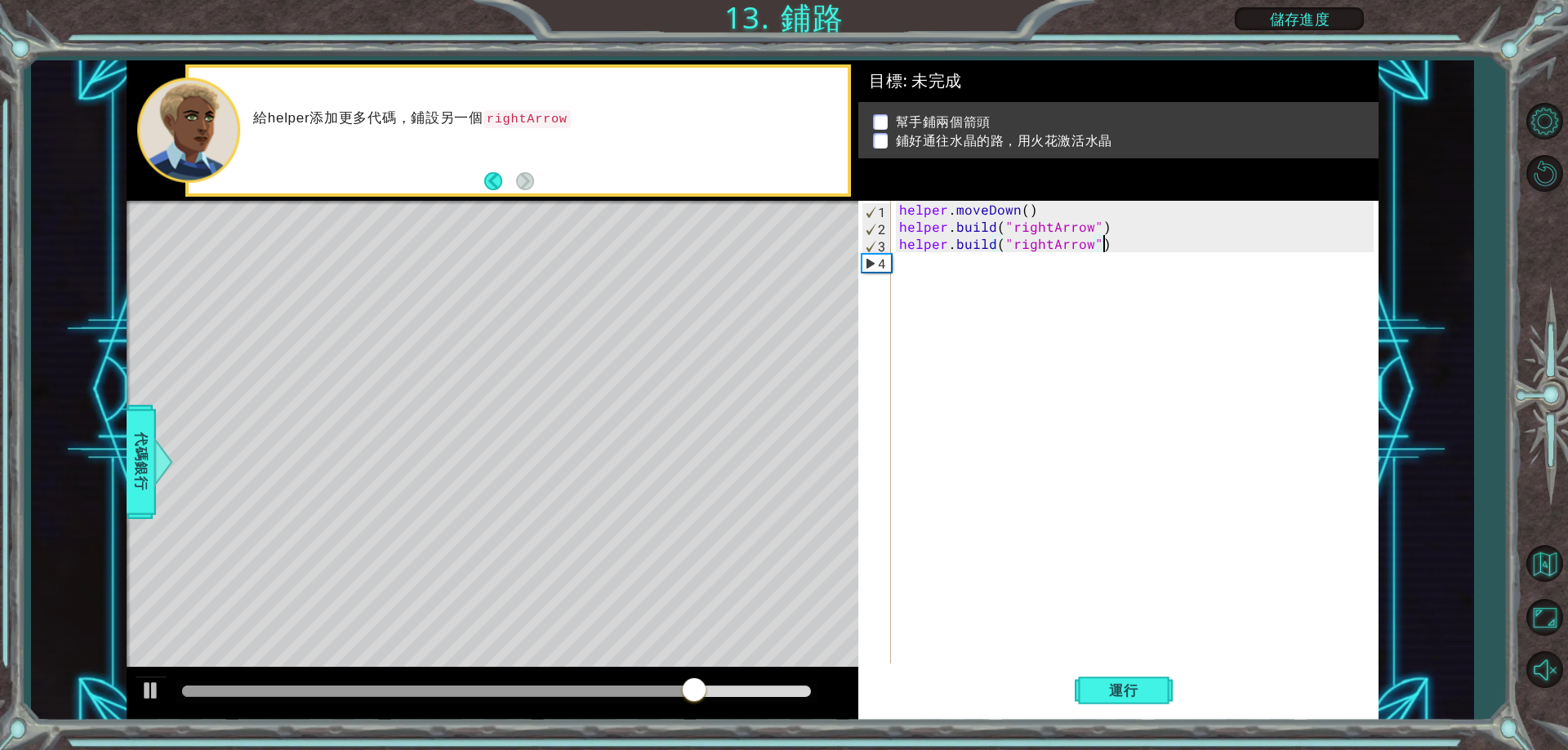
click at [1017, 488] on div "helper . moveDown ( ) helper . build ( "rightArrow" ) helper . build ( "rightAr…" at bounding box center [1139, 449] width 485 height 498
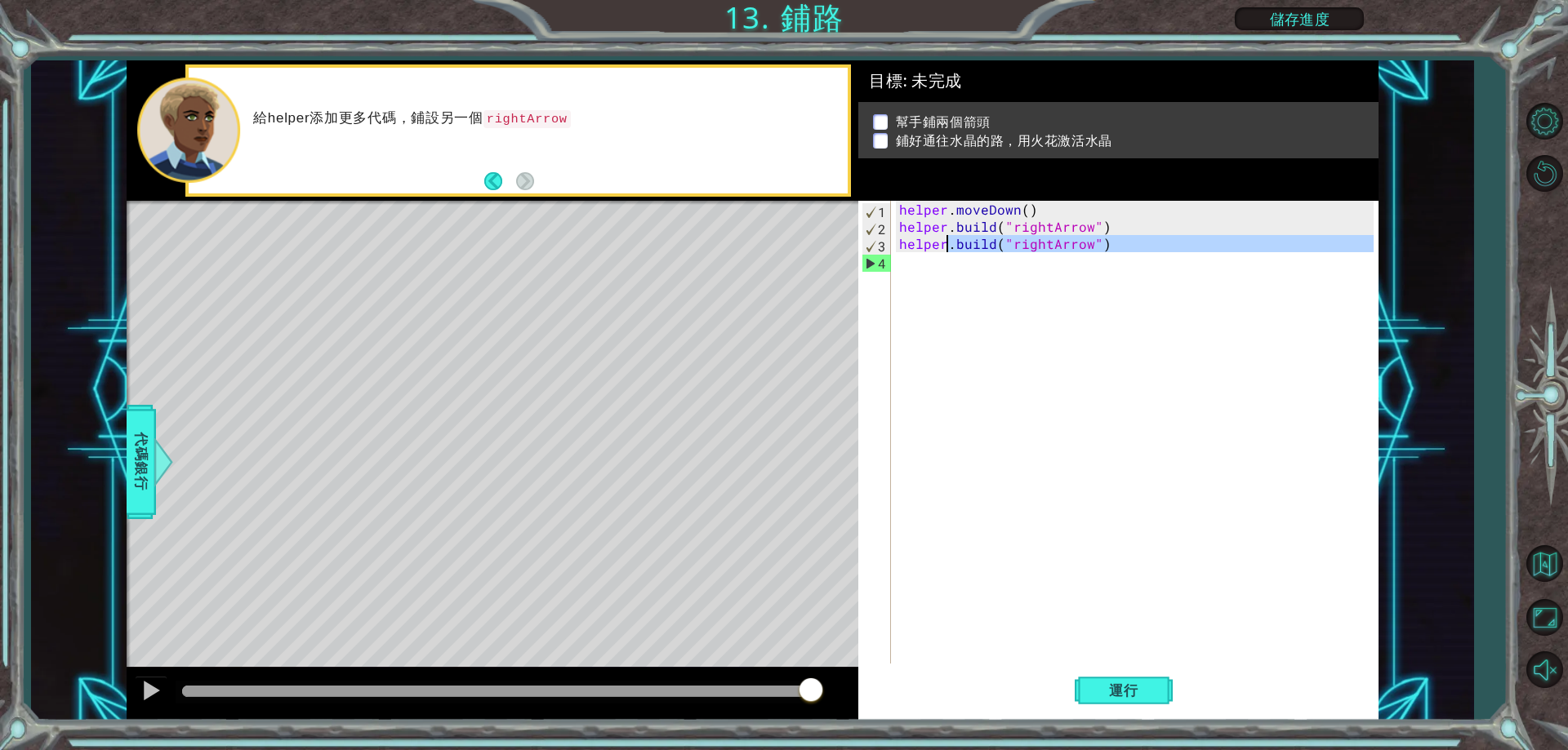
drag, startPoint x: 1142, startPoint y: 252, endPoint x: 949, endPoint y: 248, distance: 193.0
click at [949, 248] on div "helper . moveDown ( ) helper . build ( "rightArrow" ) helper . build ( "rightAr…" at bounding box center [1139, 449] width 485 height 498
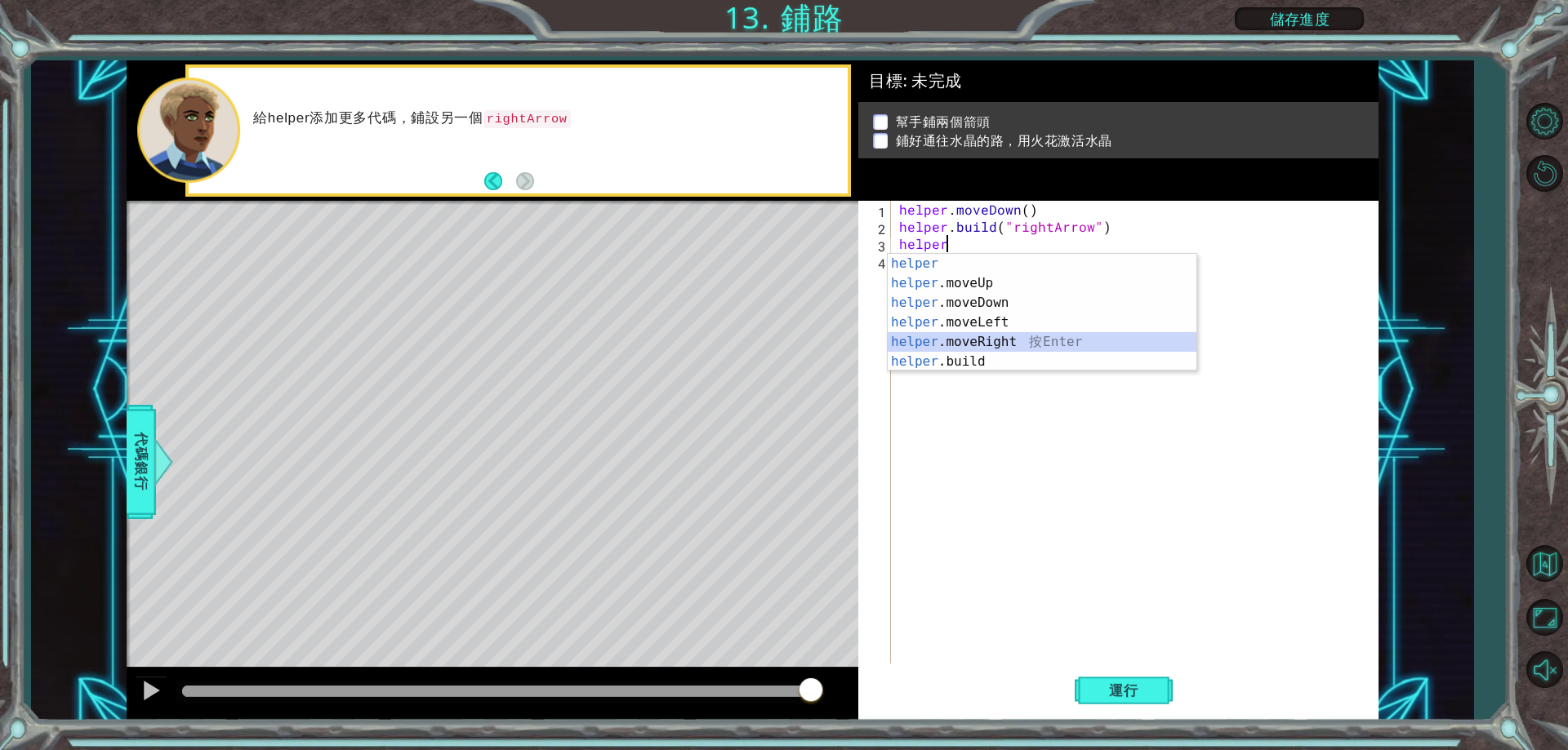
click at [1052, 346] on div "helper 按 Enter helper .moveUp 按 Enter helper .moveDown 按 Enter helper .moveLeft…" at bounding box center [1042, 332] width 309 height 157
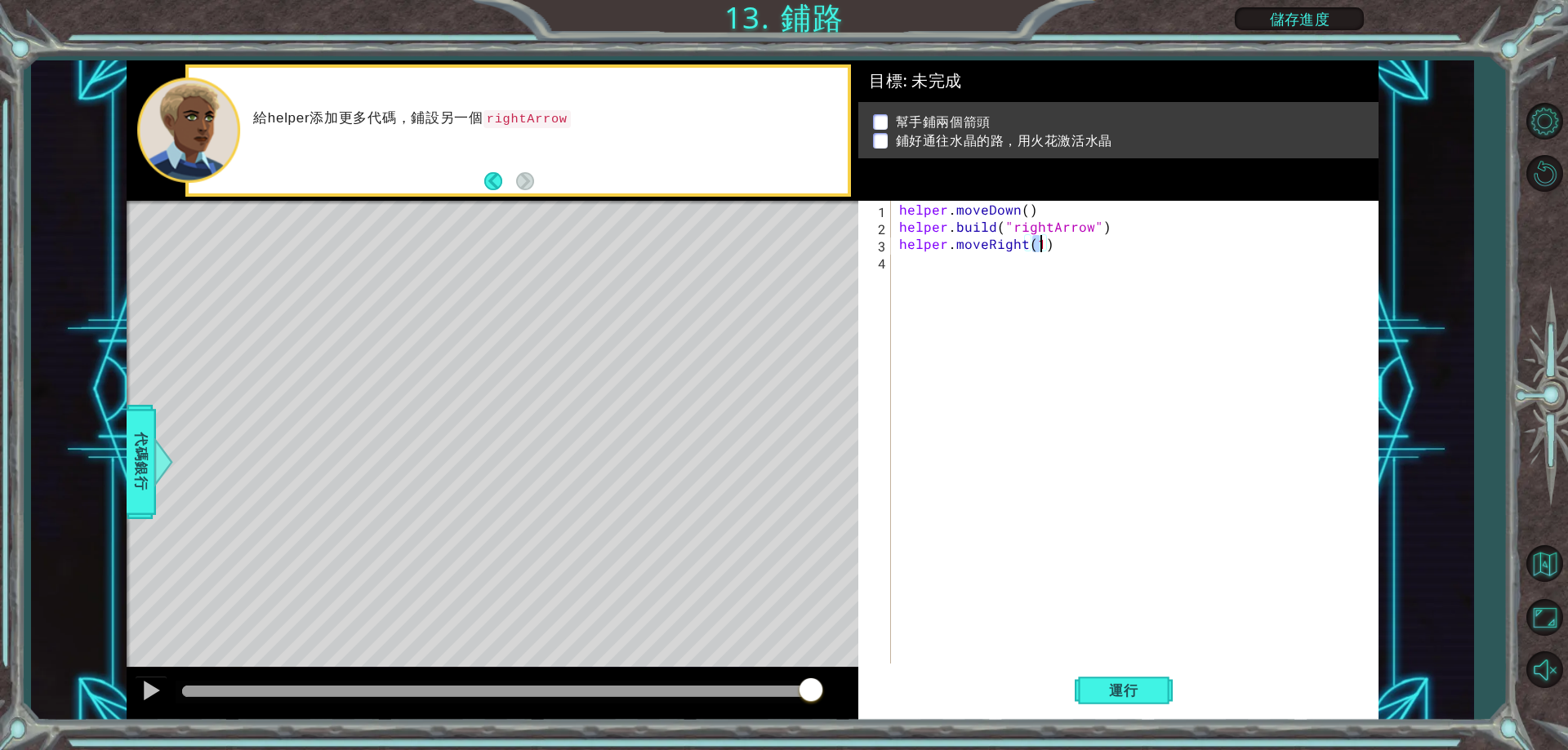
type textarea "helper.moveRight(2)"
click at [1010, 289] on div "helper . moveDown ( ) helper . build ( "rightArrow" ) helper . moveRight ( 2 )" at bounding box center [1139, 449] width 485 height 498
click at [1103, 677] on button "運行" at bounding box center [1124, 692] width 98 height 53
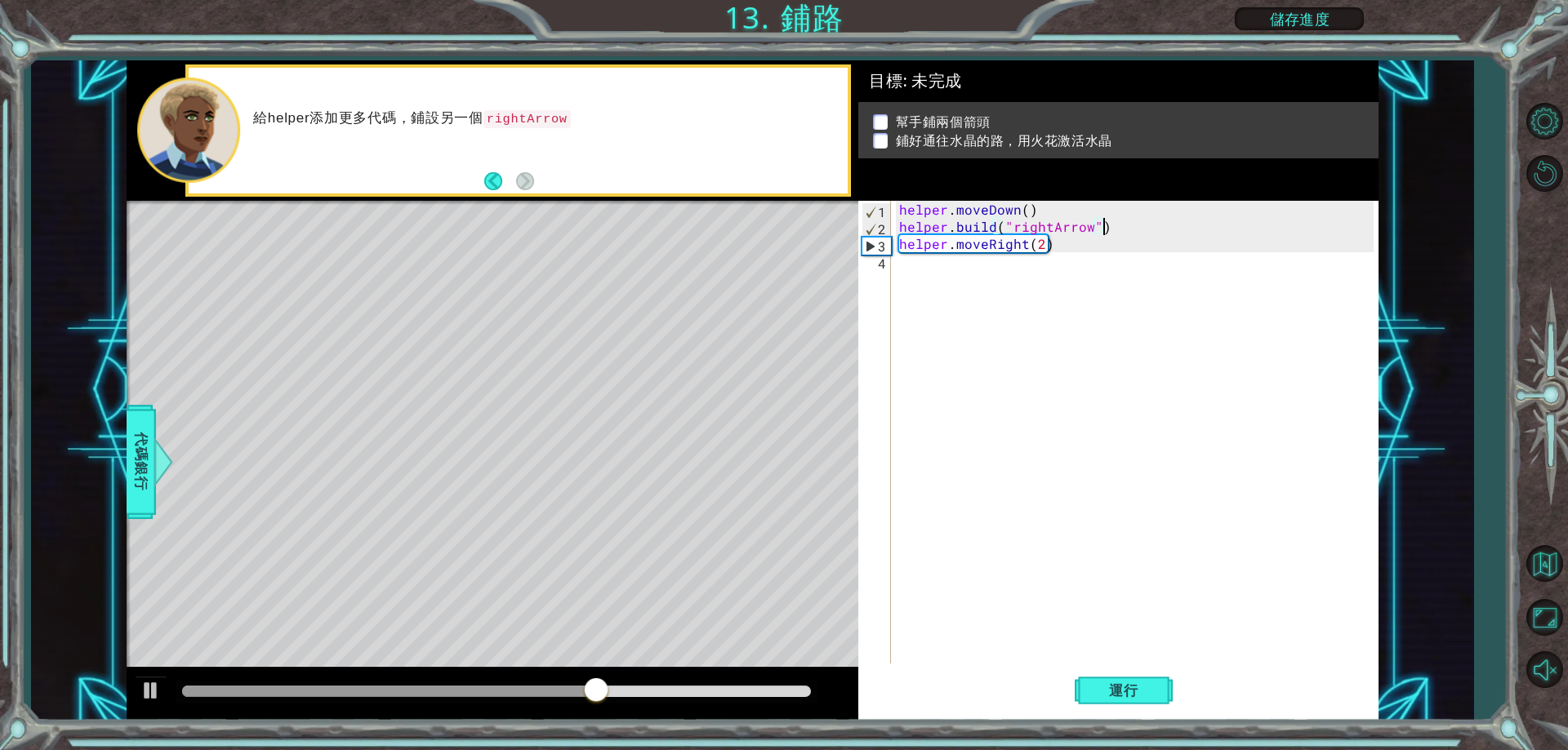
click at [1134, 227] on div "helper . moveDown ( ) helper . build ( "rightArrow" ) helper . moveRight ( 2 )" at bounding box center [1139, 449] width 485 height 498
type textarea "[DOMAIN_NAME]("rightArrow")"
drag, startPoint x: 1133, startPoint y: 227, endPoint x: 894, endPoint y: 235, distance: 239.1
click at [894, 235] on div "[DOMAIN_NAME]("rightArrow") 1 2 3 4 helper . moveDown ( ) helper . build ( "rig…" at bounding box center [1116, 431] width 515 height 463
drag, startPoint x: 894, startPoint y: 235, endPoint x: 1290, endPoint y: 362, distance: 415.9
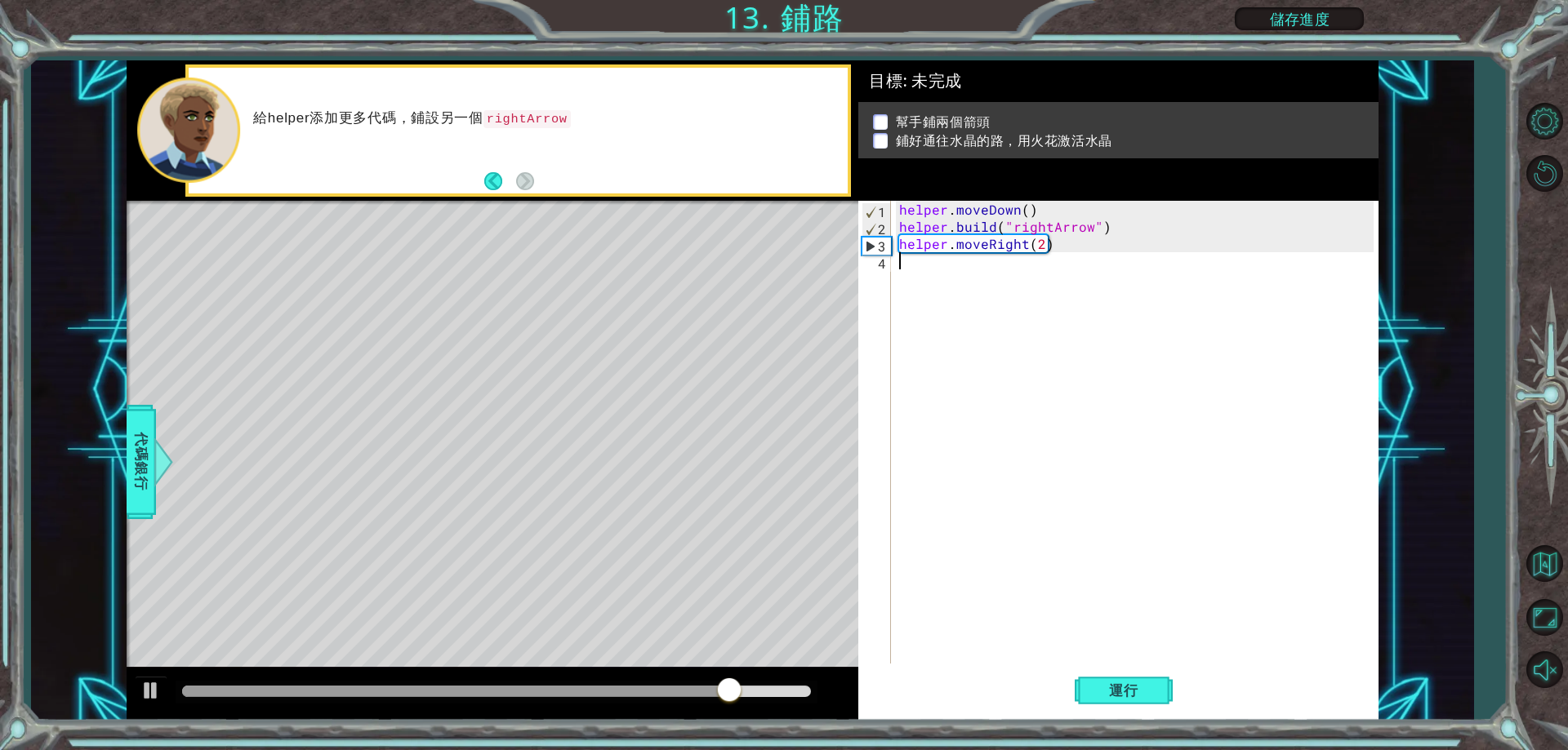
click at [1290, 362] on div "helper . moveDown ( ) helper . build ( "rightArrow" ) helper . moveRight ( 2 )" at bounding box center [1139, 449] width 485 height 498
drag, startPoint x: 1116, startPoint y: 225, endPoint x: 887, endPoint y: 232, distance: 229.1
click at [887, 232] on div "1 2 3 4 helper . moveDown ( ) helper . build ( "rightArrow" ) helper . moveRigh…" at bounding box center [1116, 431] width 515 height 463
type textarea "[DOMAIN_NAME]("rightArrow")"
click at [945, 271] on div "helper . moveDown ( ) helper . build ( "rightArrow" ) helper . moveRight ( 2 )" at bounding box center [1139, 449] width 485 height 498
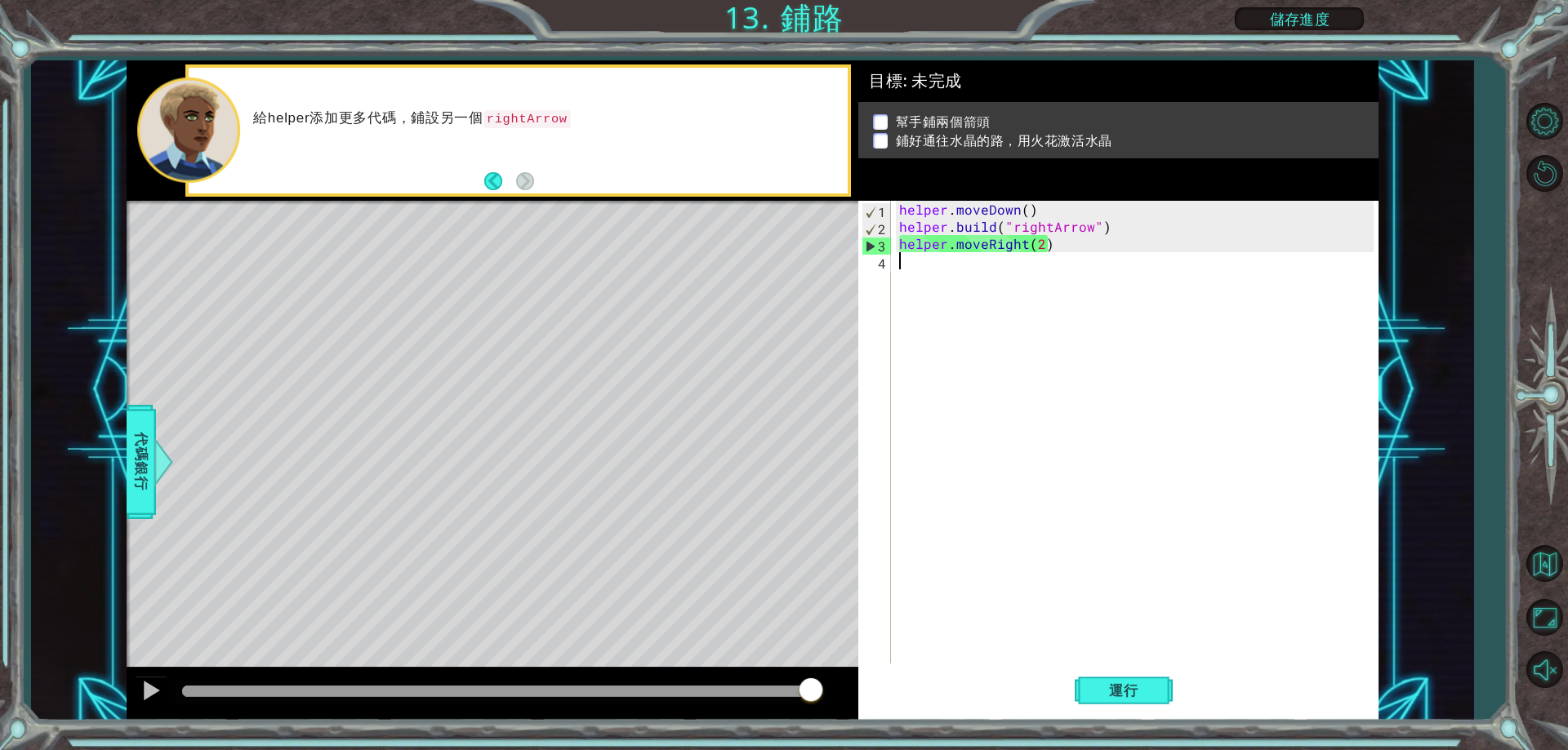
paste textarea "[DOMAIN_NAME]("rightArrow")"
type textarea "[DOMAIN_NAME]("rightArrow")"
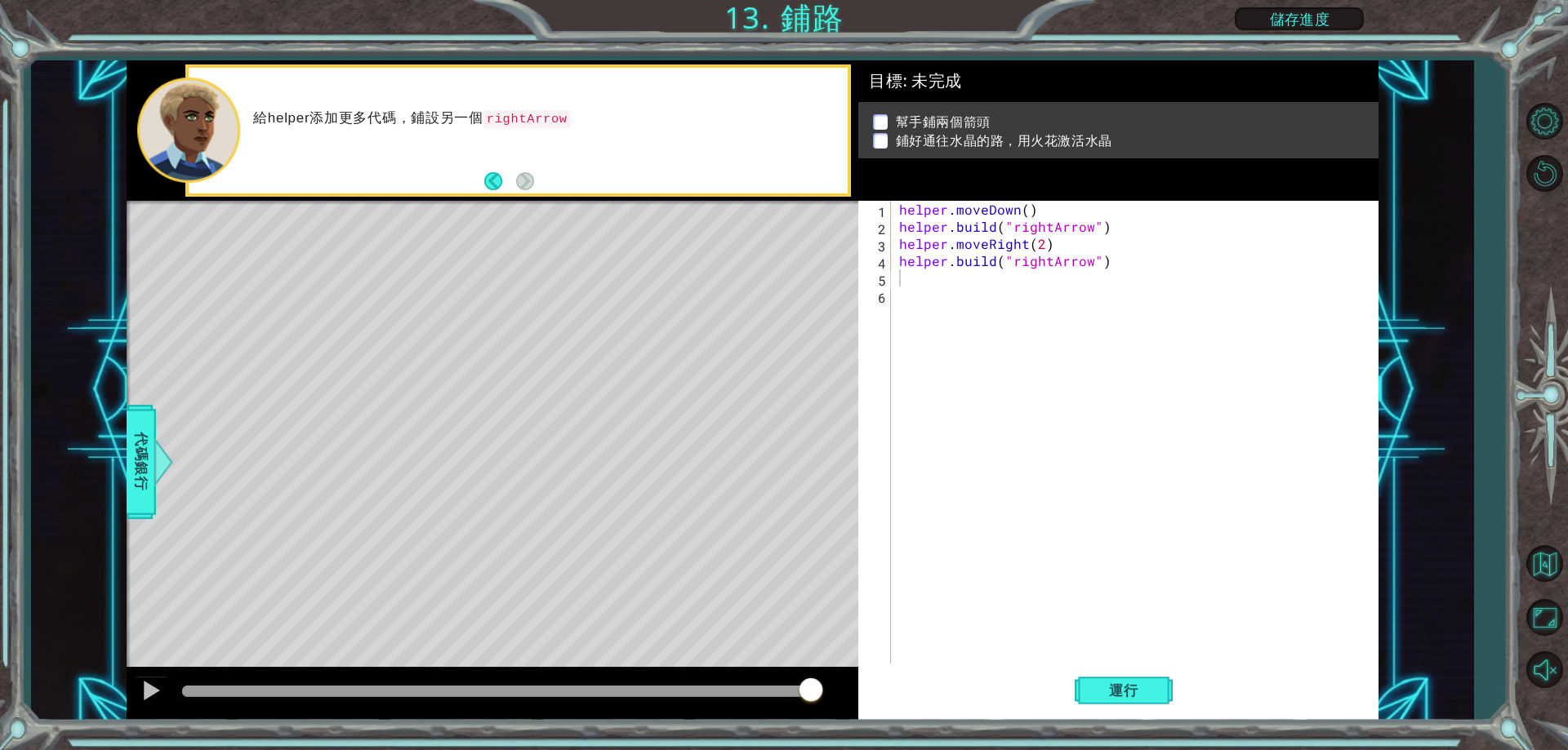
click at [1174, 697] on div "運行" at bounding box center [1124, 692] width 520 height 53
click at [1134, 684] on span "運行" at bounding box center [1125, 691] width 62 height 17
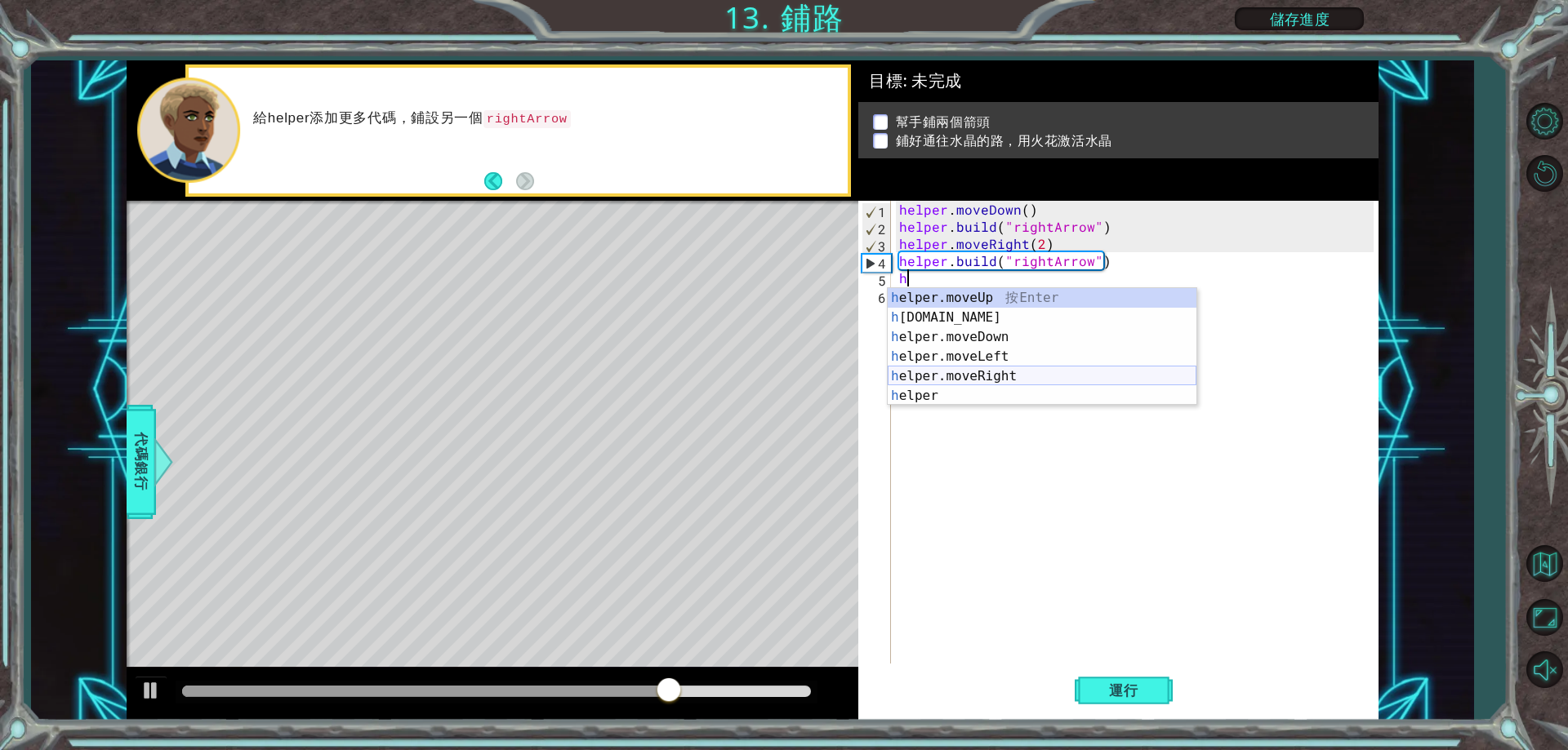
click at [1012, 379] on div "h elper.moveUp 按 Enter h [DOMAIN_NAME] 按 Enter h elper.moveDown 按 Enter h elper…" at bounding box center [1042, 366] width 309 height 157
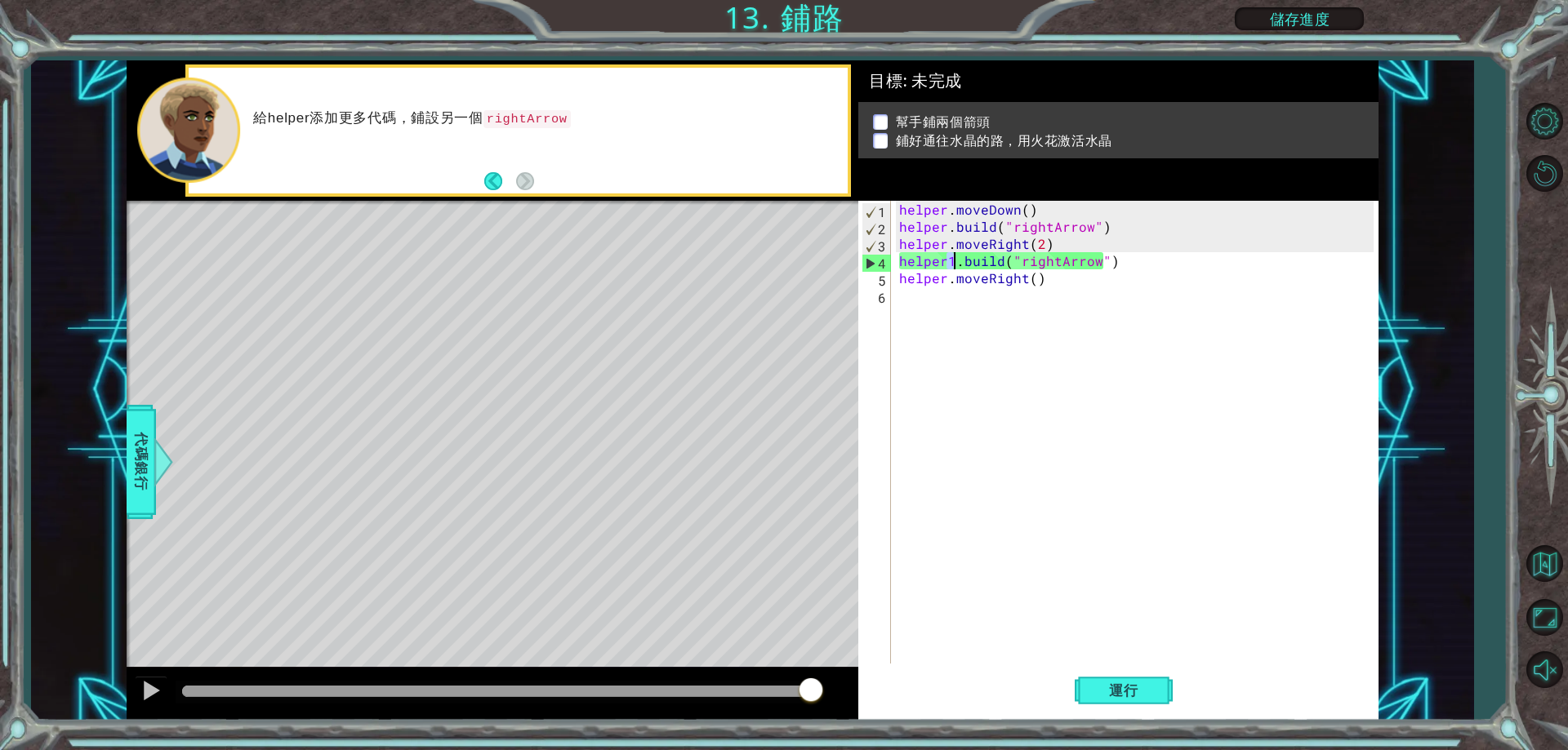
type textarea "[DOMAIN_NAME]("rightArrow")"
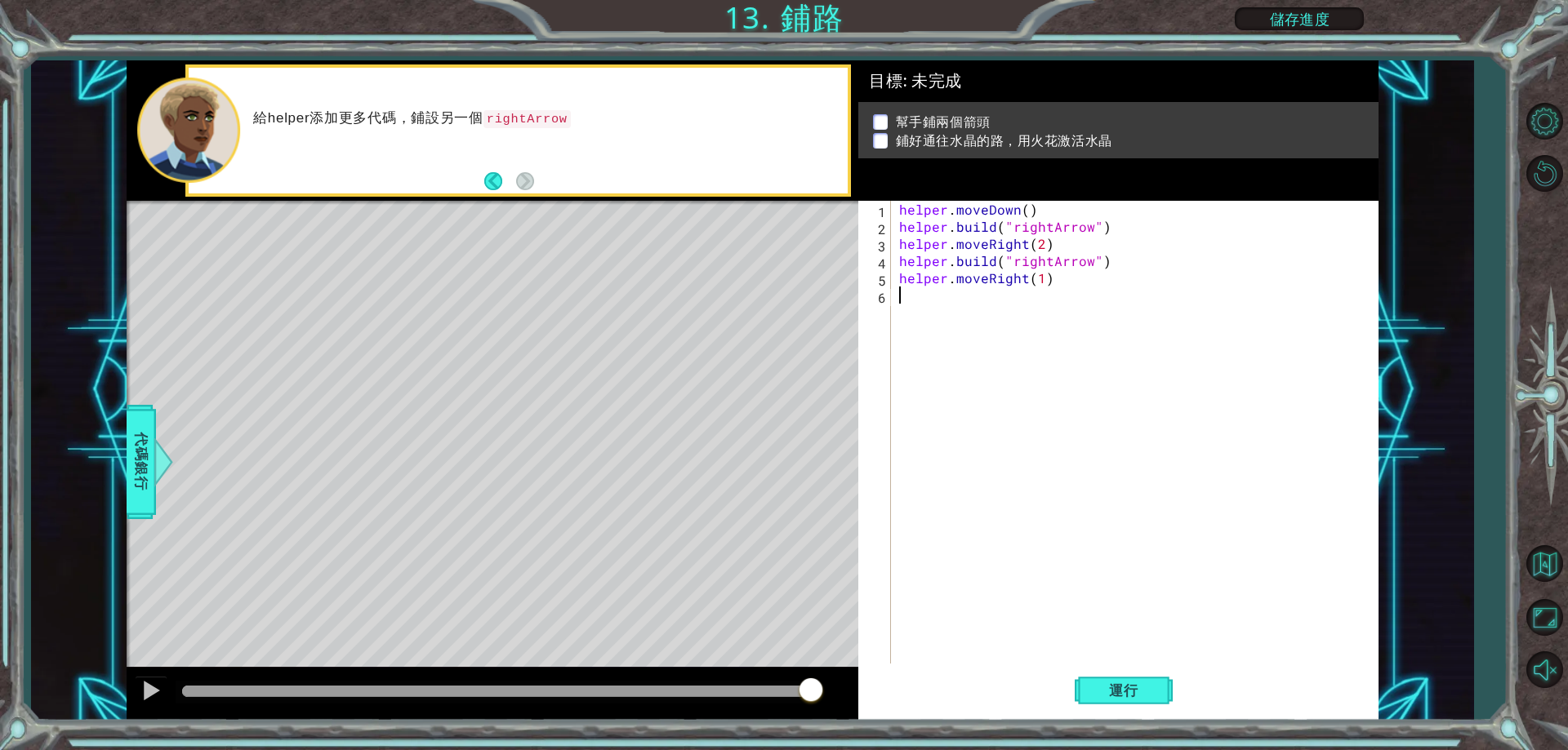
click at [1069, 294] on div "helper . moveDown ( ) helper . build ( "rightArrow" ) helper . moveRight ( 2 ) …" at bounding box center [1139, 449] width 485 height 498
drag, startPoint x: 1069, startPoint y: 294, endPoint x: 1132, endPoint y: 296, distance: 63.0
click at [926, 299] on div "helper . moveDown ( ) helper . build ( "rightArrow" ) helper . moveRight ( 2 ) …" at bounding box center [1139, 449] width 485 height 498
type textarea "\"
type textarea "helper.moveRight(1)"
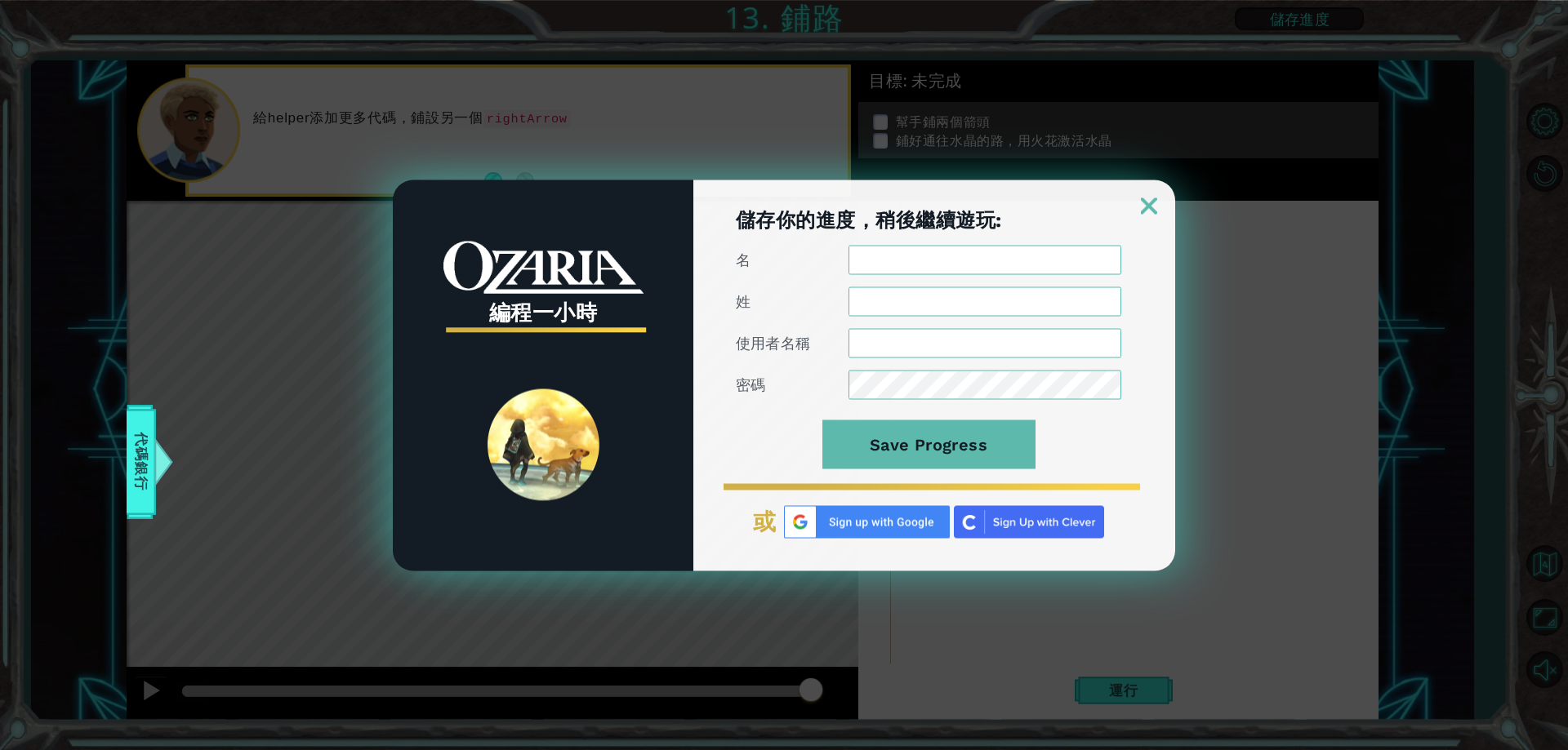
click at [1139, 190] on link at bounding box center [1150, 195] width 53 height 13
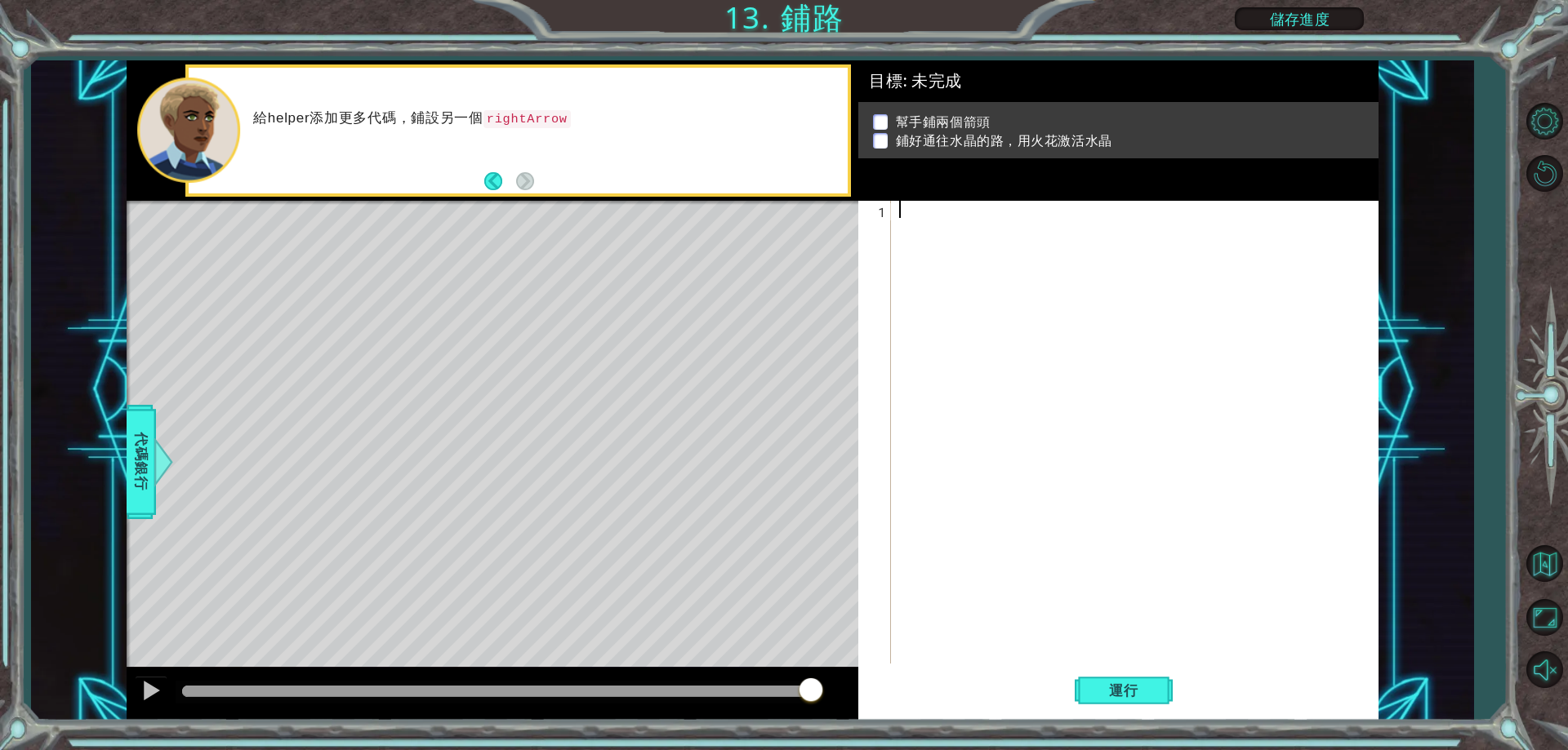
click at [947, 223] on div at bounding box center [1139, 449] width 485 height 498
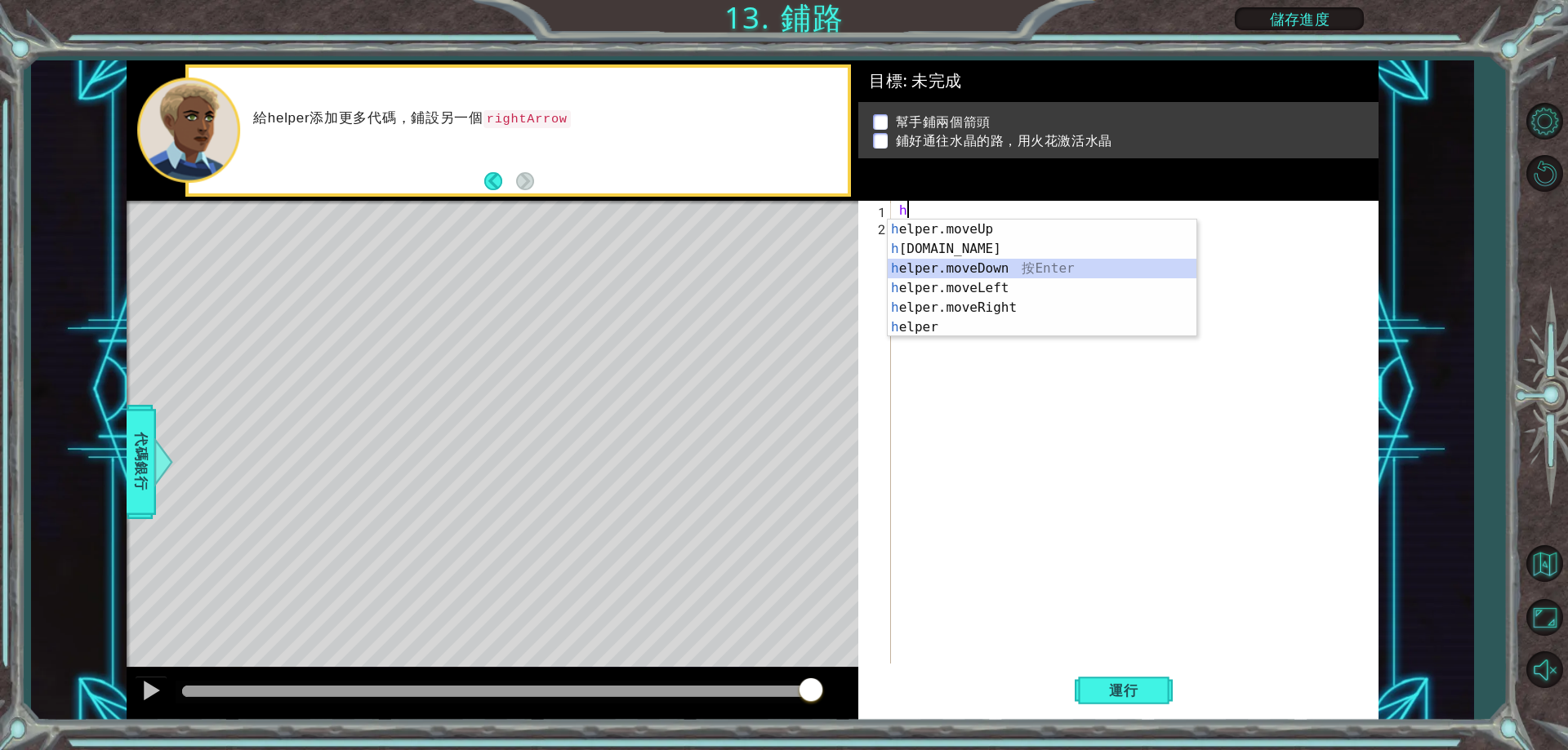
click at [1053, 271] on div "h elper.moveUp 按 Enter h [DOMAIN_NAME] 按 Enter h elper.moveDown 按 Enter h elper…" at bounding box center [1042, 297] width 309 height 157
type textarea "helper.moveDown(1)"
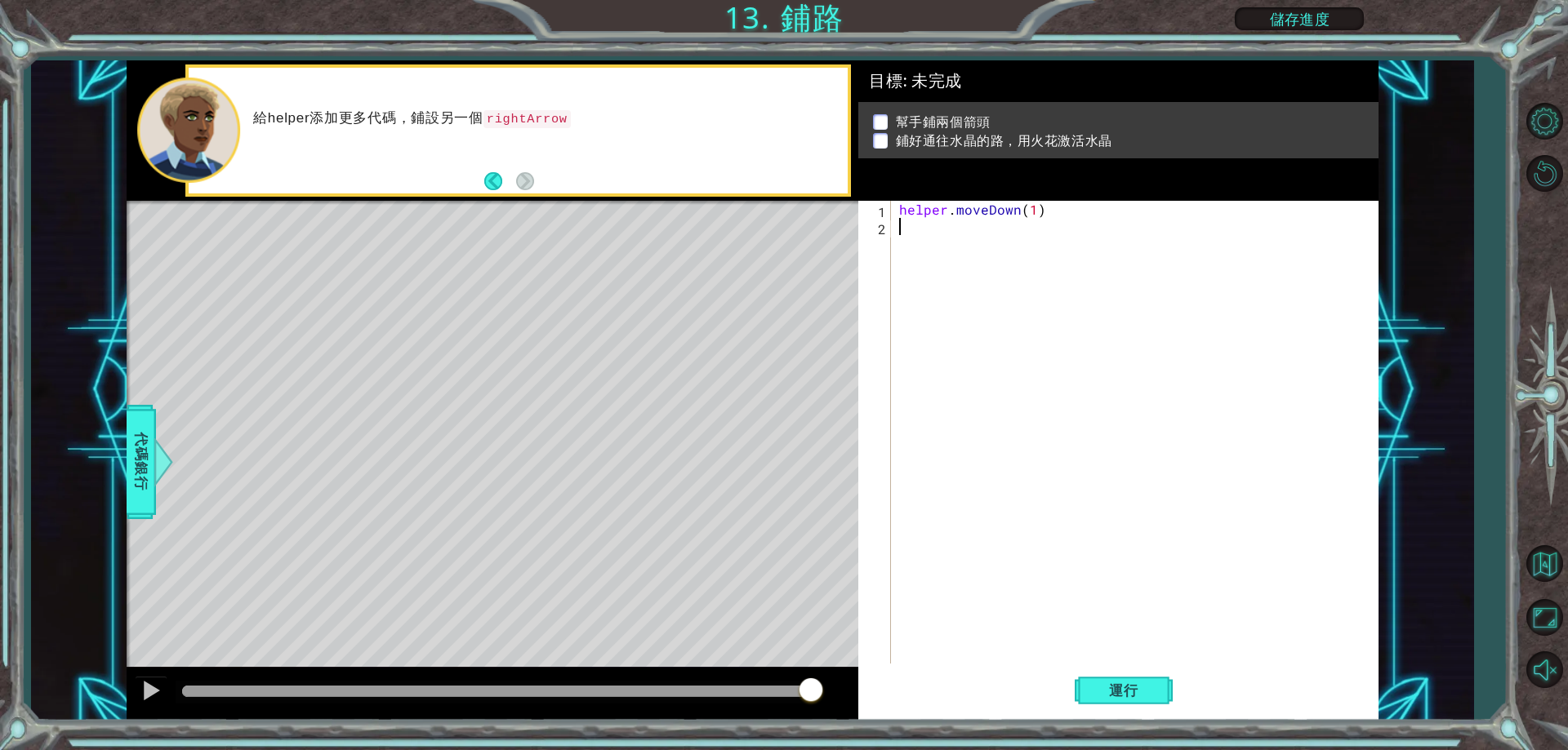
drag, startPoint x: 1008, startPoint y: 244, endPoint x: 991, endPoint y: 249, distance: 17.7
click at [991, 249] on div "helper . moveDown ( 1 )" at bounding box center [1139, 449] width 485 height 498
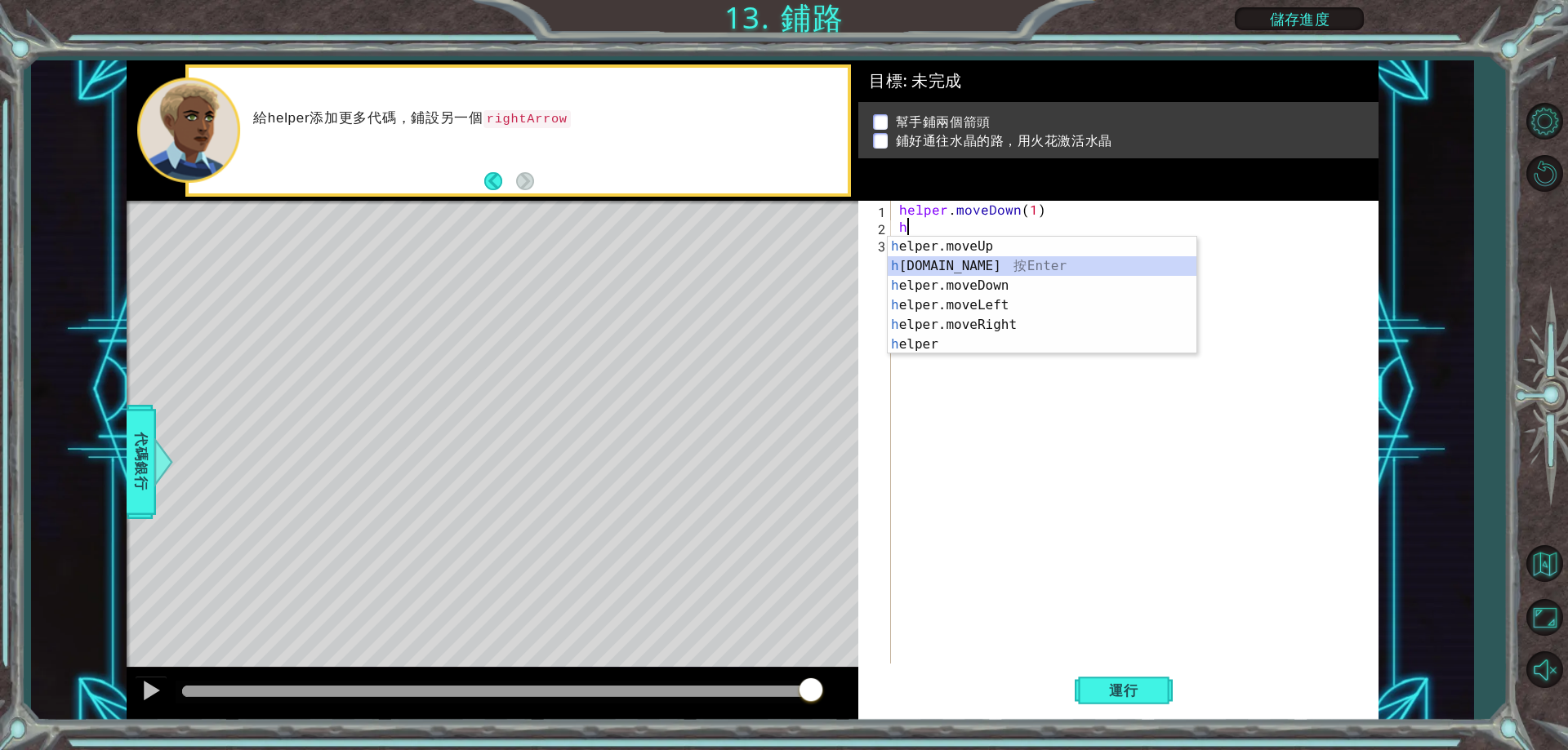
click at [986, 262] on div "h elper.moveUp 按 Enter h [DOMAIN_NAME] 按 Enter h elper.moveDown 按 Enter h elper…" at bounding box center [1042, 315] width 309 height 157
type textarea "[DOMAIN_NAME]("rightArrow")"
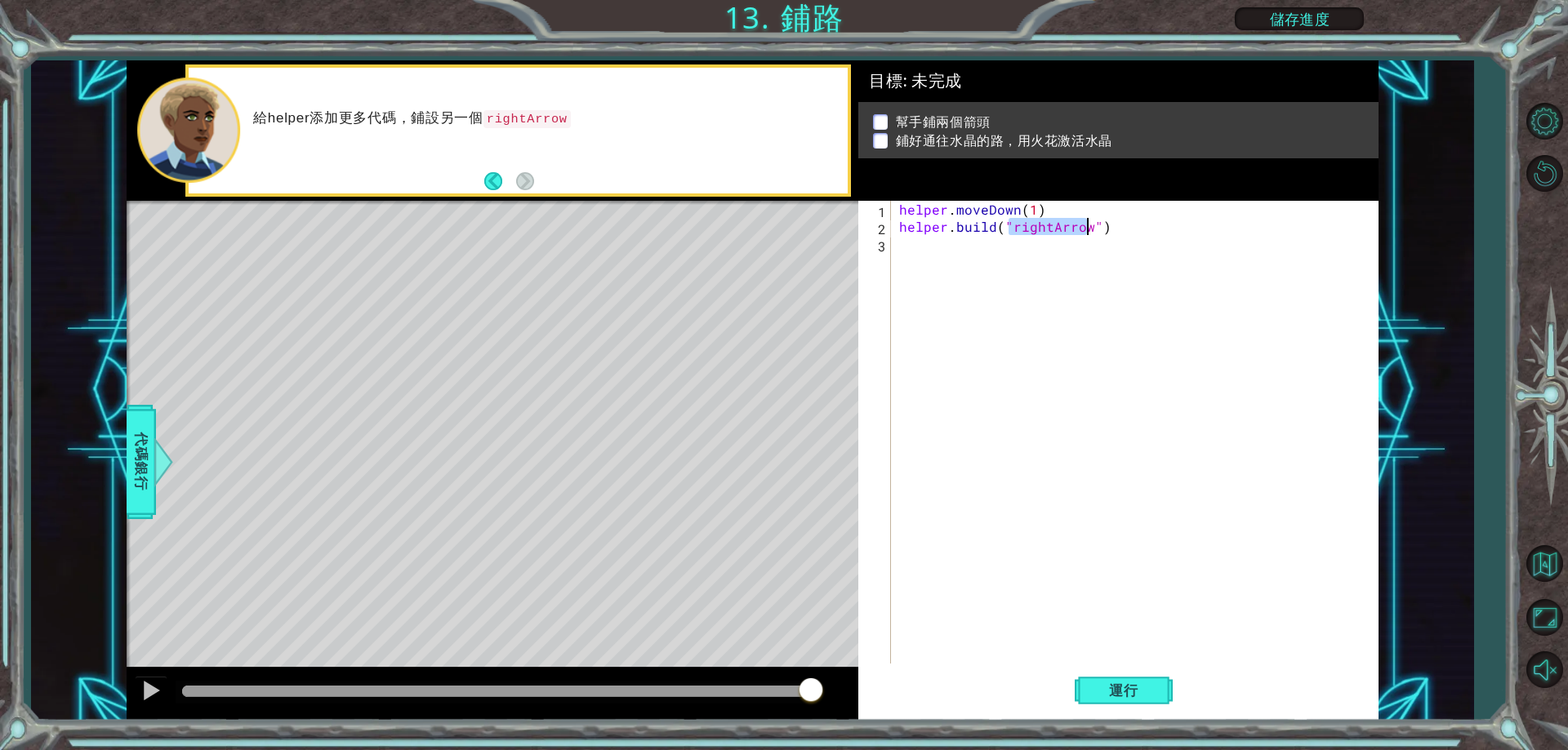
click at [1079, 289] on div "helper . moveDown ( 1 ) helper . build ( "rightArrow" )" at bounding box center [1139, 449] width 485 height 498
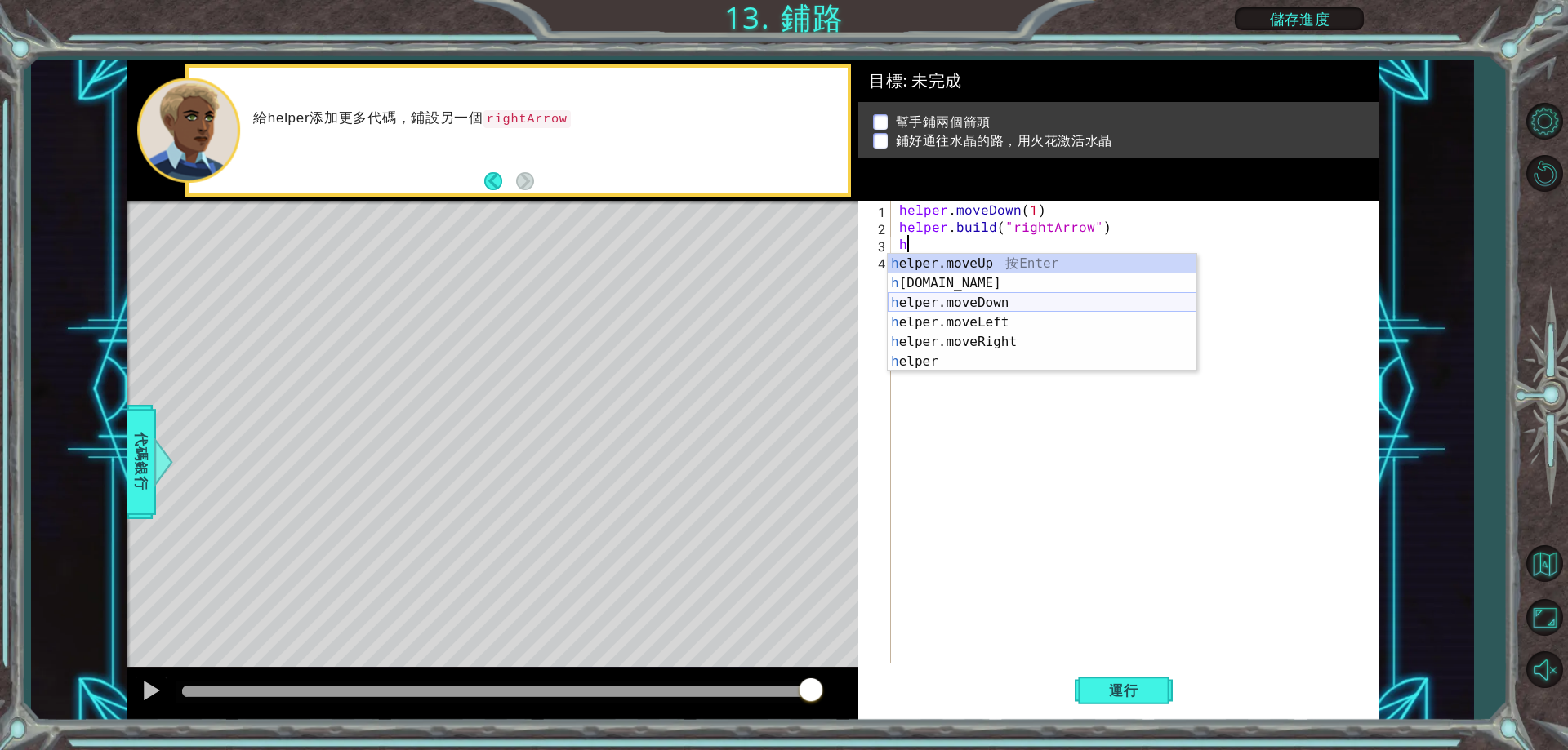
click at [1003, 306] on div "h elper.moveUp 按 Enter h [DOMAIN_NAME] 按 Enter h elper.moveDown 按 Enter h elper…" at bounding box center [1042, 332] width 309 height 157
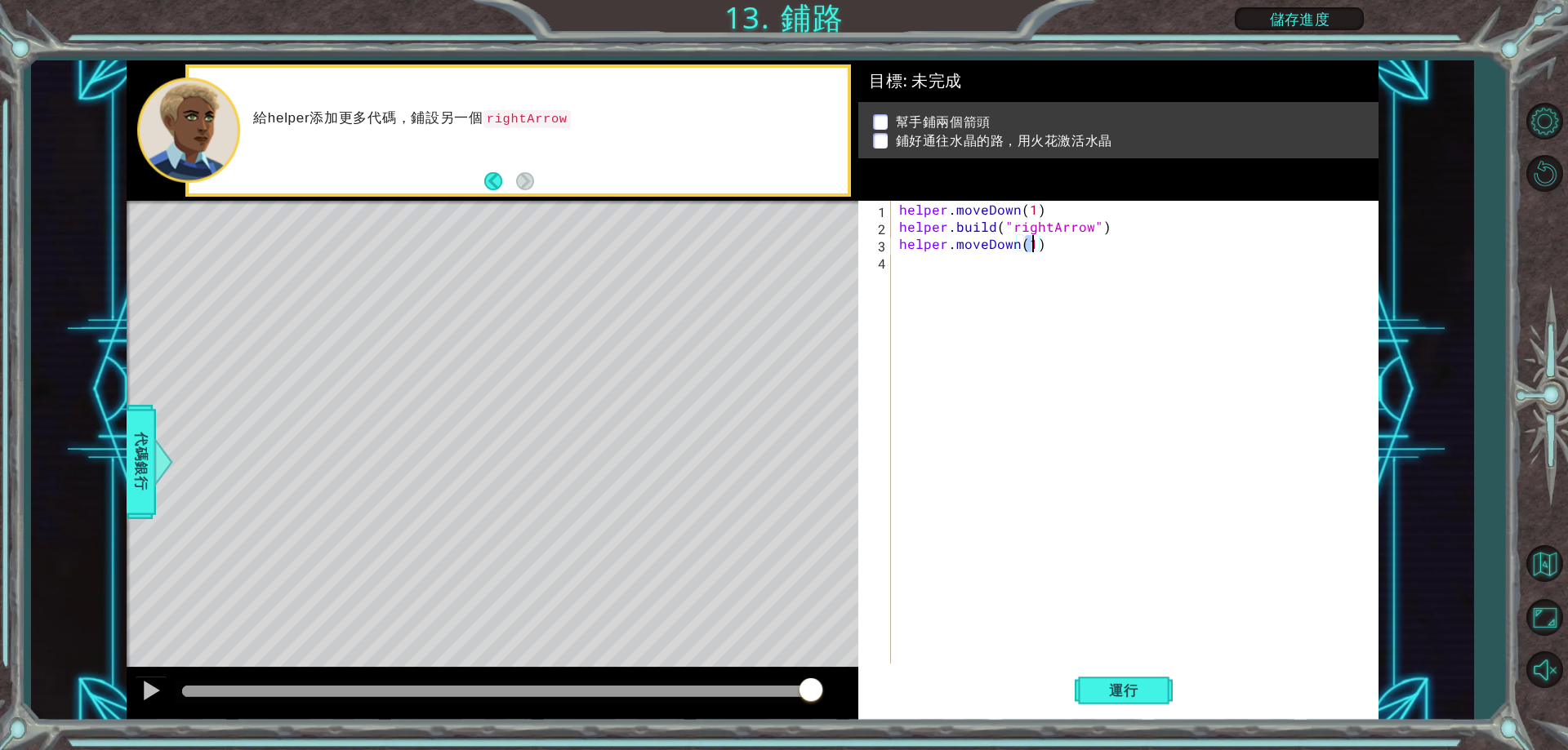
type textarea "helper.moveDown(2)"
click at [1130, 694] on span "運行" at bounding box center [1125, 691] width 62 height 17
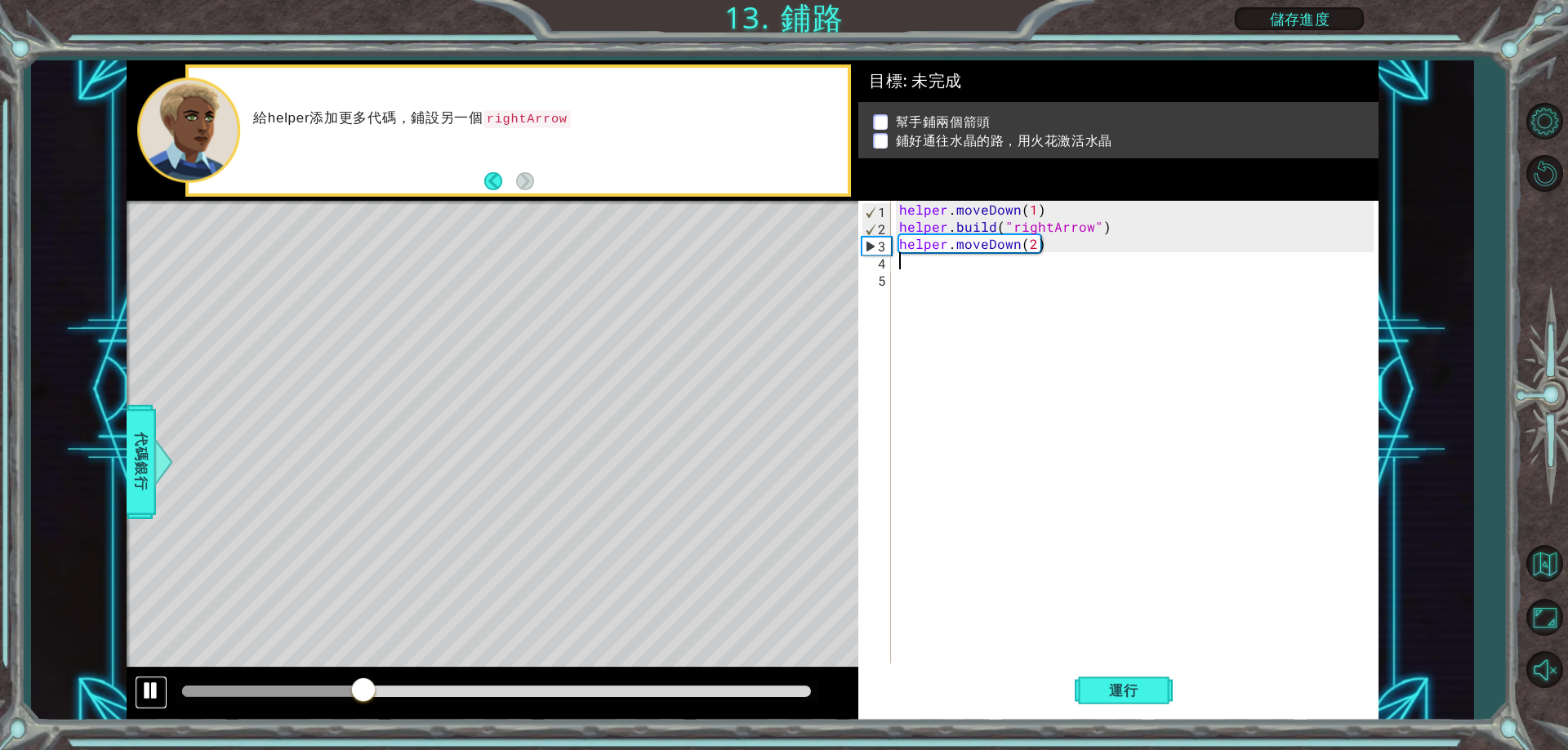
click at [147, 688] on div at bounding box center [151, 691] width 21 height 21
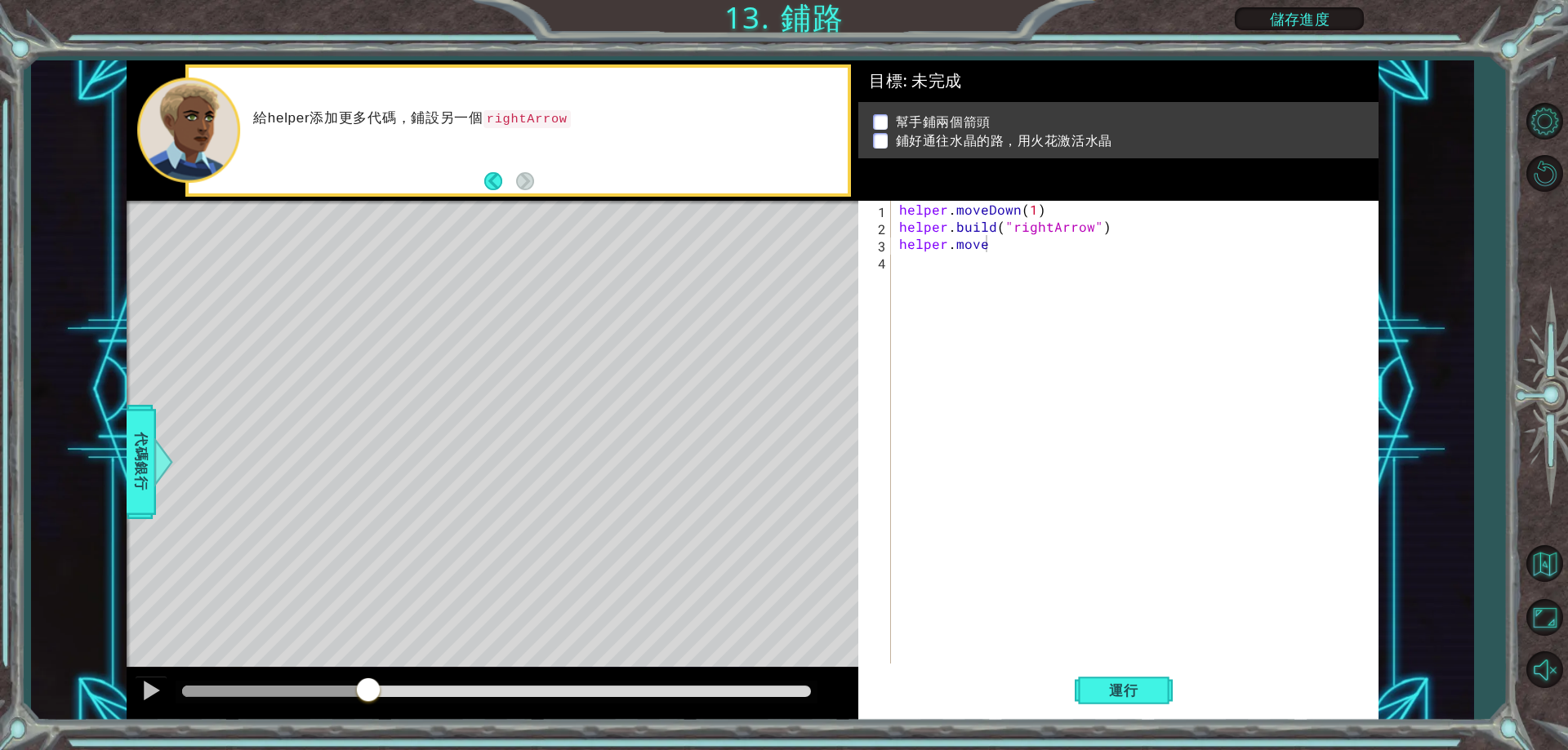
click at [1066, 330] on body "1 ההההההההההההההההההההההההההההההההההההההההההההההההההההההההההההההההההההההההההההה…" at bounding box center [784, 375] width 1568 height 750
click at [1028, 247] on div "helper . moveDown ( 1 ) helper . build ( "rightArrow" ) helper . move" at bounding box center [1139, 449] width 485 height 498
drag, startPoint x: 1014, startPoint y: 246, endPoint x: 952, endPoint y: 242, distance: 62.1
click at [952, 242] on div "helper . moveDown ( 1 ) helper . build ( "rightArrow" ) helper . move" at bounding box center [1139, 449] width 485 height 498
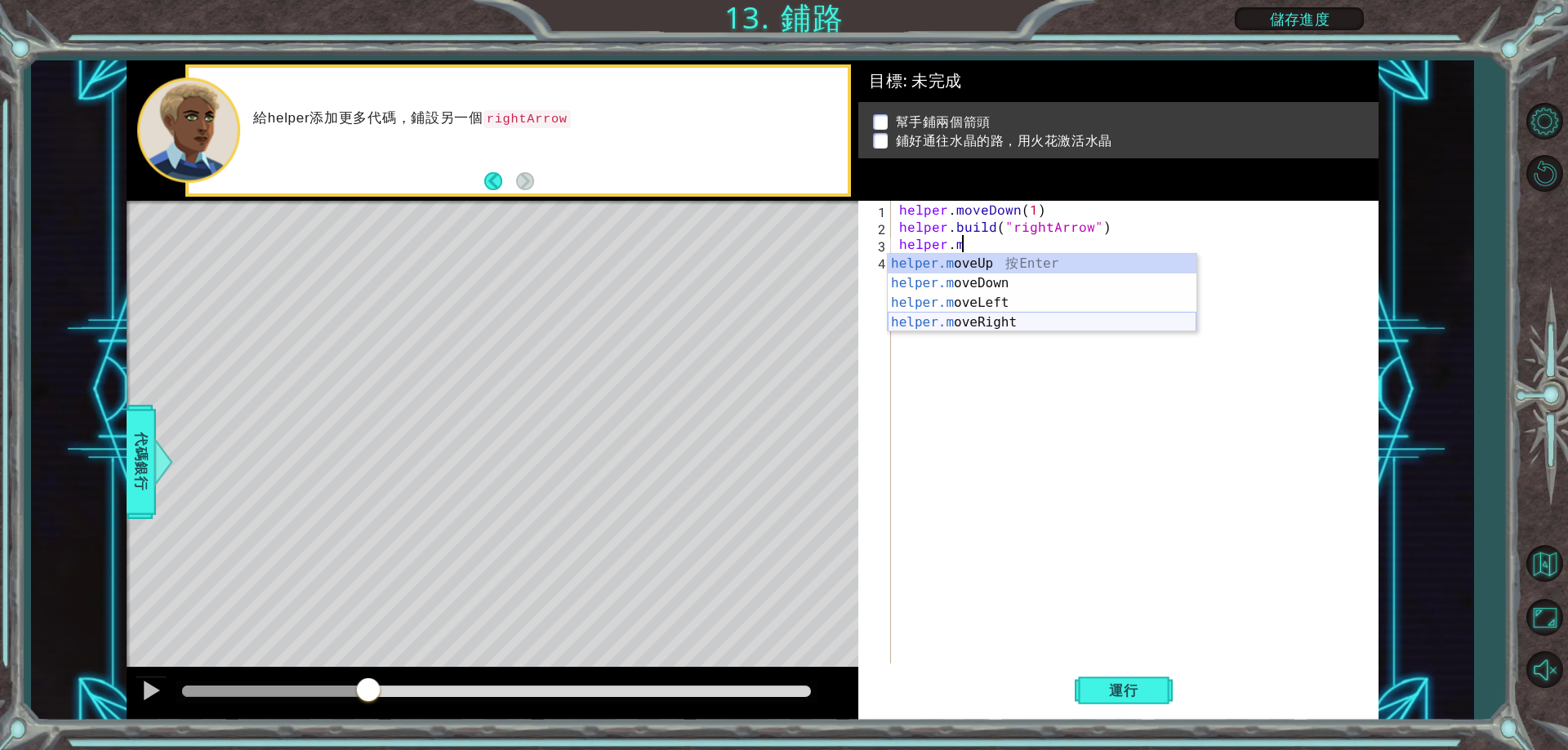
click at [982, 329] on div "helper.m oveUp 按 Enter helper.m oveDown 按 Enter helper.m oveLeft 按 Enter helper…" at bounding box center [1042, 313] width 309 height 118
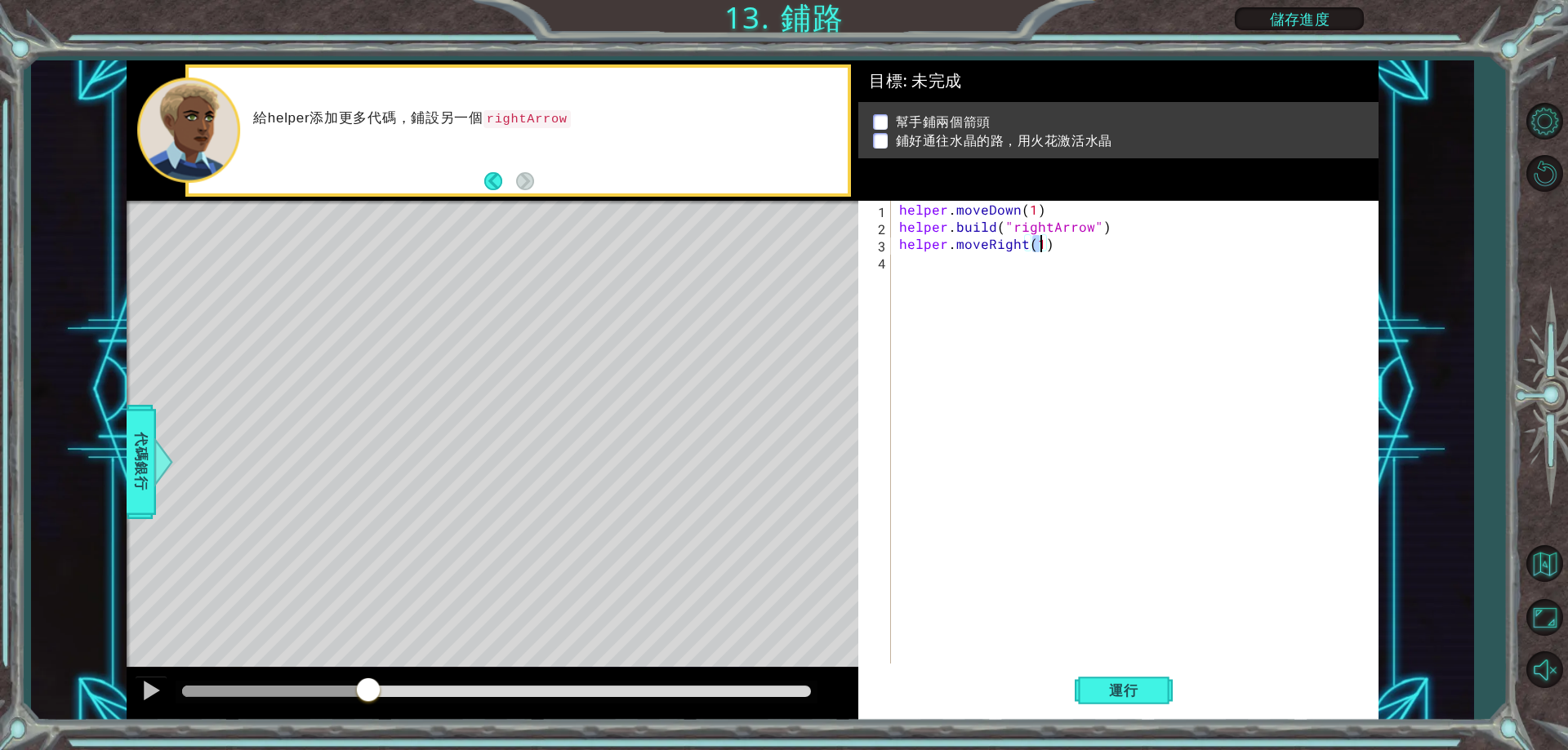
type textarea "helper.moveRight(2)"
click at [972, 281] on div "helper . moveDown ( 1 ) helper . build ( "rightArrow" ) helper . moveRight ( 2 )" at bounding box center [1139, 449] width 485 height 498
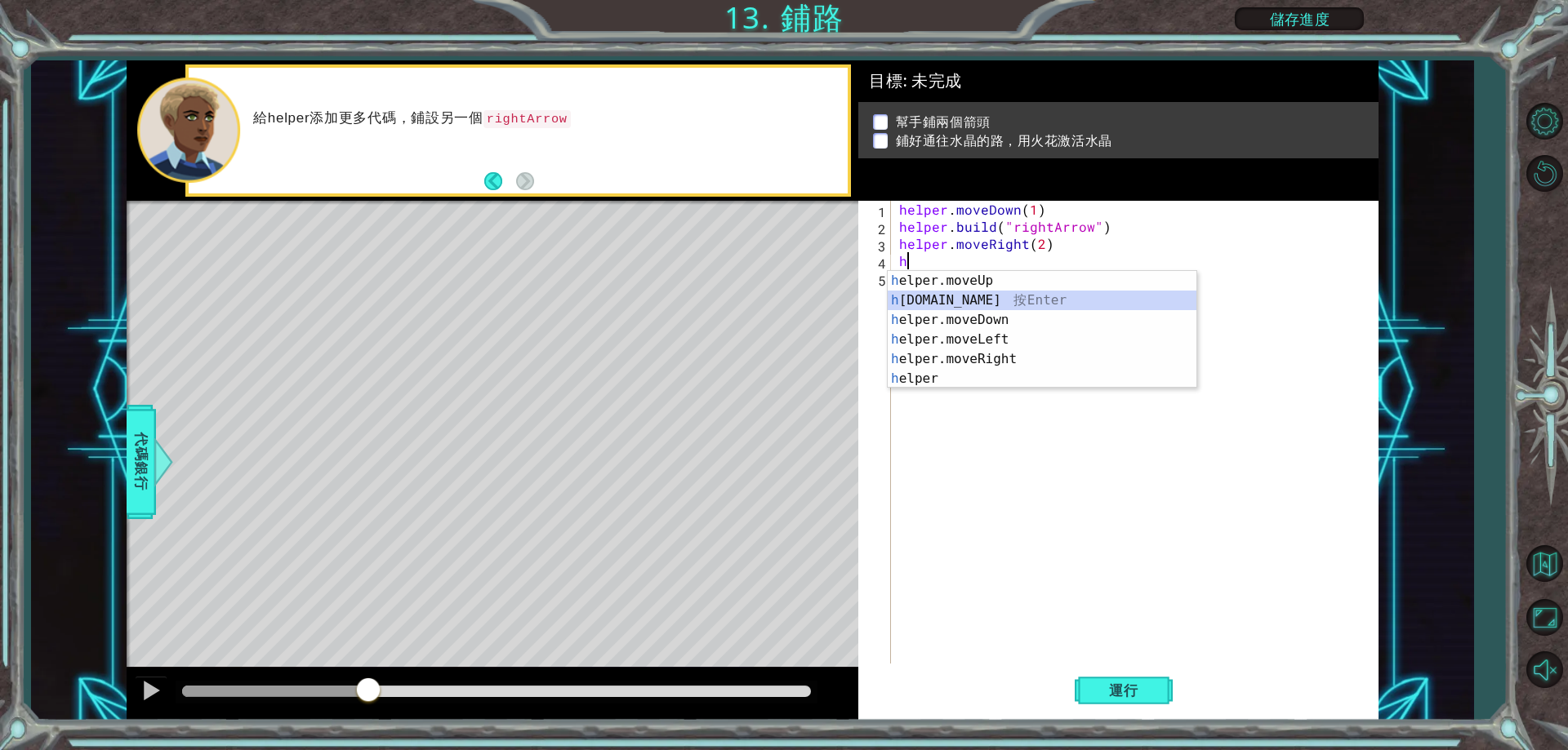
click at [1006, 303] on div "h elper.moveUp 按 Enter h [DOMAIN_NAME] 按 Enter h elper.moveDown 按 Enter h elper…" at bounding box center [1042, 349] width 309 height 157
type textarea "[DOMAIN_NAME]("rightArrow")"
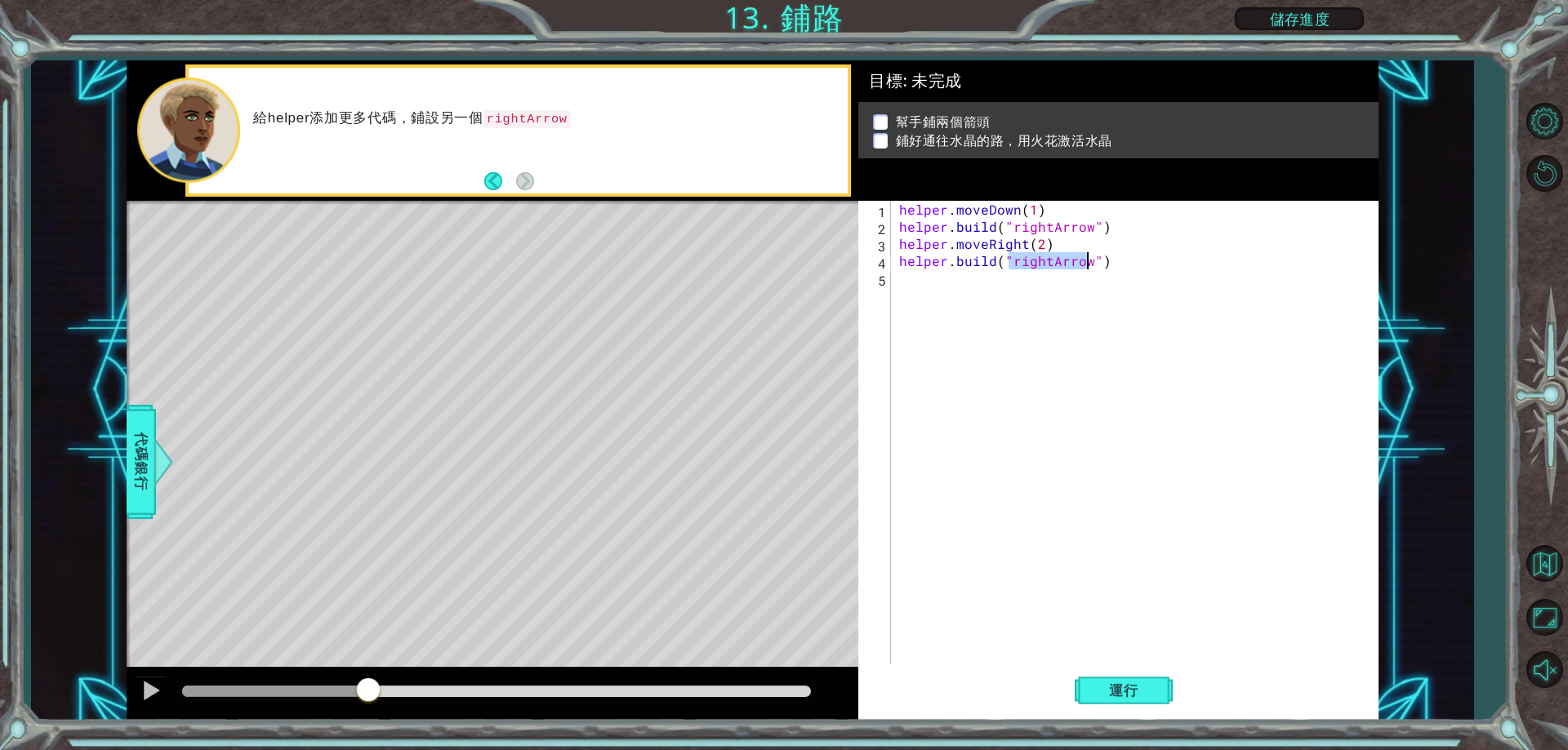
click at [1006, 300] on div "helper . moveDown ( 1 ) helper . build ( "rightArrow" ) helper . moveRight ( 2 …" at bounding box center [1139, 449] width 485 height 498
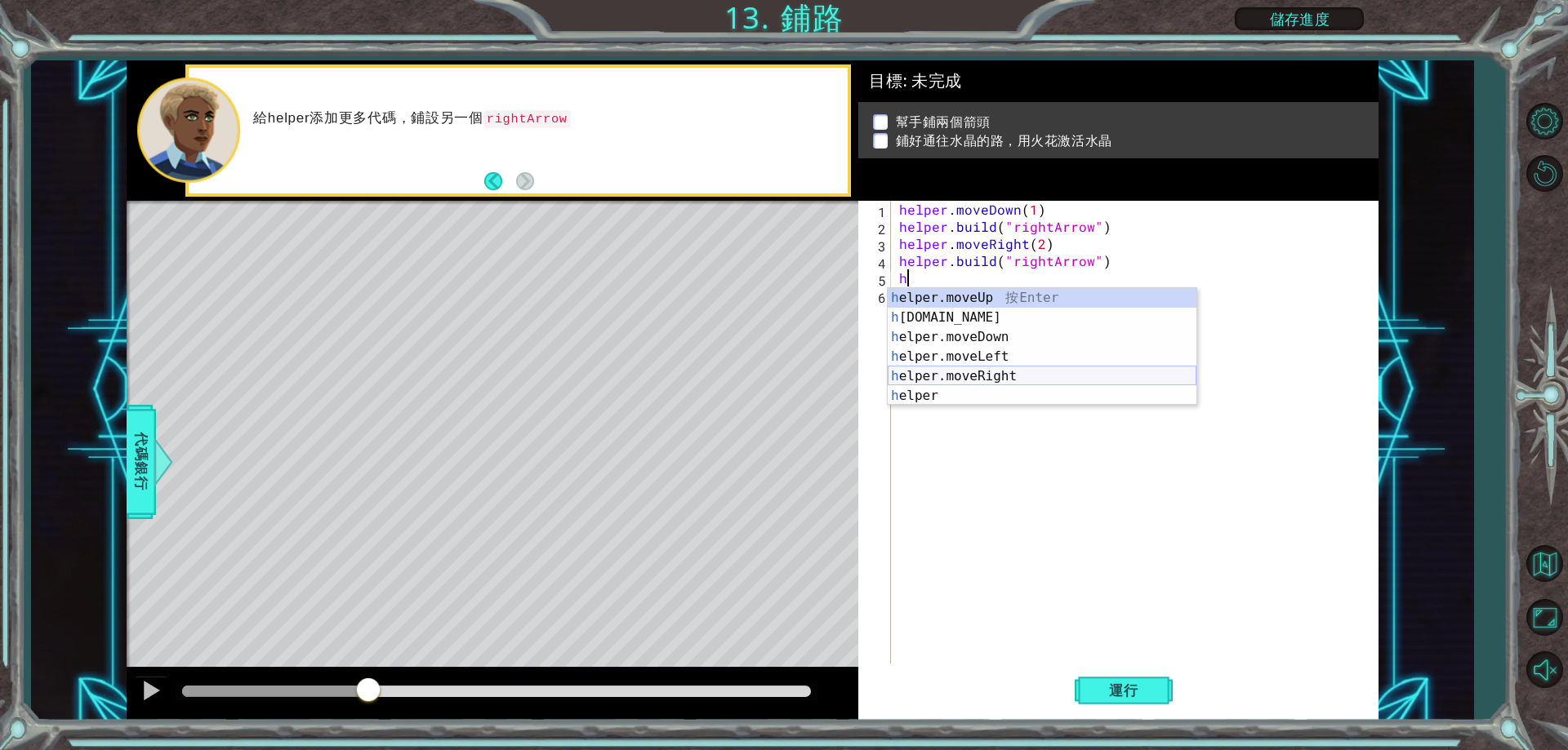
click at [1012, 376] on div "h elper.moveUp 按 Enter h [DOMAIN_NAME] 按 Enter h elper.moveDown 按 Enter h elper…" at bounding box center [1042, 366] width 309 height 157
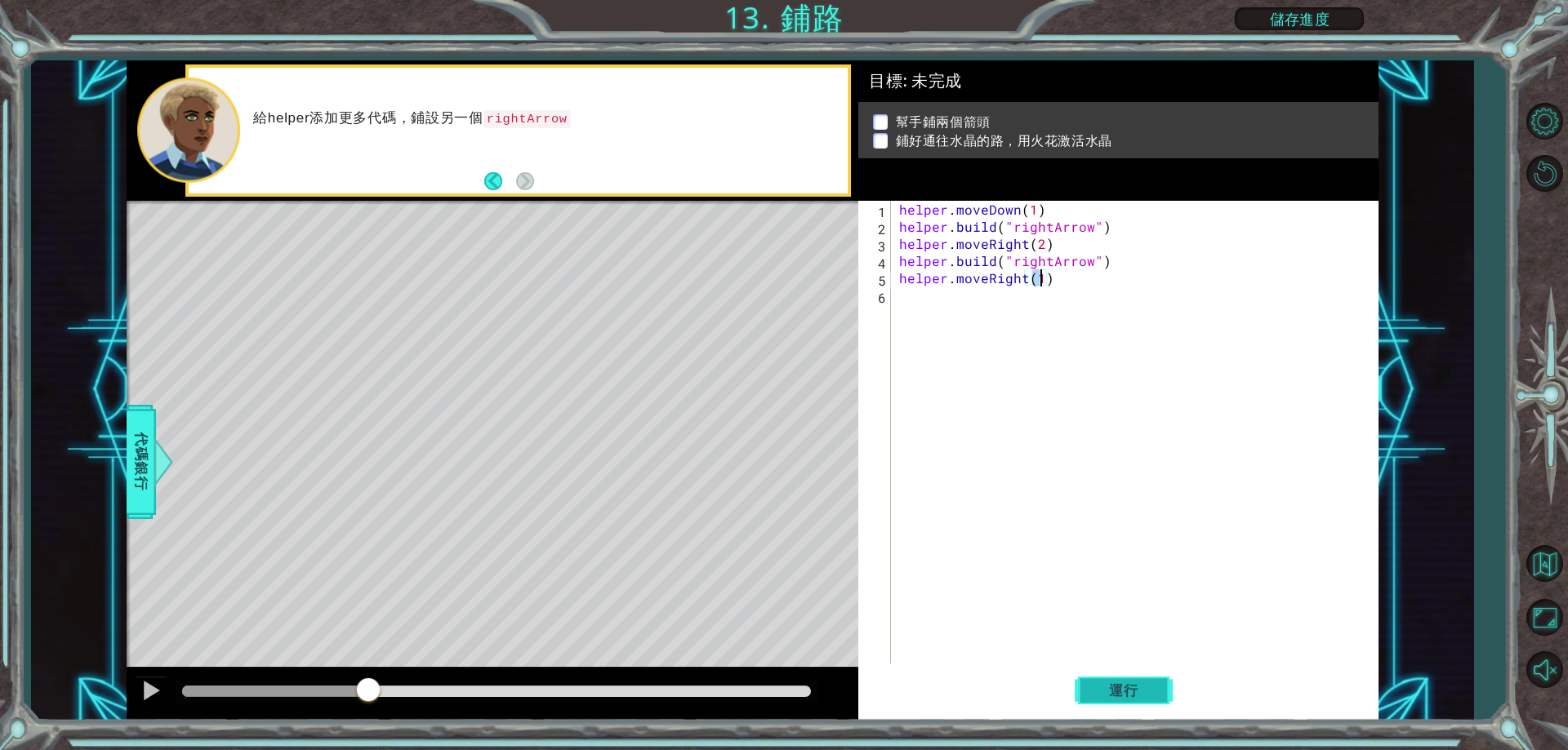
type textarea "helper.moveRight(1)"
click at [1116, 697] on span "運行" at bounding box center [1125, 691] width 62 height 17
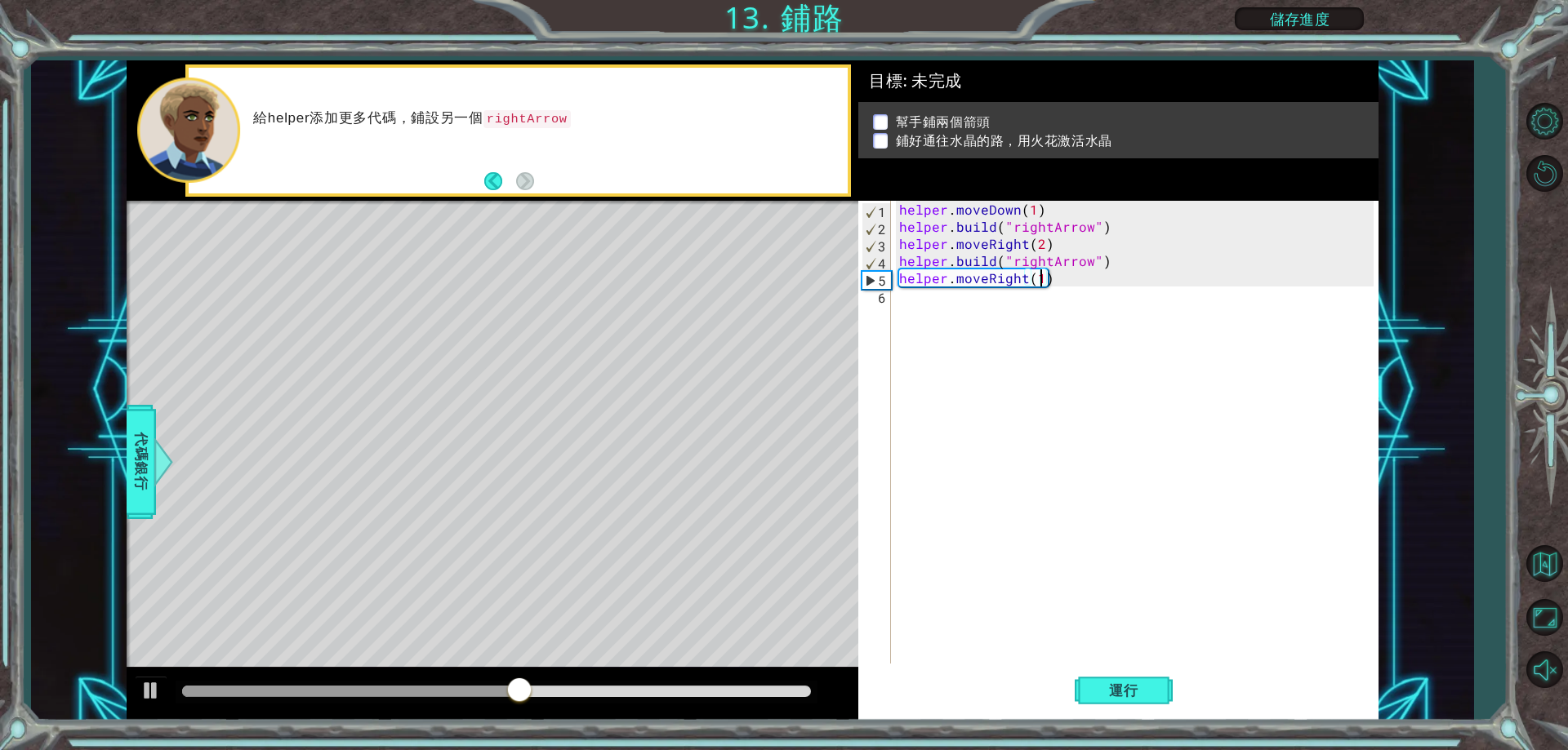
click at [961, 310] on div "helper . moveDown ( 1 ) helper . build ( "rightArrow" ) helper . moveRight ( 2 …" at bounding box center [1139, 449] width 485 height 498
type textarea "g"
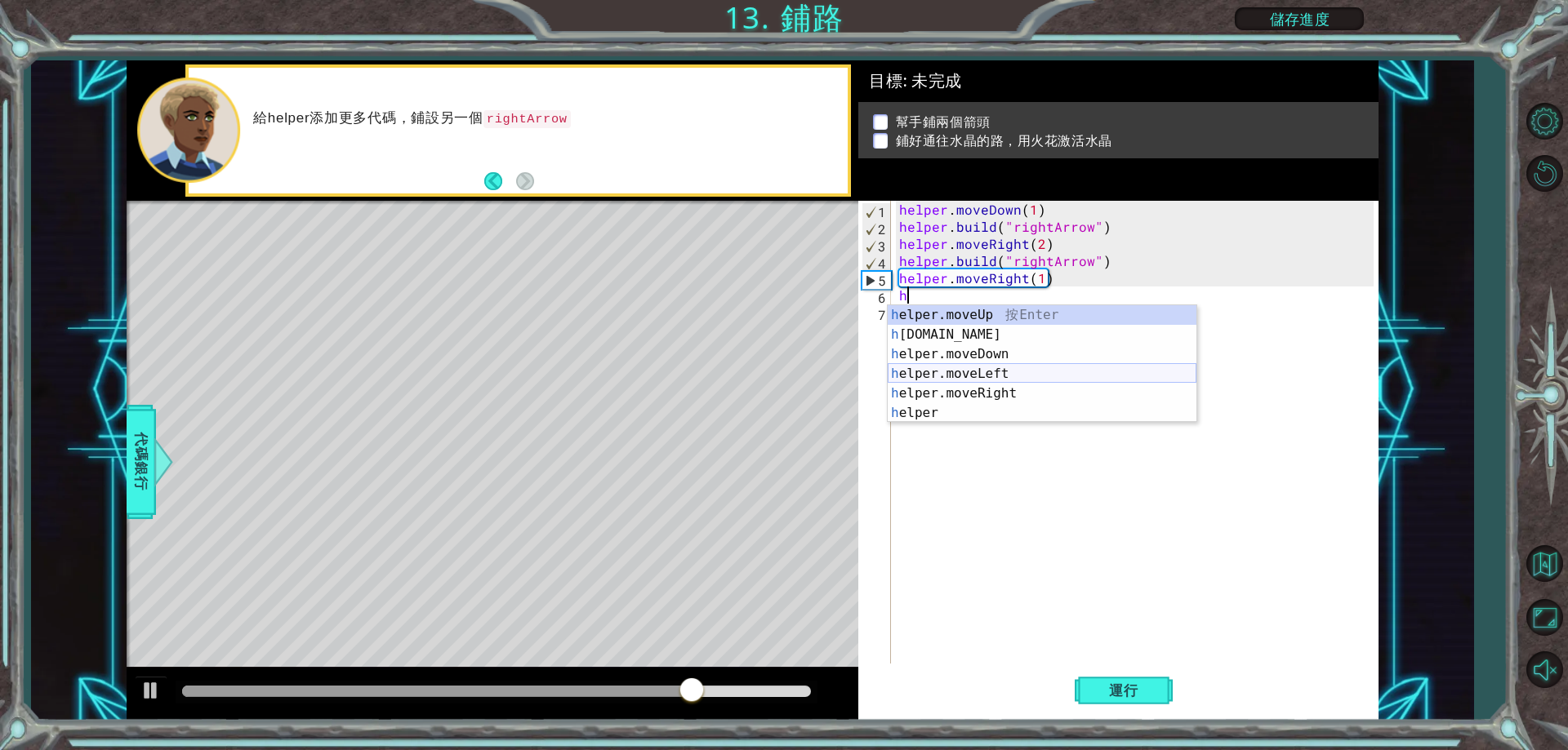
click at [999, 366] on div "h elper.moveUp 按 Enter h [DOMAIN_NAME] 按 Enter h elper.moveDown 按 Enter h elper…" at bounding box center [1042, 384] width 309 height 157
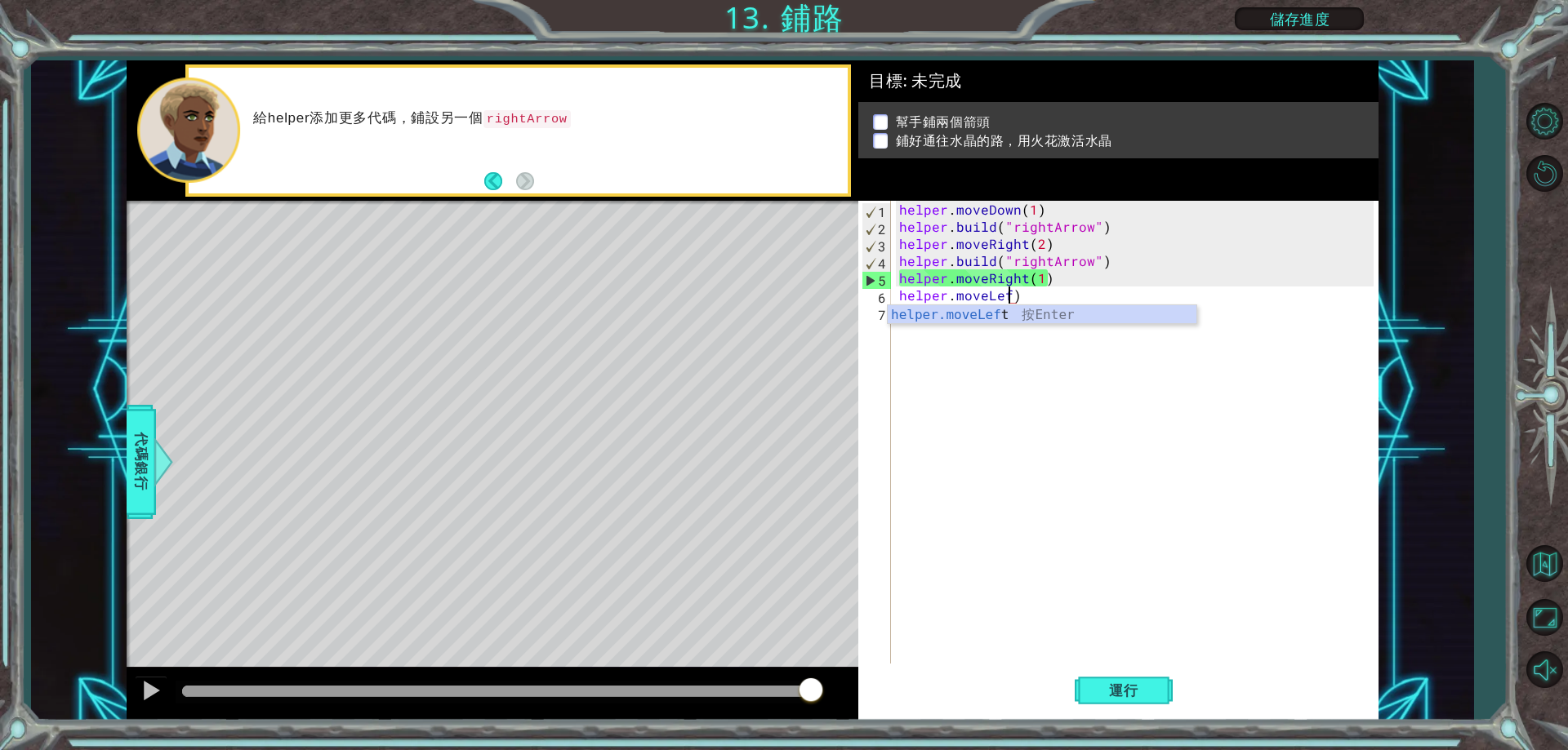
click at [1029, 295] on div "helper . moveDown ( 1 ) helper . build ( "rightArrow" ) helper . moveRight ( 2 …" at bounding box center [1139, 449] width 485 height 498
drag, startPoint x: 1028, startPoint y: 298, endPoint x: 993, endPoint y: 300, distance: 35.1
click at [993, 300] on div "helper . moveDown ( 1 ) helper . build ( "rightArrow" ) helper . moveRight ( 2 …" at bounding box center [1139, 449] width 485 height 498
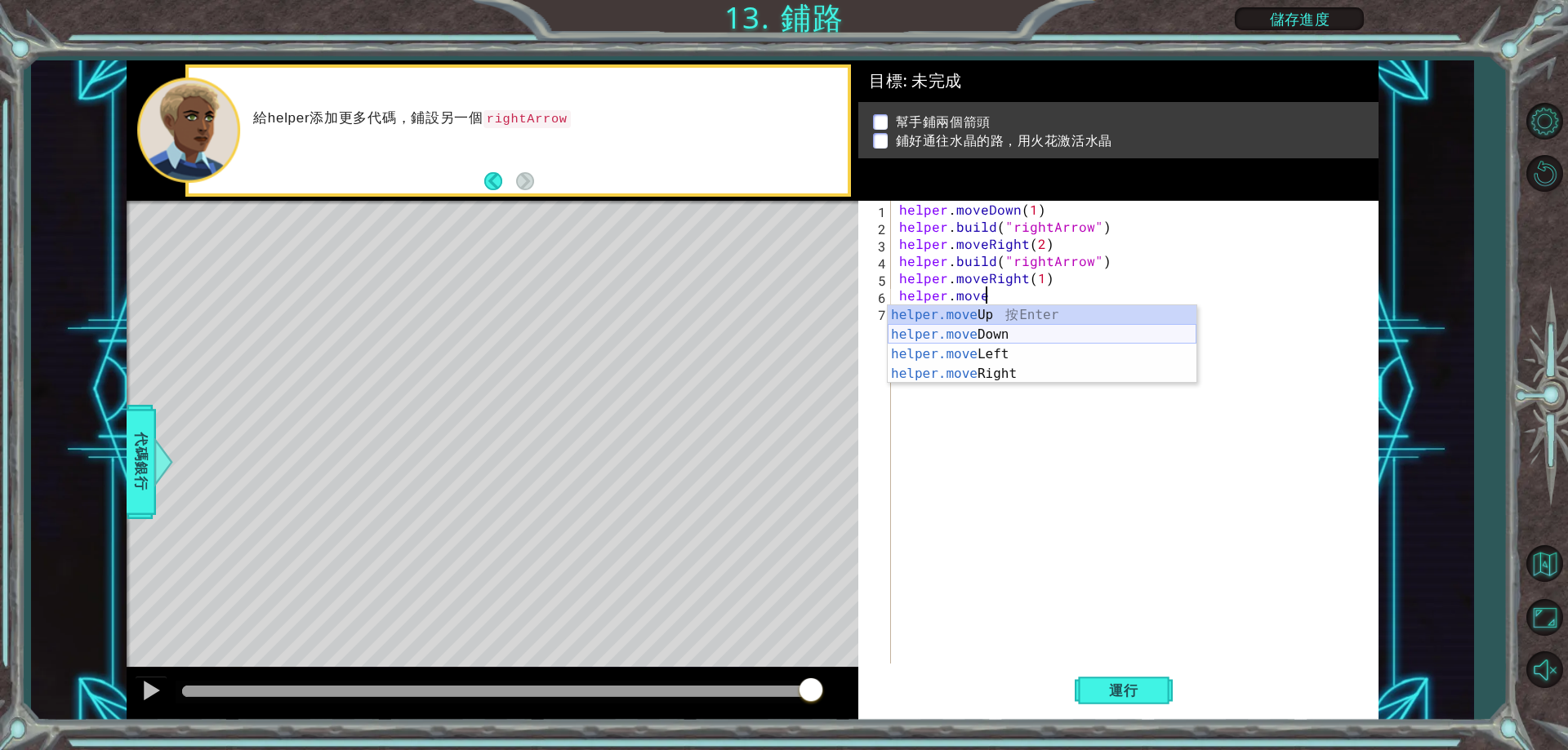
click at [984, 331] on div "helper.move Up 按 Enter helper.move Down 按 Enter helper.move Left 按 Enter helper…" at bounding box center [1042, 364] width 309 height 118
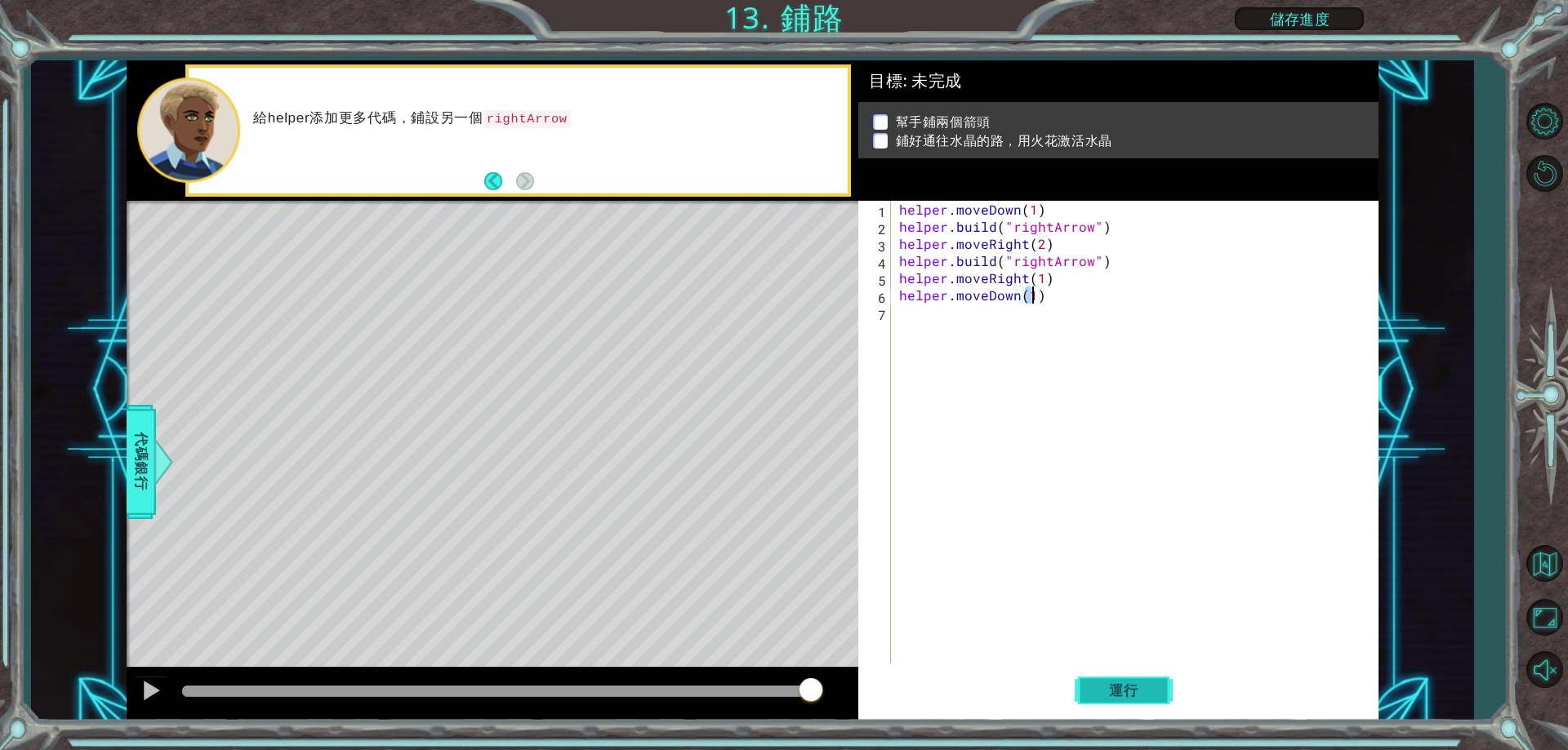
click at [1121, 689] on span "運行" at bounding box center [1125, 691] width 62 height 17
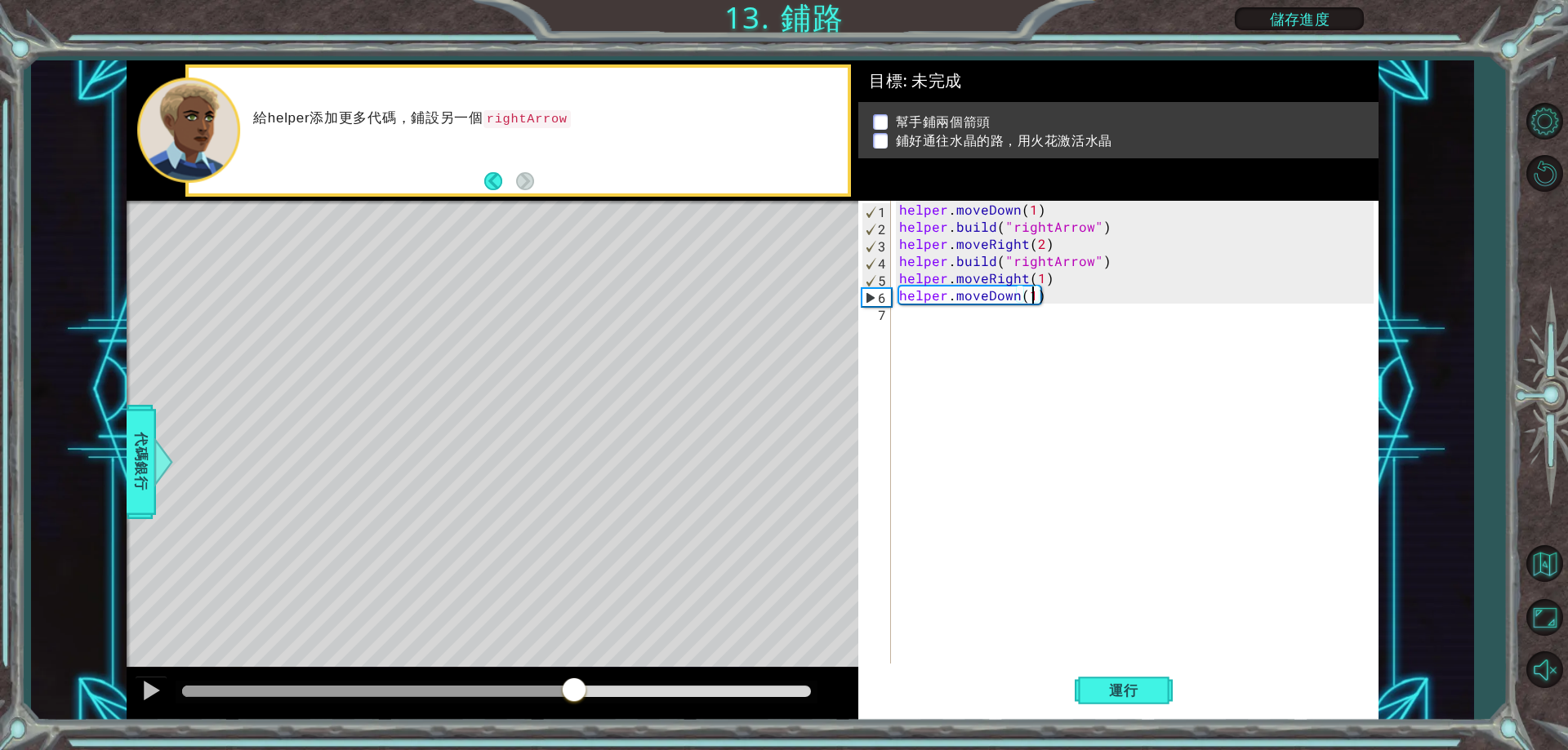
drag, startPoint x: 292, startPoint y: 689, endPoint x: 581, endPoint y: 725, distance: 291.2
click at [578, 728] on div "1 ההההההההההההההההההההההההההההההההההההההההההההההההההההההההההההההההההההההההההההה…" at bounding box center [784, 375] width 1568 height 750
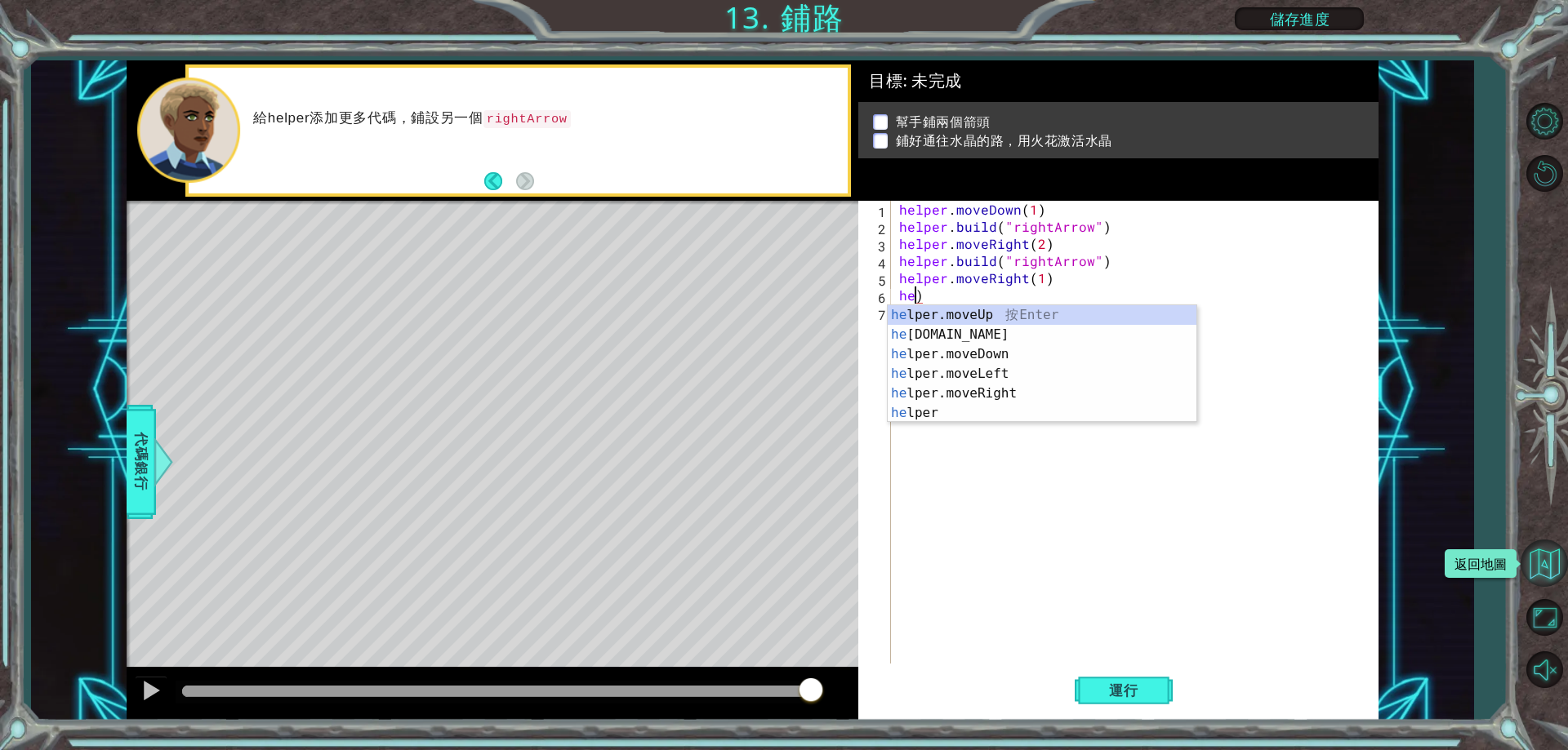
type textarea "h)"
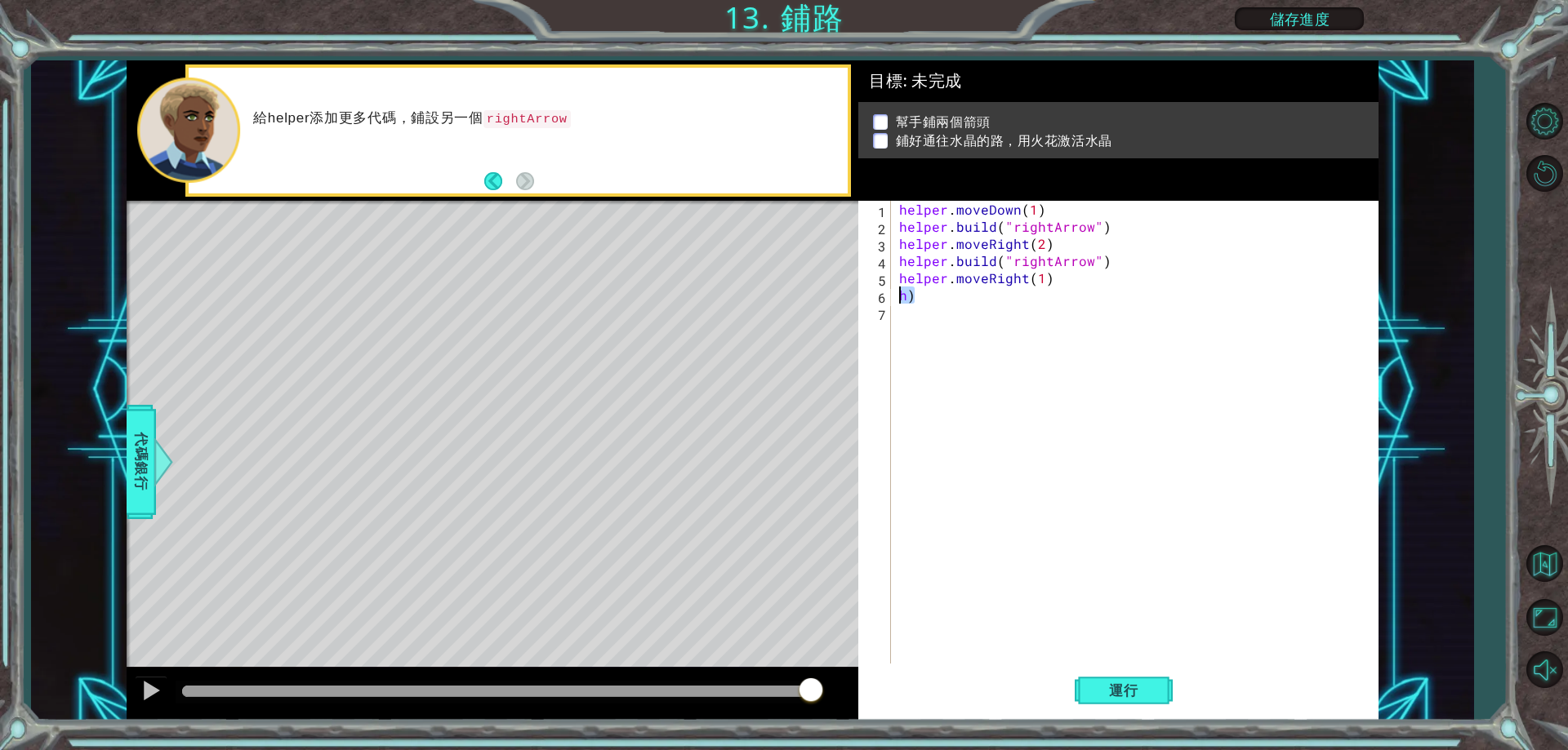
drag, startPoint x: 960, startPoint y: 290, endPoint x: 899, endPoint y: 290, distance: 61.0
click at [899, 290] on div "helper . moveDown ( 1 ) helper . build ( "rightArrow" ) helper . moveRight ( 2 …" at bounding box center [1139, 449] width 485 height 498
type textarea "helper.moveRight(1)"
click at [1549, 564] on button "返回地圖" at bounding box center [1545, 563] width 48 height 48
